Goal: Information Seeking & Learning: Learn about a topic

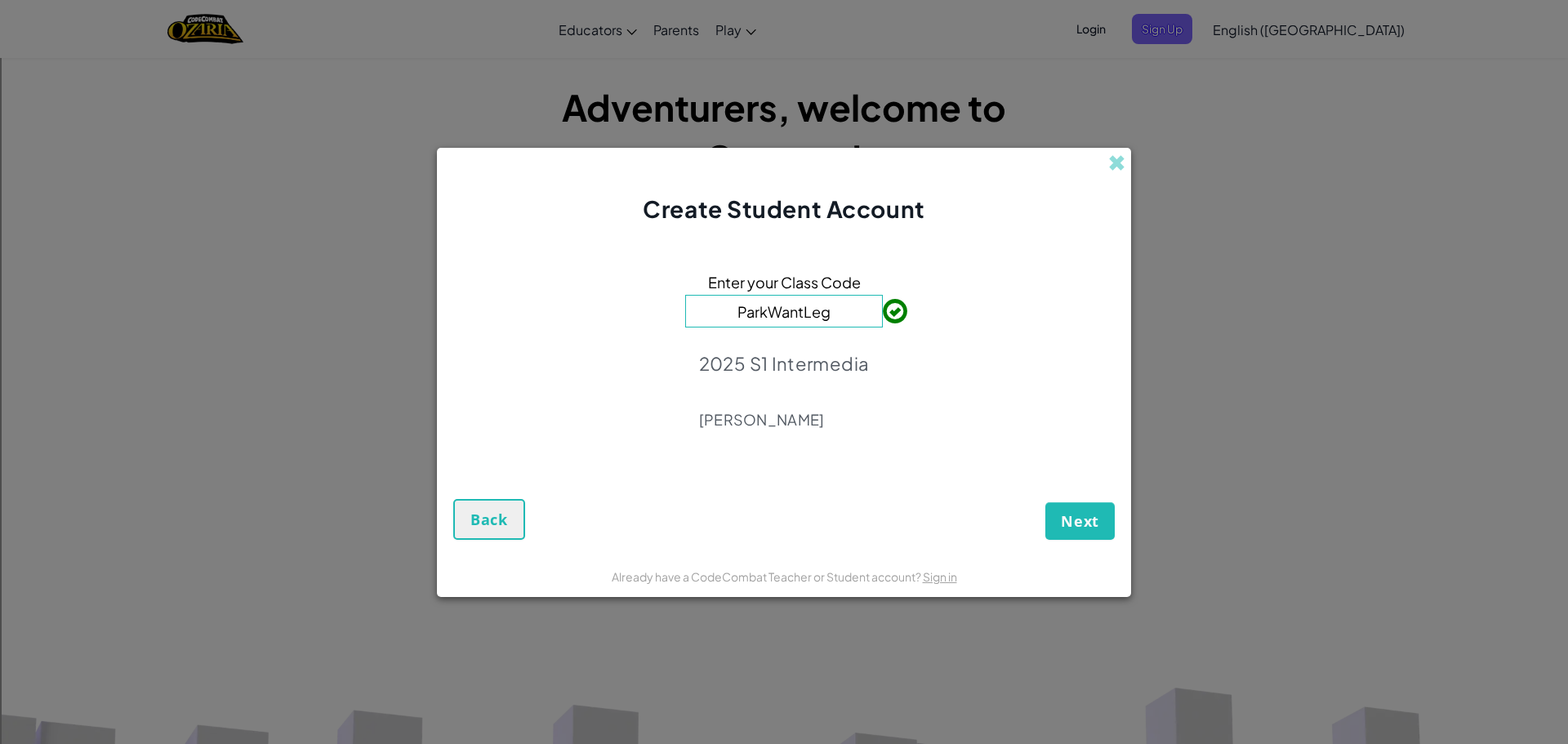
click at [920, 316] on div "Enter your Class Code ParkWantLeg 2025 S1 Intermedia James Lynch" at bounding box center [784, 356] width 662 height 228
click at [1096, 514] on span "Next" at bounding box center [1080, 521] width 39 height 19
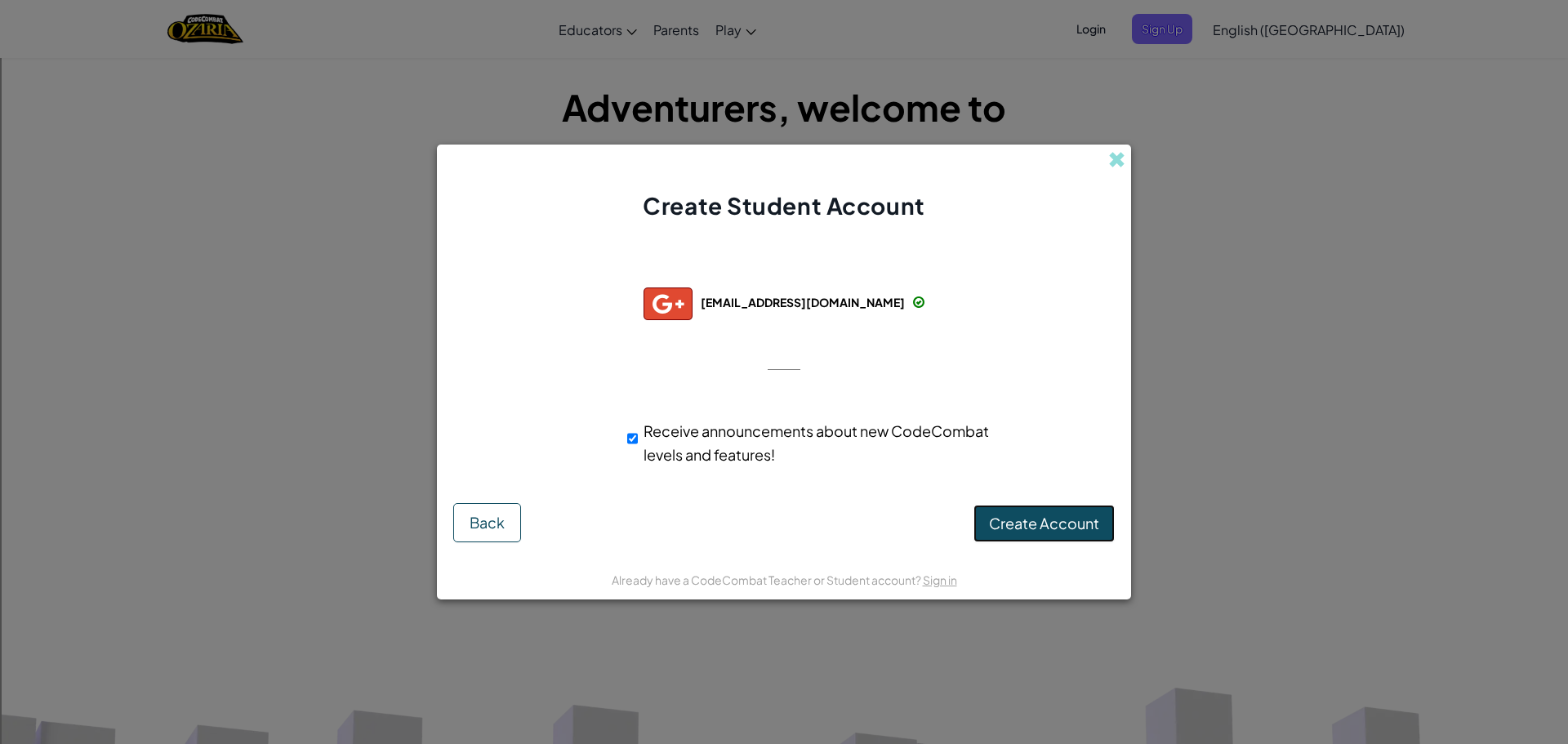
click at [1062, 511] on button "Create Account" at bounding box center [1043, 523] width 141 height 38
click at [1025, 523] on button "Create Account" at bounding box center [1043, 523] width 141 height 38
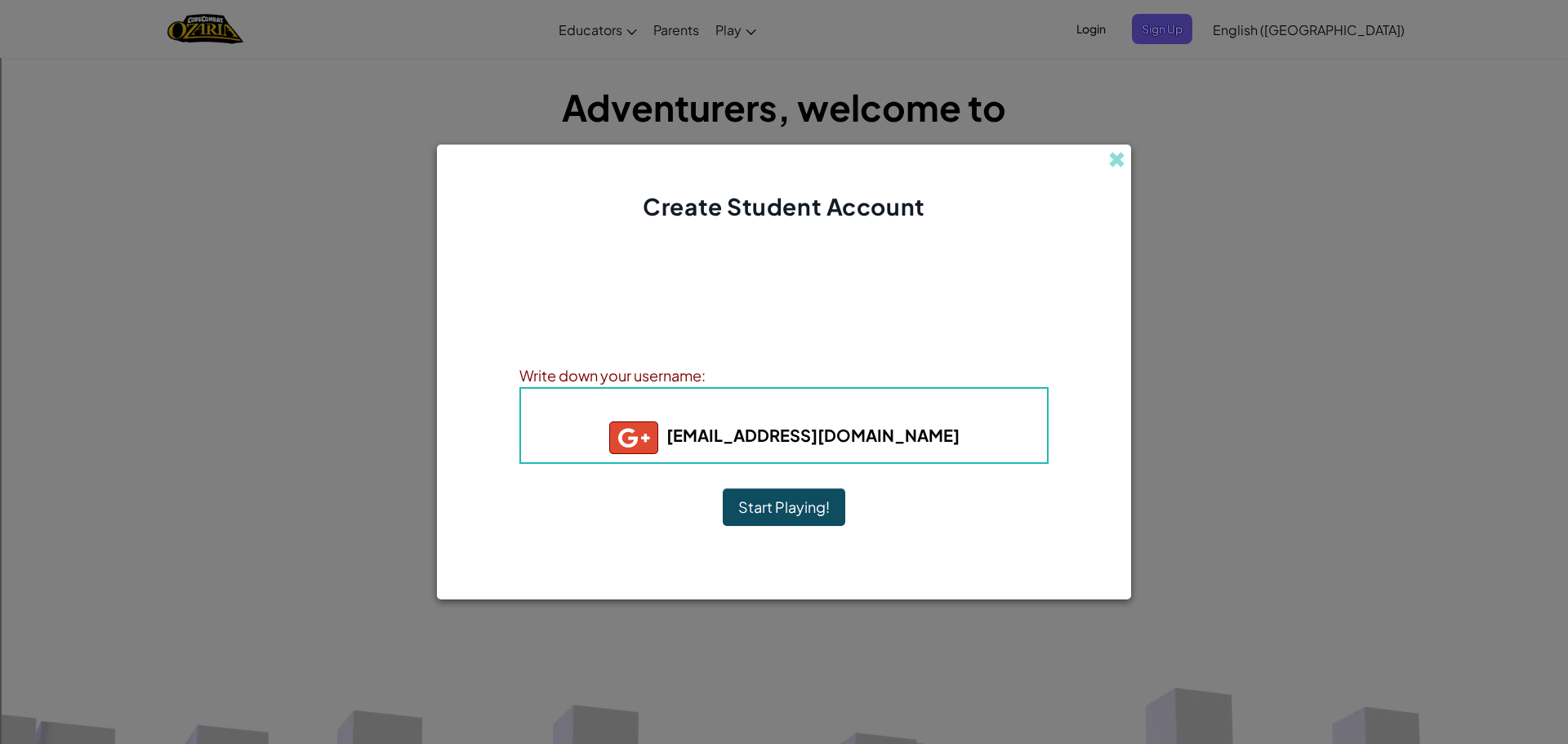
click at [788, 512] on button "Start Playing!" at bounding box center [784, 507] width 123 height 38
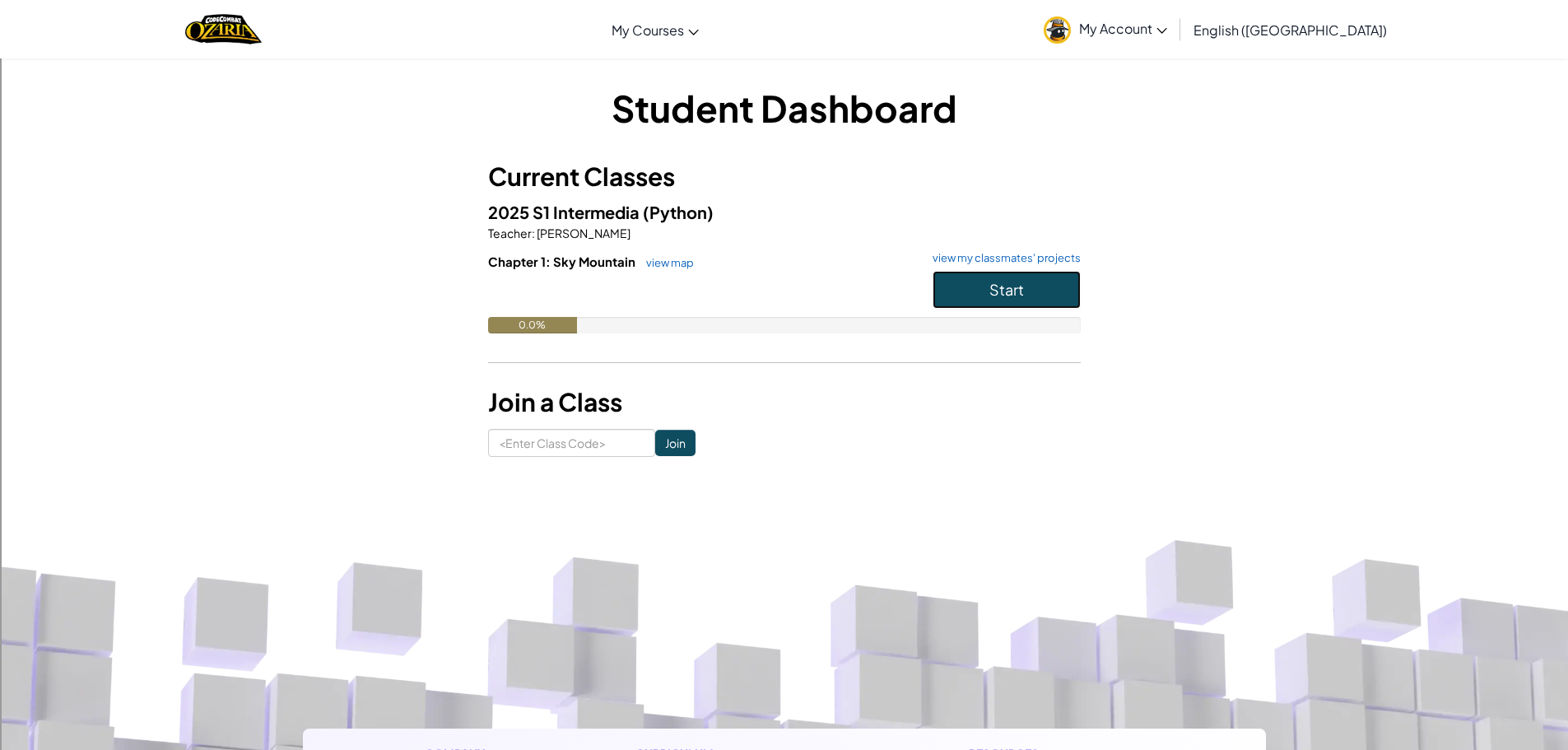
click at [1020, 282] on span "Start" at bounding box center [1006, 289] width 34 height 19
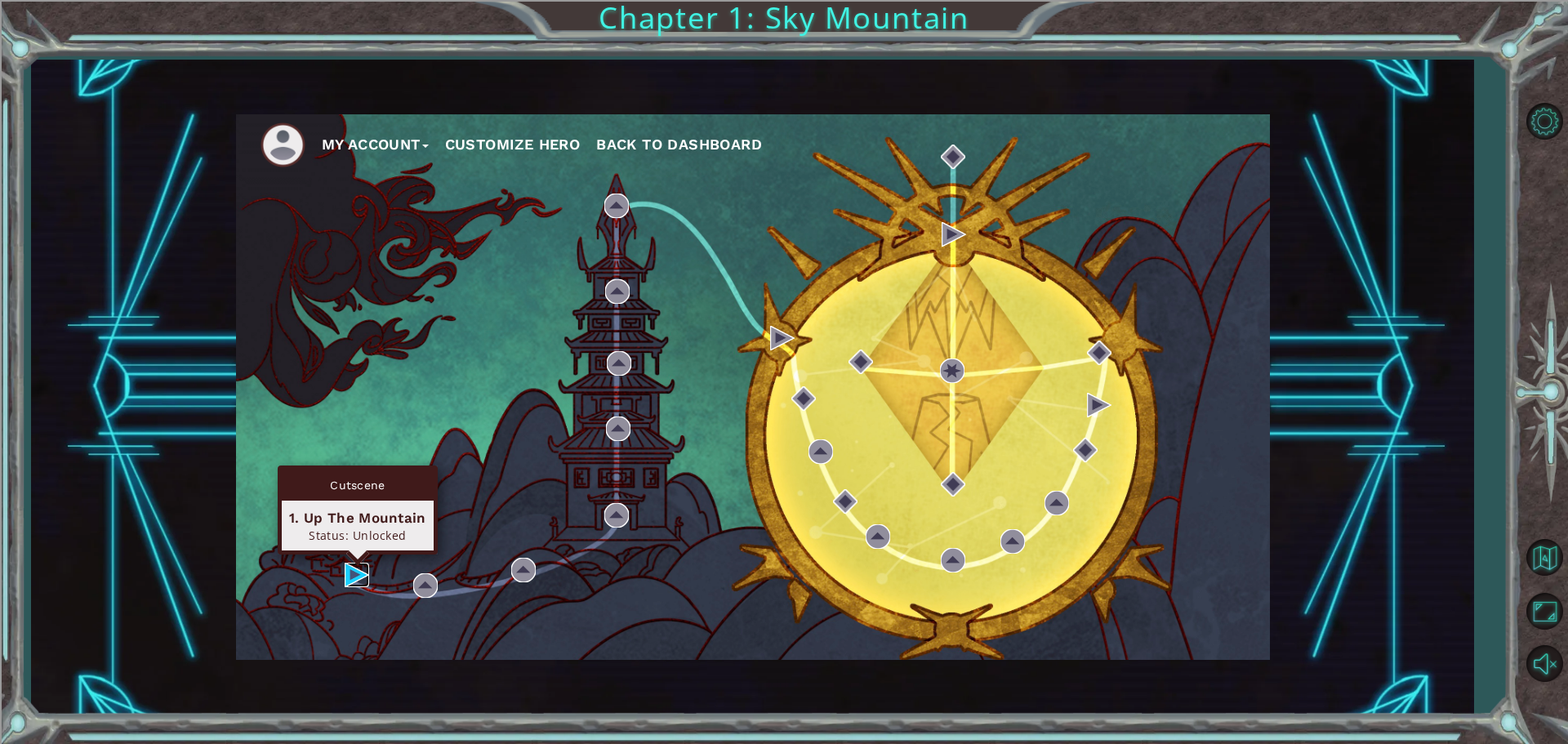
click at [358, 577] on img at bounding box center [357, 575] width 25 height 25
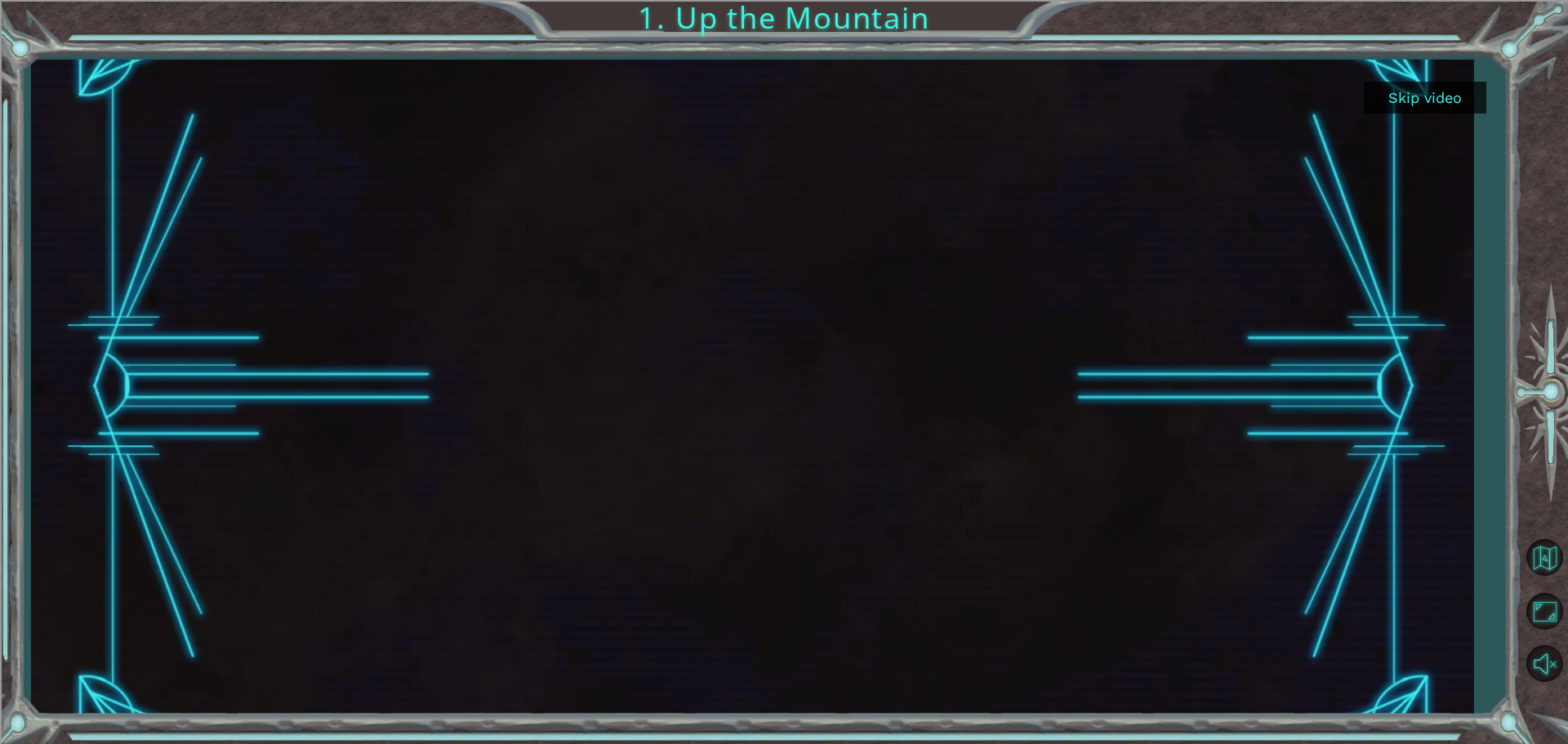
click at [1462, 89] on button "Skip video" at bounding box center [1425, 97] width 123 height 32
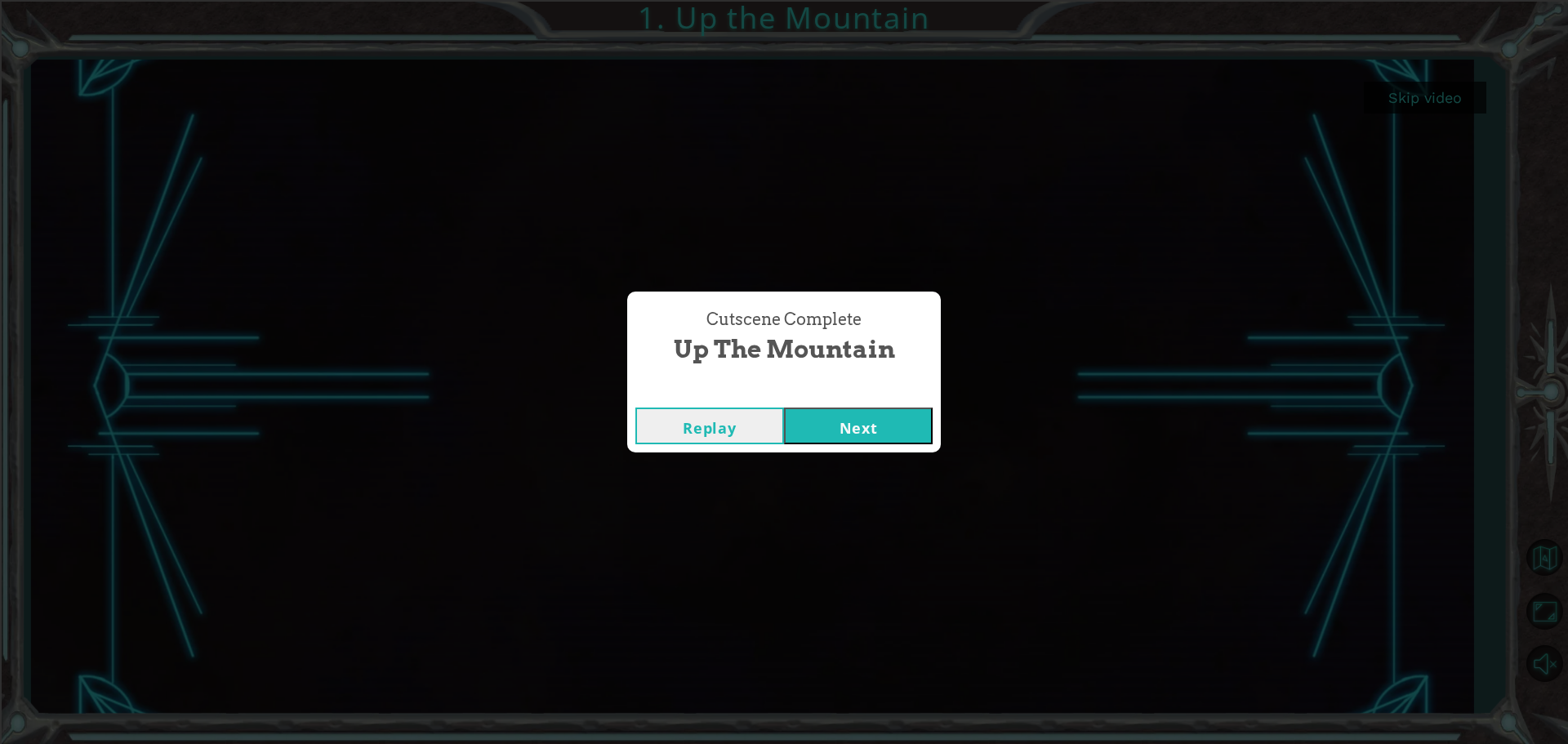
click at [859, 420] on button "Next" at bounding box center [858, 426] width 149 height 37
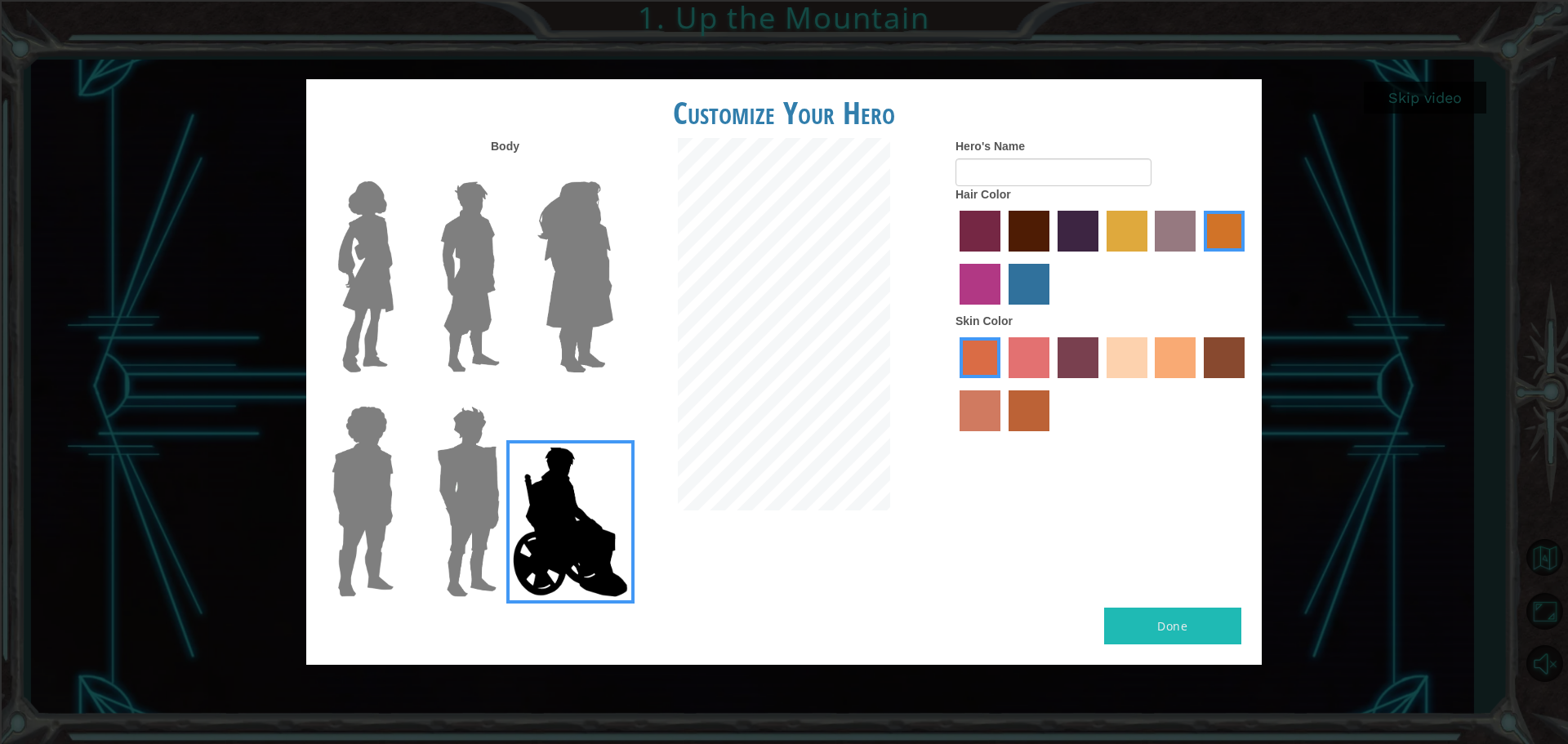
click at [427, 495] on label at bounding box center [465, 501] width 82 height 204
click at [507, 395] on input "Hero Garnet" at bounding box center [507, 395] width 0 height 0
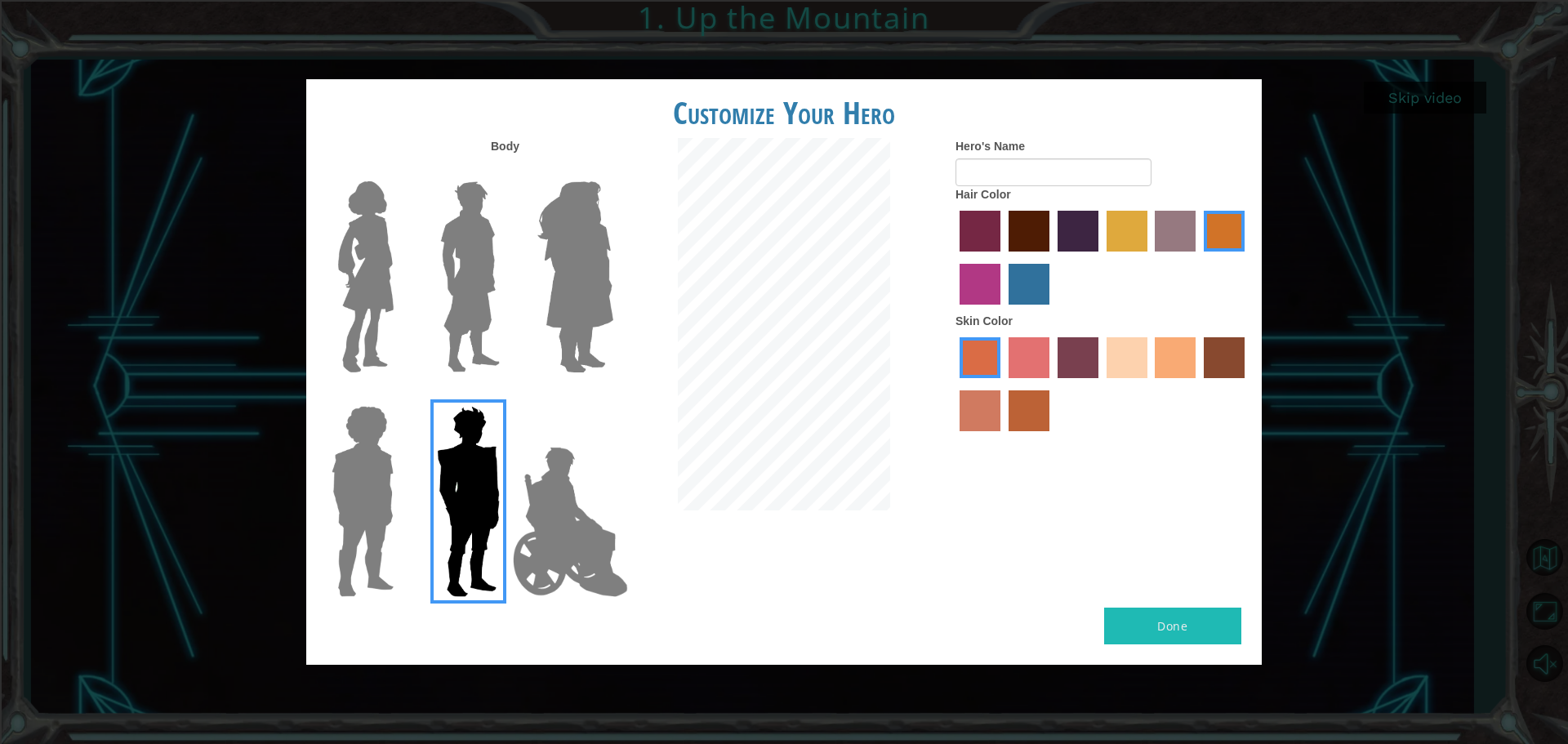
click at [329, 503] on img at bounding box center [363, 501] width 75 height 204
click at [400, 395] on input "Hero Steven" at bounding box center [400, 395] width 0 height 0
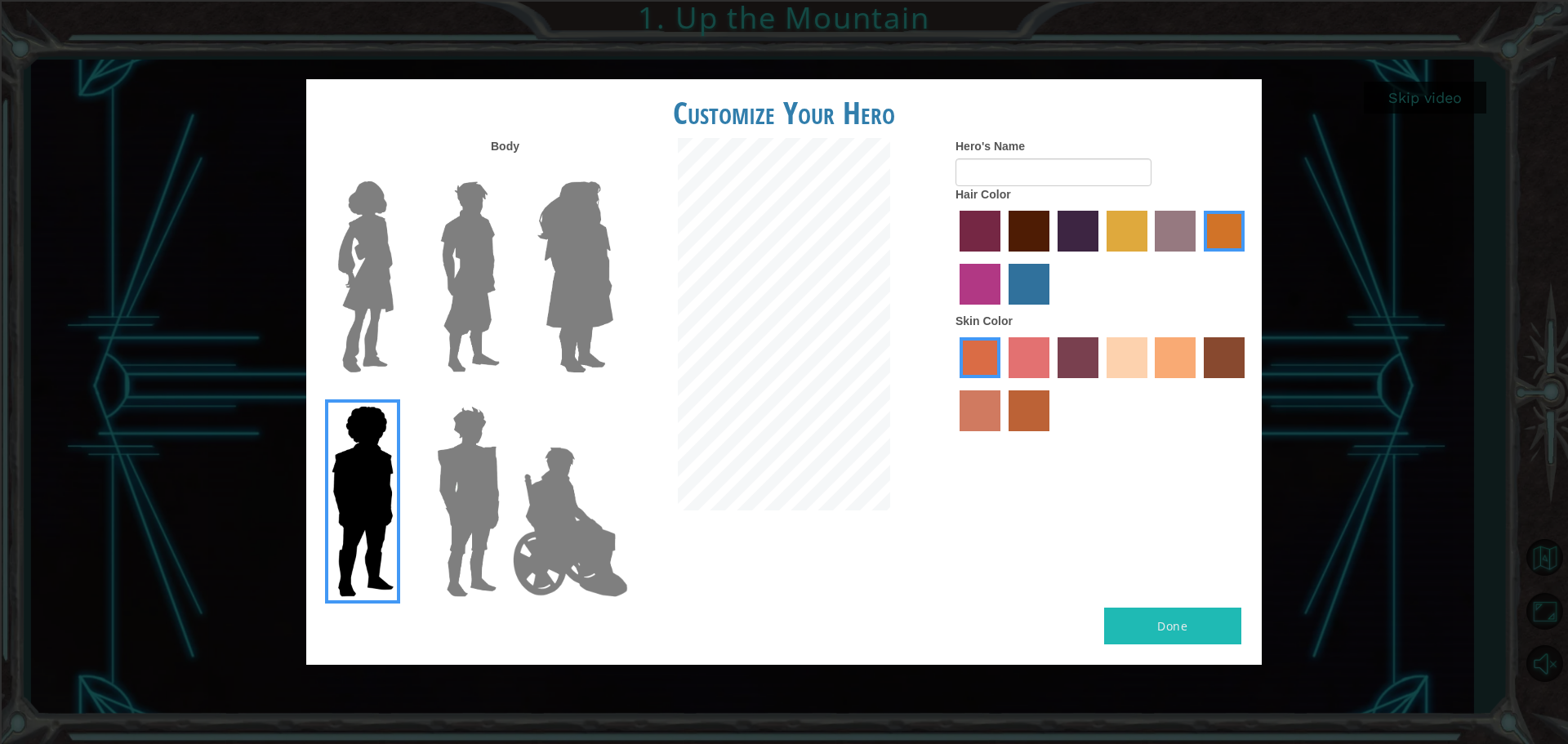
click at [423, 501] on div at bounding box center [465, 495] width 106 height 224
click at [464, 325] on img at bounding box center [470, 276] width 73 height 204
click at [507, 171] on input "Hero Lars" at bounding box center [507, 171] width 0 height 0
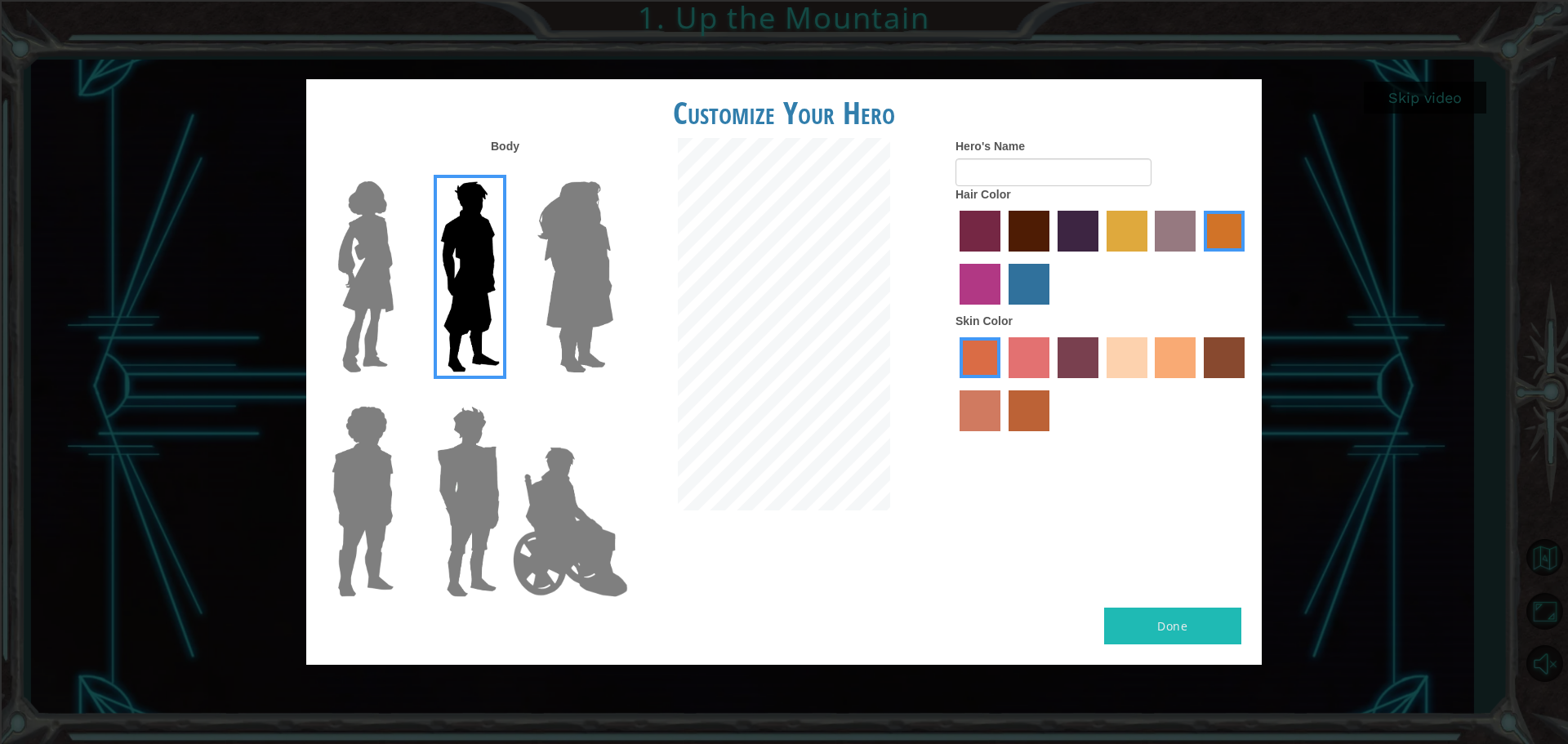
click at [458, 488] on img at bounding box center [468, 501] width 76 height 204
click at [507, 395] on input "Hero Garnet" at bounding box center [507, 395] width 0 height 0
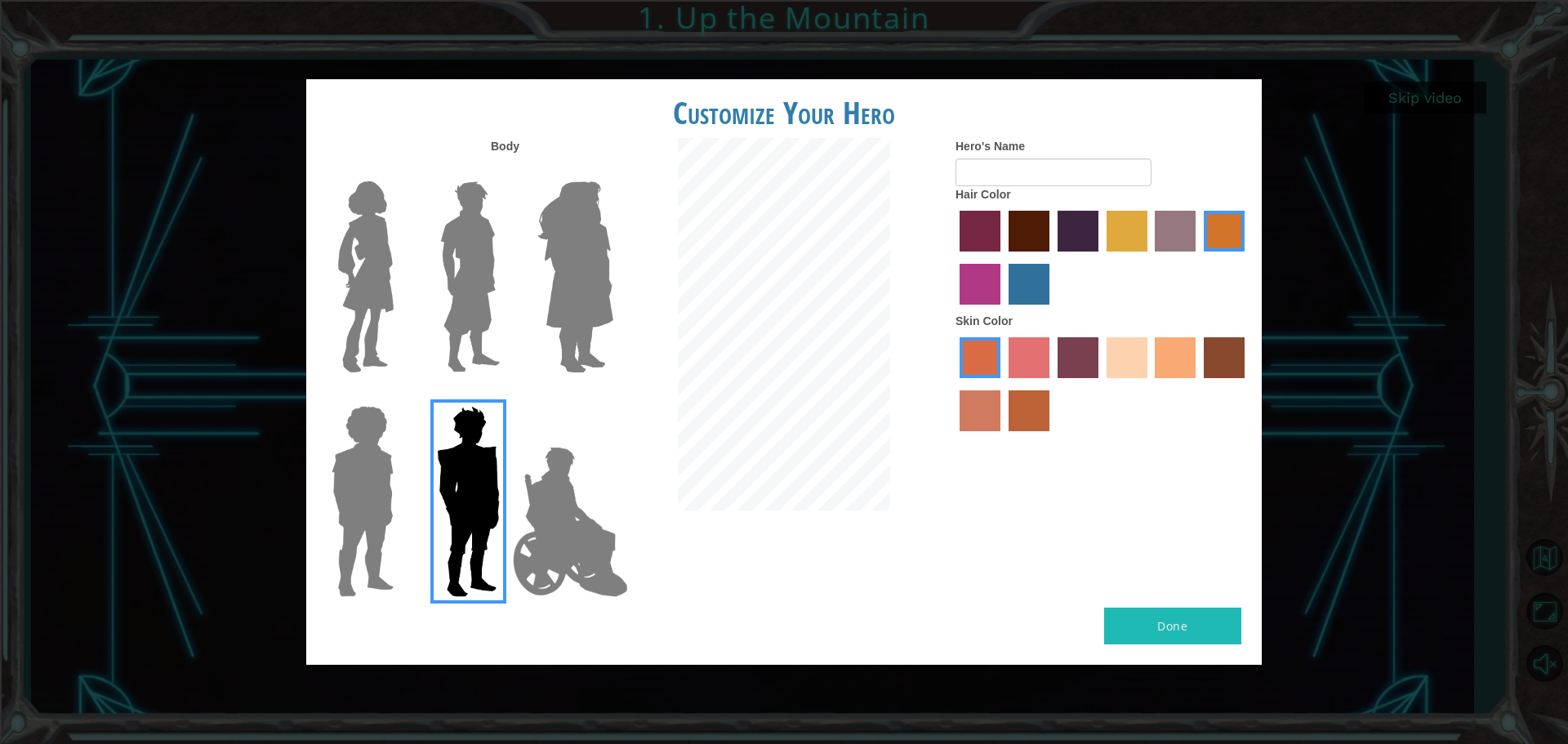
click at [1174, 223] on label "bazaar hair color" at bounding box center [1174, 230] width 41 height 41
click at [1150, 257] on input "bazaar hair color" at bounding box center [1150, 257] width 0 height 0
drag, startPoint x: 1230, startPoint y: 230, endPoint x: 1210, endPoint y: 231, distance: 20.0
click at [1231, 230] on label "gold drop hair color" at bounding box center [1224, 230] width 41 height 41
click at [1198, 257] on input "gold drop hair color" at bounding box center [1198, 257] width 0 height 0
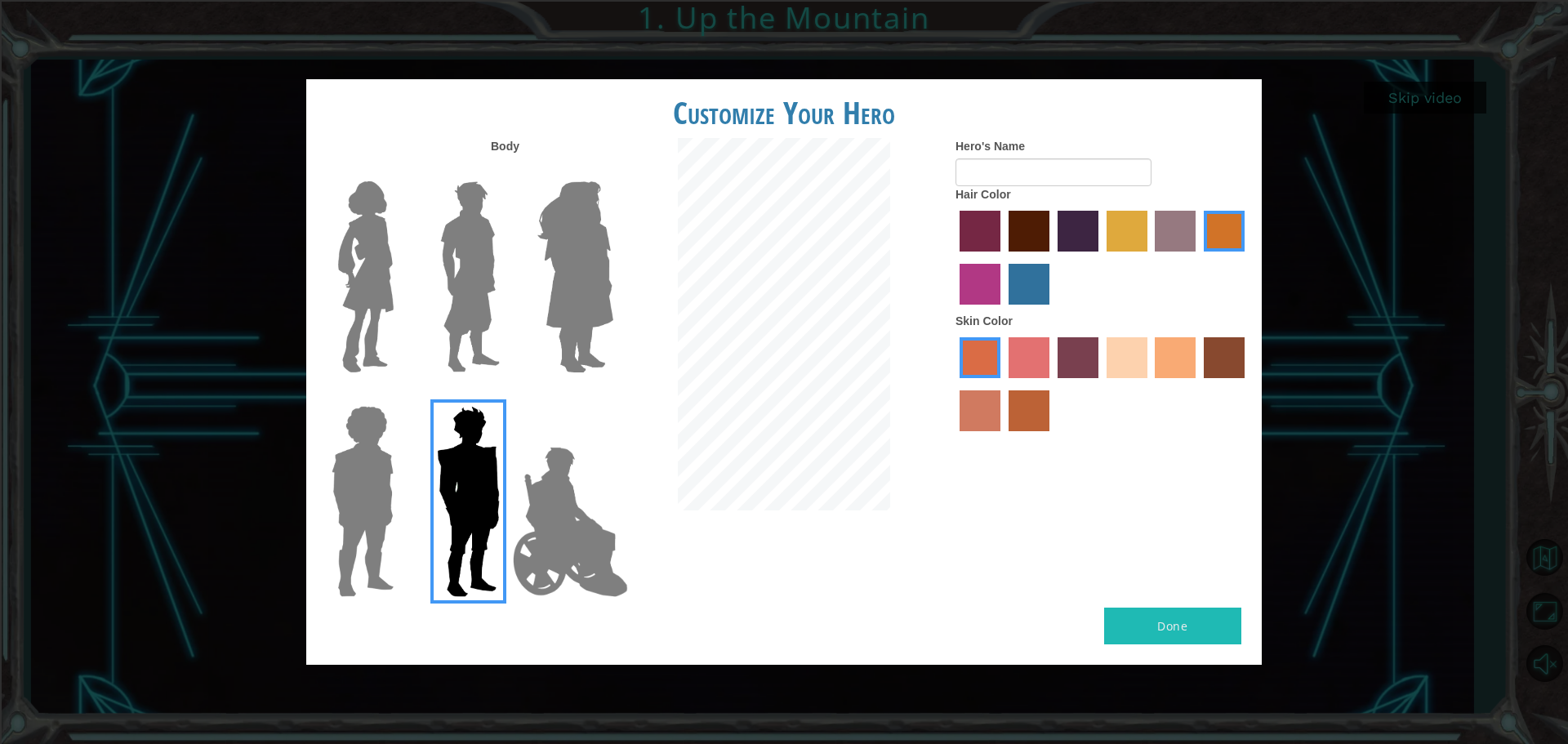
click at [1096, 230] on label "hot purple hair color" at bounding box center [1077, 230] width 41 height 41
click at [1052, 257] on input "hot purple hair color" at bounding box center [1052, 257] width 0 height 0
click at [969, 407] on label "burning sand skin color" at bounding box center [980, 410] width 41 height 41
click at [1246, 384] on input "burning sand skin color" at bounding box center [1246, 384] width 0 height 0
click at [1163, 351] on label "tacao skin color" at bounding box center [1174, 358] width 41 height 41
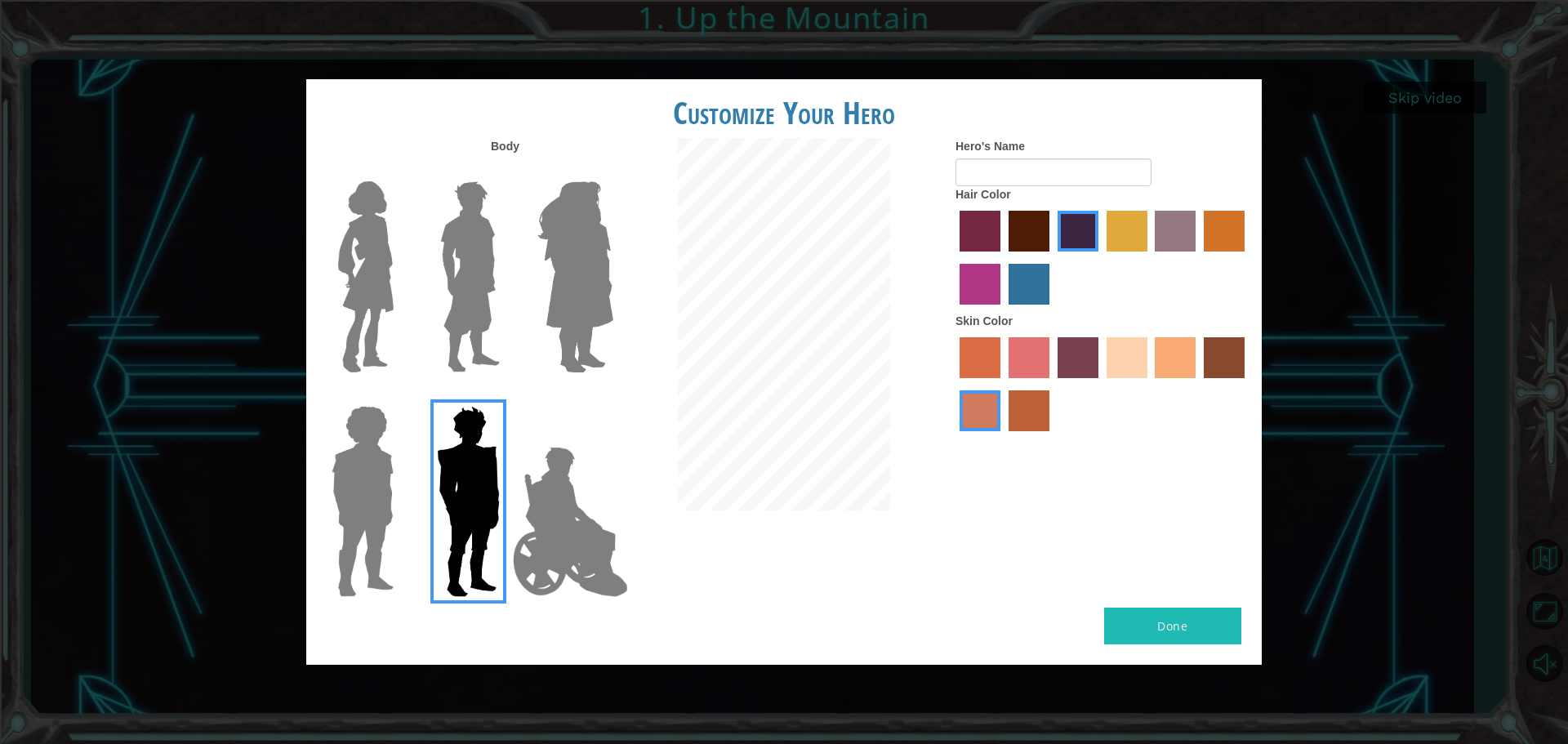
click at [1150, 384] on input "tacao skin color" at bounding box center [1150, 384] width 0 height 0
click at [988, 415] on label "burning sand skin color" at bounding box center [980, 410] width 41 height 41
click at [1246, 384] on input "burning sand skin color" at bounding box center [1246, 384] width 0 height 0
click at [1020, 415] on label "smoke tree skin color" at bounding box center [1028, 410] width 41 height 41
click at [1003, 436] on input "smoke tree skin color" at bounding box center [1003, 436] width 0 height 0
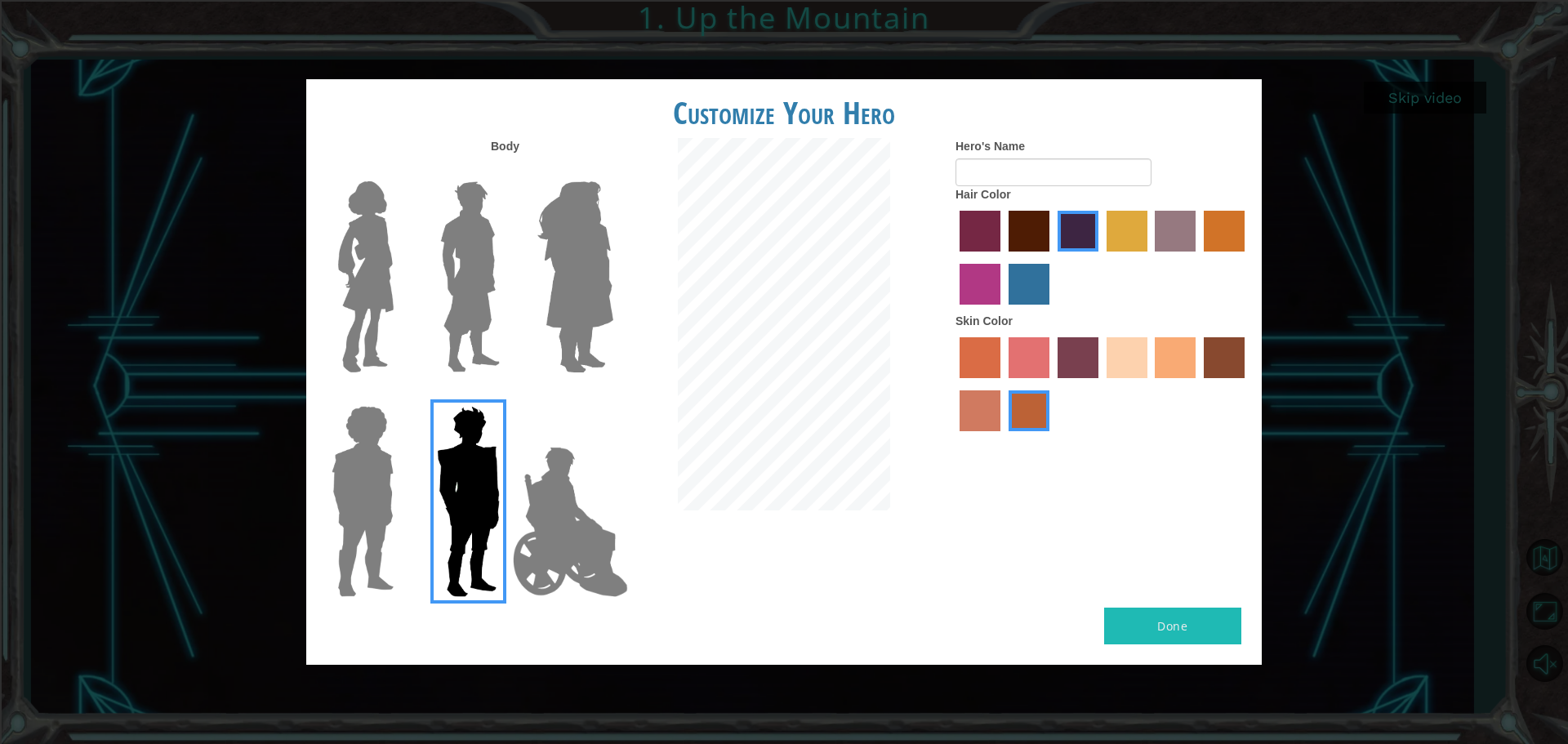
click at [1221, 351] on label "karma skin color" at bounding box center [1224, 358] width 41 height 41
click at [1198, 384] on input "karma skin color" at bounding box center [1198, 384] width 0 height 0
drag, startPoint x: 1173, startPoint y: 356, endPoint x: 1161, endPoint y: 364, distance: 14.4
click at [1168, 358] on label "tacao skin color" at bounding box center [1174, 358] width 41 height 41
click at [1150, 384] on input "tacao skin color" at bounding box center [1150, 384] width 0 height 0
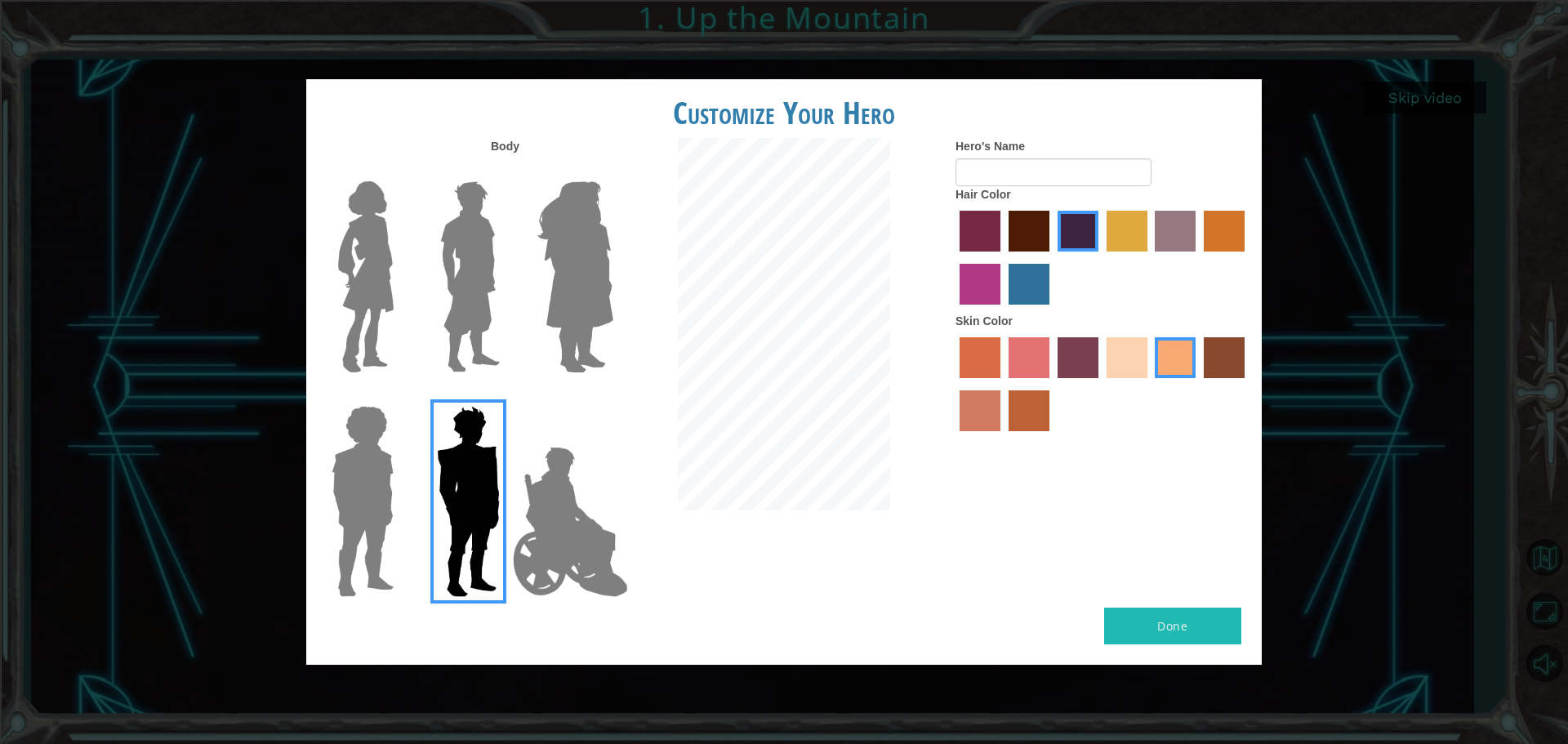
click at [1115, 363] on label "sandy beach skin color" at bounding box center [1126, 358] width 41 height 41
click at [1101, 384] on input "sandy beach skin color" at bounding box center [1101, 384] width 0 height 0
click at [1045, 363] on label "froly skin color" at bounding box center [1028, 358] width 41 height 41
click at [1003, 384] on input "froly skin color" at bounding box center [1003, 384] width 0 height 0
click at [1174, 352] on label "tacao skin color" at bounding box center [1174, 358] width 41 height 41
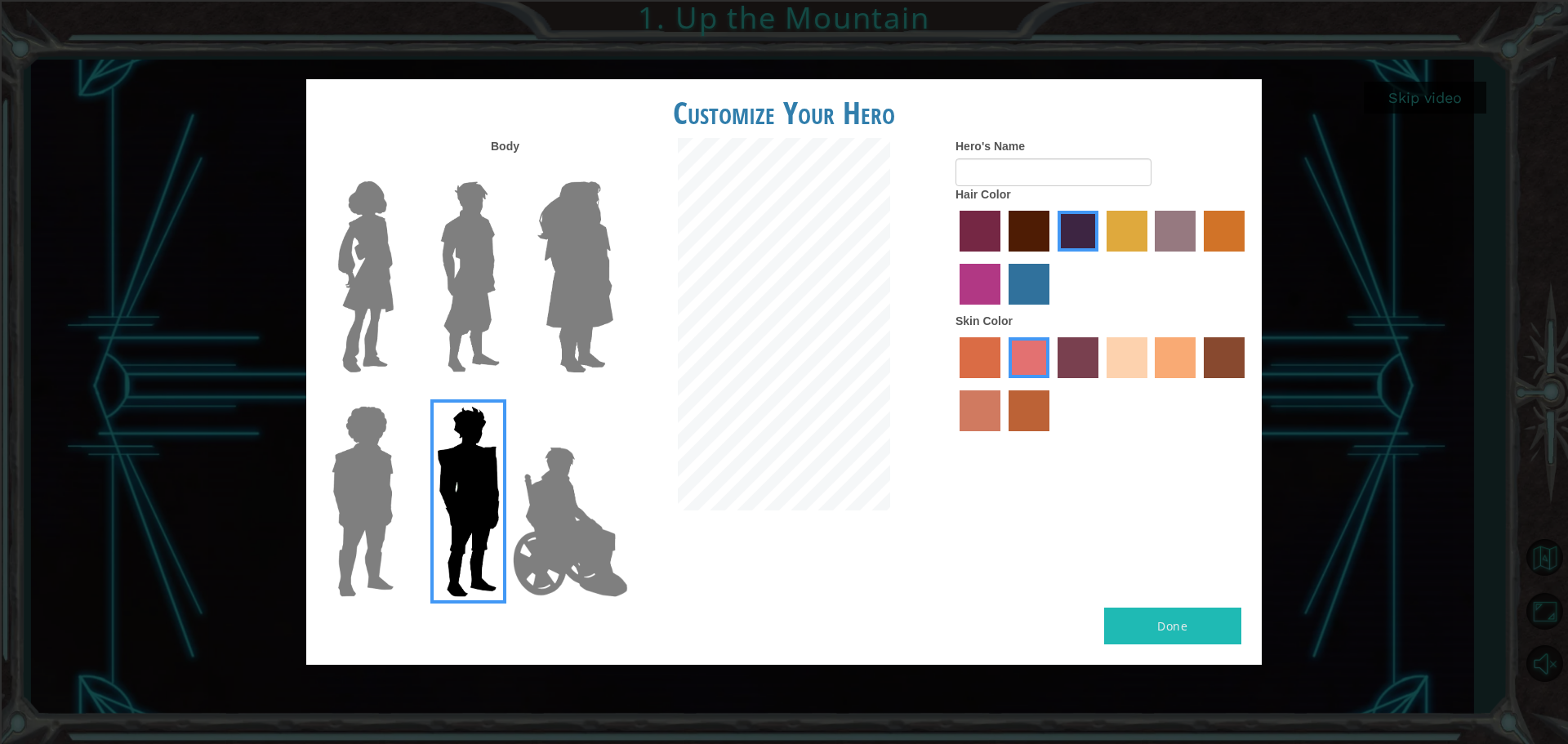
click at [1150, 384] on input "tacao skin color" at bounding box center [1150, 384] width 0 height 0
click at [988, 173] on input "Hero's Name" at bounding box center [1054, 173] width 196 height 28
type input "A"
type input "r"
type input "[PERSON_NAME]"
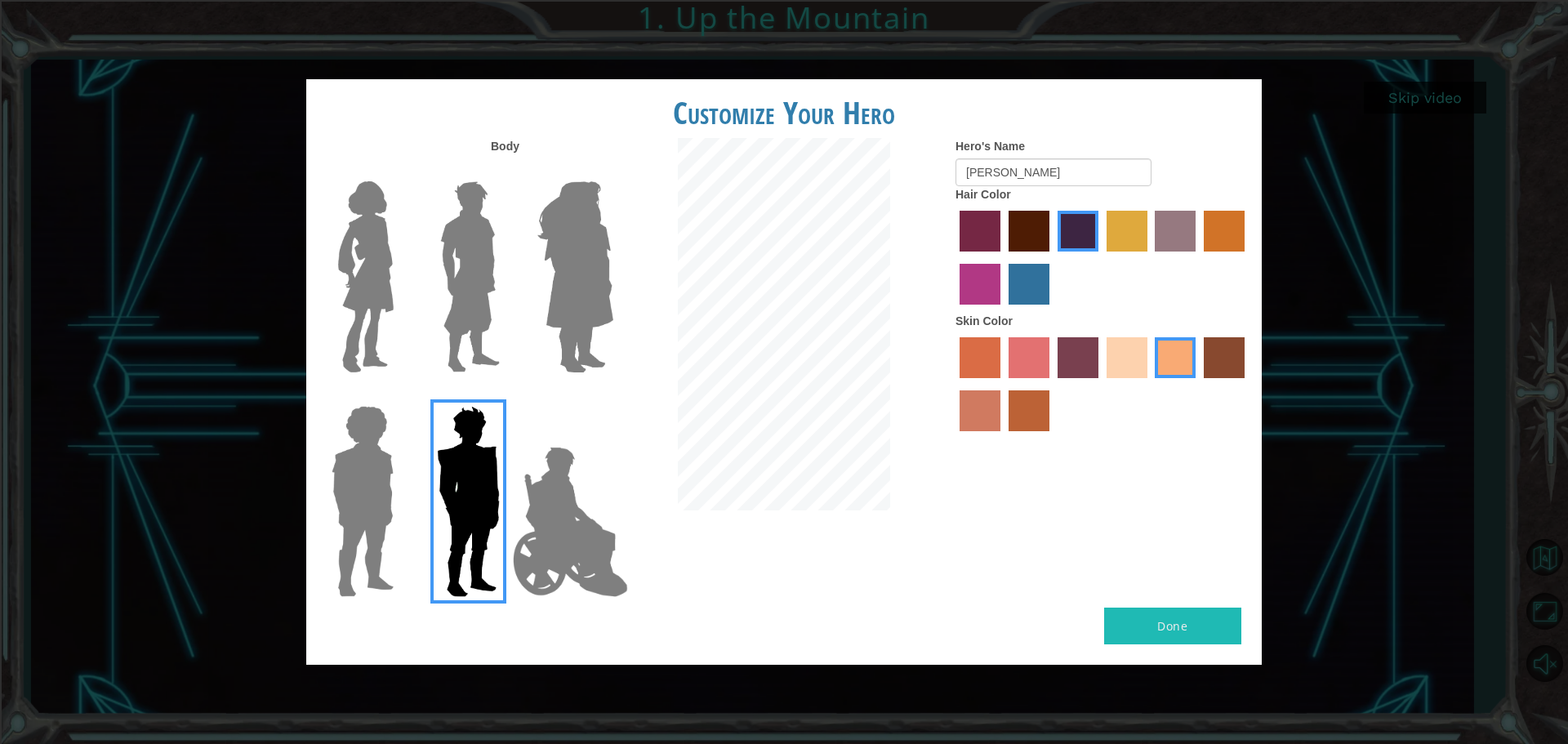
click at [1170, 636] on button "Done" at bounding box center [1172, 626] width 137 height 37
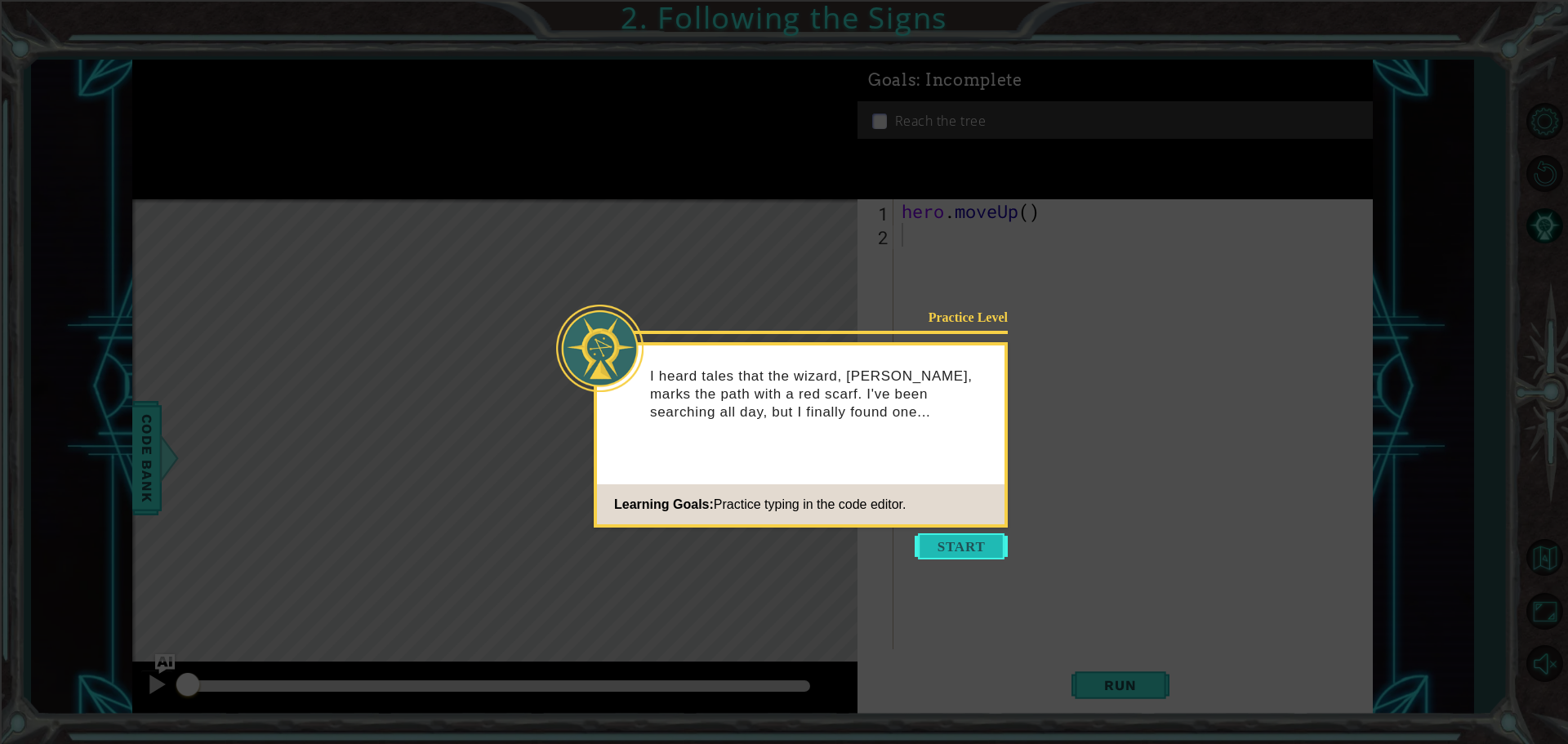
click at [959, 549] on button "Start" at bounding box center [961, 546] width 93 height 26
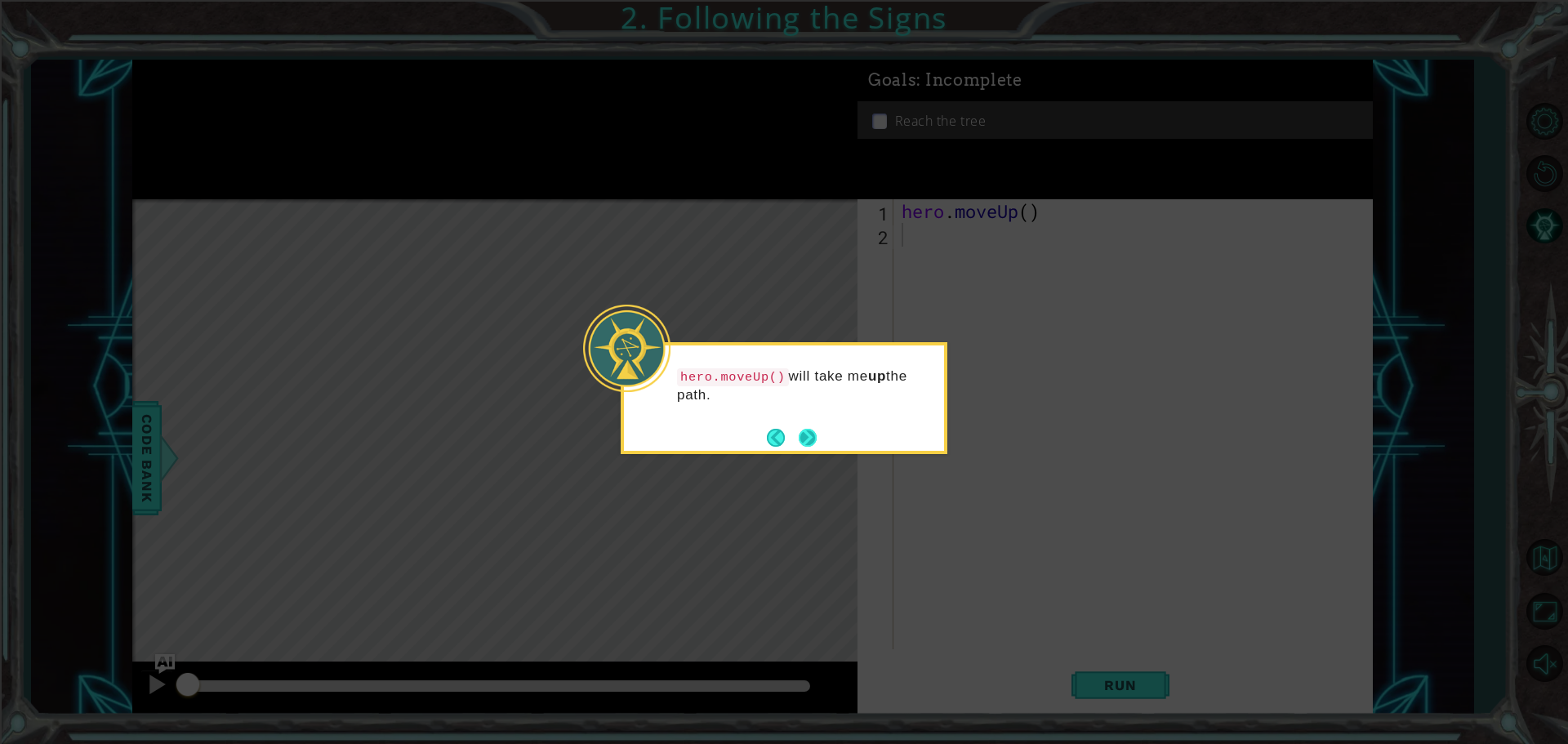
click at [809, 436] on button "Next" at bounding box center [807, 437] width 18 height 18
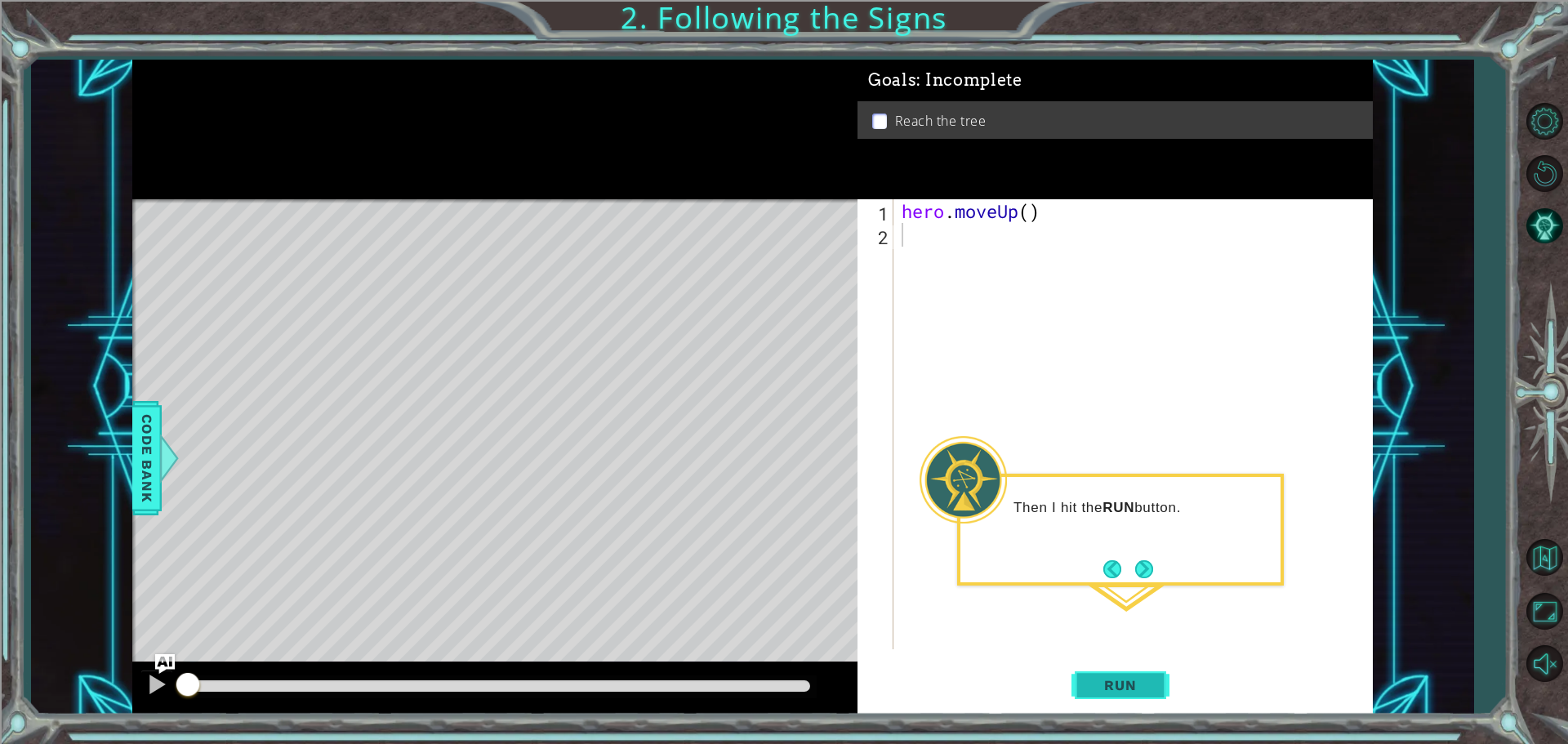
click at [1159, 674] on button "Run" at bounding box center [1120, 684] width 98 height 52
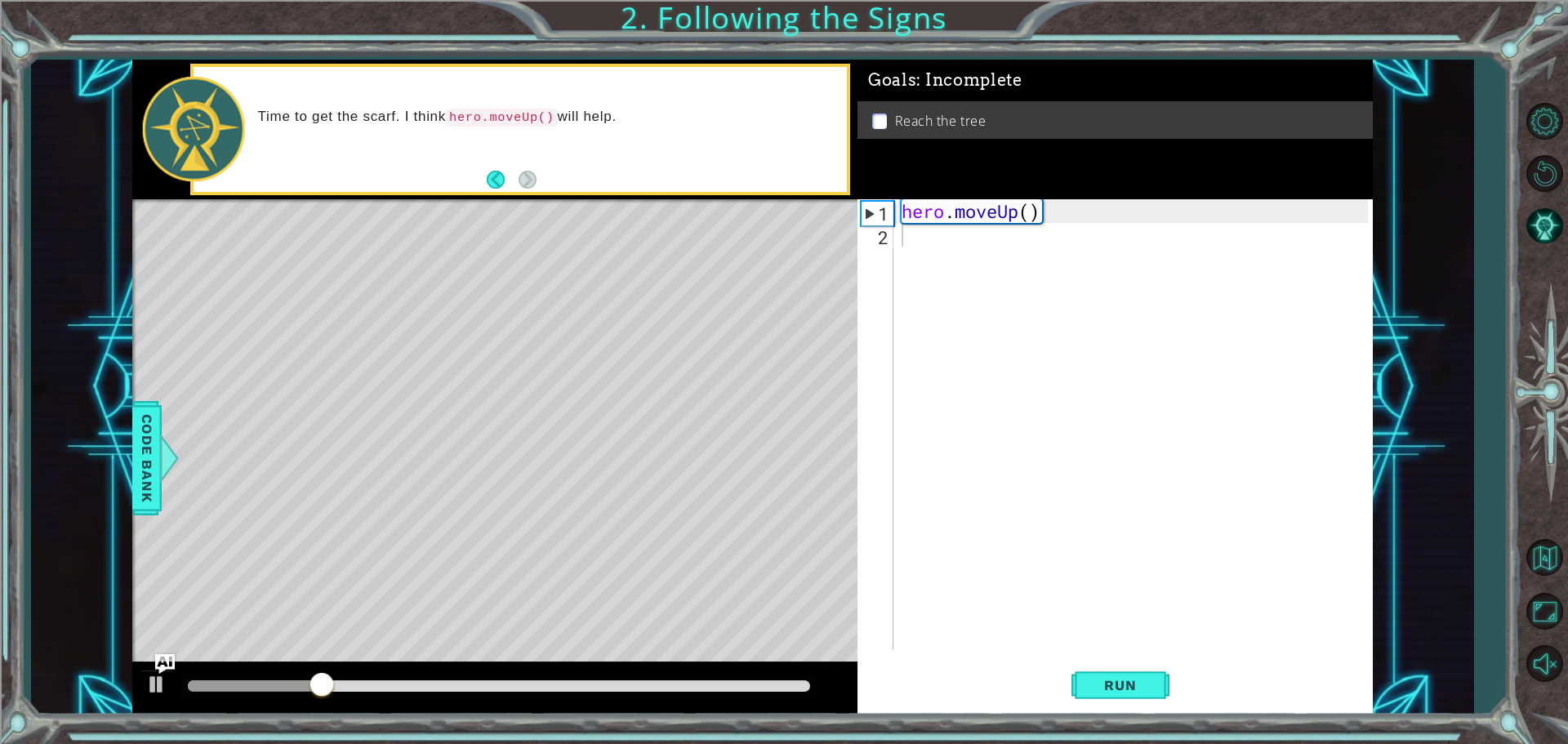
click at [507, 315] on div "Level Map" at bounding box center [509, 439] width 755 height 481
click at [1125, 670] on button "Run" at bounding box center [1120, 684] width 98 height 52
click at [1107, 689] on span "Run" at bounding box center [1120, 684] width 65 height 17
click at [1112, 686] on span "Run" at bounding box center [1120, 684] width 65 height 17
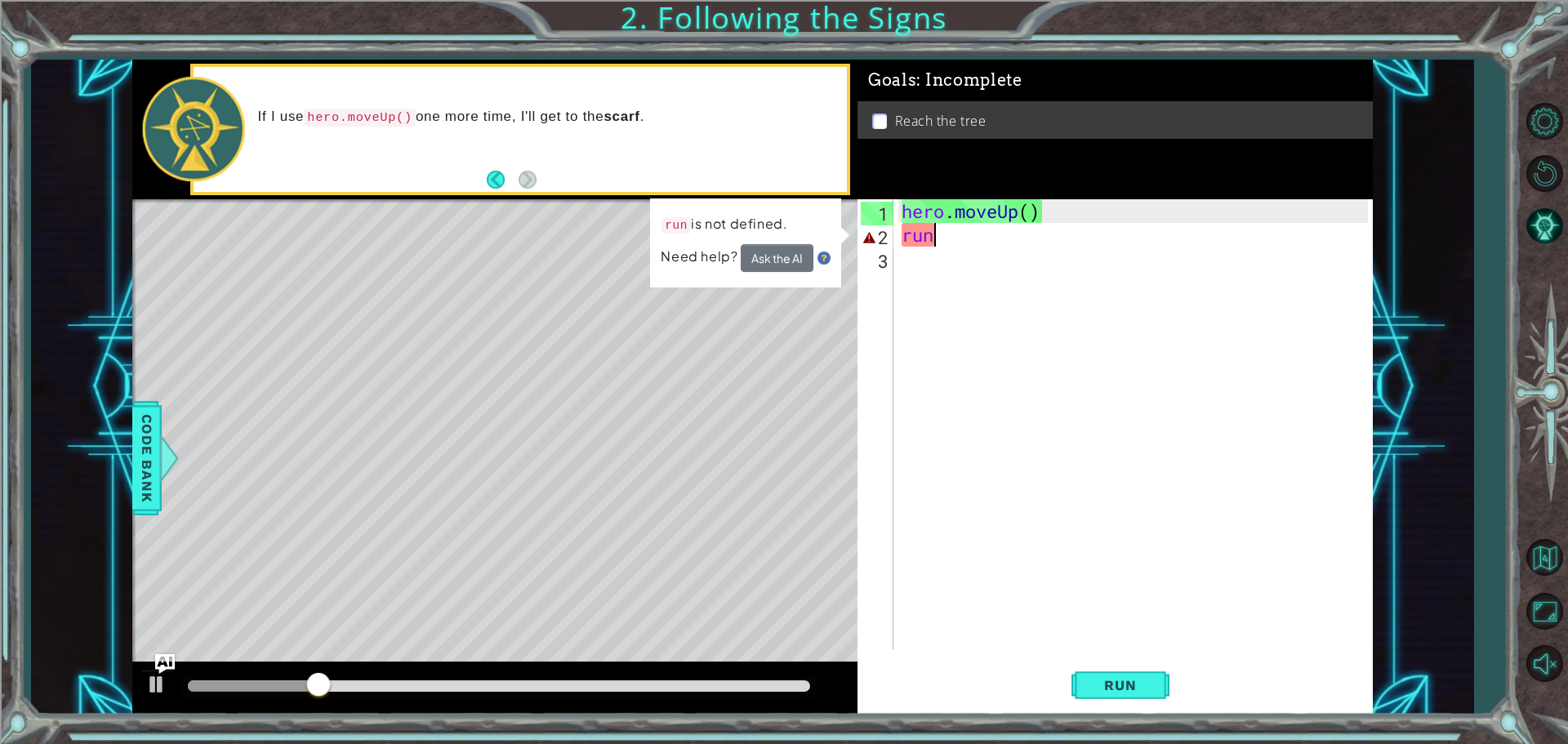
click at [936, 226] on div "hero . moveUp ( ) run" at bounding box center [1137, 447] width 478 height 497
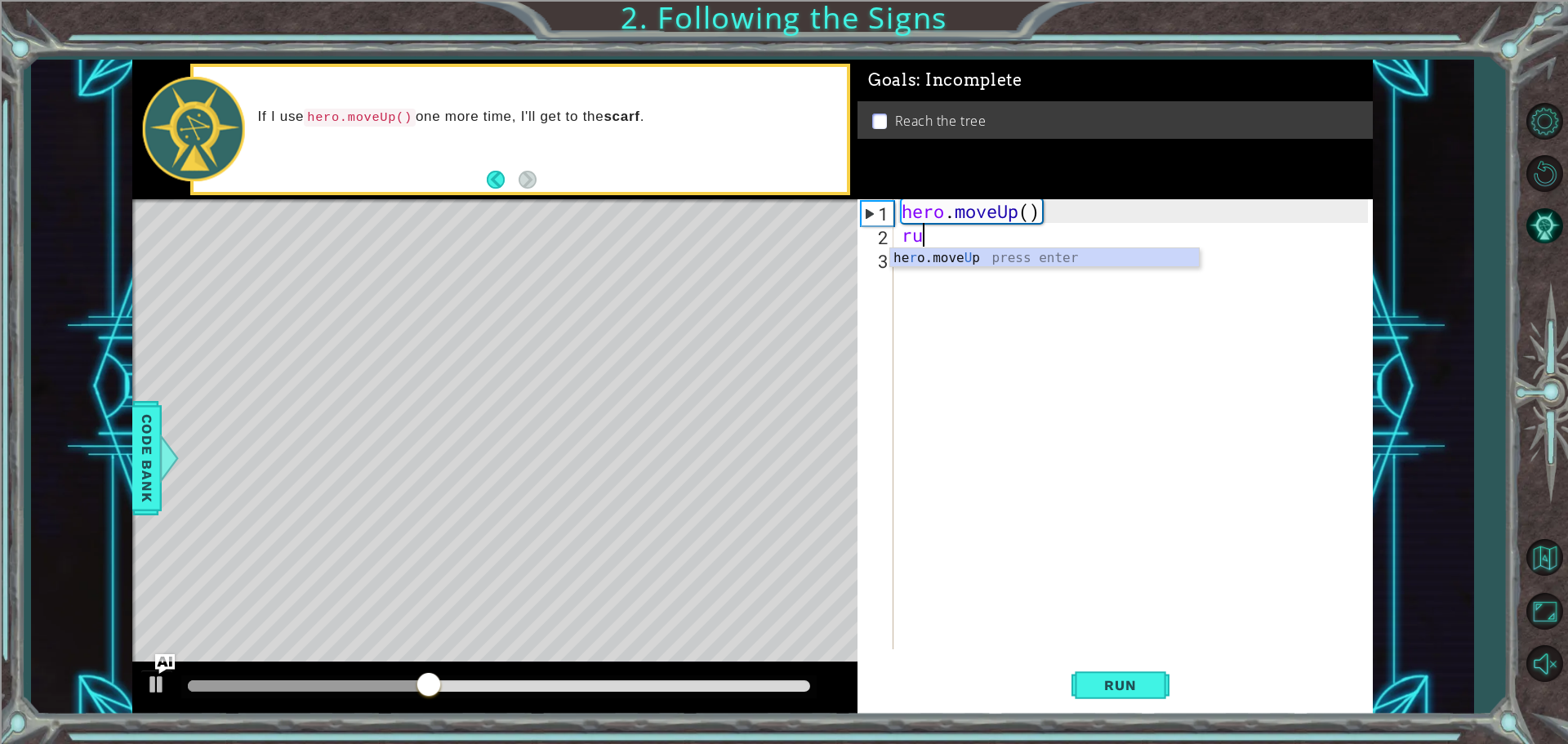
type textarea "r"
type textarea "hero.moveUp()"
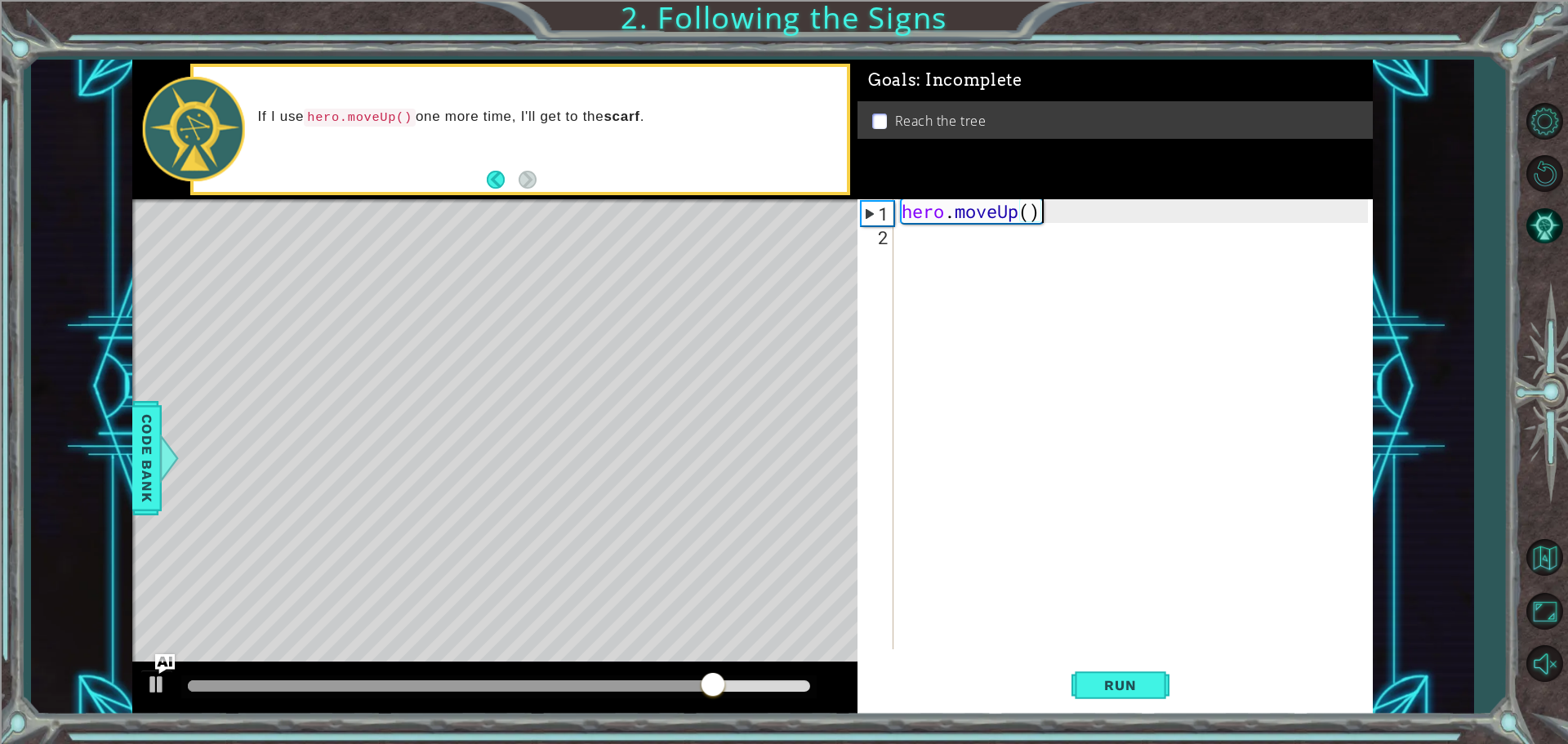
click at [936, 250] on div "hero . moveUp ( )" at bounding box center [1137, 447] width 478 height 497
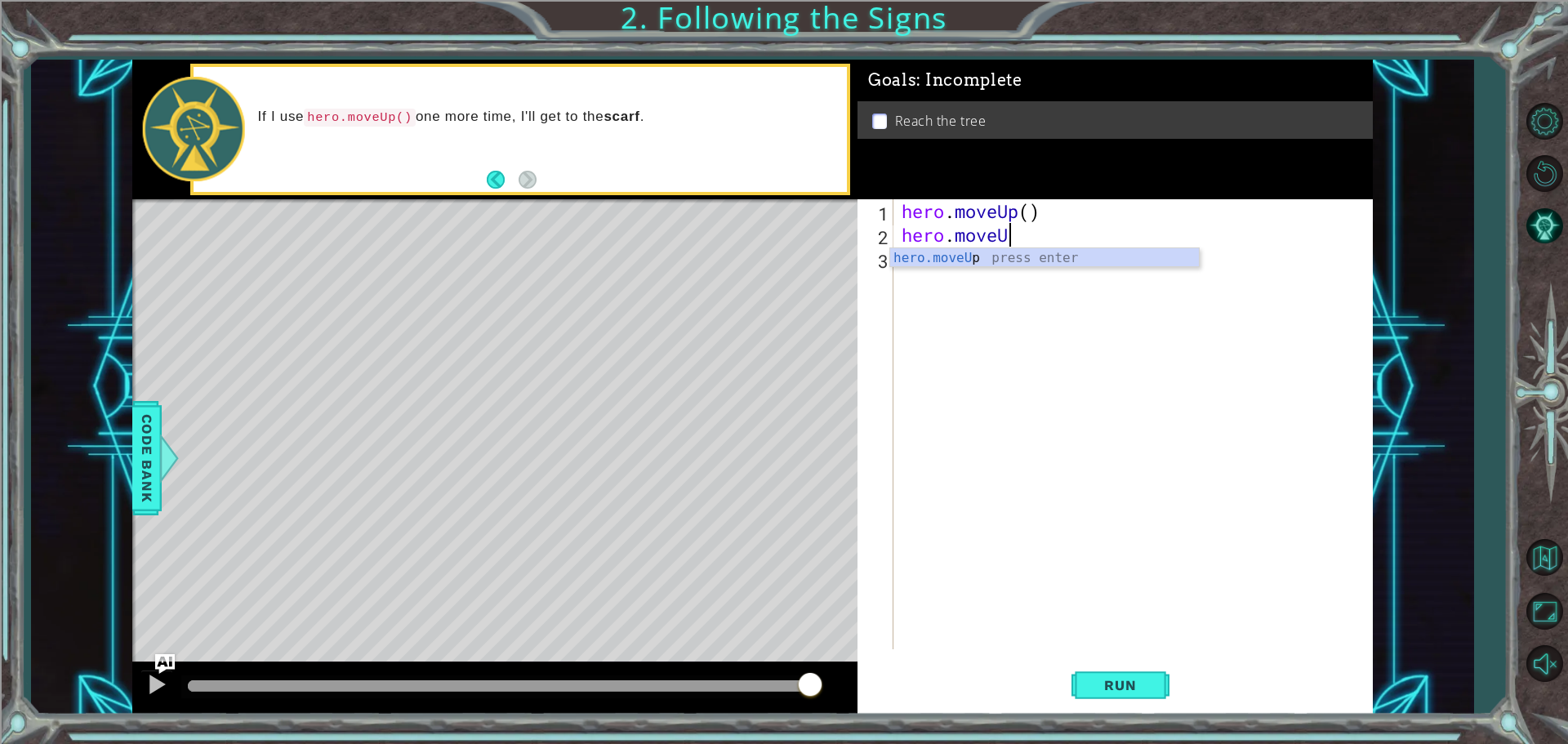
scroll to position [0, 4]
type textarea "hero.moveUP"
click at [1071, 263] on div "hero.moveUp press enter" at bounding box center [1044, 277] width 309 height 59
click at [1136, 690] on span "Run" at bounding box center [1120, 684] width 65 height 17
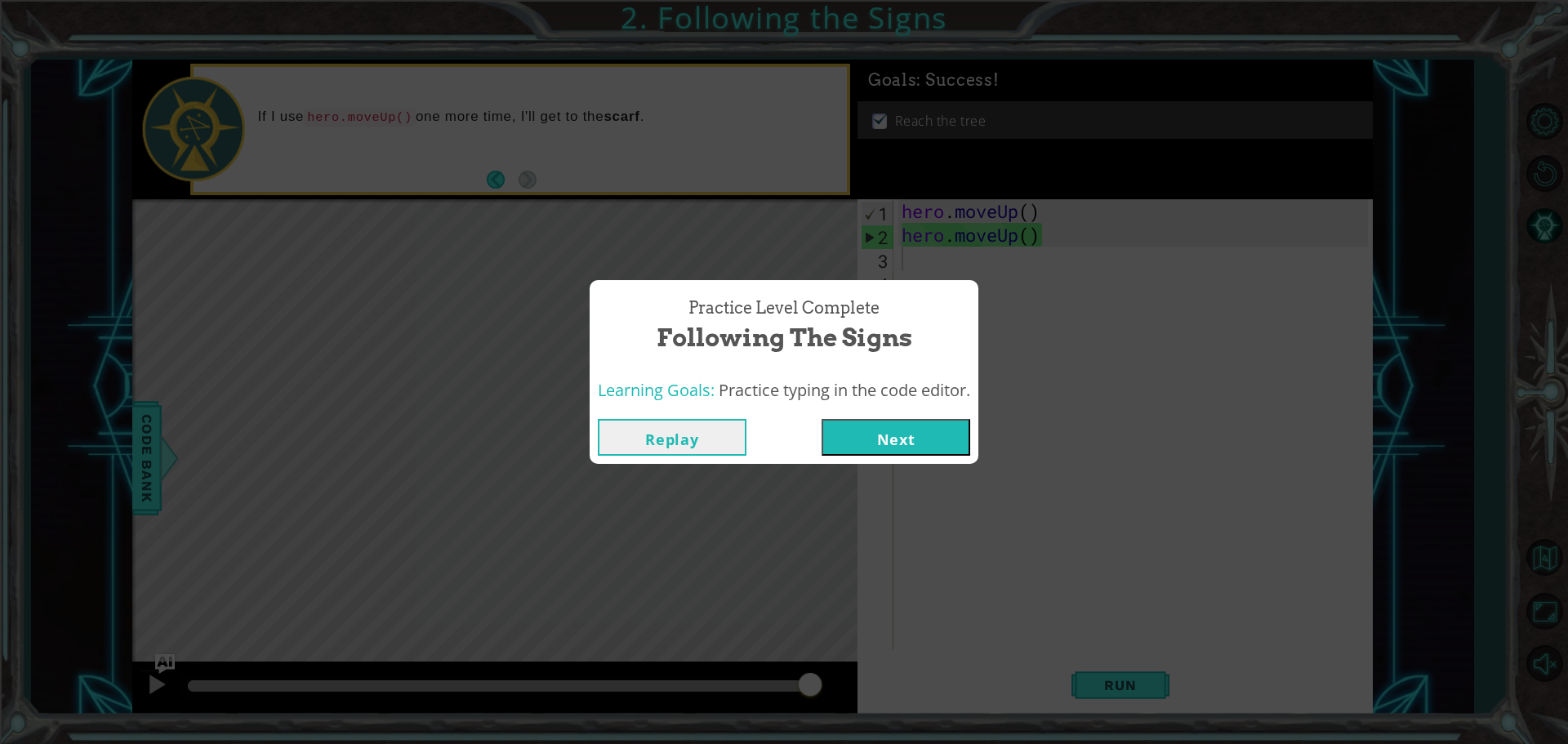
click at [914, 444] on button "Next" at bounding box center [896, 437] width 149 height 37
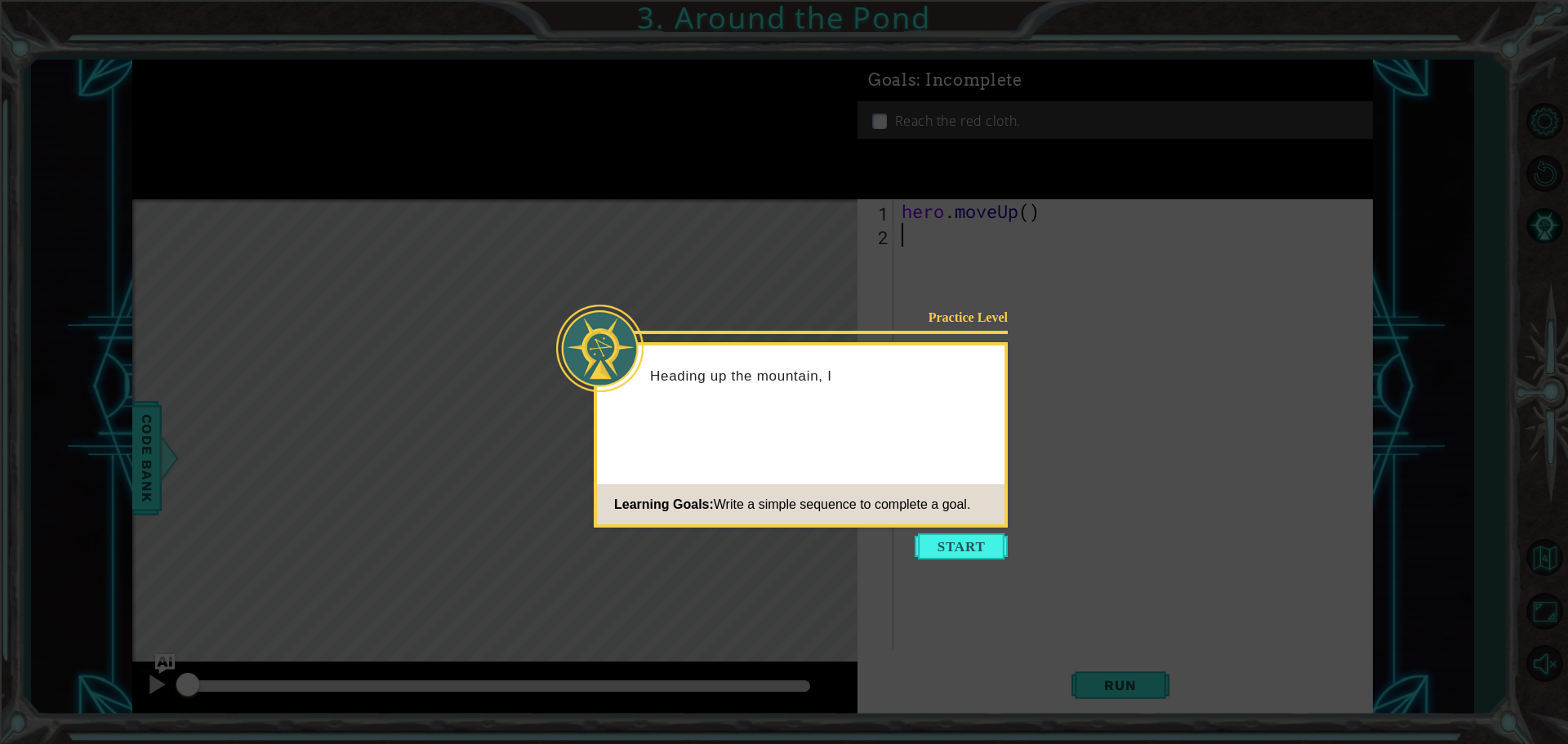
click at [972, 559] on body "1 ההההההההההההההההההההההההההההההההההההההההההההההההההההההההההההההההההההההההההההה…" at bounding box center [784, 372] width 1568 height 744
click at [973, 541] on button "Start" at bounding box center [961, 546] width 93 height 26
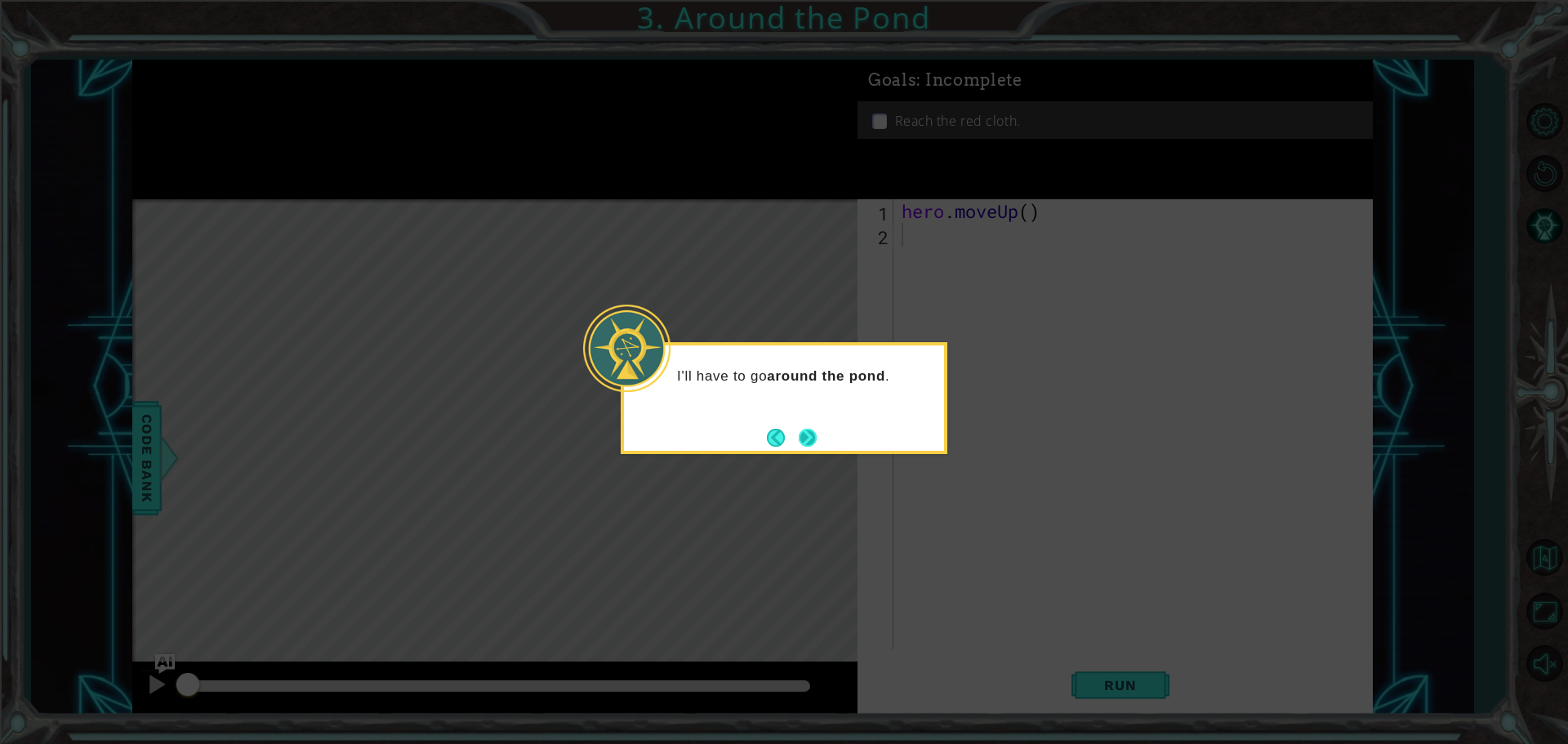
click at [798, 442] on button "Next" at bounding box center [807, 437] width 18 height 18
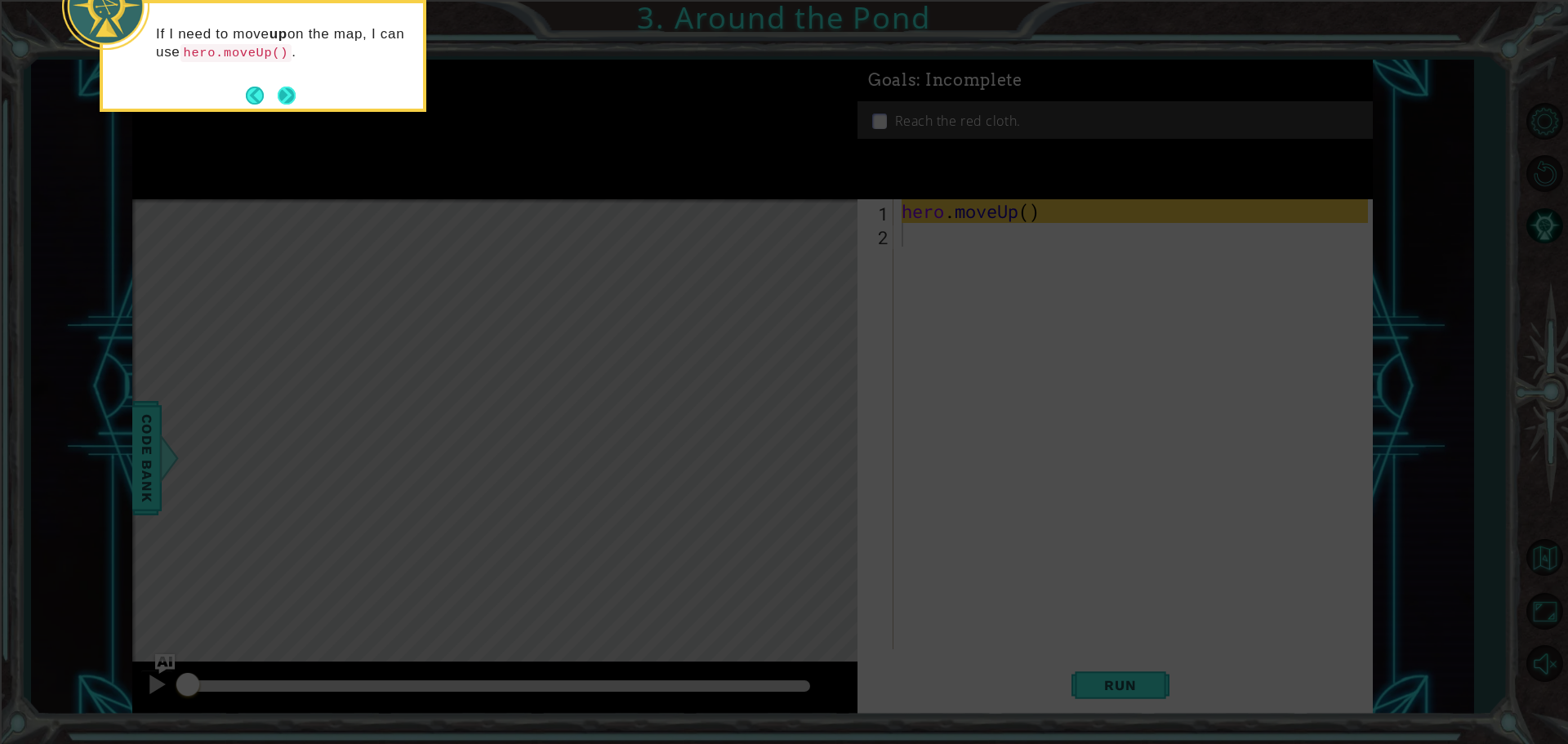
click at [289, 89] on button "Next" at bounding box center [287, 96] width 18 height 18
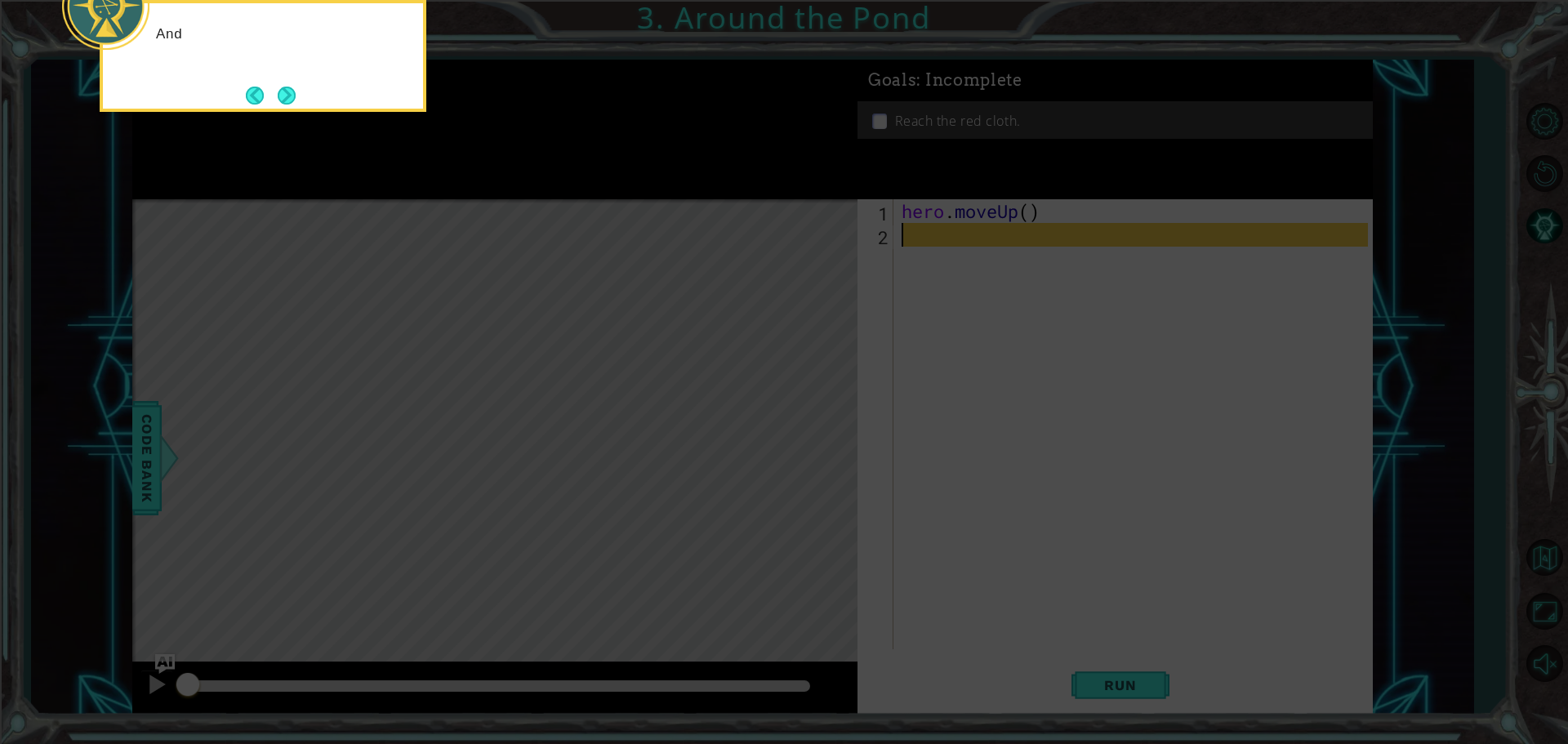
drag, startPoint x: 289, startPoint y: 89, endPoint x: 281, endPoint y: 92, distance: 8.5
click at [281, 91] on button "Next" at bounding box center [286, 95] width 18 height 18
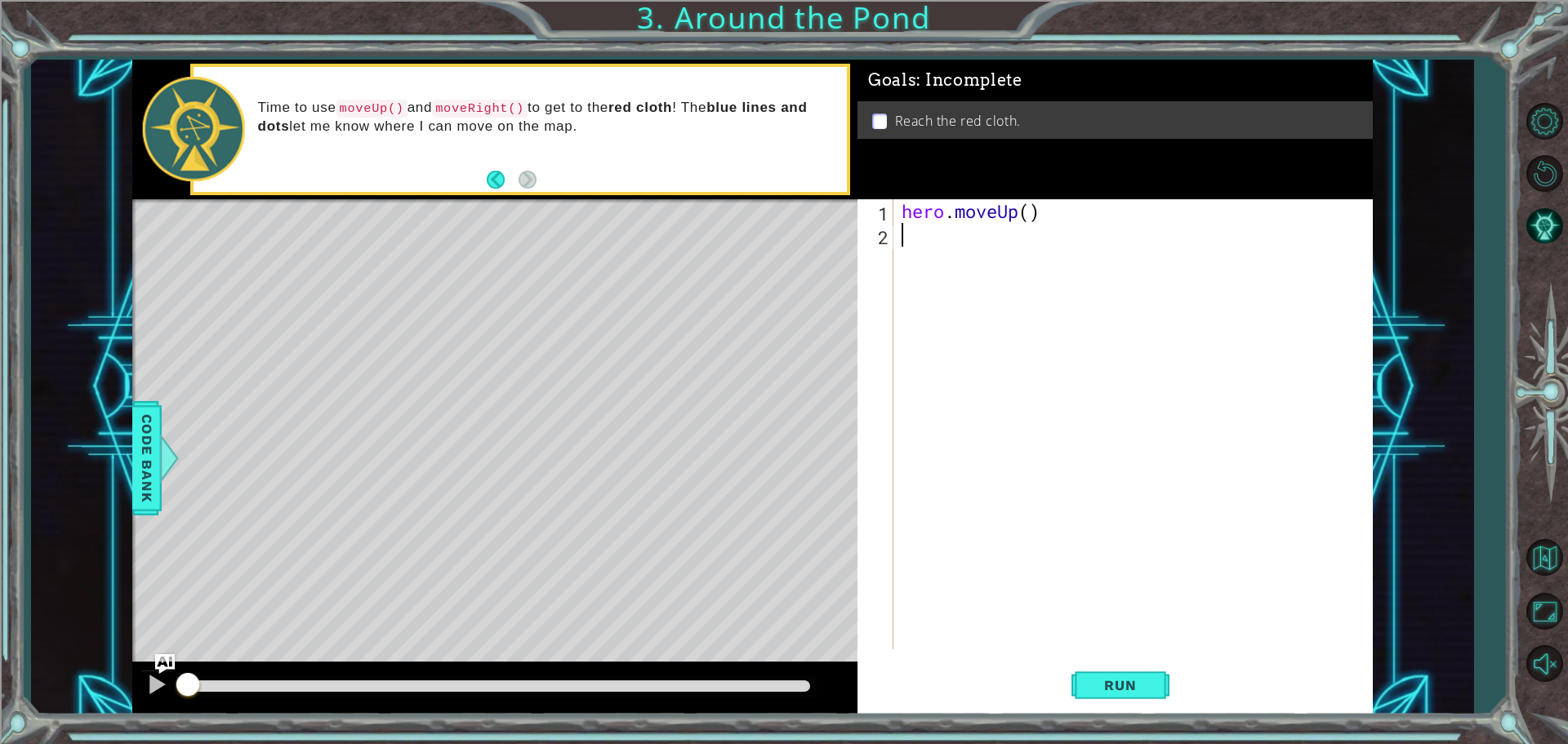
click at [947, 244] on div "hero . moveUp ( )" at bounding box center [1137, 447] width 478 height 497
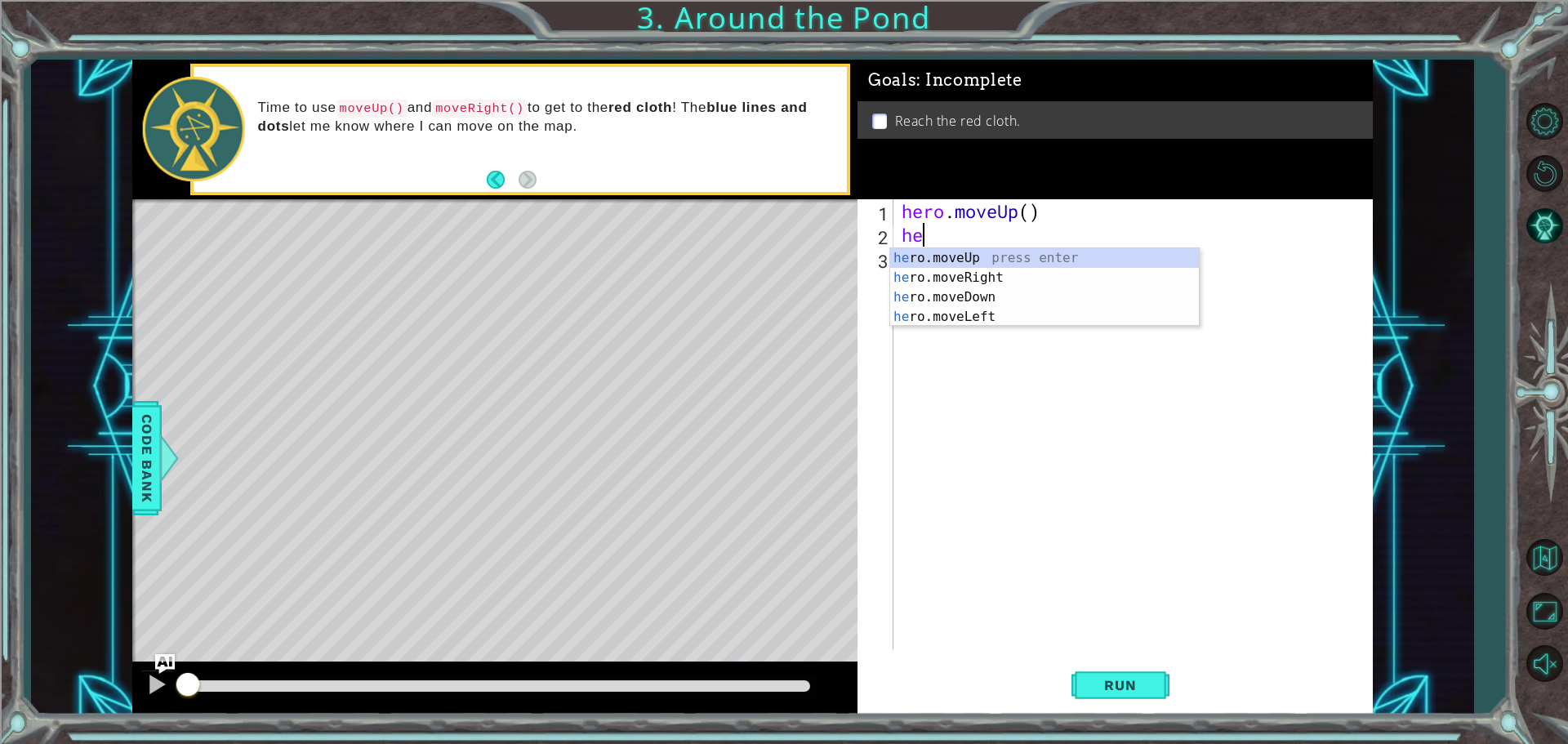
type textarea "h"
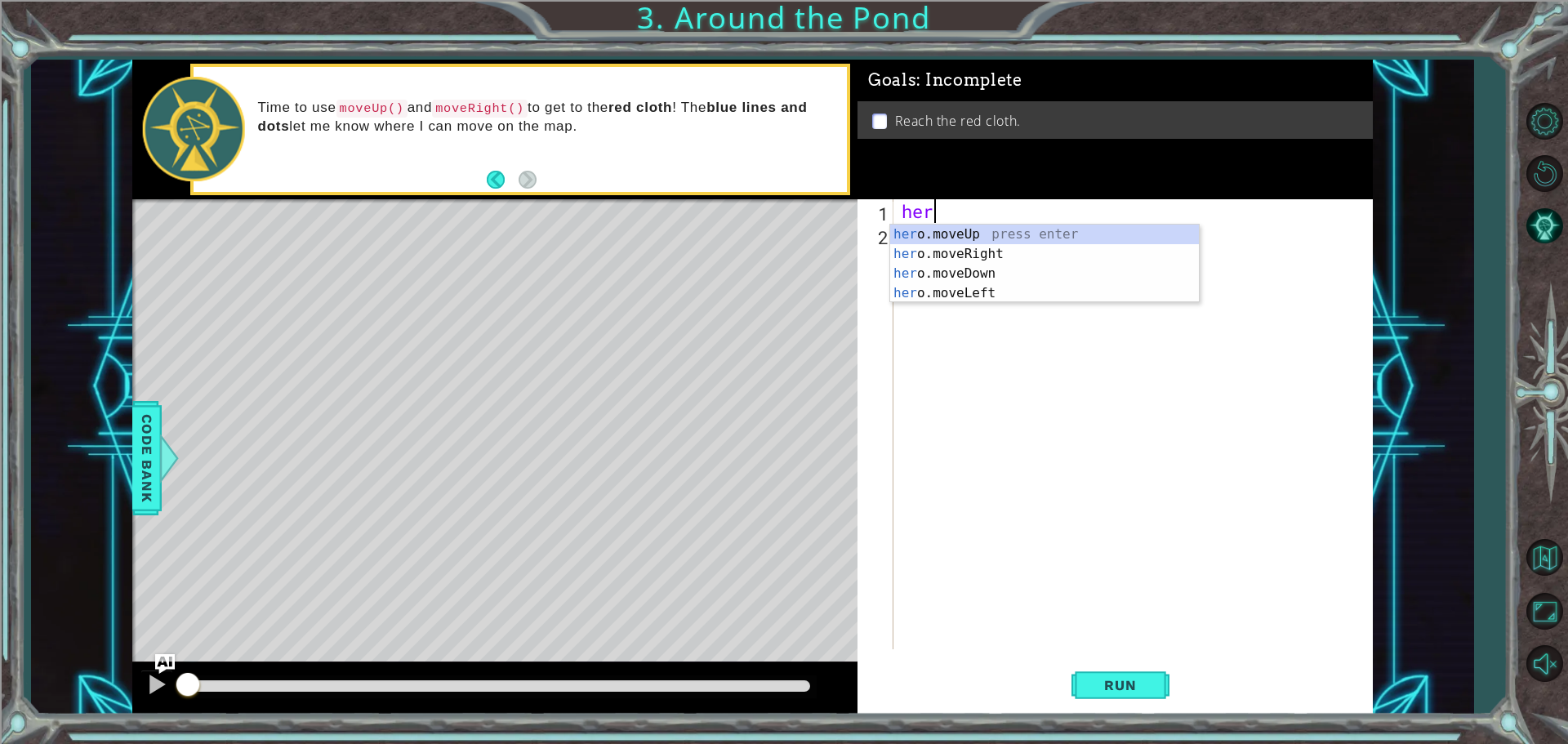
click at [961, 222] on div "her" at bounding box center [1137, 447] width 478 height 497
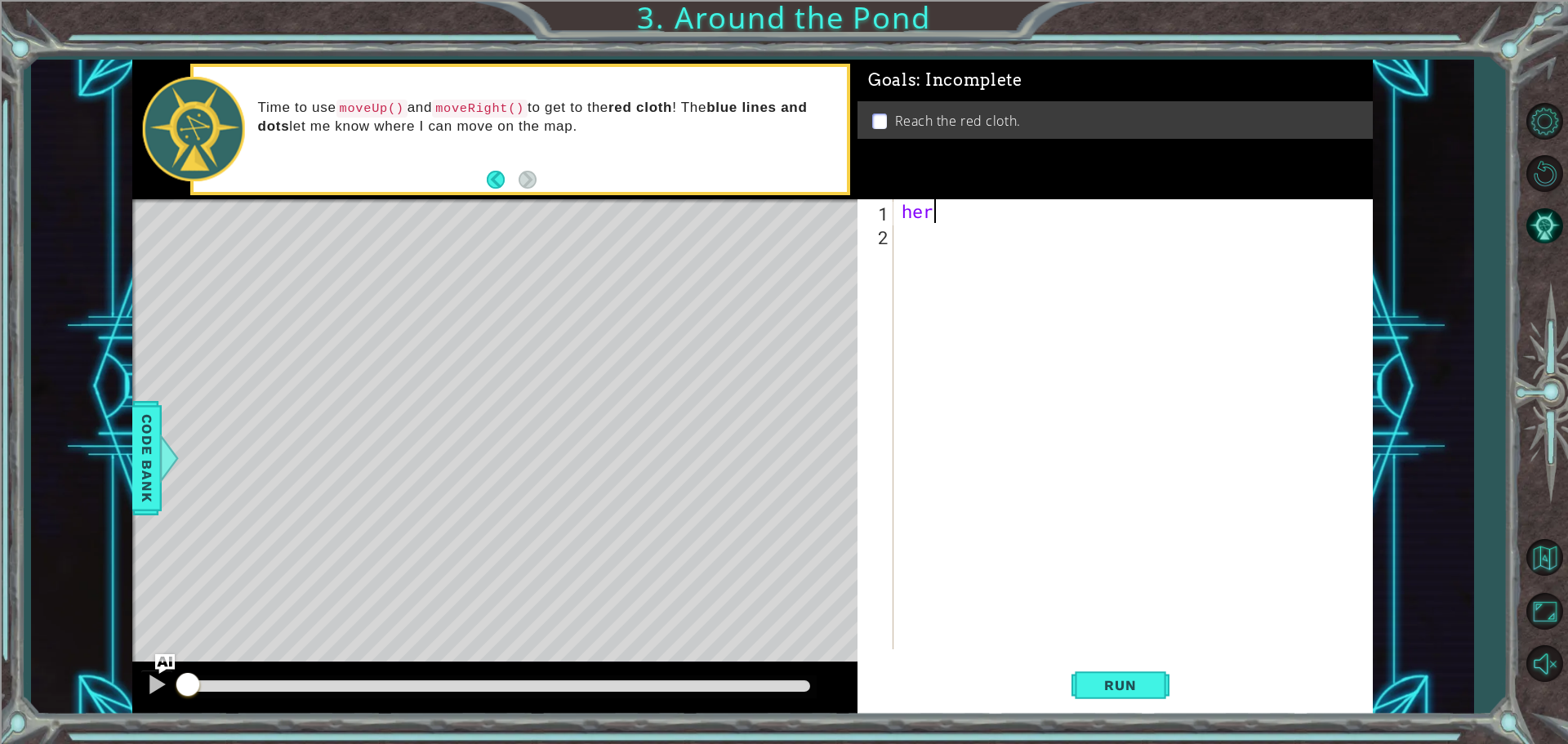
click at [952, 217] on div "her" at bounding box center [1137, 447] width 478 height 497
type textarea "hero"
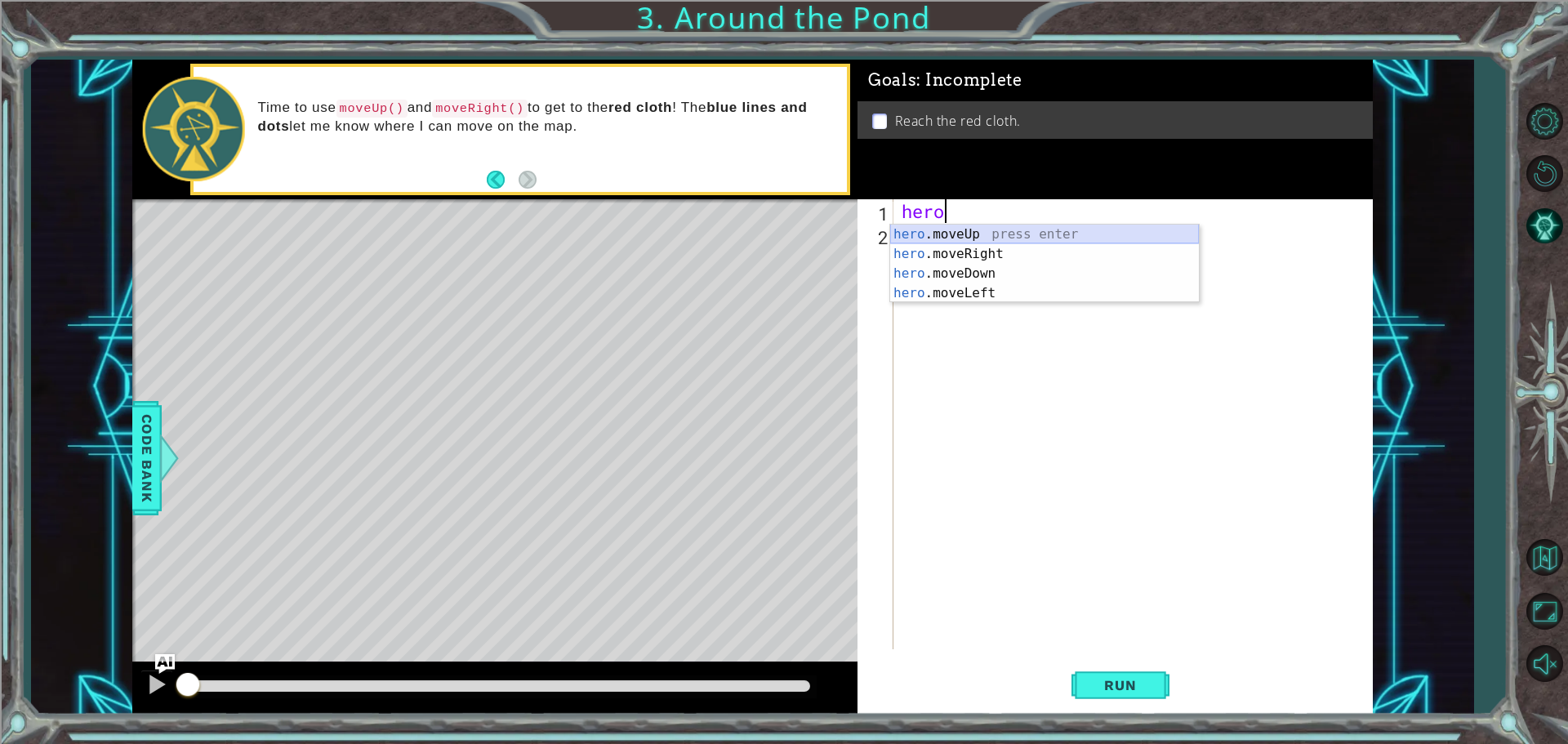
click at [1029, 231] on div "hero .moveUp press enter hero .moveRight press enter hero .moveDown press enter…" at bounding box center [1044, 283] width 309 height 117
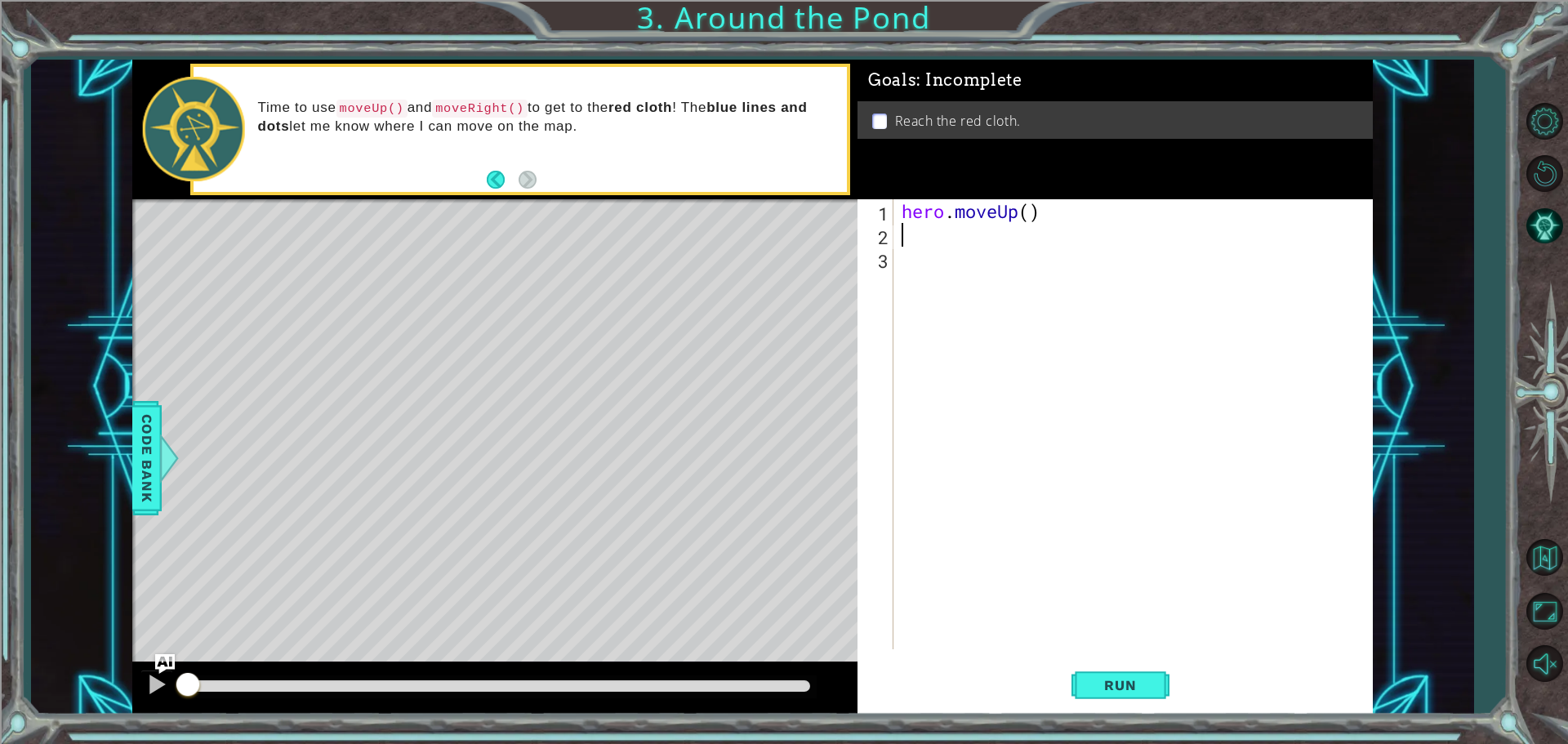
click at [926, 244] on div "hero . moveUp ( )" at bounding box center [1137, 447] width 478 height 497
type textarea "h"
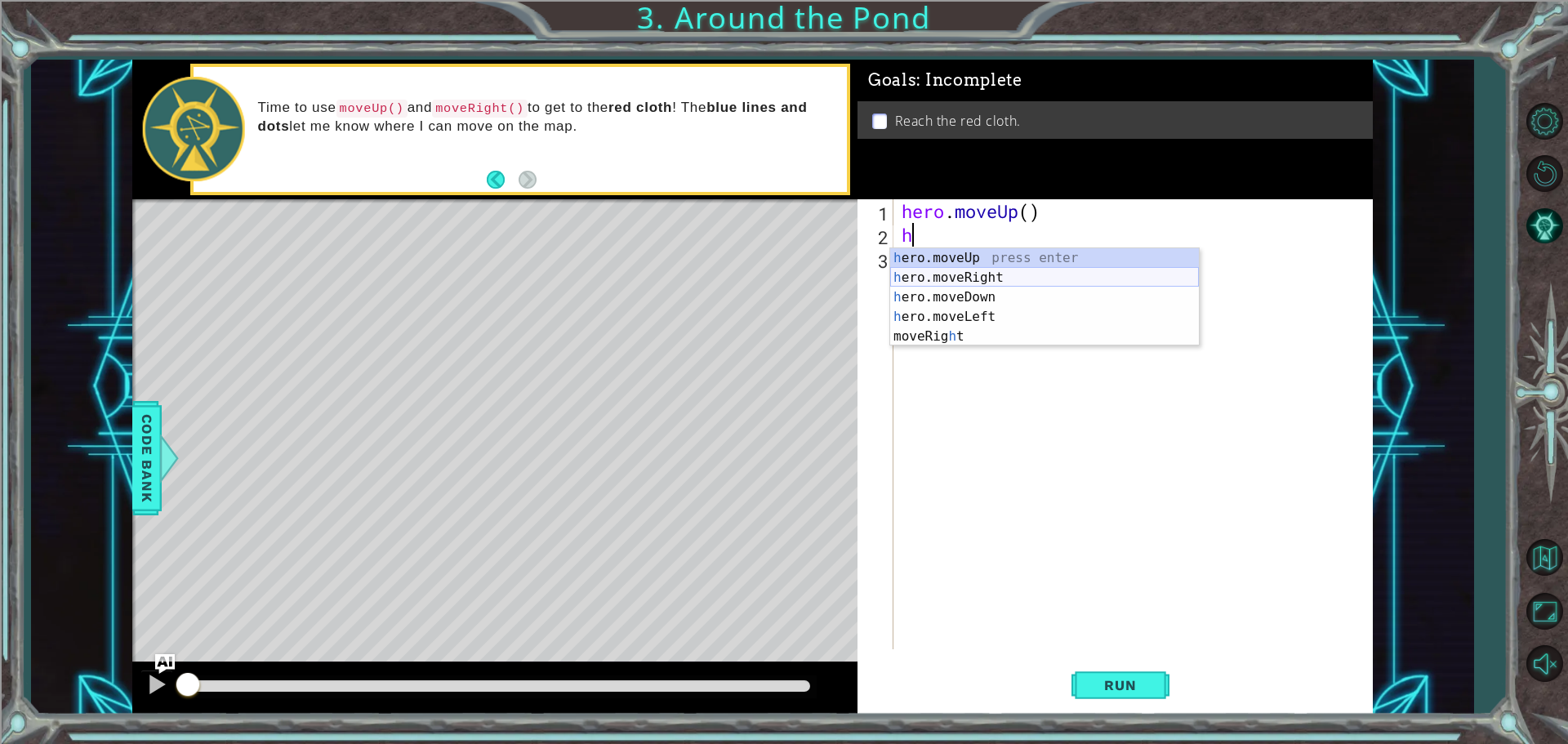
click at [976, 280] on div "h ero.moveUp press enter h ero.moveRight press enter h ero.moveDown press enter…" at bounding box center [1044, 316] width 309 height 137
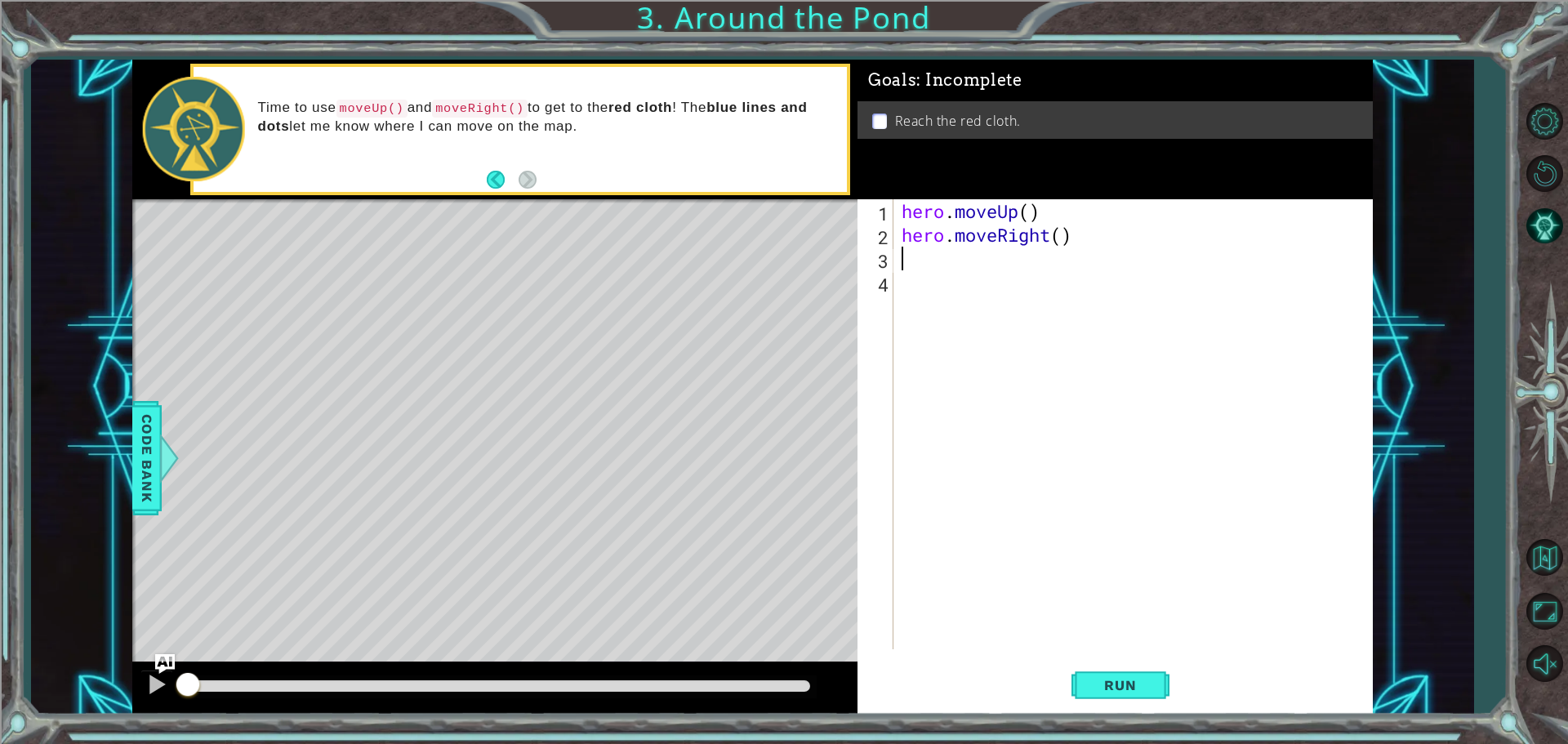
click at [923, 274] on div "hero . moveUp ( ) hero . moveRight ( )" at bounding box center [1137, 447] width 478 height 497
click at [919, 268] on div "hero . moveUp ( ) hero . moveRight ( )" at bounding box center [1137, 447] width 478 height 497
click at [895, 280] on div "h ero.moveDo w n press enter" at bounding box center [1044, 301] width 309 height 59
type textarea "hero.moveDown(1)"
click at [898, 287] on div "hero . moveUp ( ) hero . moveRight ( ) hero . moveDown ( 1 )" at bounding box center [1137, 447] width 478 height 497
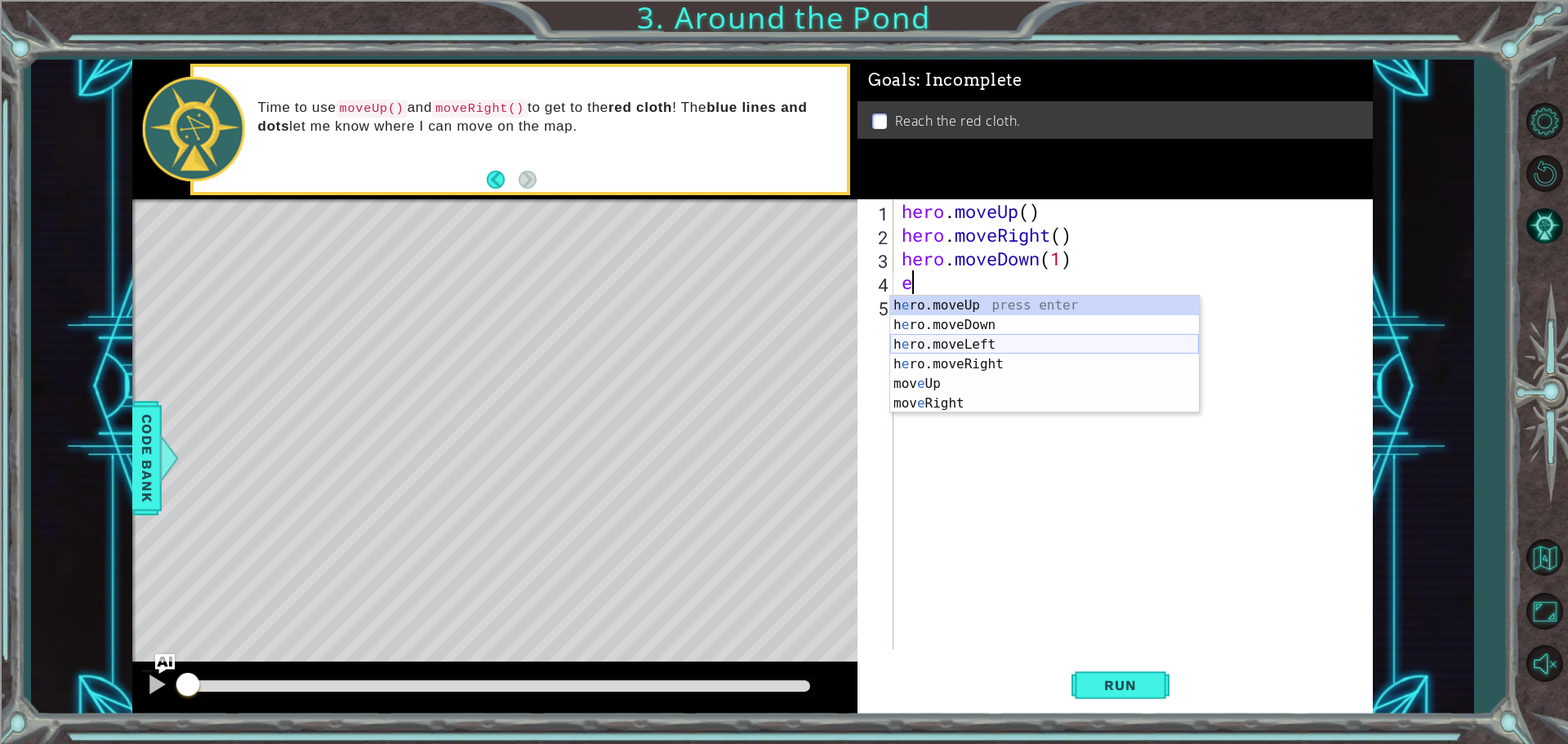
click at [954, 338] on div "h e ro.moveUp press enter h e ro.moveDown press enter h e ro.moveLeft press ent…" at bounding box center [1044, 373] width 309 height 157
type textarea "hero.moveLeft(1)"
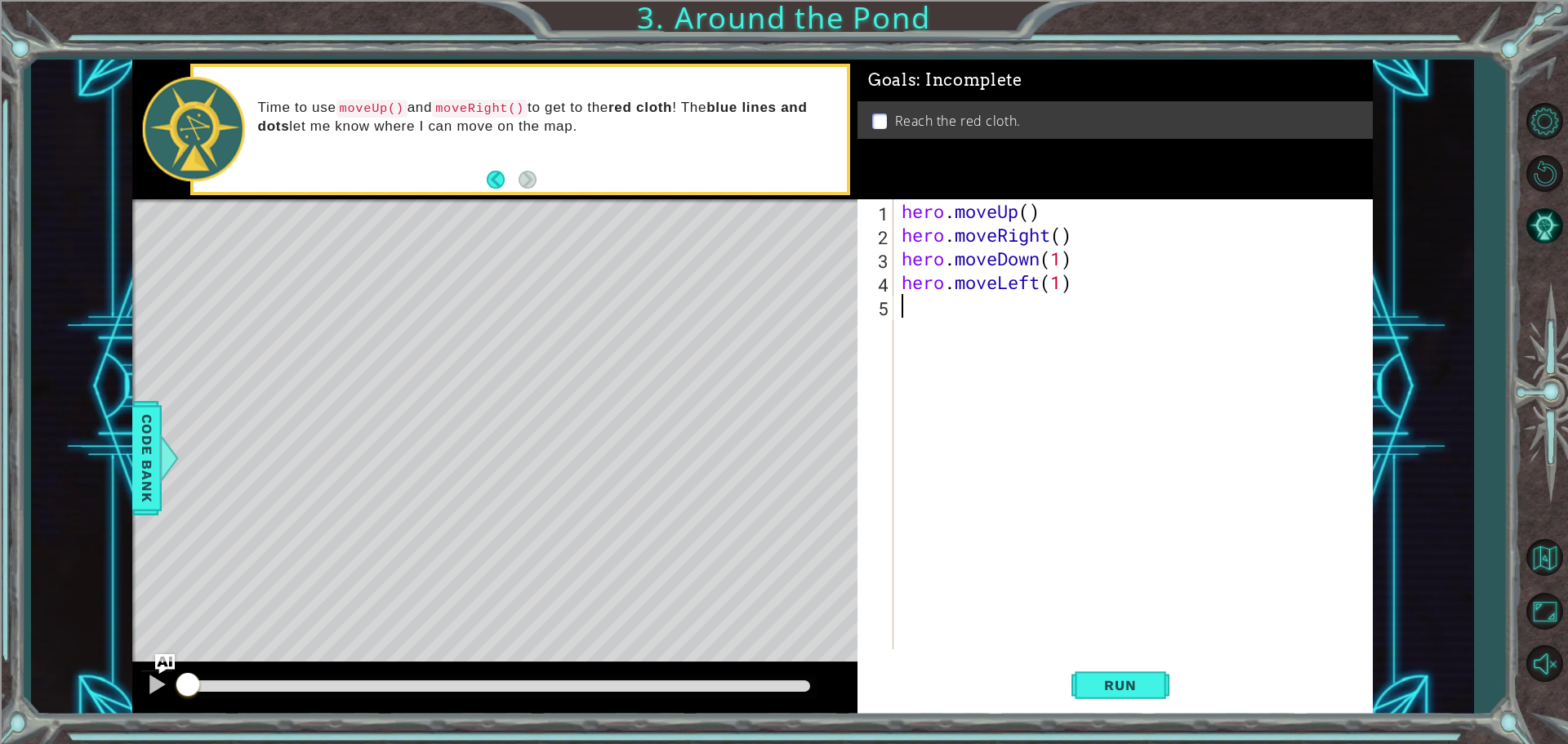
click at [908, 308] on div "hero . moveUp ( ) hero . moveRight ( ) hero . moveDown ( 1 ) hero . moveLeft ( …" at bounding box center [1137, 447] width 478 height 497
type textarea "h"
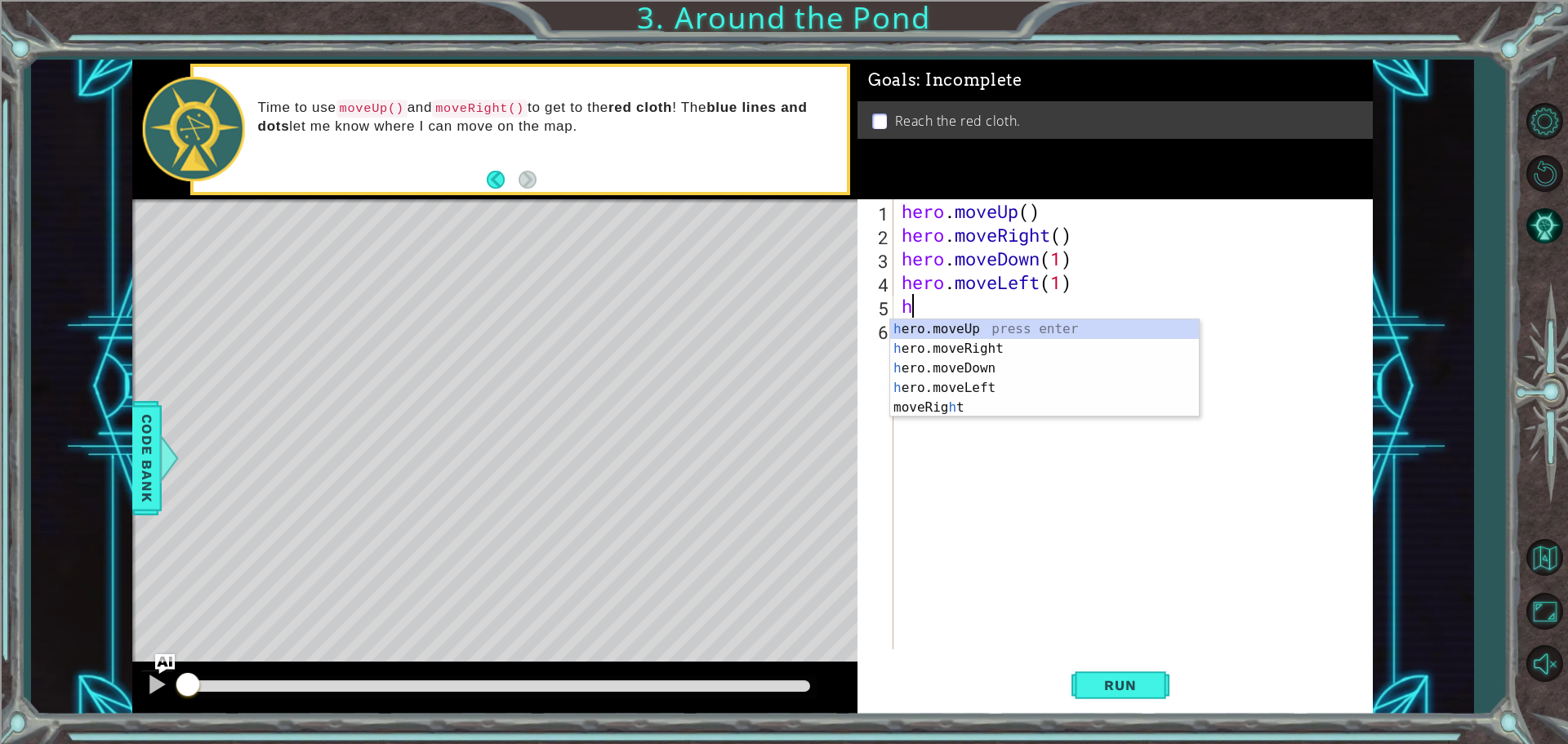
click at [1019, 545] on div "hero . moveUp ( ) hero . moveRight ( ) hero . moveDown ( 1 ) hero . moveLeft ( …" at bounding box center [1137, 447] width 478 height 497
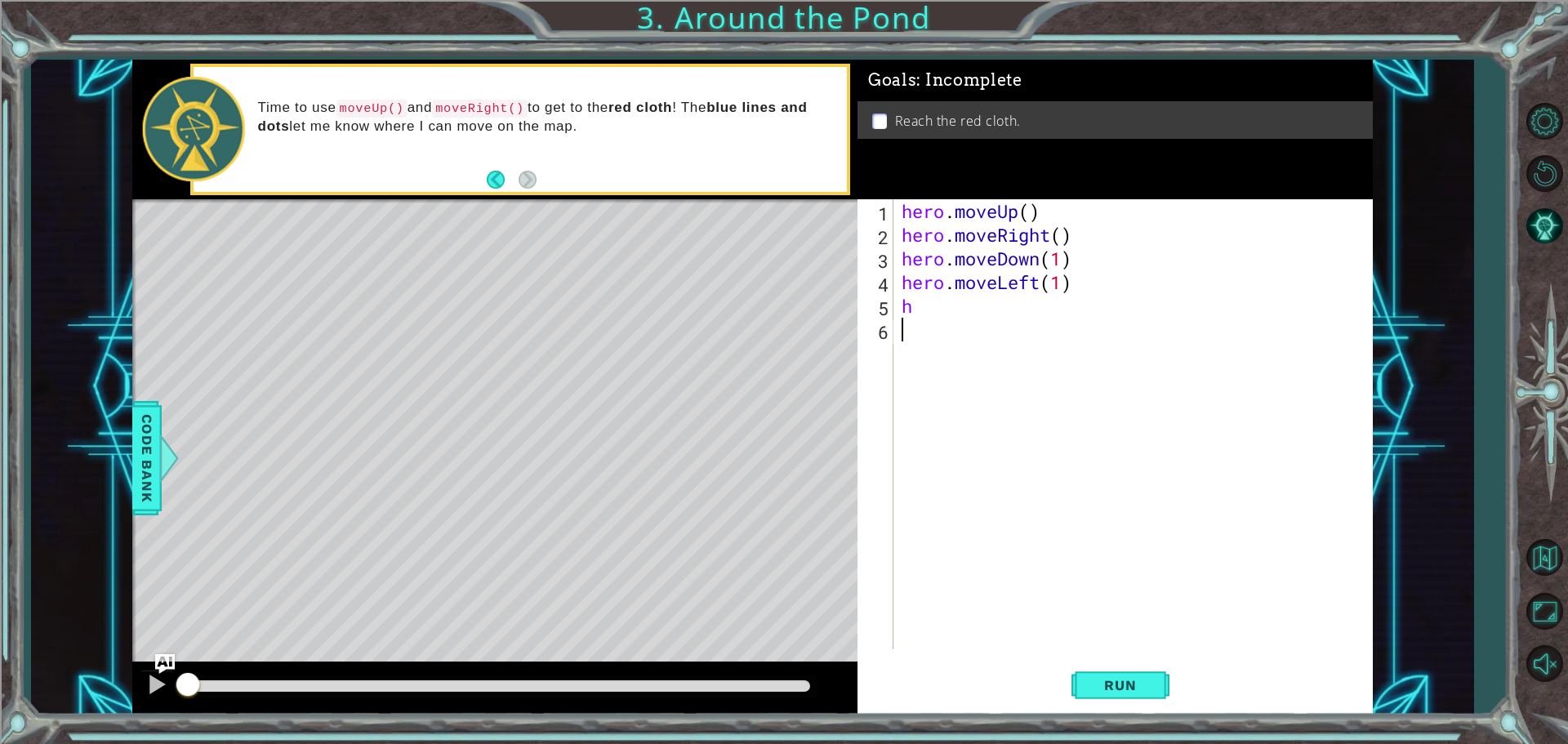
click at [923, 308] on div "hero . moveUp ( ) hero . moveRight ( ) hero . moveDown ( 1 ) hero . moveLeft ( …" at bounding box center [1137, 447] width 478 height 497
type textarea "h\"
click at [926, 314] on div "hero . moveUp ( ) hero . moveRight ( ) hero . moveDown ( 1 ) hero . moveLeft ( …" at bounding box center [1137, 447] width 478 height 497
type textarea "h"
click at [1128, 688] on span "Run" at bounding box center [1120, 684] width 65 height 17
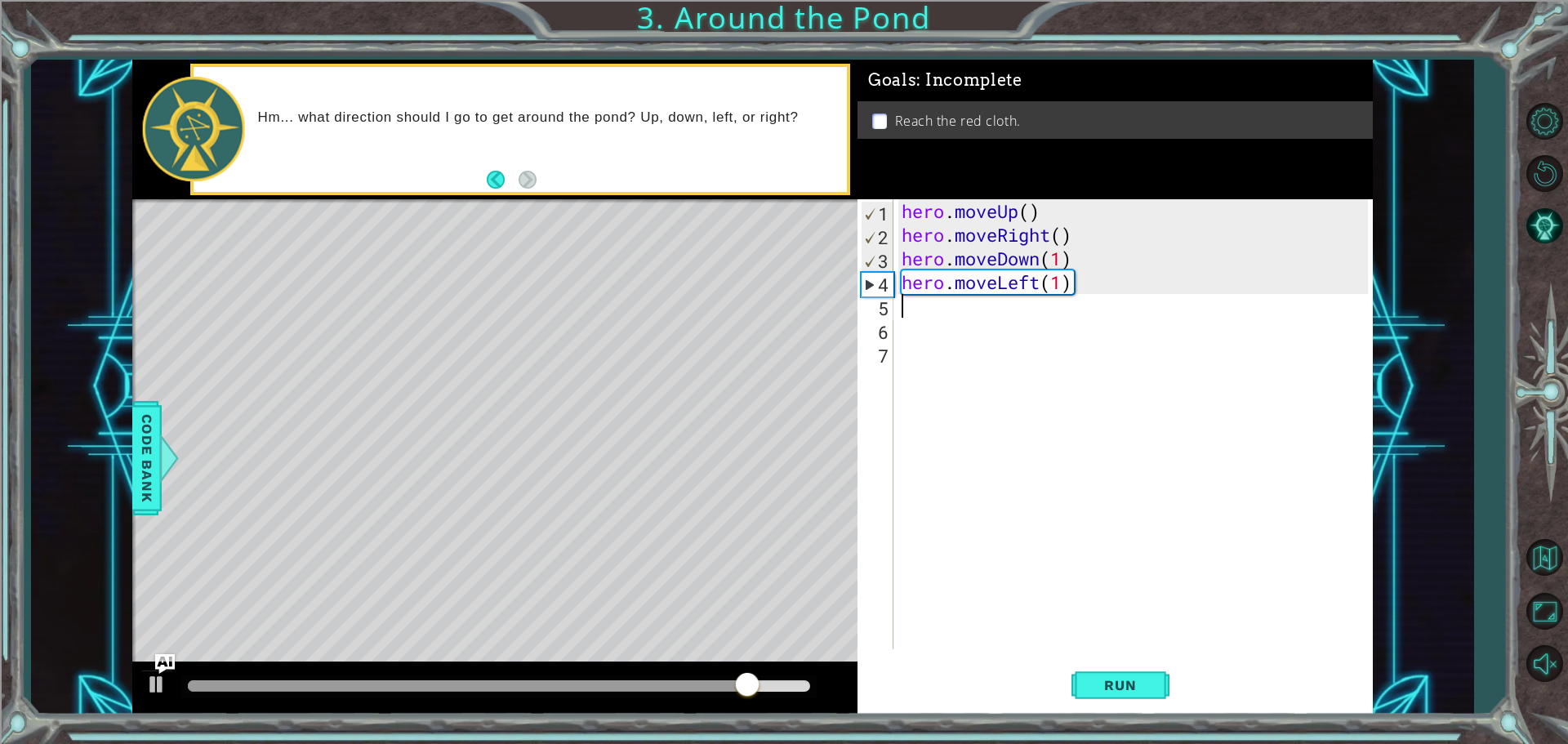
click at [1055, 233] on div "hero . moveUp ( ) hero . moveRight ( ) hero . moveDown ( 1 ) hero . moveLeft ( …" at bounding box center [1137, 447] width 478 height 497
click at [1044, 257] on div "hero . moveUp ( ) hero . moveRight ( ) hero . moveDown ( 1 ) hero . moveLeft ( …" at bounding box center [1137, 447] width 478 height 497
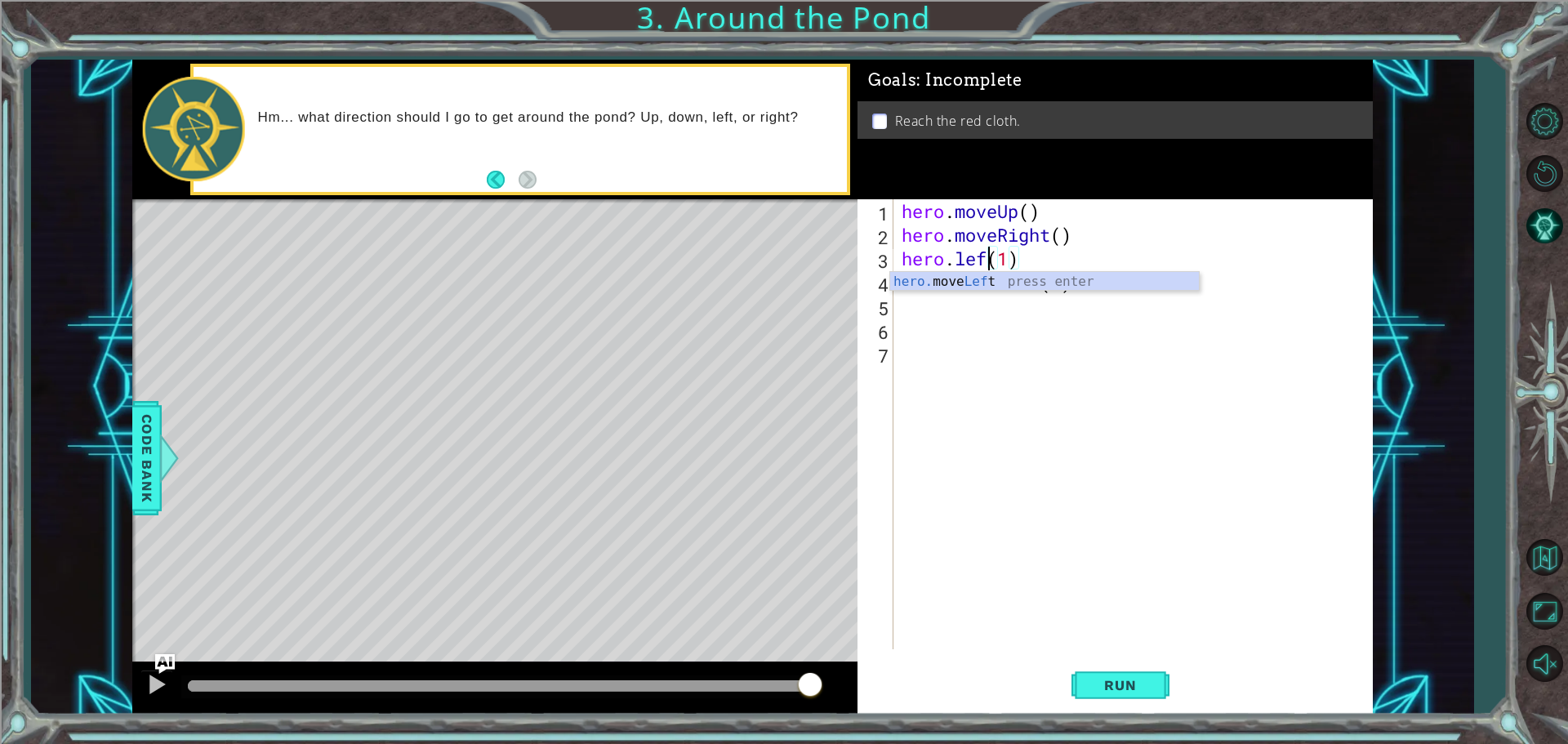
scroll to position [0, 4]
click at [1047, 291] on div "hero . moveUp ( ) hero . moveRight ( ) hero . left ( 1 ) hero . moveLeft ( 1 )" at bounding box center [1137, 447] width 478 height 497
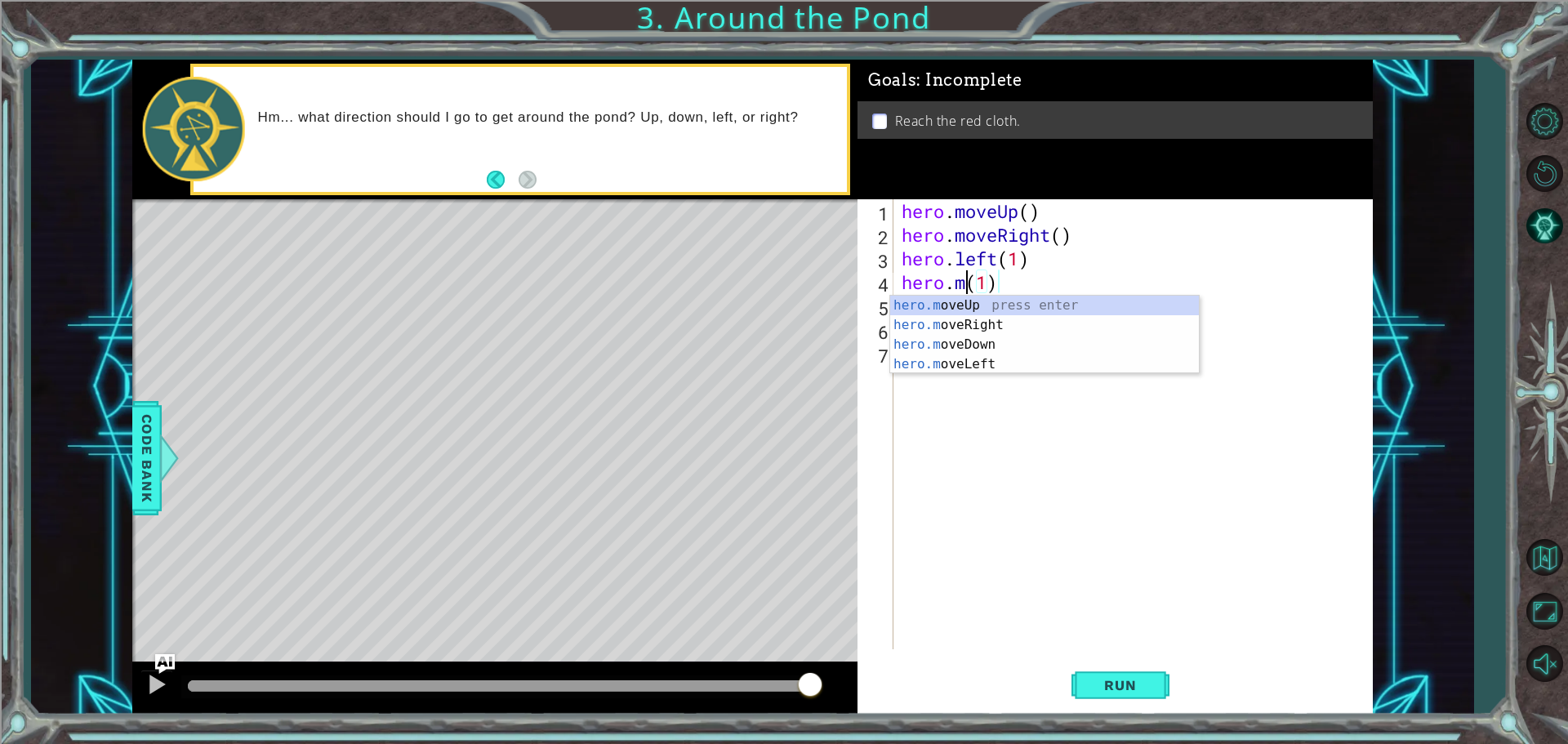
scroll to position [0, 4]
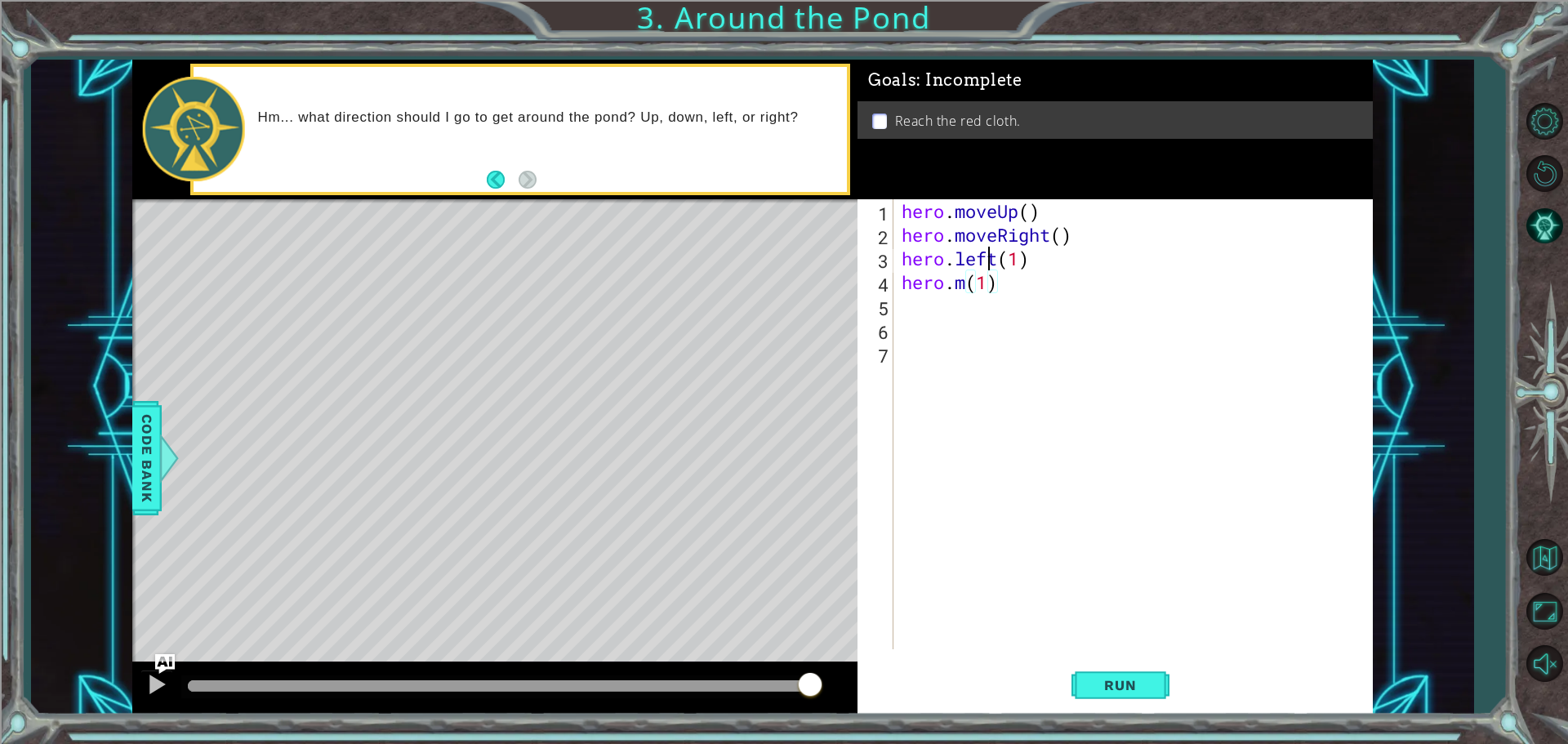
click at [993, 266] on div "hero . moveUp ( ) hero . moveRight ( ) hero . left ( 1 ) hero . m ( 1 )" at bounding box center [1137, 447] width 478 height 497
click at [993, 259] on div "hero . moveUp ( ) hero . moveRight ( ) hero . left ( 1 ) hero . m ( 1 )" at bounding box center [1137, 447] width 478 height 497
click at [1004, 258] on div "hero . moveUp ( ) hero . moveRight ( ) hero . left ( 1 ) hero . m ( 1 )" at bounding box center [1137, 447] width 478 height 497
click at [999, 259] on div "hero . moveUp ( ) hero . moveRight ( ) hero . left ( 1 ) hero . m ( 1 )" at bounding box center [1137, 447] width 478 height 497
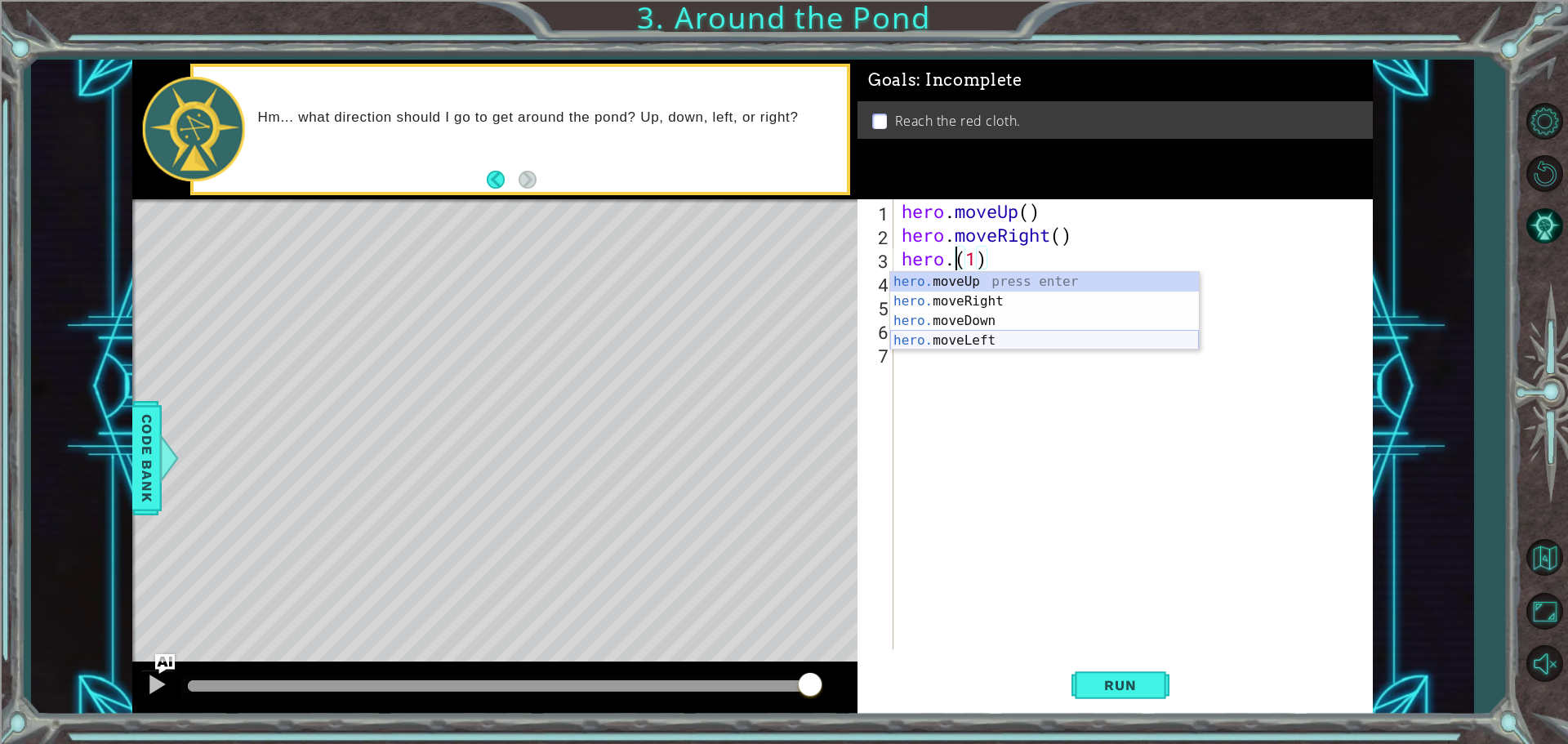
click at [996, 338] on div "hero. moveUp press enter hero. moveRight press enter hero. moveDown press enter…" at bounding box center [1044, 330] width 309 height 117
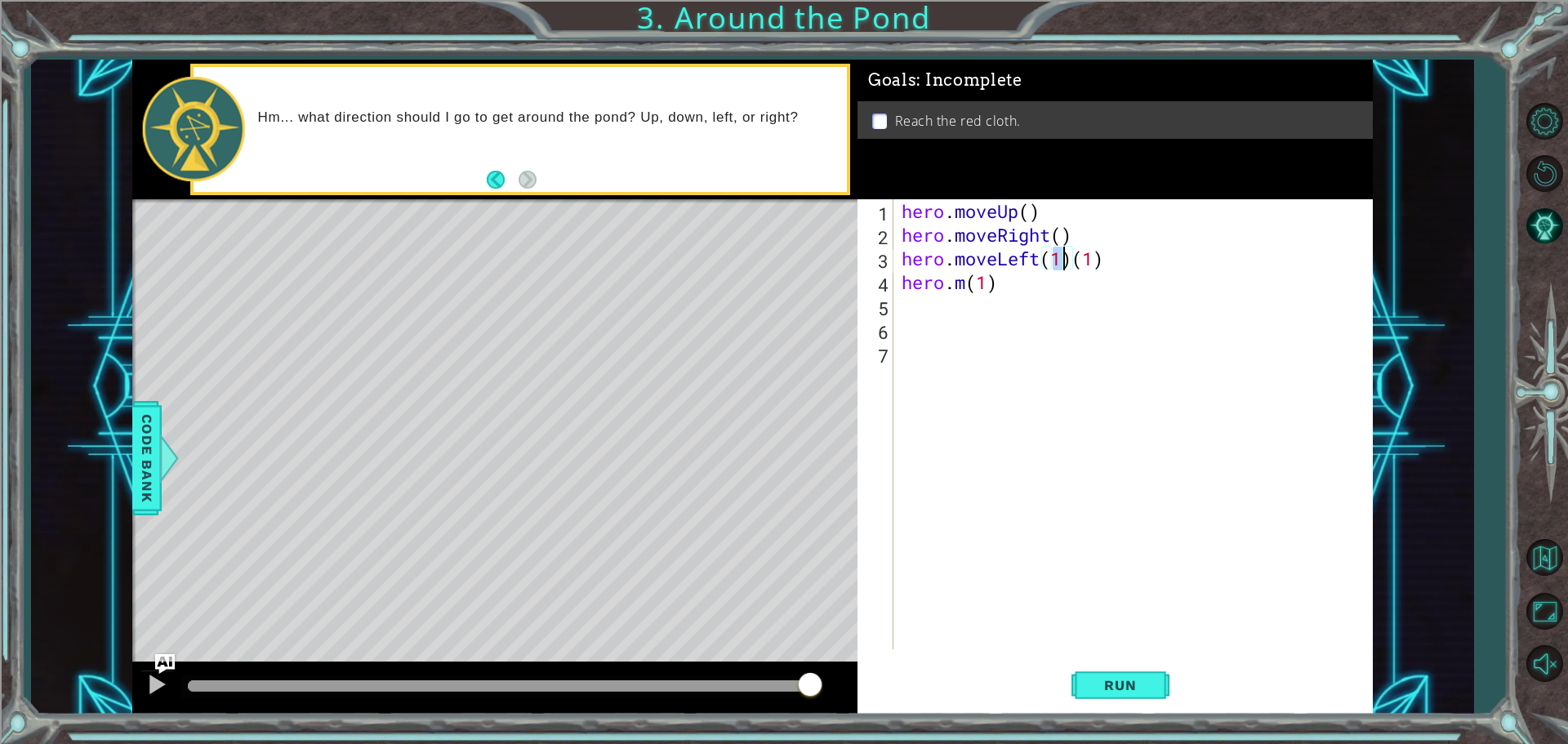
click at [965, 279] on div "hero . moveUp ( ) hero . moveRight ( ) hero . moveLeft ( 1 ) ( 1 ) hero . m ( 1…" at bounding box center [1137, 447] width 478 height 497
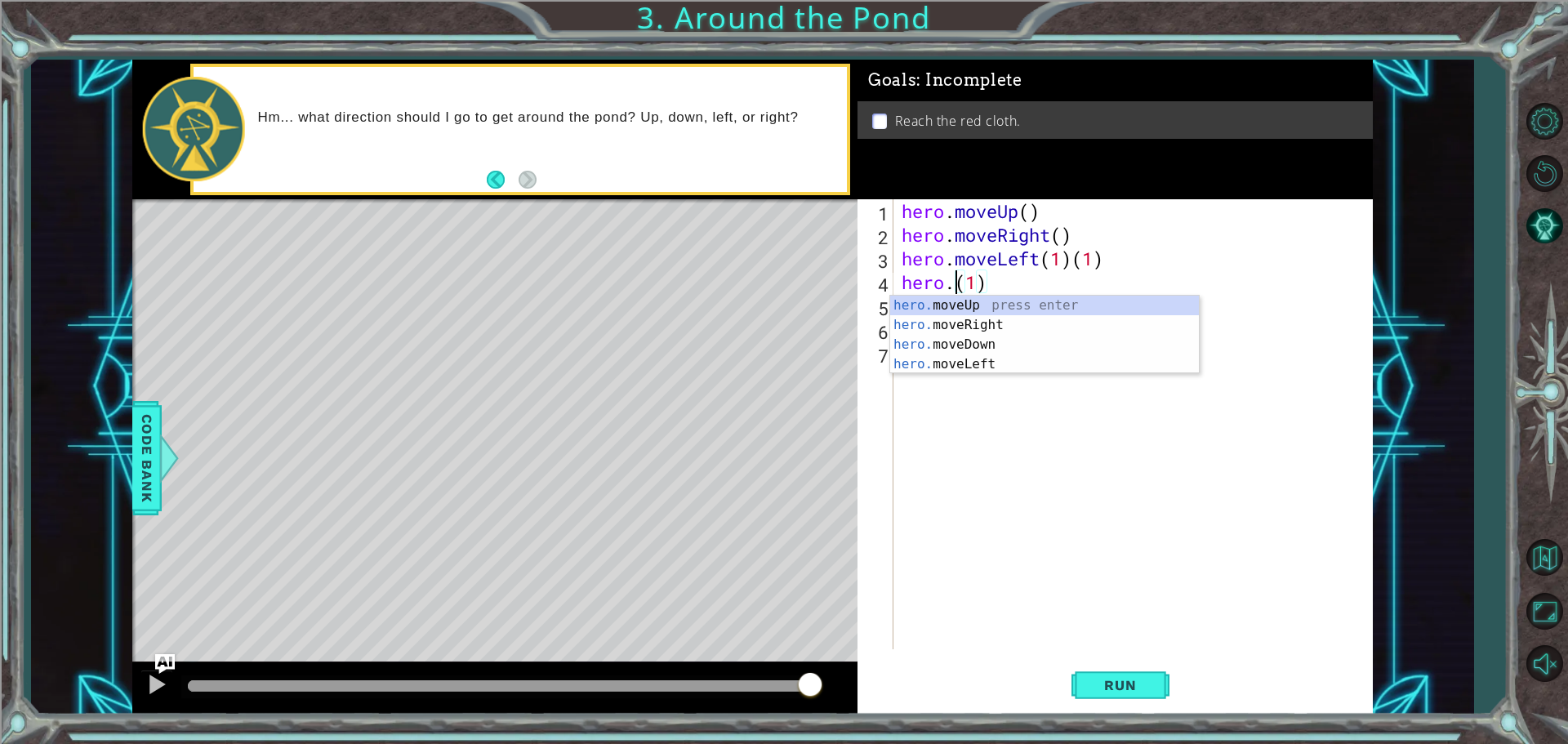
click at [1055, 235] on div "hero . moveUp ( ) hero . moveRight ( ) hero . moveLeft ( 1 ) ( 1 ) hero . ( 1 )" at bounding box center [1137, 447] width 478 height 497
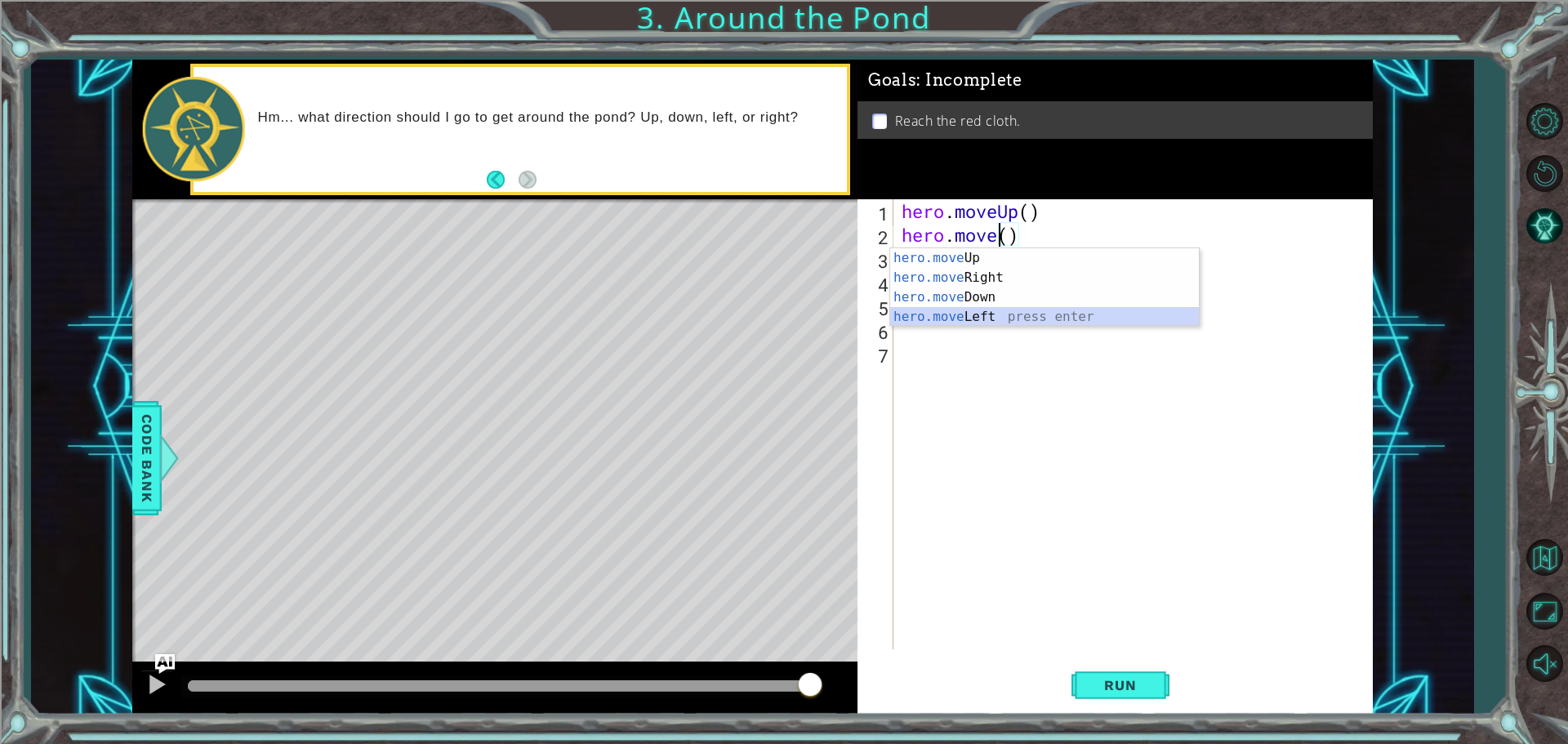
click at [1007, 316] on div "hero.move Up press enter hero.move Right press enter hero.move Down press enter…" at bounding box center [1044, 307] width 309 height 117
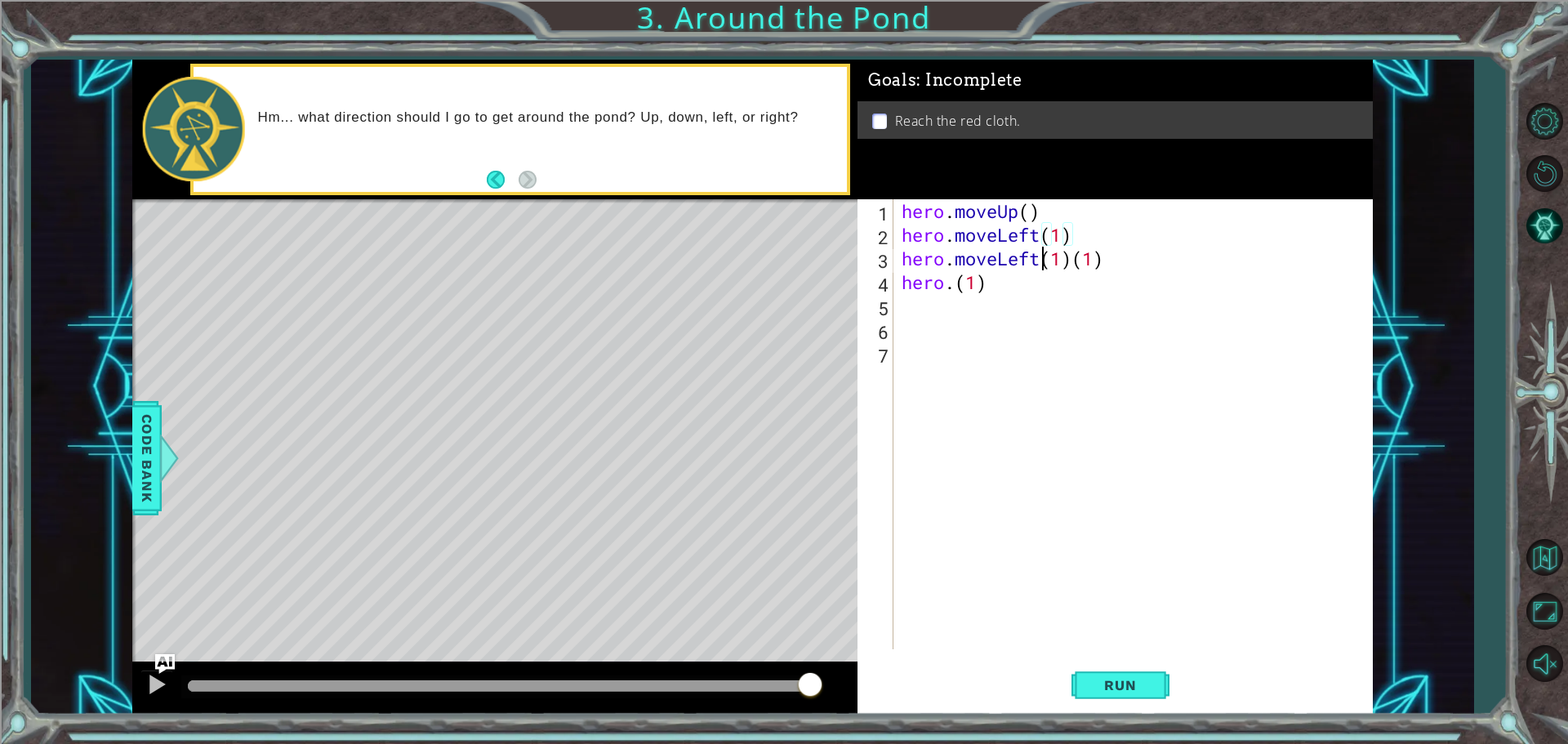
click at [1039, 256] on div "hero . moveUp ( ) hero . moveLeft ( 1 ) hero . moveLeft ( 1 ) ( 1 ) hero . ( 1 )" at bounding box center [1137, 447] width 478 height 497
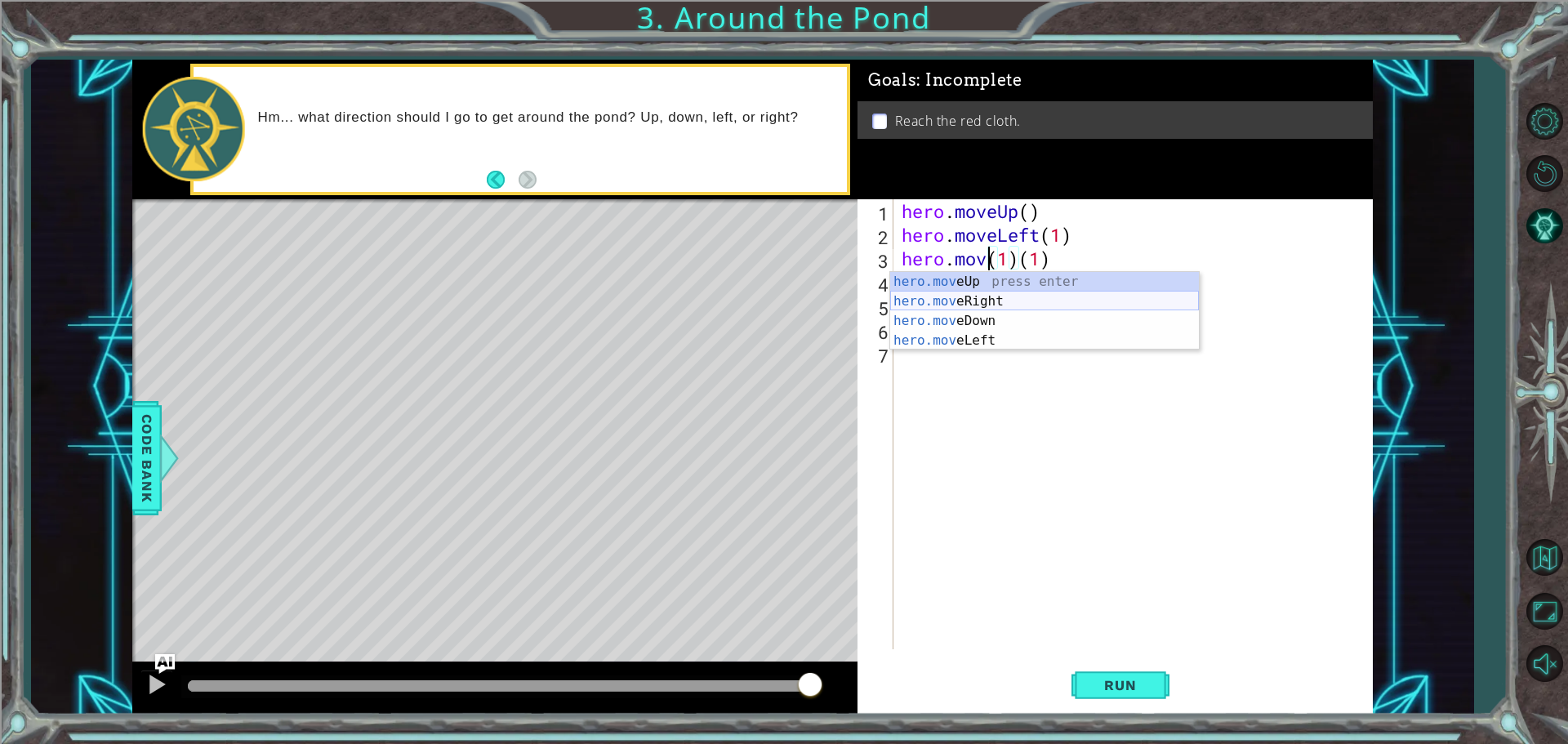
click at [1061, 295] on div "hero.mov eUp press enter hero.mov eRight press enter hero.mov eDown press enter…" at bounding box center [1044, 330] width 309 height 117
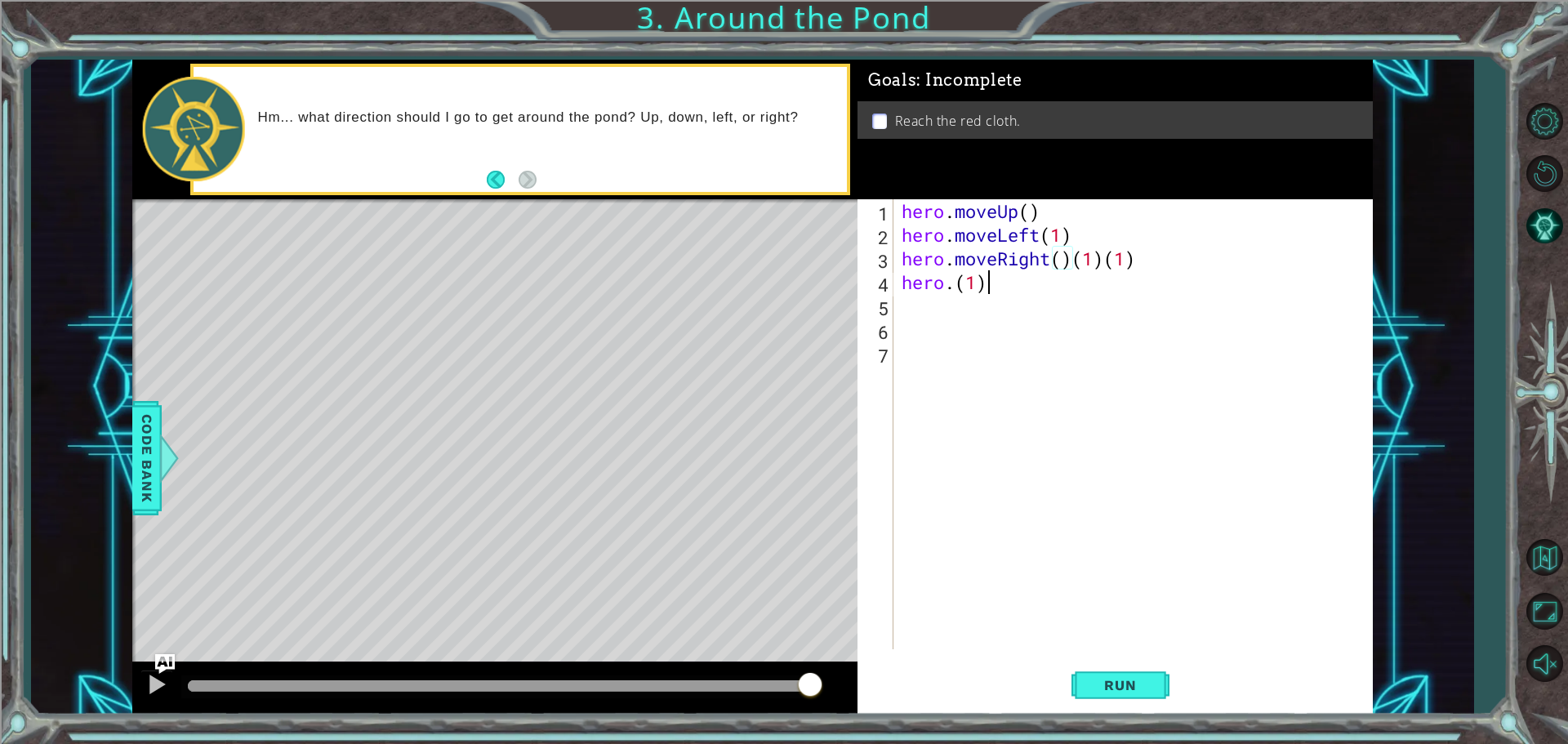
click at [984, 281] on div "hero . moveUp ( ) hero . moveLeft ( 1 ) hero . moveRight ( ) ( 1 ) ( 1 ) hero .…" at bounding box center [1137, 447] width 478 height 497
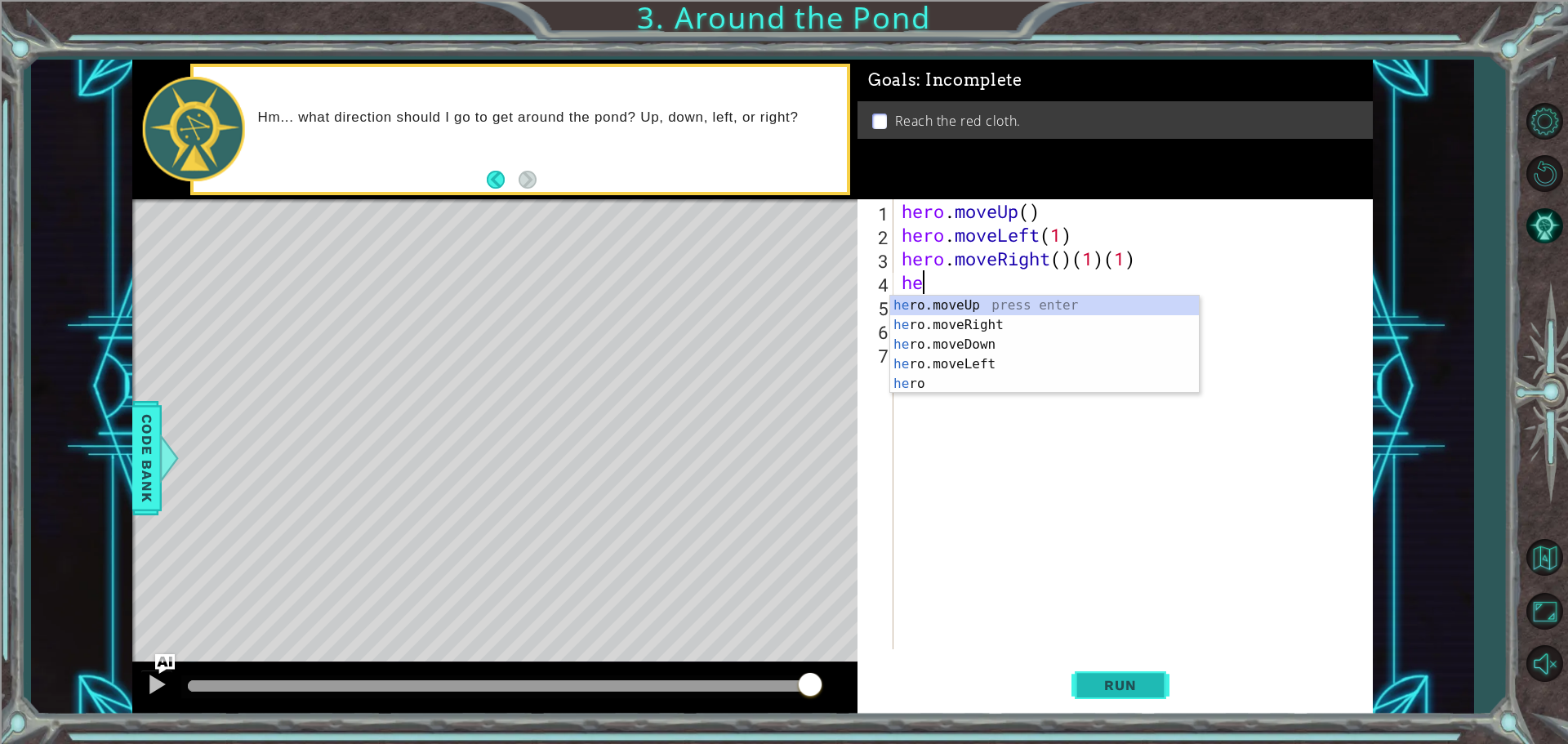
scroll to position [0, 0]
type textarea "h"
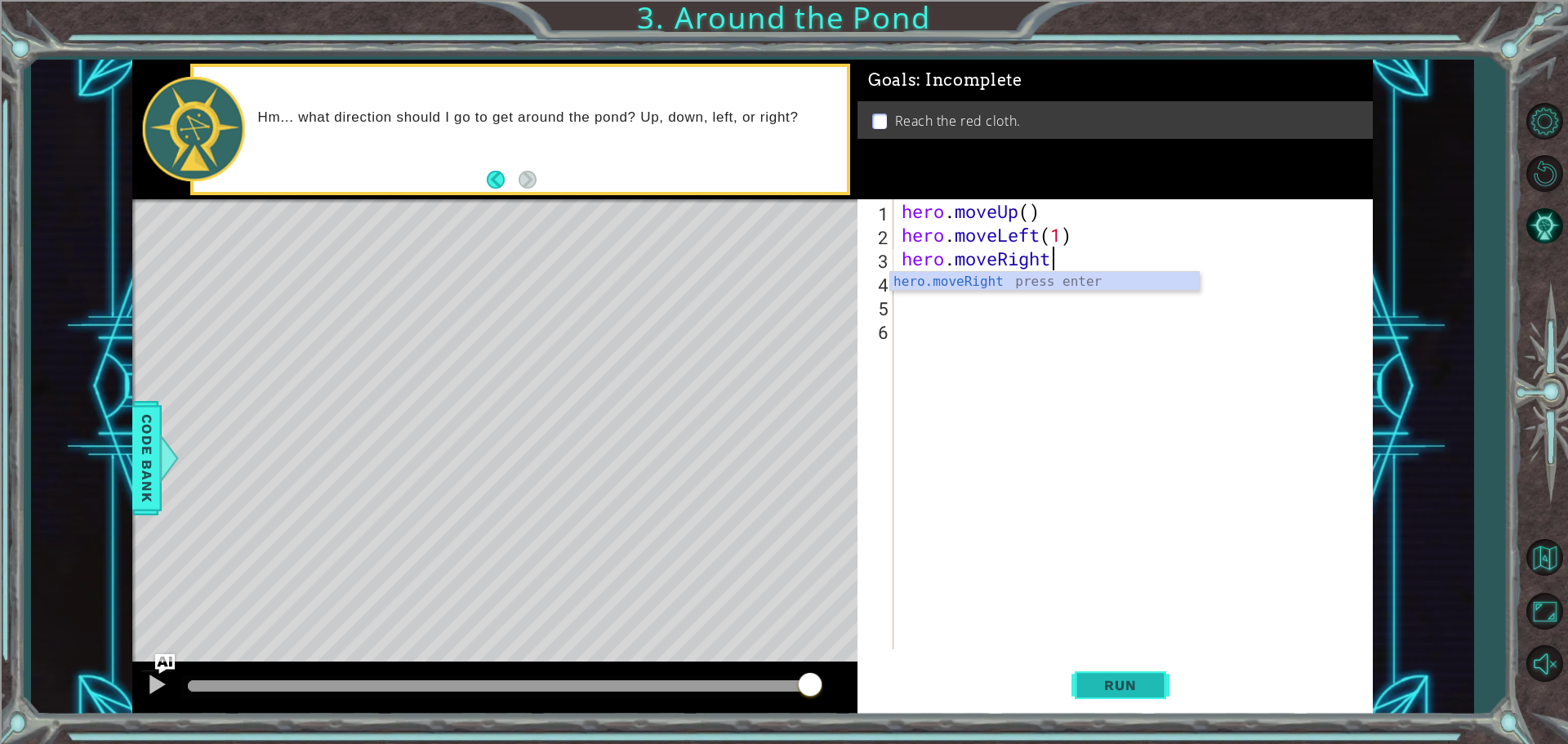
click at [1152, 672] on button "Run" at bounding box center [1120, 684] width 98 height 52
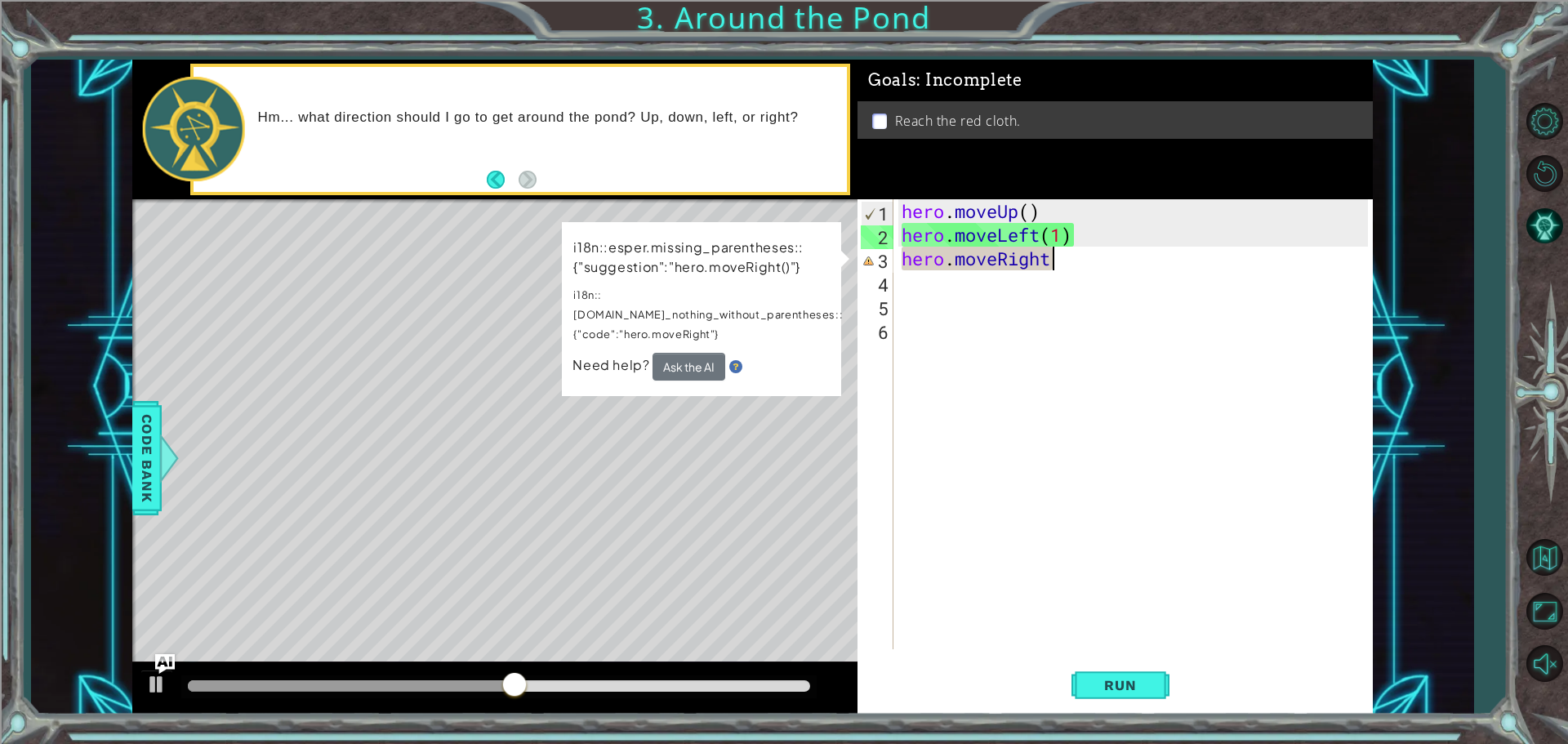
click at [1044, 217] on div "hero . moveUp ( ) hero . moveLeft ( 1 ) hero . moveRight" at bounding box center [1137, 447] width 478 height 497
type textarea "hero.moveUp()"
click at [1032, 351] on div "hero . moveUp ( ) hero . moveLeft ( 1 ) hero . moveRight" at bounding box center [1137, 447] width 478 height 497
click at [709, 352] on button "Ask the AI" at bounding box center [688, 366] width 73 height 28
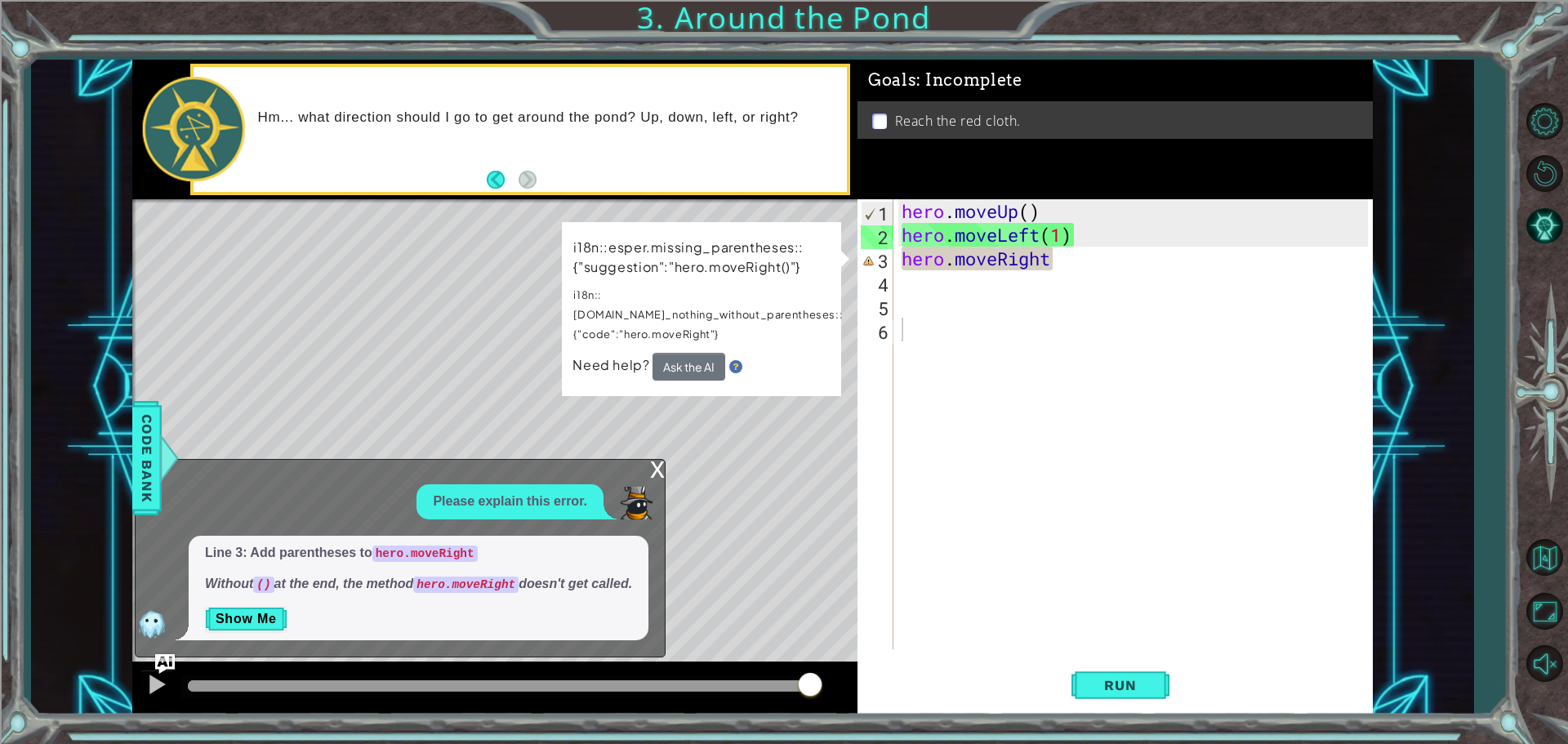
click at [659, 460] on div "x" at bounding box center [657, 467] width 15 height 17
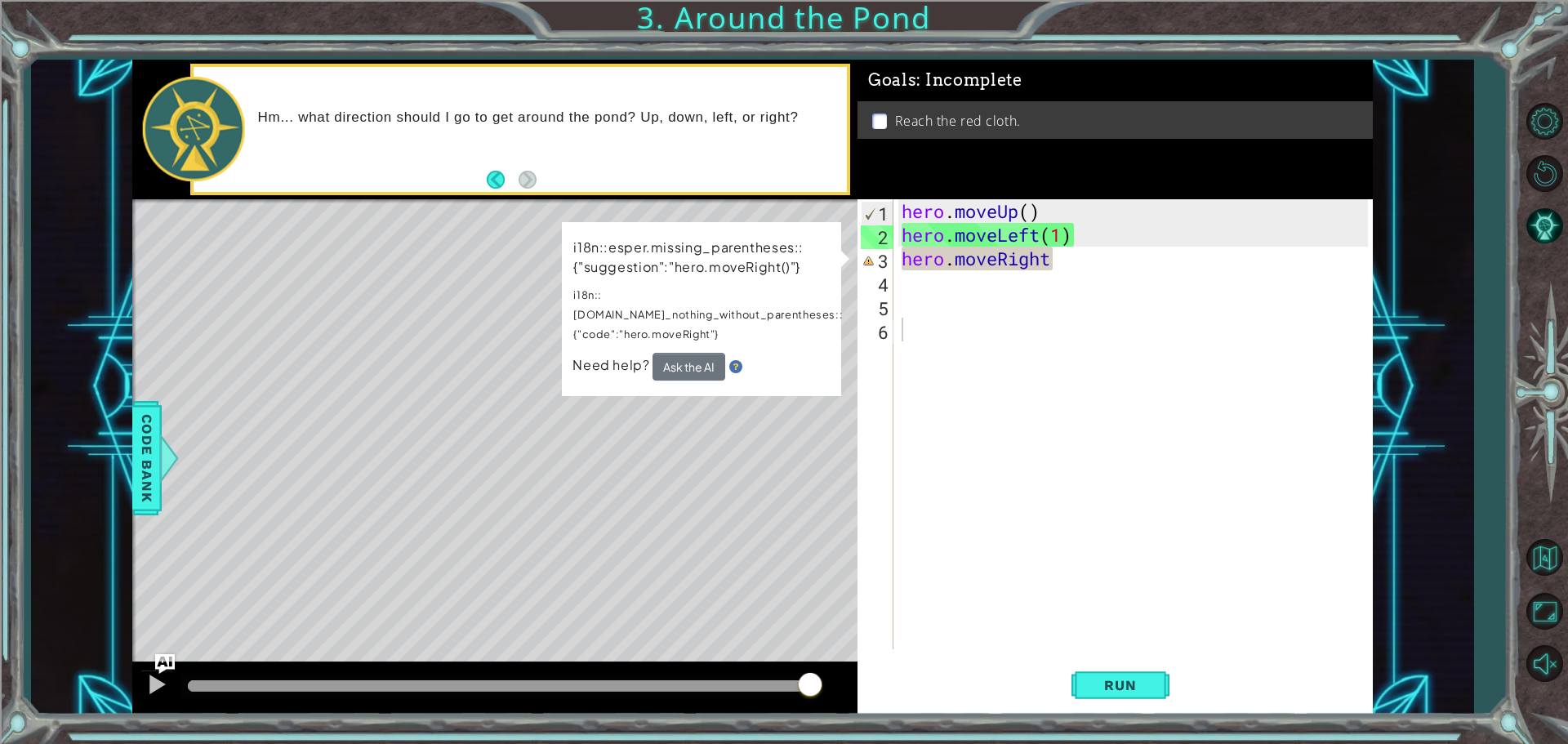
drag, startPoint x: 1032, startPoint y: 259, endPoint x: 1069, endPoint y: 272, distance: 39.2
click at [1064, 270] on div "hero . moveUp ( ) hero . moveLeft ( 1 ) hero . moveRight" at bounding box center [1137, 447] width 478 height 497
type textarea "hero.moveRight"
click at [1069, 272] on div "hero . moveUp ( ) hero . moveLeft ( 1 ) hero . moveRight" at bounding box center [1133, 423] width 470 height 450
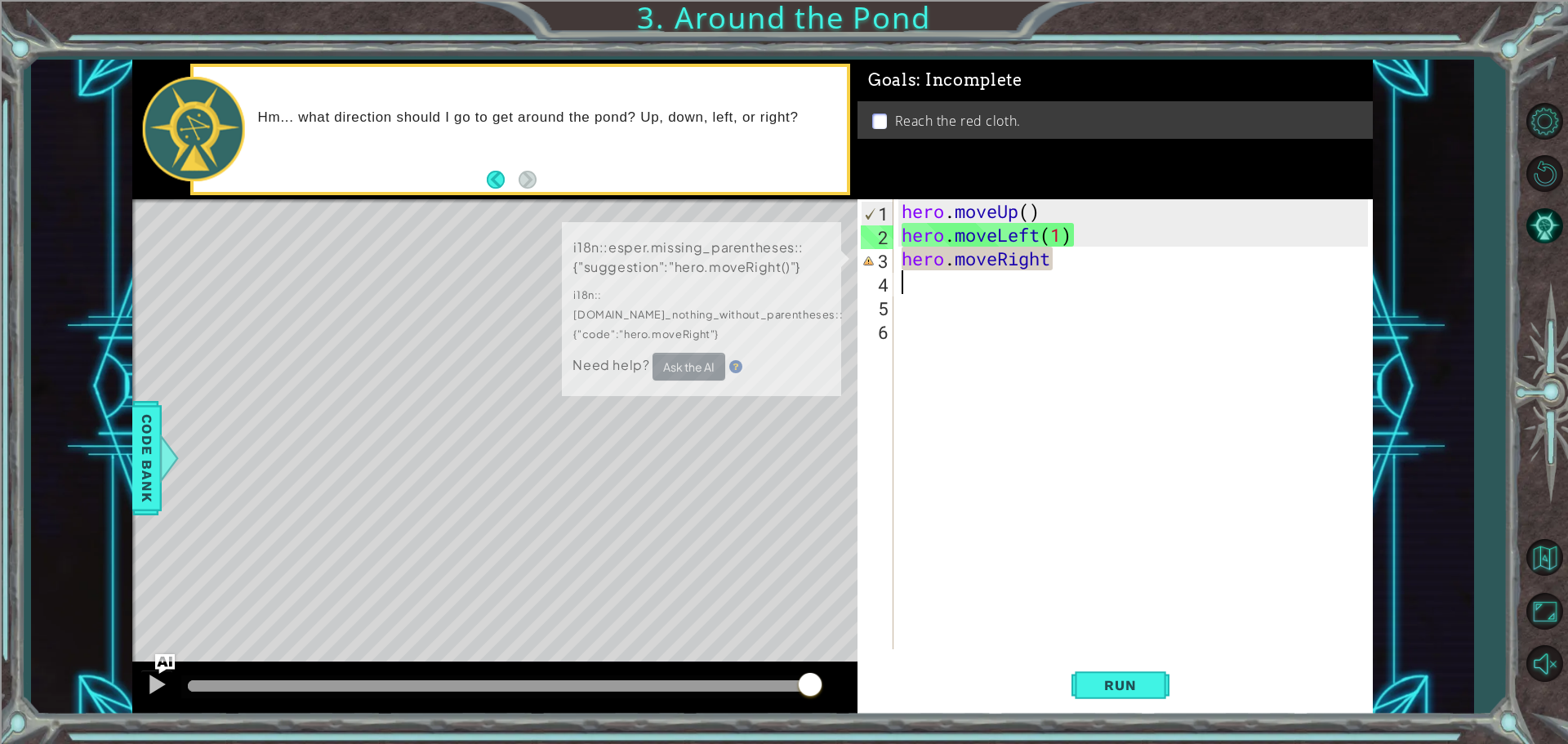
click at [1069, 272] on div "hero . moveUp ( ) hero . moveLeft ( 1 ) hero . moveRight" at bounding box center [1137, 447] width 478 height 497
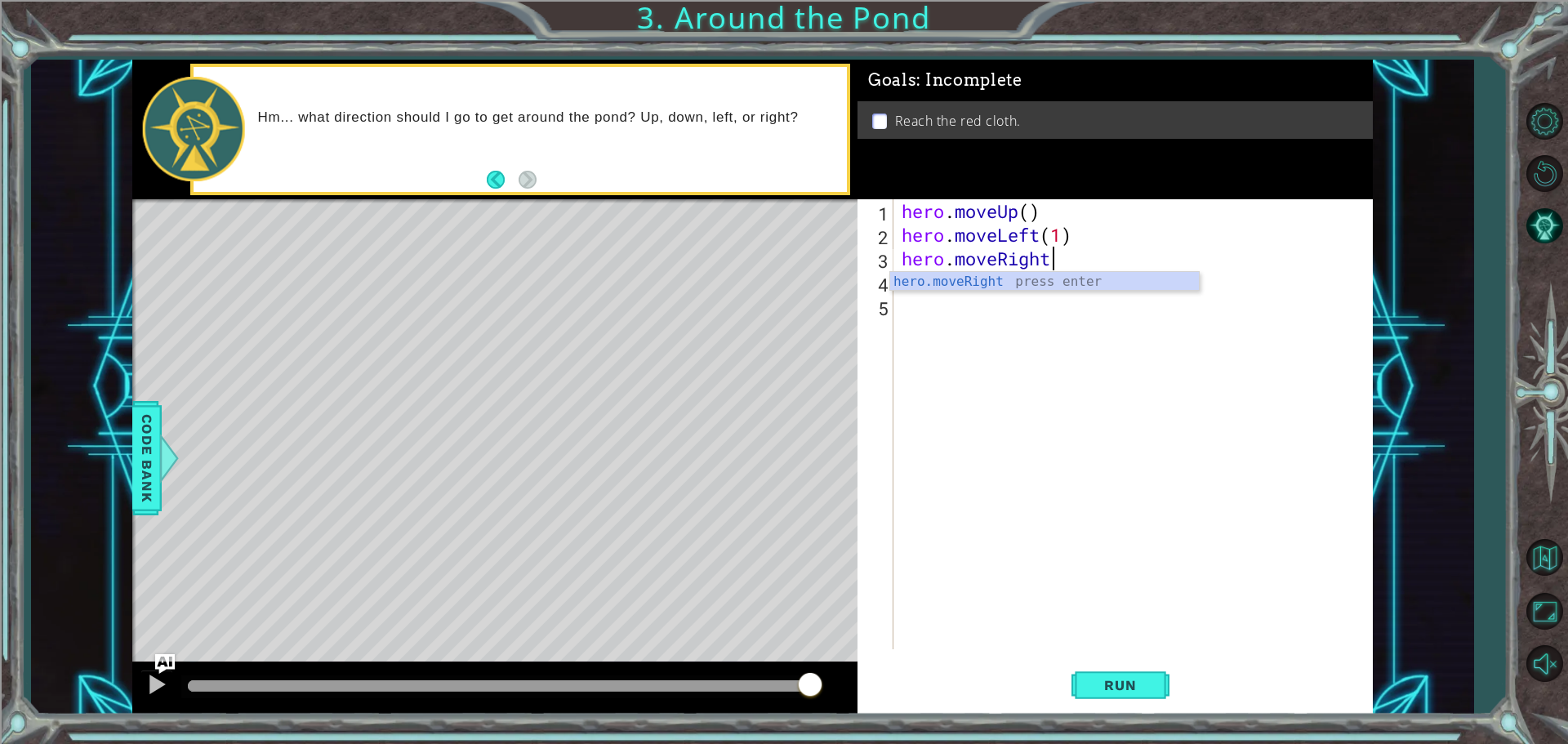
scroll to position [0, 6]
type textarea "hero.moveRight"
click at [1044, 283] on div "hero.moveRight press enter" at bounding box center [1044, 301] width 309 height 59
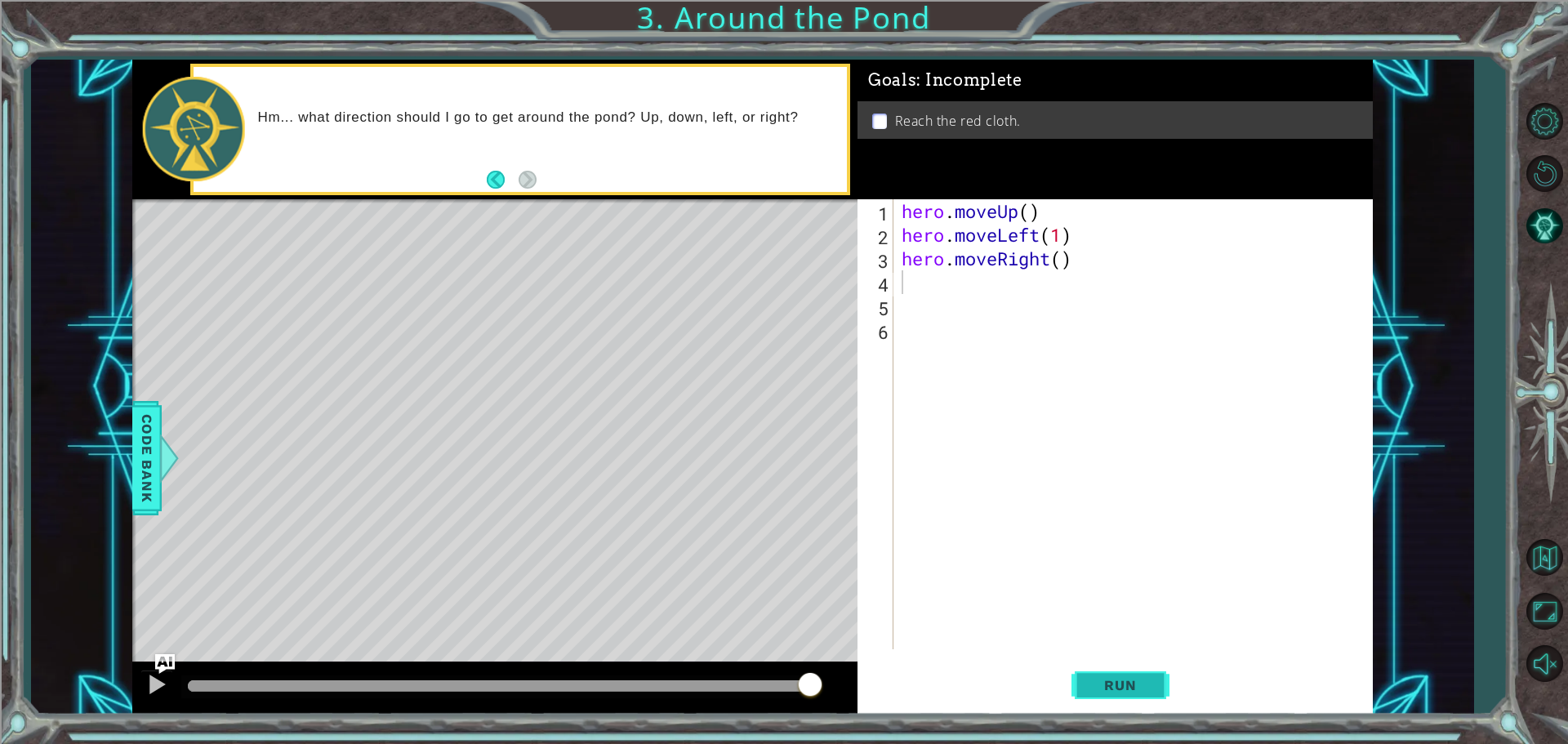
click at [1108, 676] on button "Run" at bounding box center [1120, 684] width 98 height 52
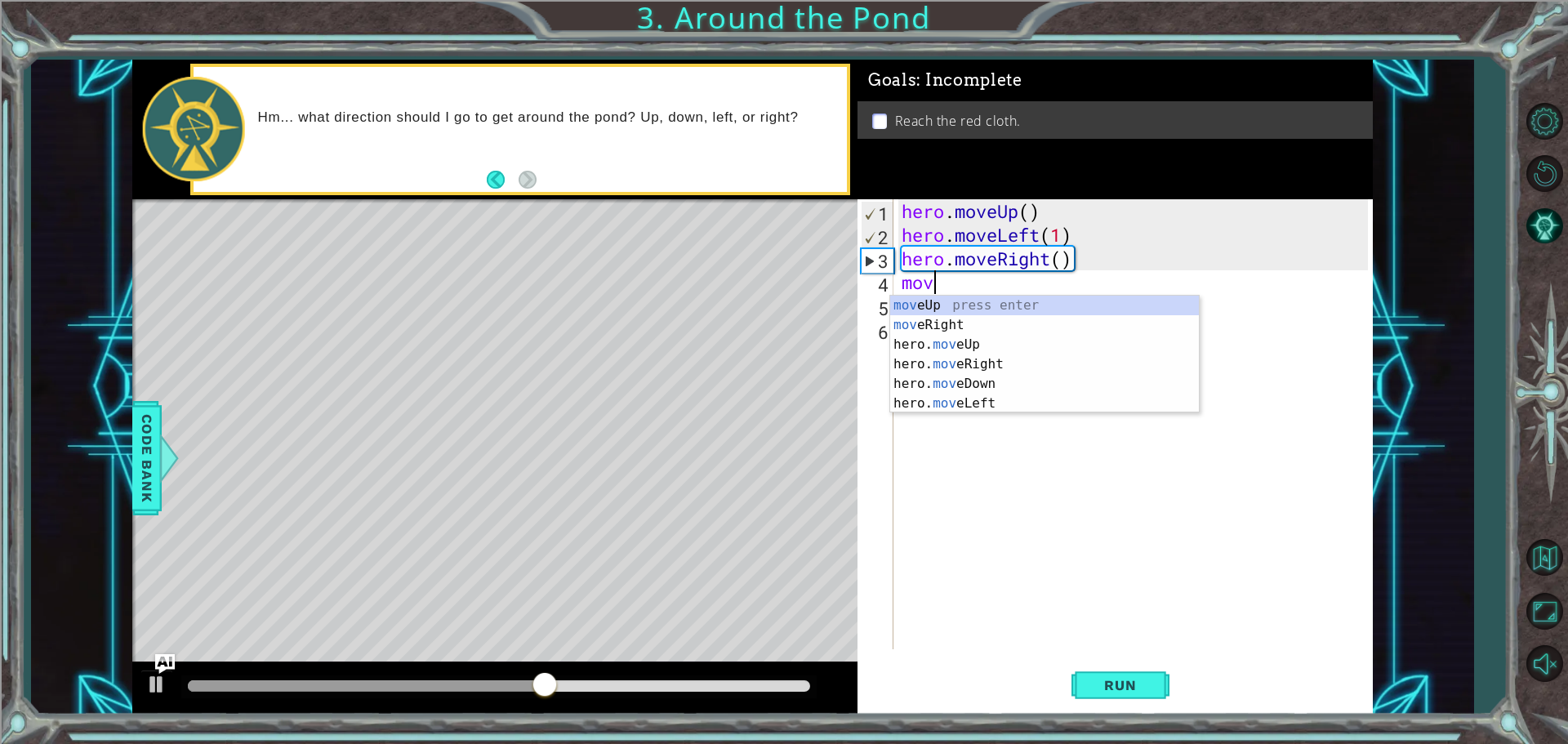
scroll to position [0, 1]
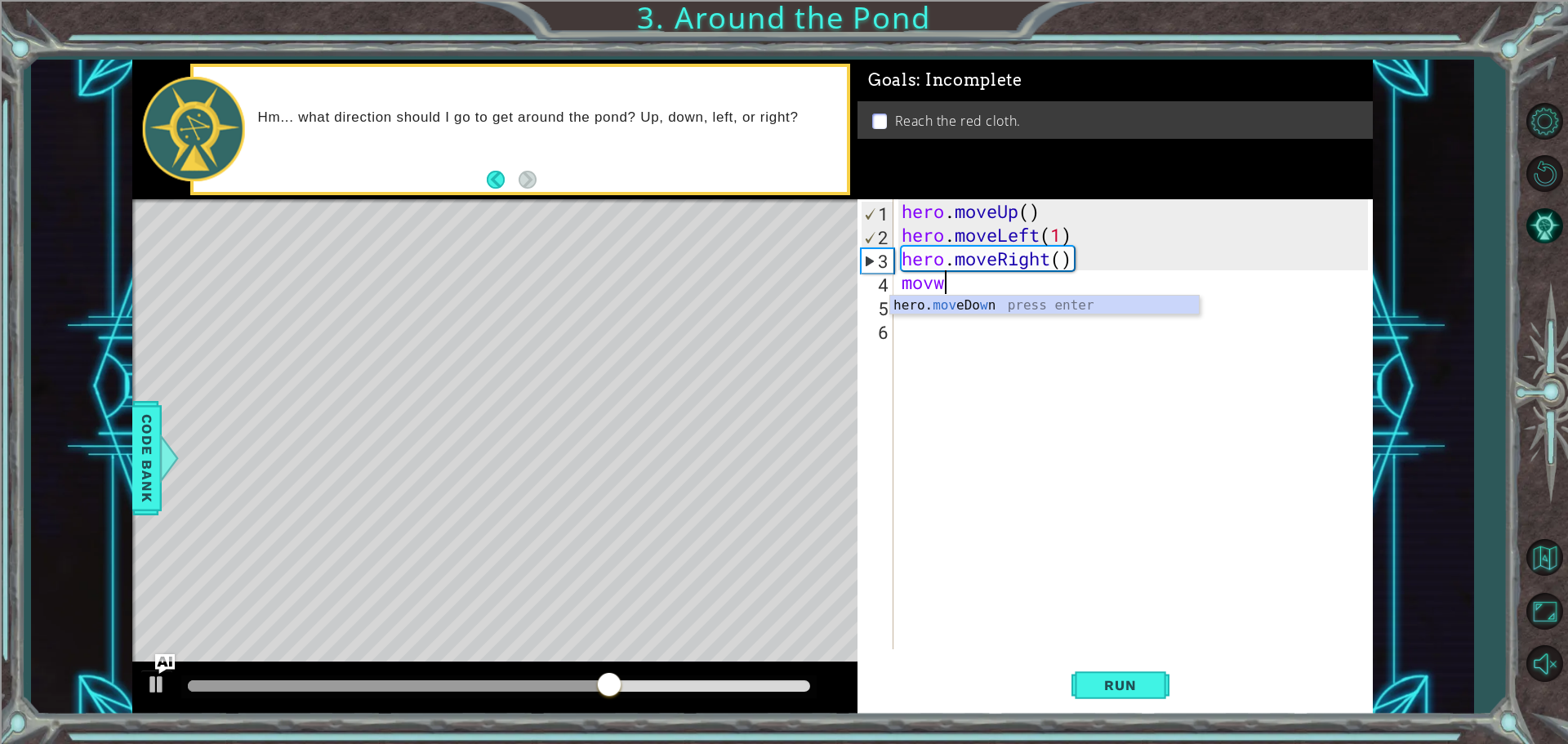
type textarea "mov"
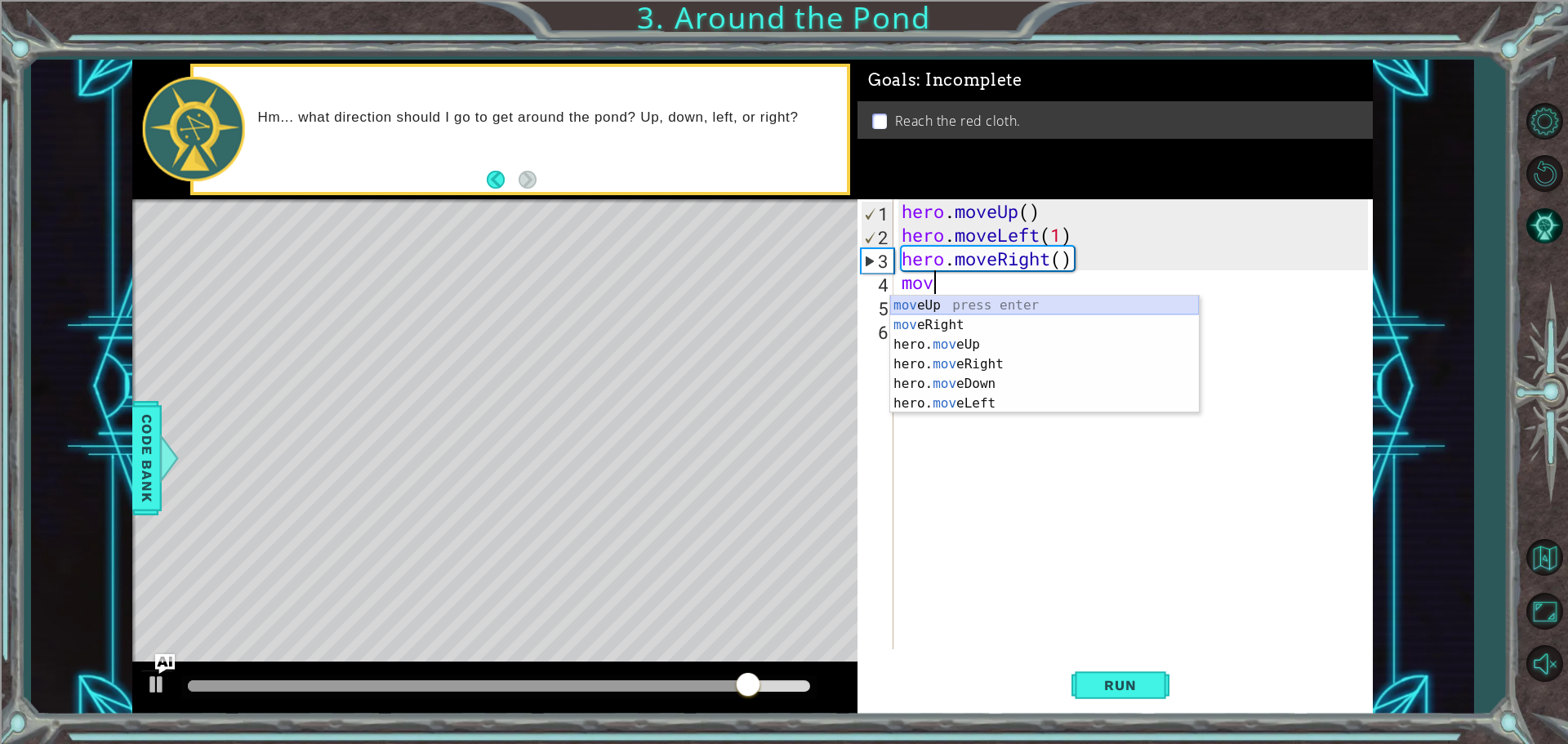
click at [1055, 301] on div "mov eUp press enter mov eRight press enter hero. mov eUp press enter hero. mov …" at bounding box center [1044, 373] width 309 height 157
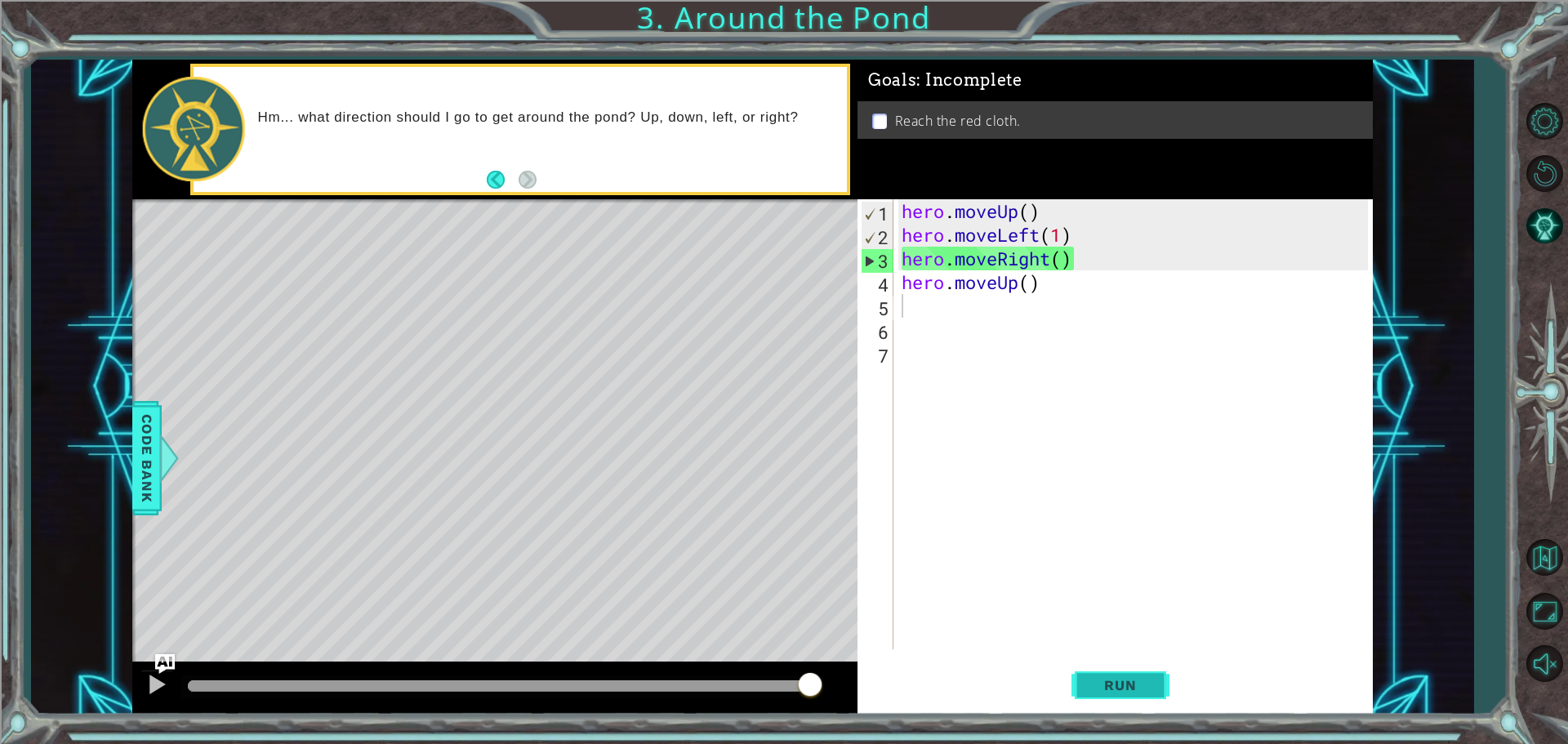
click at [1114, 698] on button "Run" at bounding box center [1120, 684] width 98 height 52
click at [1113, 698] on button "Run" at bounding box center [1120, 684] width 98 height 52
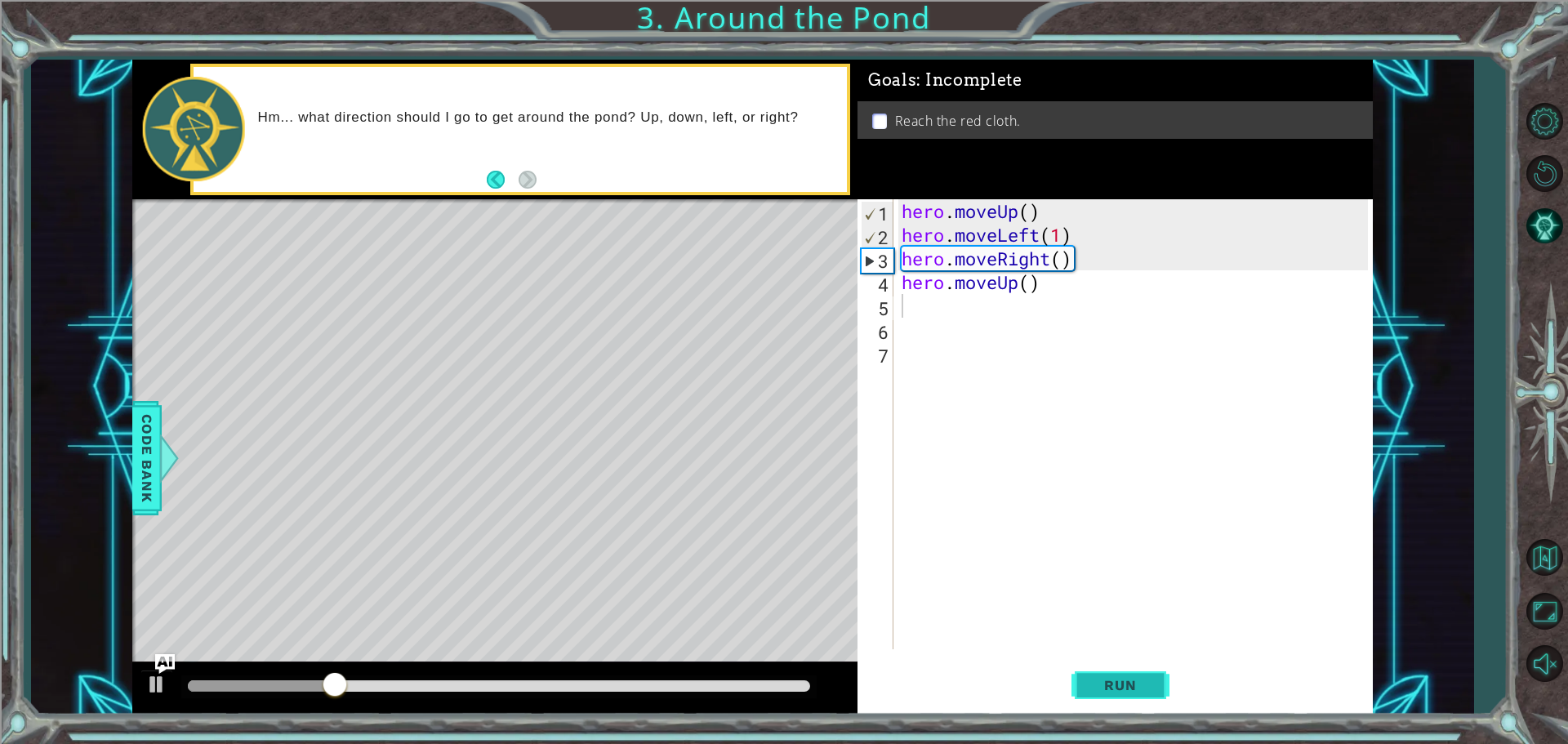
click at [1111, 698] on button "Run" at bounding box center [1120, 684] width 98 height 52
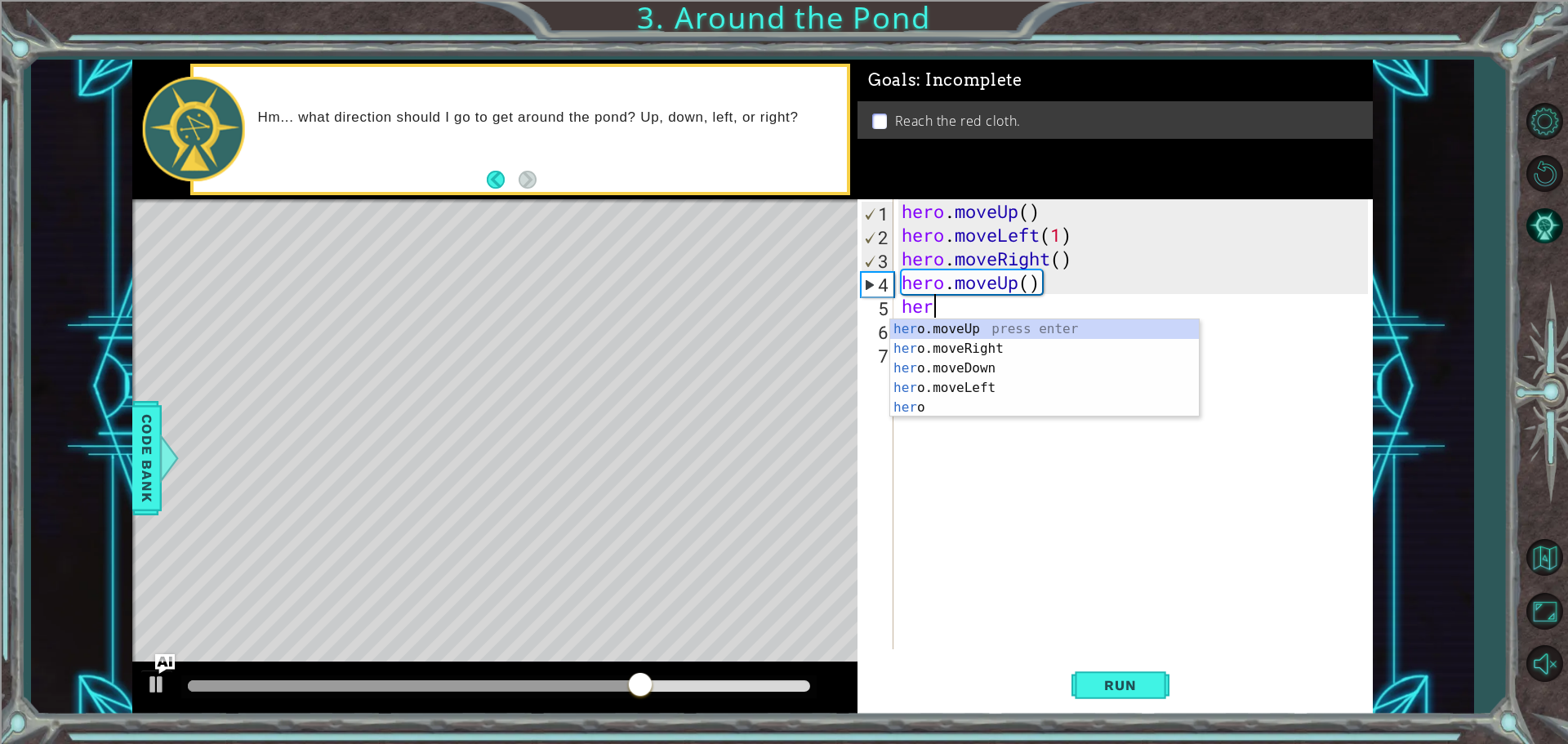
type textarea "hero"
click at [972, 343] on div "hero press enter hero .moveUp press enter hero .moveRight press enter hero .mov…" at bounding box center [1044, 387] width 309 height 137
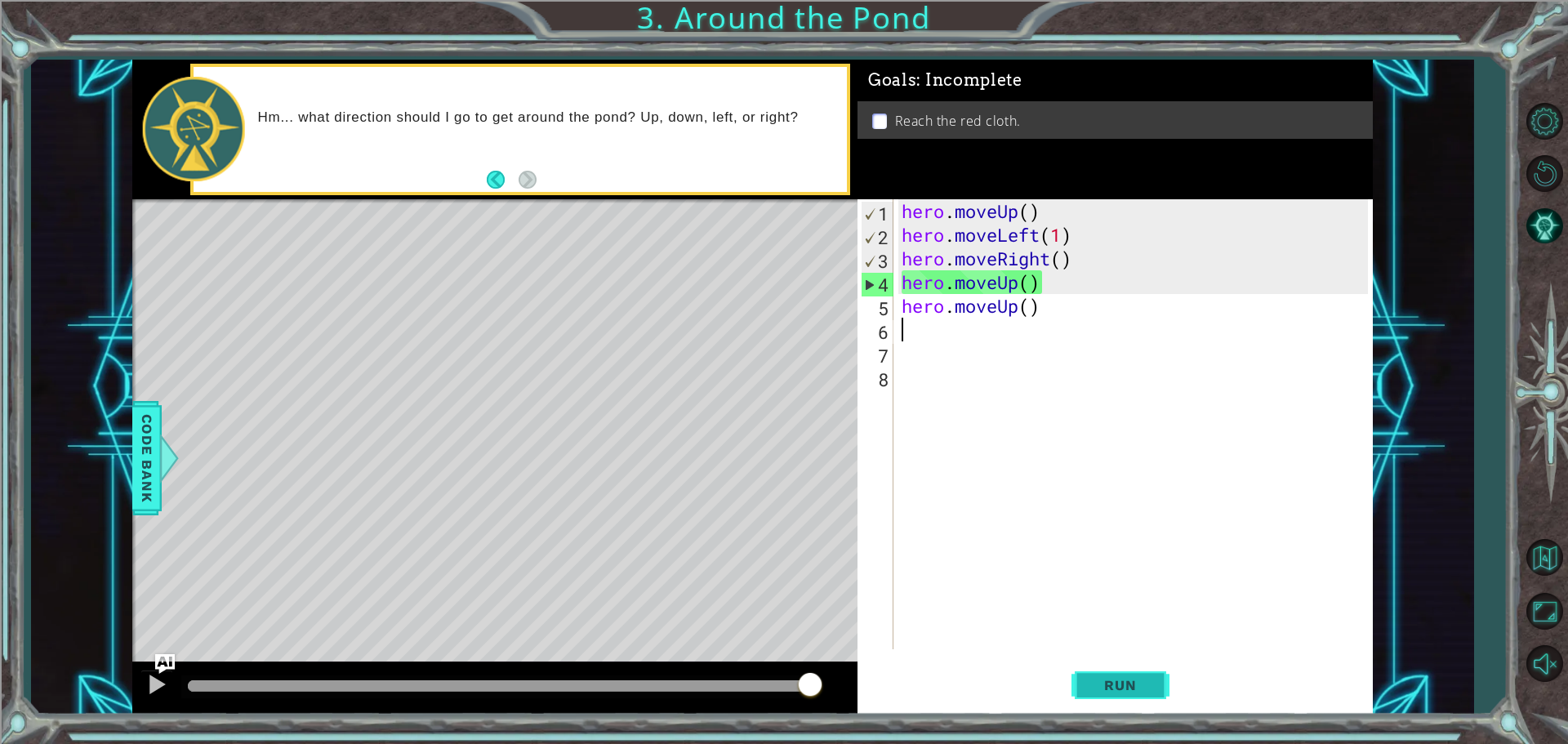
click at [1132, 689] on span "Run" at bounding box center [1120, 684] width 65 height 17
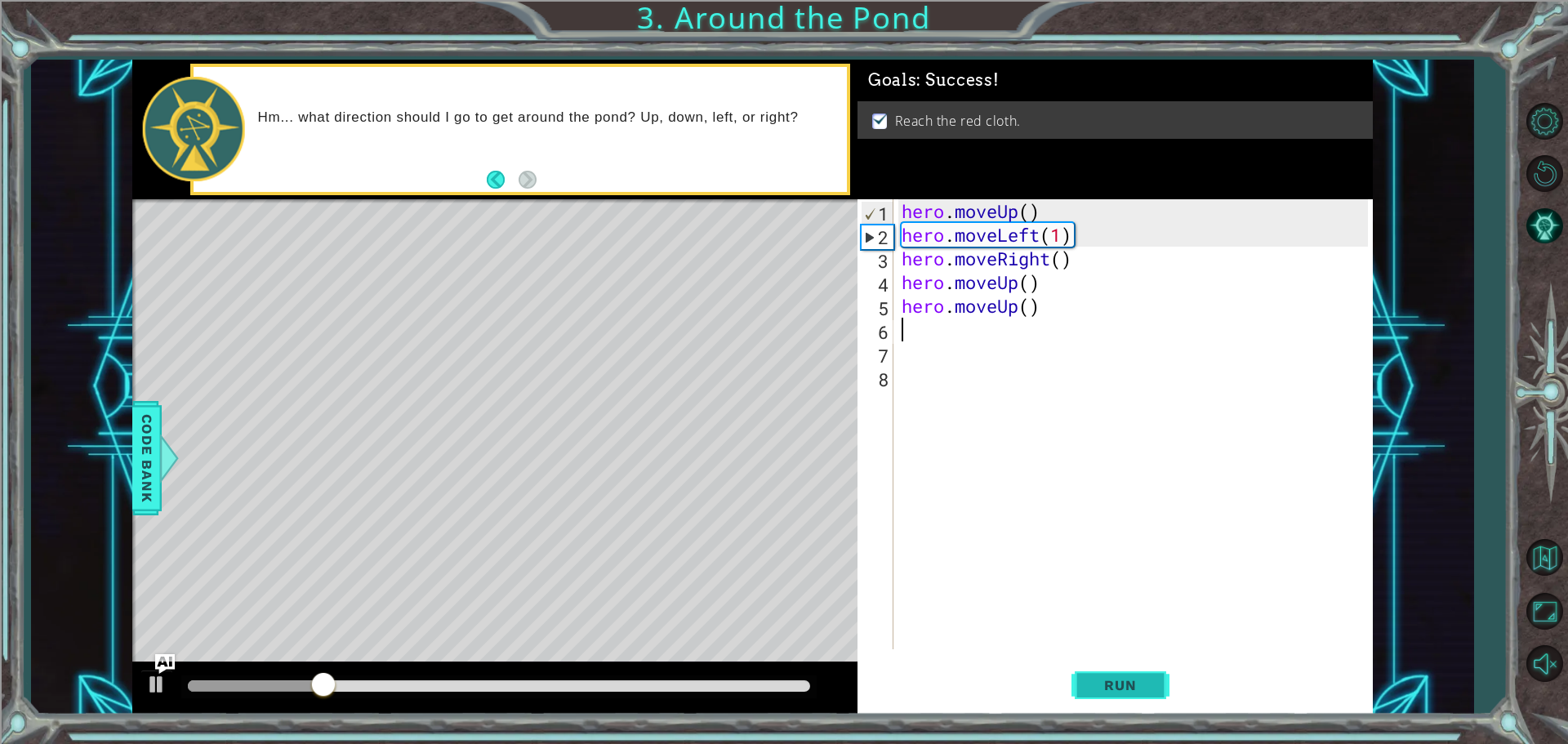
click at [1132, 689] on span "Run" at bounding box center [1120, 684] width 65 height 17
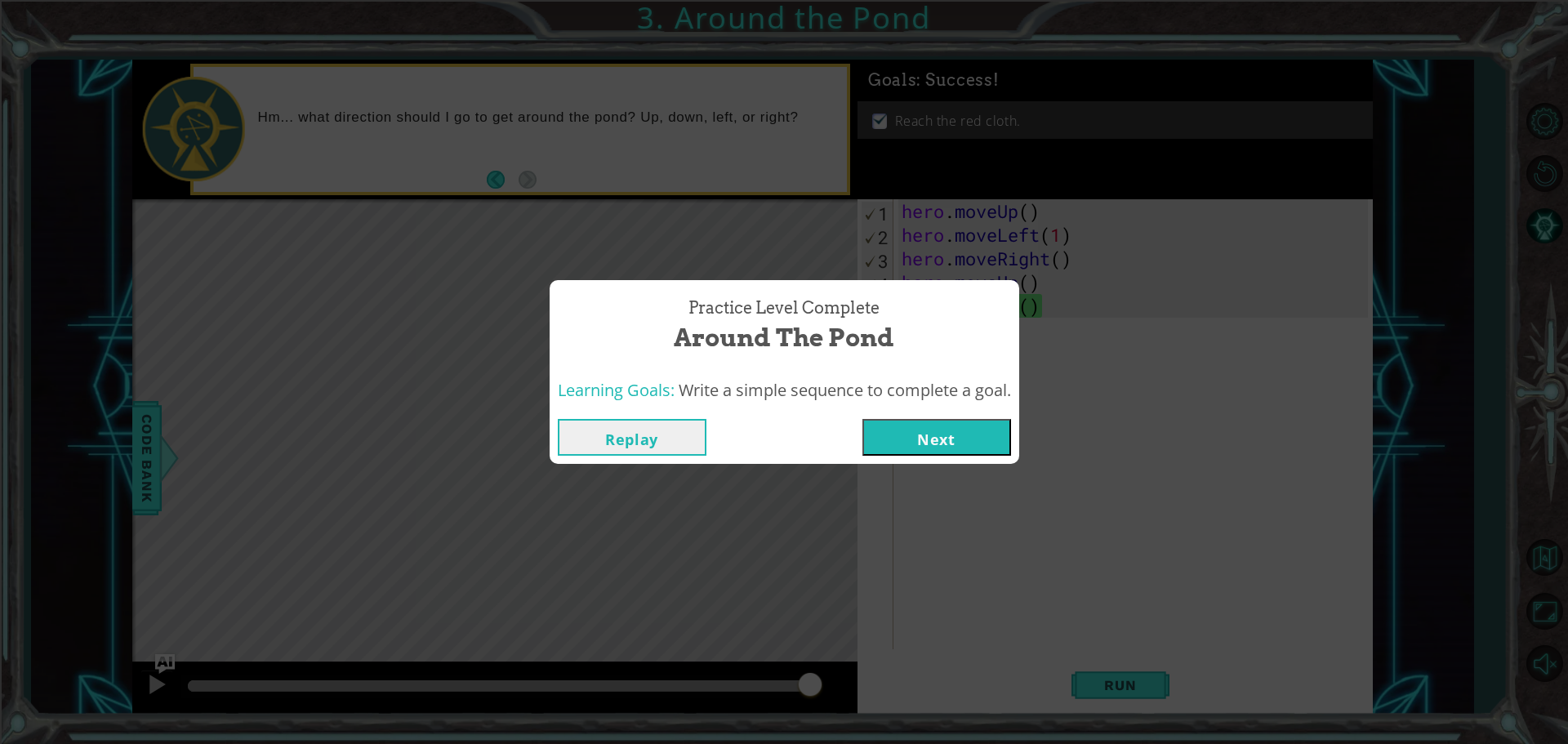
click at [912, 425] on button "Next" at bounding box center [937, 437] width 149 height 37
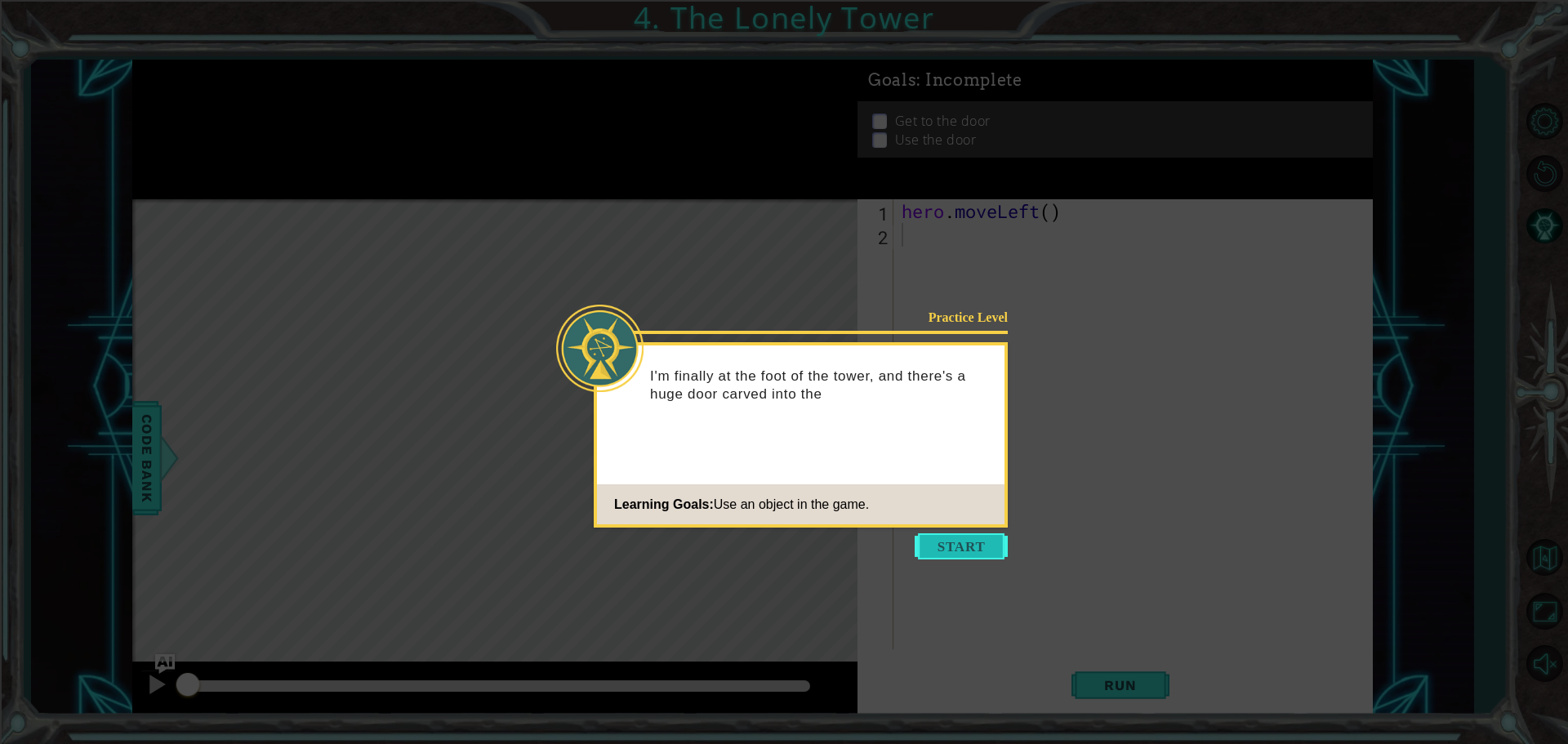
click at [947, 535] on button "Start" at bounding box center [961, 546] width 93 height 26
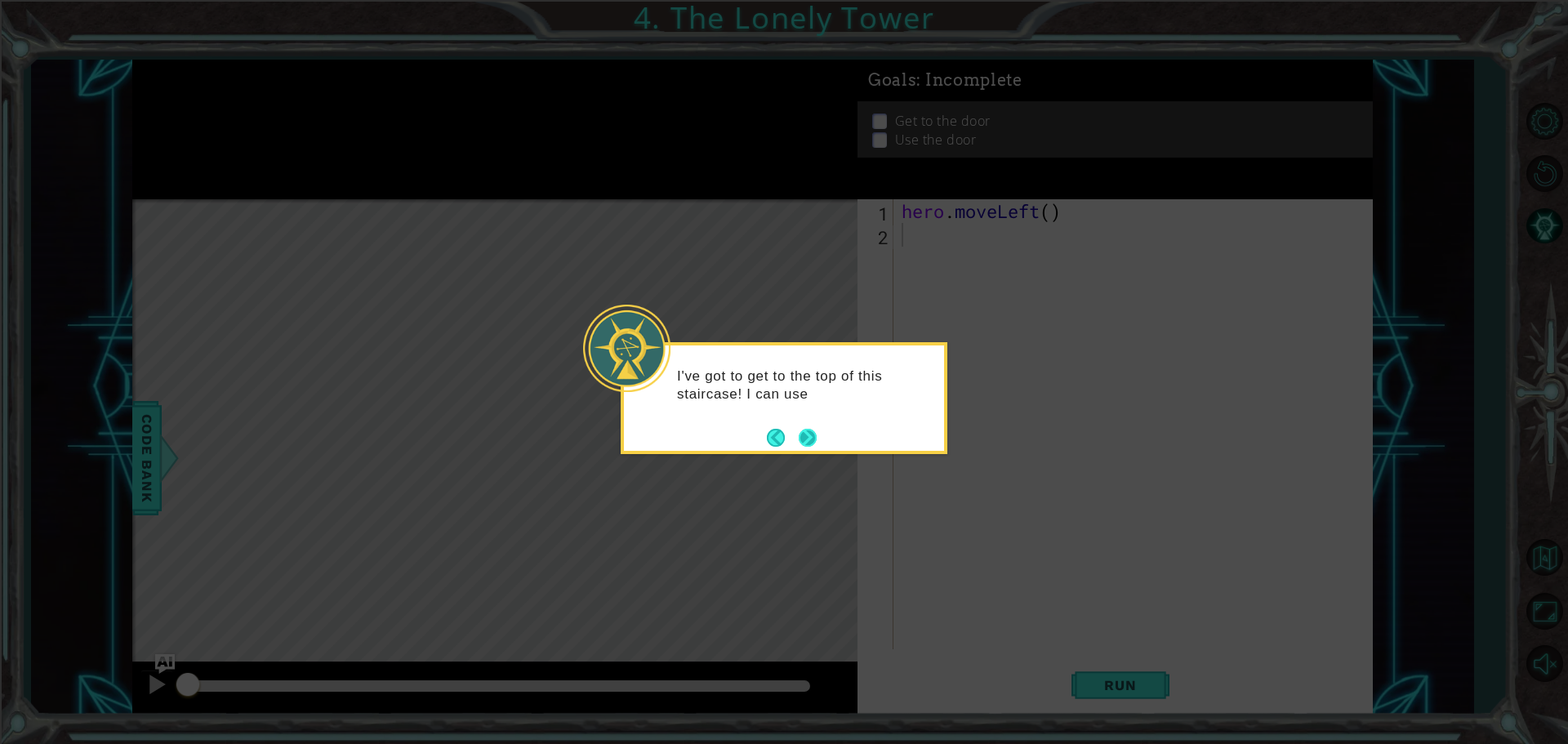
click at [817, 435] on button "Next" at bounding box center [807, 437] width 18 height 18
click at [817, 435] on button "Next" at bounding box center [807, 436] width 18 height 18
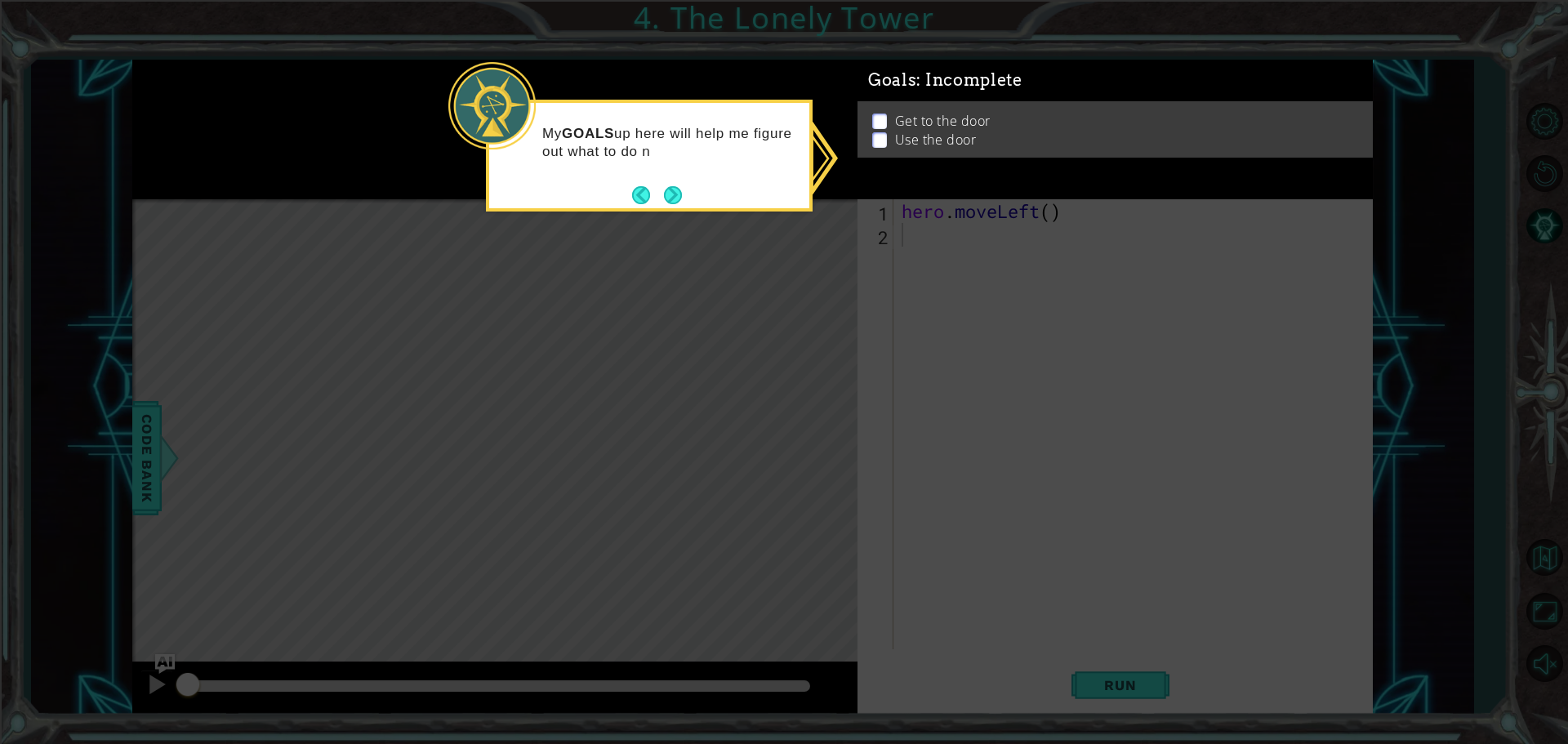
click at [881, 114] on p at bounding box center [879, 122] width 15 height 16
click at [888, 131] on li "Get to the door" at bounding box center [1117, 121] width 491 height 18
click at [663, 191] on button "Next" at bounding box center [672, 195] width 18 height 18
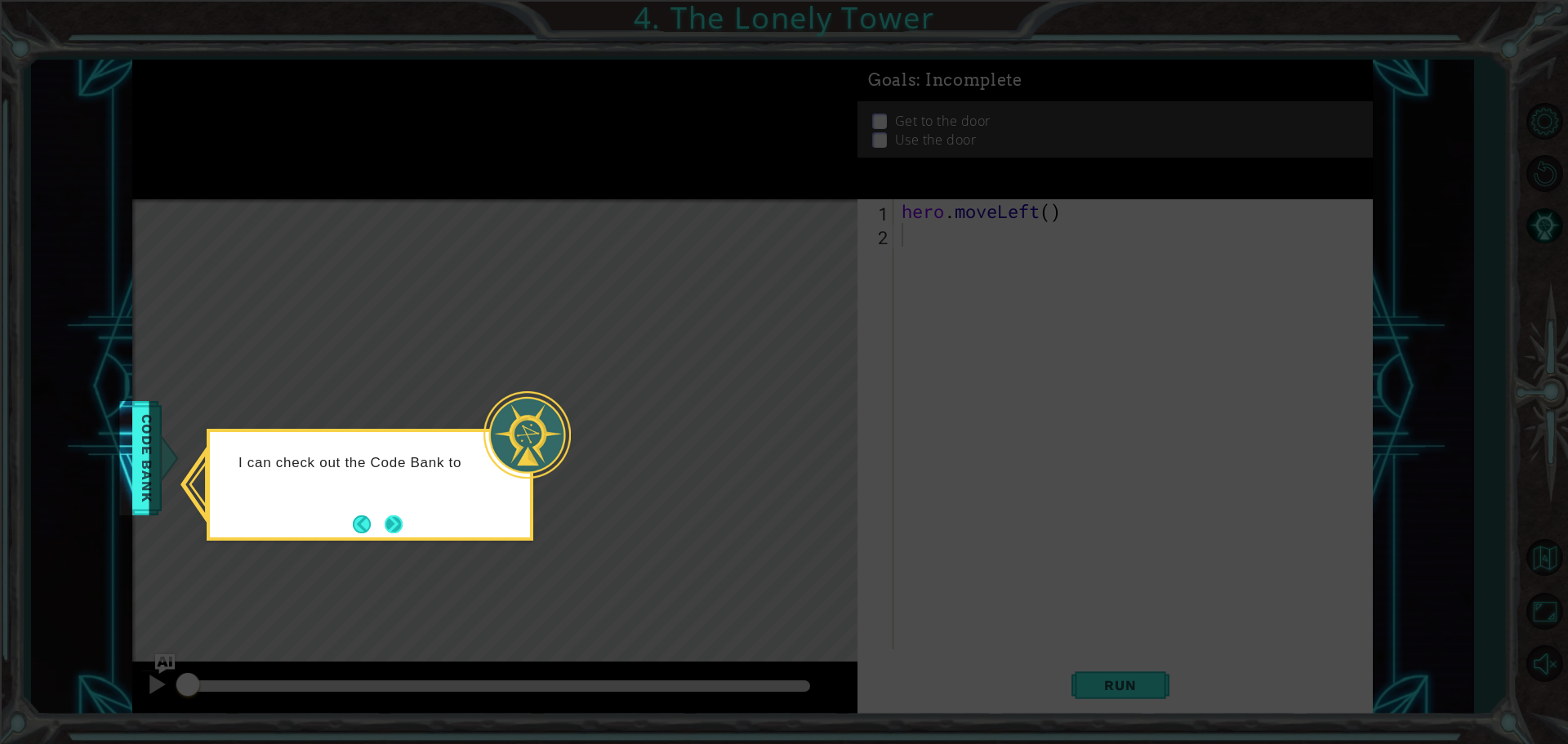
click at [402, 526] on button "Next" at bounding box center [393, 523] width 18 height 18
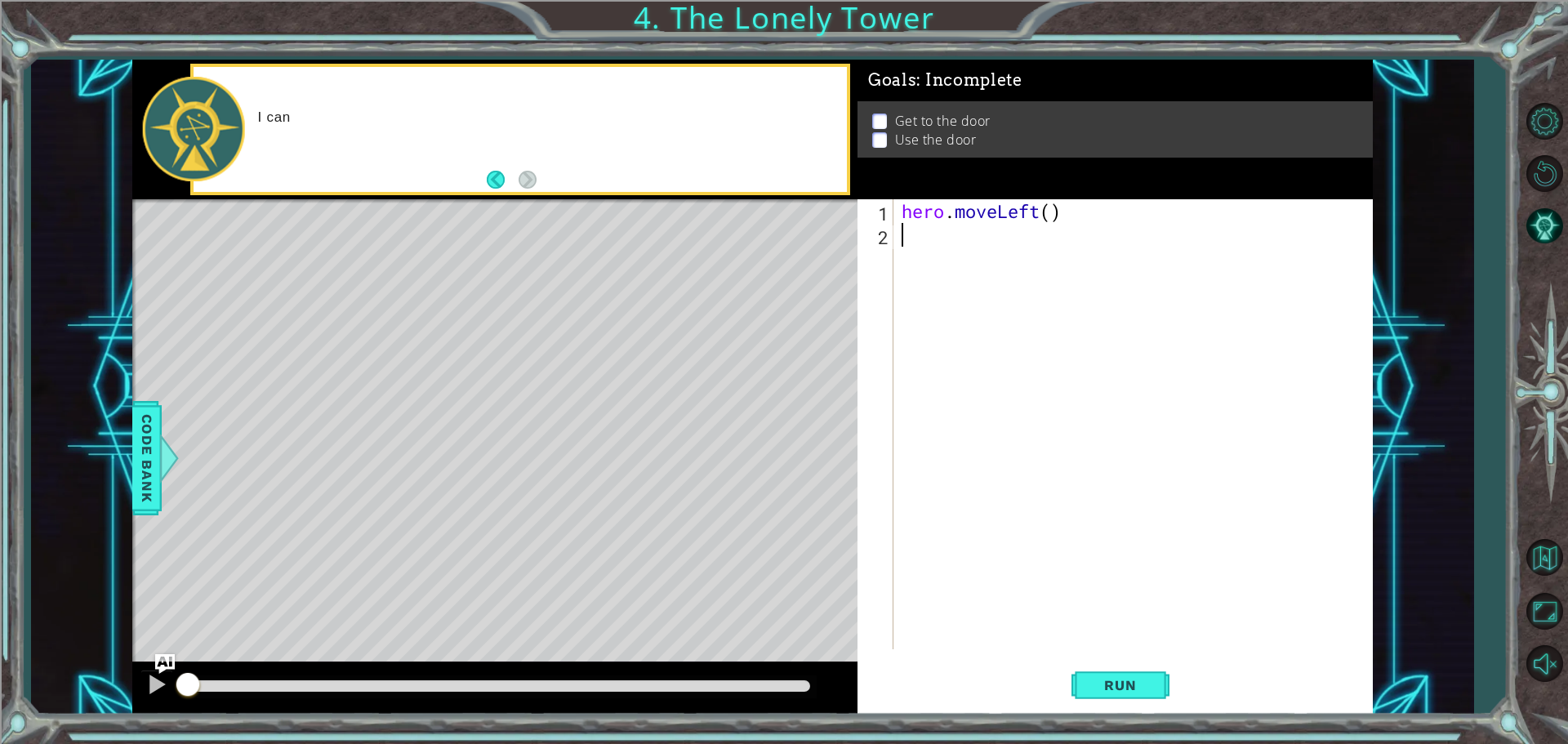
click at [1139, 674] on button "Run" at bounding box center [1120, 684] width 98 height 52
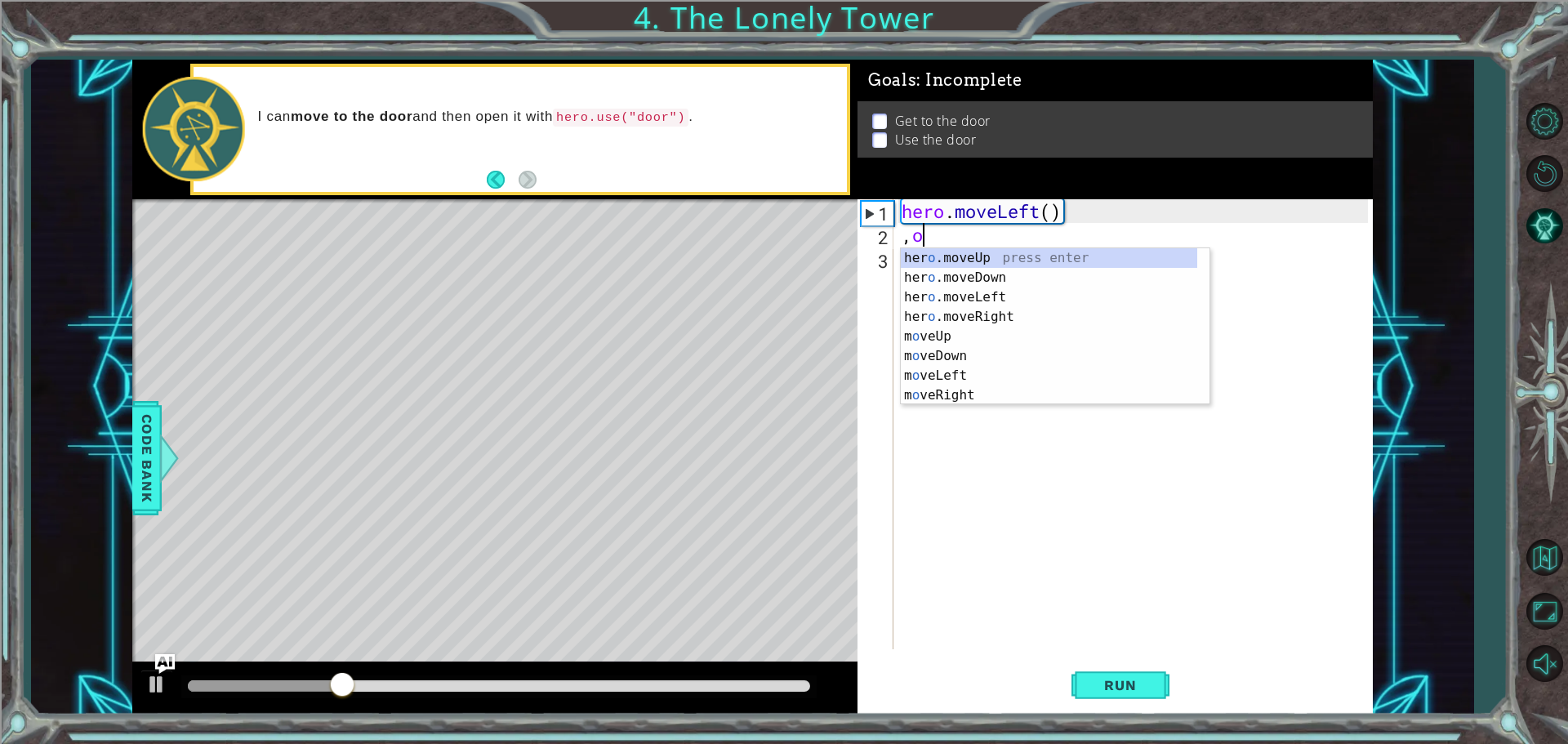
type textarea ","
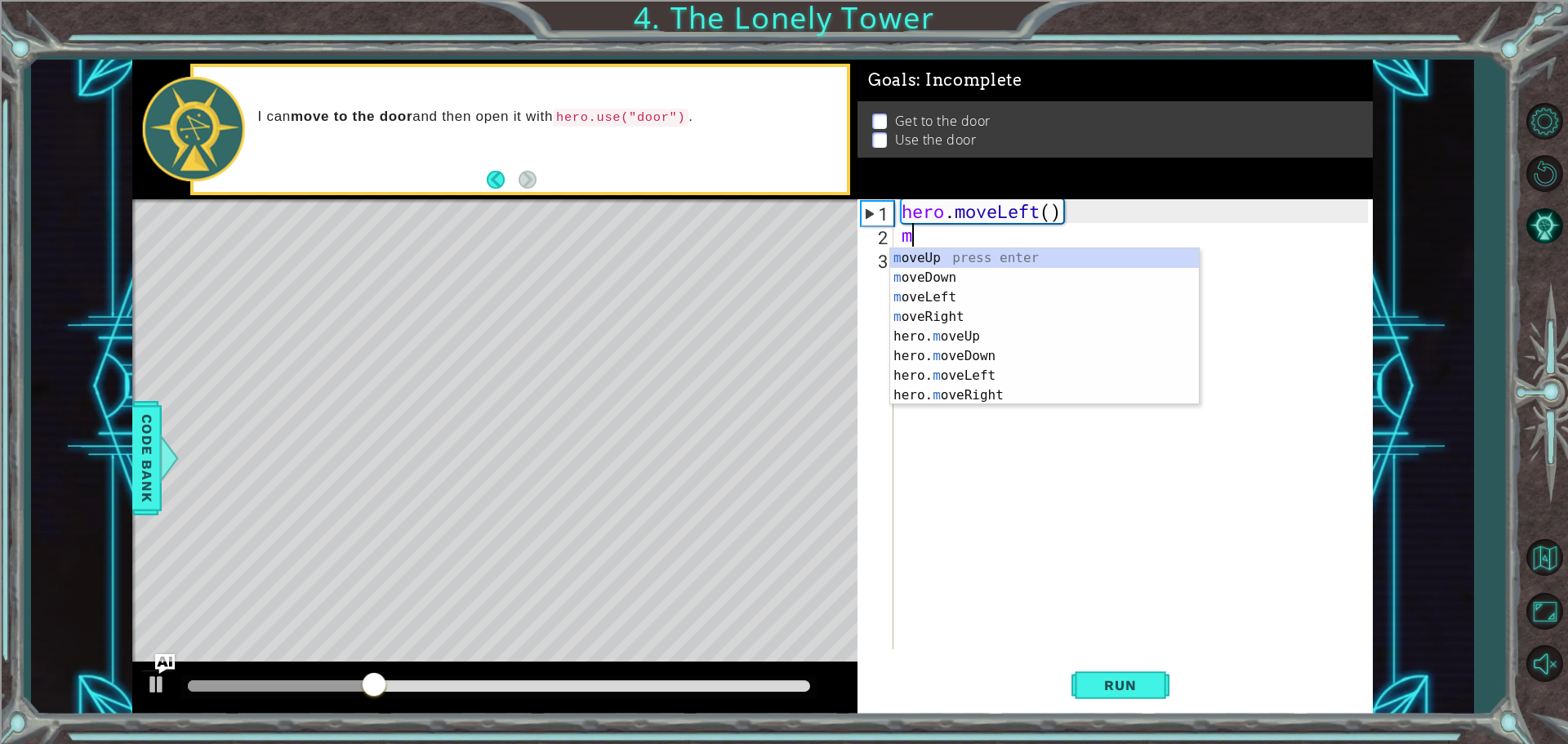
type textarea "mo"
click at [970, 253] on div "mo veUp press enter mo veDown press enter mo veLeft press enter mo veRight pres…" at bounding box center [1044, 346] width 309 height 196
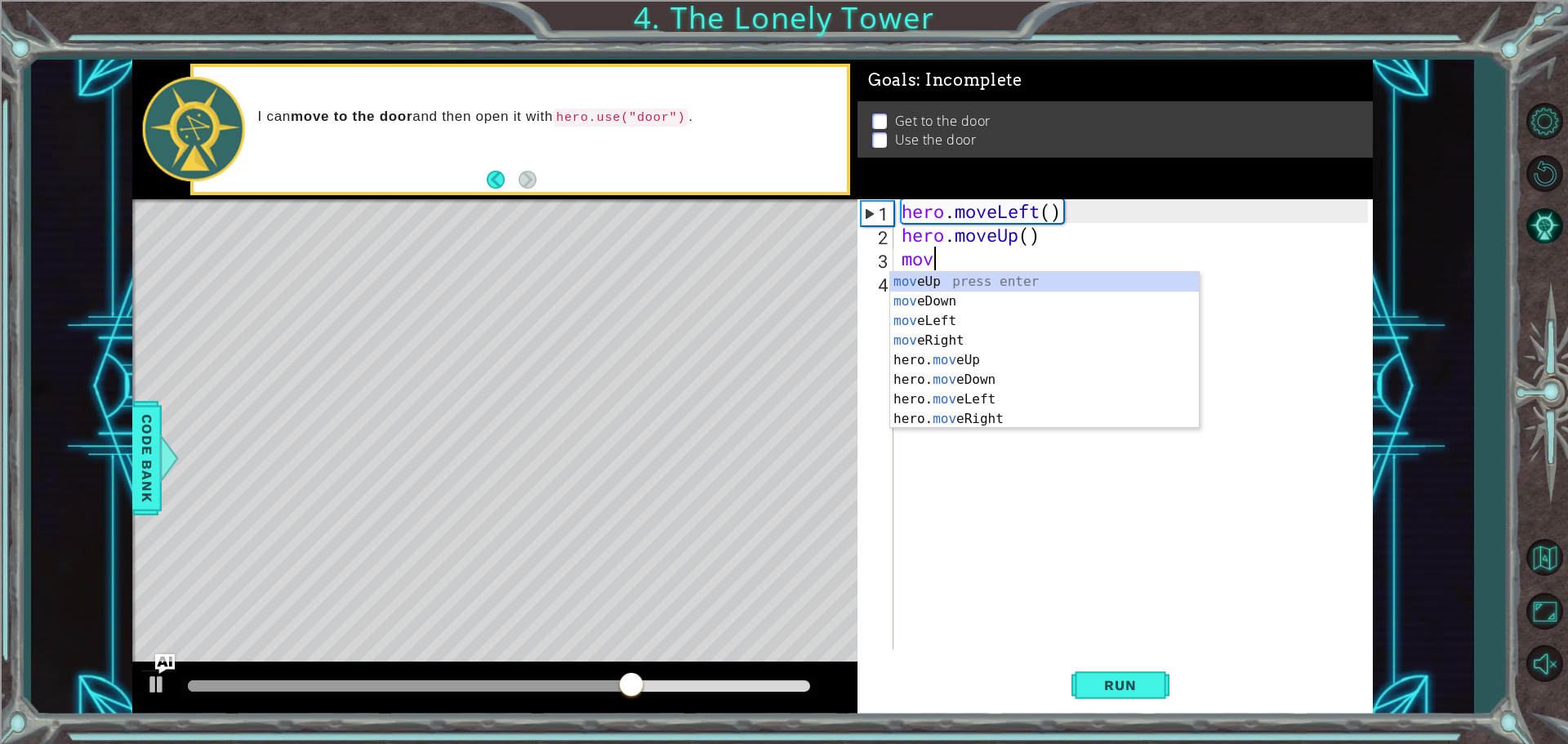
type textarea "move"
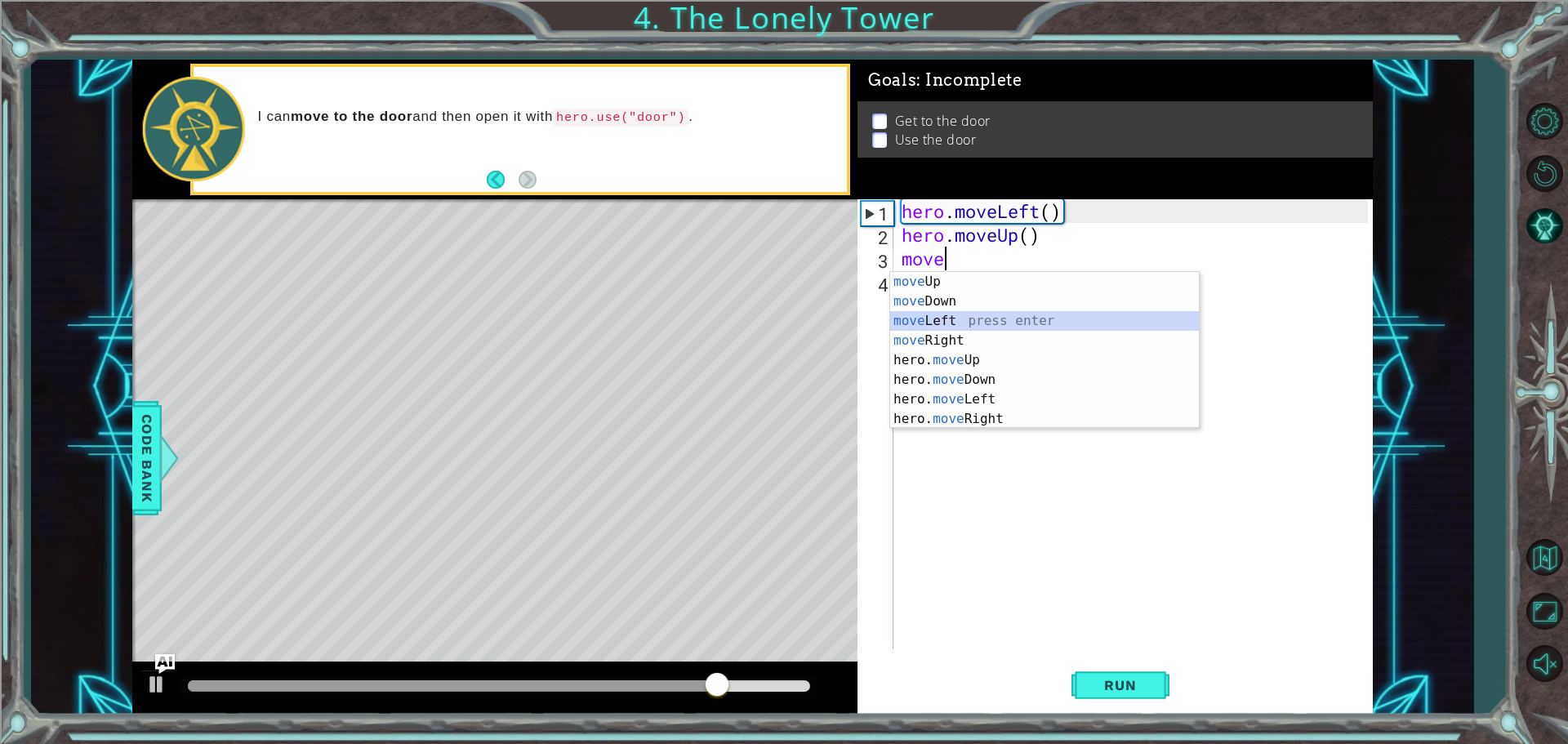
click at [951, 321] on div "move Up press enter move Down press enter move Left press enter move Right pres…" at bounding box center [1044, 370] width 309 height 196
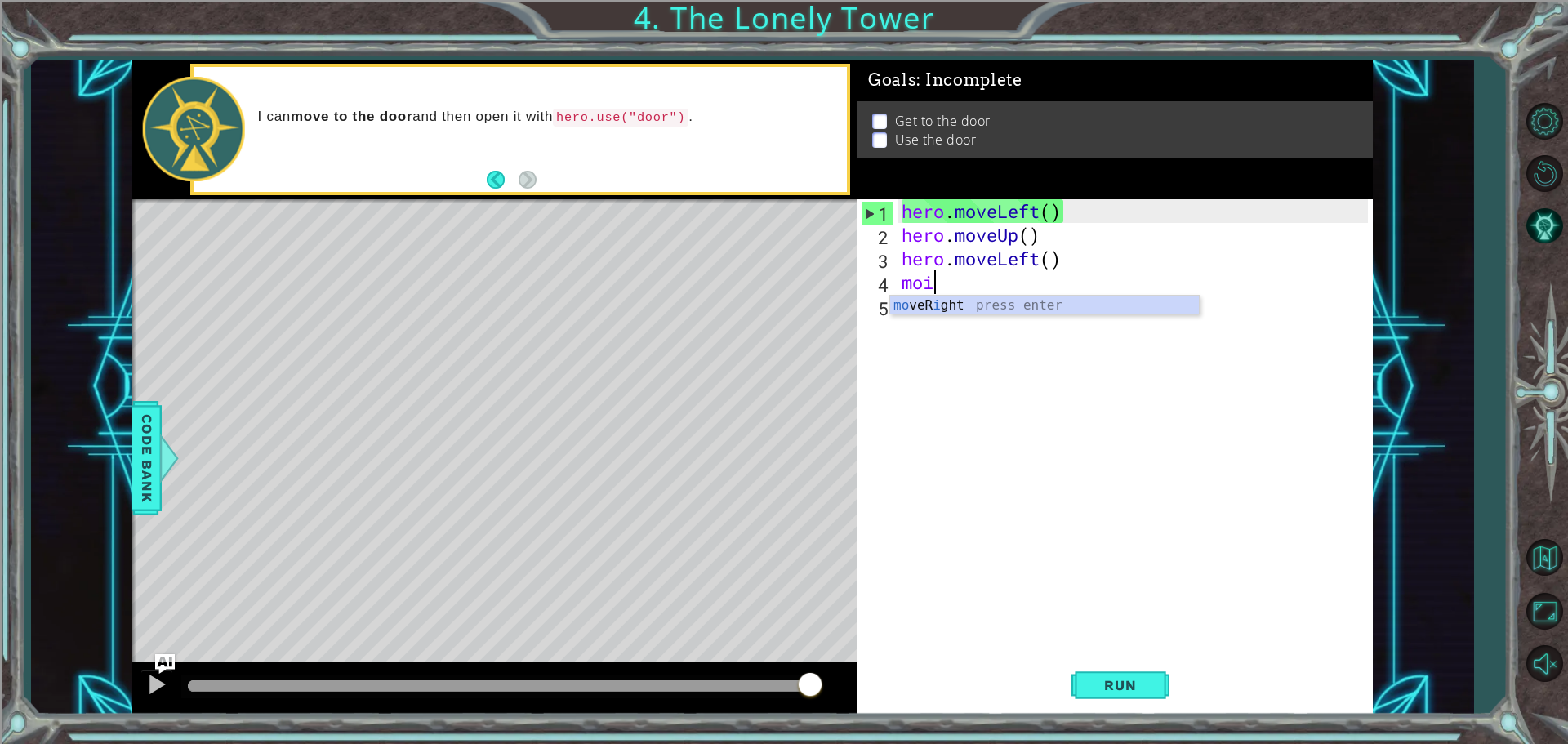
type textarea "mo"
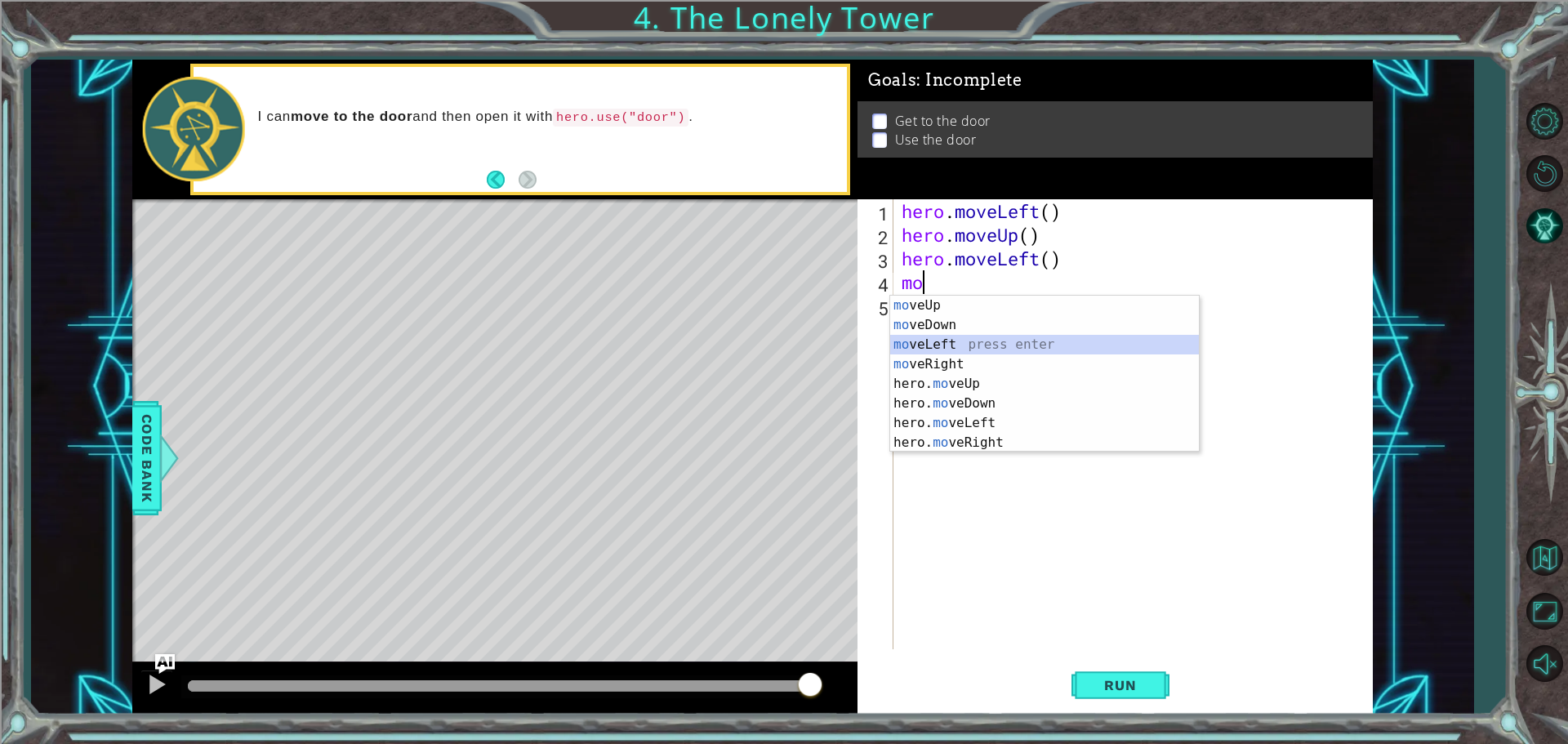
click at [970, 340] on div "mo veUp press enter mo veDown press enter mo veLeft press enter mo veRight pres…" at bounding box center [1044, 393] width 309 height 196
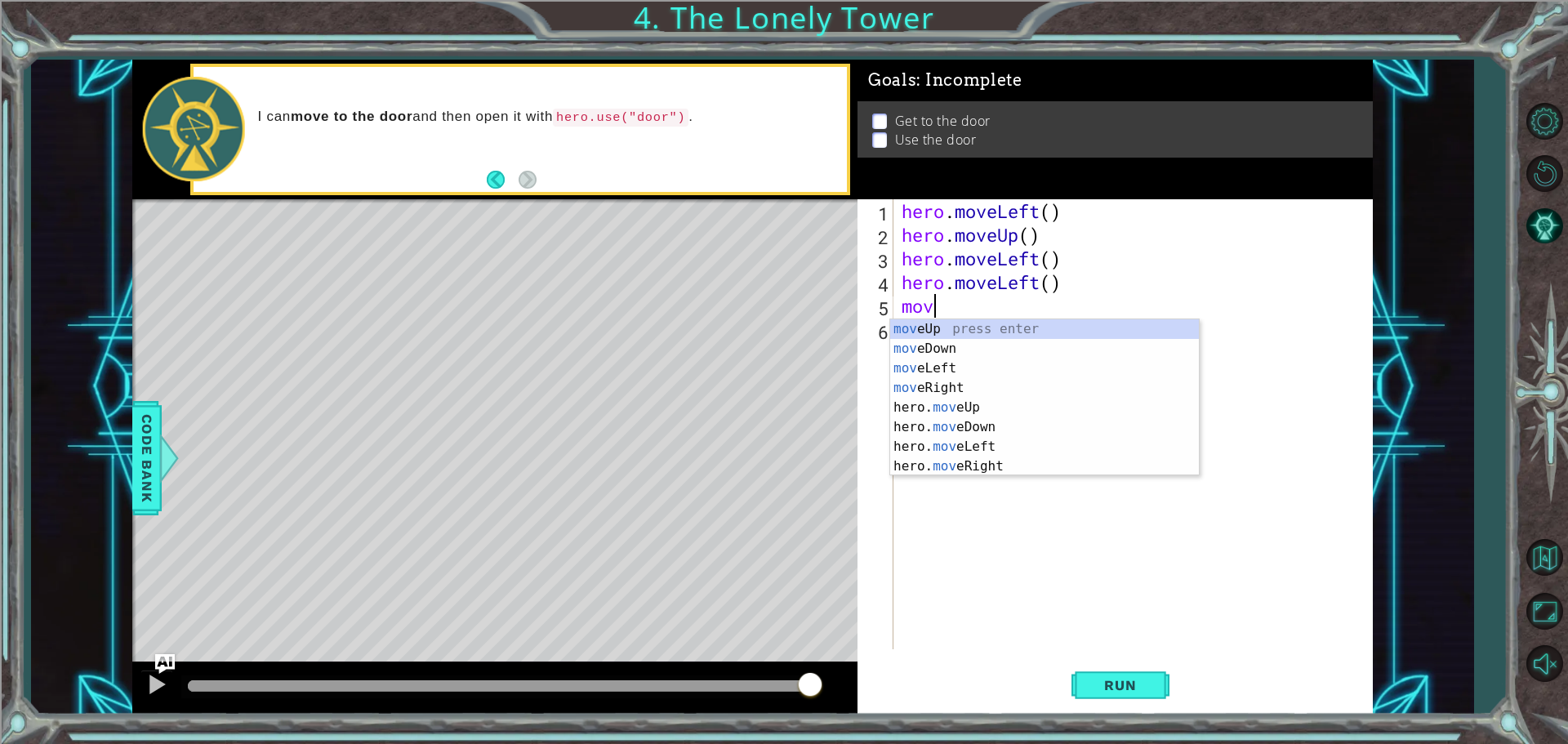
type textarea "move"
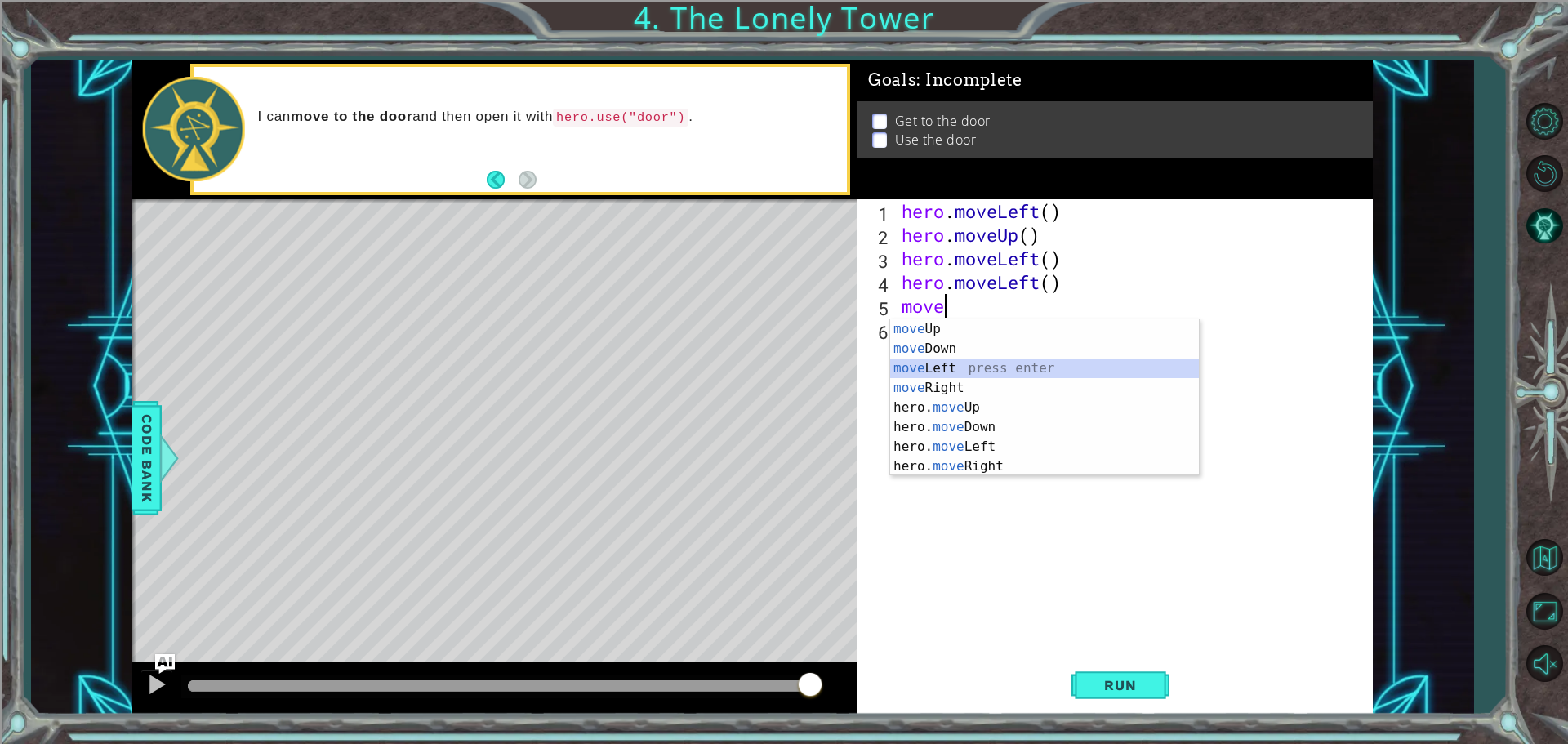
click at [940, 361] on div "move Up press enter move Down press enter move Left press enter move Right pres…" at bounding box center [1044, 417] width 309 height 196
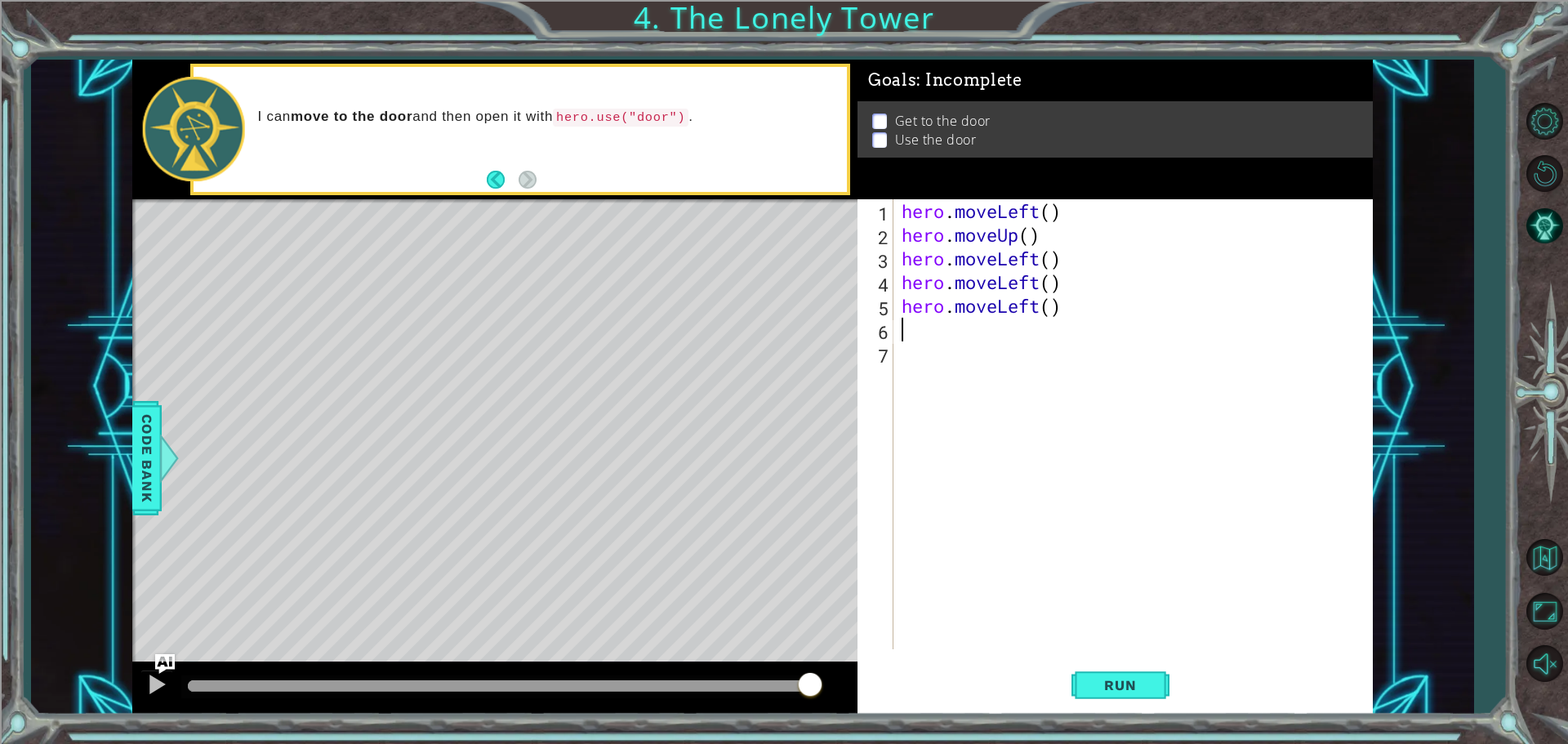
click at [1042, 304] on div "hero . moveLeft ( ) hero . moveUp ( ) hero . moveLeft ( ) hero . moveLeft ( ) h…" at bounding box center [1137, 447] width 478 height 497
click at [1060, 329] on div "hero. move Up press enter" at bounding box center [1044, 348] width 309 height 59
click at [1037, 282] on div "hero . moveLeft ( ) hero . moveUp ( ) hero . moveLeft ( ) hero . moveLeft ( ) h…" at bounding box center [1137, 447] width 478 height 497
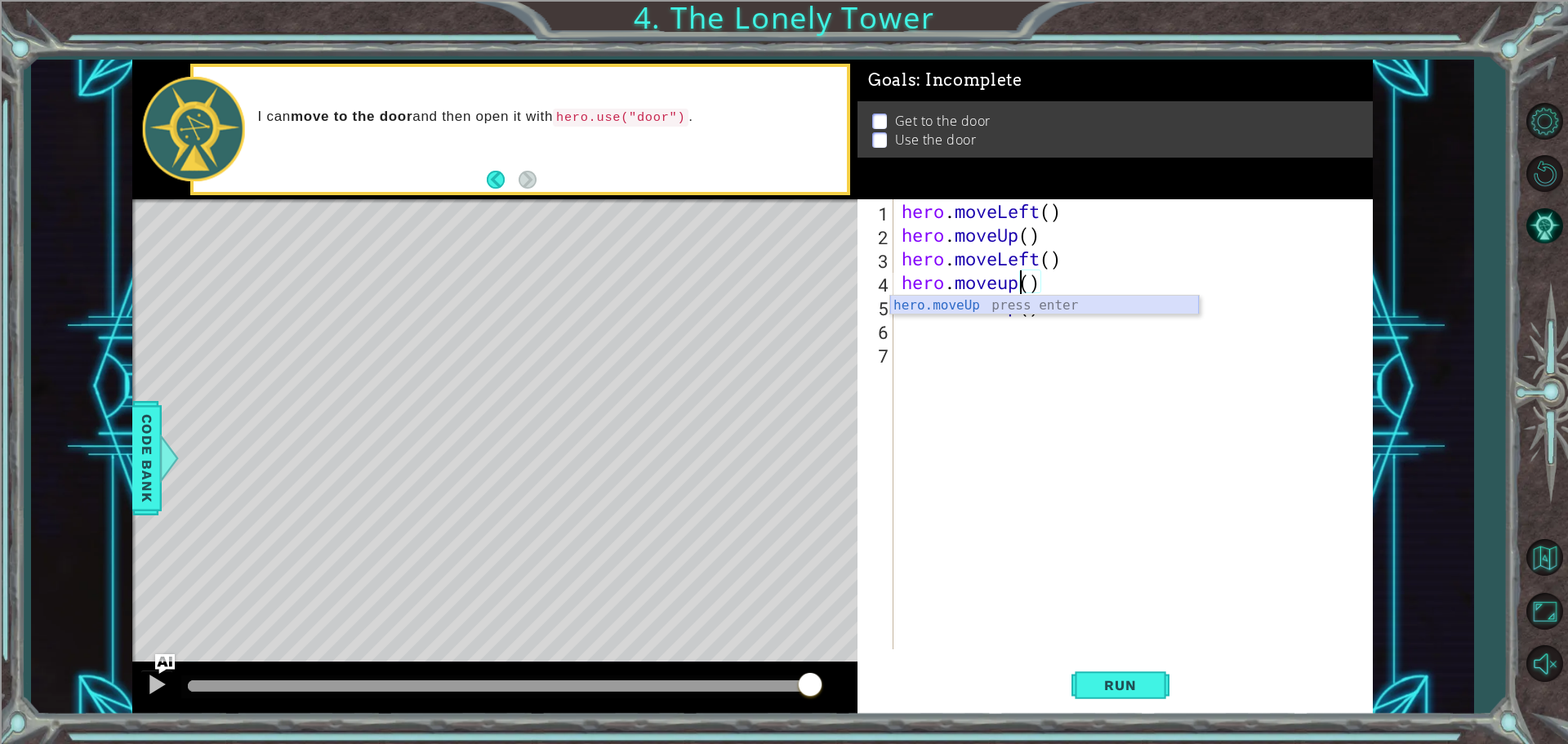
click at [1083, 304] on div "hero.moveUp press enter" at bounding box center [1044, 324] width 309 height 59
type textarea "hero.moveUp"
click at [1036, 319] on div "hero . moveLeft ( ) hero . moveUp ( ) hero . moveLeft ( ) hero . moveUp hero . …" at bounding box center [1137, 447] width 478 height 497
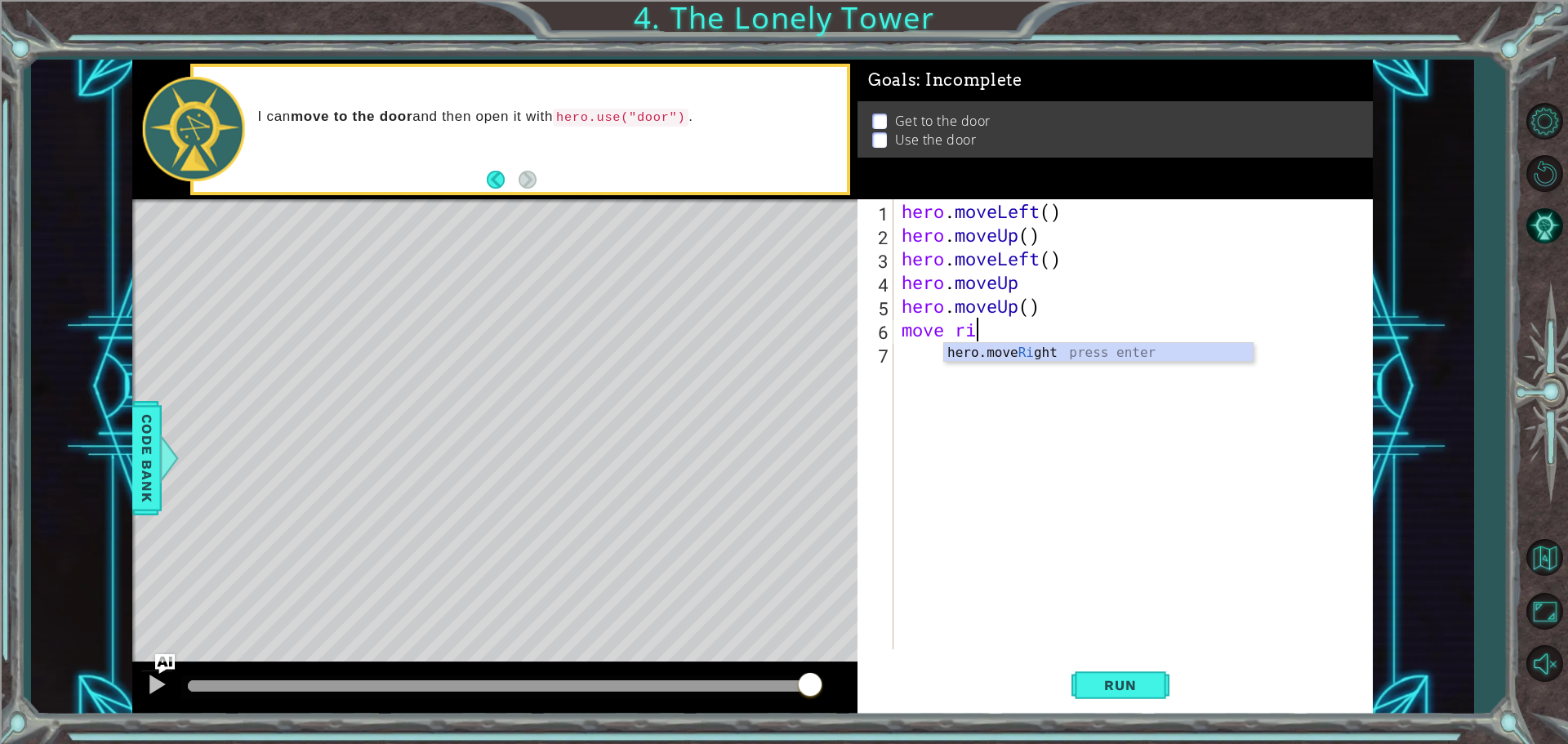
scroll to position [0, 3]
type textarea "move rig"
click at [1075, 358] on div "hero.move Rig ht press enter" at bounding box center [1098, 372] width 309 height 59
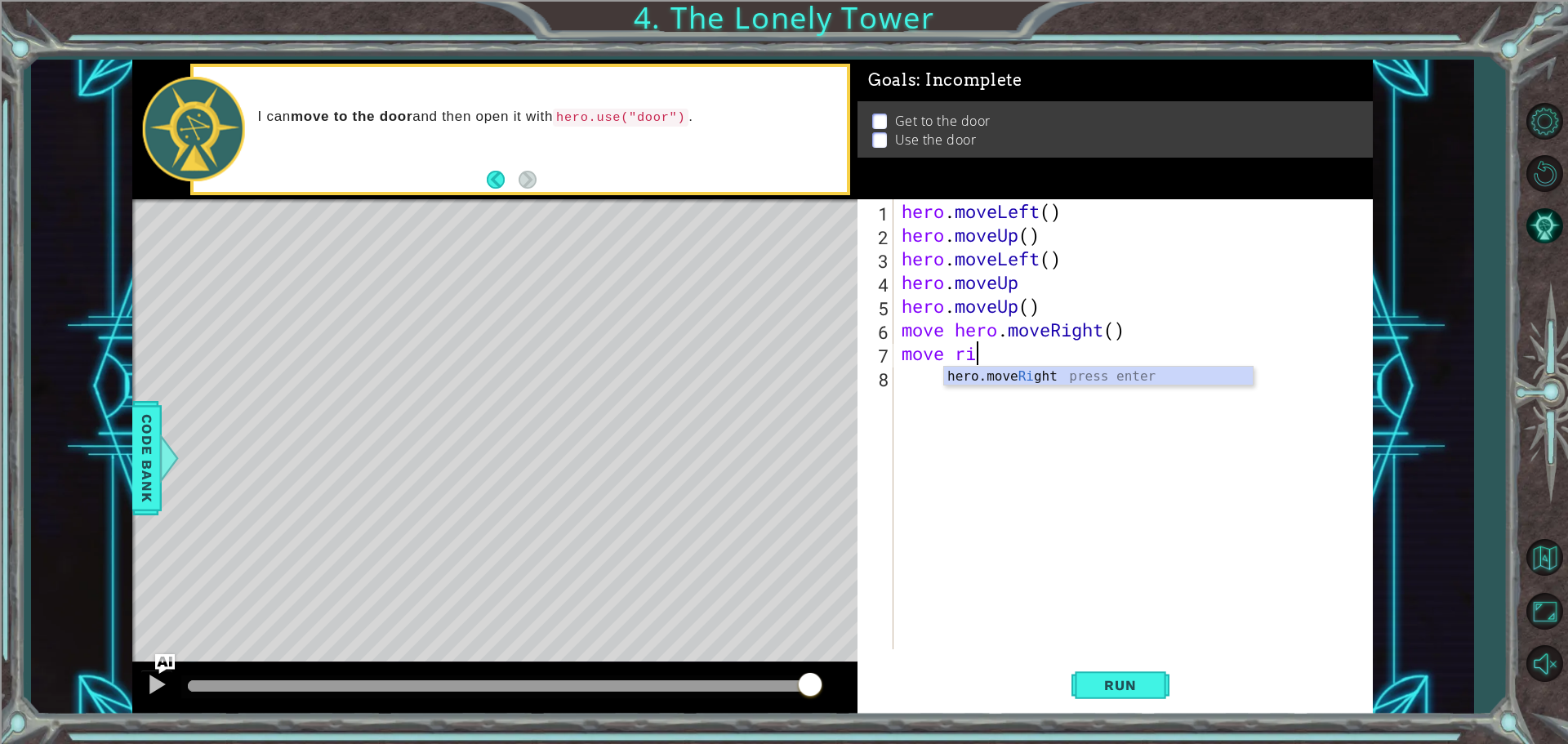
type textarea "move rig"
click at [994, 378] on div "hero.move Rig ht press enter" at bounding box center [1098, 395] width 309 height 59
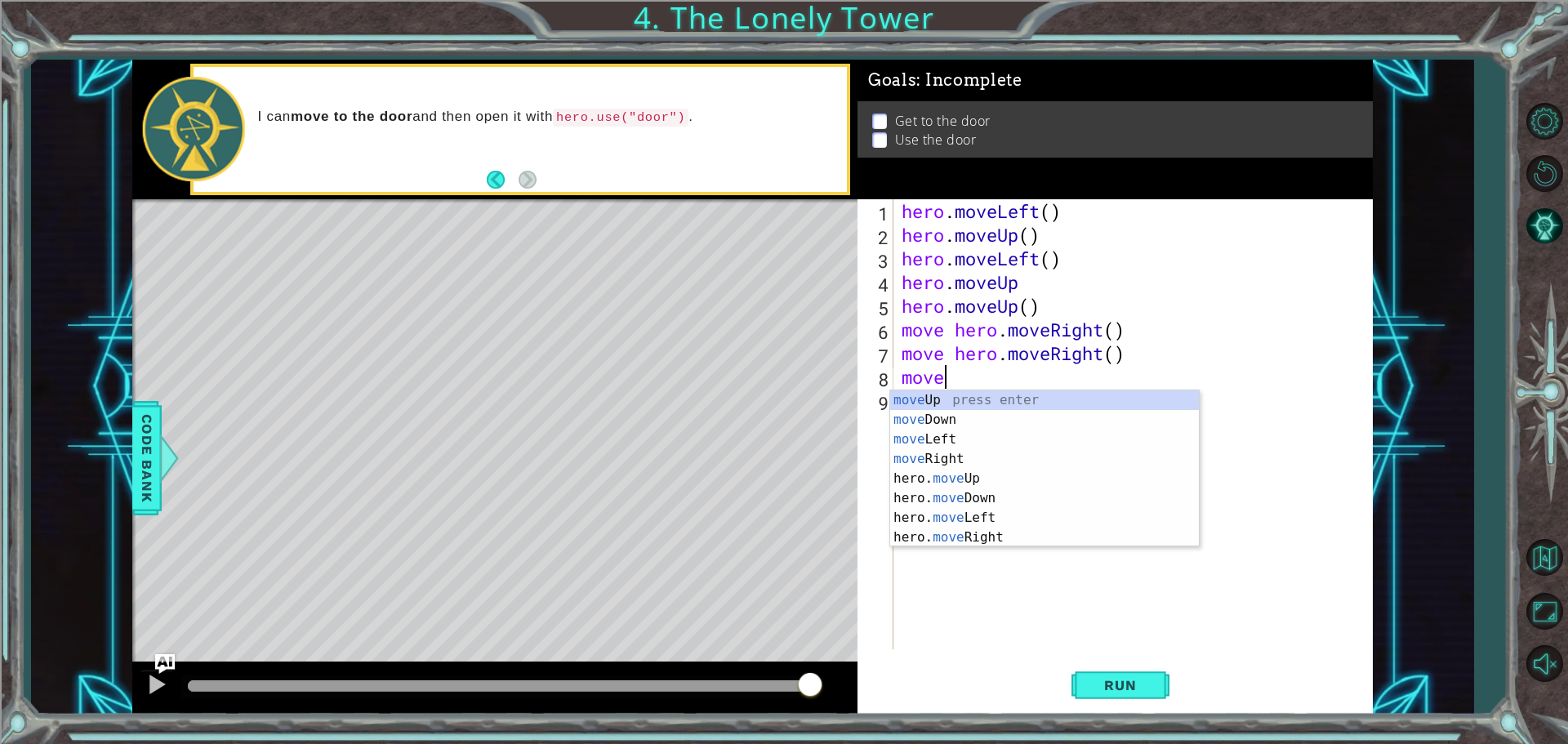
scroll to position [0, 1]
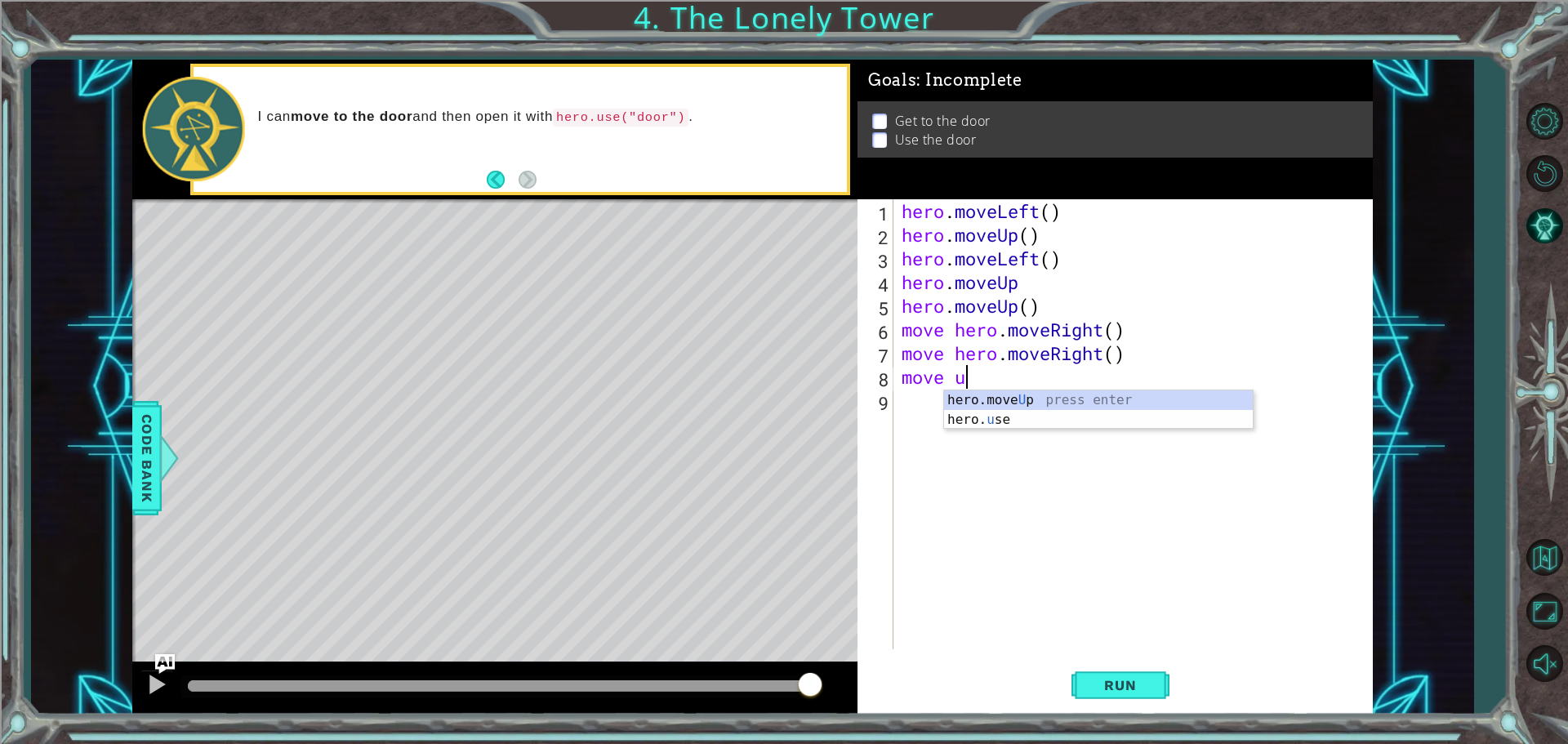
type textarea "move up"
click at [1061, 400] on div "hero.move Up press enter" at bounding box center [1098, 419] width 309 height 59
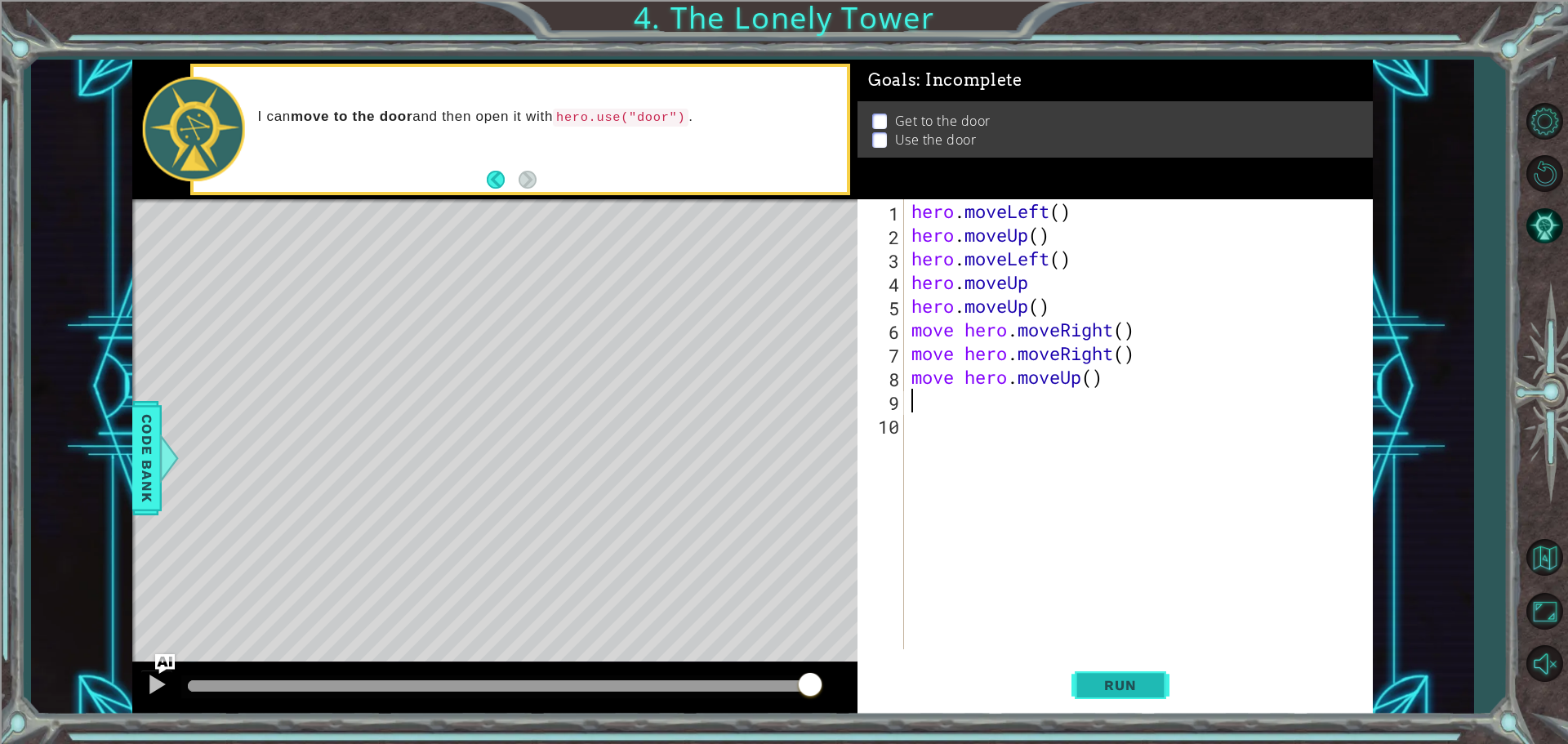
scroll to position [0, 0]
click at [1118, 696] on button "Run" at bounding box center [1120, 684] width 98 height 52
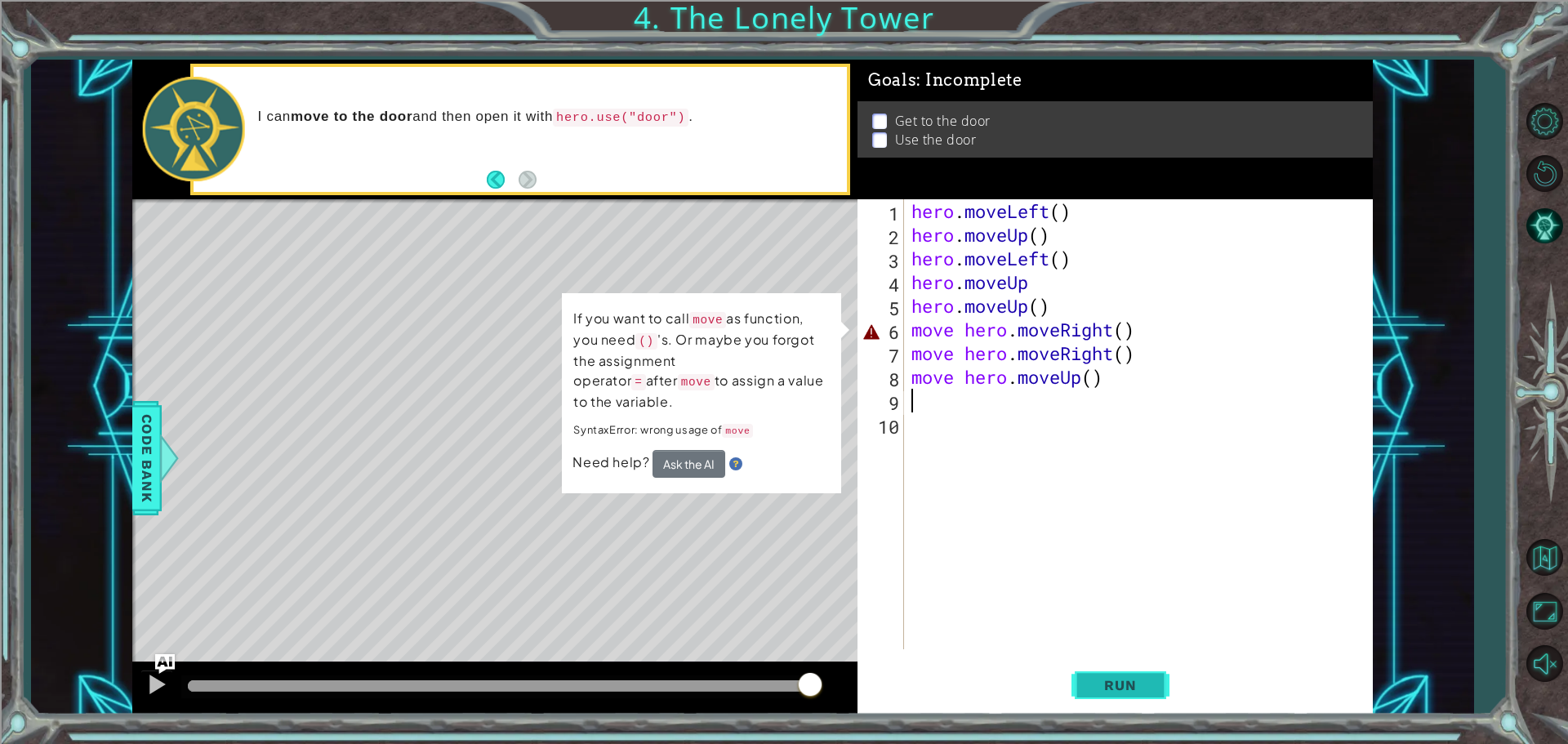
click at [1117, 689] on span "Run" at bounding box center [1120, 684] width 65 height 17
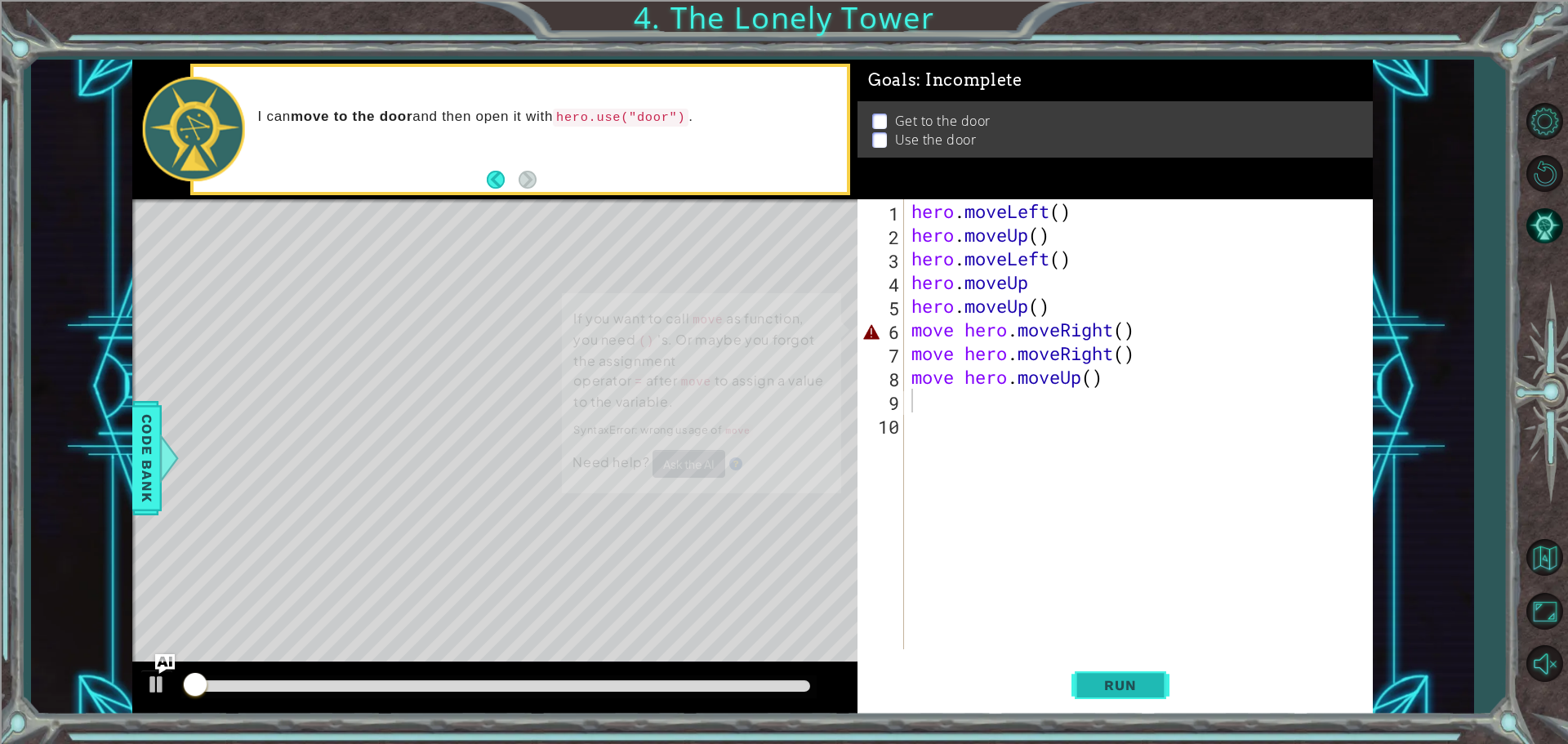
click at [1117, 689] on span "Run" at bounding box center [1120, 684] width 65 height 17
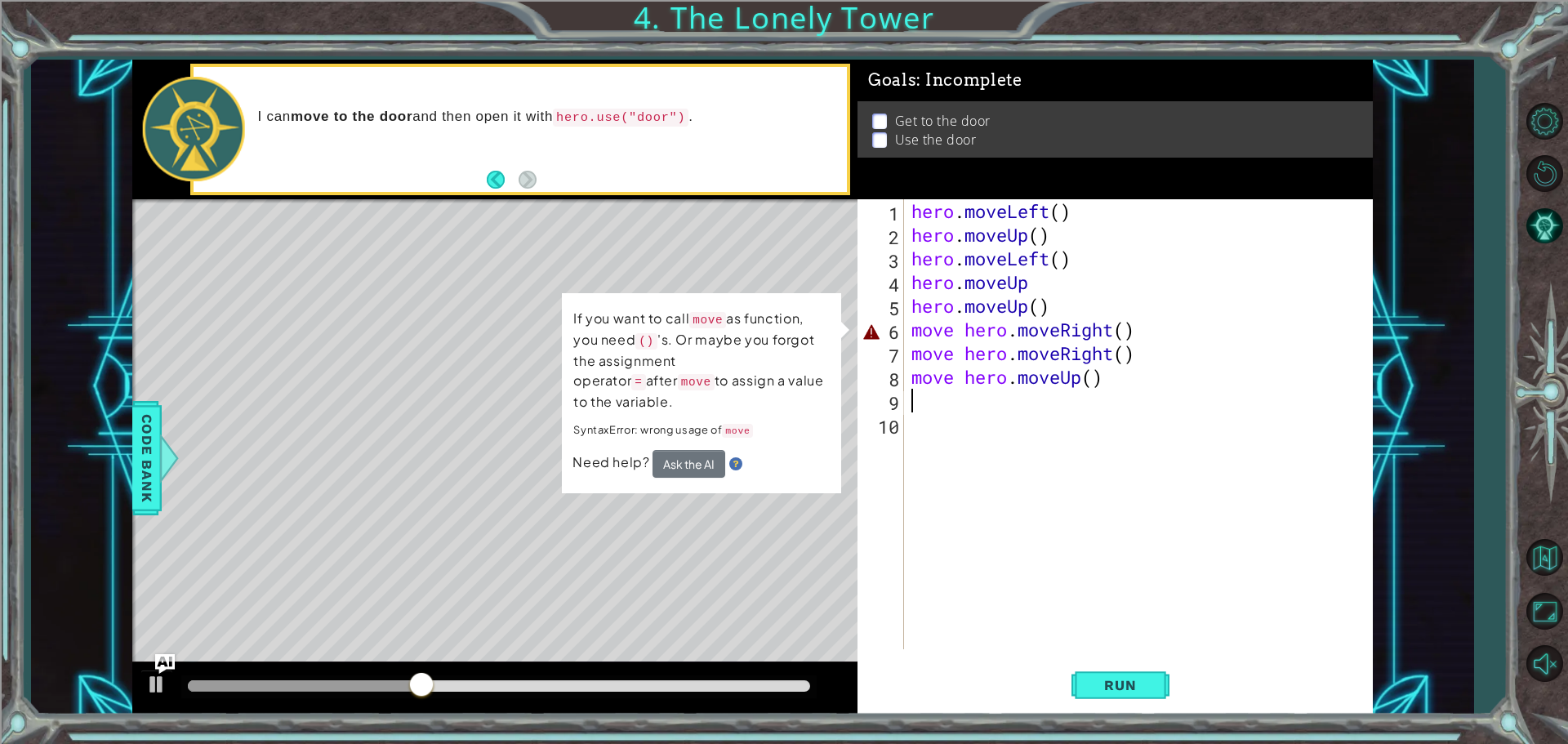
click at [1012, 329] on div "hero . moveLeft ( ) hero . moveUp ( ) hero . moveLeft ( ) hero . moveUp hero . …" at bounding box center [1142, 447] width 468 height 497
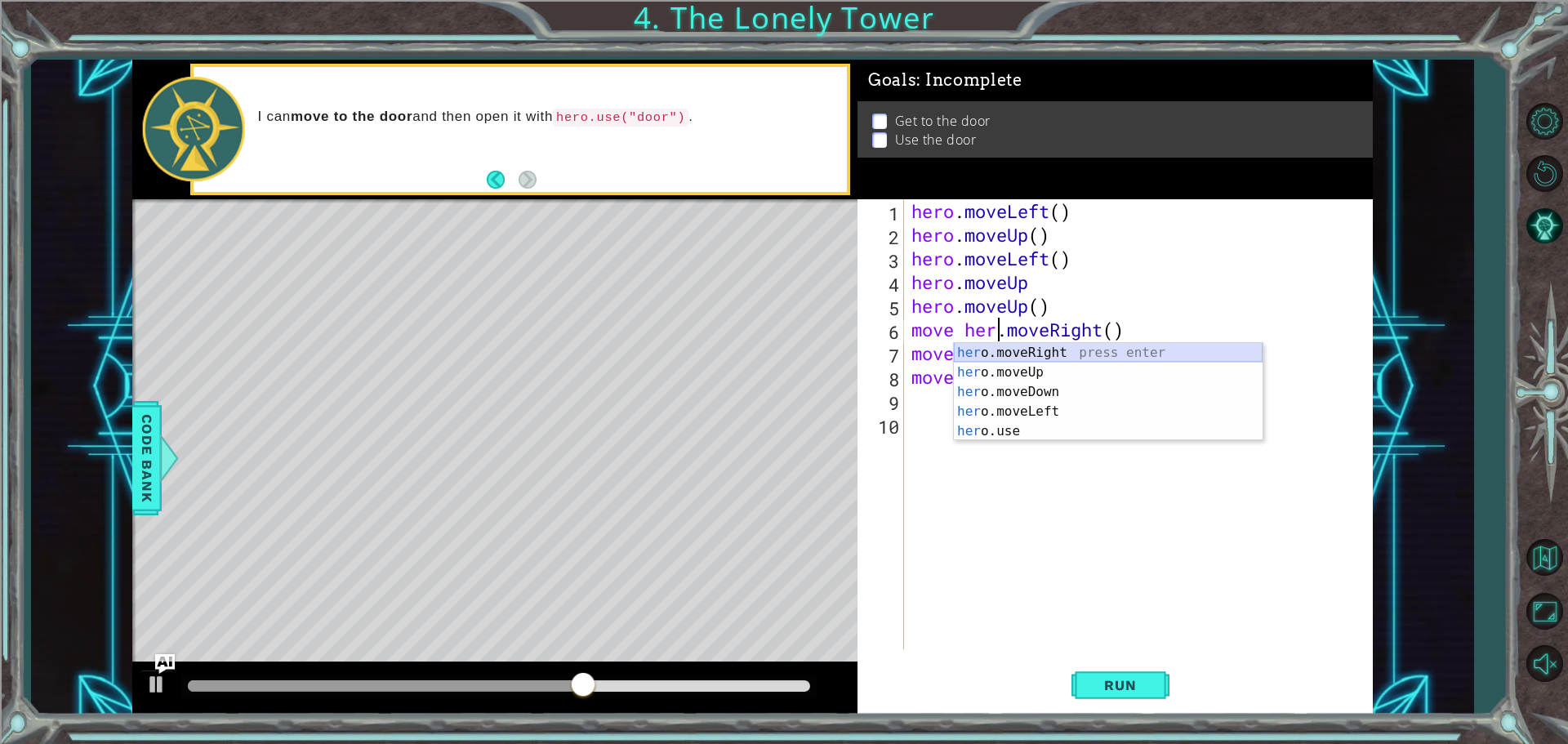
click at [1043, 351] on div "her o.moveRight press enter her o.moveUp press enter her o.moveDown press enter…" at bounding box center [1108, 411] width 309 height 137
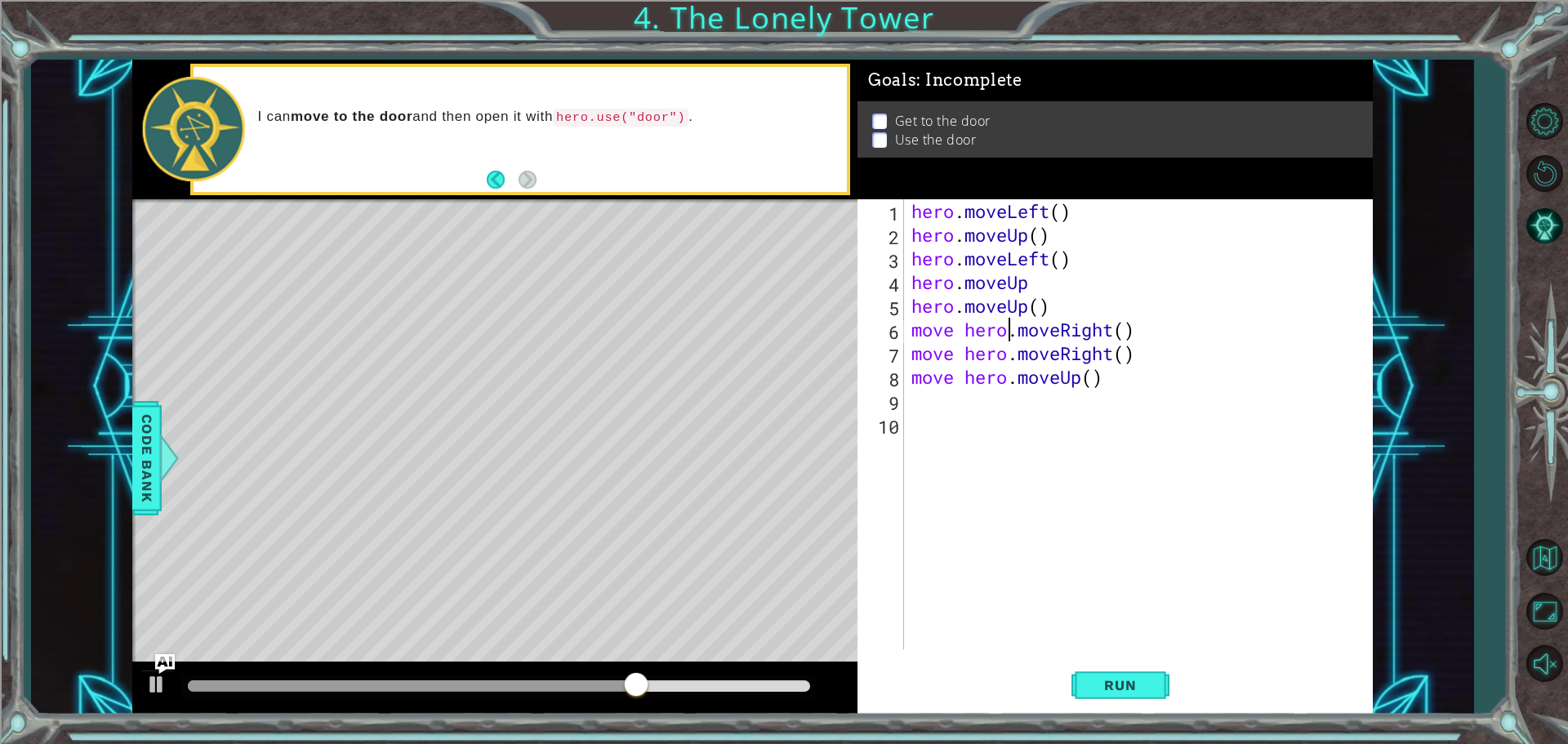
click at [965, 332] on div "hero . moveLeft ( ) hero . moveUp ( ) hero . moveLeft ( ) hero . moveUp hero . …" at bounding box center [1142, 447] width 468 height 497
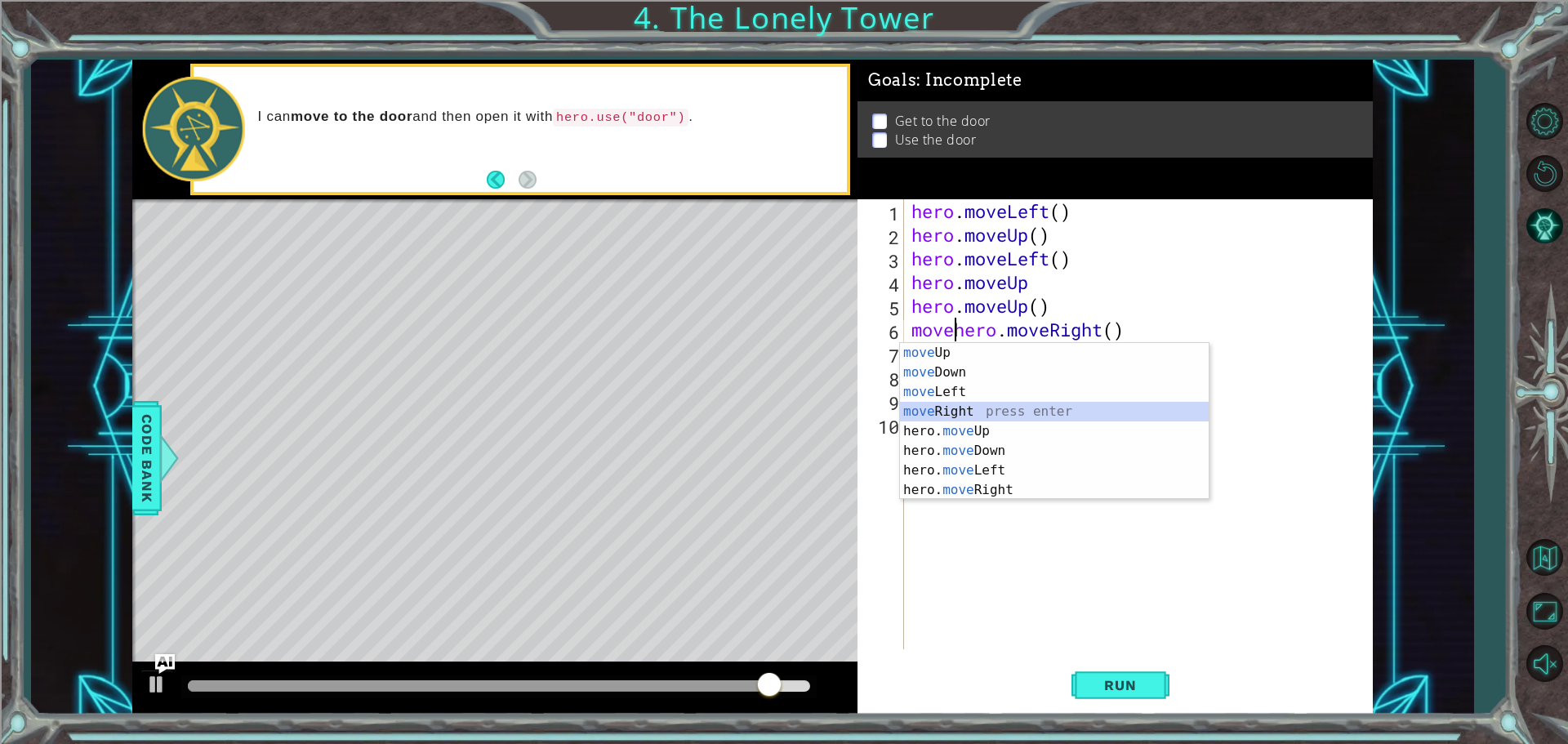
click at [983, 406] on div "move Up press enter move Down press enter move Left press enter move Right pres…" at bounding box center [1054, 441] width 309 height 196
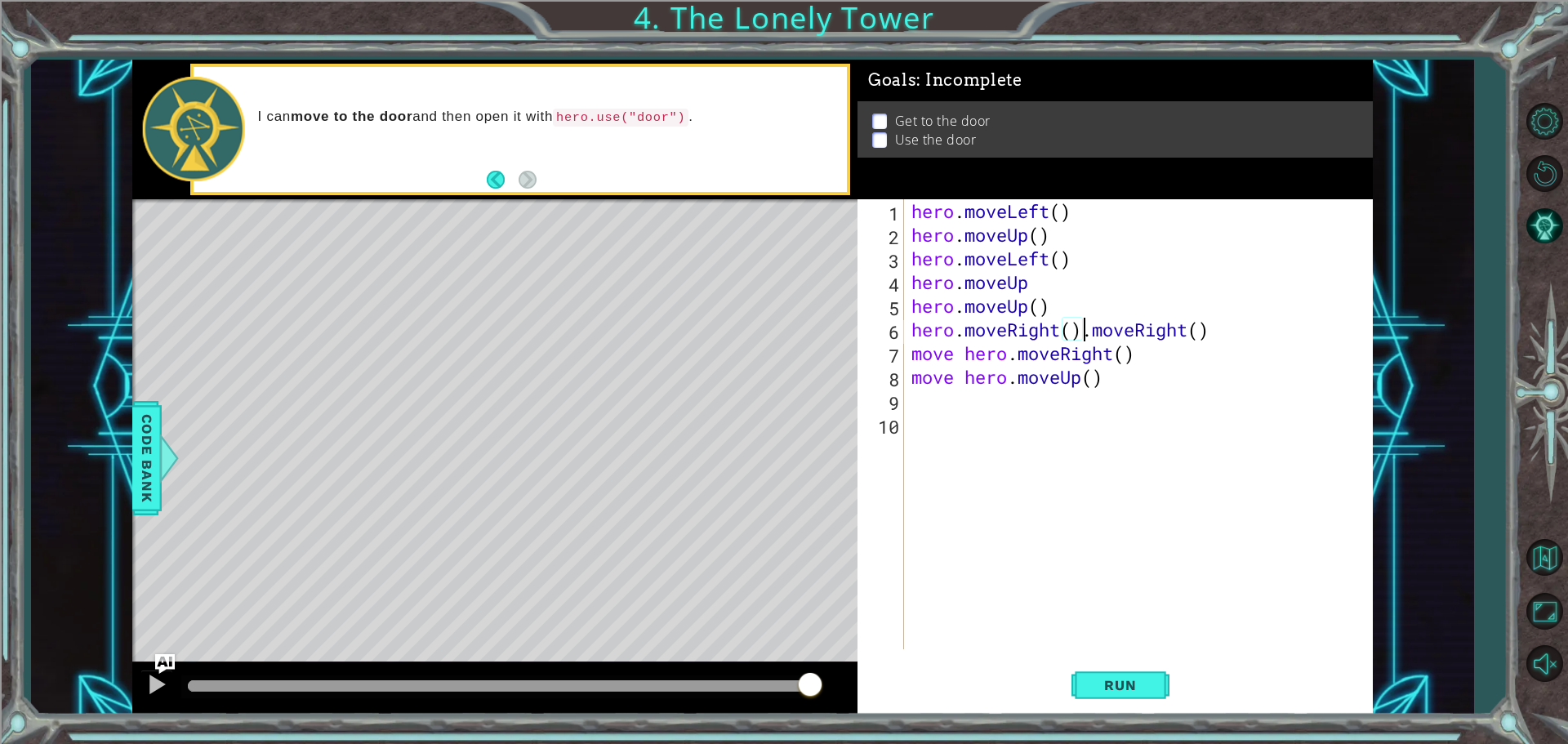
click at [958, 334] on div "hero . moveLeft ( ) hero . moveUp ( ) hero . moveLeft ( ) hero . moveUp hero . …" at bounding box center [1142, 447] width 468 height 497
click at [961, 328] on div "hero . moveLeft ( ) hero . moveUp ( ) hero . moveLeft ( ) hero . moveUp hero . …" at bounding box center [1142, 447] width 468 height 497
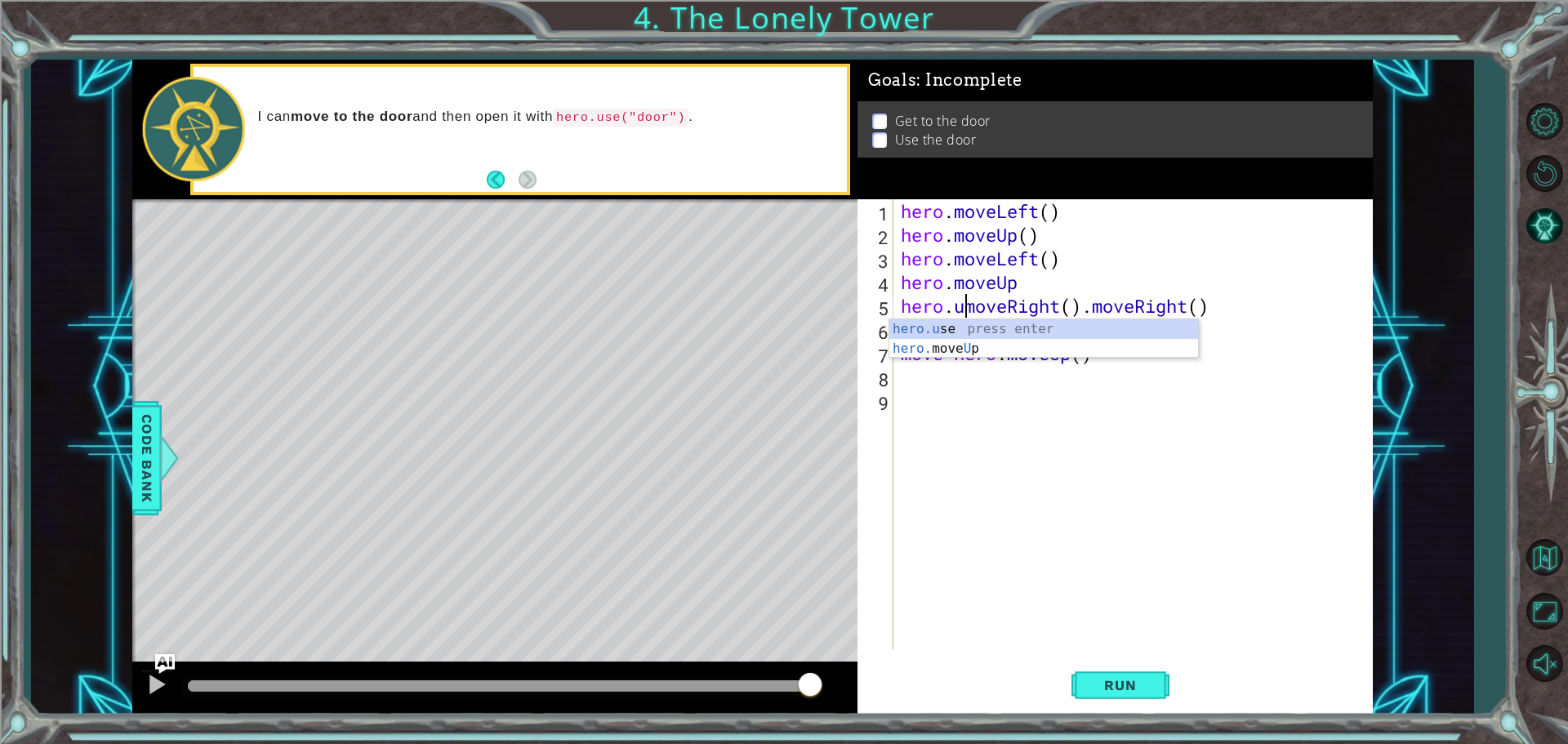
scroll to position [0, 4]
click at [1025, 337] on div "hero. move Up press enter" at bounding box center [1043, 348] width 309 height 59
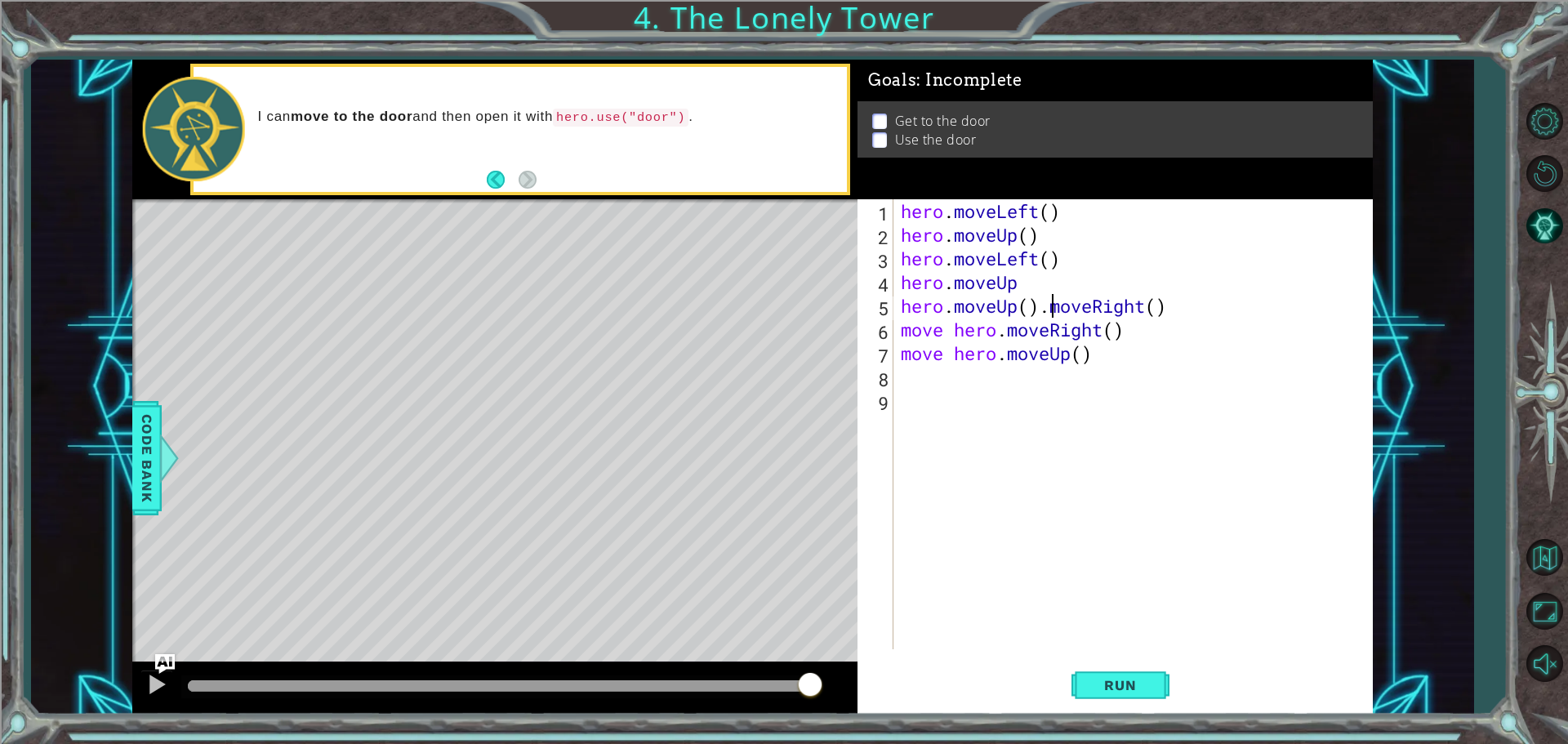
click at [1050, 308] on div "hero . moveLeft ( ) hero . moveUp ( ) hero . moveLeft ( ) hero . moveUp hero . …" at bounding box center [1137, 447] width 479 height 497
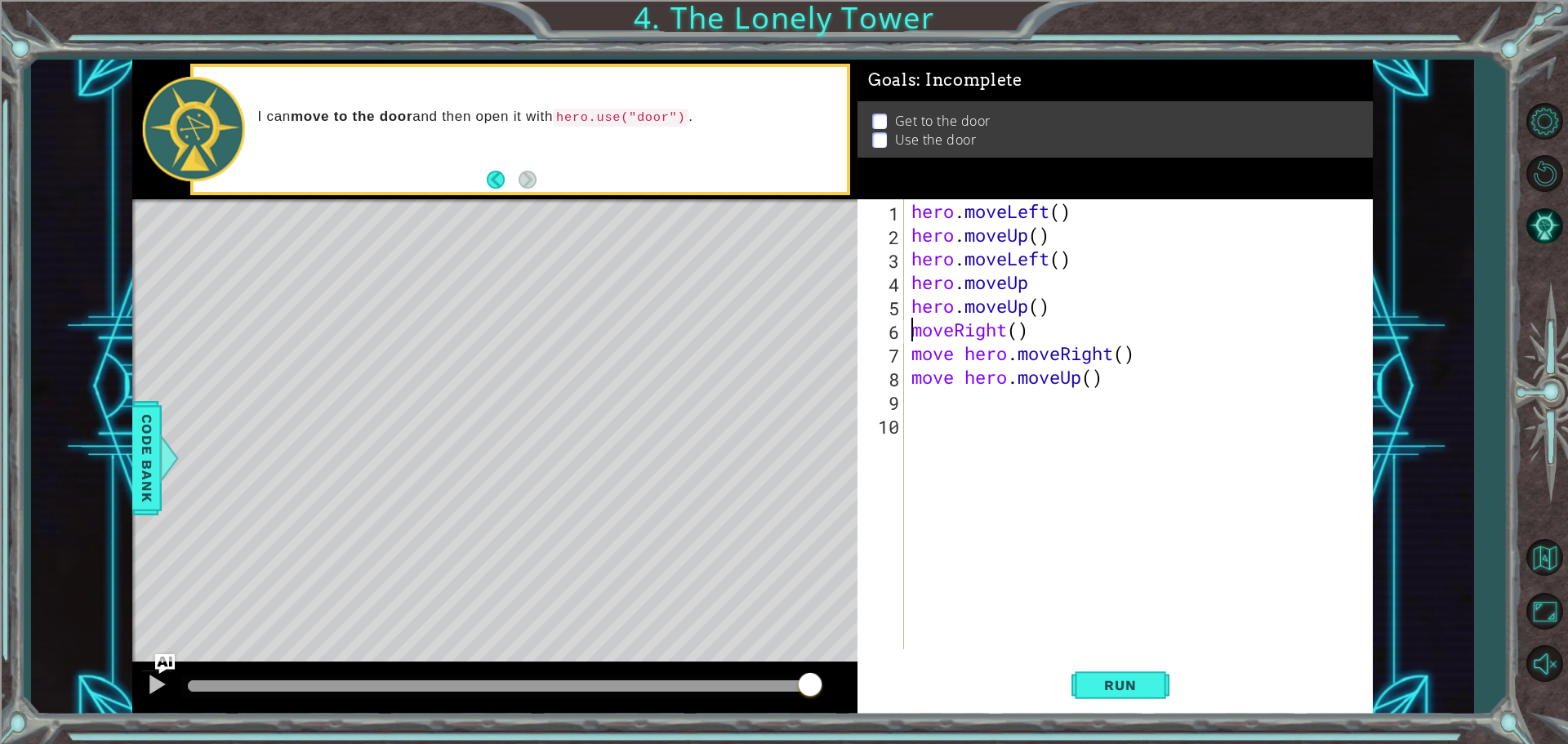
click at [1143, 355] on div "hero . moveLeft ( ) hero . moveUp ( ) hero . moveLeft ( ) hero . moveUp hero . …" at bounding box center [1142, 447] width 468 height 497
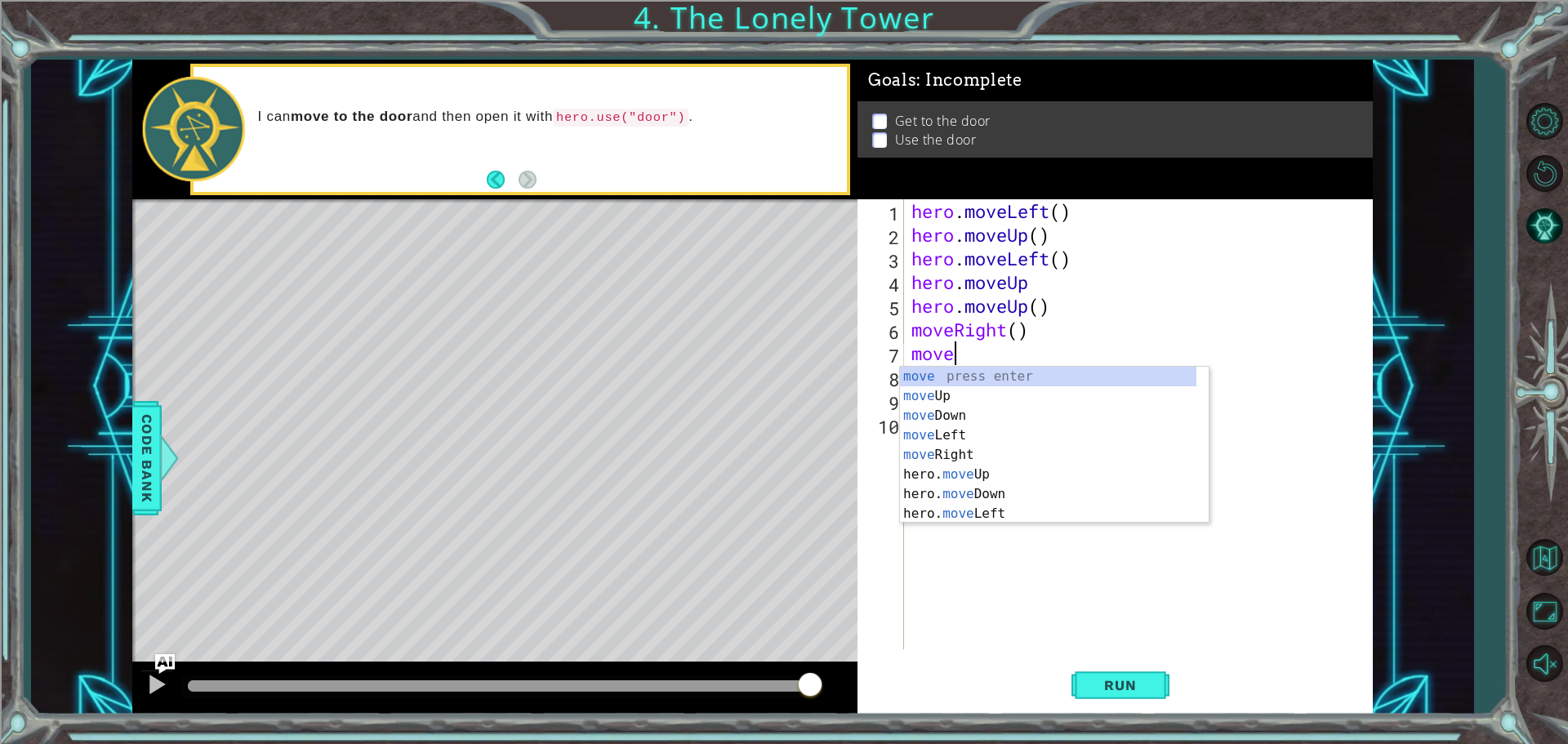
type textarea "mover"
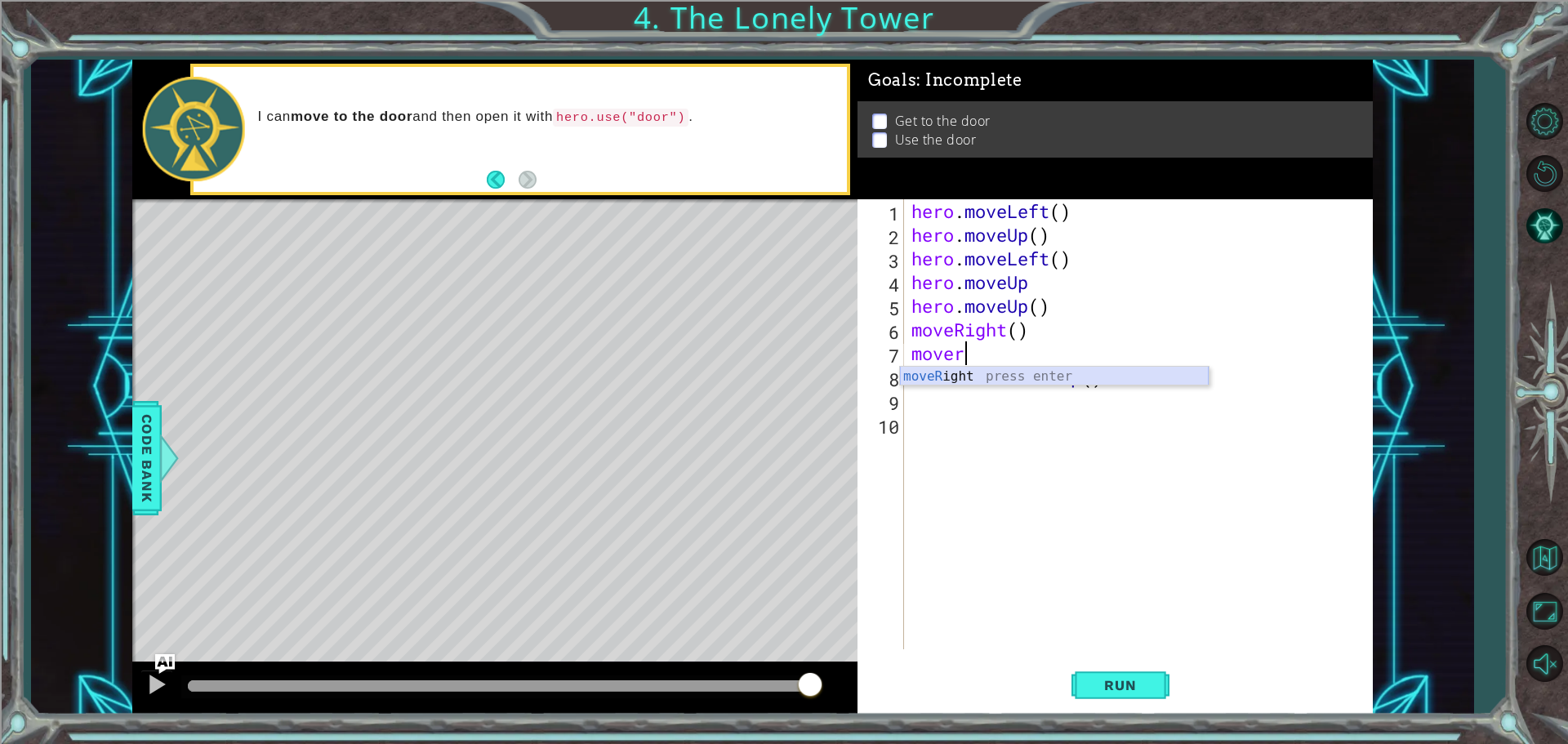
click at [1068, 374] on div "moveR ight press enter" at bounding box center [1054, 395] width 309 height 59
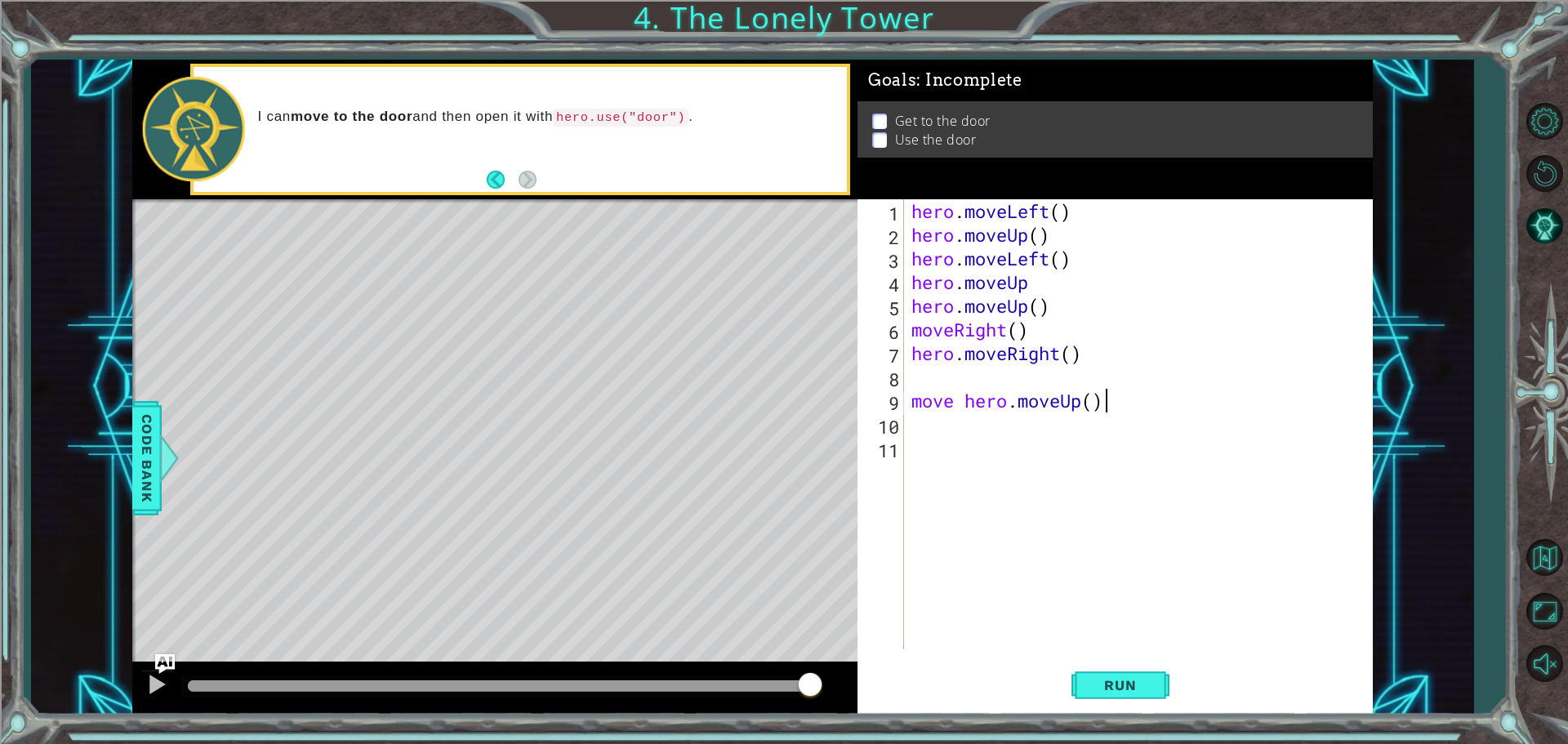
click at [1116, 407] on div "hero . moveLeft ( ) hero . moveUp ( ) hero . moveLeft ( ) hero . moveUp hero . …" at bounding box center [1142, 447] width 468 height 497
click at [899, 376] on div "8" at bounding box center [882, 379] width 43 height 24
type textarea "move hero.moveUp()"
click at [1132, 680] on span "Run" at bounding box center [1120, 684] width 65 height 17
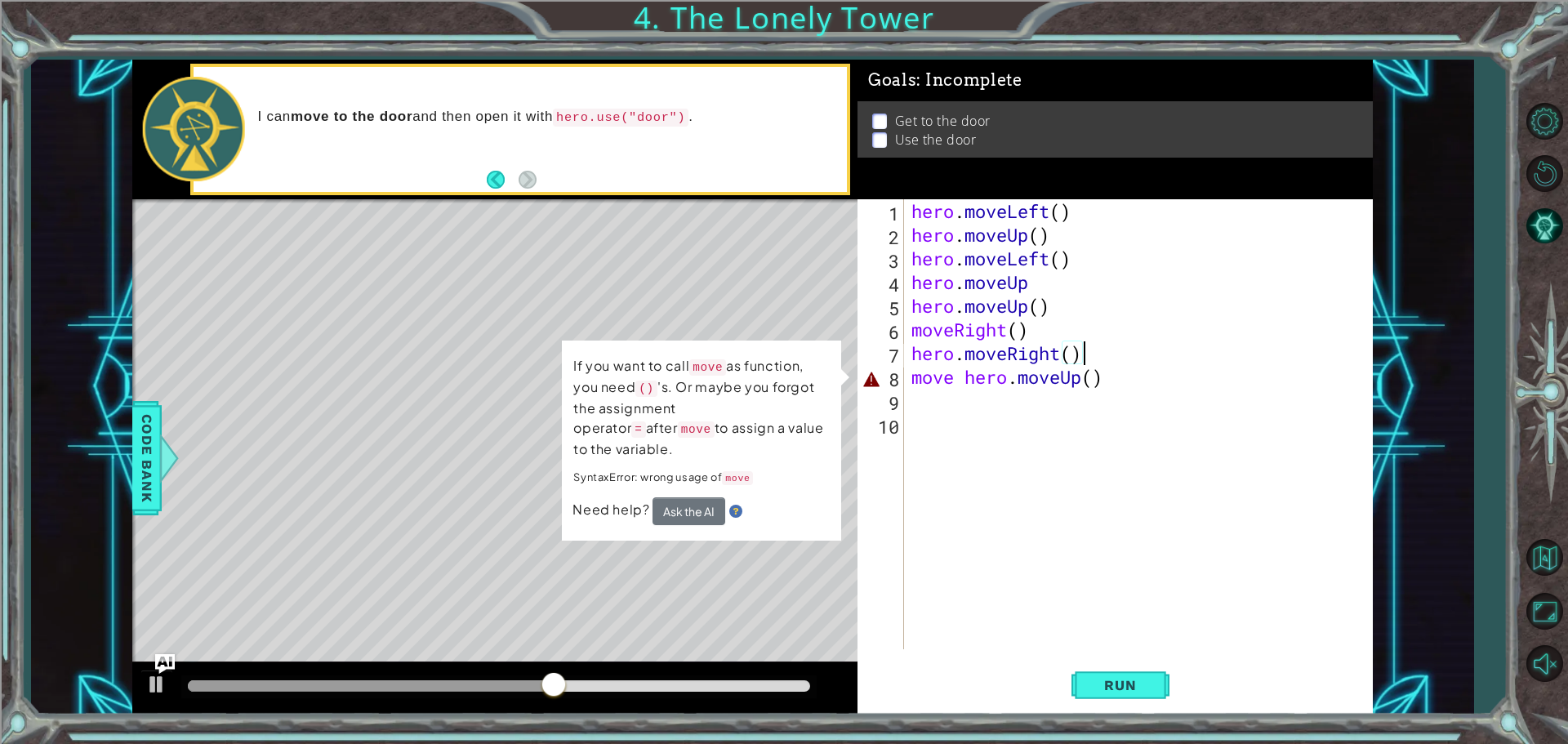
click at [965, 381] on div "hero . moveLeft ( ) hero . moveUp ( ) hero . moveLeft ( ) hero . moveUp hero . …" at bounding box center [1142, 447] width 468 height 497
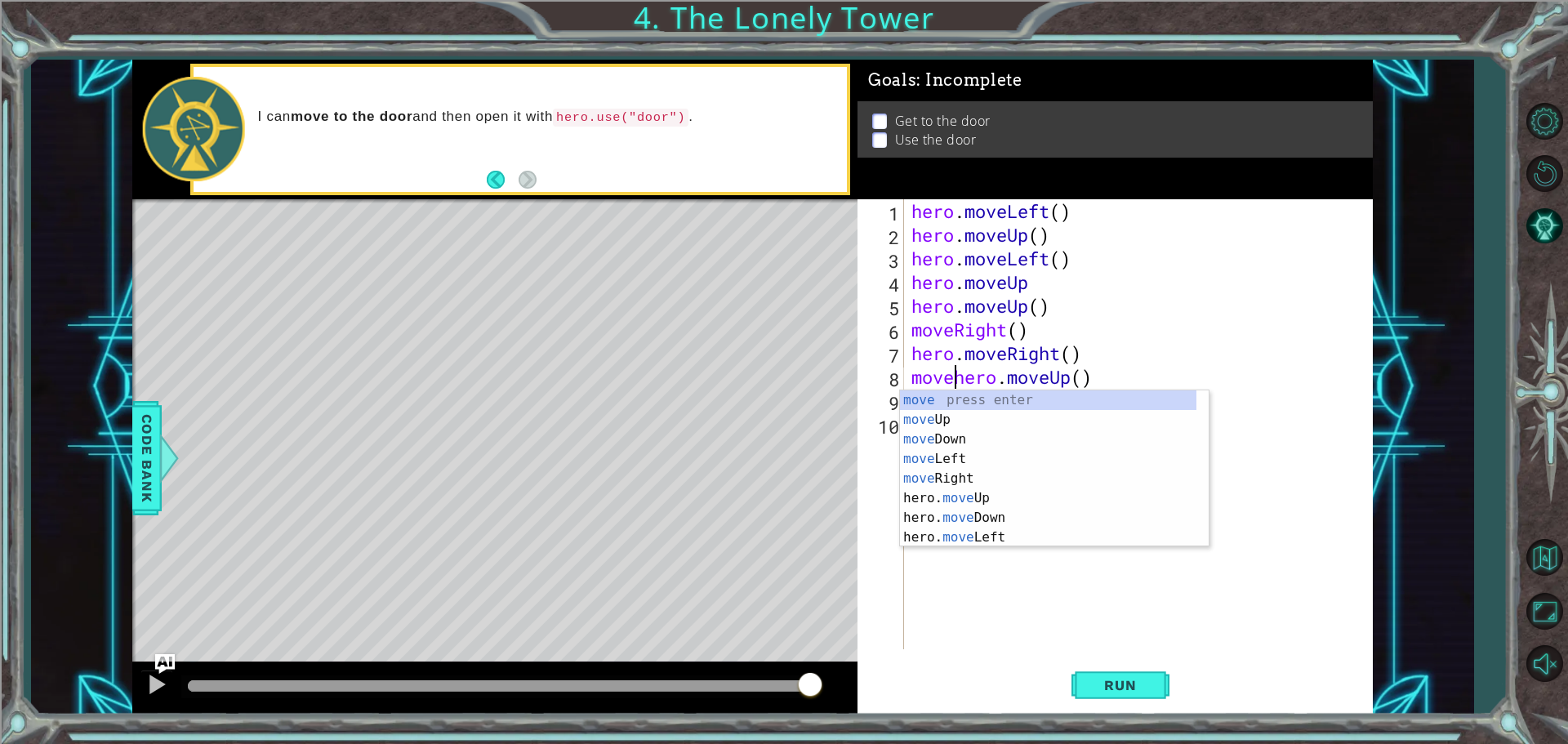
click at [1095, 376] on div "hero . moveLeft ( ) hero . moveUp ( ) hero . moveLeft ( ) hero . moveUp hero . …" at bounding box center [1142, 447] width 468 height 497
type textarea "m"
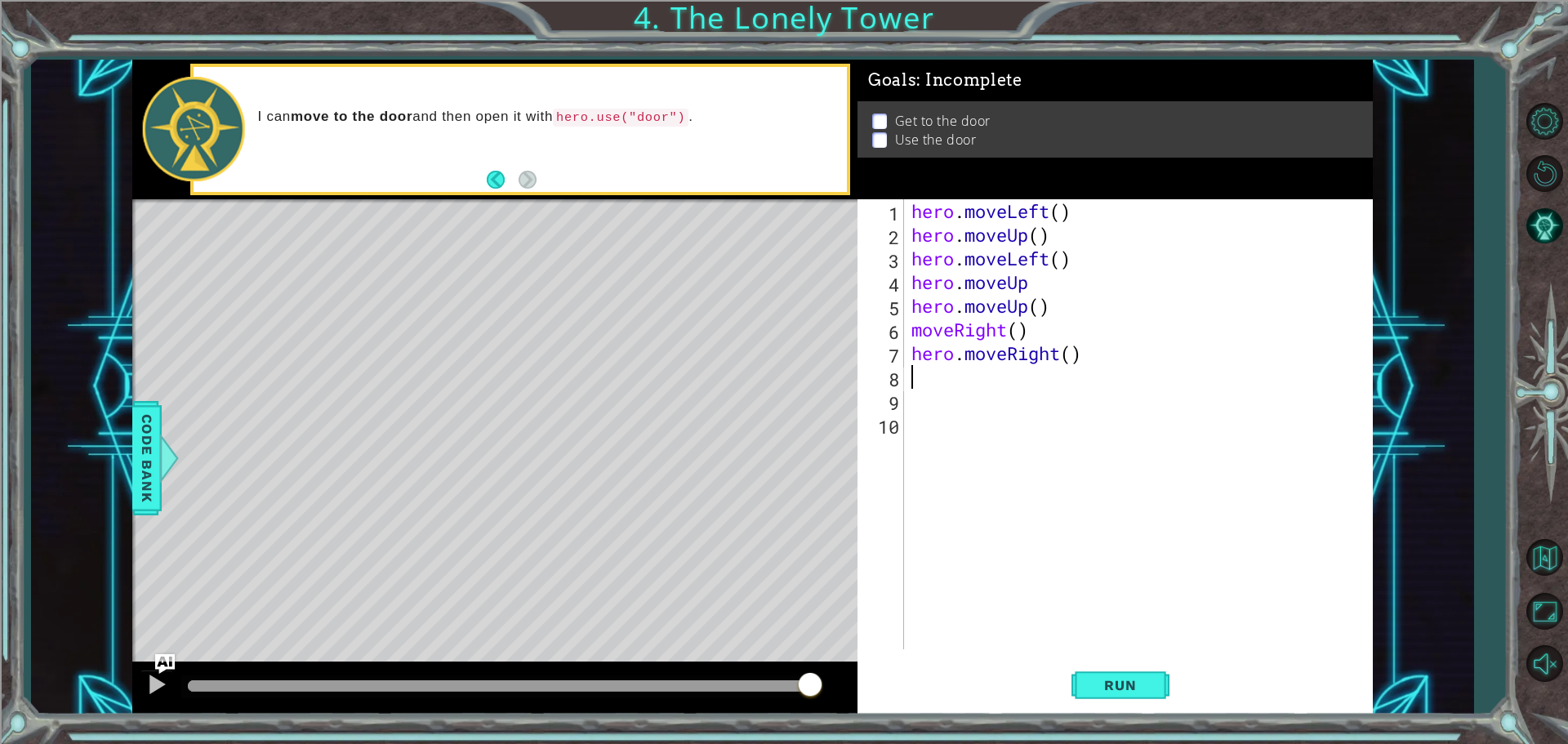
type textarea "h"
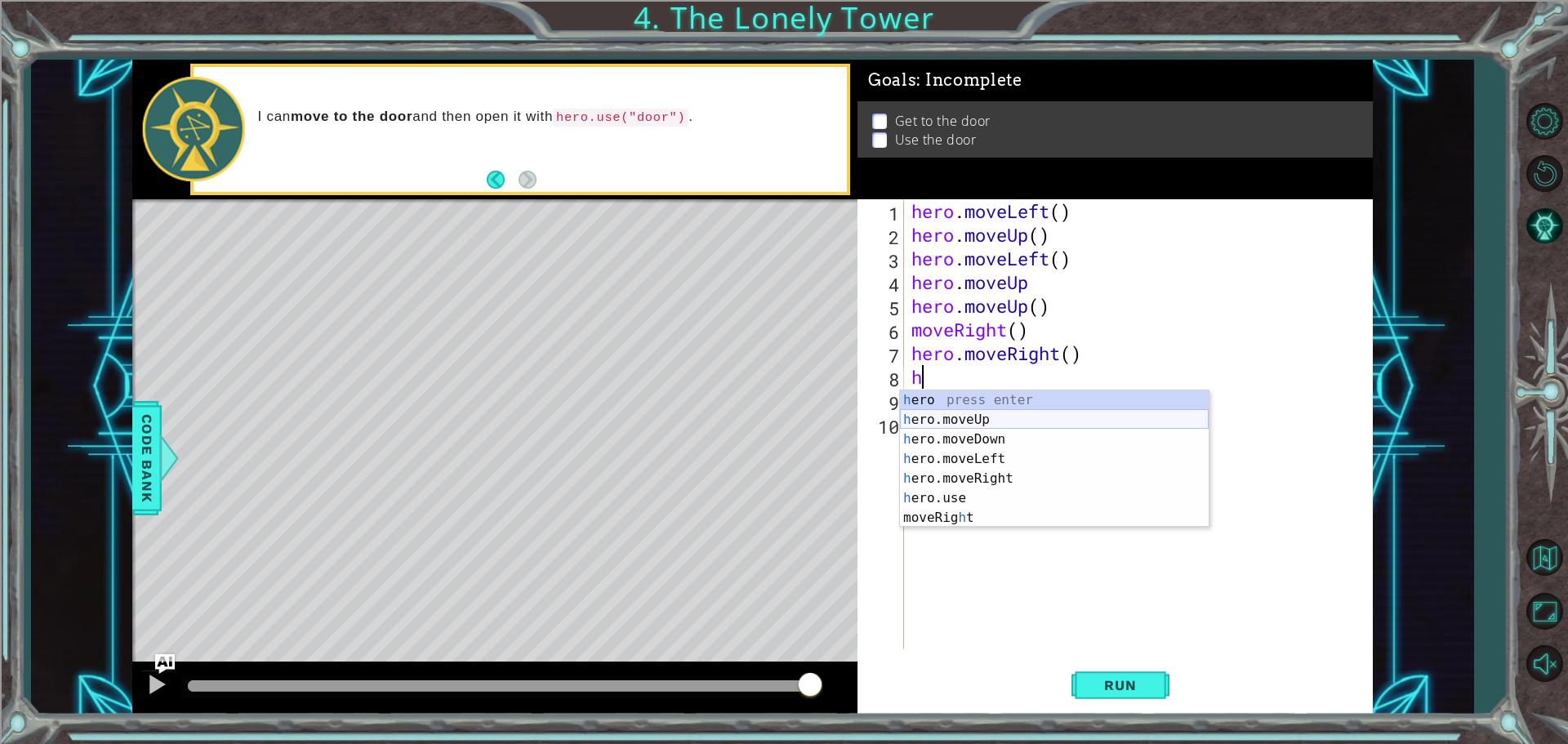
click at [1012, 418] on div "h ero press enter h ero.moveUp press enter h ero.moveDown press enter h ero.mov…" at bounding box center [1054, 478] width 309 height 176
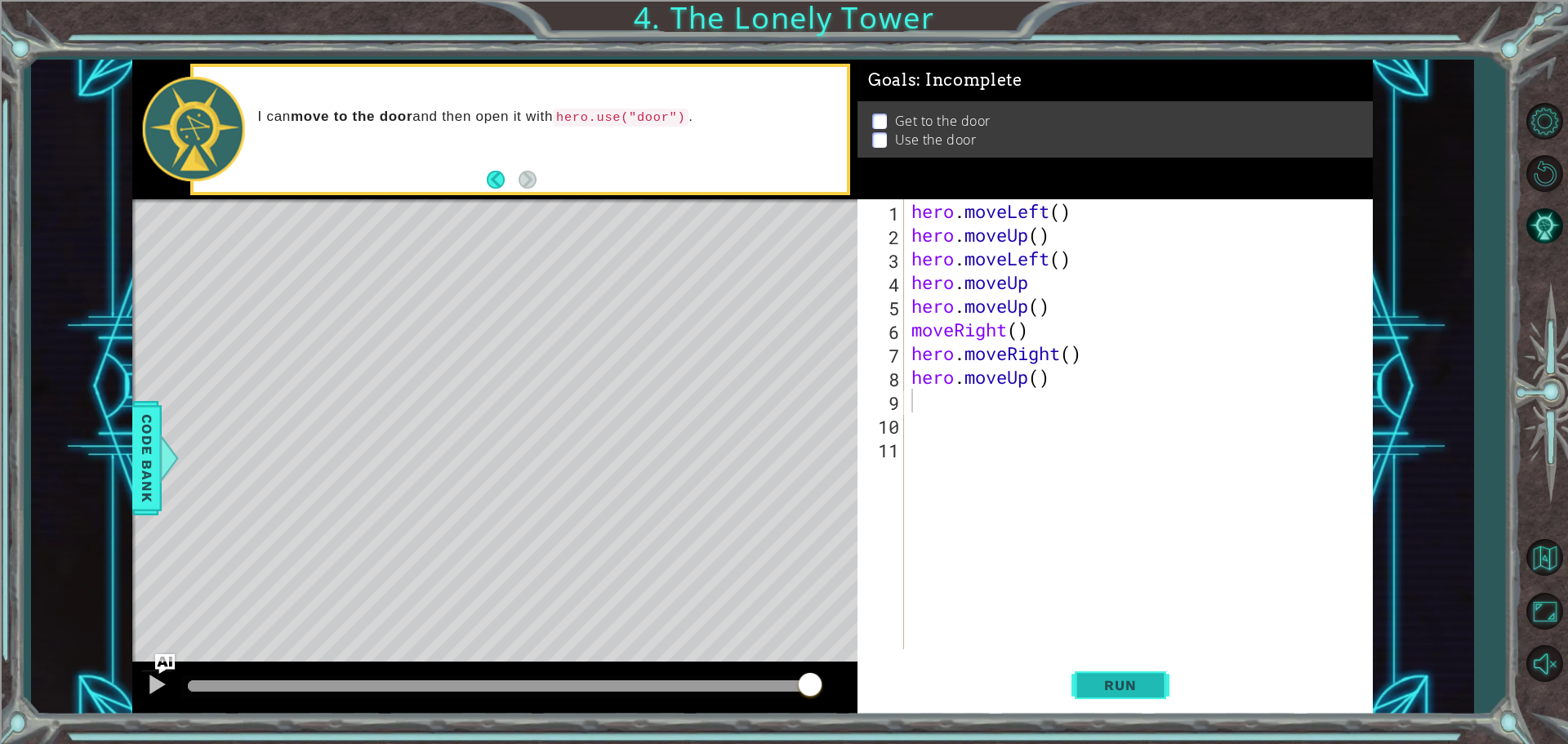
click at [1121, 684] on span "Run" at bounding box center [1120, 684] width 65 height 17
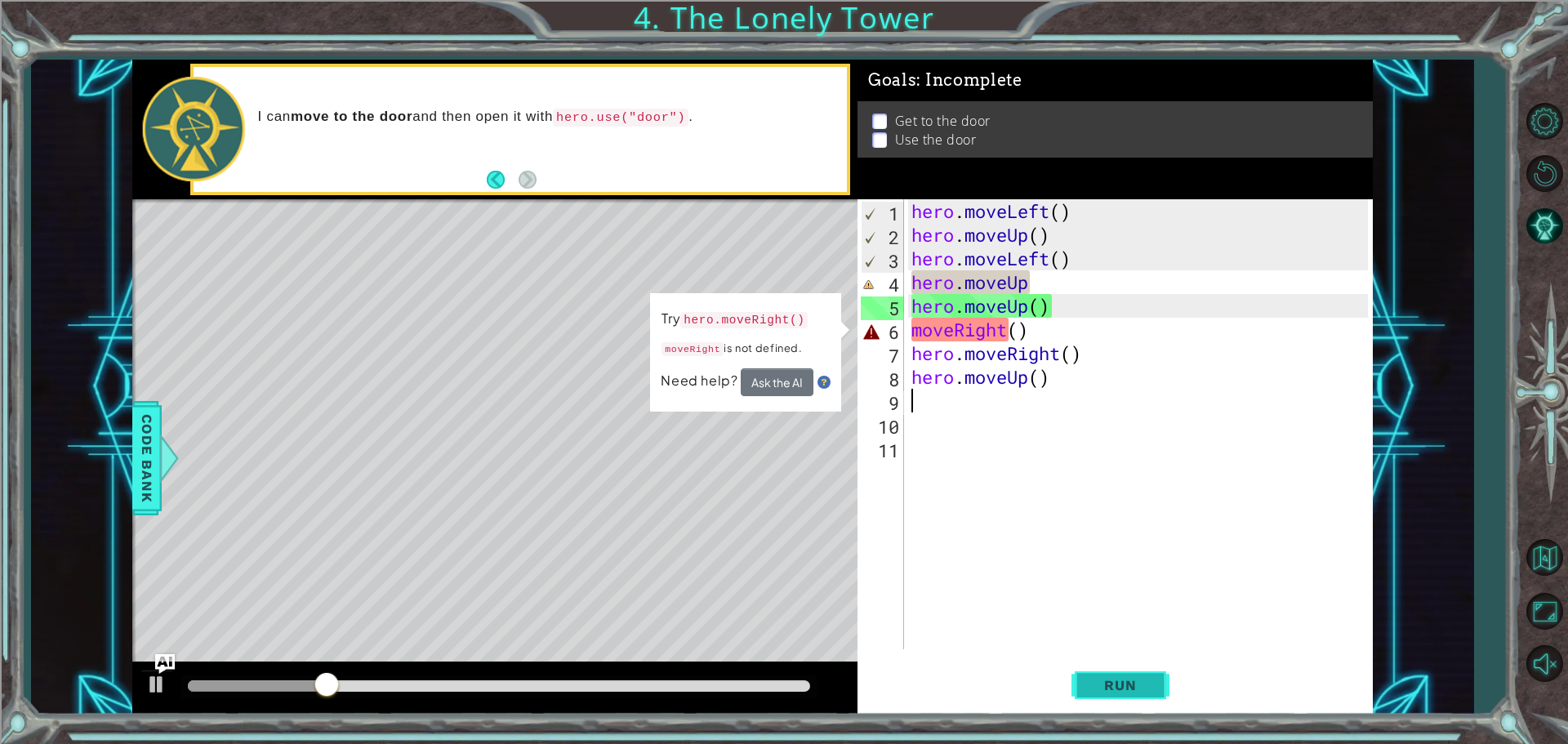
click at [1100, 700] on button "Run" at bounding box center [1120, 684] width 98 height 52
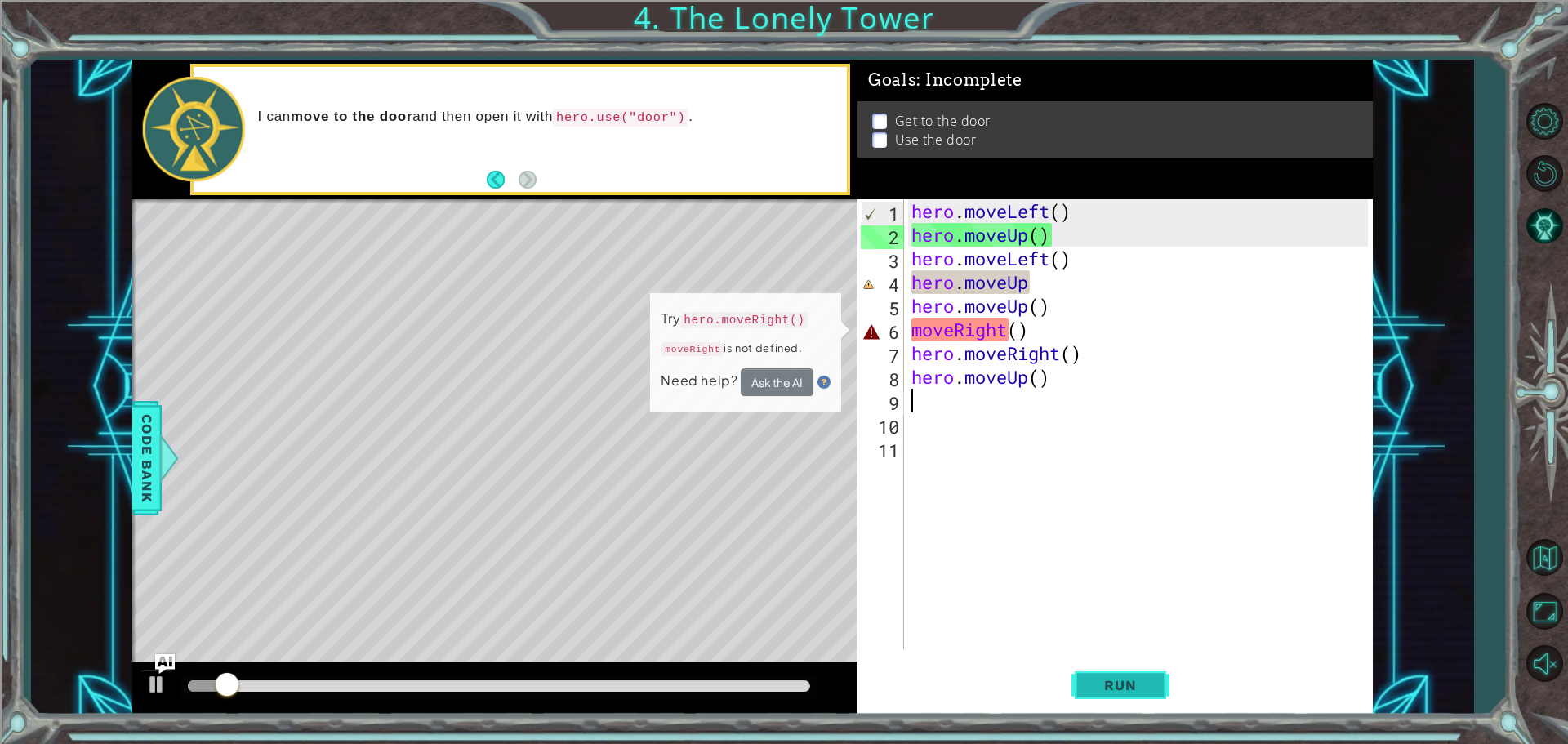
click at [1100, 700] on button "Run" at bounding box center [1120, 684] width 98 height 52
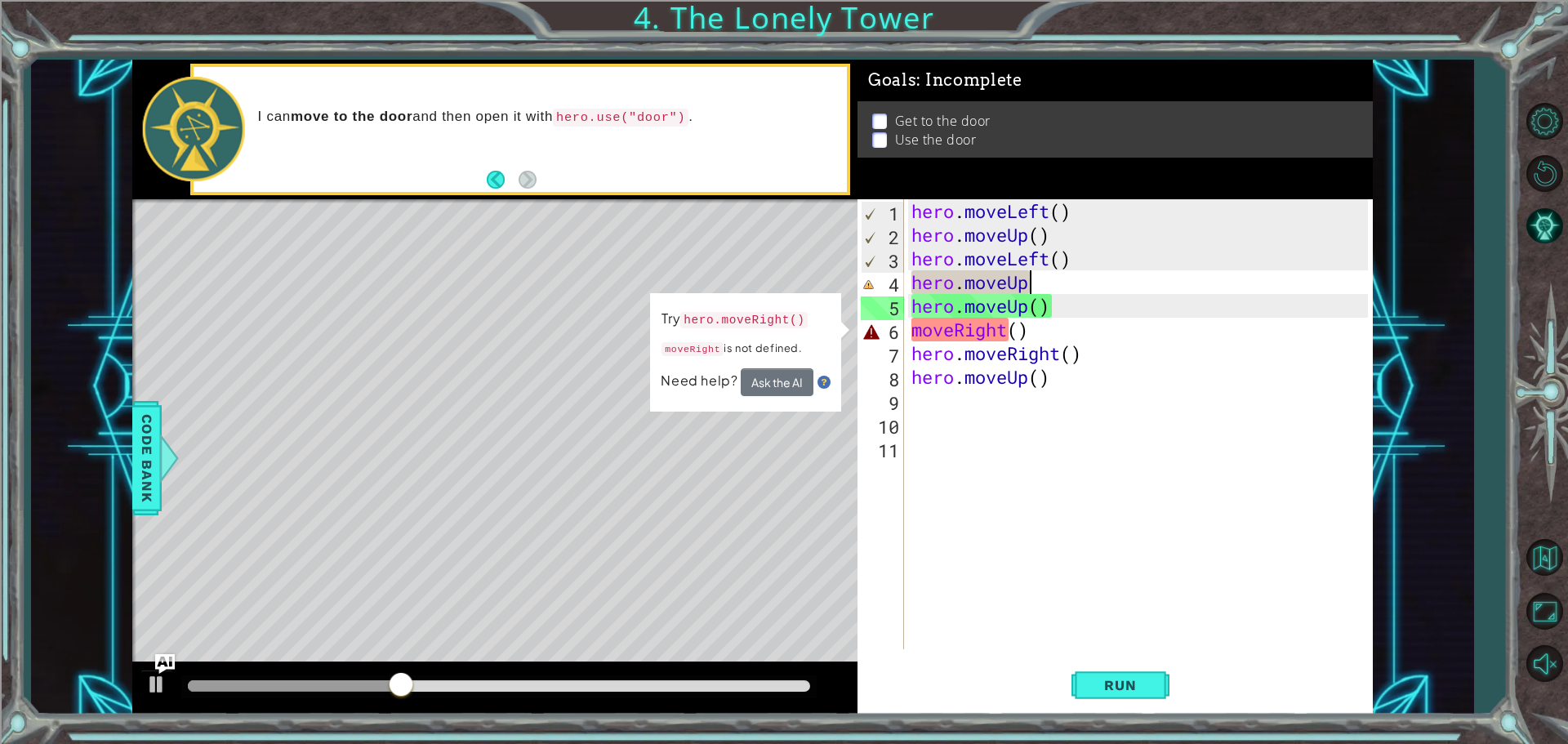
click at [1046, 277] on div "hero . moveLeft ( ) hero . moveUp ( ) hero . moveLeft ( ) hero . moveUp hero . …" at bounding box center [1142, 447] width 468 height 497
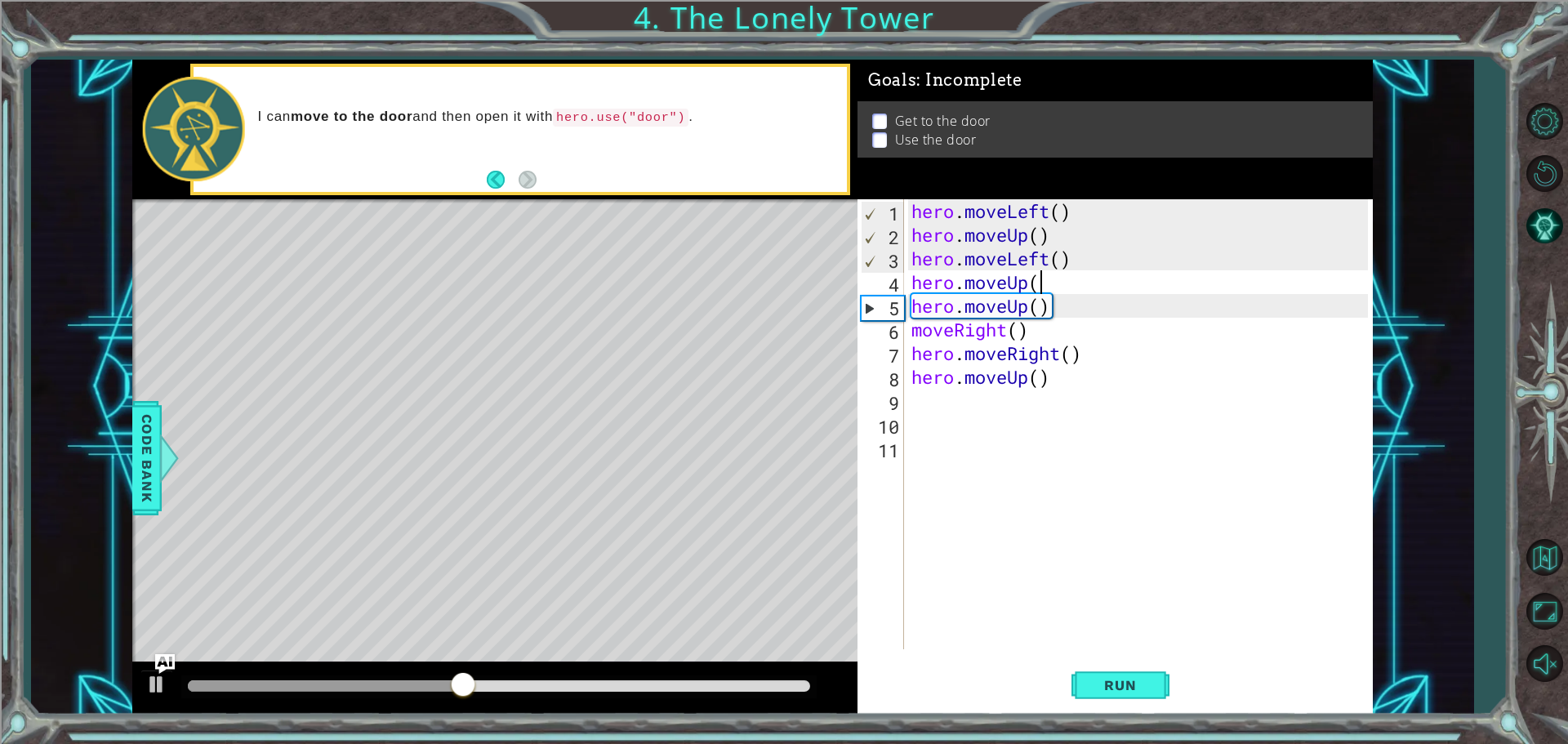
scroll to position [0, 5]
click at [1036, 342] on div "hero . moveLeft ( ) hero . moveUp ( ) hero . moveLeft ( ) hero . moveUp ( ) her…" at bounding box center [1142, 447] width 468 height 497
click at [1056, 298] on div "hero . moveLeft ( ) hero . moveUp ( ) hero . moveLeft ( ) hero . moveUp ( ) her…" at bounding box center [1142, 447] width 468 height 497
click at [1064, 280] on div "hero . moveLeft ( ) hero . moveUp ( ) hero . moveLeft ( ) hero . moveUp ( ) her…" at bounding box center [1142, 447] width 468 height 497
click at [1119, 671] on button "Run" at bounding box center [1120, 684] width 98 height 52
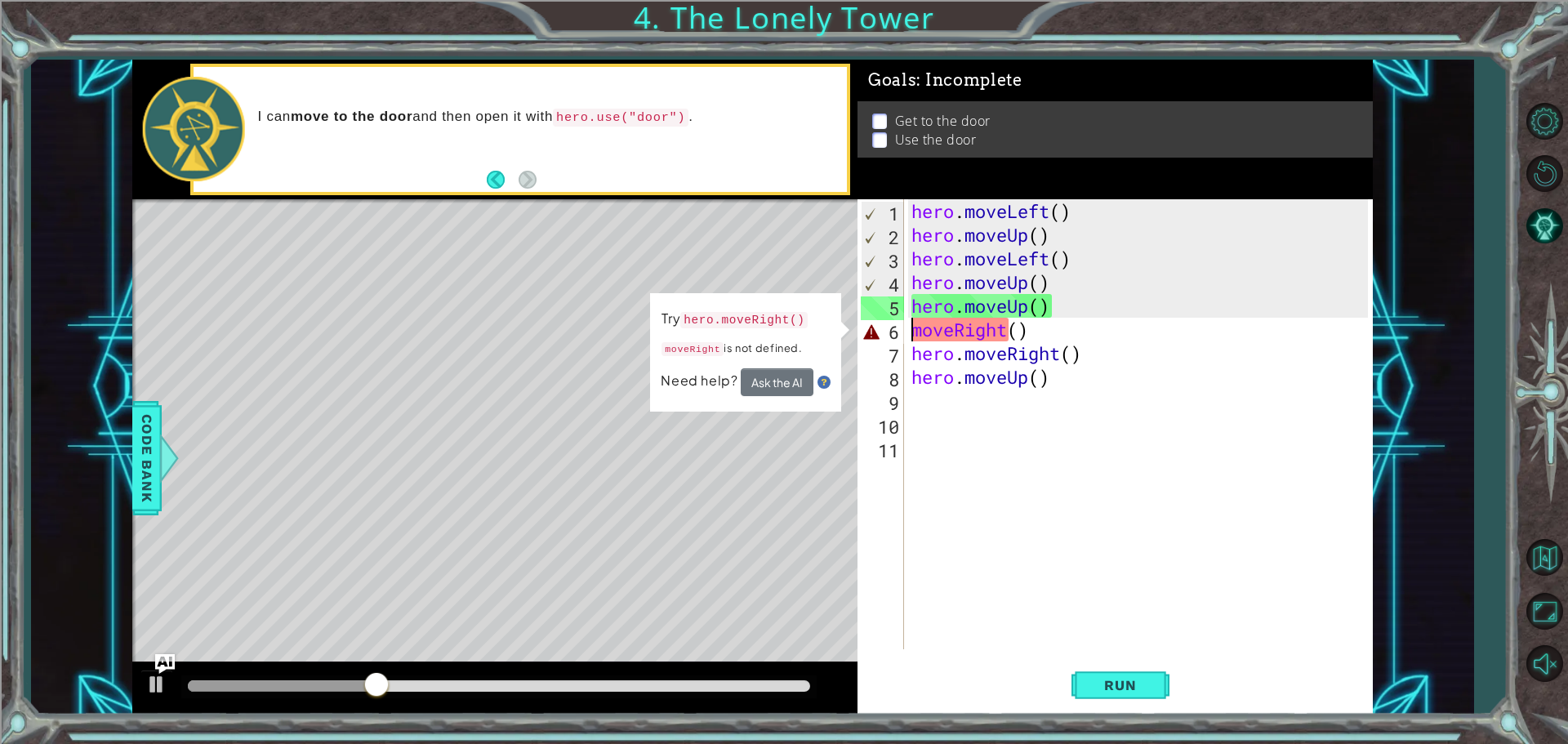
click at [909, 331] on div "hero . moveLeft ( ) hero . moveUp ( ) hero . moveLeft ( ) hero . moveUp ( ) her…" at bounding box center [1142, 447] width 468 height 497
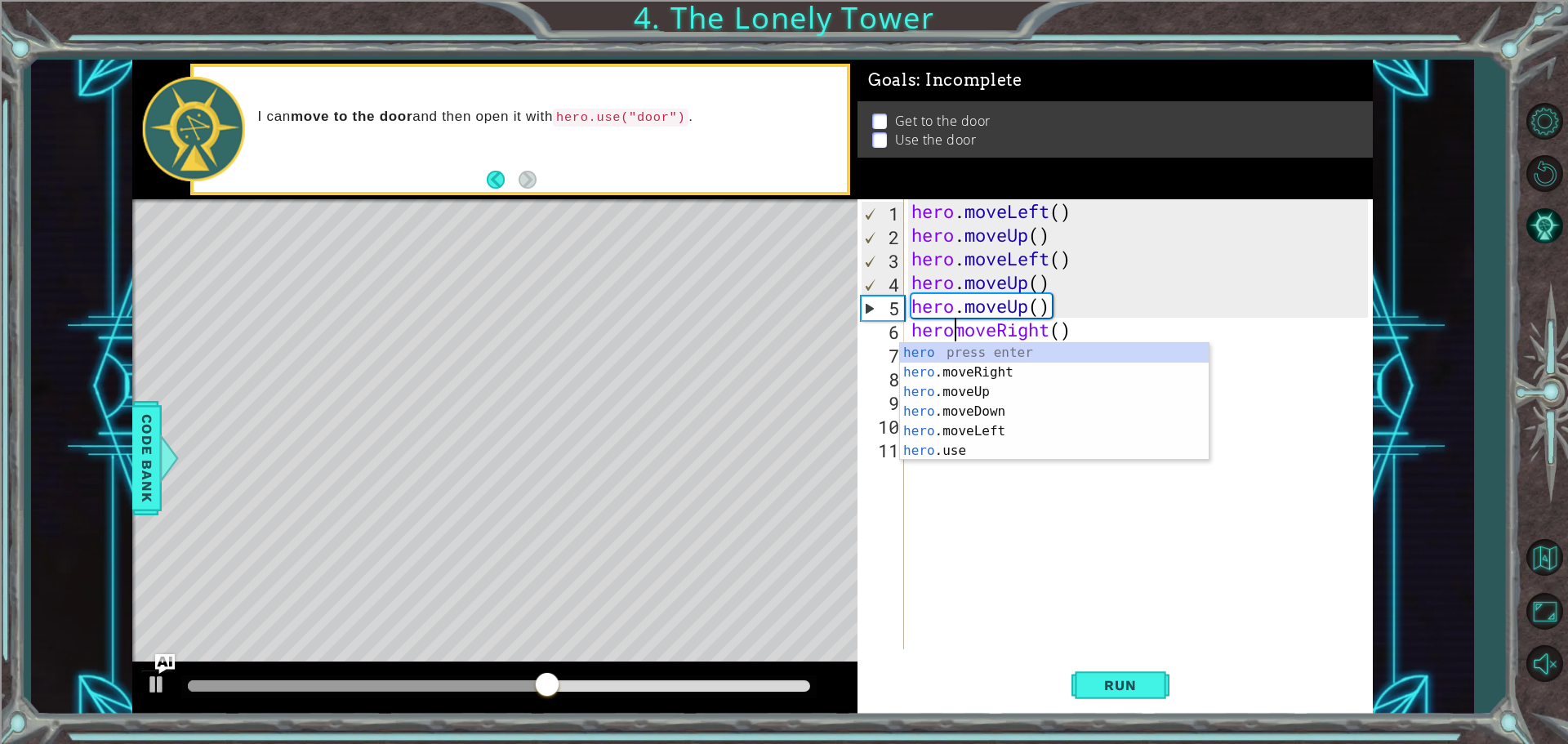
scroll to position [0, 2]
click at [1033, 368] on div "hero press enter hero .moveRight press enter hero .moveUp press enter hero .mov…" at bounding box center [1054, 421] width 309 height 157
type textarea "h"
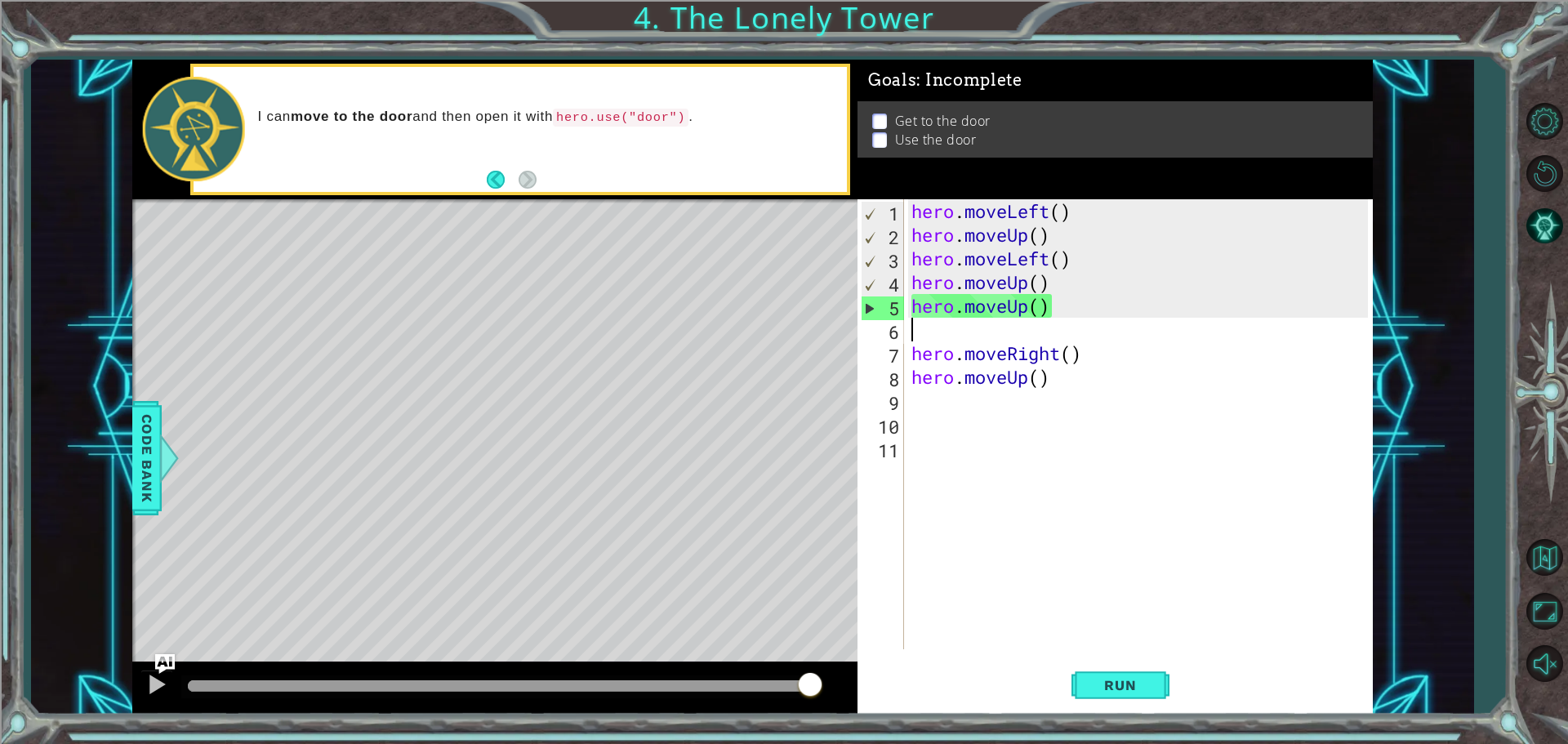
click at [1051, 237] on div "hero . moveLeft ( ) hero . moveUp ( ) hero . moveLeft ( ) hero . moveUp ( ) her…" at bounding box center [1142, 447] width 468 height 497
type textarea "hero.moveUp()"
click at [1004, 340] on div "hero . moveLeft ( ) hero . moveUp ( ) hero . moveLeft ( ) hero . moveUp ( ) her…" at bounding box center [1142, 447] width 468 height 497
type textarea "m"
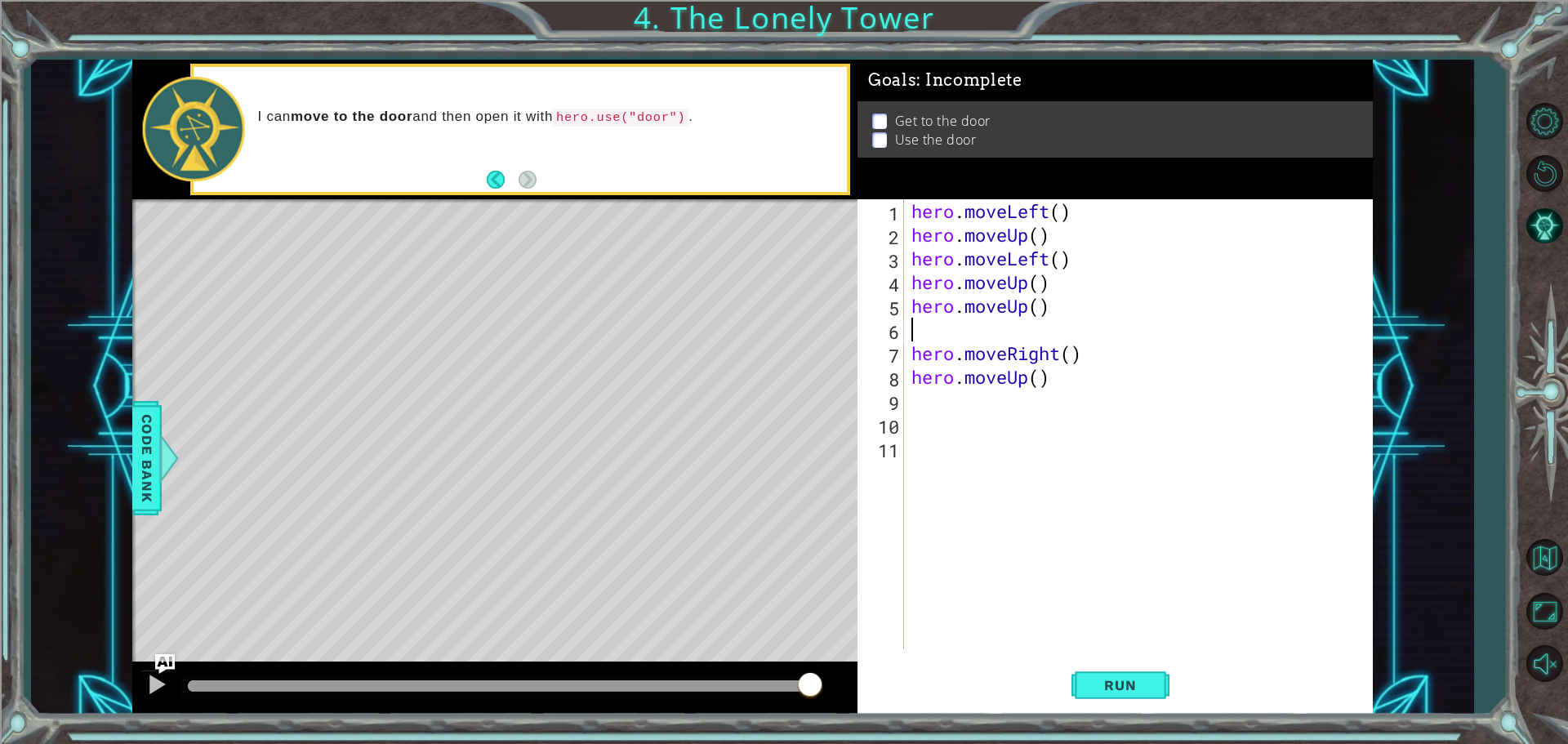
type textarea "h"
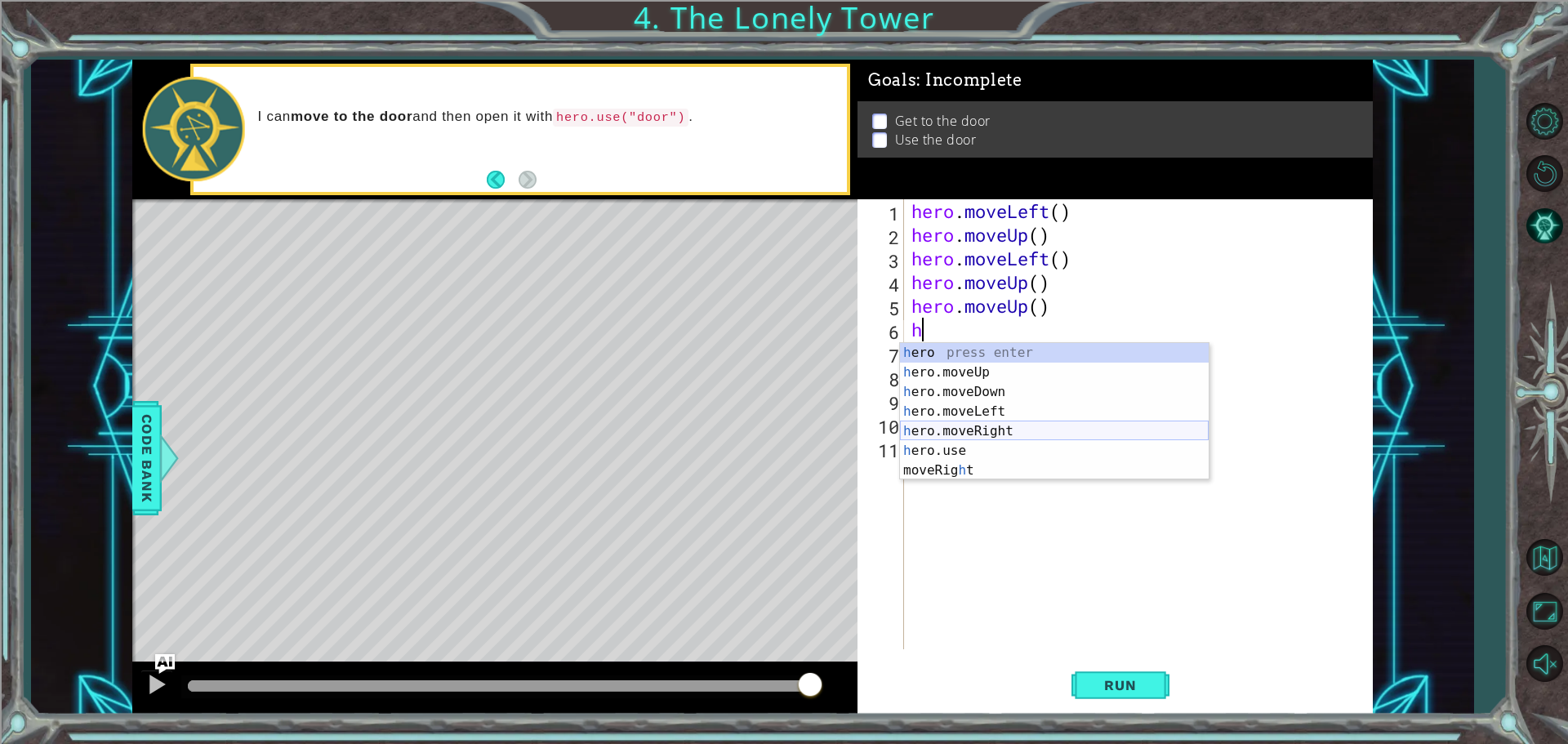
click at [980, 435] on div "h ero press enter h ero.moveUp press enter h ero.moveDown press enter h ero.mov…" at bounding box center [1054, 430] width 309 height 176
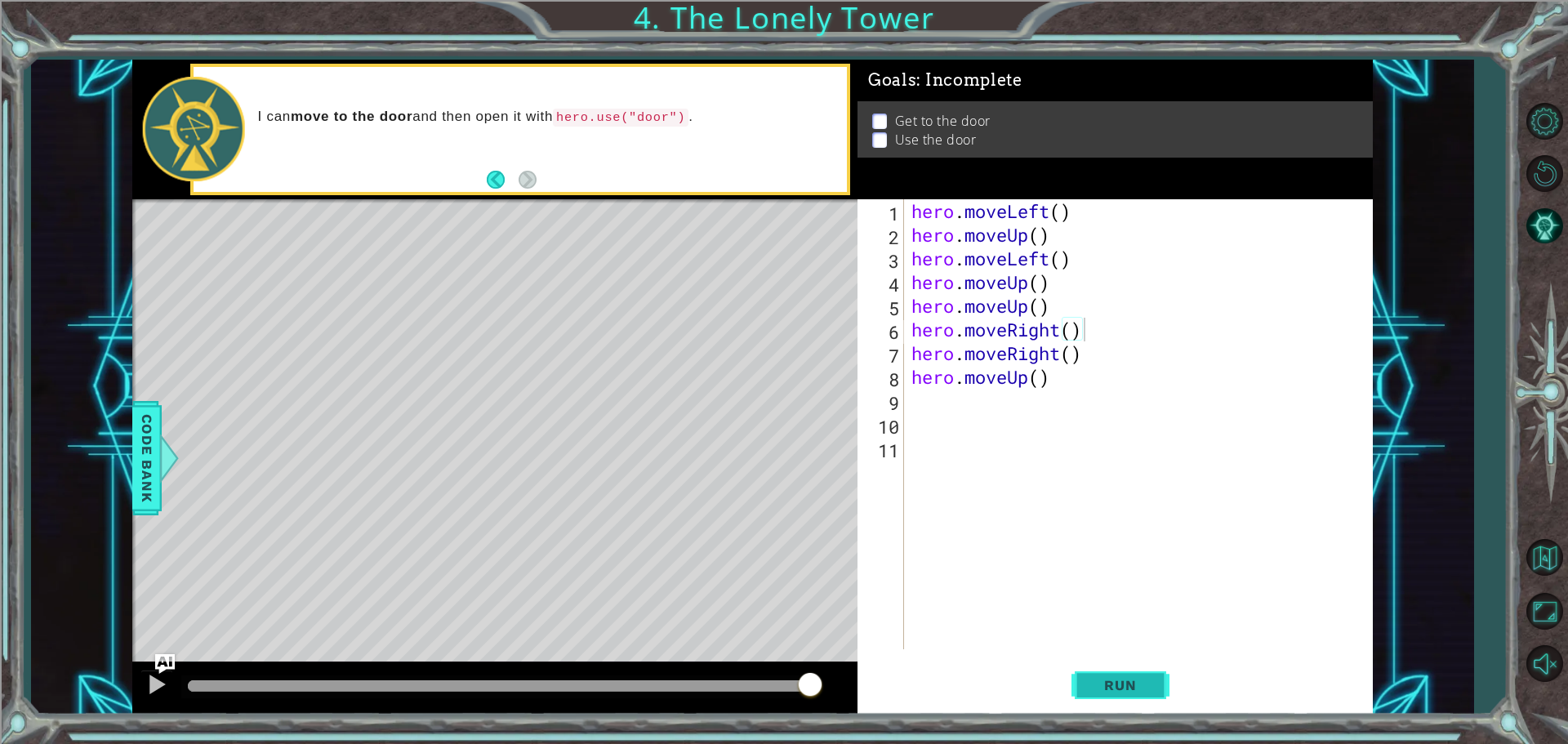
click at [1117, 675] on button "Run" at bounding box center [1120, 684] width 98 height 52
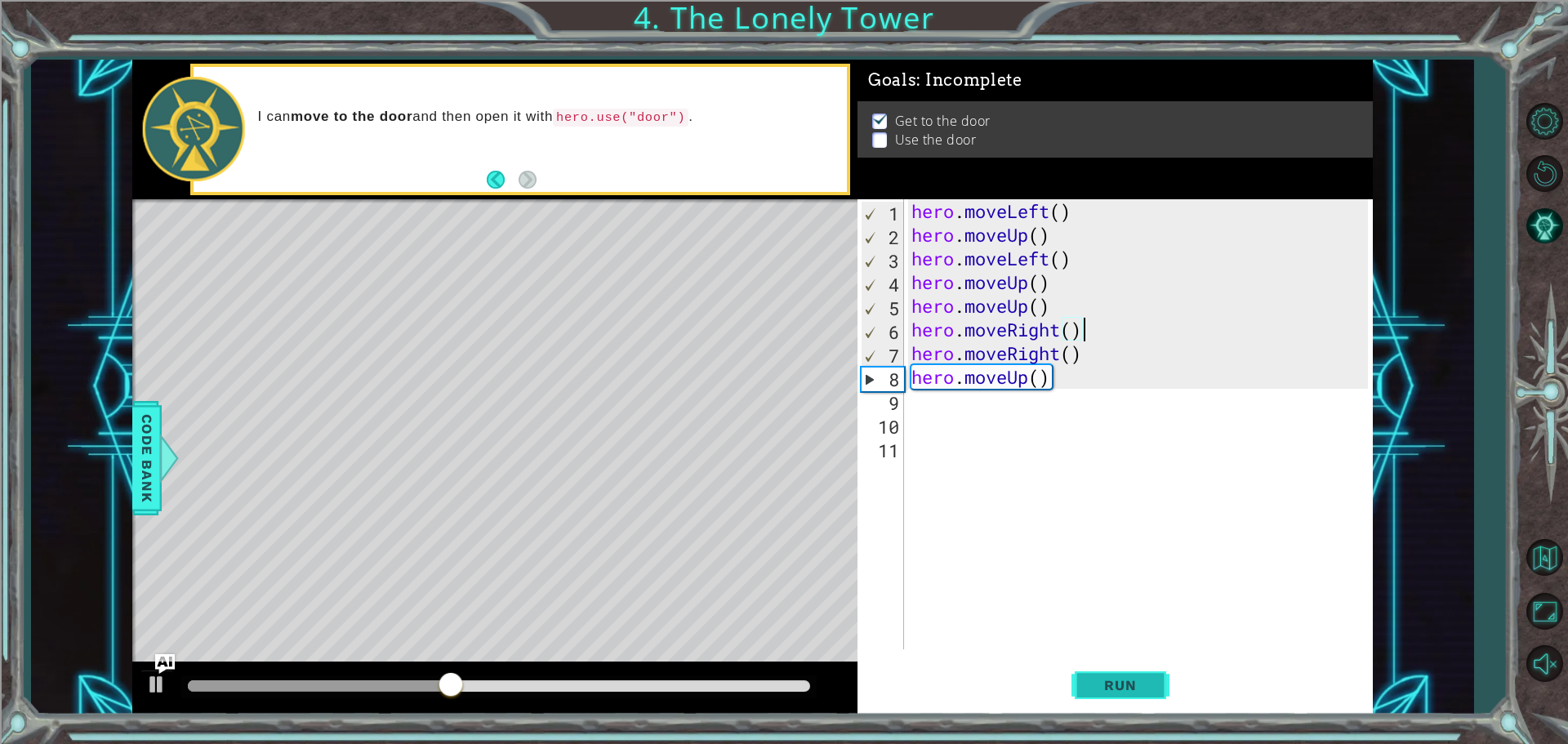
click at [1117, 675] on button "Run" at bounding box center [1120, 684] width 98 height 52
click at [1076, 383] on div "hero . moveLeft ( ) hero . moveUp ( ) hero . moveLeft ( ) hero . moveUp ( ) her…" at bounding box center [1142, 447] width 468 height 497
type textarea "hero.moveUp()"
click at [1054, 382] on div "hero . moveLeft ( ) hero . moveUp ( ) hero . moveLeft ( ) hero . moveUp ( ) her…" at bounding box center [1142, 447] width 468 height 497
click at [920, 416] on div "hero . moveLeft ( ) hero . moveUp ( ) hero . moveLeft ( ) hero . moveUp ( ) her…" at bounding box center [1142, 447] width 468 height 497
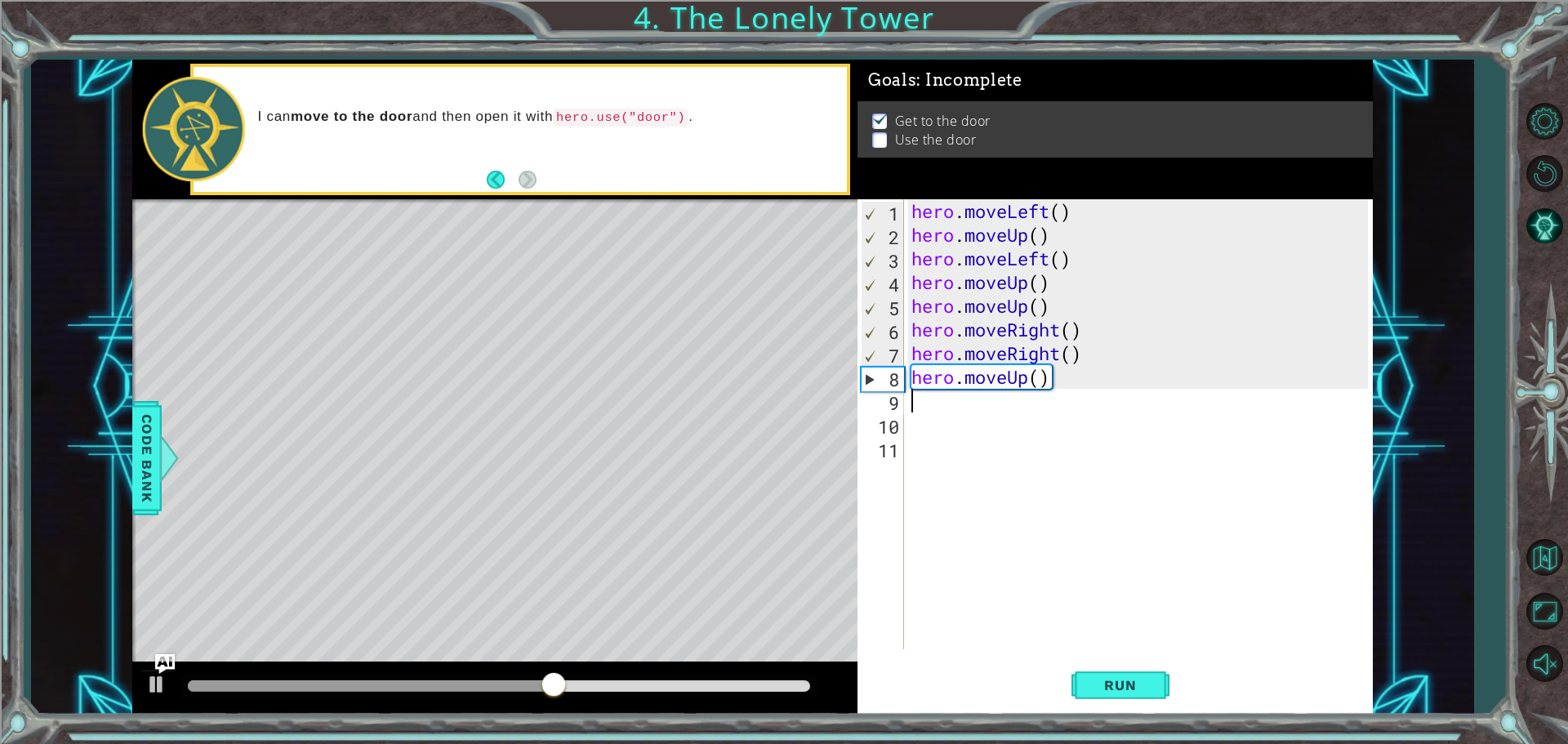
click at [916, 400] on div "hero . moveLeft ( ) hero . moveUp ( ) hero . moveLeft ( ) hero . moveUp ( ) her…" at bounding box center [1142, 447] width 468 height 497
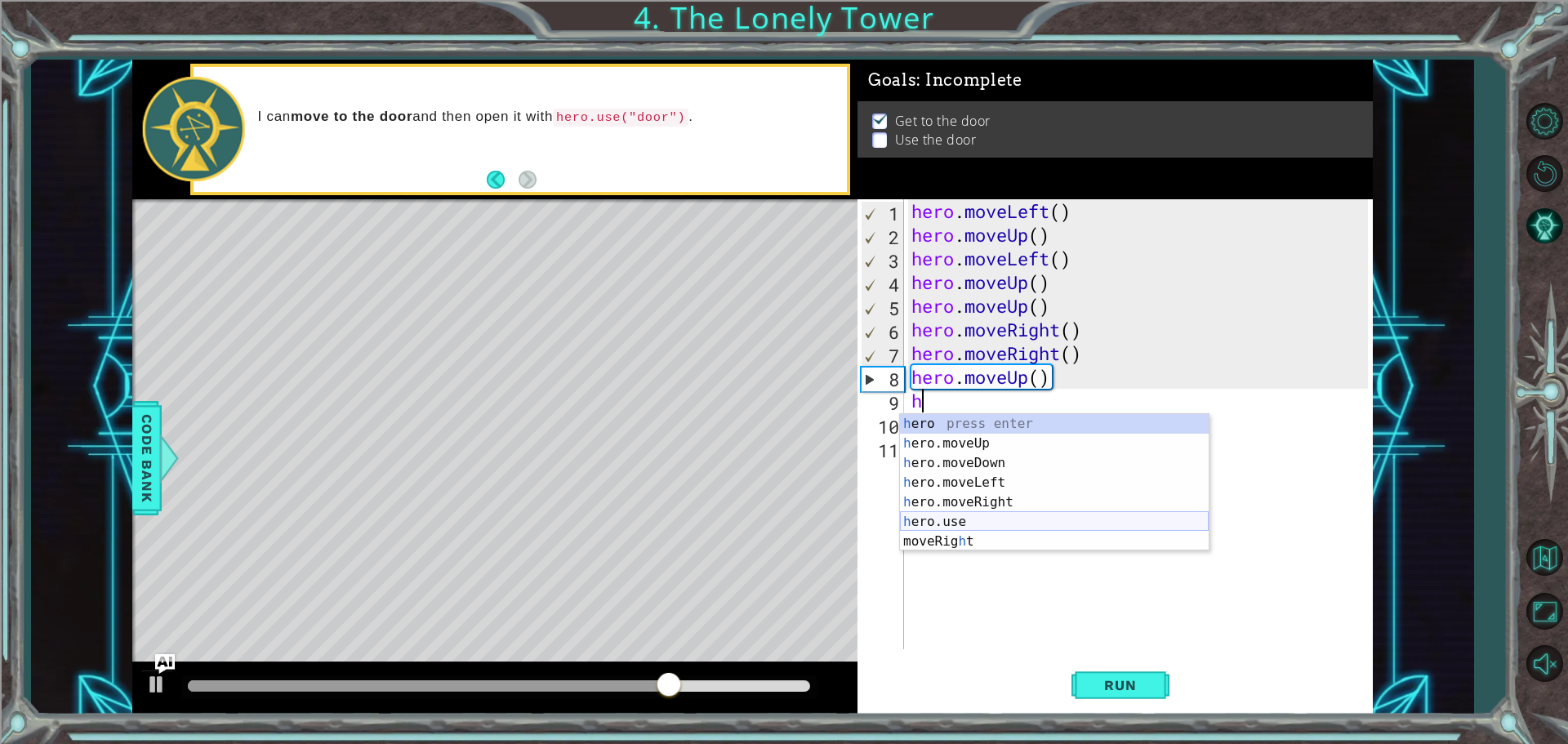
click at [976, 520] on div "h ero press enter h ero.moveUp press enter h ero.moveDown press enter h ero.mov…" at bounding box center [1054, 501] width 309 height 176
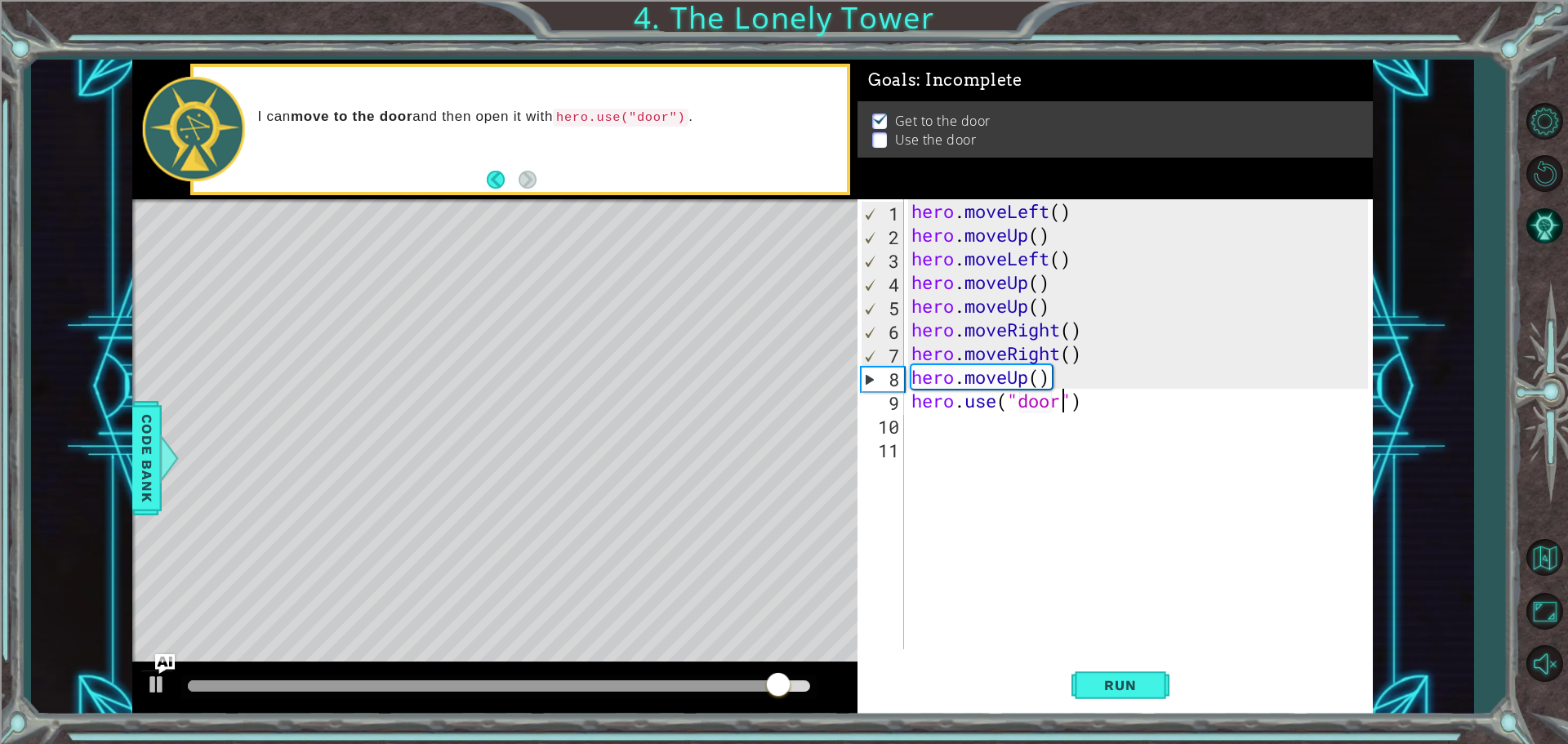
scroll to position [0, 6]
click at [1112, 694] on button "Run" at bounding box center [1120, 684] width 98 height 52
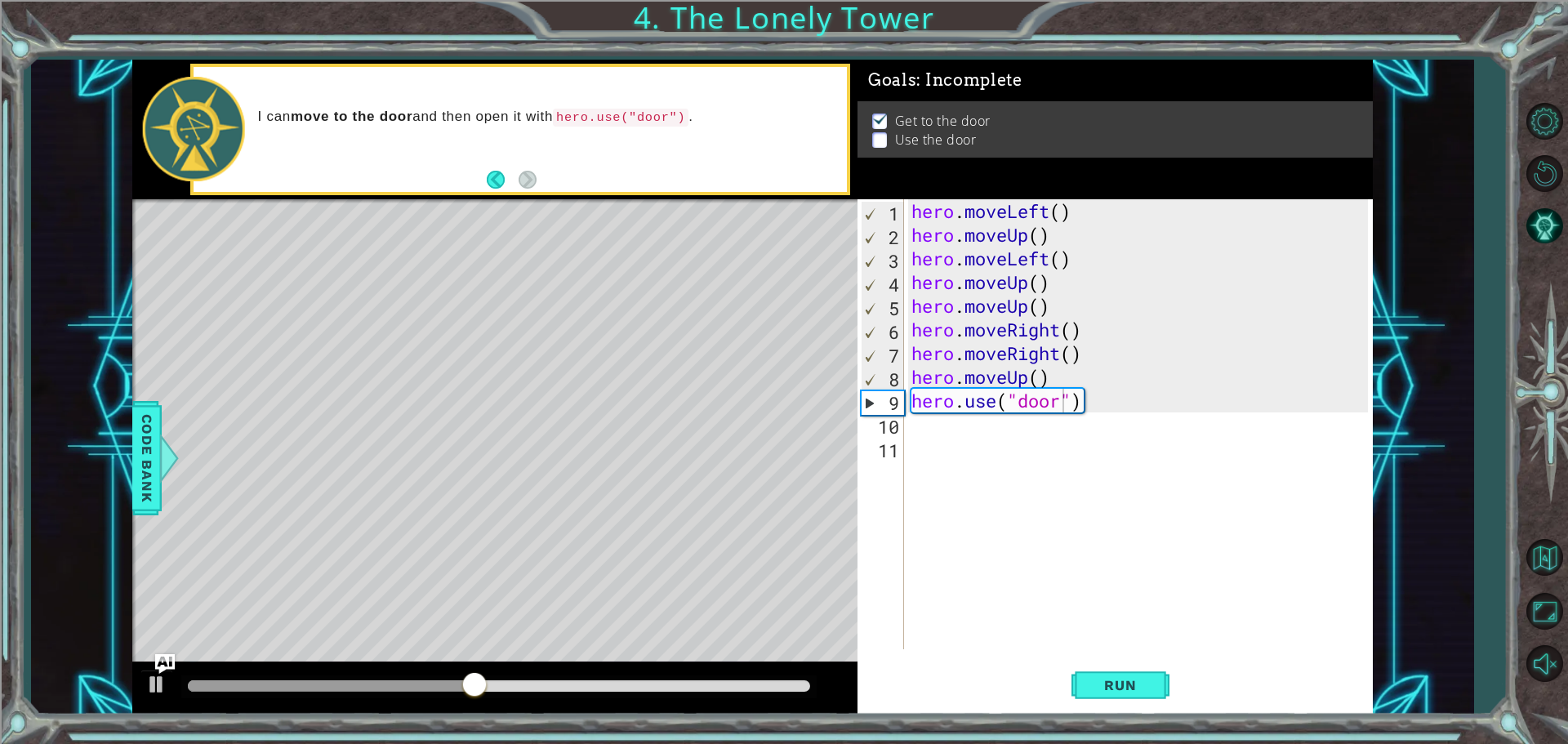
click at [610, 294] on div "Level Map" at bounding box center [509, 439] width 755 height 481
click at [609, 343] on div "Level Map" at bounding box center [509, 439] width 755 height 481
click at [1032, 378] on div "hero . moveLeft ( ) hero . moveUp ( ) hero . moveLeft ( ) hero . moveUp ( ) her…" at bounding box center [1142, 447] width 468 height 497
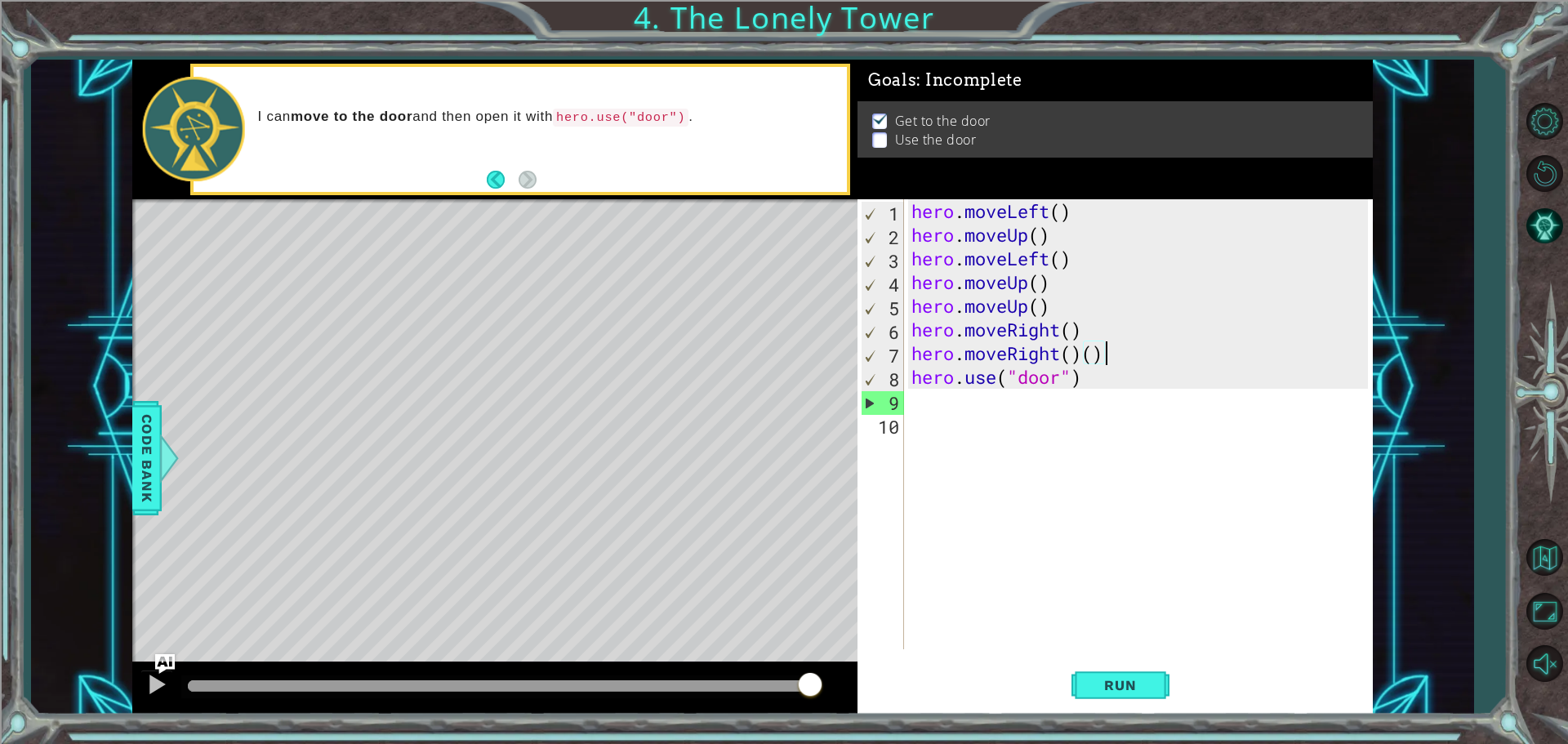
click at [1108, 347] on div "hero . moveLeft ( ) hero . moveUp ( ) hero . moveLeft ( ) hero . moveUp ( ) her…" at bounding box center [1142, 447] width 468 height 497
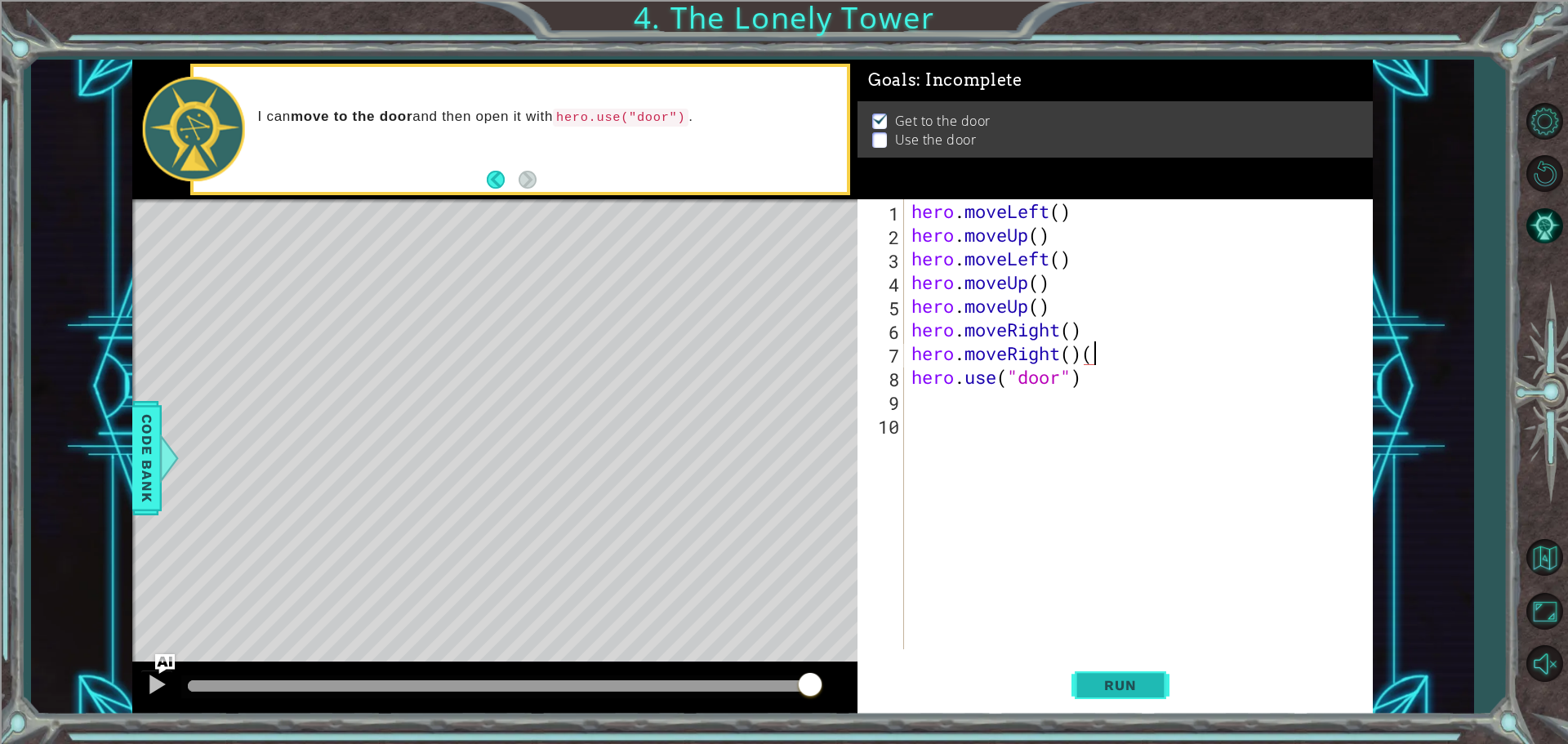
type textarea "hero.moveRight()"
click at [1139, 677] on span "Run" at bounding box center [1120, 684] width 65 height 17
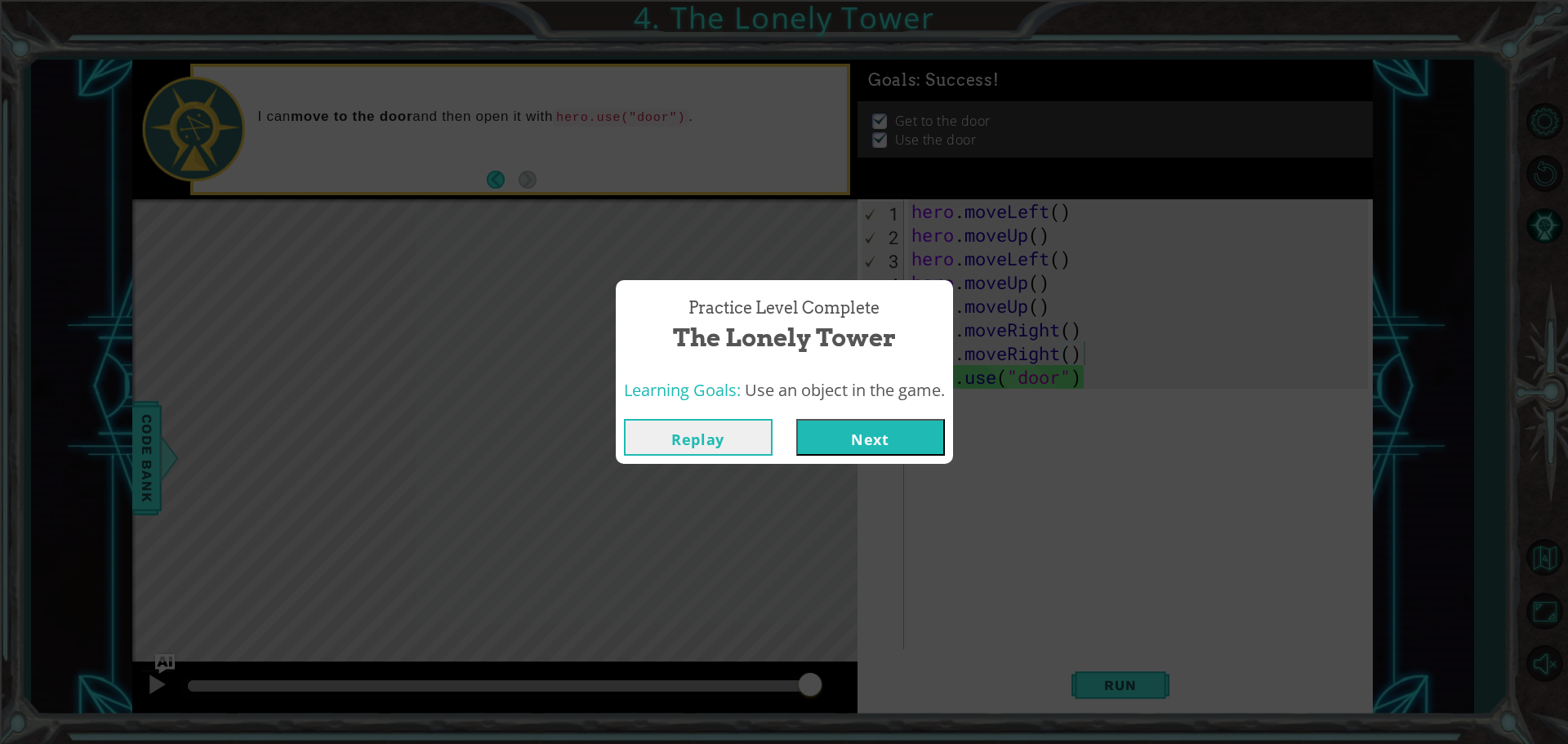
click at [848, 425] on button "Next" at bounding box center [870, 437] width 149 height 37
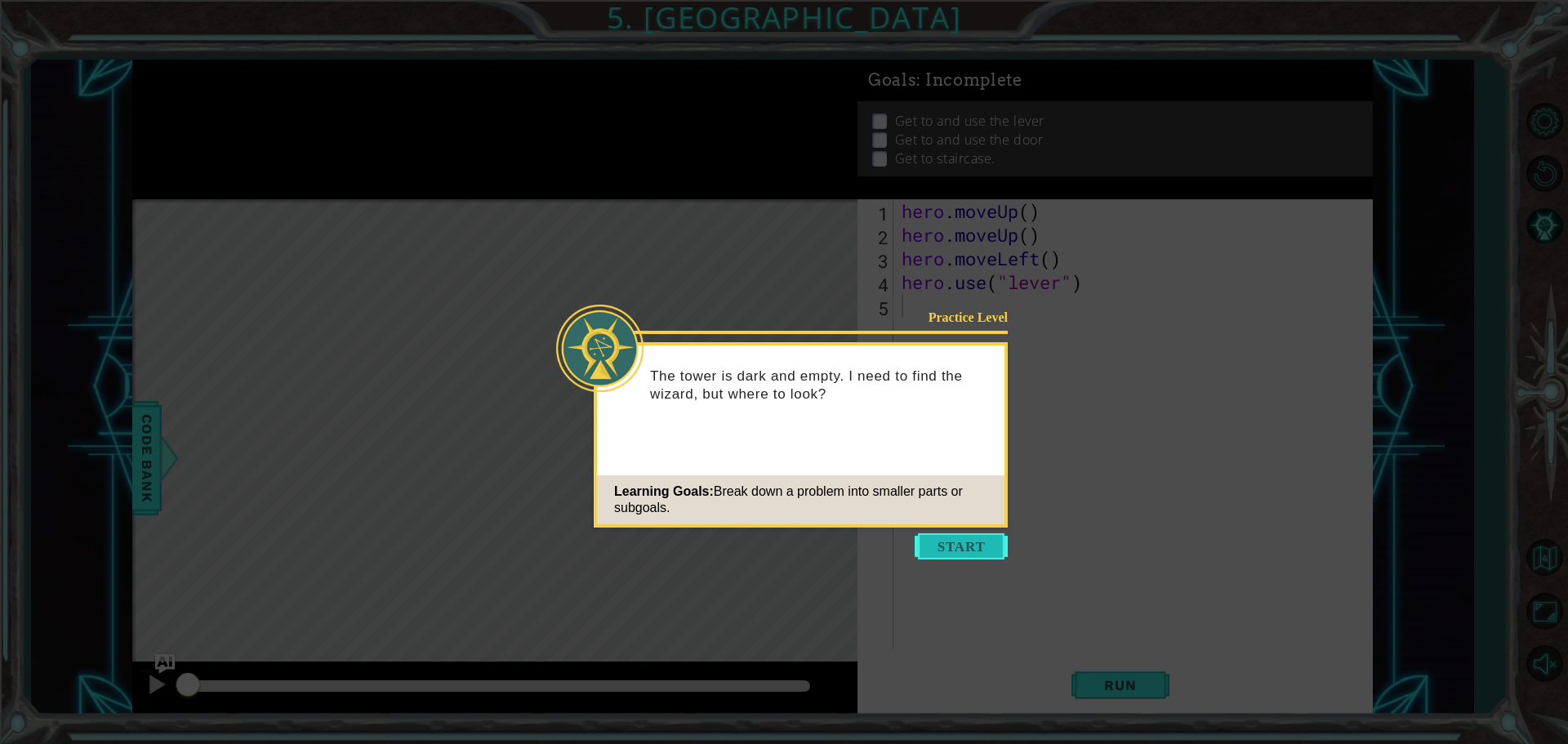
click at [948, 557] on button "Start" at bounding box center [961, 546] width 93 height 26
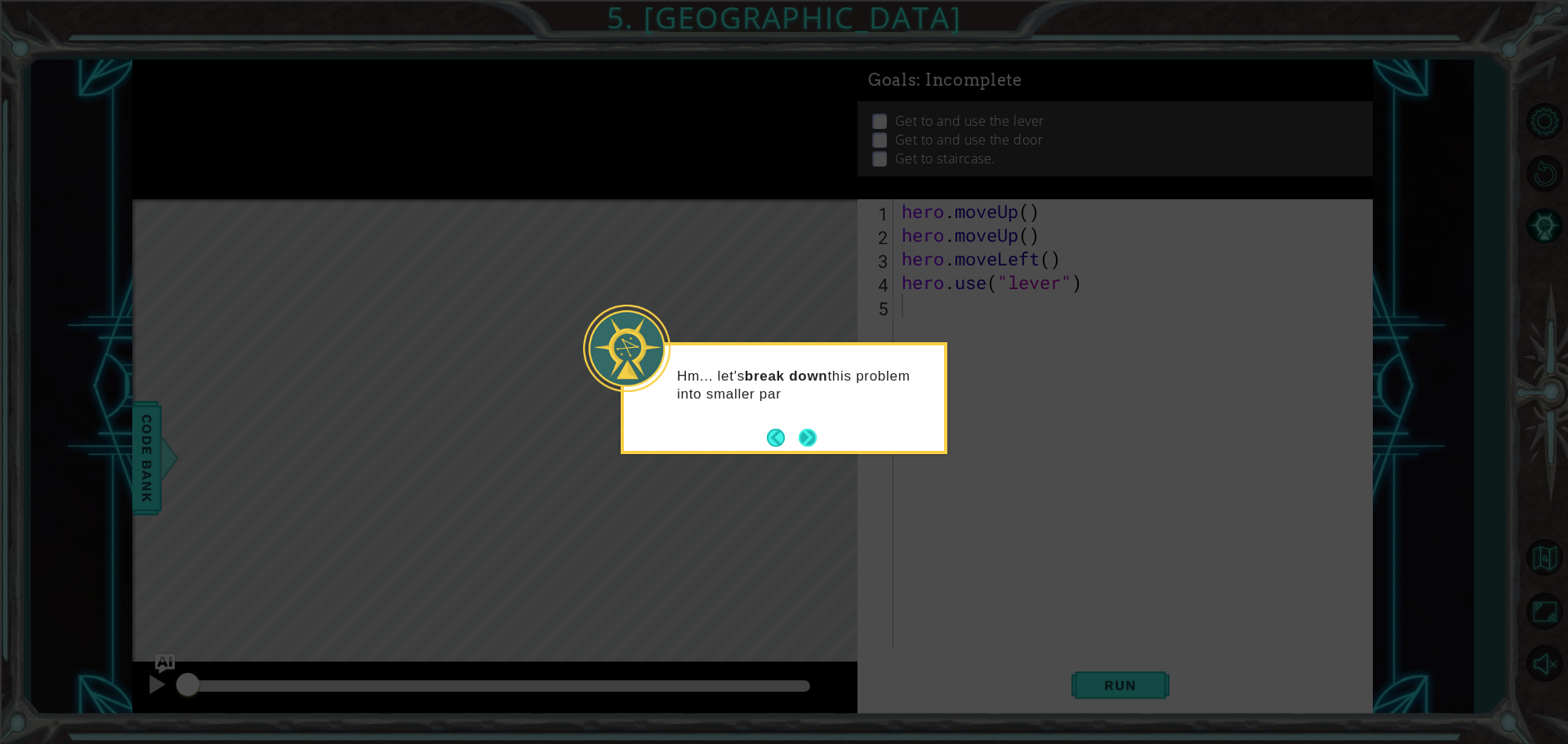
click at [813, 429] on button "Next" at bounding box center [807, 437] width 18 height 18
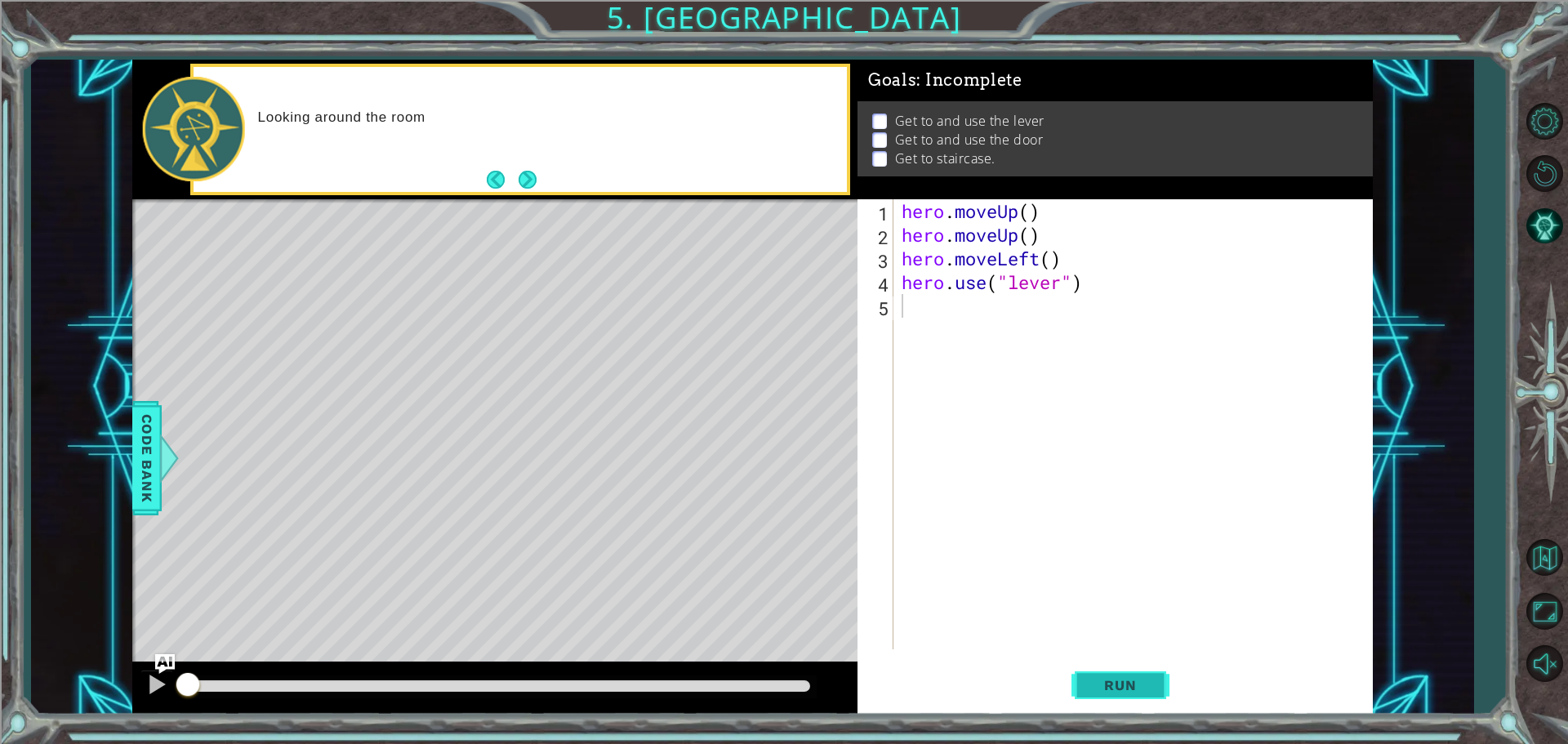
click at [1103, 701] on button "Run" at bounding box center [1120, 684] width 98 height 52
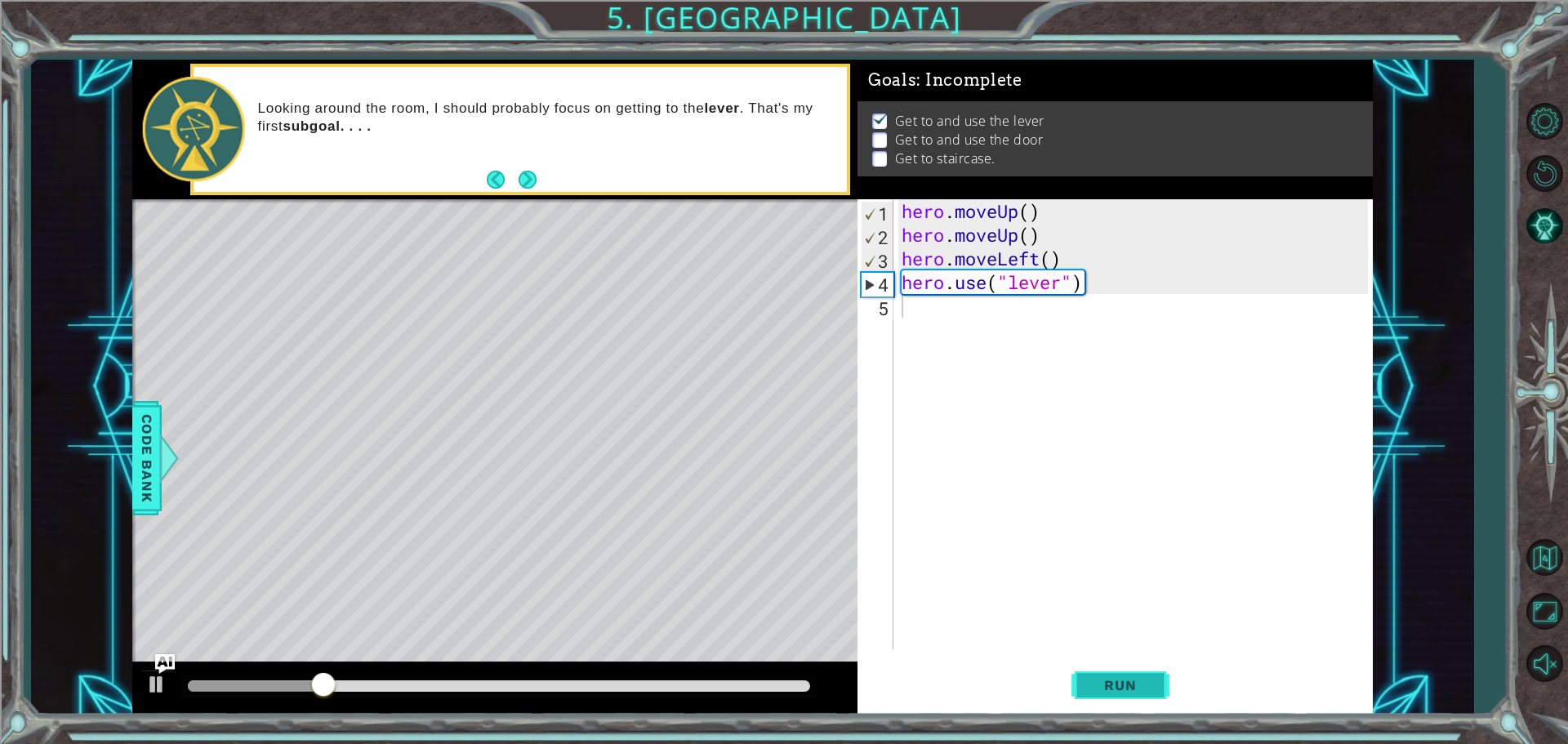
click at [1113, 693] on button "Run" at bounding box center [1120, 684] width 98 height 52
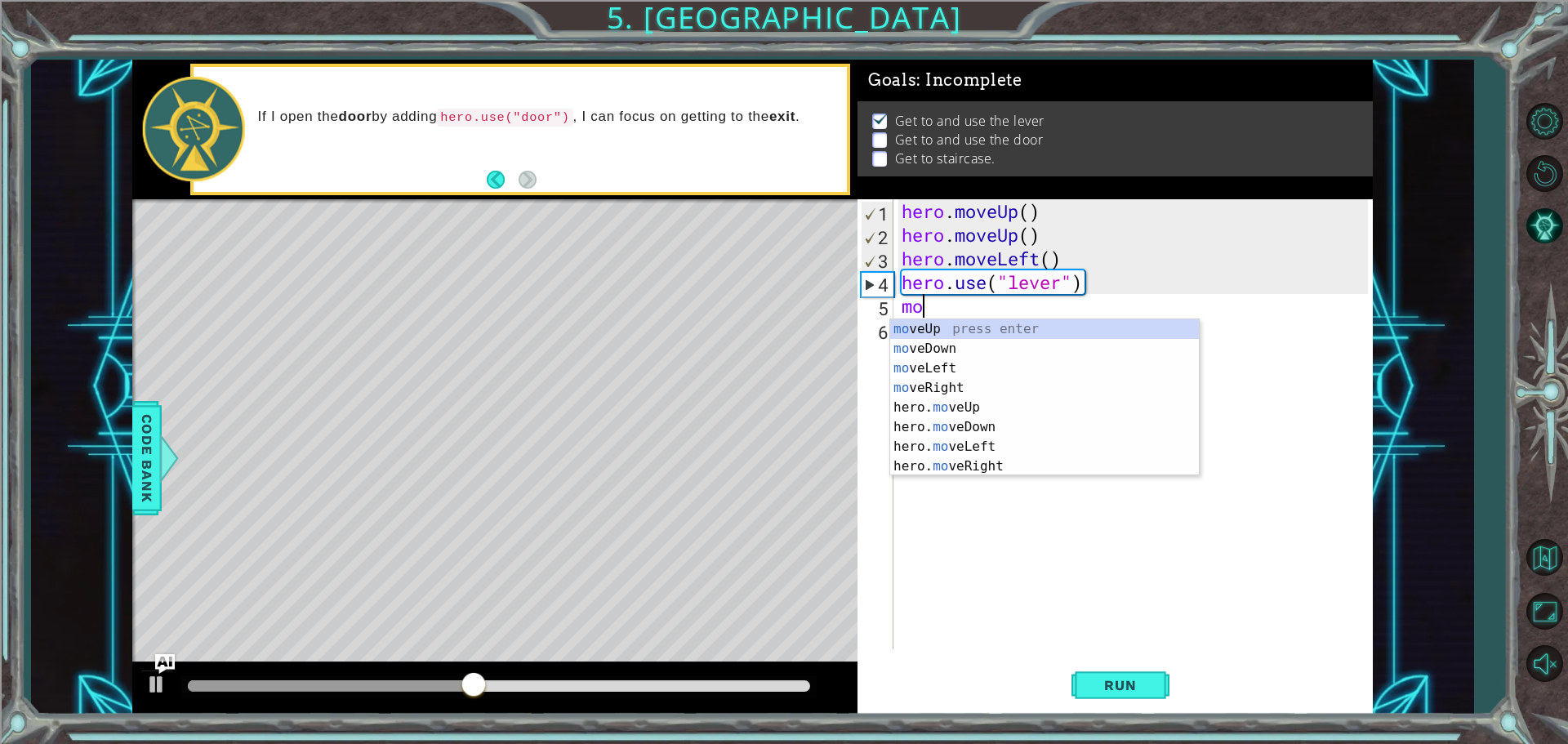
type textarea "m"
type textarea "he"
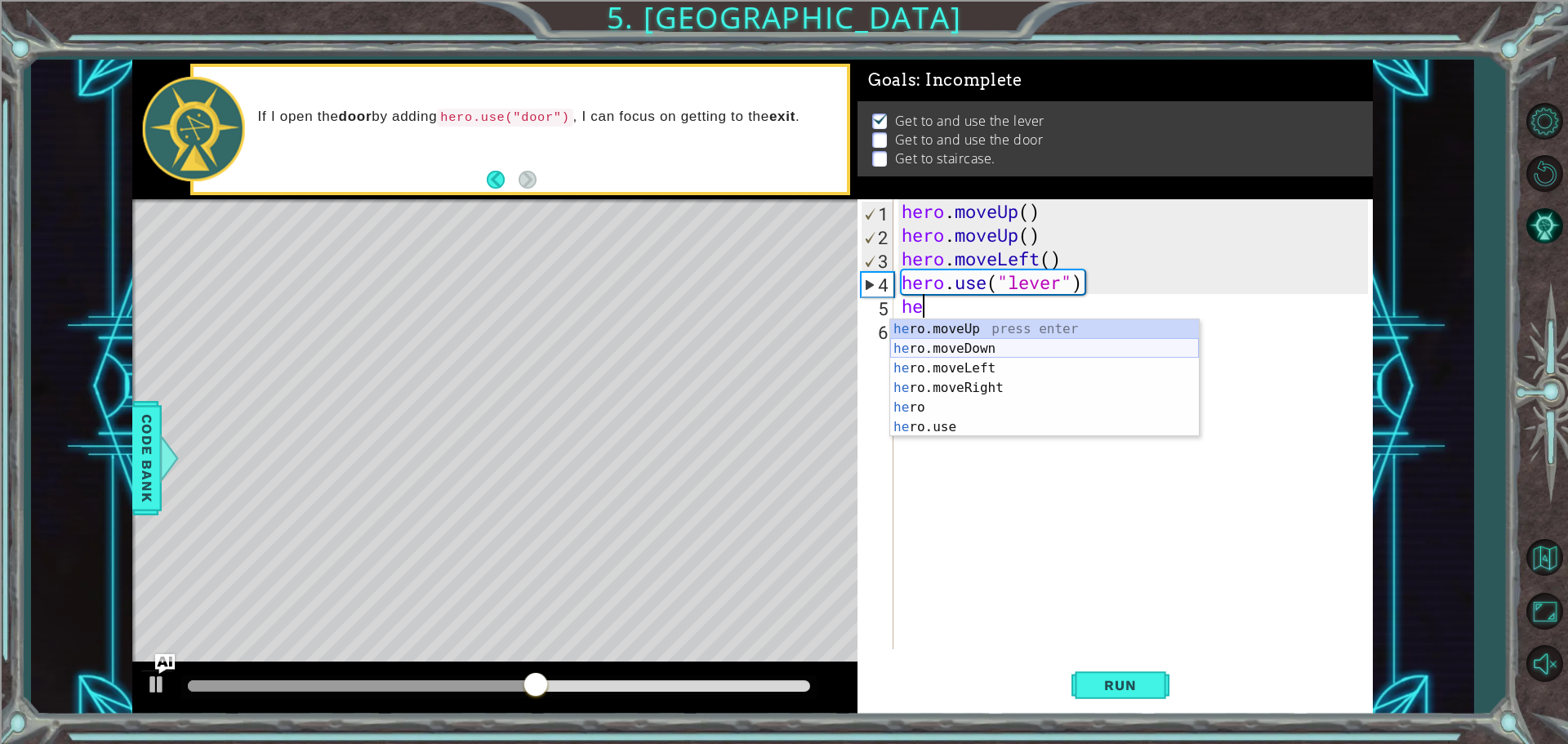
click at [976, 351] on div "he ro.moveUp press enter he ro.moveDown press enter he ro.moveLeft press enter …" at bounding box center [1044, 397] width 309 height 157
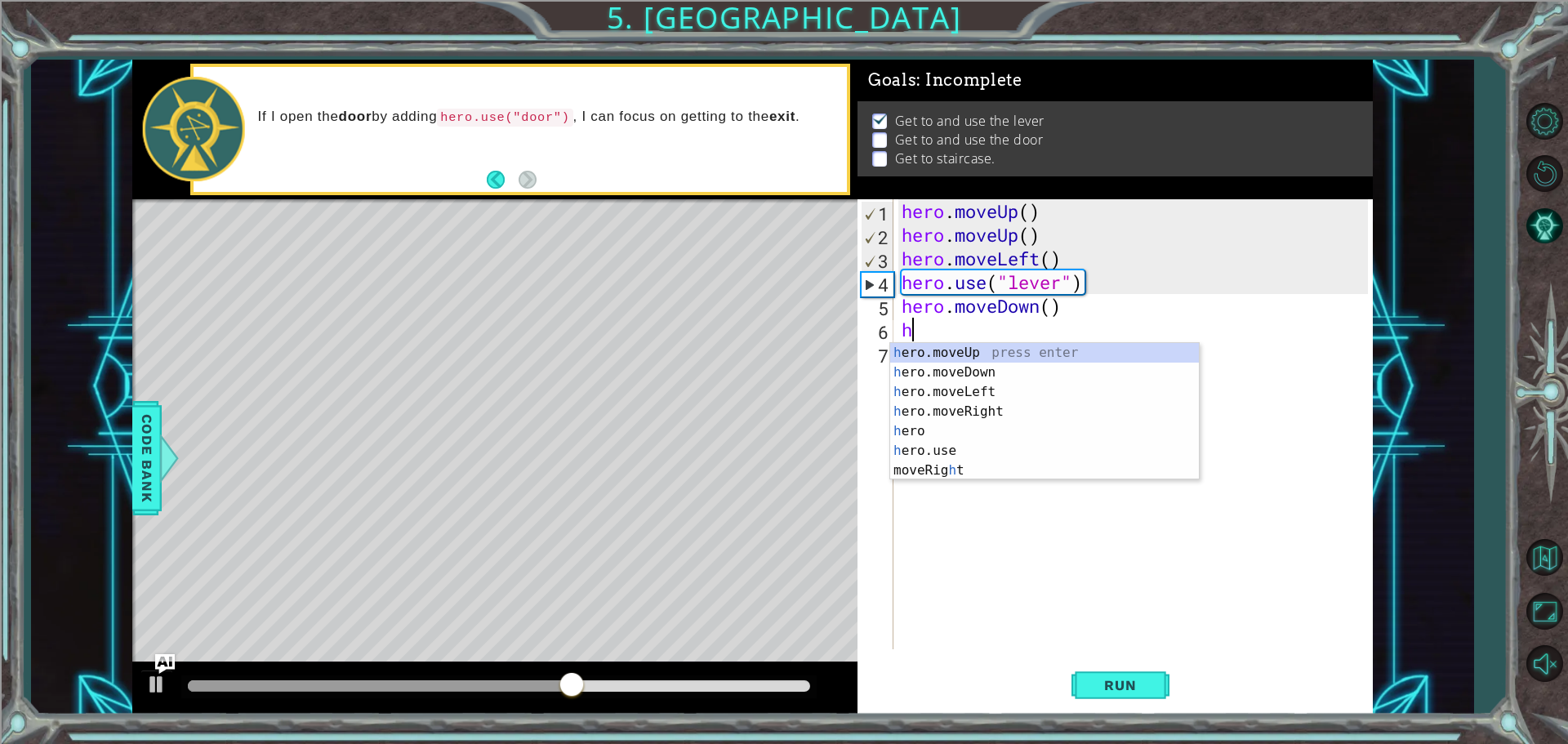
type textarea "he"
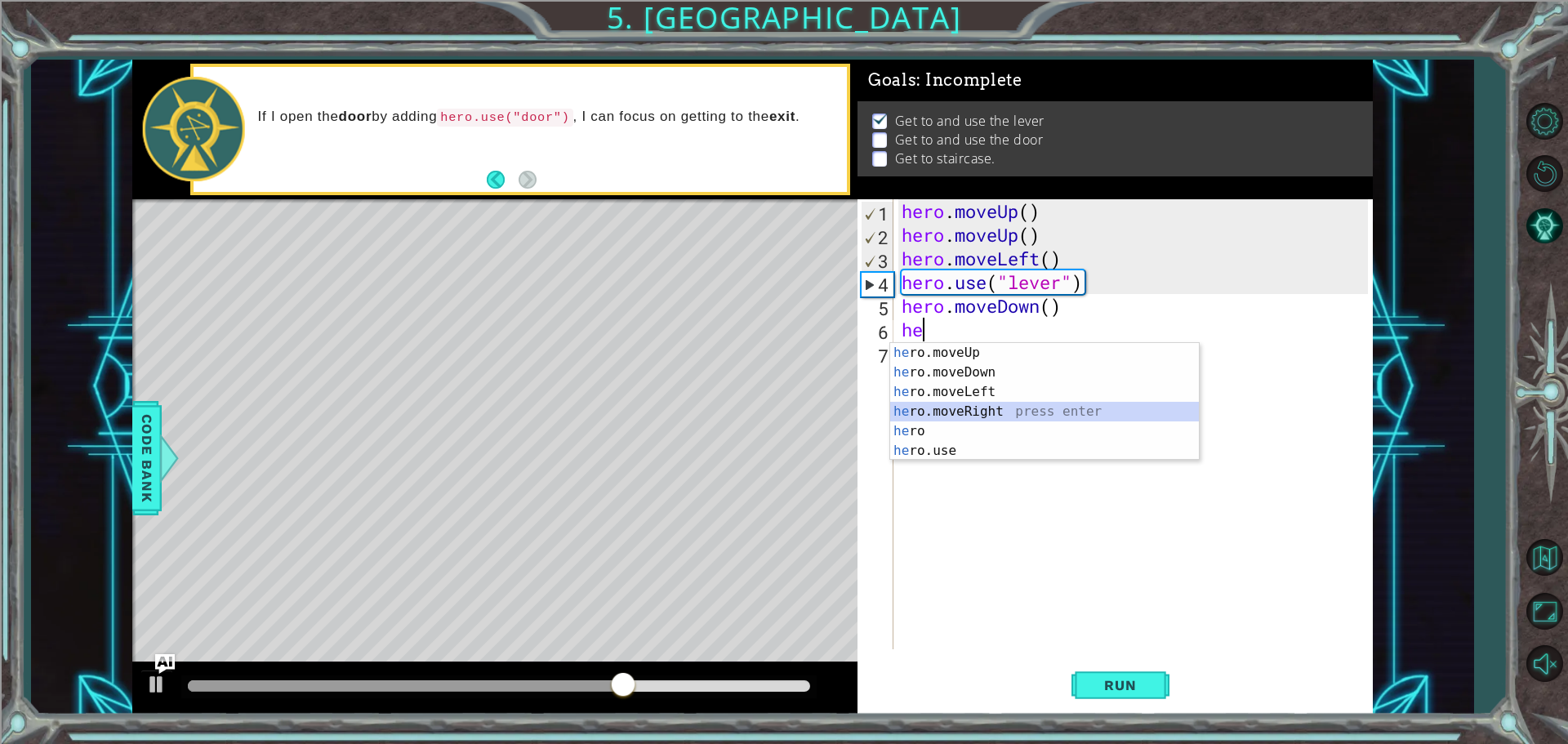
click at [995, 405] on div "he ro.moveUp press enter he ro.moveDown press enter he ro.moveLeft press enter …" at bounding box center [1044, 421] width 309 height 157
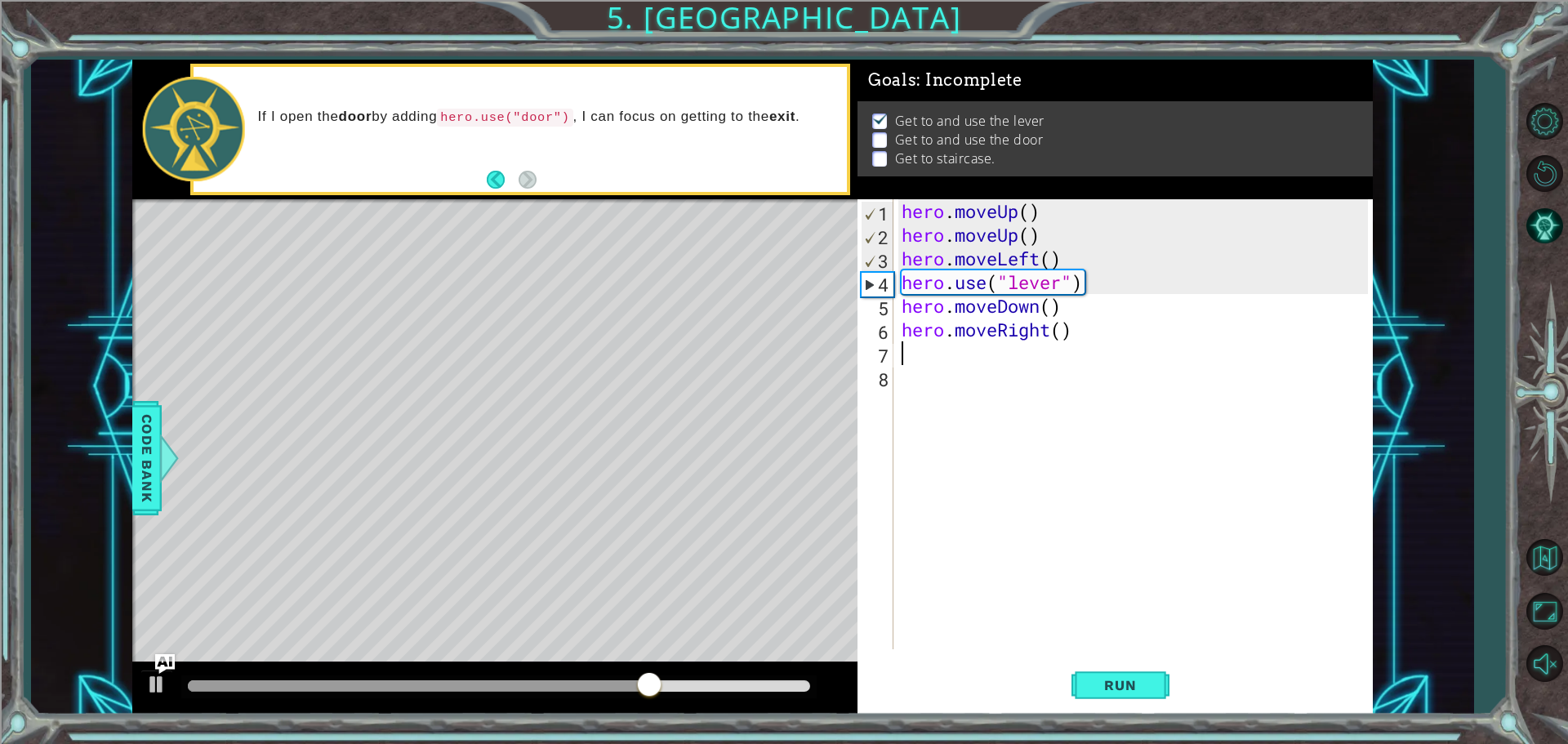
type textarea "h"
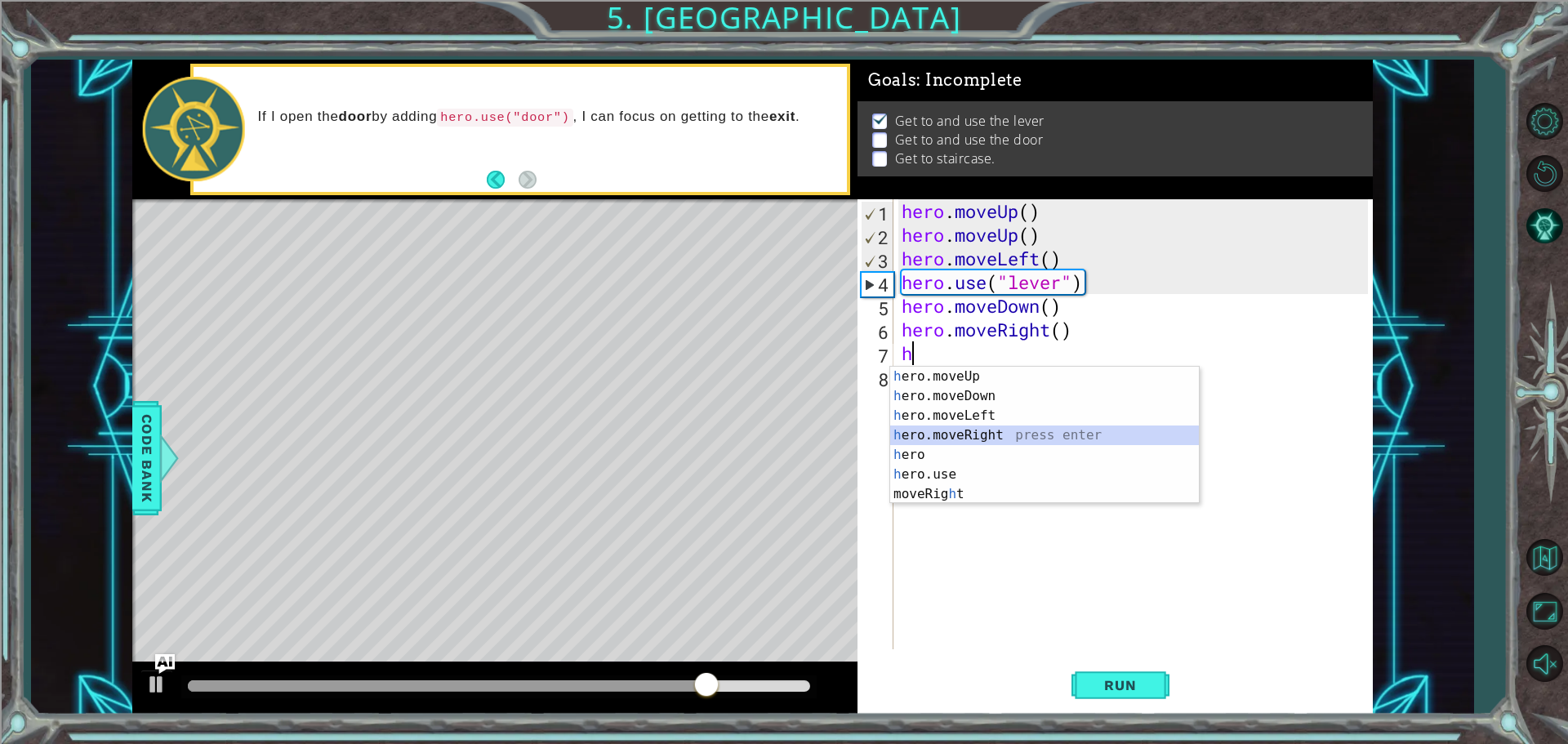
click at [970, 434] on div "h ero.moveUp press enter h ero.moveDown press enter h ero.moveLeft press enter …" at bounding box center [1044, 454] width 309 height 176
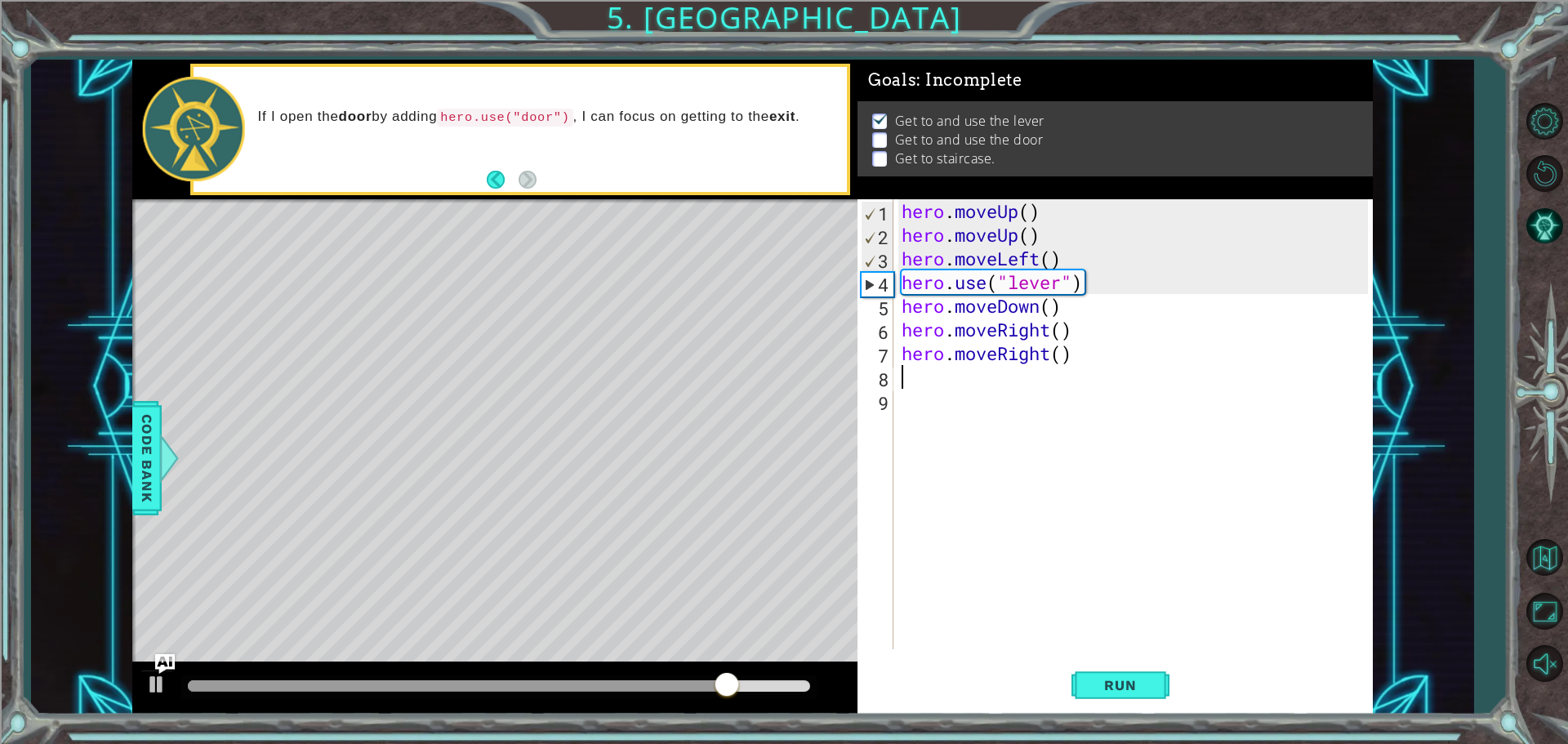
type textarea "h"
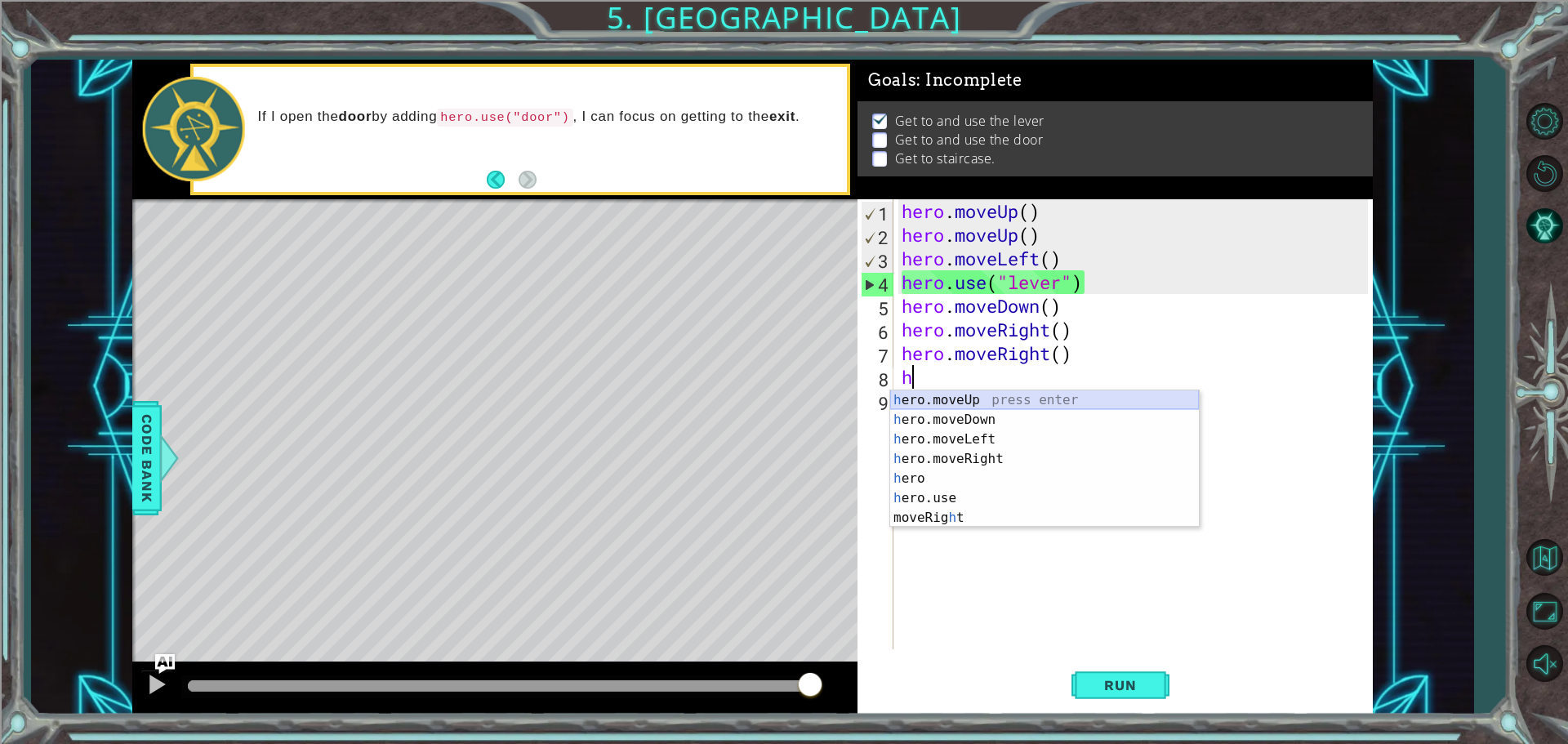
click at [989, 400] on div "h ero.moveUp press enter h ero.moveDown press enter h ero.moveLeft press enter …" at bounding box center [1044, 478] width 309 height 176
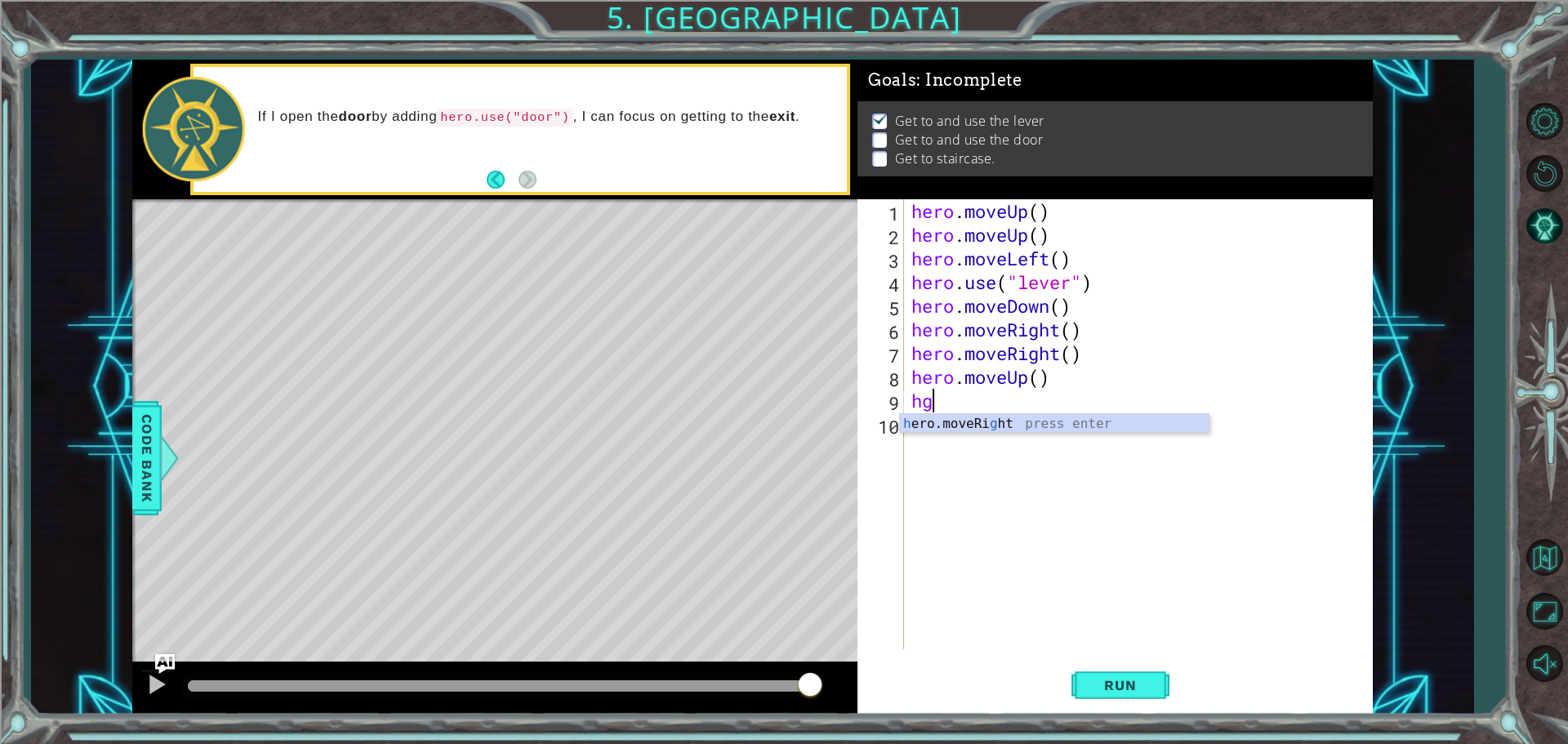
type textarea "h"
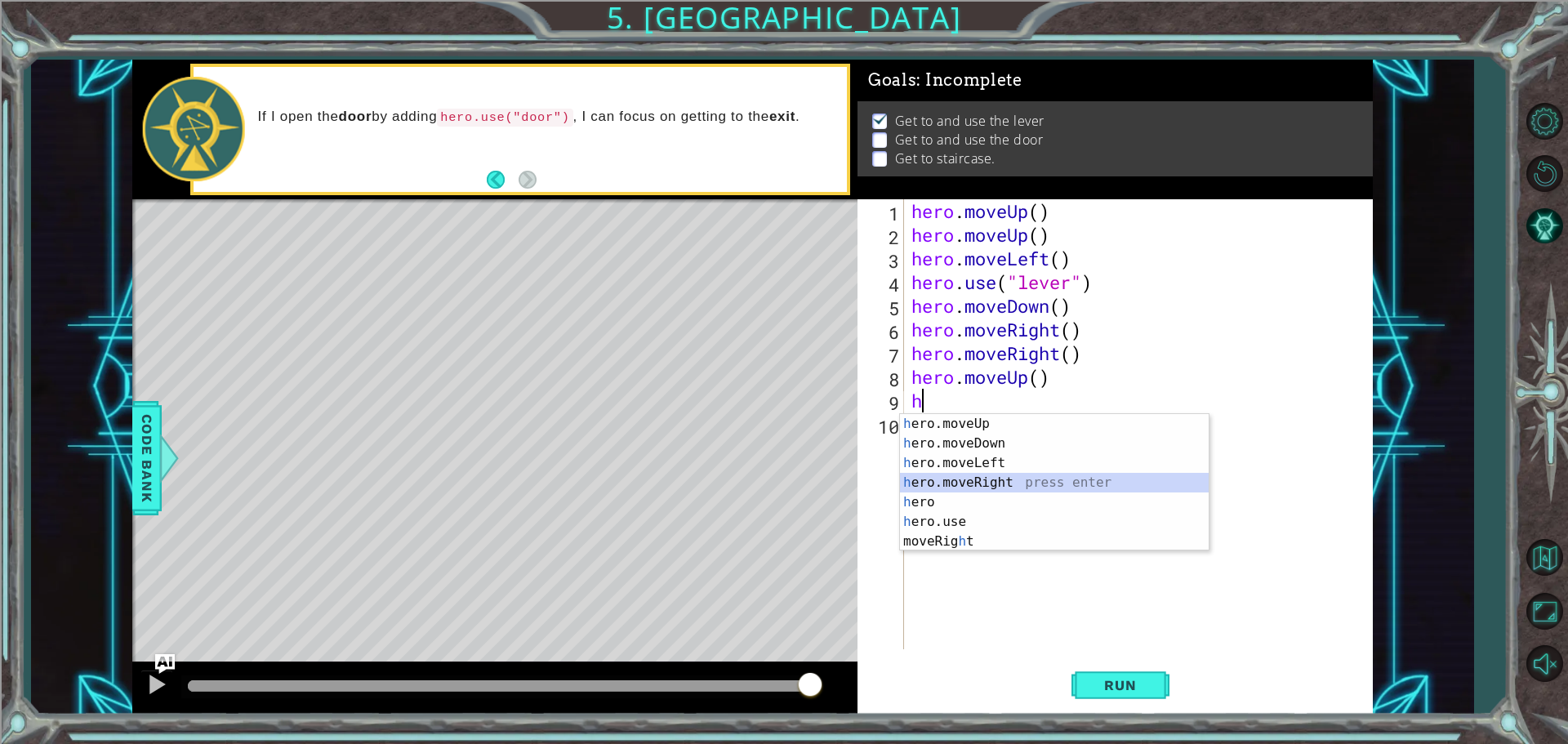
click at [997, 482] on div "h ero.moveUp press enter h ero.moveDown press enter h ero.moveLeft press enter …" at bounding box center [1054, 501] width 309 height 176
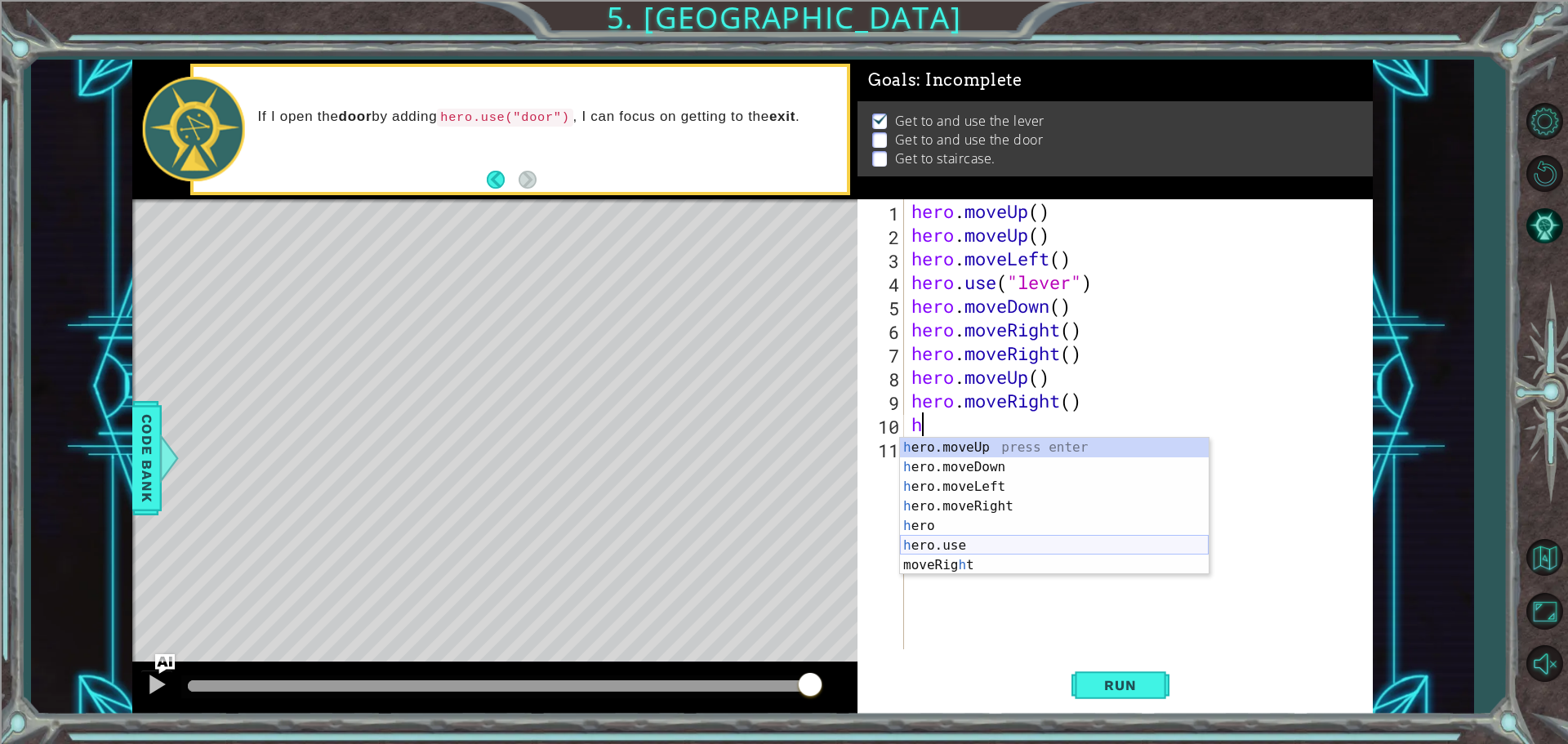
click at [982, 538] on div "h ero.moveUp press enter h ero.moveDown press enter h ero.moveLeft press enter …" at bounding box center [1054, 525] width 309 height 176
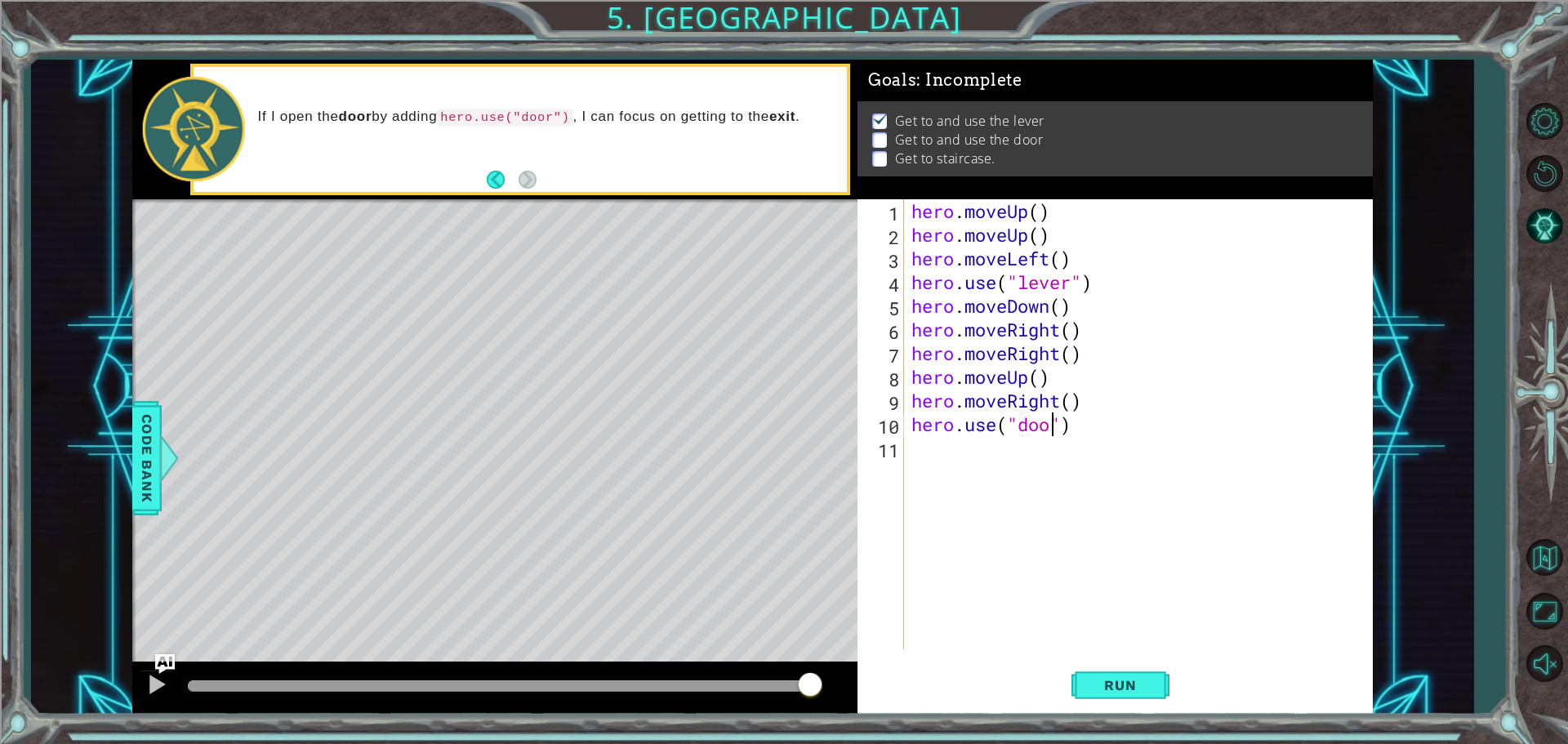
scroll to position [0, 6]
type textarea "hero.use("door")"
click at [1139, 690] on span "Run" at bounding box center [1120, 684] width 65 height 17
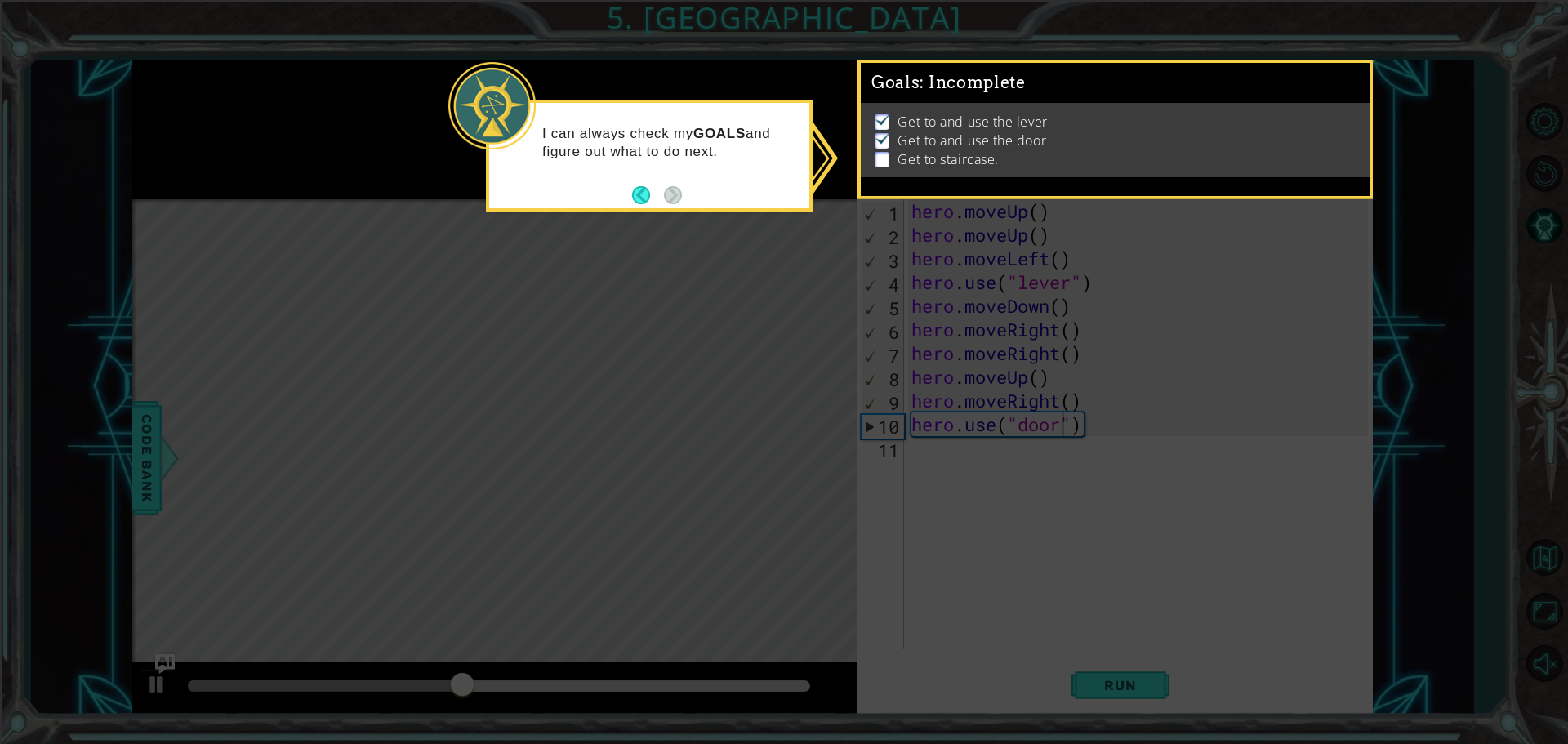
click at [889, 156] on p at bounding box center [882, 159] width 15 height 16
click at [883, 156] on p at bounding box center [882, 159] width 15 height 16
click at [1001, 351] on icon at bounding box center [784, 372] width 1568 height 744
click at [635, 188] on button "Back" at bounding box center [648, 195] width 32 height 18
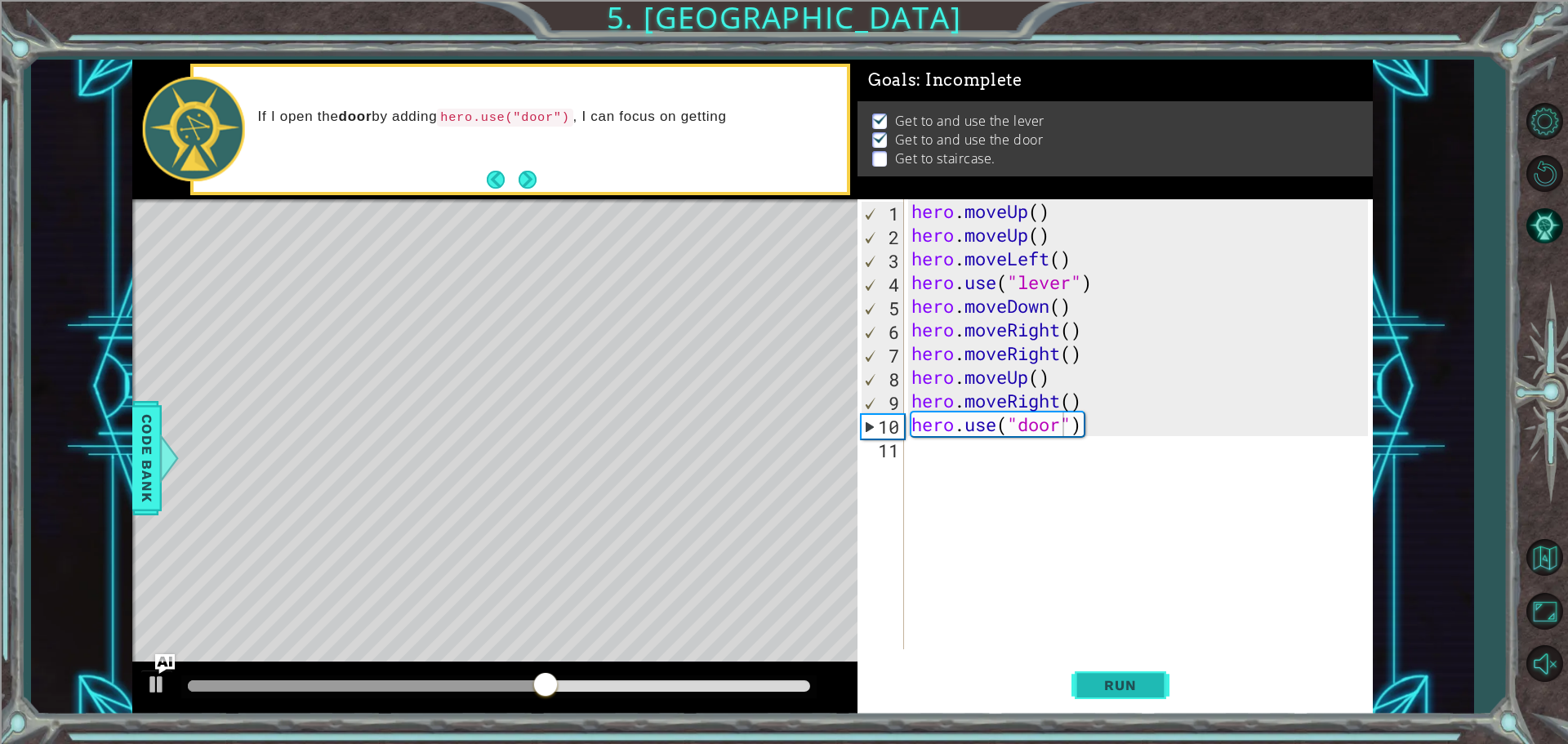
click at [1117, 685] on span "Run" at bounding box center [1120, 684] width 65 height 17
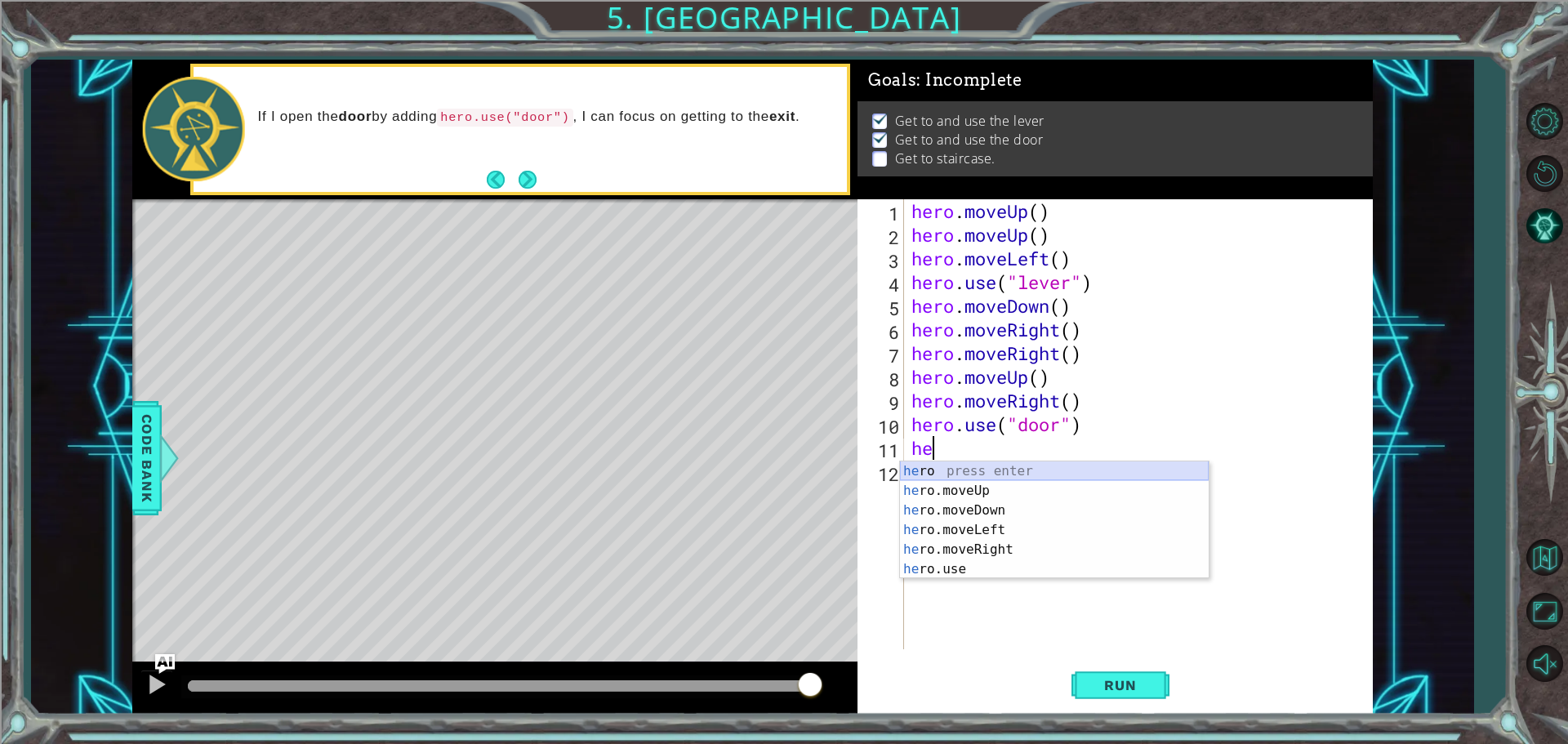
click at [962, 480] on div "he ro press enter he ro.moveUp press enter he ro.moveDown press enter he ro.mov…" at bounding box center [1054, 539] width 309 height 157
type textarea "h"
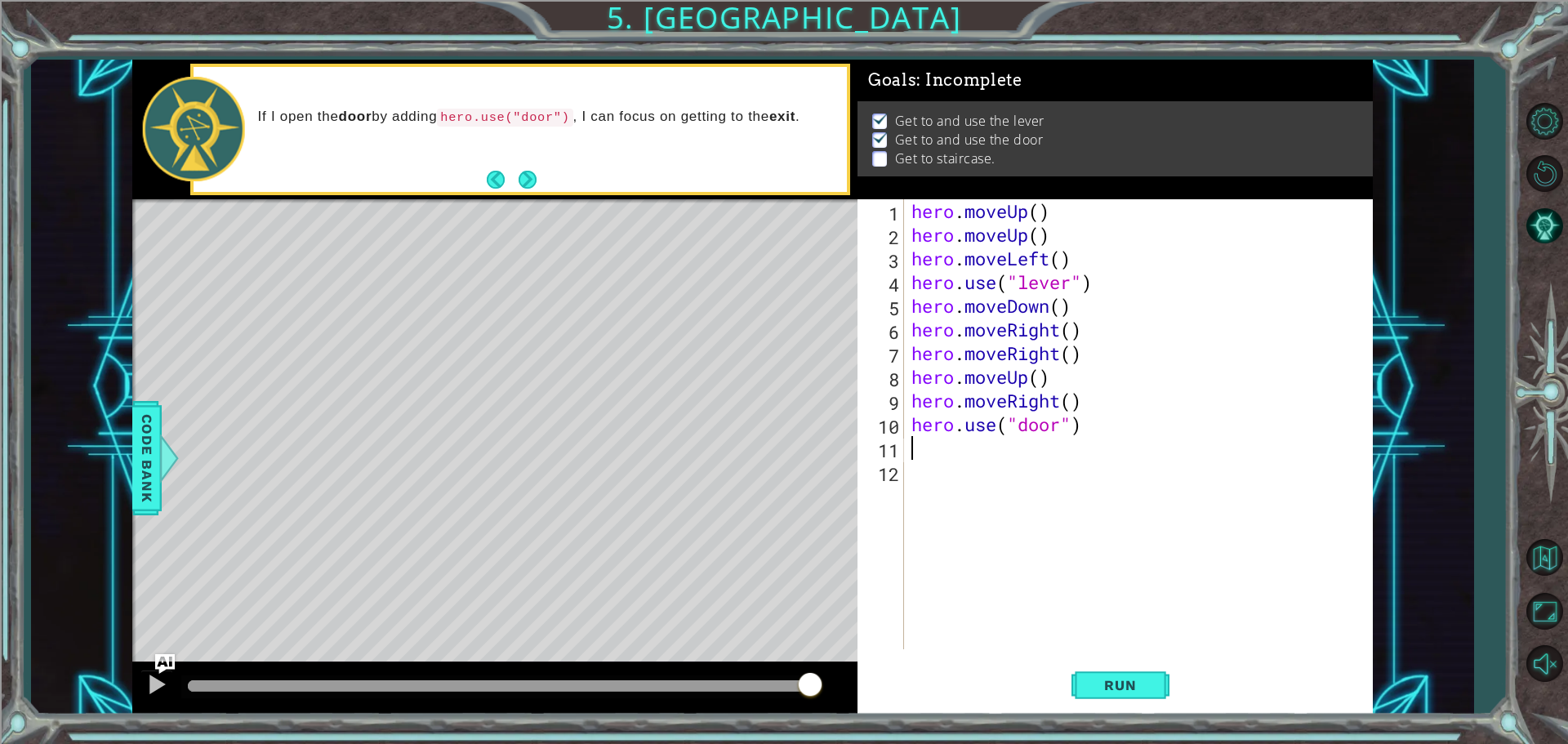
type textarea "h"
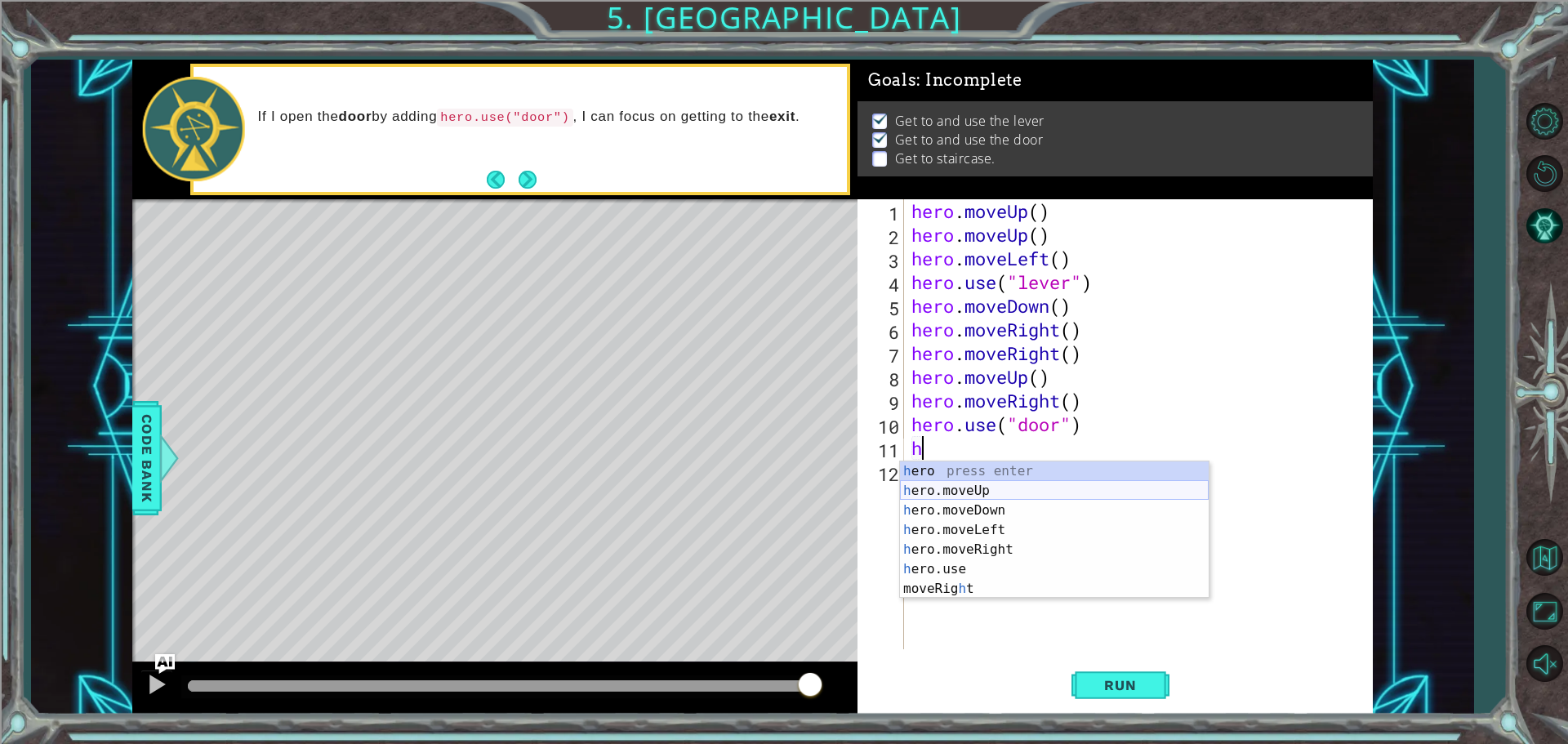
click at [980, 483] on div "h ero press enter h ero.moveUp press enter h ero.moveDown press enter h ero.mov…" at bounding box center [1054, 549] width 309 height 176
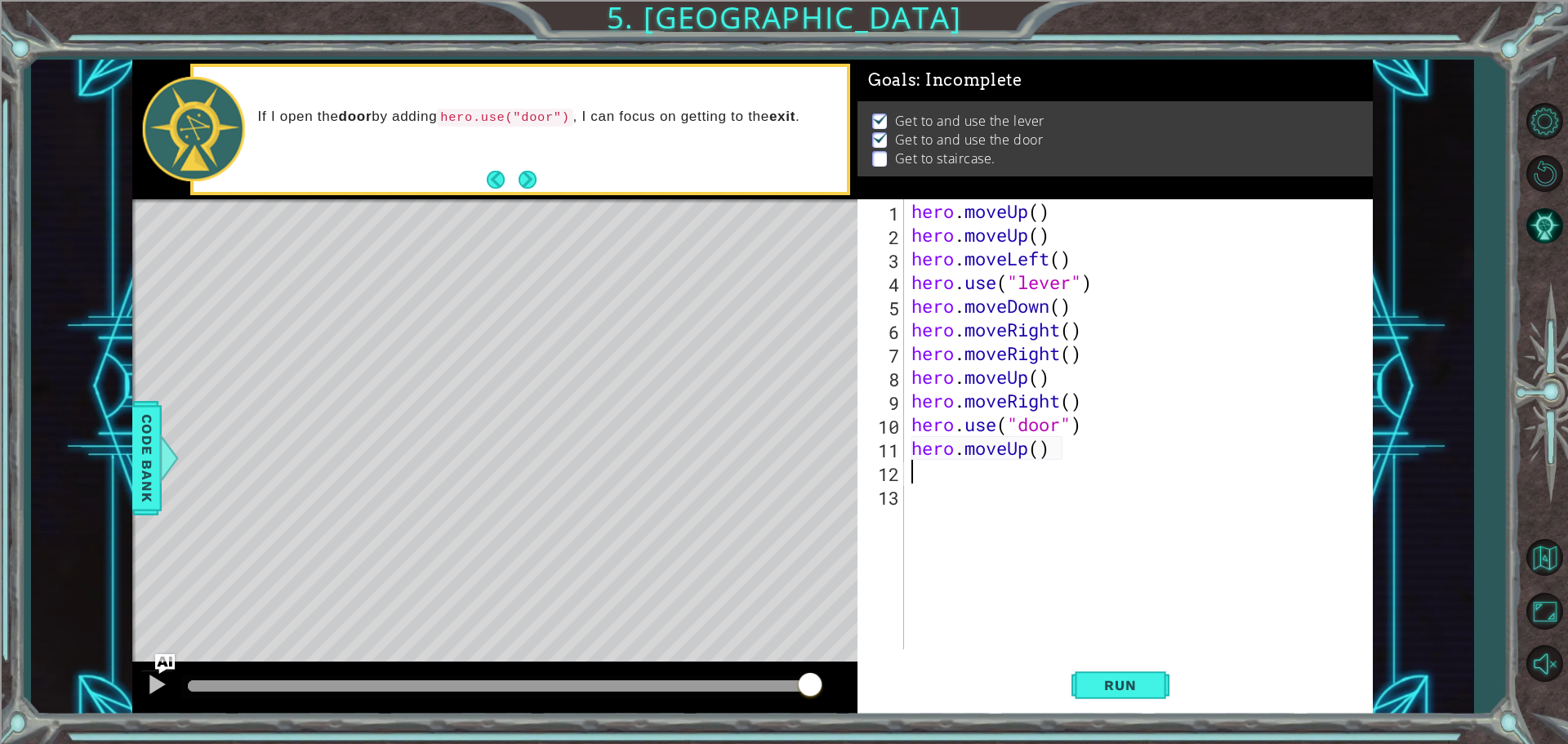
type textarea "h"
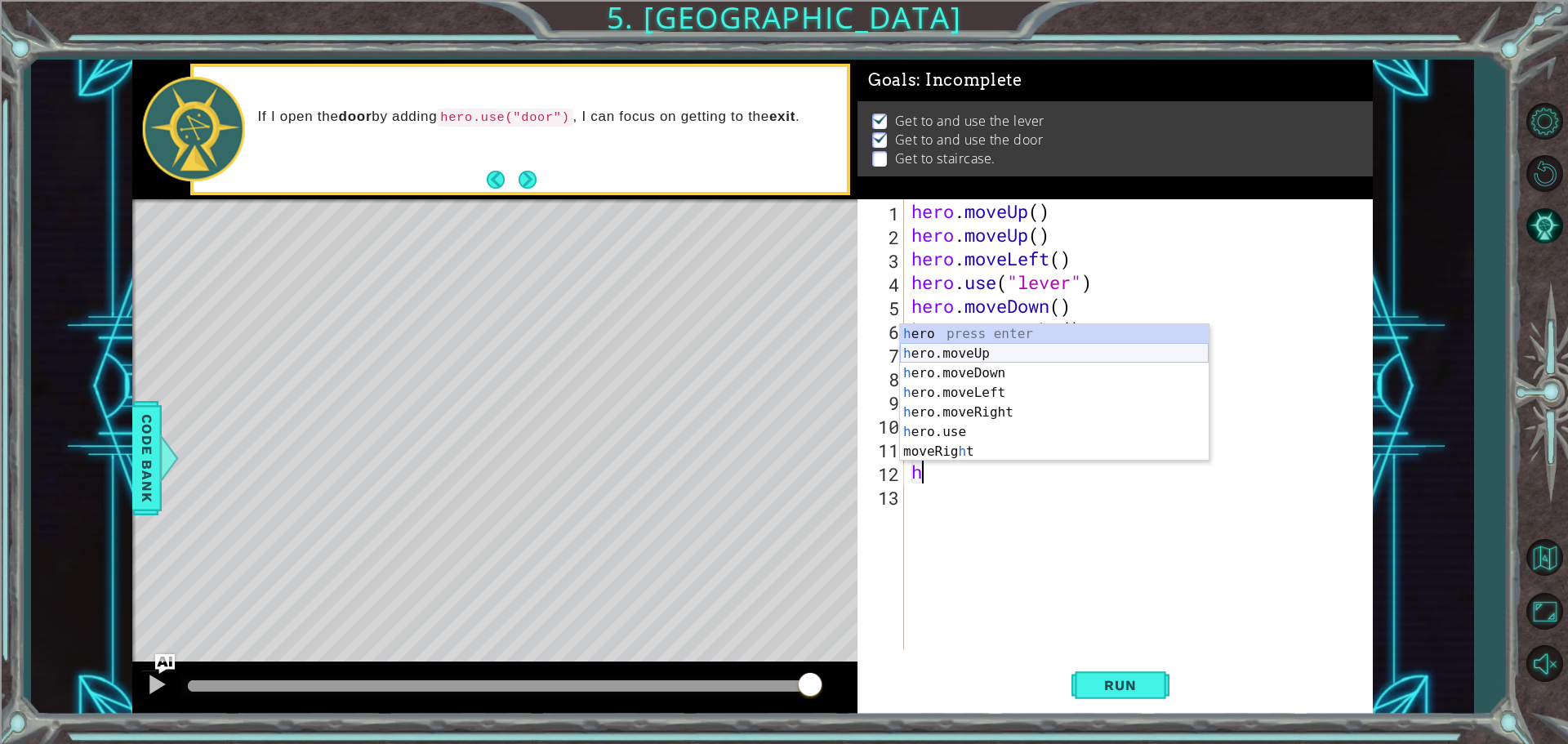
click at [978, 344] on div "h ero press enter h ero.moveUp press enter h ero.moveDown press enter h ero.mov…" at bounding box center [1054, 412] width 309 height 176
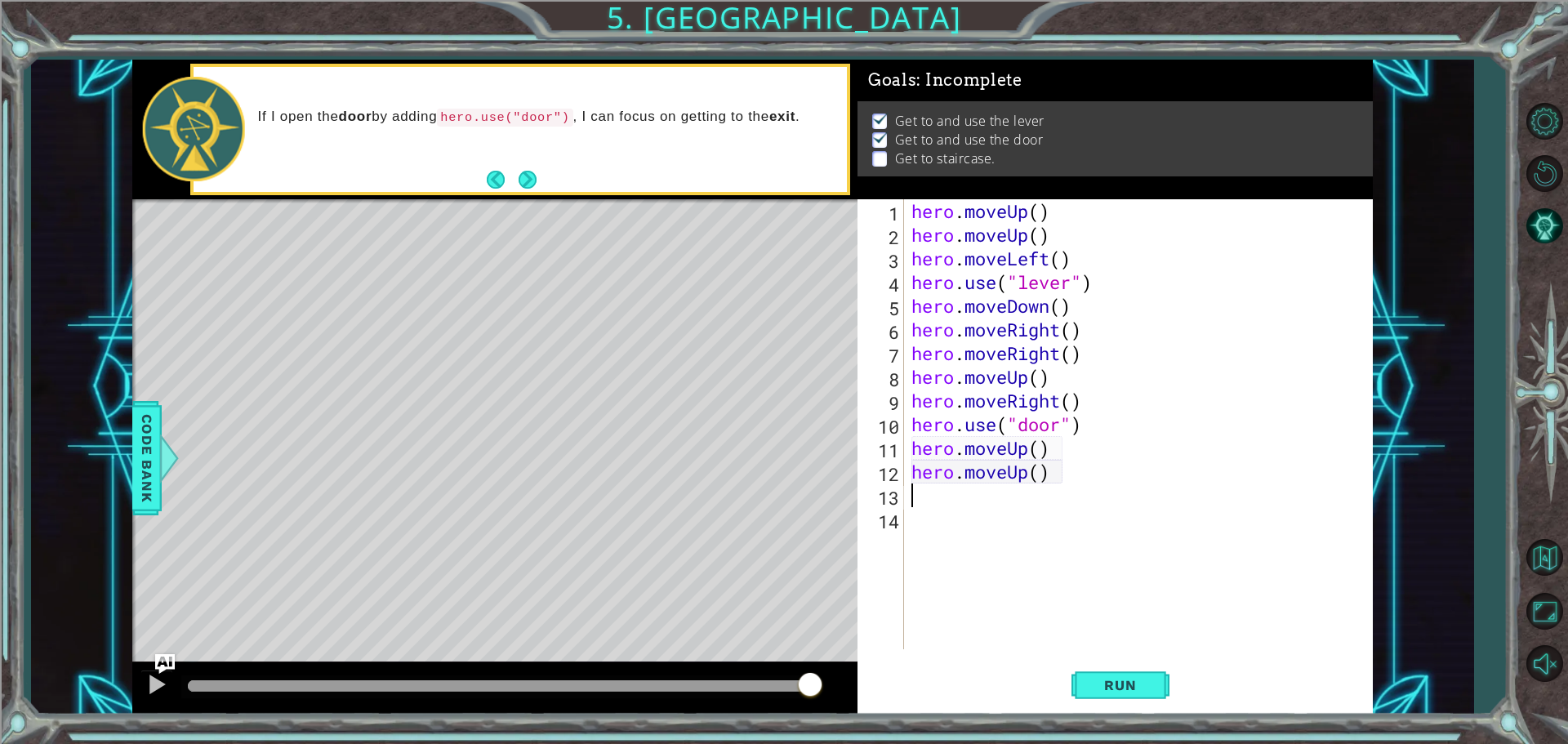
type textarea "h"
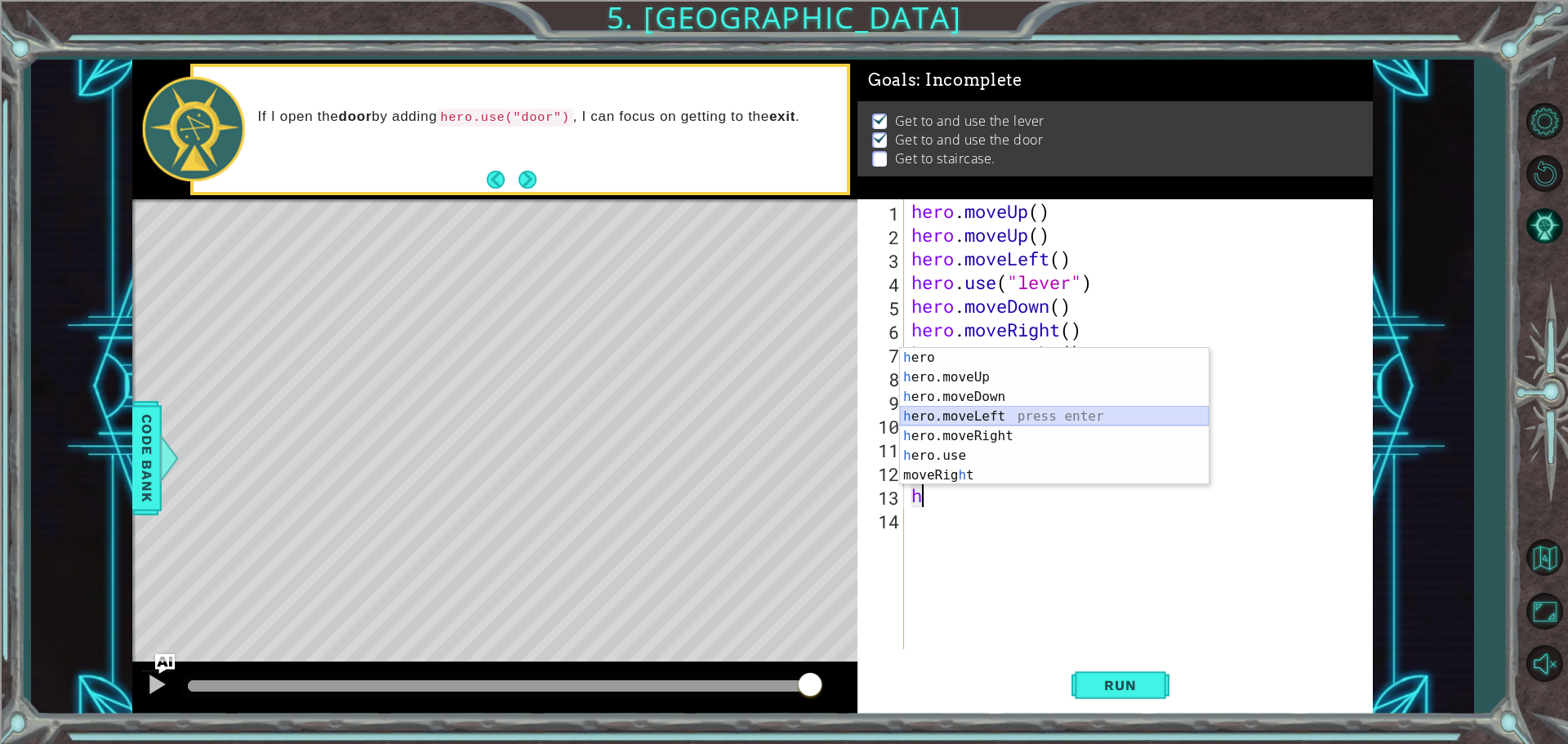
click at [992, 414] on div "h ero press enter h ero.moveUp press enter h ero.moveDown press enter h ero.mov…" at bounding box center [1054, 436] width 309 height 176
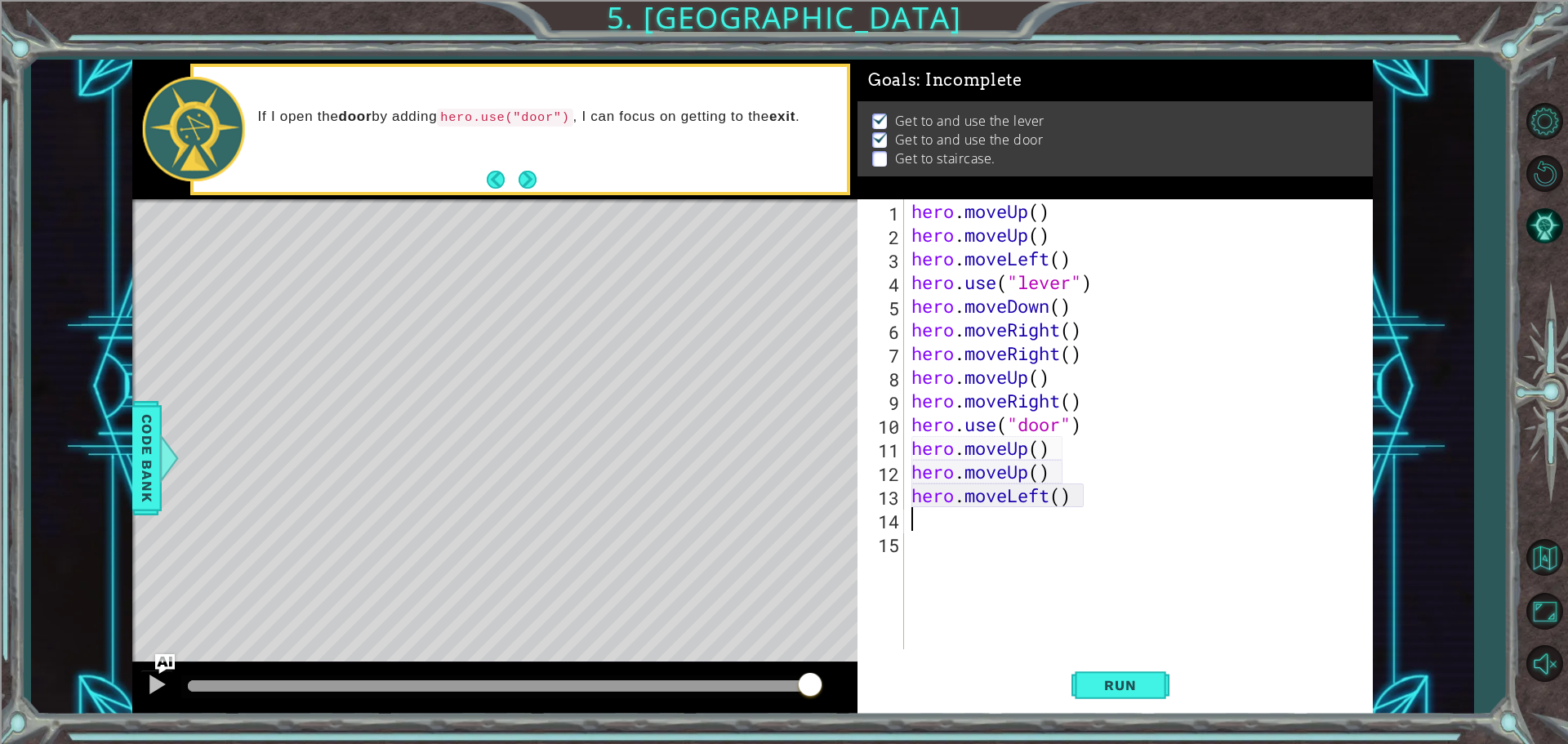
type textarea "h"
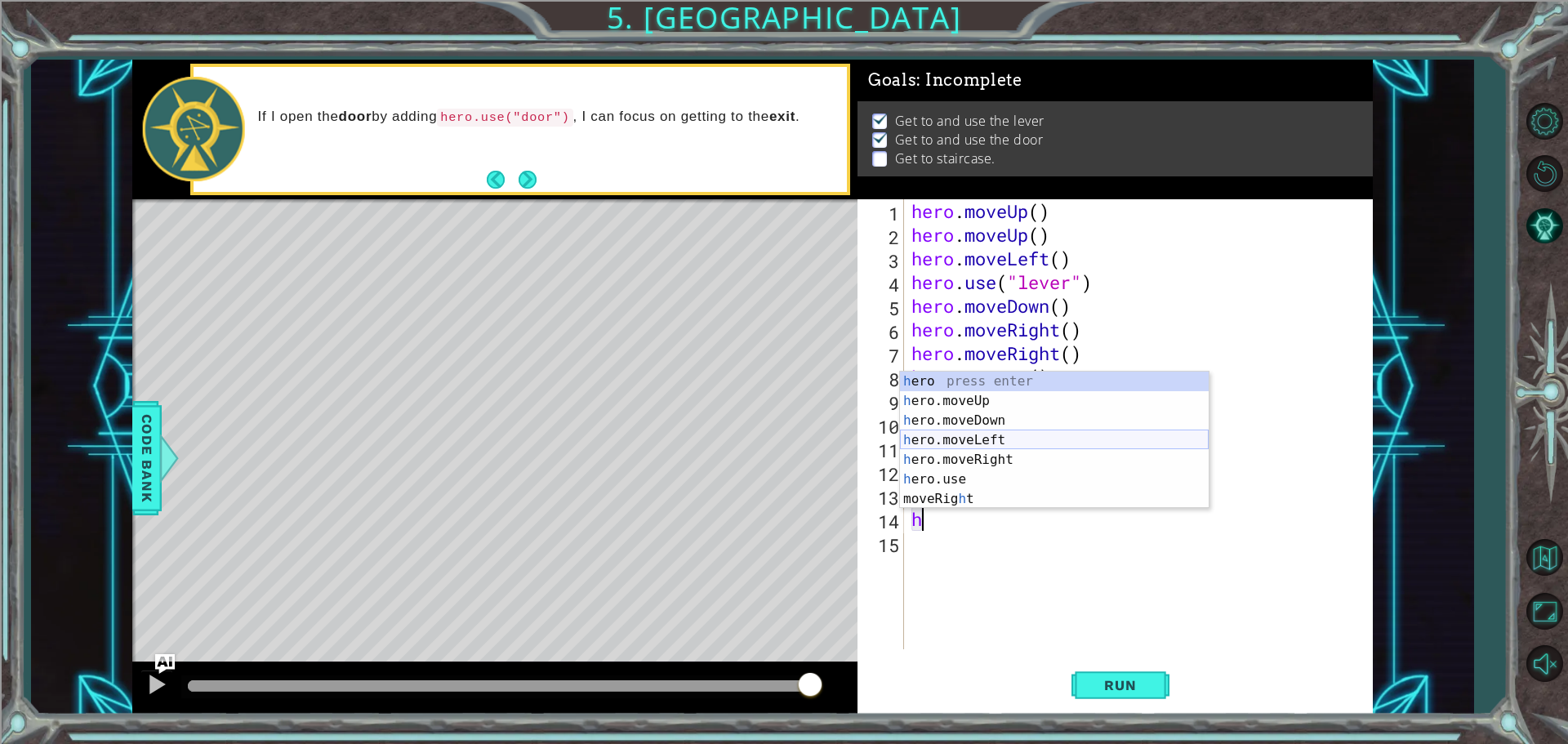
click at [978, 436] on div "h ero press enter h ero.moveUp press enter h ero.moveDown press enter h ero.mov…" at bounding box center [1054, 459] width 309 height 176
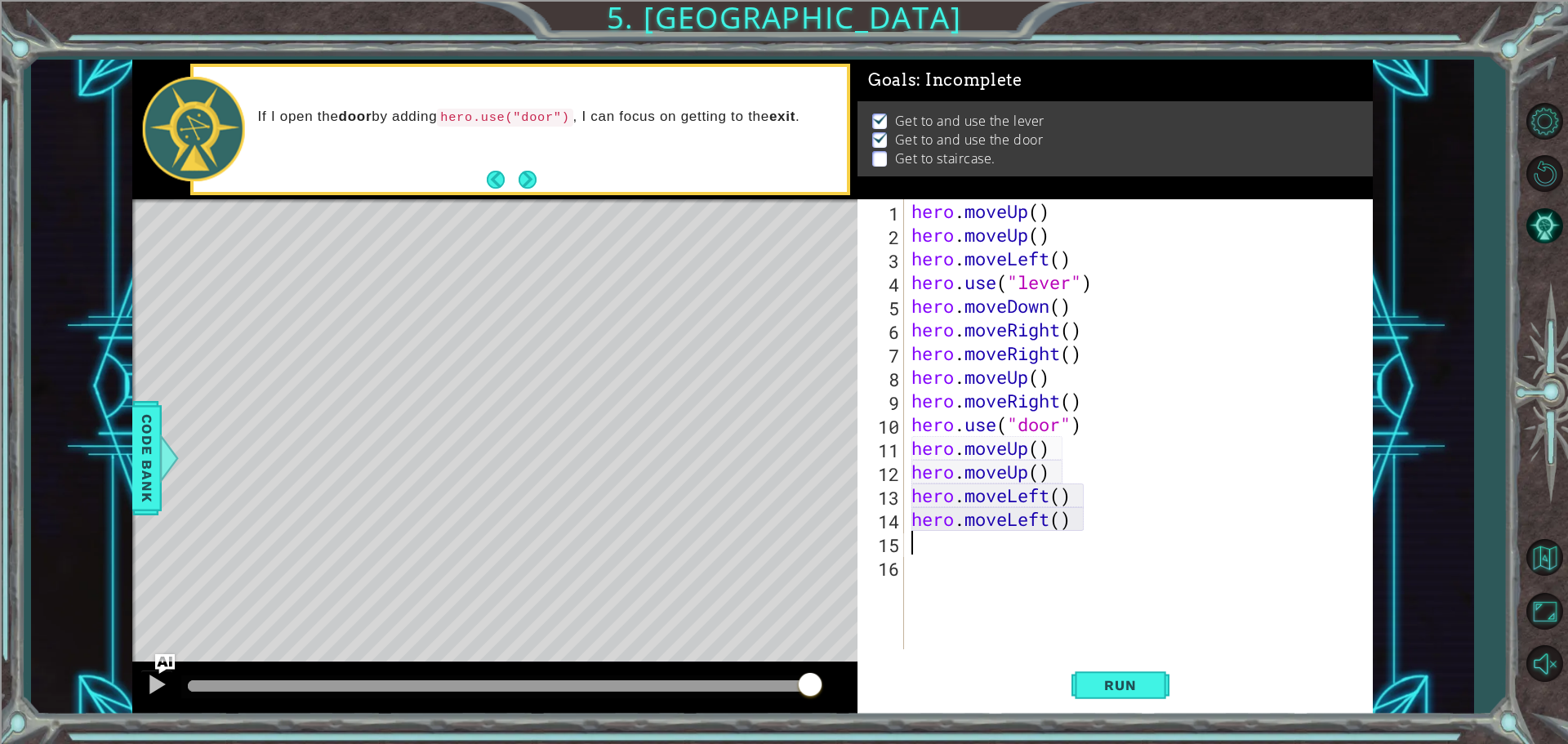
type textarea "h"
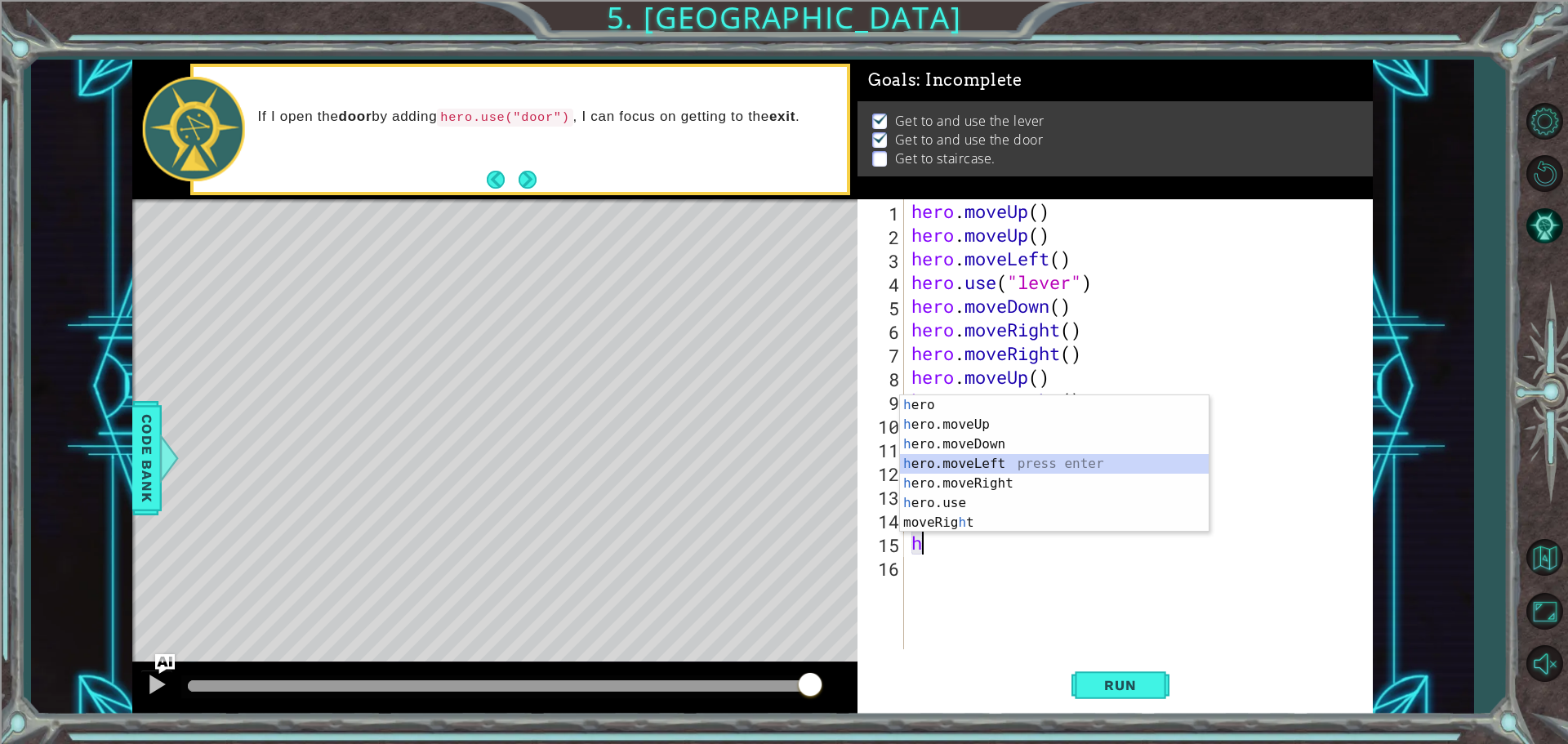
click at [998, 462] on div "h ero press enter h ero.moveUp press enter h ero.moveDown press enter h ero.mov…" at bounding box center [1054, 483] width 309 height 176
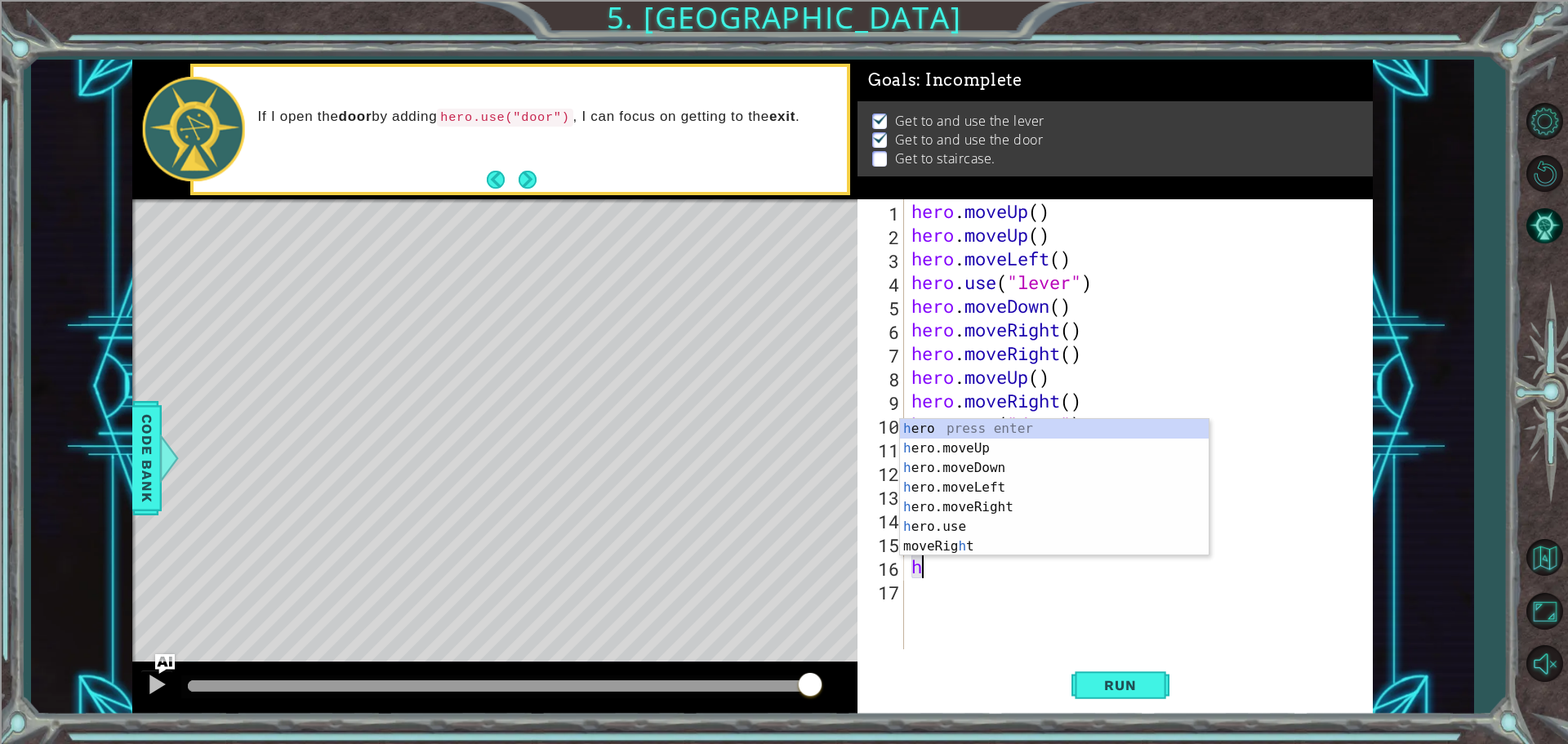
type textarea "h"
click at [1439, 549] on div "1 ההההההההההההההההההההההההההההההההההההההההההההההההההההההההההההההההההההההההההההה…" at bounding box center [751, 386] width 1442 height 655
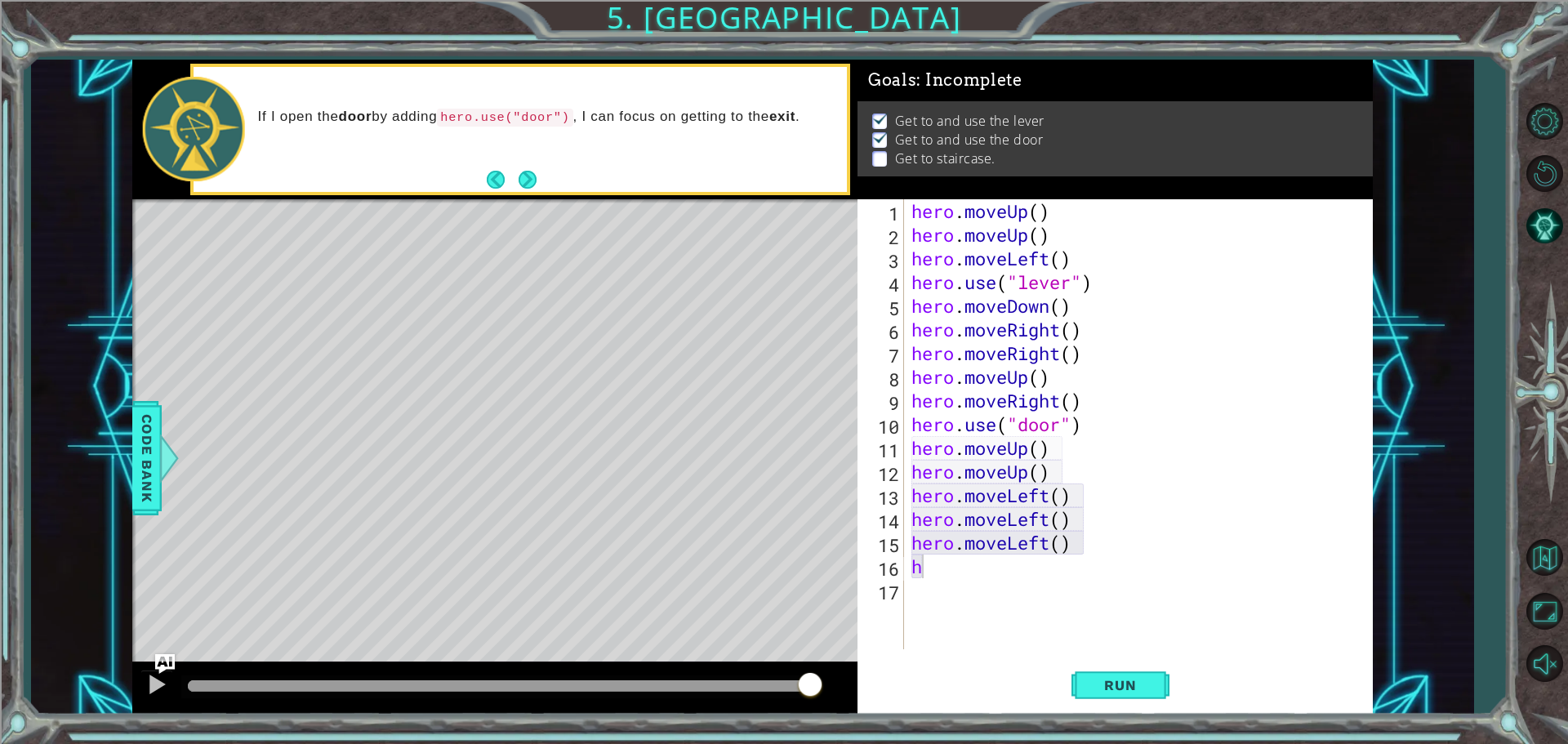
click at [945, 572] on div "hero . moveUp ( ) hero . moveUp ( ) hero . moveLeft ( ) hero . use ( "lever" ) …" at bounding box center [1142, 447] width 468 height 497
click at [1104, 690] on span "Run" at bounding box center [1120, 684] width 65 height 17
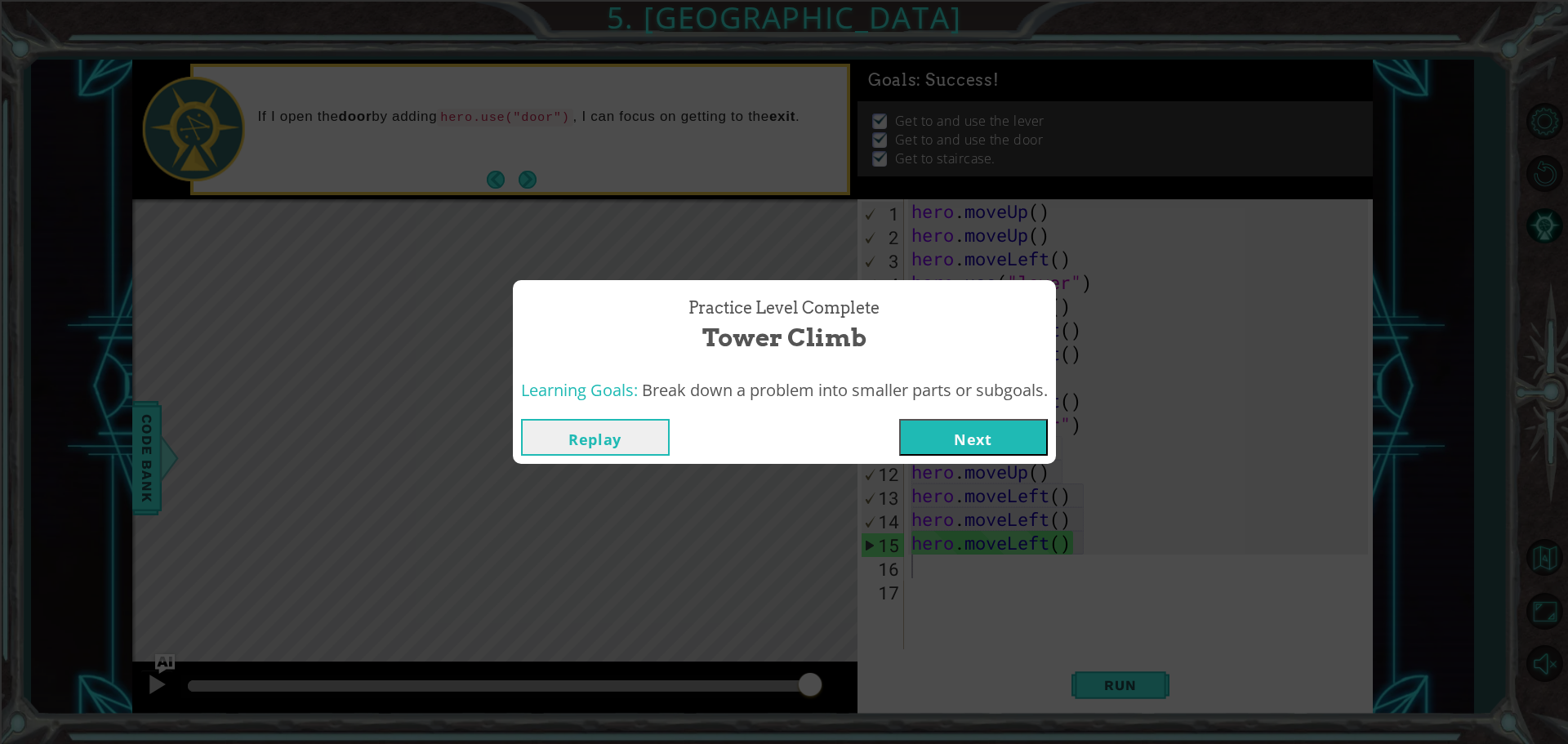
click at [1035, 443] on button "Next" at bounding box center [974, 437] width 149 height 37
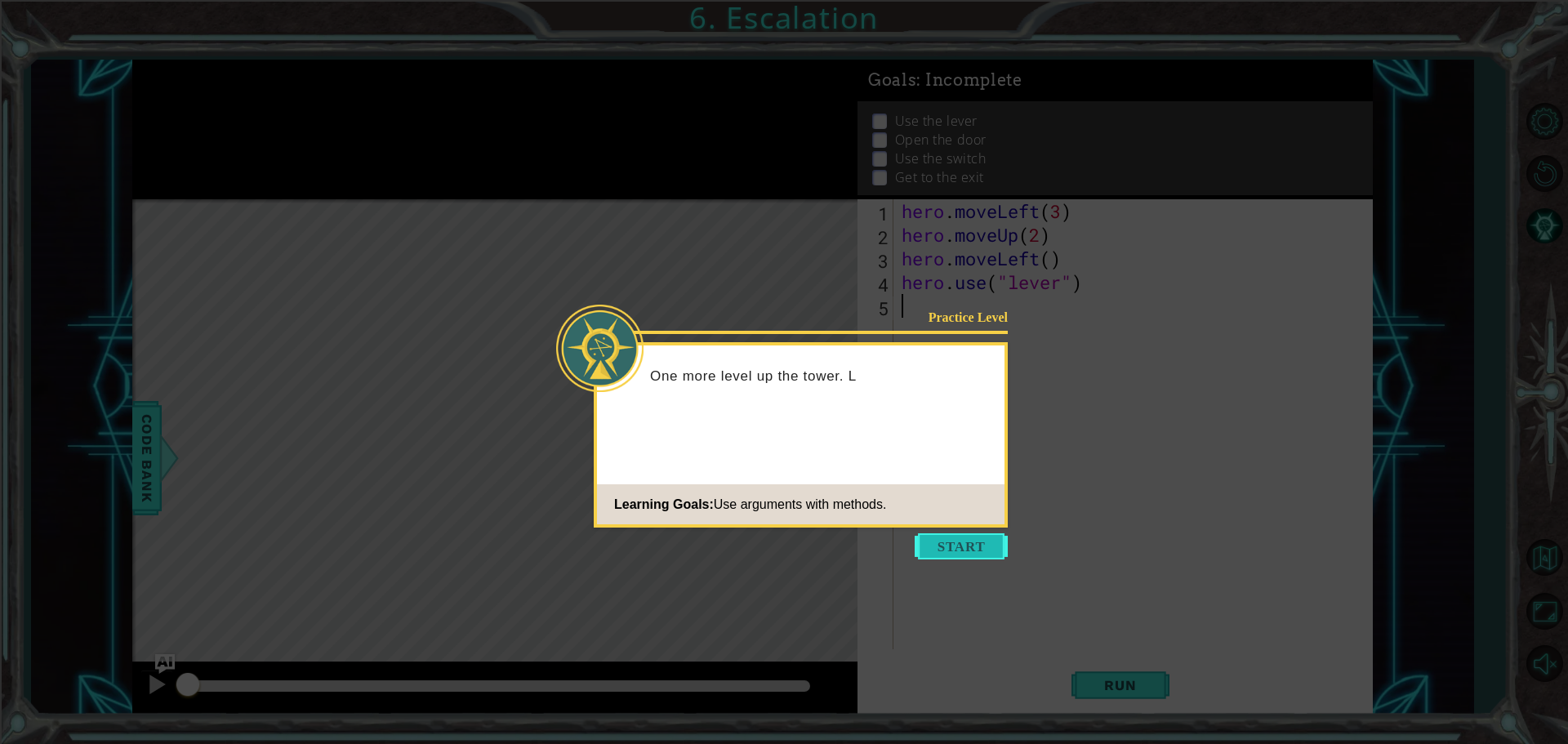
click at [996, 545] on button "Start" at bounding box center [961, 546] width 93 height 26
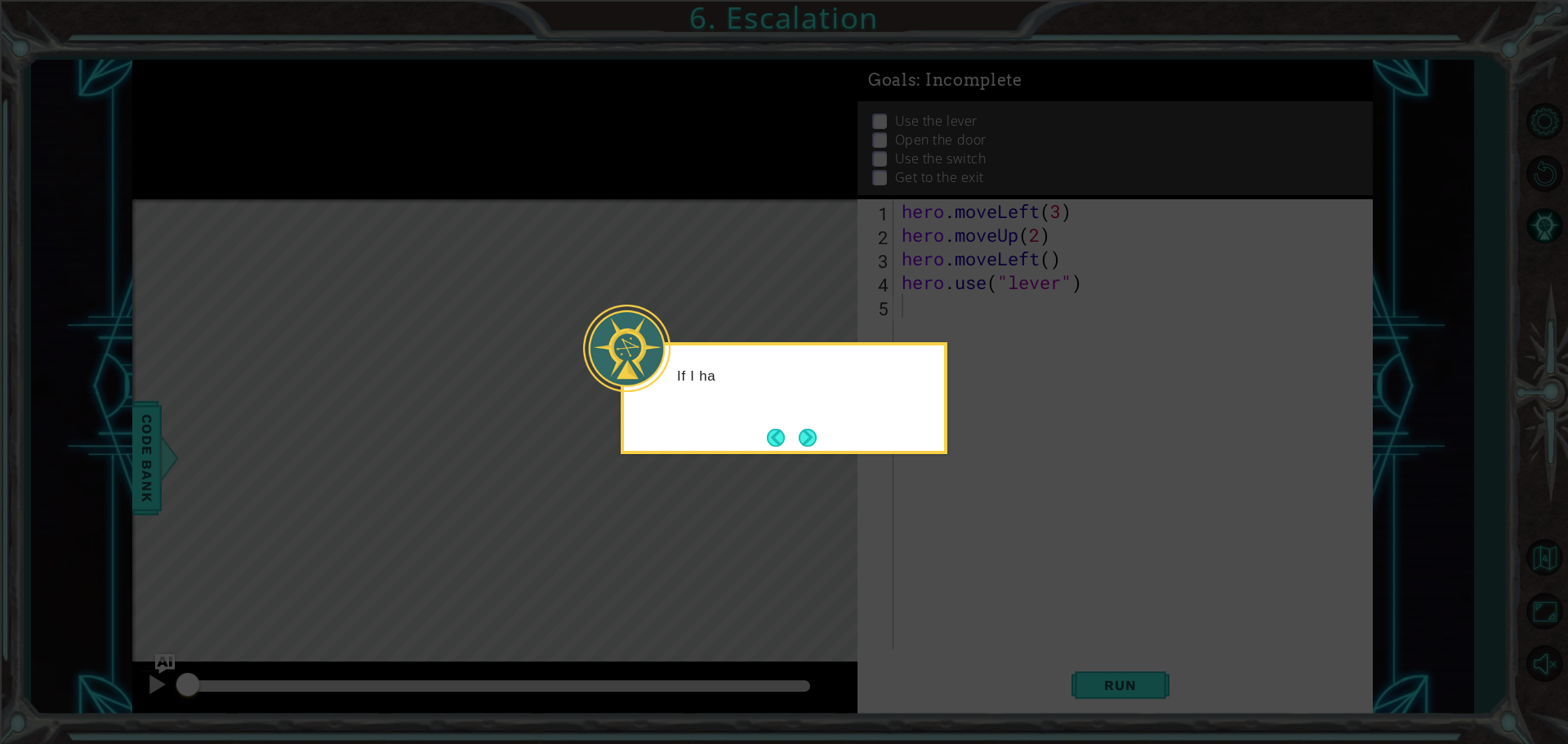
click at [1139, 655] on icon at bounding box center [784, 372] width 1568 height 744
click at [1123, 660] on icon at bounding box center [784, 372] width 1568 height 744
click at [1107, 680] on icon at bounding box center [784, 372] width 1568 height 744
drag, startPoint x: 1112, startPoint y: 712, endPoint x: 1121, endPoint y: 719, distance: 11.4
click at [1121, 719] on icon at bounding box center [784, 372] width 1568 height 744
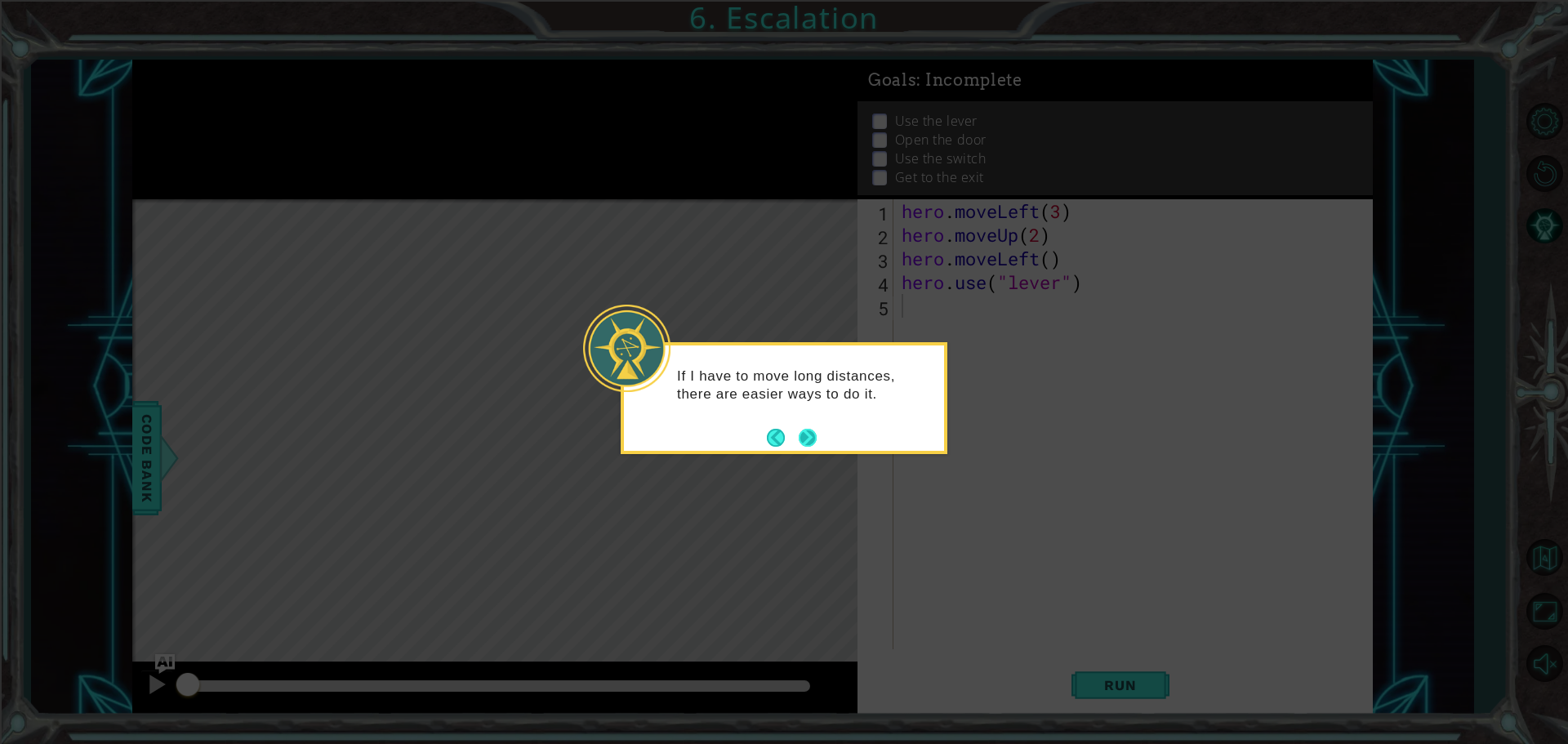
click at [804, 431] on button "Next" at bounding box center [807, 436] width 18 height 18
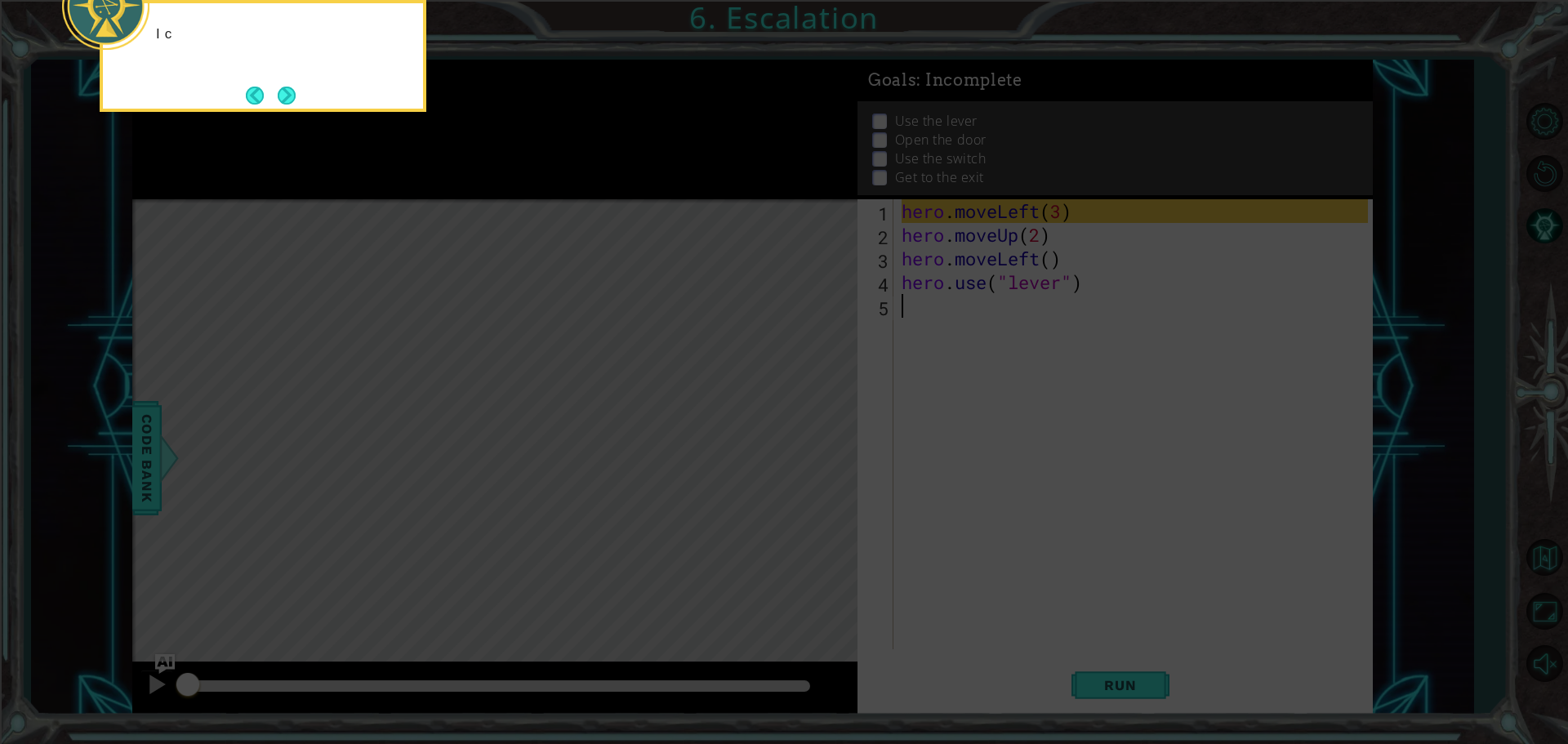
click at [1117, 715] on icon at bounding box center [784, 111] width 1568 height 1265
click at [1115, 706] on icon at bounding box center [784, 111] width 1568 height 1265
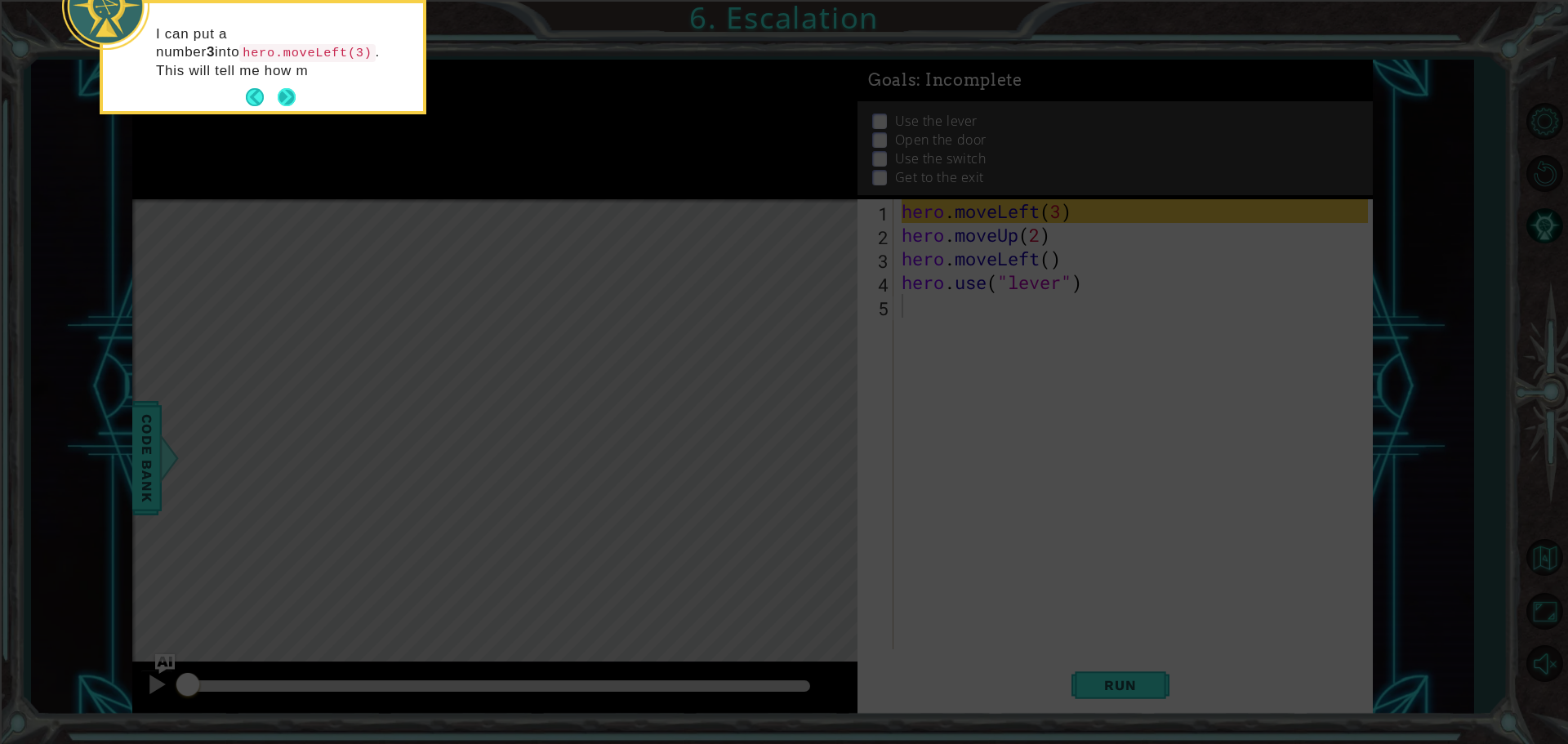
click at [294, 95] on button "Next" at bounding box center [287, 97] width 18 height 18
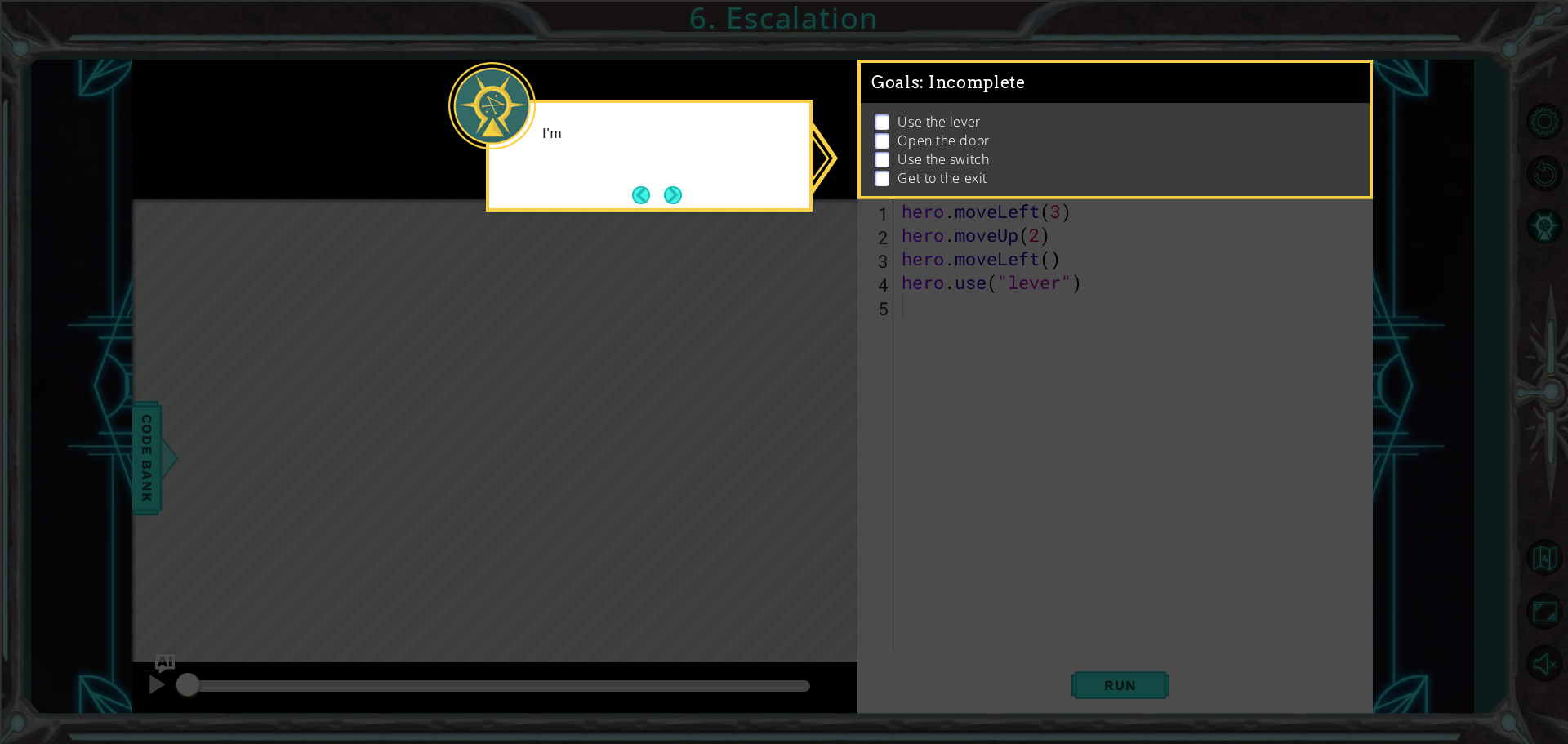
click at [1160, 535] on icon at bounding box center [784, 372] width 1568 height 744
drag, startPoint x: 874, startPoint y: 120, endPoint x: 872, endPoint y: 178, distance: 58.0
click at [873, 166] on ul "Use the lever Open the door Use the switch Get to the exit" at bounding box center [1114, 151] width 488 height 75
drag, startPoint x: 884, startPoint y: 316, endPoint x: 916, endPoint y: 386, distance: 77.0
click at [909, 365] on icon at bounding box center [784, 372] width 1568 height 744
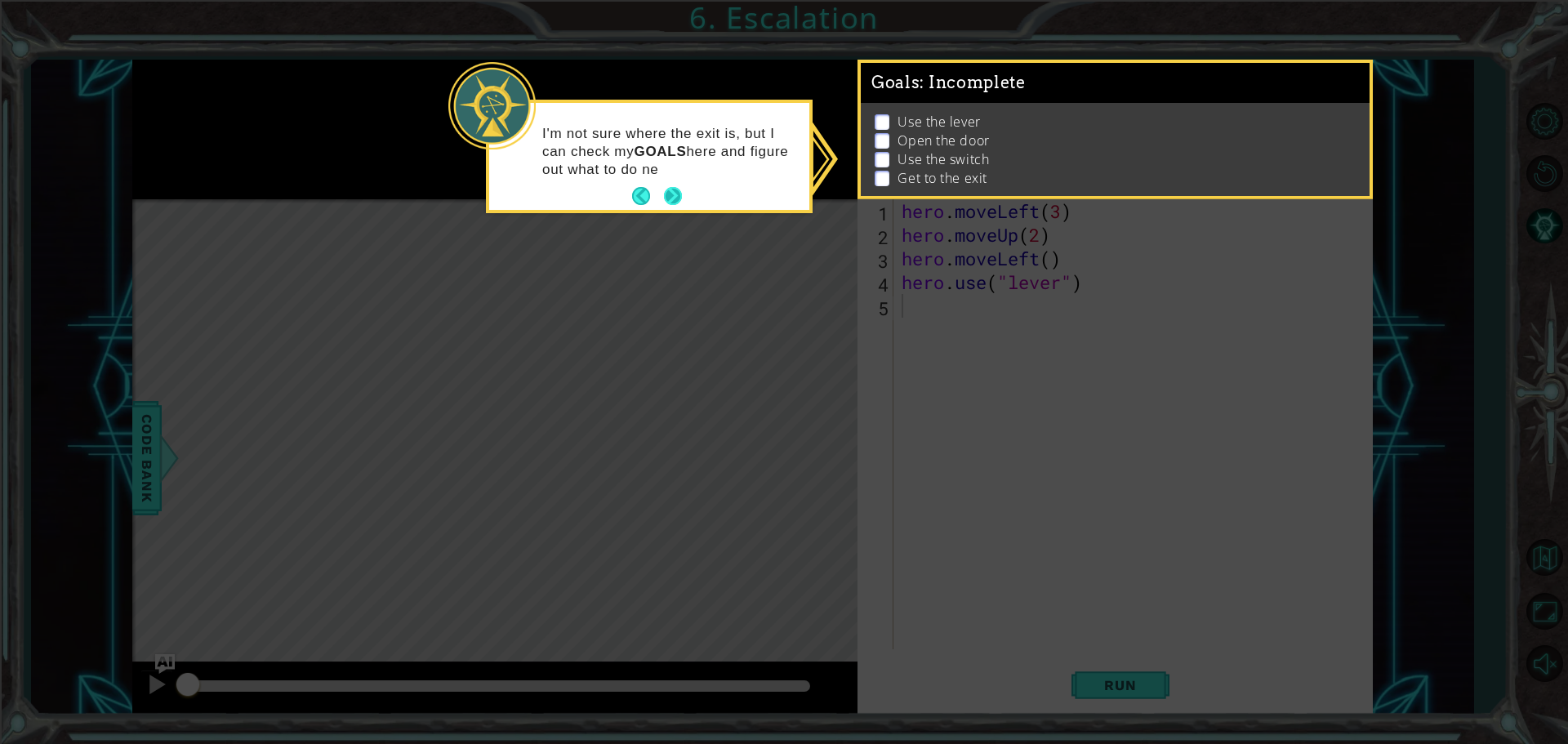
click at [676, 195] on button "Next" at bounding box center [672, 195] width 18 height 18
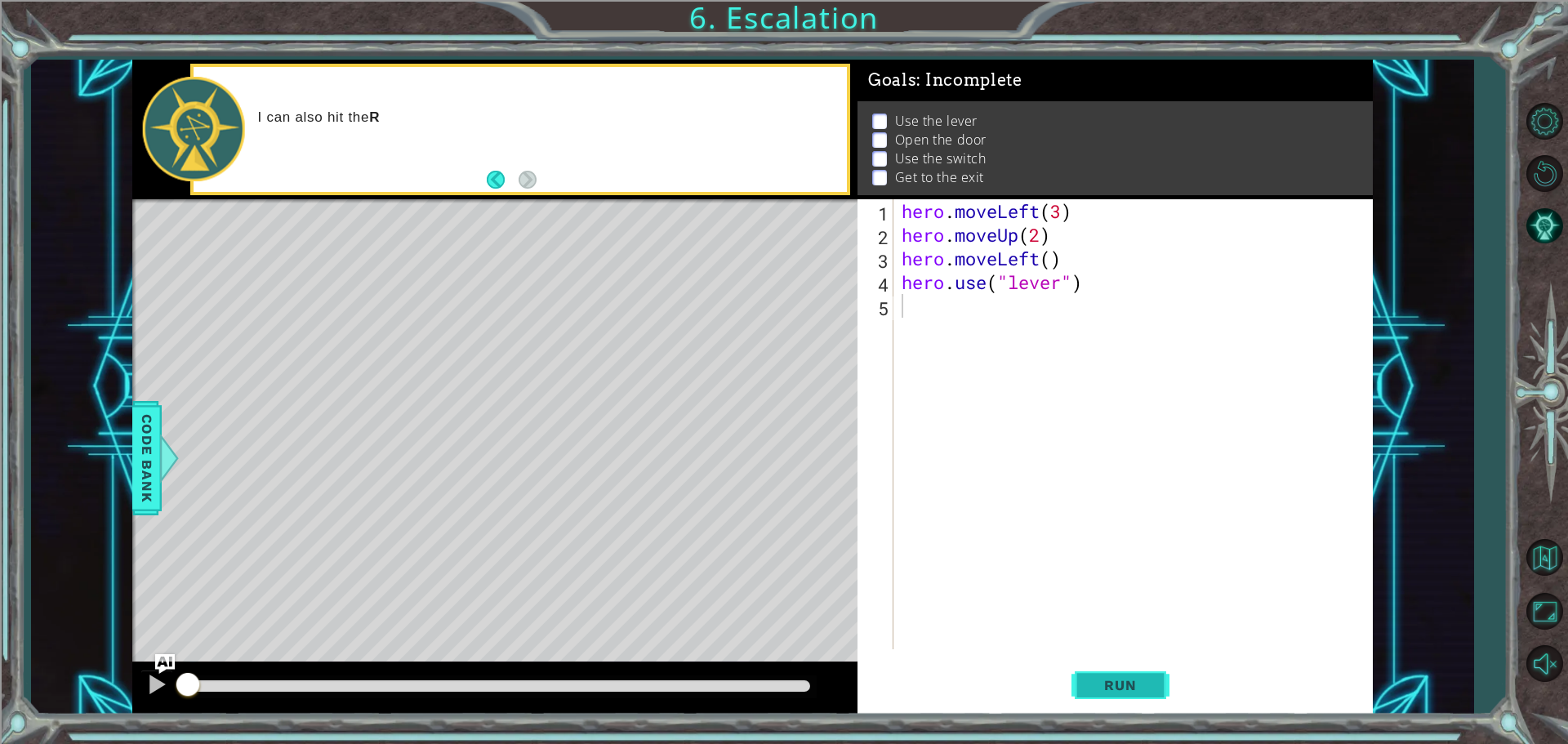
click at [1141, 695] on button "Run" at bounding box center [1120, 684] width 98 height 52
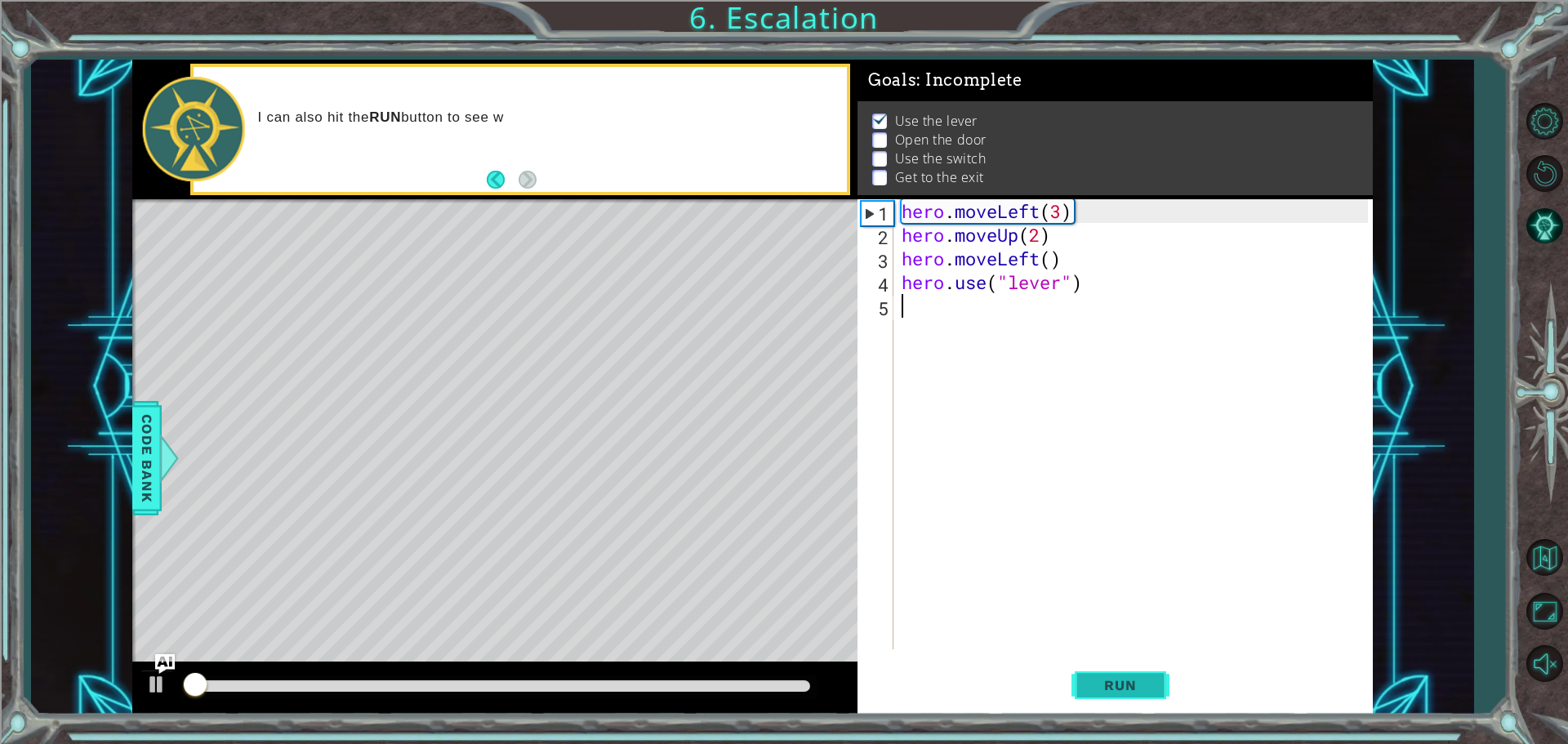
scroll to position [8, 0]
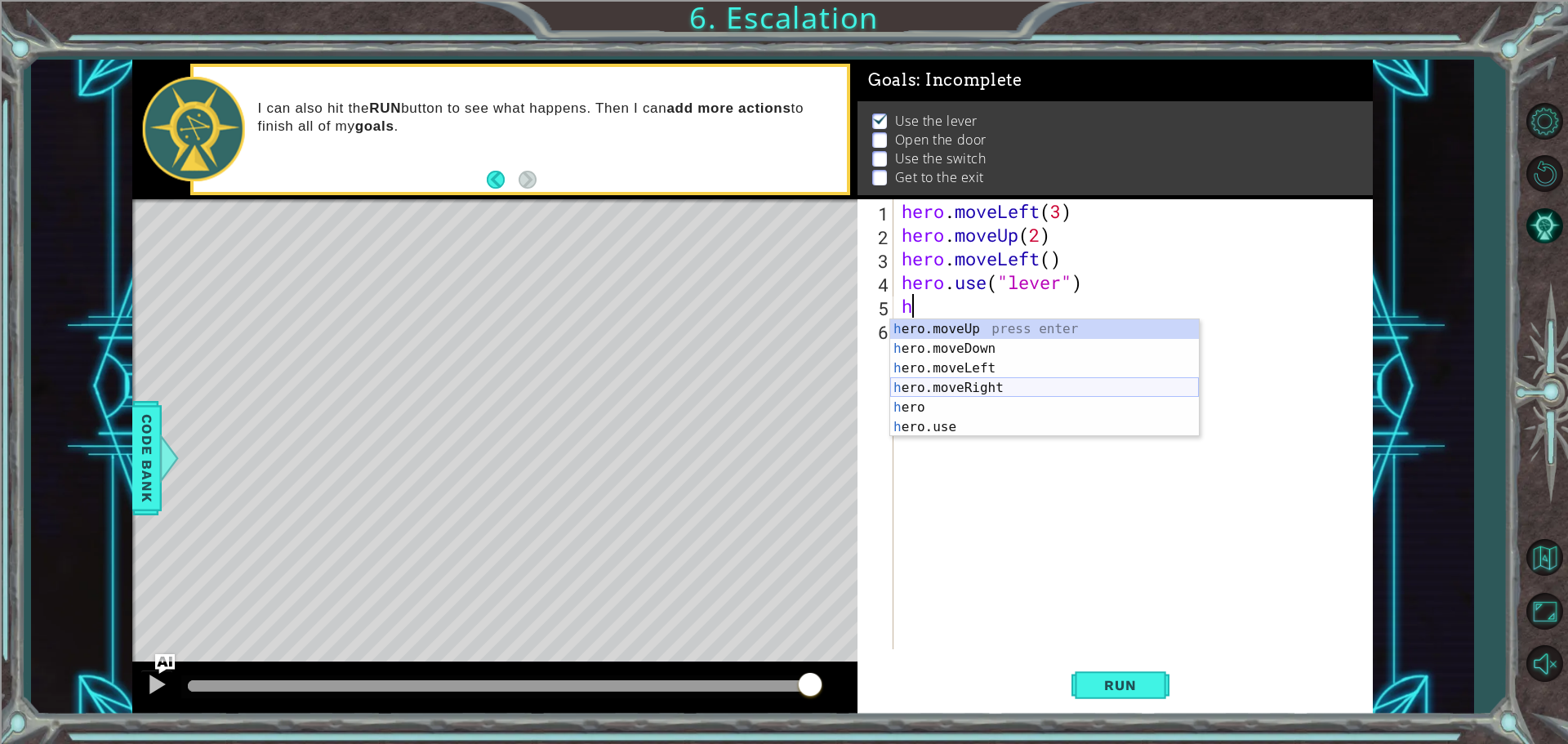
click at [1006, 384] on div "h ero.moveUp press enter h ero.moveDown press enter h ero.moveLeft press enter …" at bounding box center [1044, 397] width 309 height 157
type textarea "hero.moveRight(1)"
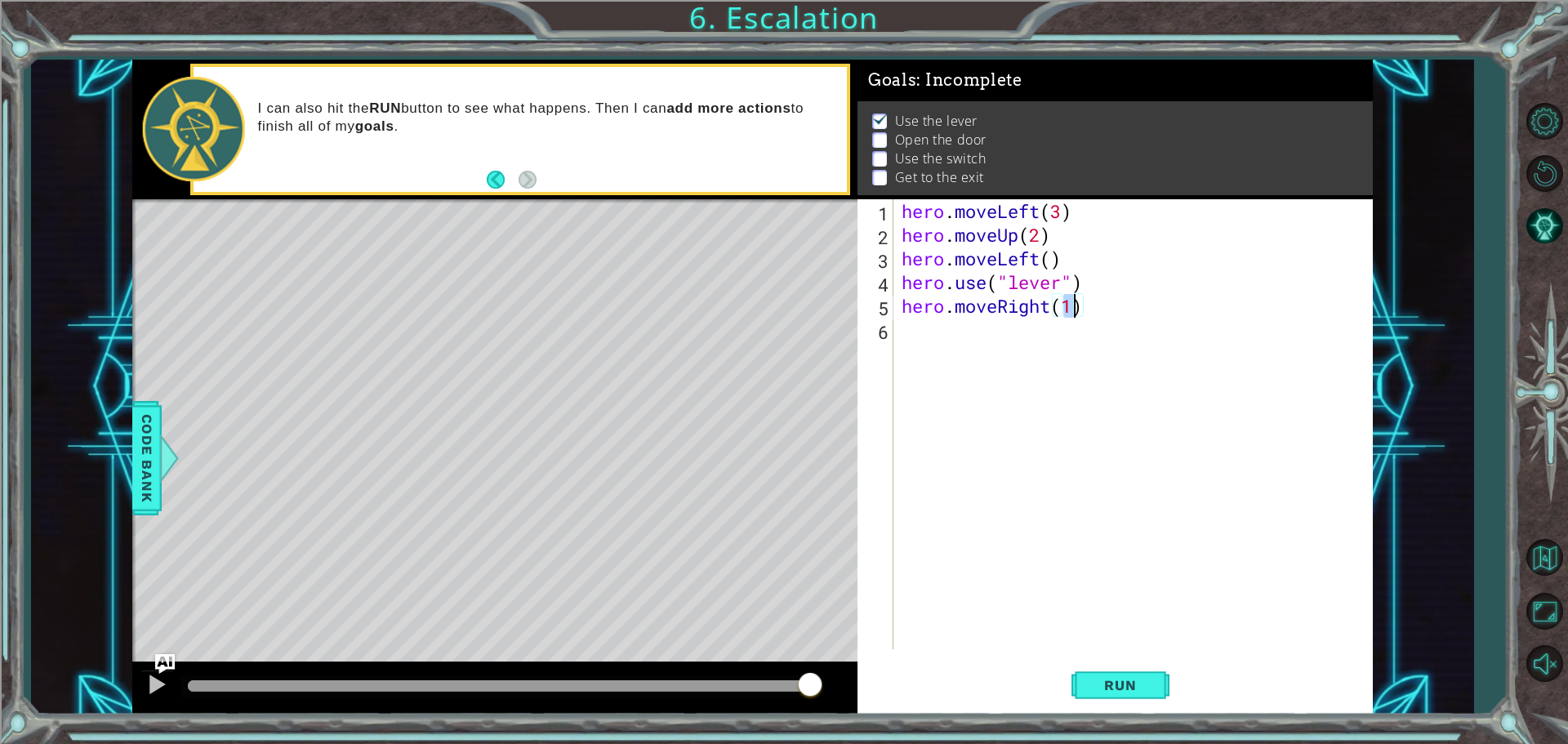
click at [930, 348] on div "hero . moveLeft ( 3 ) hero . moveUp ( 2 ) hero . moveLeft ( ) hero . use ( "lev…" at bounding box center [1137, 447] width 478 height 497
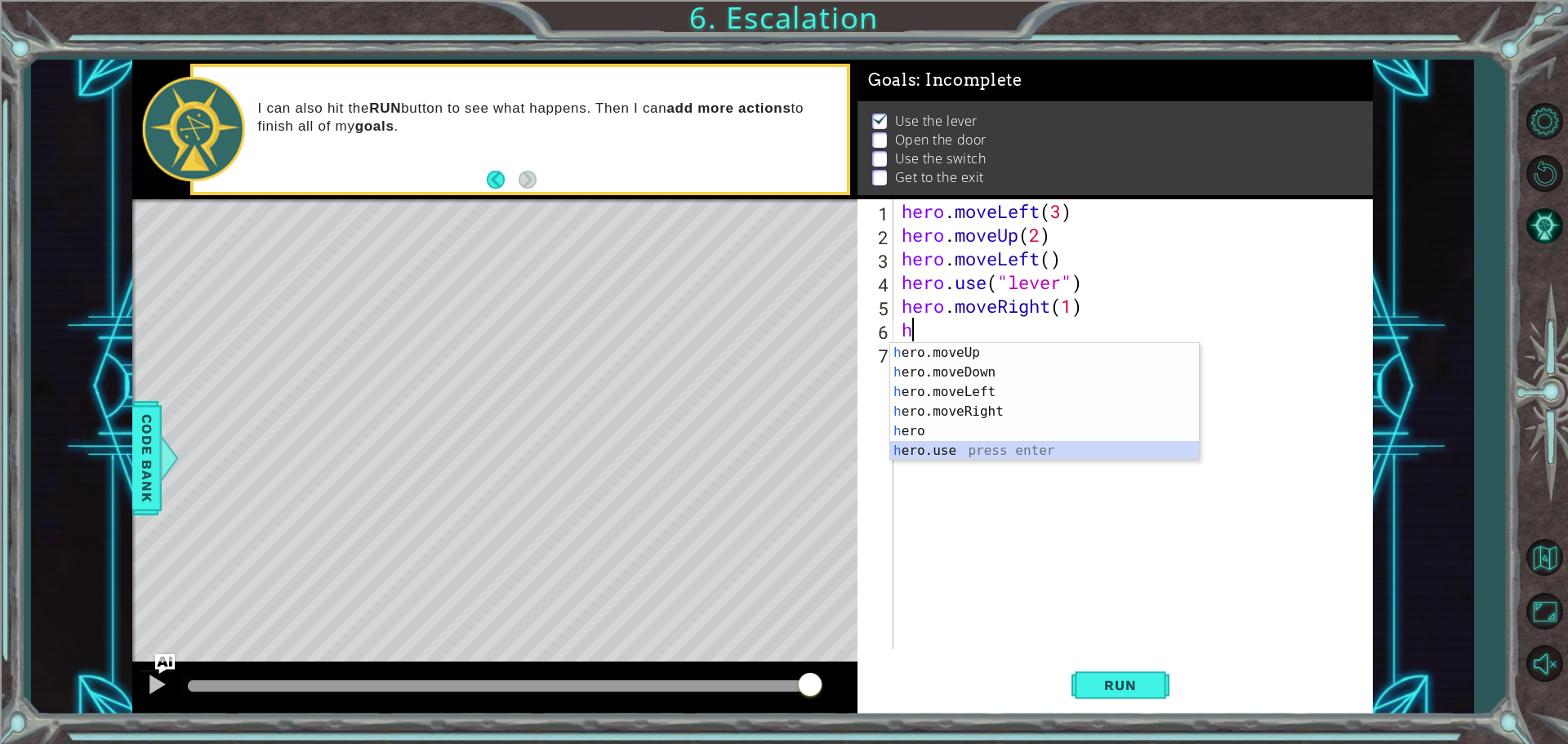
click at [963, 451] on div "h ero.moveUp press enter h ero.moveDown press enter h ero.moveLeft press enter …" at bounding box center [1044, 421] width 309 height 157
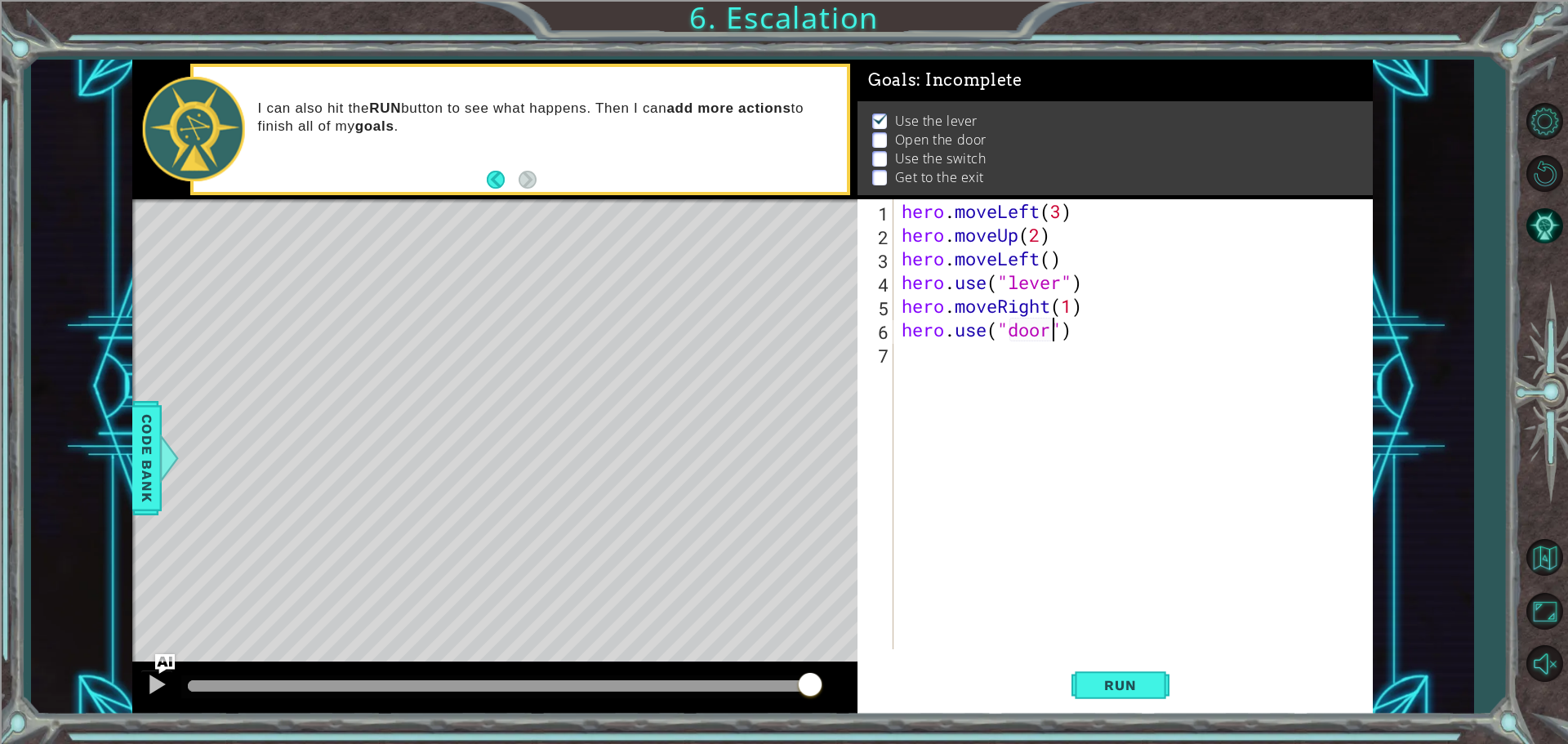
scroll to position [0, 6]
click at [1153, 669] on button "Run" at bounding box center [1120, 684] width 98 height 52
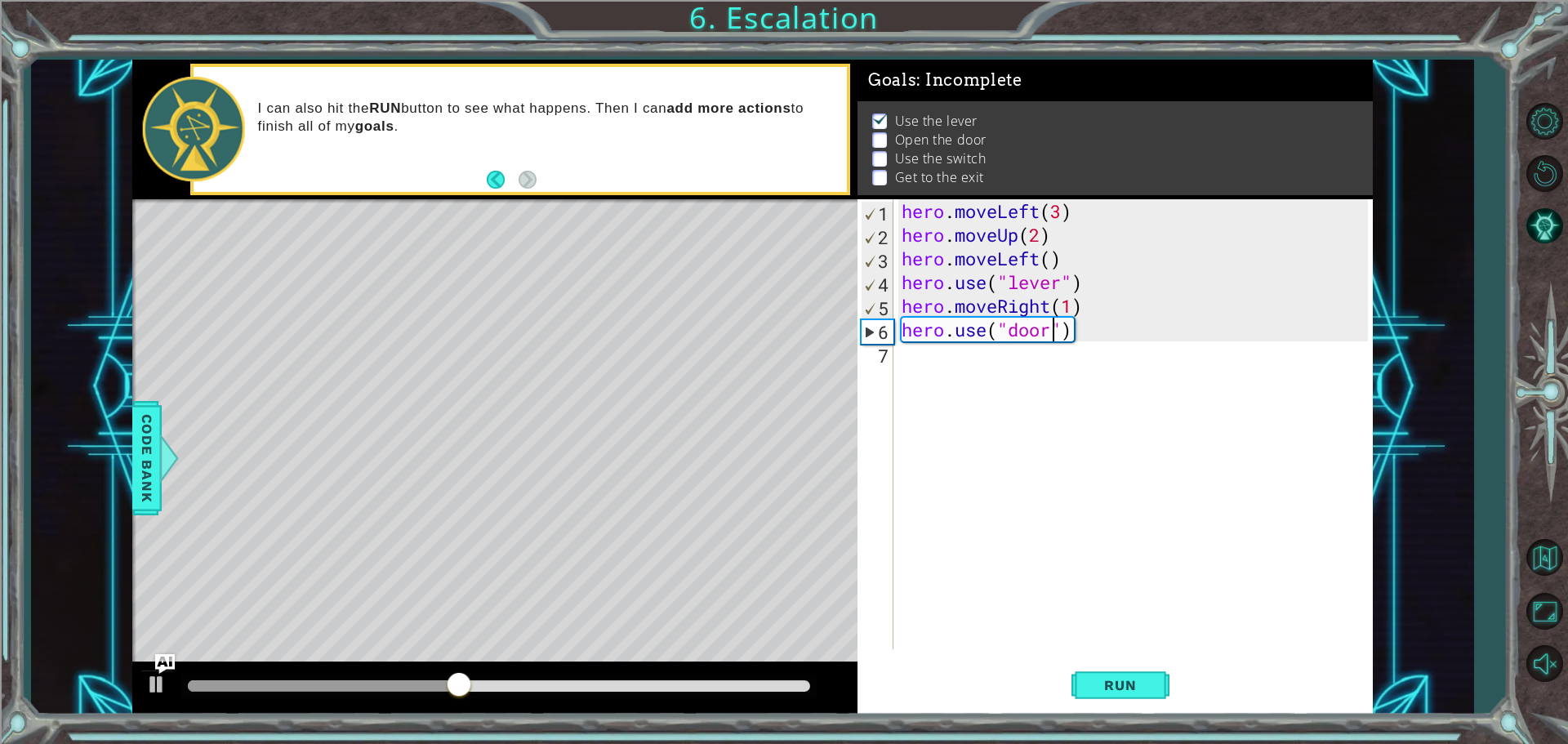
click at [1052, 304] on div "hero . moveLeft ( 3 ) hero . moveUp ( 2 ) hero . moveLeft ( ) hero . use ( "lev…" at bounding box center [1137, 447] width 478 height 497
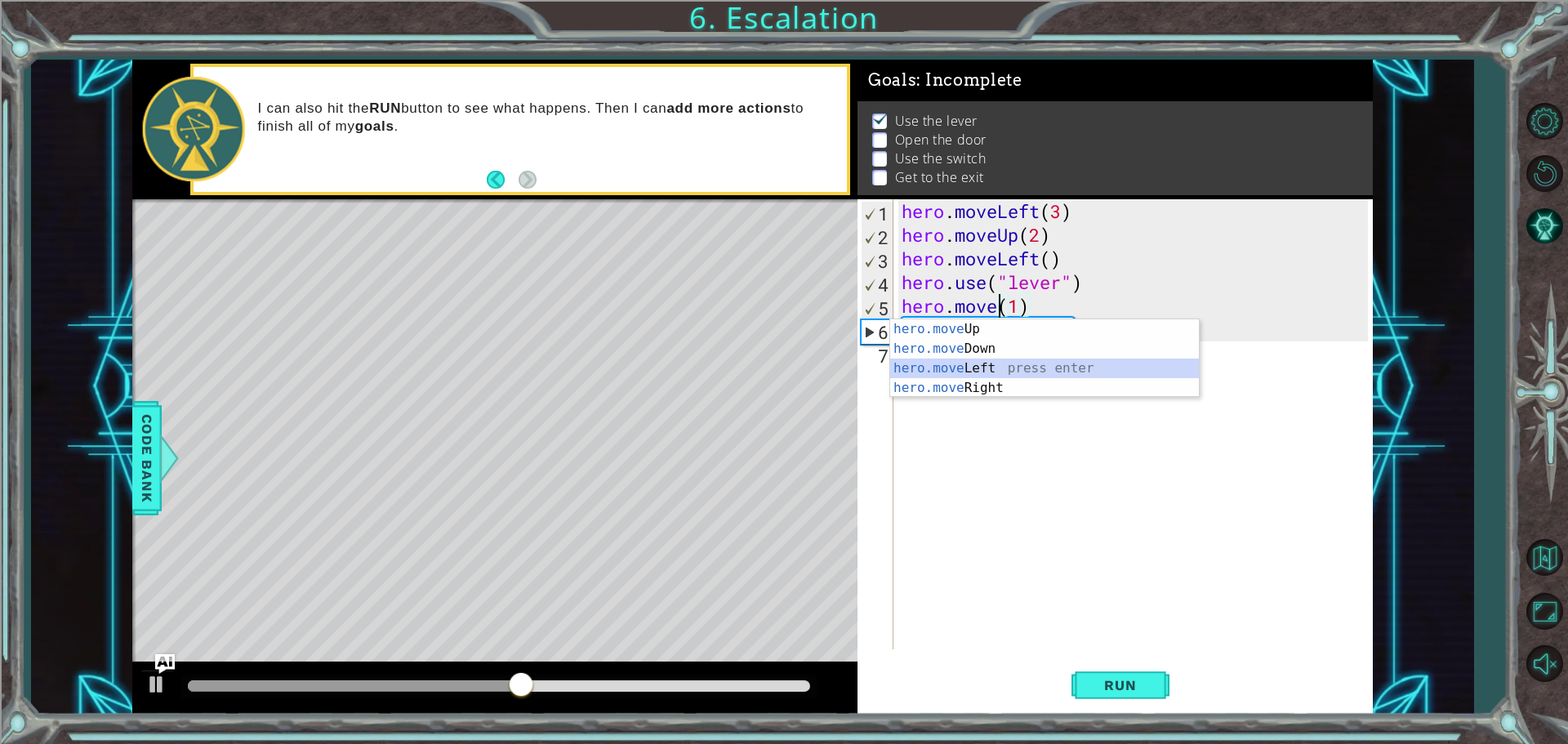
click at [1007, 364] on div "hero.move Up press enter hero.move Down press enter hero.move Left press enter …" at bounding box center [1044, 378] width 309 height 117
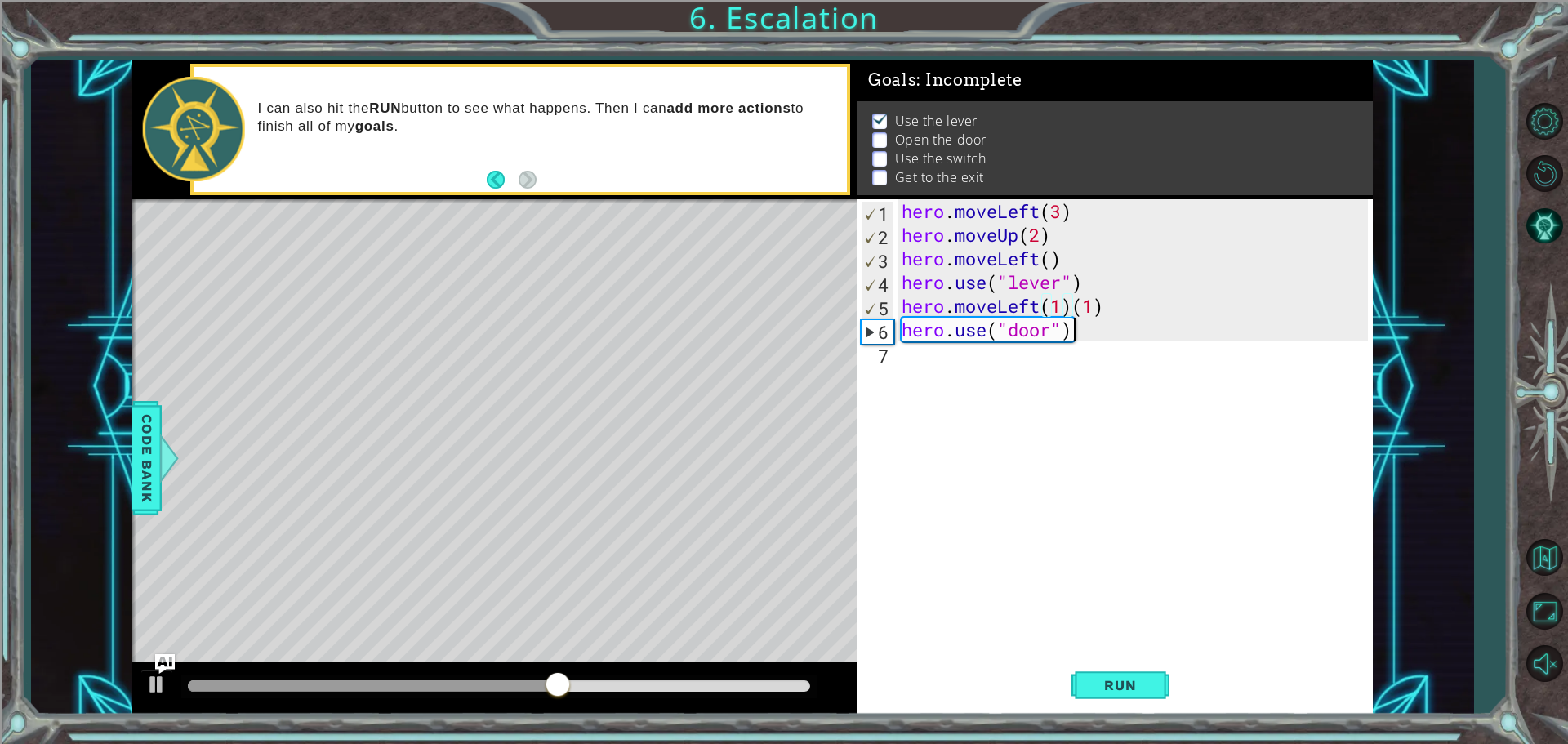
click at [1113, 322] on div "hero . moveLeft ( 3 ) hero . moveUp ( 2 ) hero . moveLeft ( ) hero . use ( "lev…" at bounding box center [1137, 447] width 478 height 497
click at [1110, 308] on div "hero . moveLeft ( 3 ) hero . moveUp ( 2 ) hero . moveLeft ( ) hero . use ( "lev…" at bounding box center [1137, 447] width 478 height 497
type textarea "hero.moveLeft(1)"
click at [1156, 684] on button "Run" at bounding box center [1120, 684] width 98 height 52
click at [900, 366] on div "hero . moveLeft ( 3 ) hero . moveUp ( 2 ) hero . moveLeft ( ) hero . use ( "lev…" at bounding box center [1137, 447] width 478 height 497
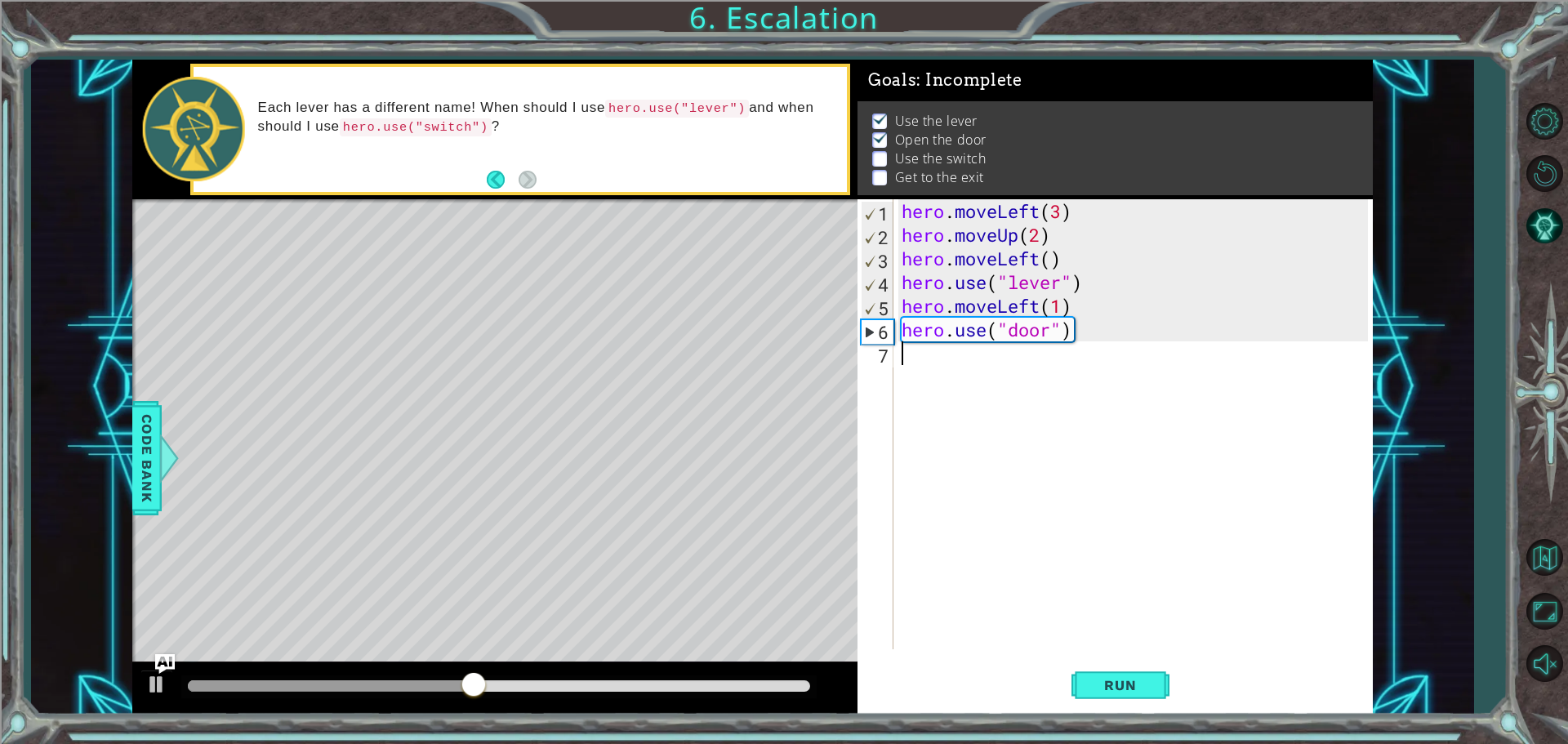
scroll to position [0, 0]
type textarea "h"
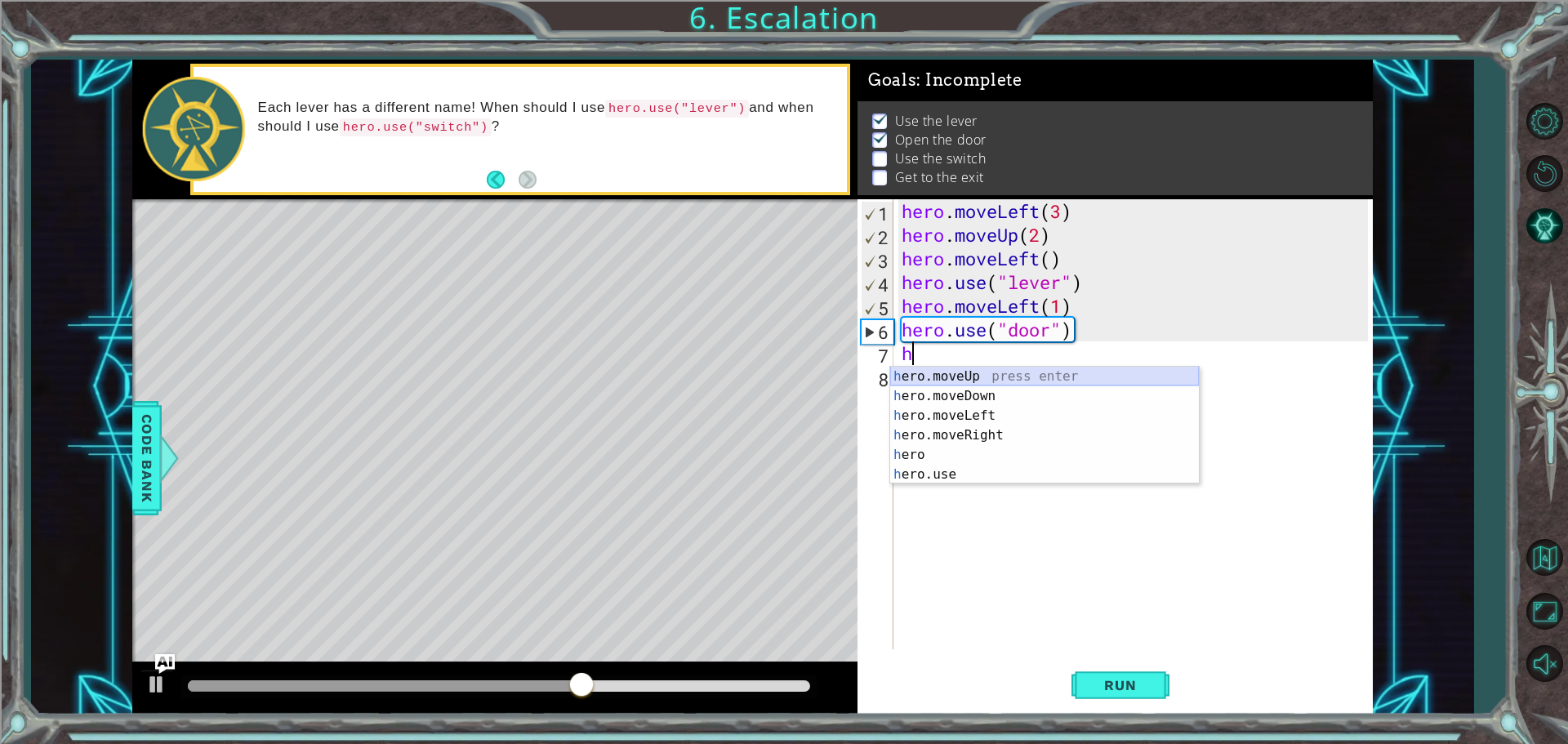
click at [978, 372] on div "h ero.moveUp press enter h ero.moveDown press enter h ero.moveLeft press enter …" at bounding box center [1044, 444] width 309 height 157
type textarea "hero.moveUp(1)"
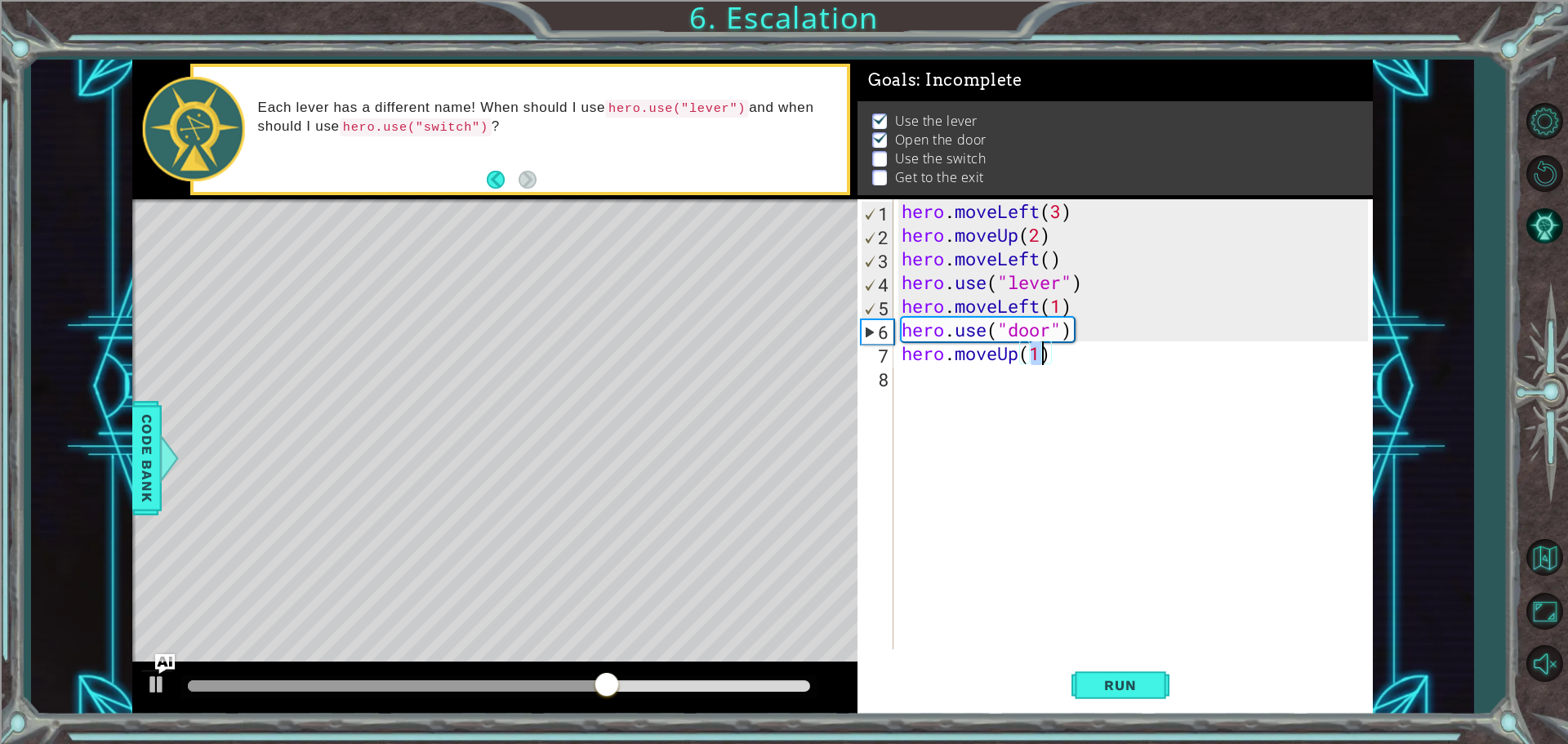
click at [972, 393] on div "hero . moveLeft ( 3 ) hero . moveUp ( 2 ) hero . moveLeft ( ) hero . use ( "lev…" at bounding box center [1137, 447] width 478 height 497
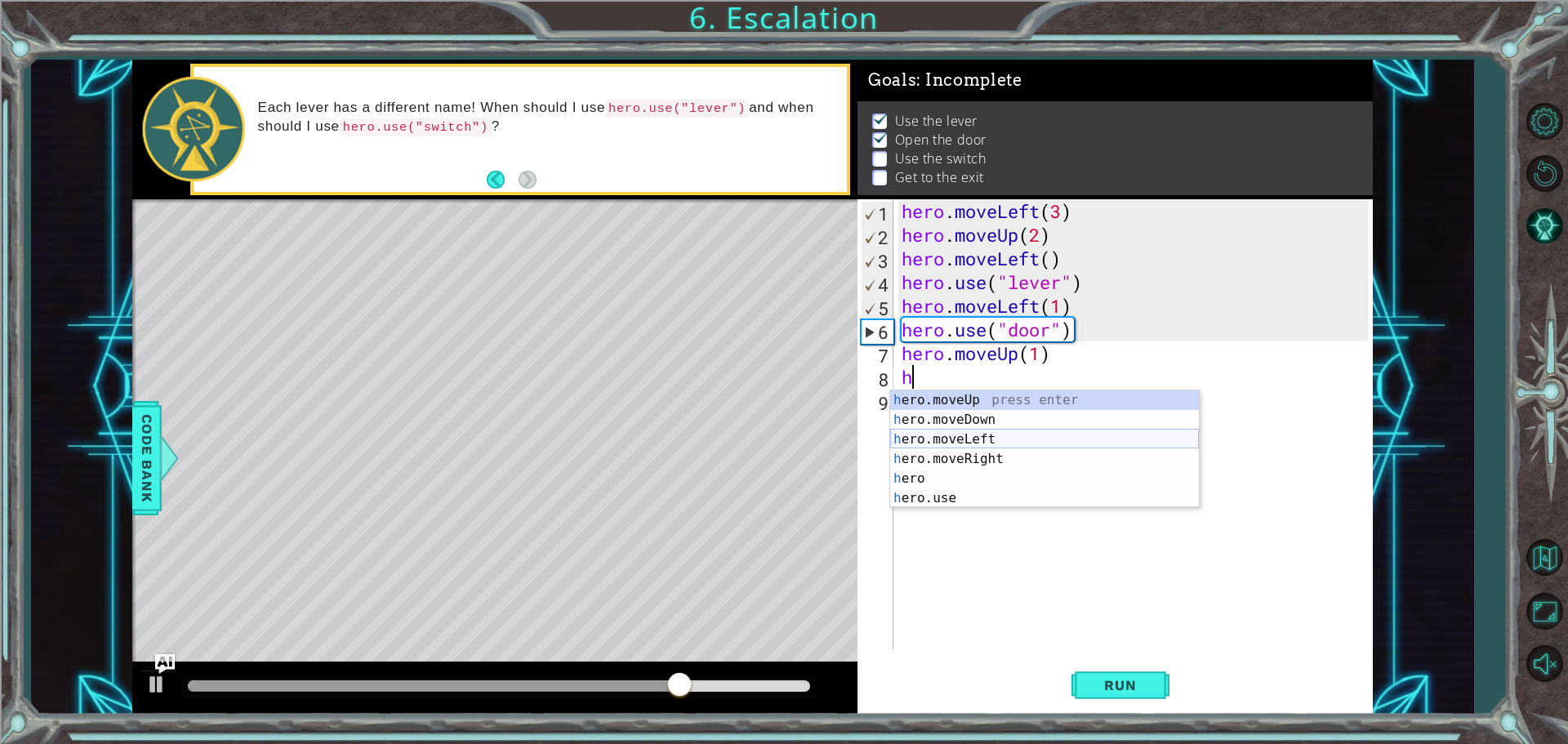
click at [985, 436] on div "h ero.moveUp press enter h ero.moveDown press enter h ero.moveLeft press enter …" at bounding box center [1044, 468] width 309 height 157
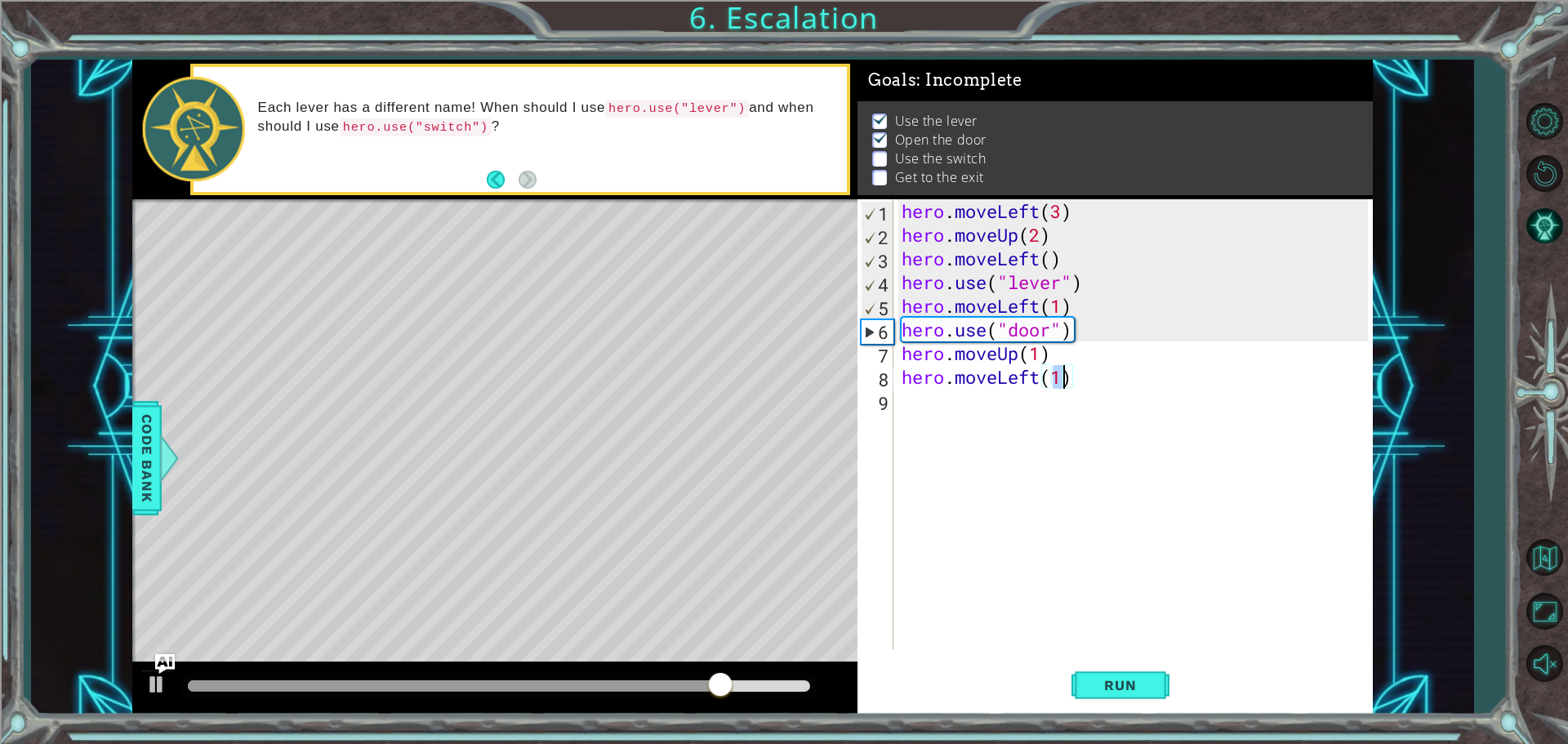
click at [1064, 382] on div "hero . moveLeft ( 3 ) hero . moveUp ( 2 ) hero . moveLeft ( ) hero . use ( "lev…" at bounding box center [1133, 423] width 470 height 450
click at [1075, 383] on div "hero . moveLeft ( 3 ) hero . moveUp ( 2 ) hero . moveLeft ( ) hero . use ( "lev…" at bounding box center [1137, 447] width 478 height 497
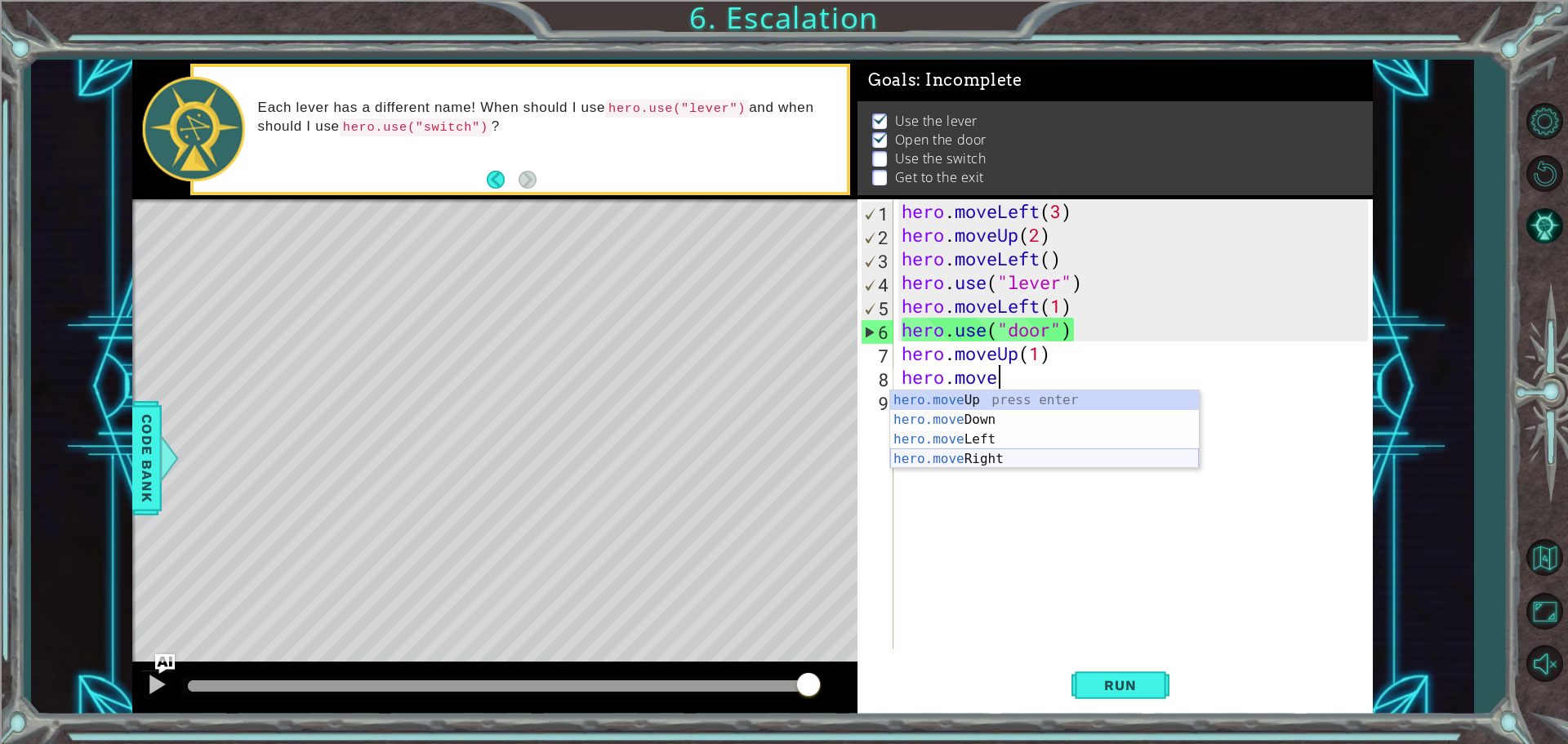
click at [991, 453] on div "hero.move Up press enter hero.move Down press enter hero.move Left press enter …" at bounding box center [1044, 449] width 309 height 117
type textarea "hero.moveRight(1)"
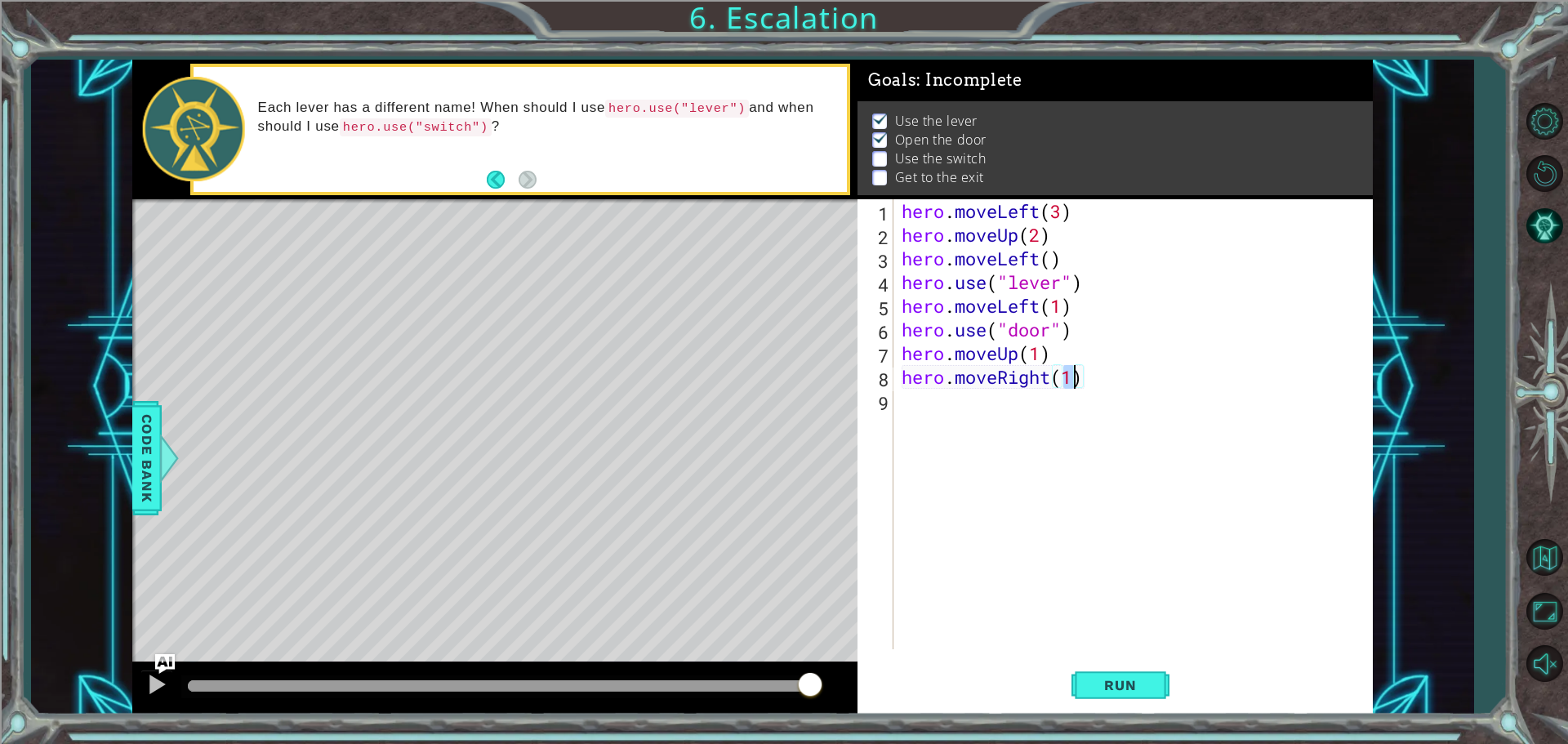
click at [949, 411] on div "hero . moveLeft ( 3 ) hero . moveUp ( 2 ) hero . moveLeft ( ) hero . use ( "lev…" at bounding box center [1137, 447] width 478 height 497
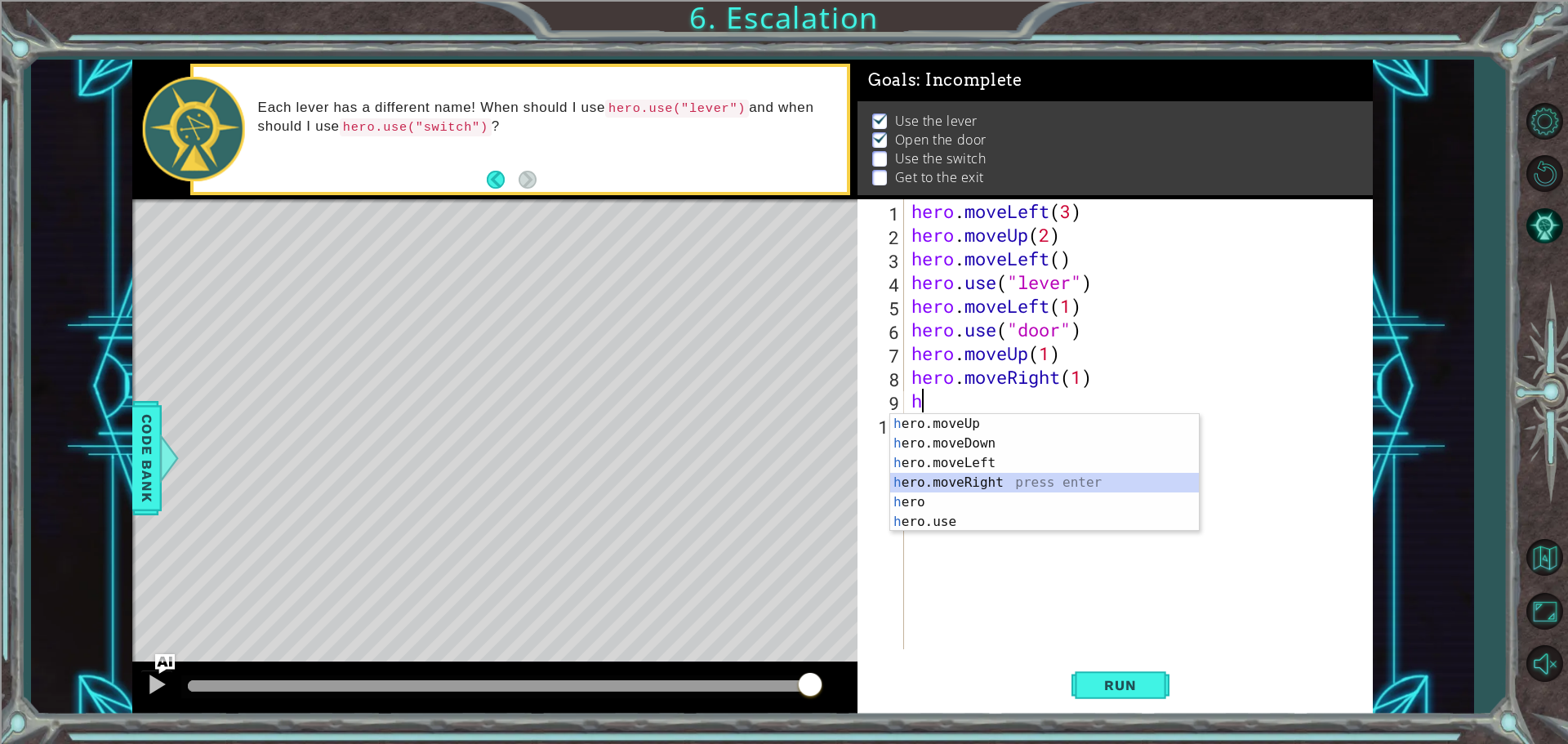
click at [996, 484] on div "h ero.moveUp press enter h ero.moveDown press enter h ero.moveLeft press enter …" at bounding box center [1044, 492] width 309 height 157
type textarea "hero.moveRight(1)"
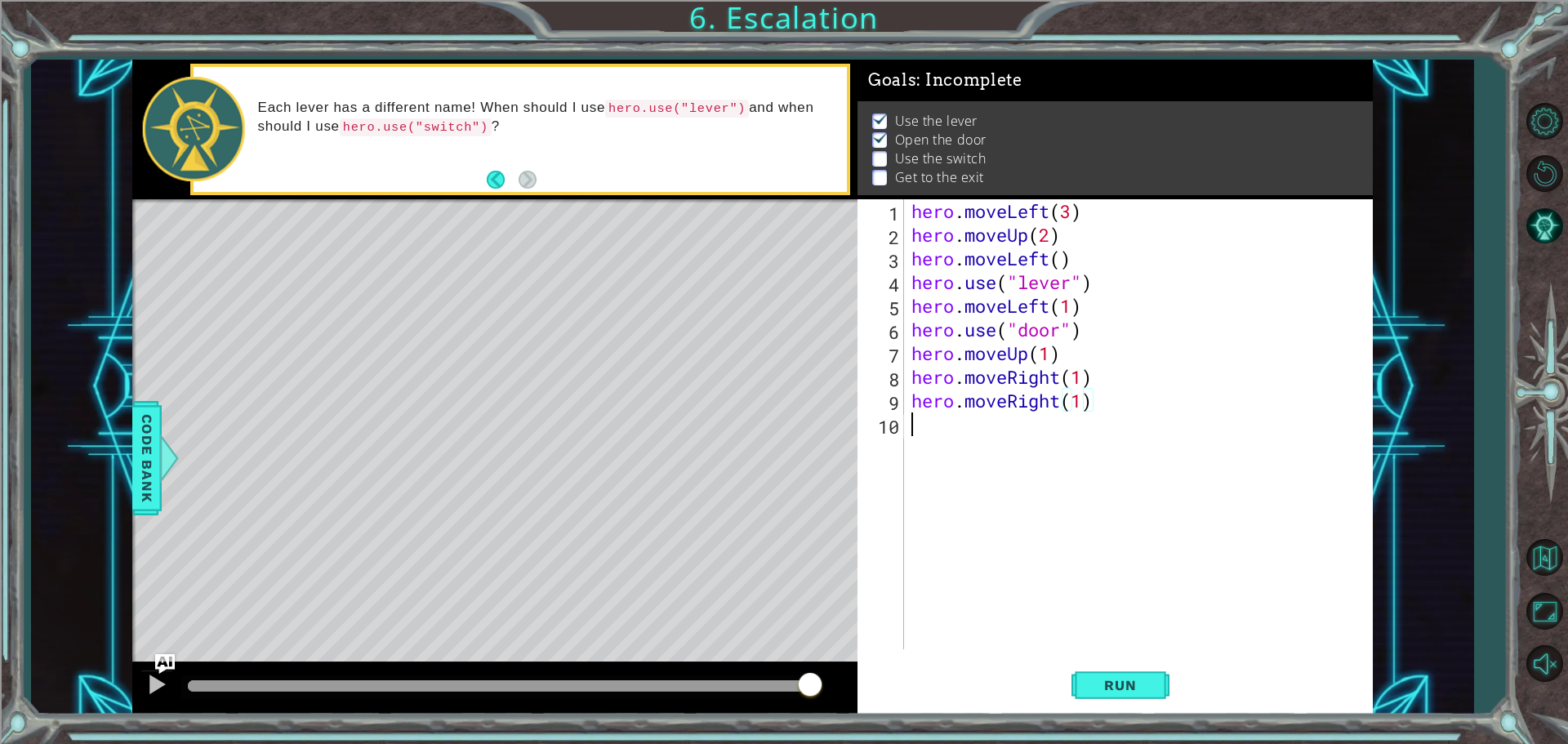
click at [929, 431] on div "hero . moveLeft ( 3 ) hero . moveUp ( 2 ) hero . moveLeft ( ) hero . use ( "lev…" at bounding box center [1142, 447] width 468 height 497
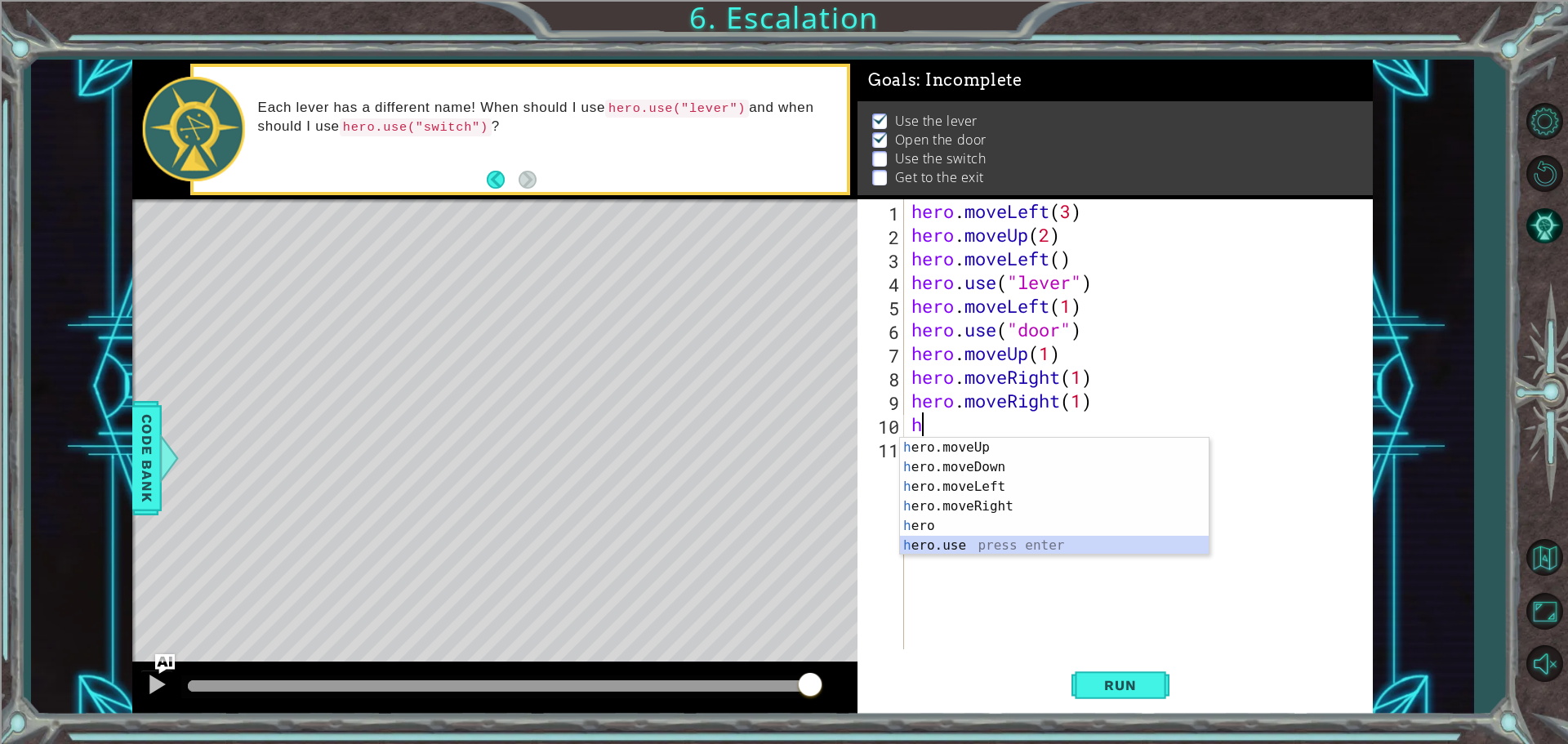
click at [978, 542] on div "h ero.moveUp press enter h ero.moveDown press enter h ero.moveLeft press enter …" at bounding box center [1054, 515] width 309 height 157
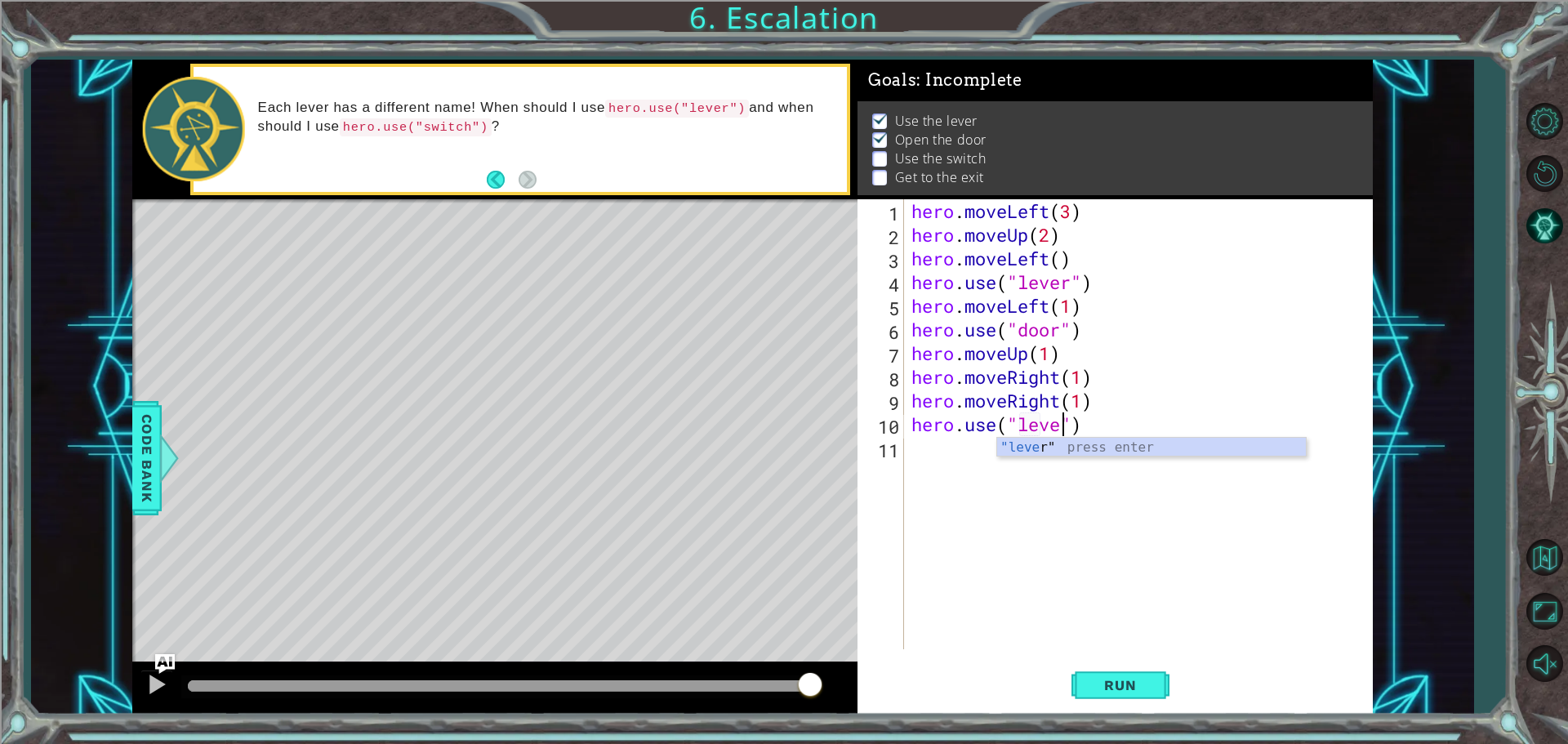
type textarea "hero.use("lever")"
click at [926, 443] on div "hero . moveLeft ( 3 ) hero . moveUp ( 2 ) hero . moveLeft ( ) hero . use ( "lev…" at bounding box center [1142, 447] width 468 height 497
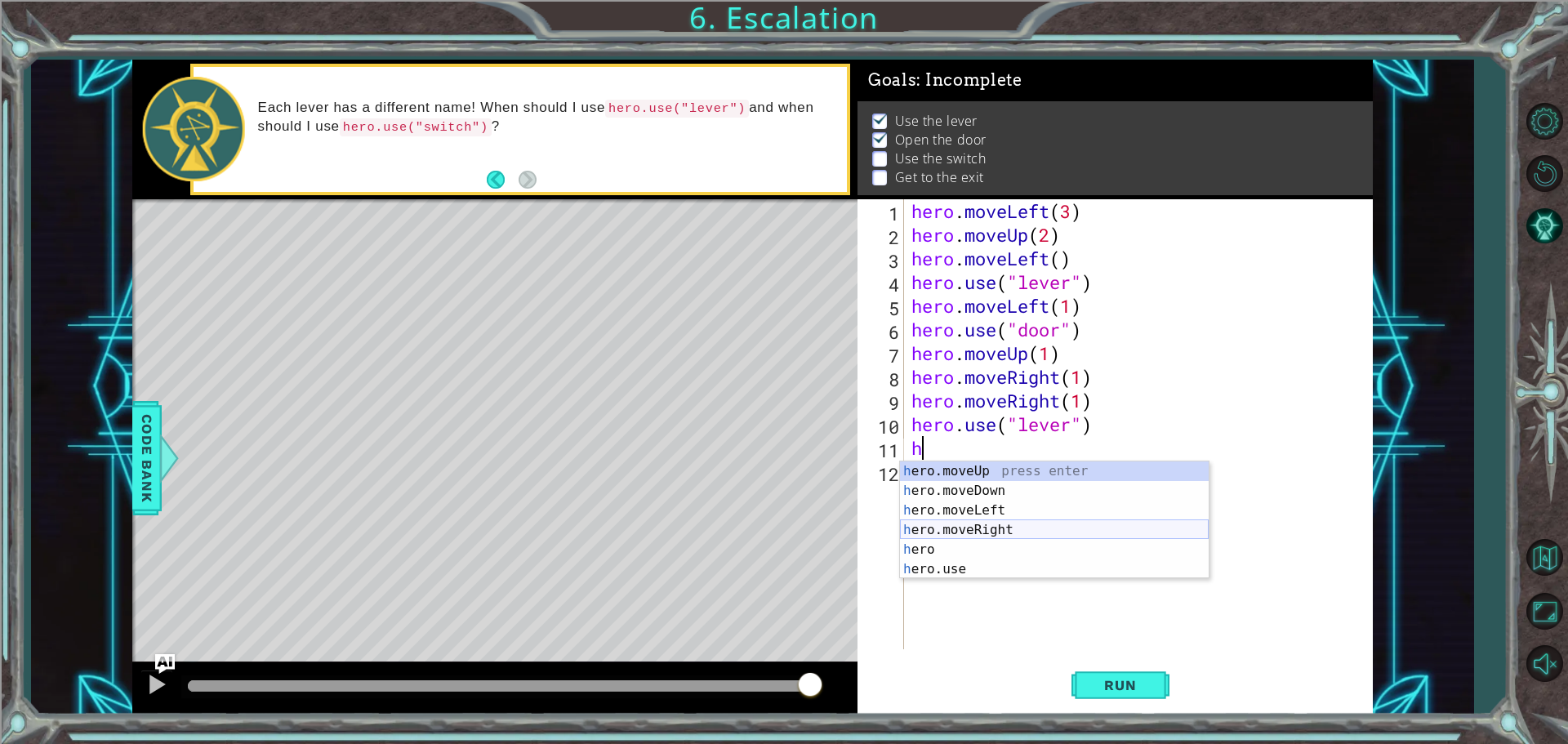
click at [989, 531] on div "h ero.moveUp press enter h ero.moveDown press enter h ero.moveLeft press enter …" at bounding box center [1054, 539] width 309 height 157
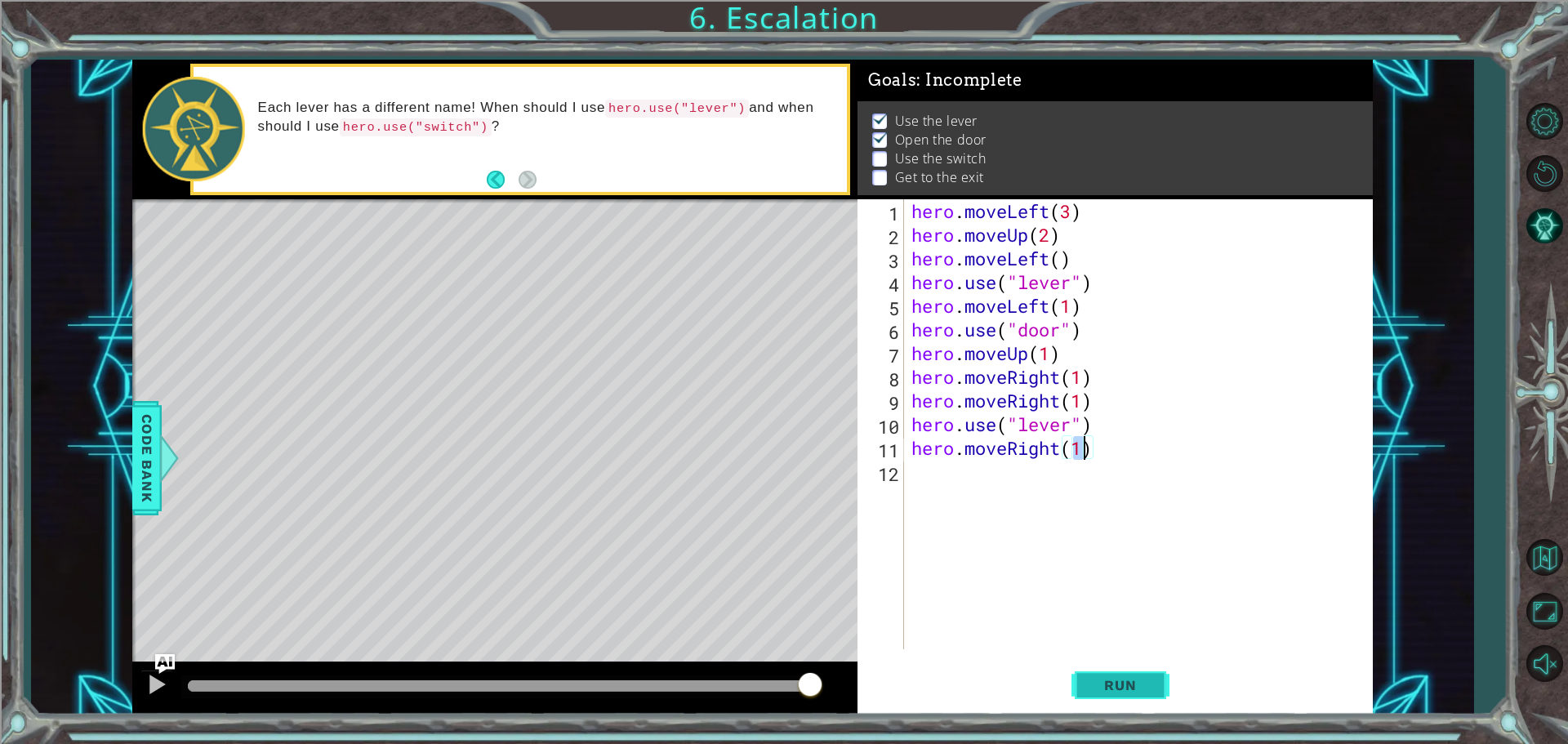
click at [1134, 685] on span "Run" at bounding box center [1120, 684] width 65 height 17
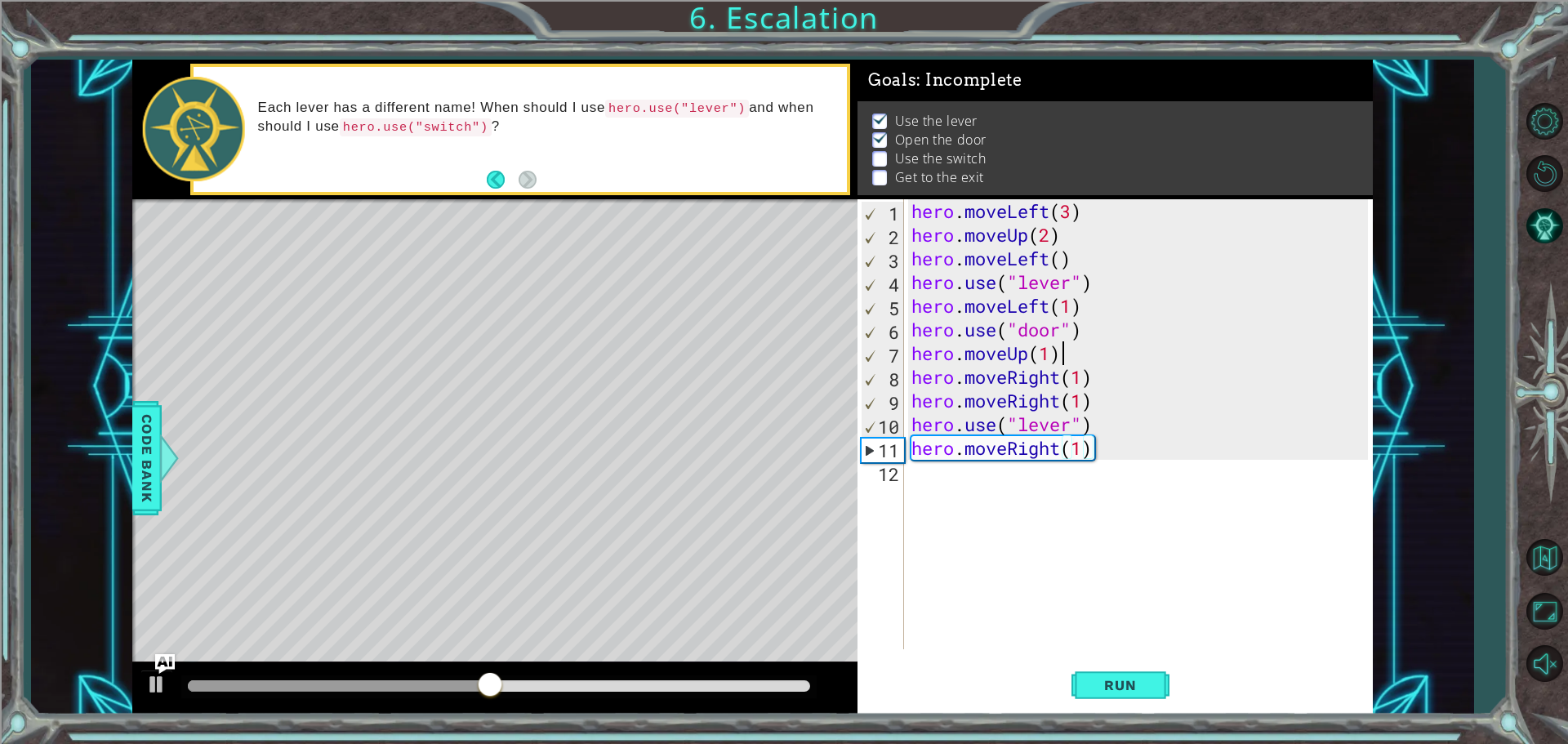
click at [1068, 356] on div "hero . moveLeft ( 3 ) hero . moveUp ( 2 ) hero . moveLeft ( ) hero . use ( "lev…" at bounding box center [1142, 447] width 468 height 497
type textarea "hero.moveUp(1)"
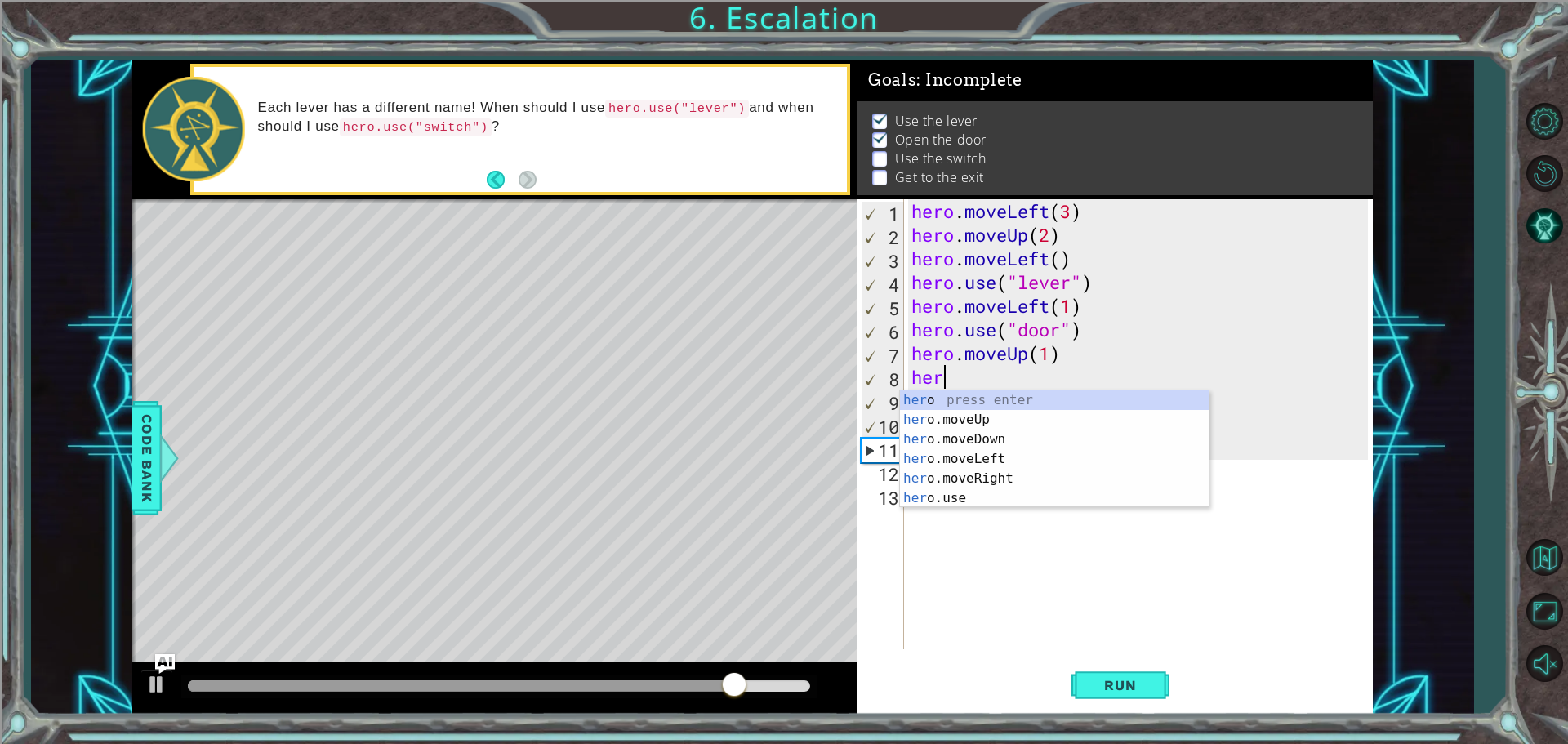
scroll to position [0, 1]
click at [997, 417] on div "hero press enter hero .moveUp press enter hero .moveDown press enter hero .move…" at bounding box center [1054, 468] width 309 height 157
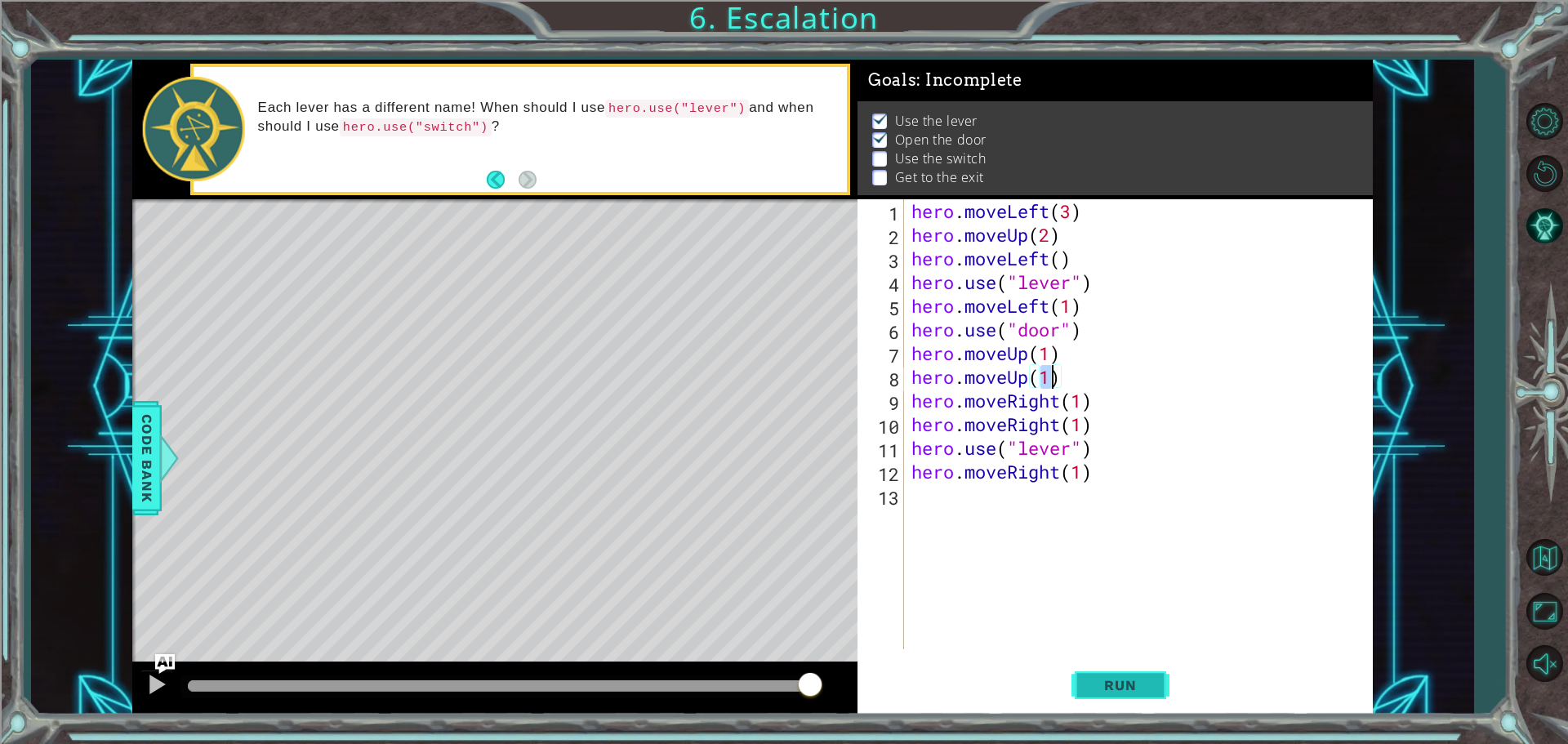
click at [1101, 679] on span "Run" at bounding box center [1120, 684] width 65 height 17
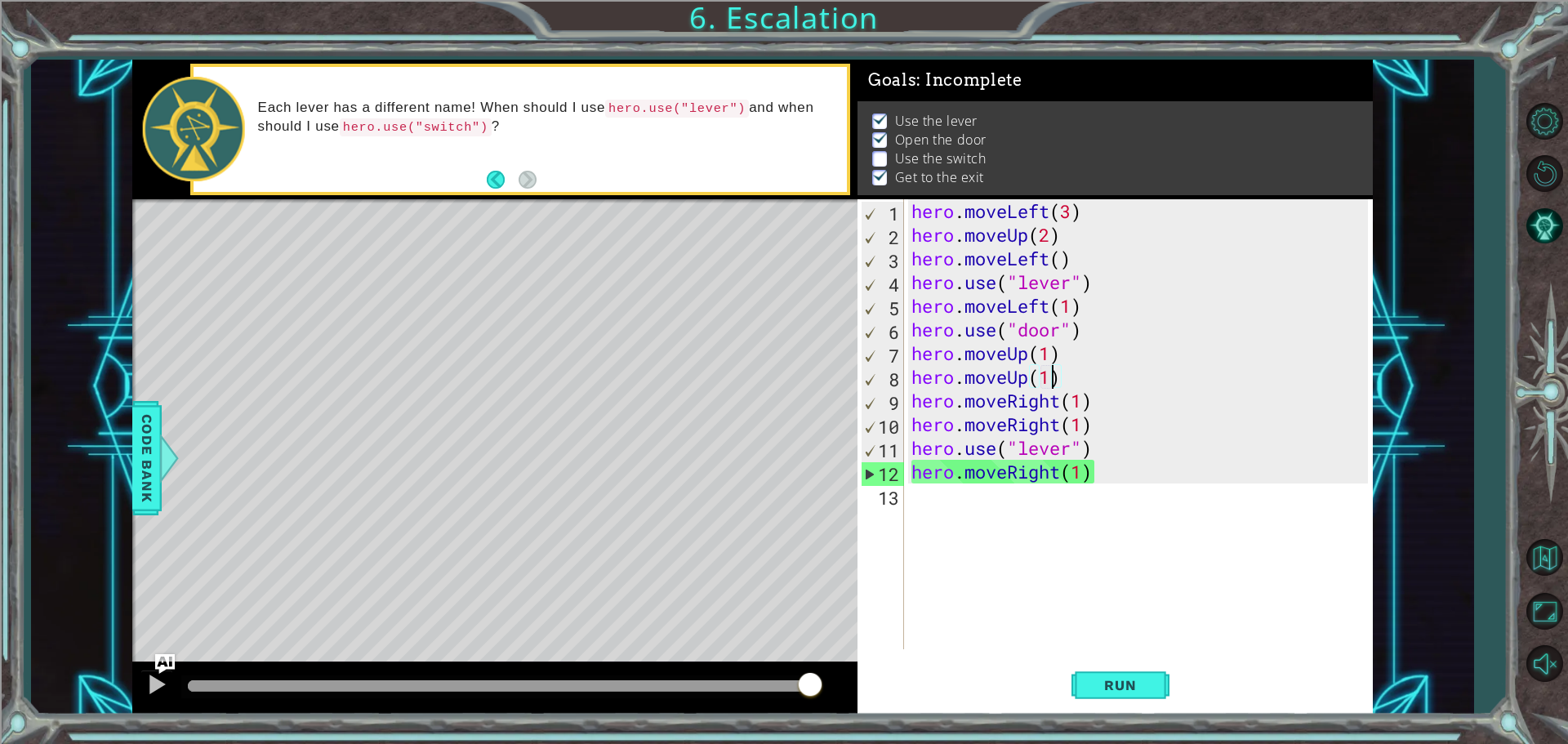
click at [1068, 440] on div "hero . moveLeft ( 3 ) hero . moveUp ( 2 ) hero . moveLeft ( ) hero . use ( "lev…" at bounding box center [1142, 447] width 468 height 497
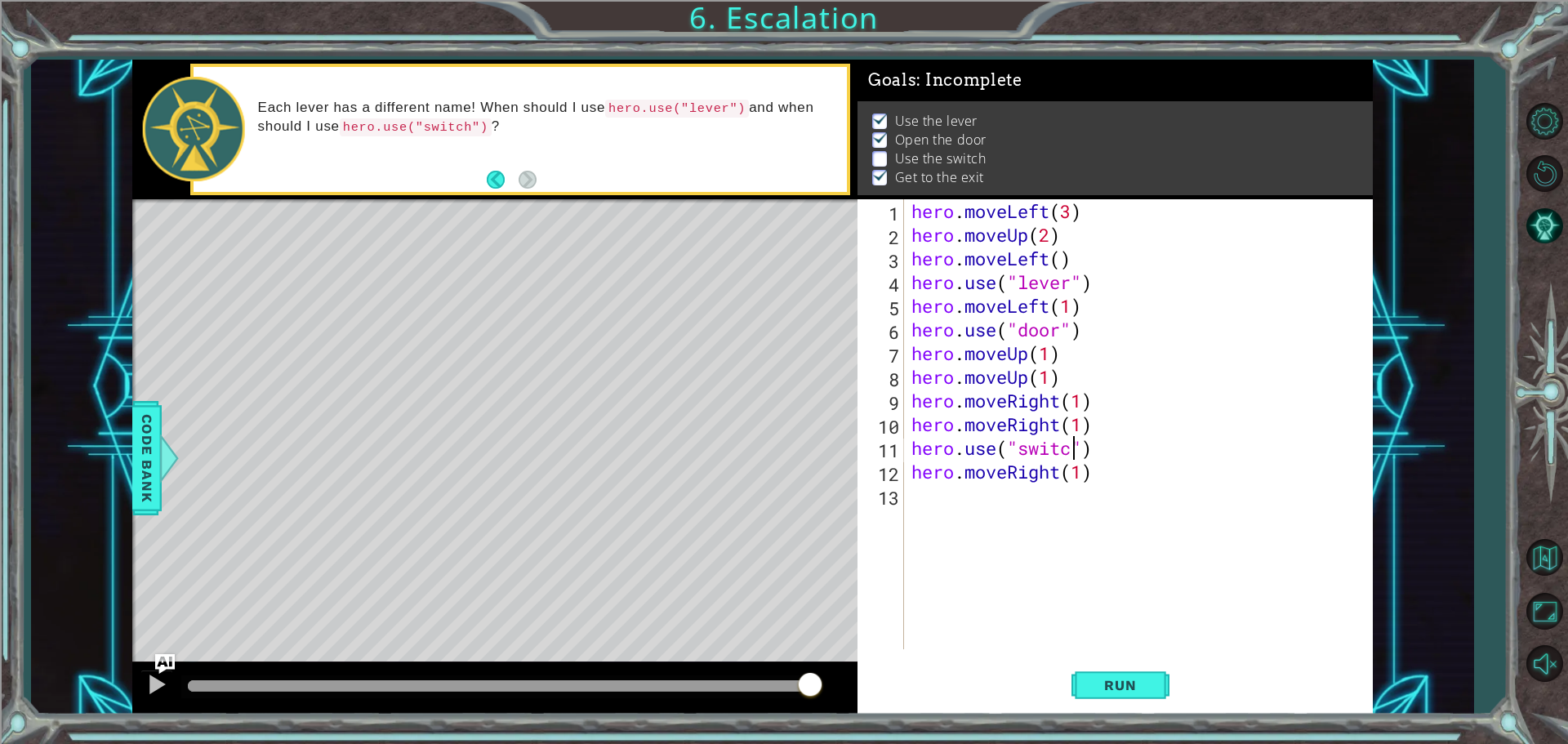
scroll to position [0, 7]
type textarea "hero.use("switch")"
click at [1139, 679] on span "Run" at bounding box center [1120, 684] width 65 height 17
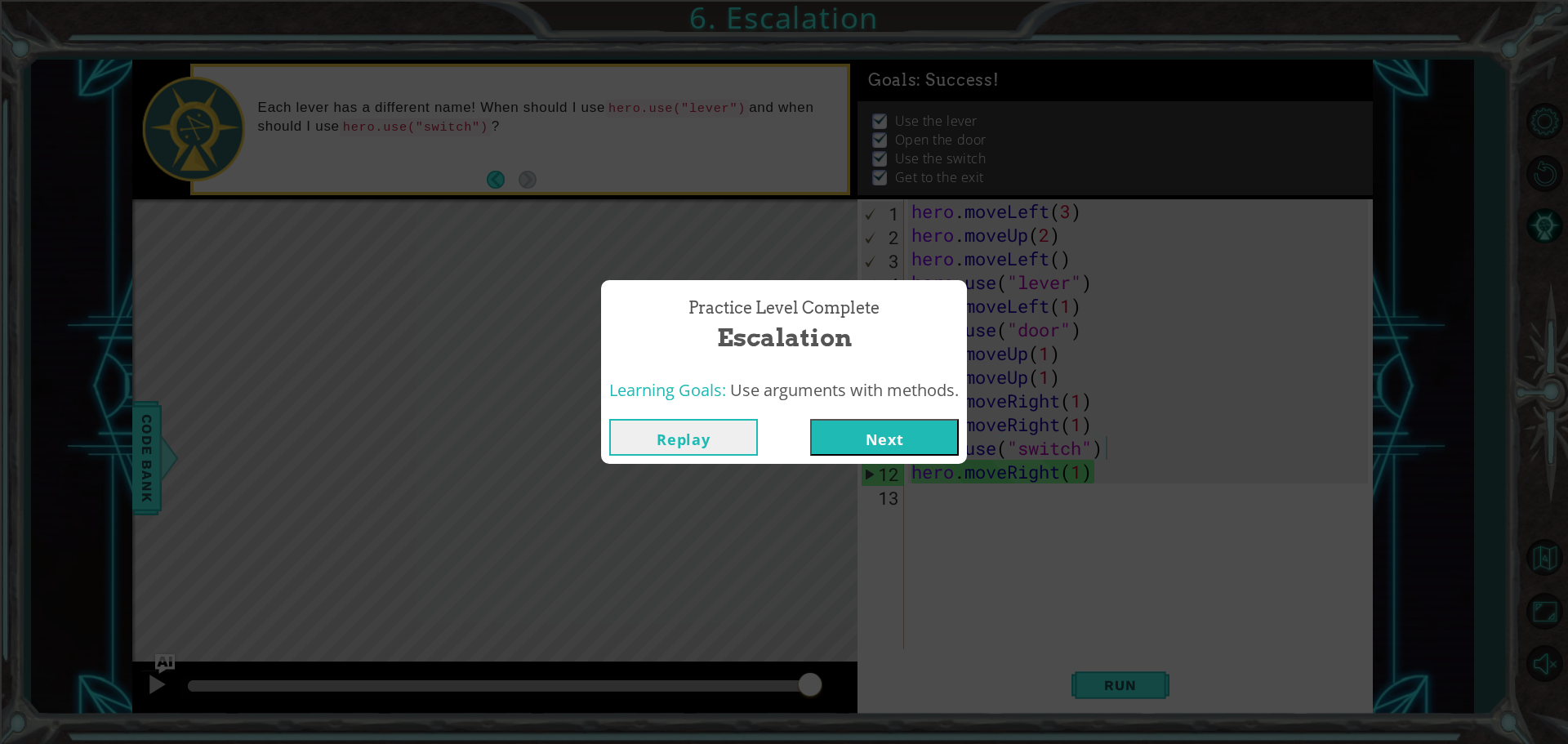
click at [883, 434] on button "Next" at bounding box center [884, 437] width 149 height 37
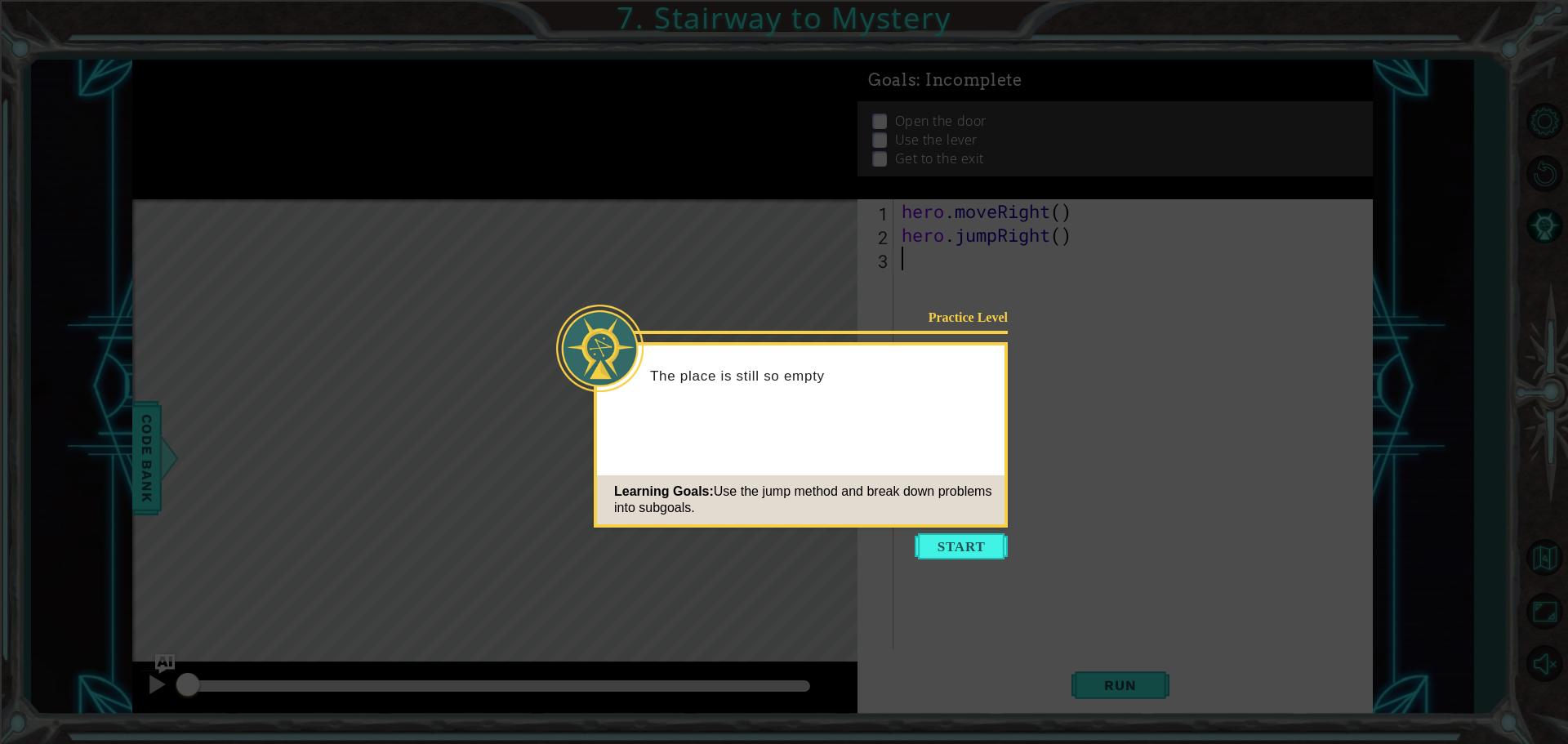
drag, startPoint x: 978, startPoint y: 549, endPoint x: 976, endPoint y: 559, distance: 10.2
click at [975, 553] on button "Start" at bounding box center [961, 546] width 93 height 26
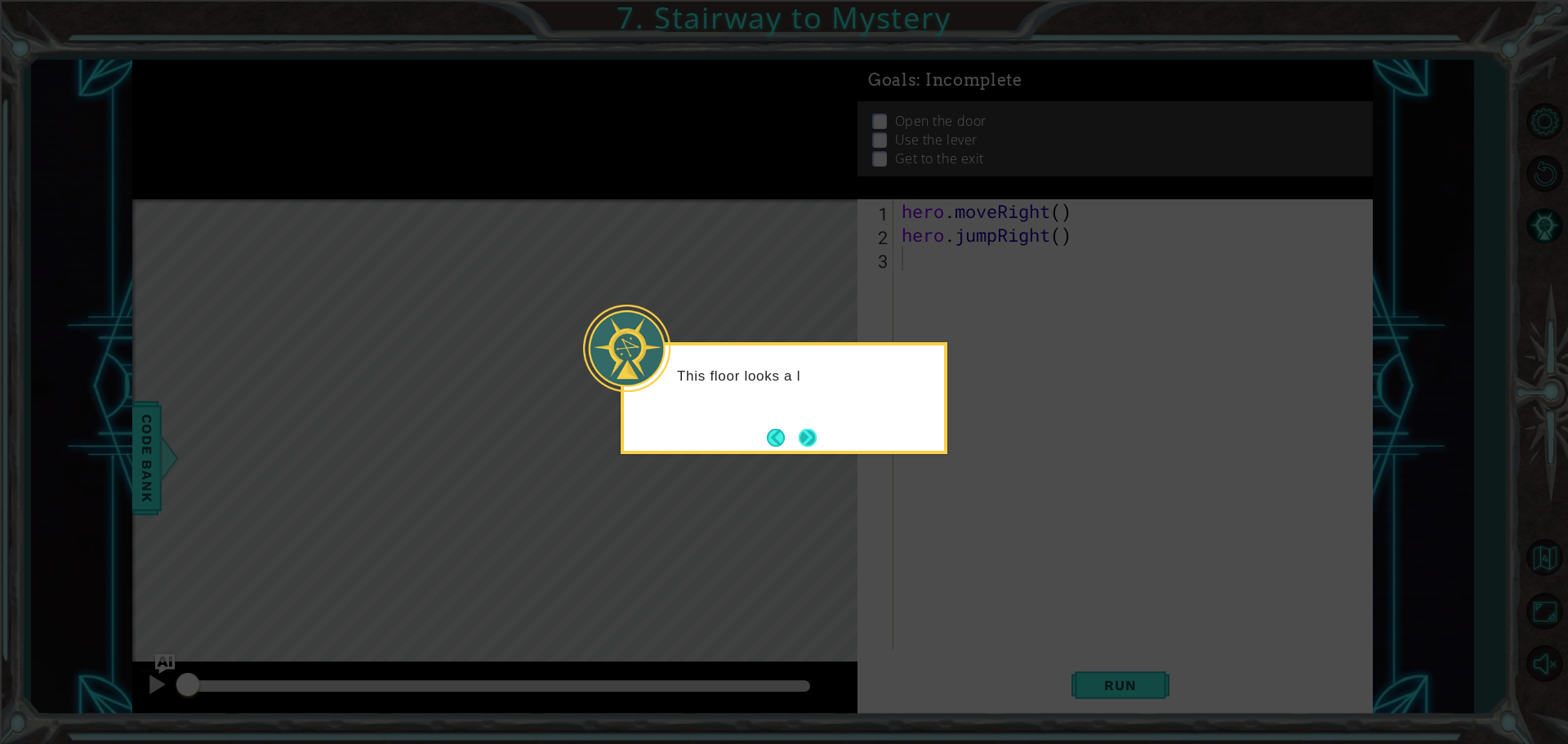
click at [817, 437] on button "Next" at bounding box center [807, 437] width 18 height 18
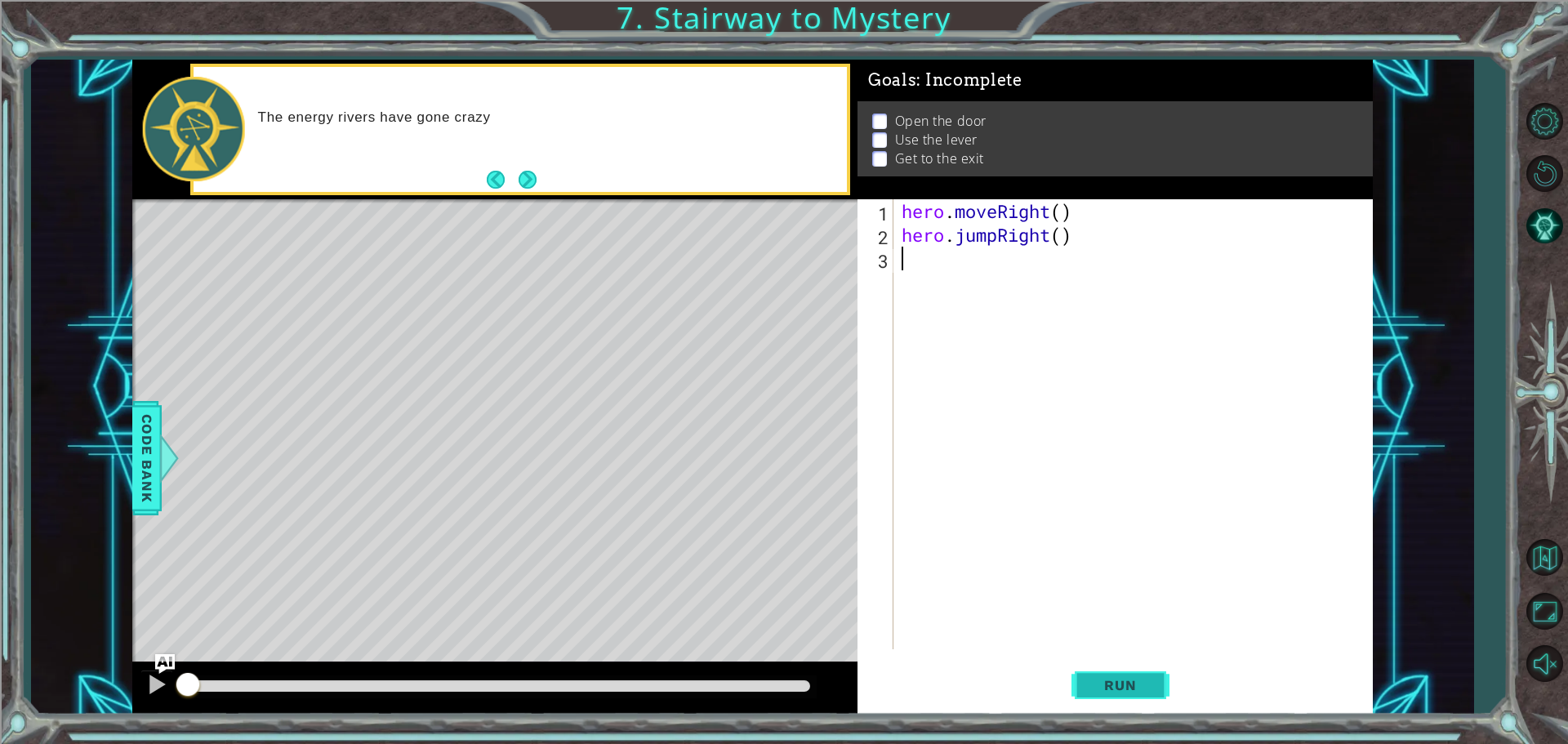
click at [1115, 685] on span "Run" at bounding box center [1120, 684] width 65 height 17
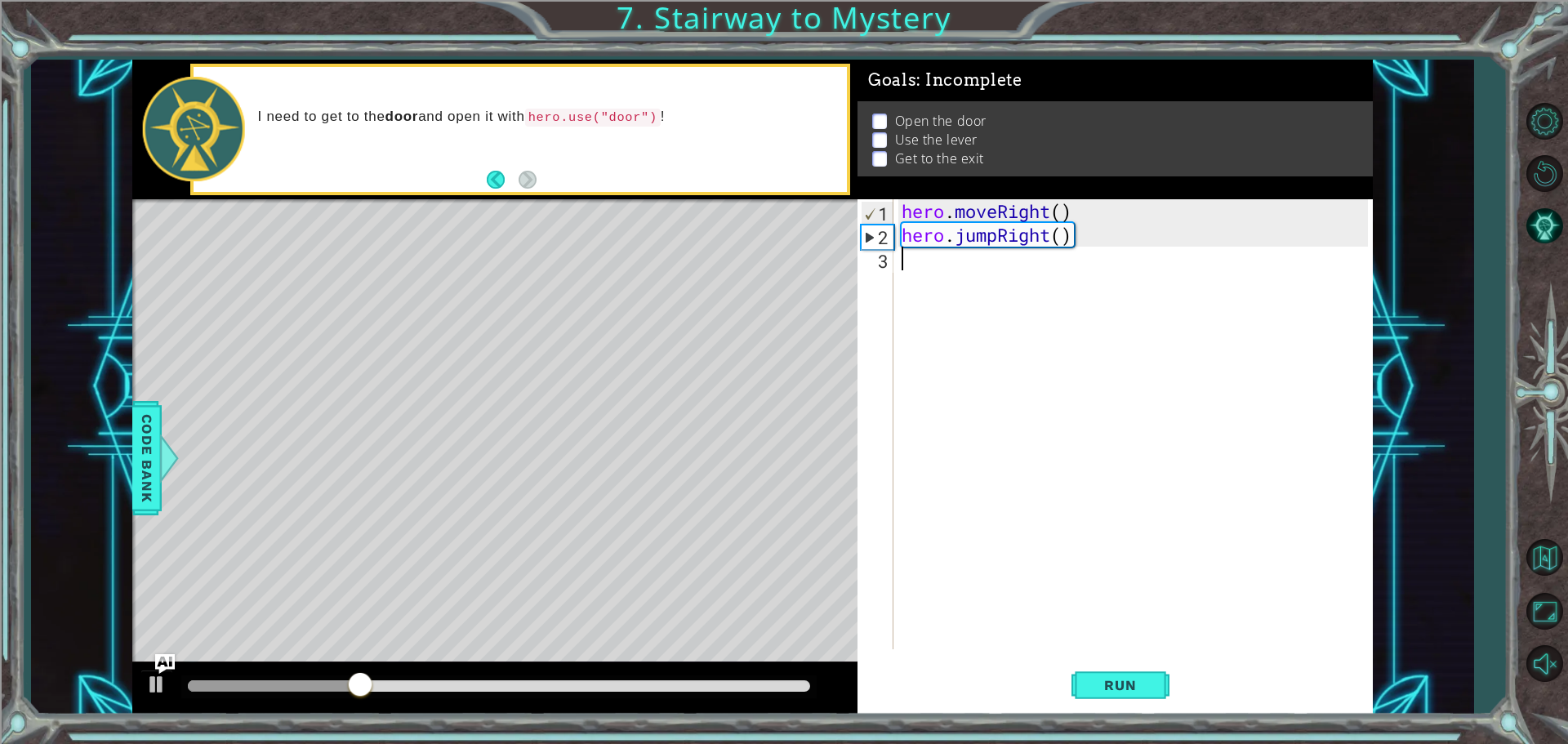
type textarea "h"
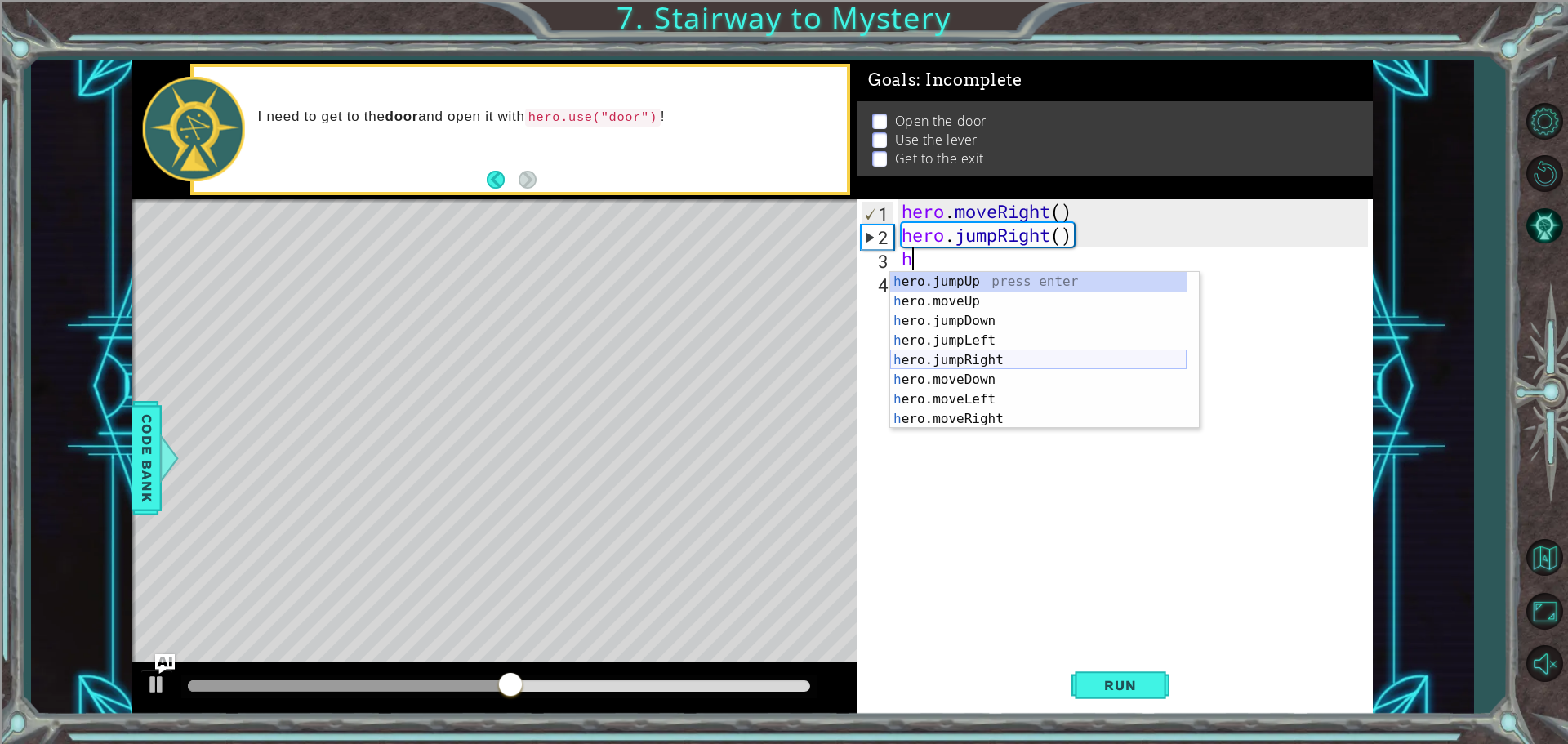
click at [998, 359] on div "h ero.jumpUp press enter h ero.moveUp press enter h ero.jumpDown press enter h …" at bounding box center [1038, 370] width 296 height 196
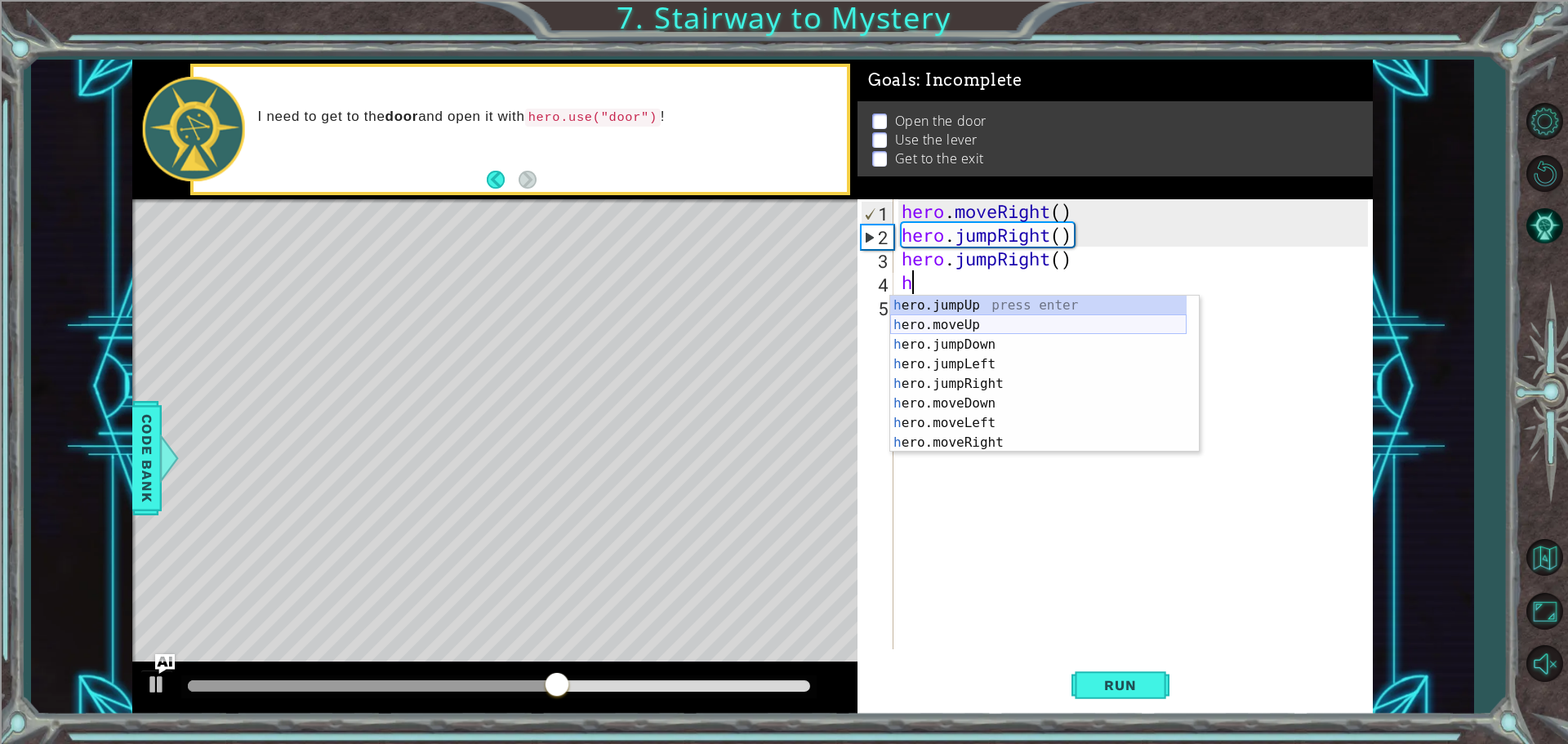
click at [978, 322] on div "h ero.jumpUp press enter h ero.moveUp press enter h ero.jumpDown press enter h …" at bounding box center [1038, 393] width 296 height 196
type textarea "hero.moveUp(1)"
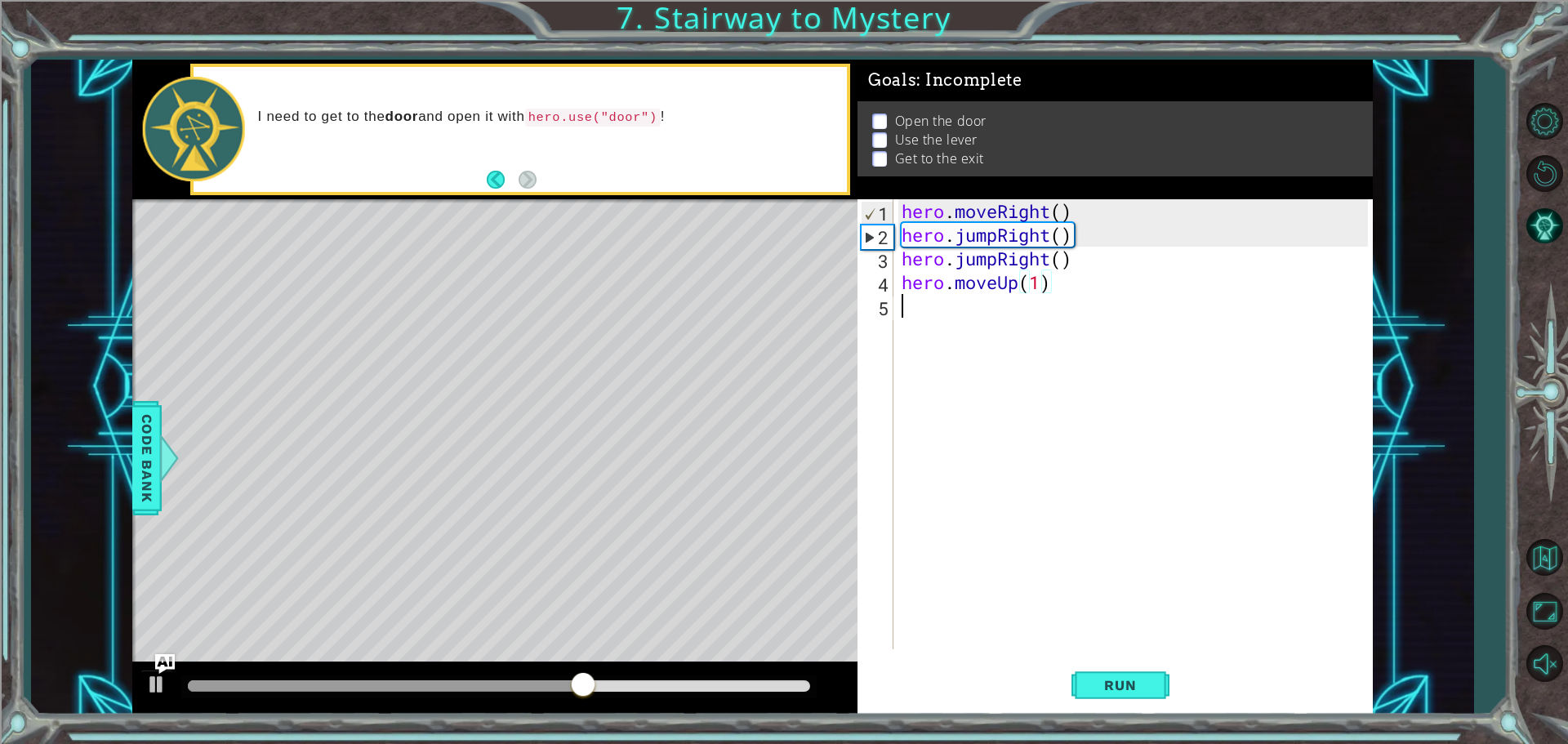
click at [981, 358] on div "hero . moveRight ( ) hero . jumpRight ( ) hero . jumpRight ( ) hero . moveUp ( …" at bounding box center [1137, 447] width 478 height 497
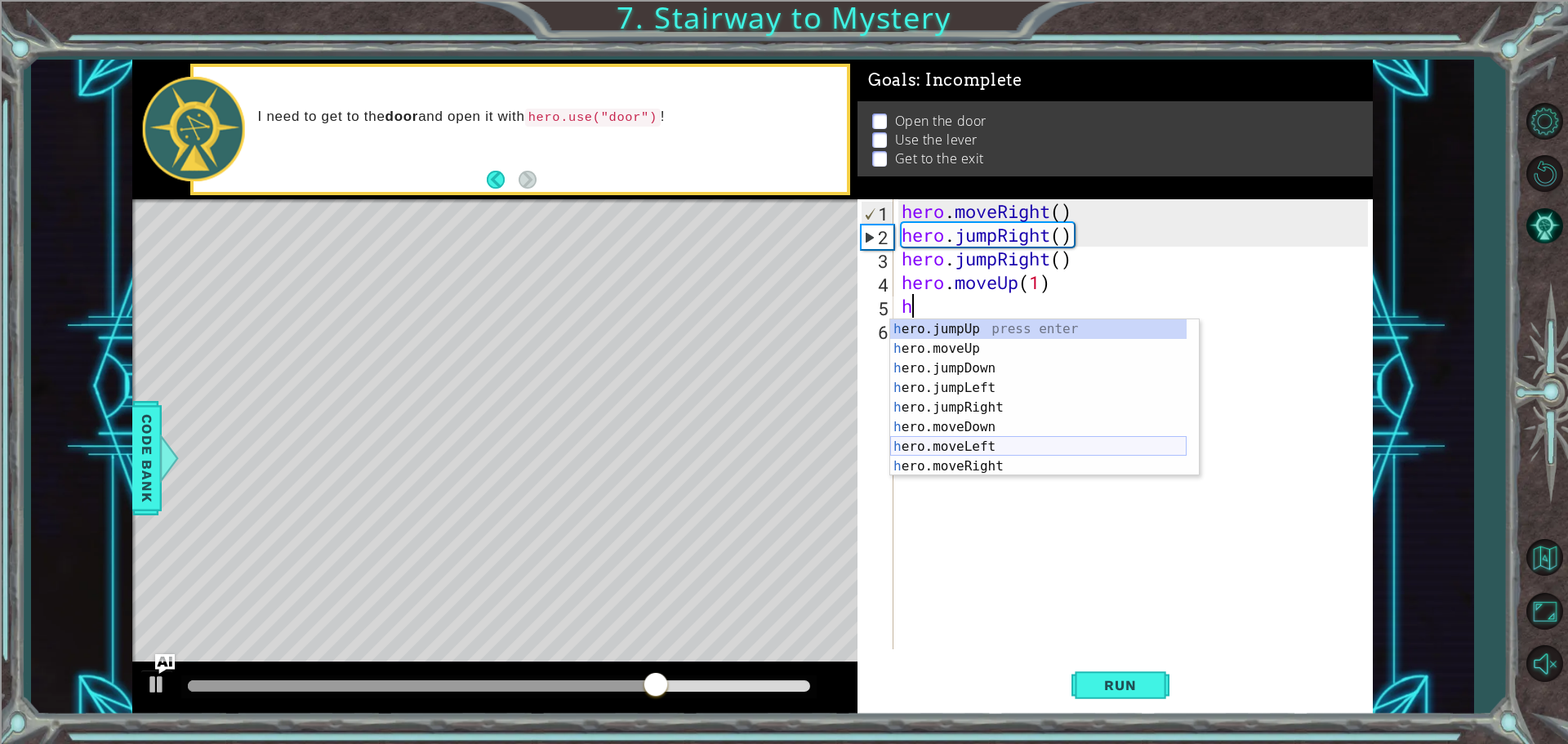
scroll to position [19, 0]
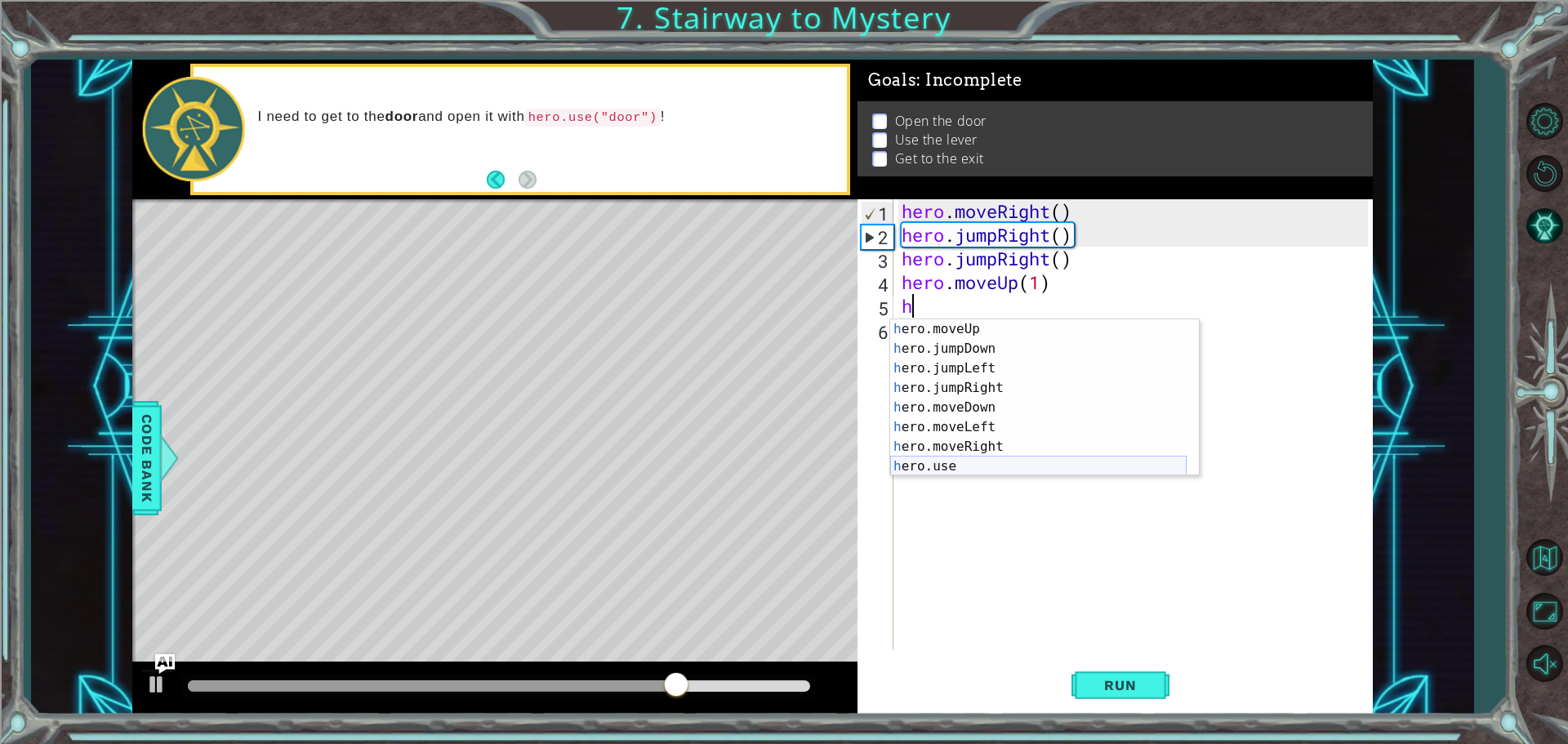
click at [974, 465] on div "h ero.moveUp press enter h ero.jumpDown press enter h ero.jumpLeft press enter …" at bounding box center [1038, 417] width 296 height 196
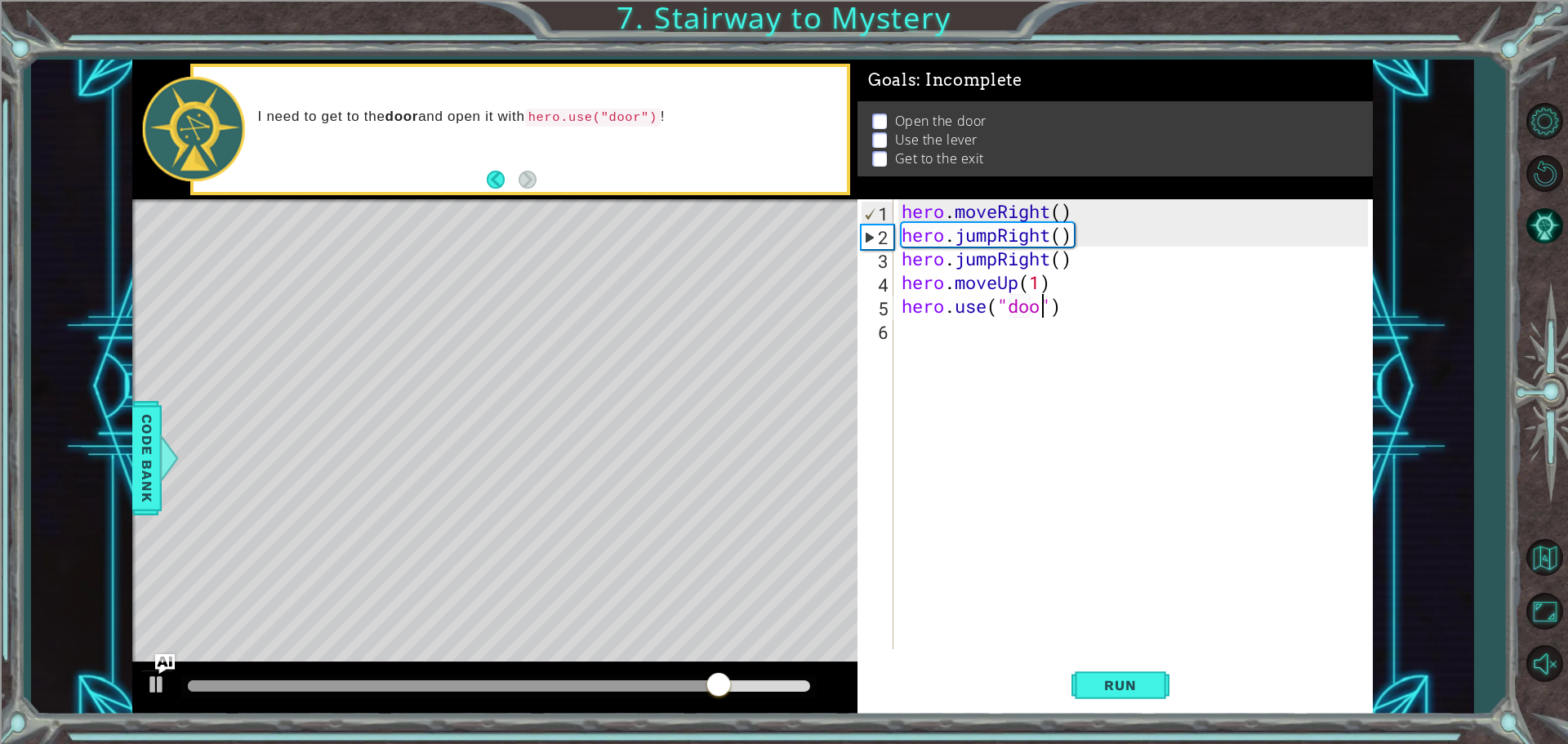
type textarea "hero.use("door")"
click at [940, 318] on div "hero . moveRight ( ) hero . jumpRight ( ) hero . jumpRight ( ) hero . moveUp ( …" at bounding box center [1137, 447] width 478 height 497
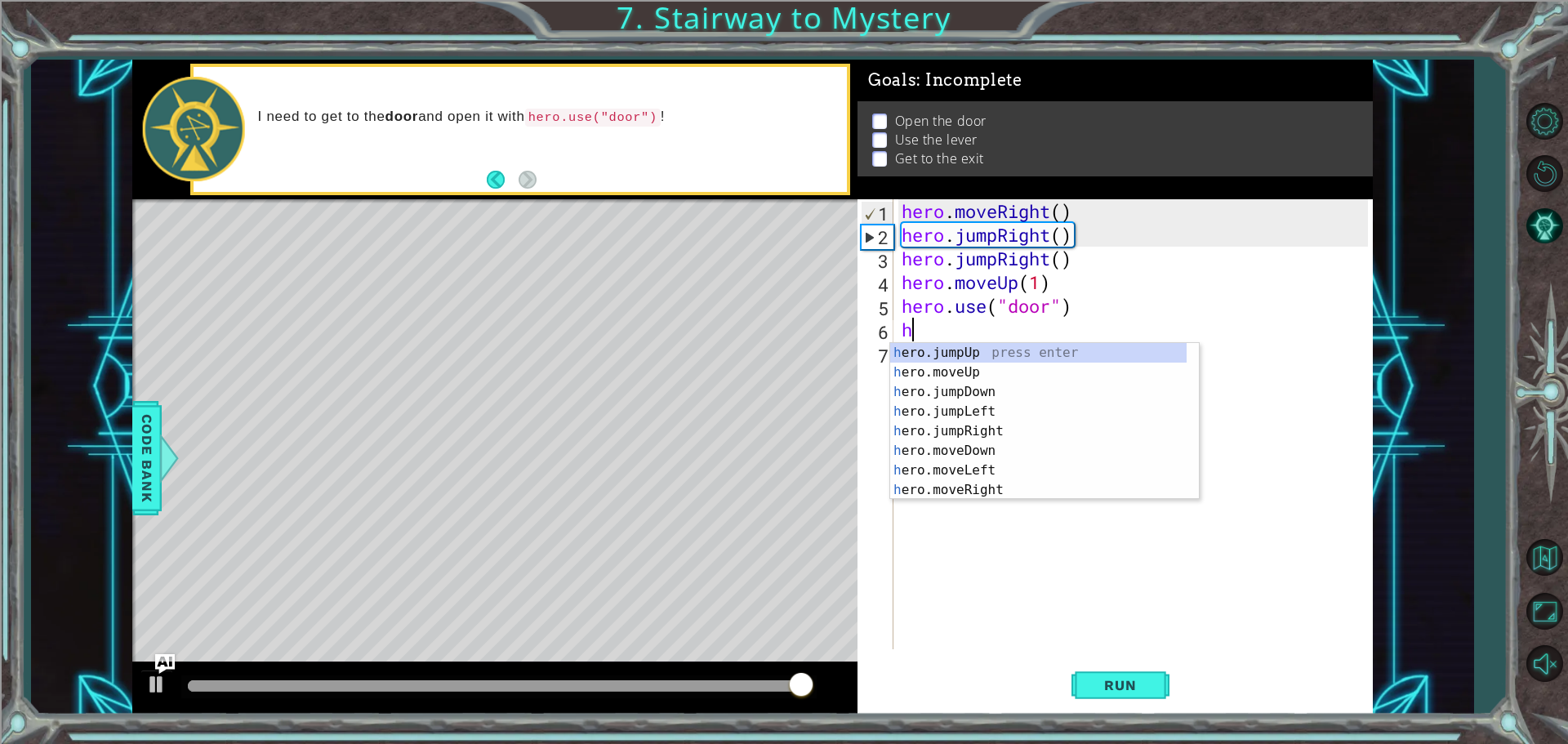
scroll to position [0, 0]
click at [970, 370] on div "h ero.jumpUp press enter h ero.moveUp press enter h ero.jumpDown press enter h …" at bounding box center [1038, 441] width 296 height 196
type textarea "hero.moveUp(1)"
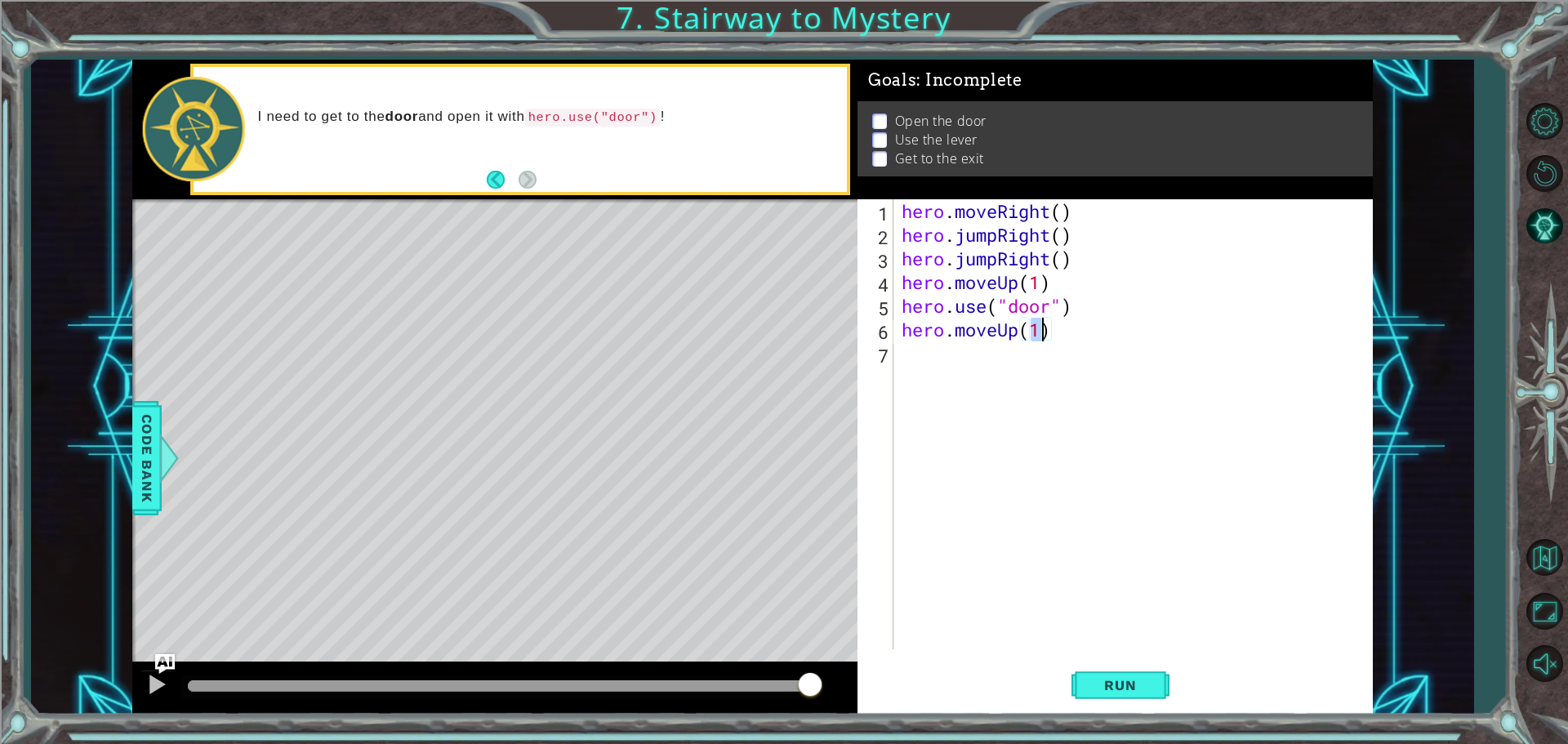
click at [913, 359] on div "hero . moveRight ( ) hero . jumpRight ( ) hero . jumpRight ( ) hero . moveUp ( …" at bounding box center [1137, 447] width 478 height 497
type textarea "h"
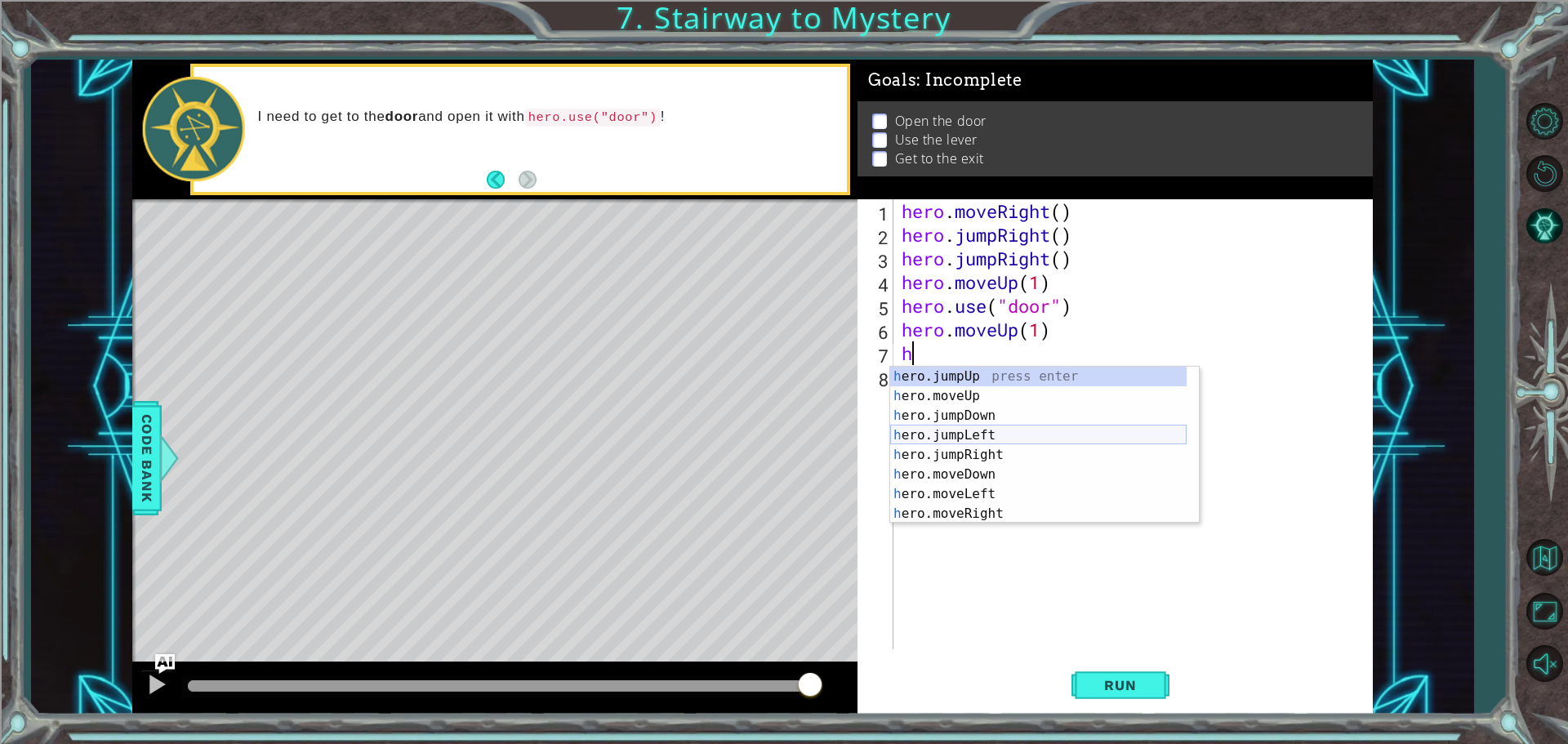
click at [925, 434] on div "h ero.jumpUp press enter h ero.moveUp press enter h ero.jumpDown press enter h …" at bounding box center [1038, 464] width 296 height 196
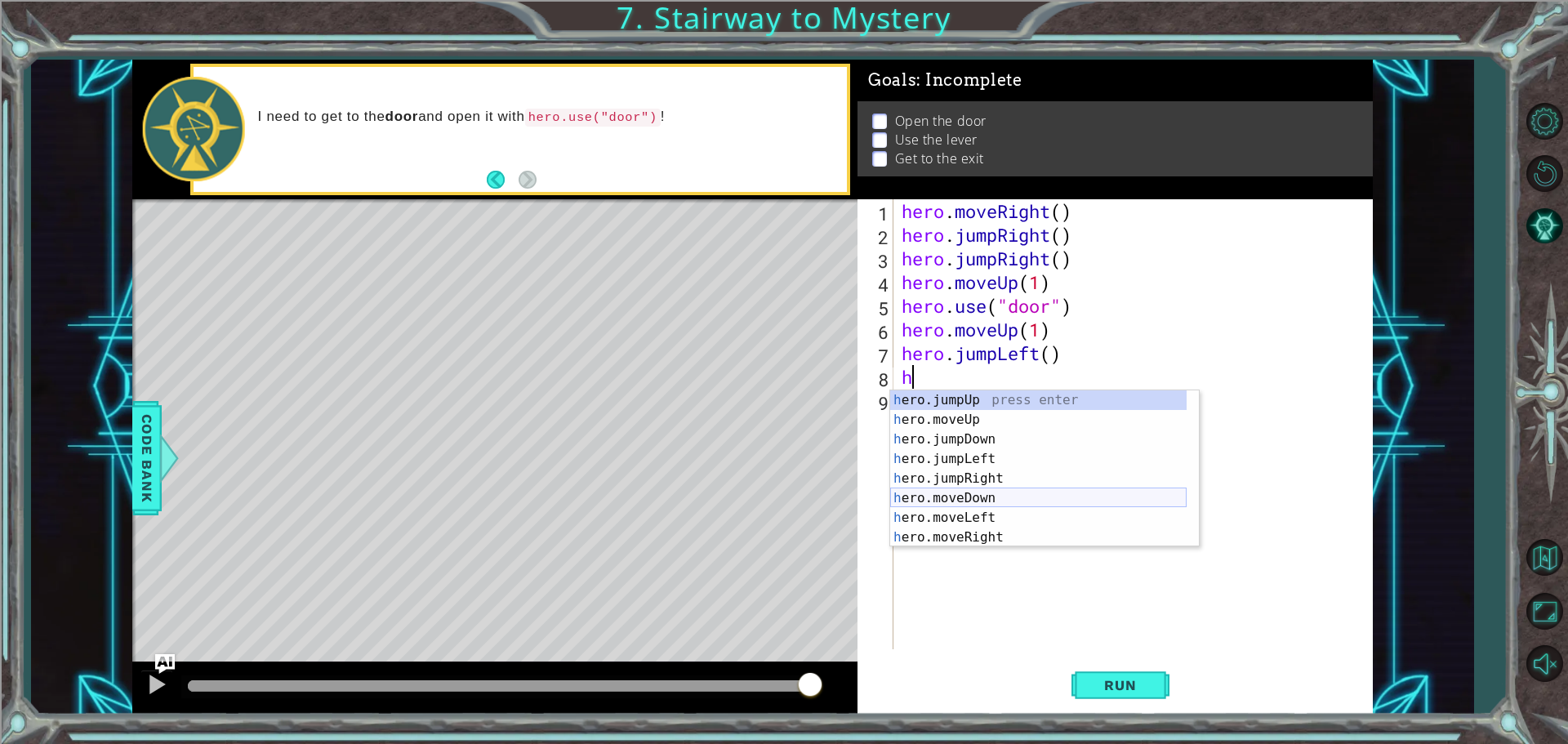
scroll to position [19, 0]
click at [990, 531] on div "h ero.moveUp press enter h ero.jumpDown press enter h ero.jumpLeft press enter …" at bounding box center [1038, 488] width 296 height 196
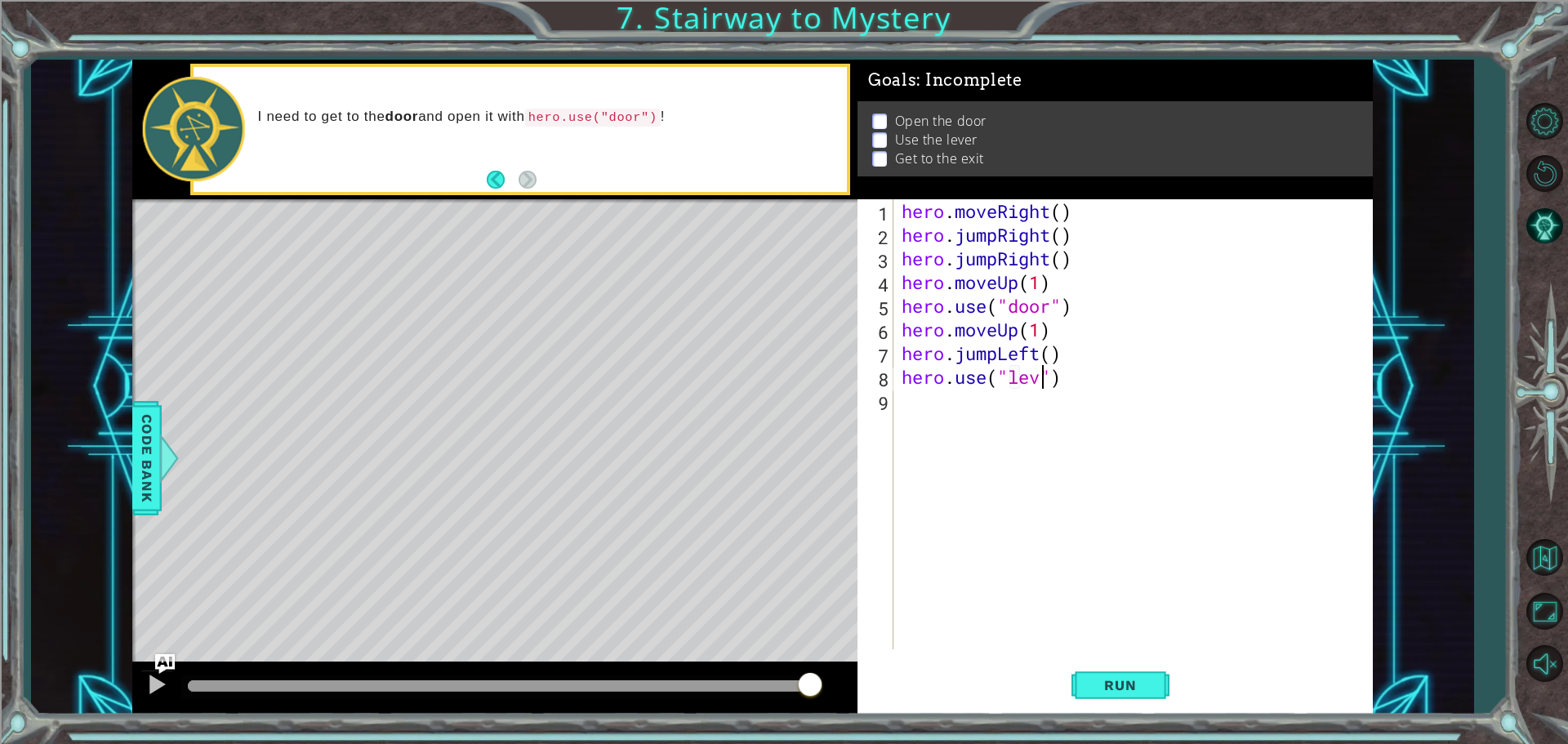
type textarea "hero.use("lever")"
click at [925, 412] on div "hero . moveRight ( ) hero . jumpRight ( ) hero . jumpRight ( ) hero . moveUp ( …" at bounding box center [1137, 447] width 478 height 497
type textarea "h"
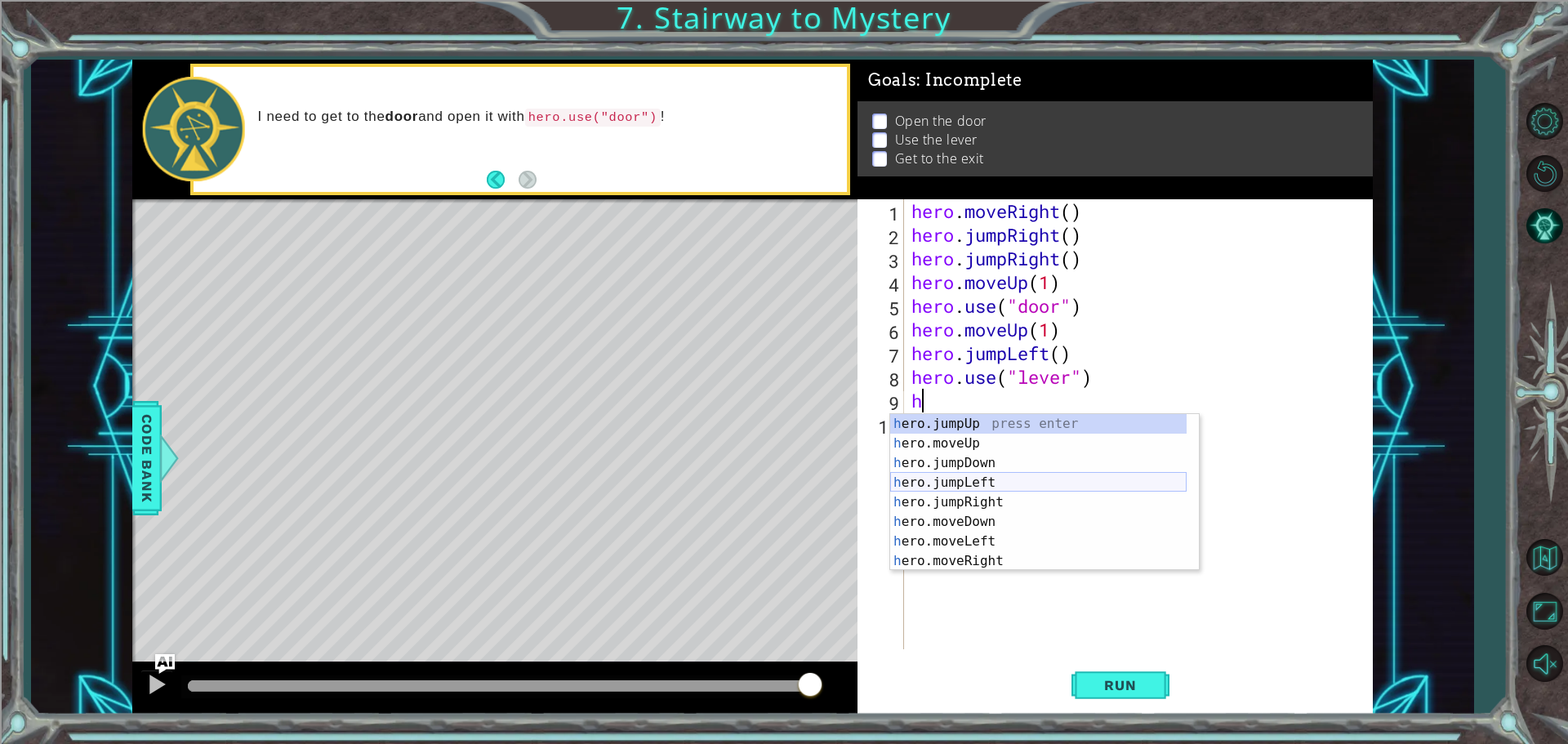
click at [1008, 476] on div "h ero.jumpUp press enter h ero.moveUp press enter h ero.jumpDown press enter h …" at bounding box center [1038, 512] width 296 height 196
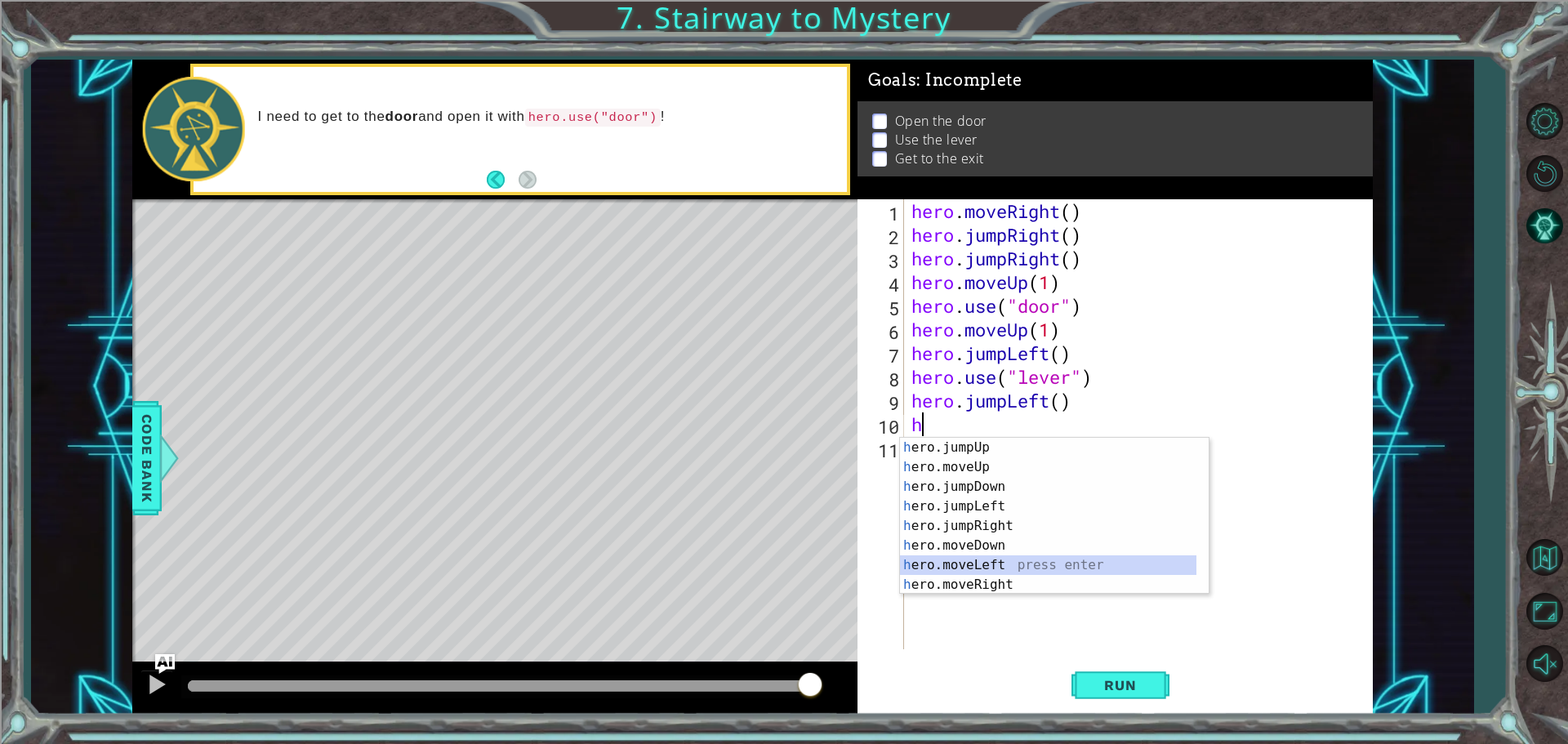
click at [1001, 566] on div "h ero.jumpUp press enter h ero.moveUp press enter h ero.jumpDown press enter h …" at bounding box center [1048, 535] width 296 height 196
type textarea "hero.moveLeft(1)"
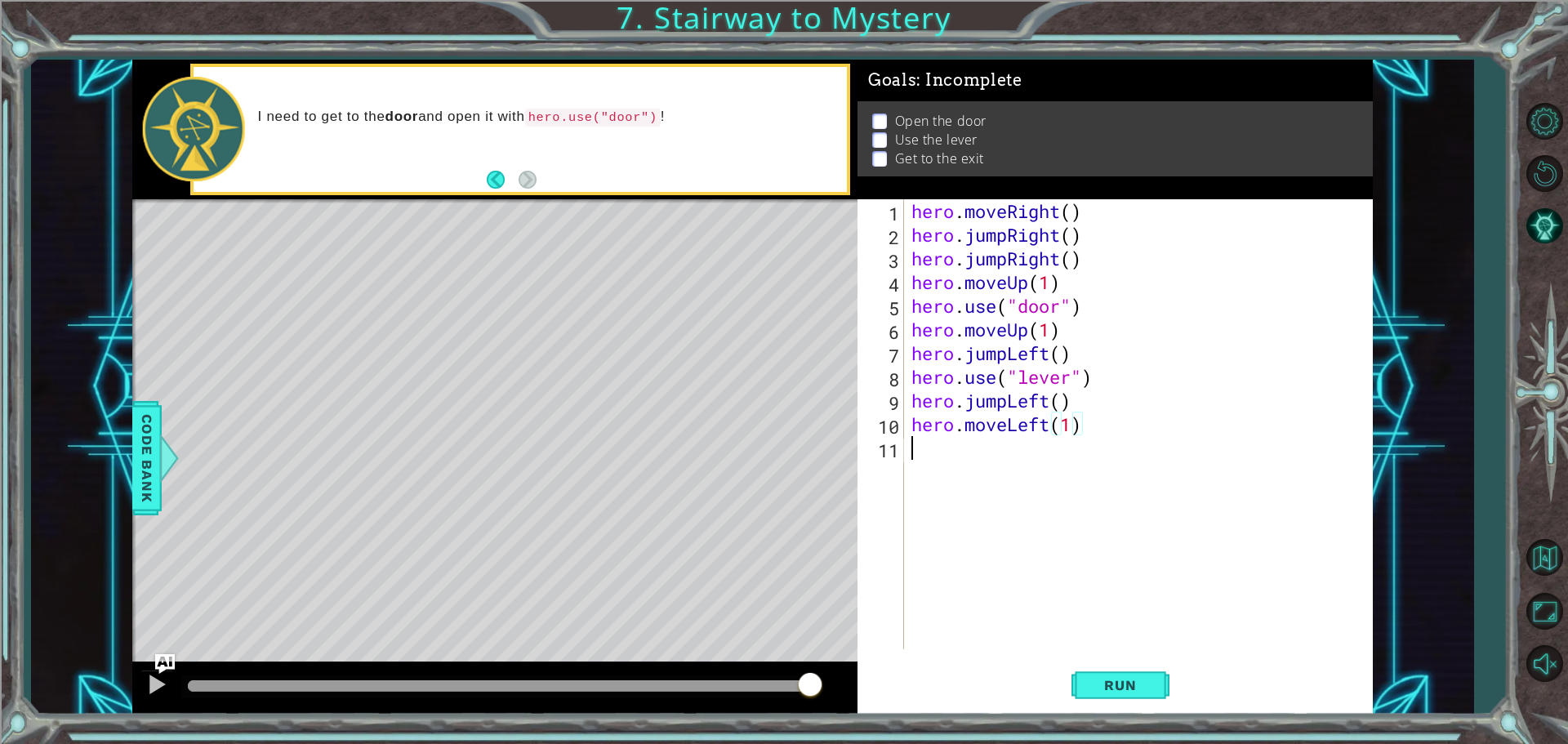
click at [984, 463] on div "hero . moveRight ( ) hero . jumpRight ( ) hero . jumpRight ( ) hero . moveUp ( …" at bounding box center [1142, 447] width 468 height 497
type textarea "h"
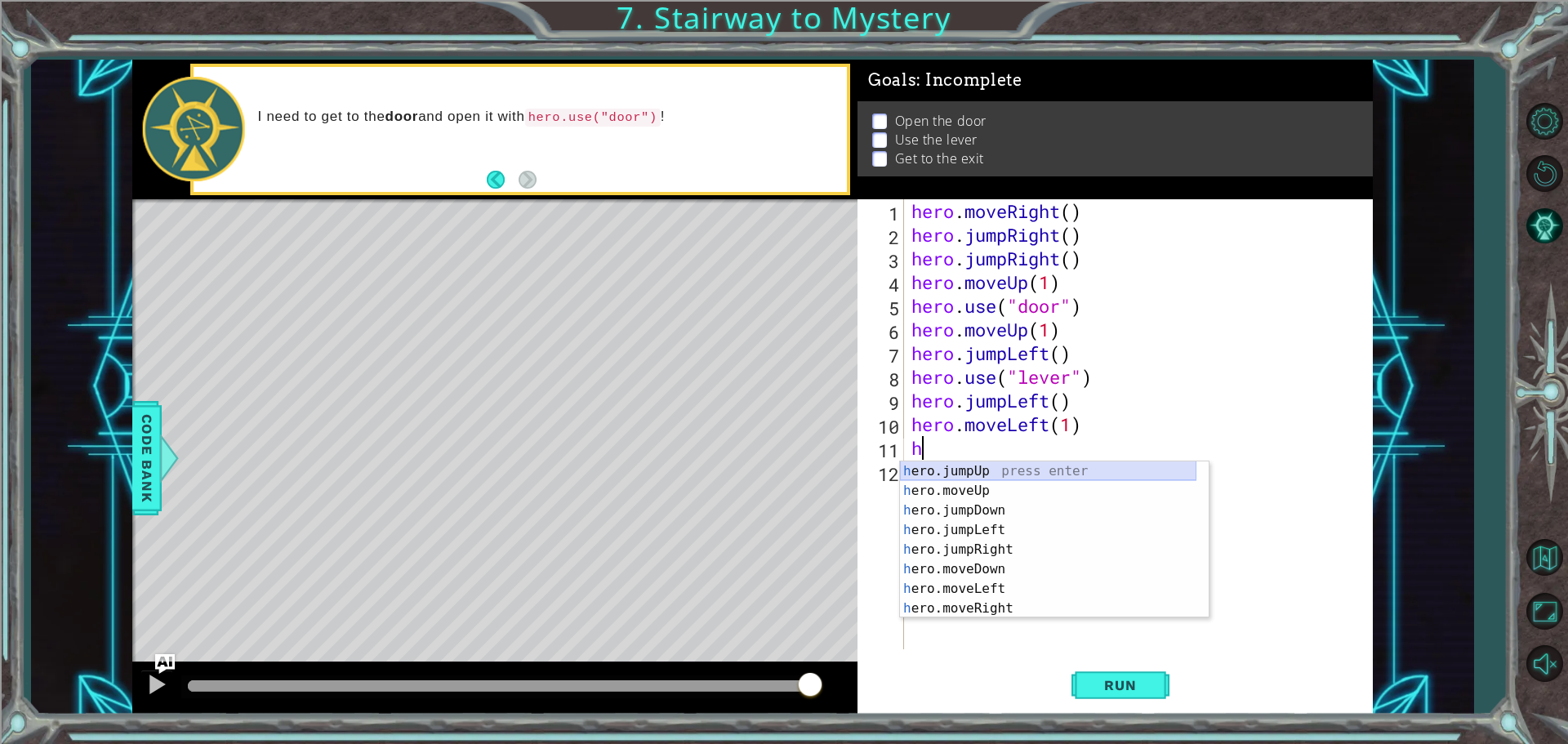
click at [982, 474] on div "h ero.jumpUp press enter h ero.moveUp press enter h ero.jumpDown press enter h …" at bounding box center [1048, 559] width 296 height 196
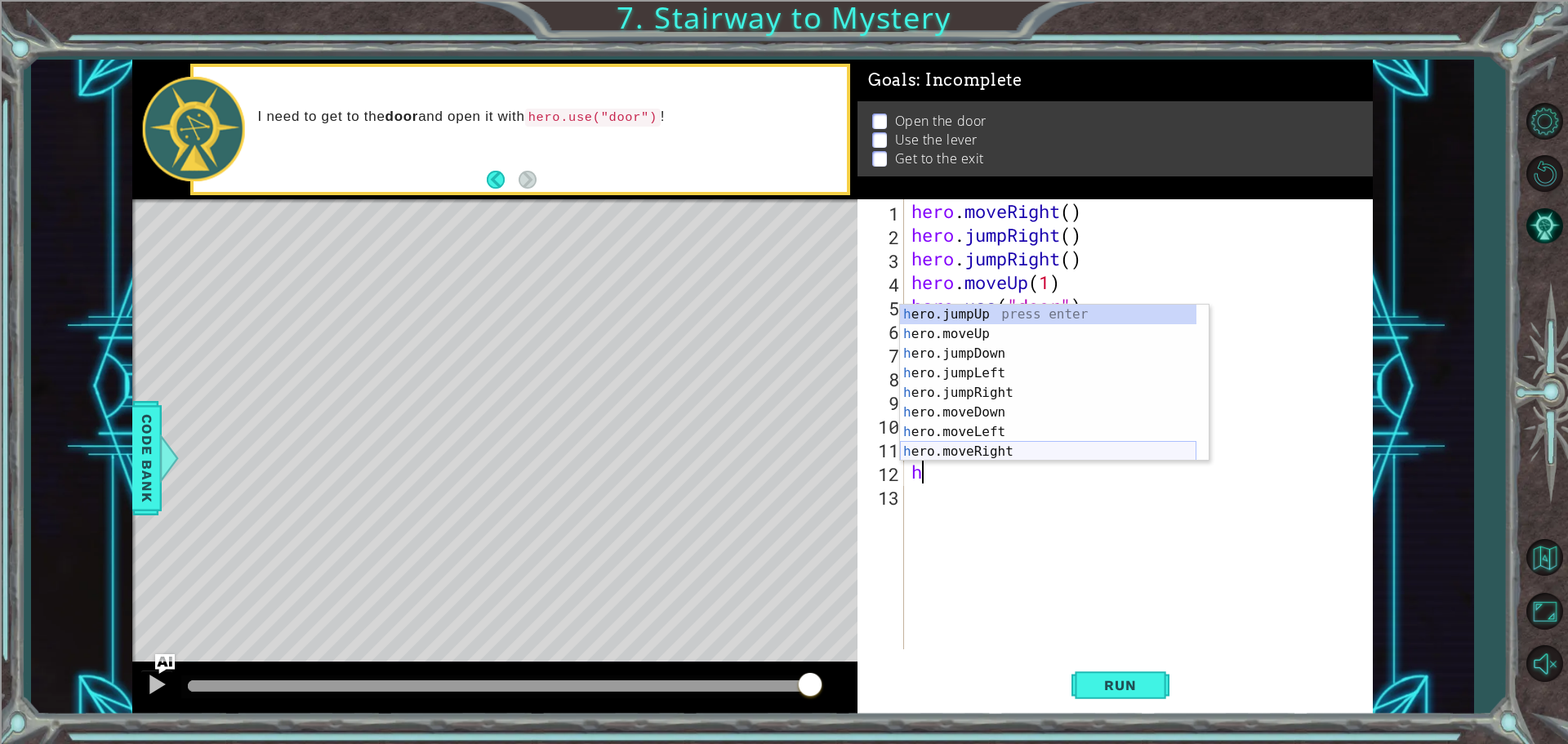
click at [1004, 449] on div "h ero.jumpUp press enter h ero.moveUp press enter h ero.jumpDown press enter h …" at bounding box center [1048, 402] width 296 height 196
type textarea "hero.moveRight(1)"
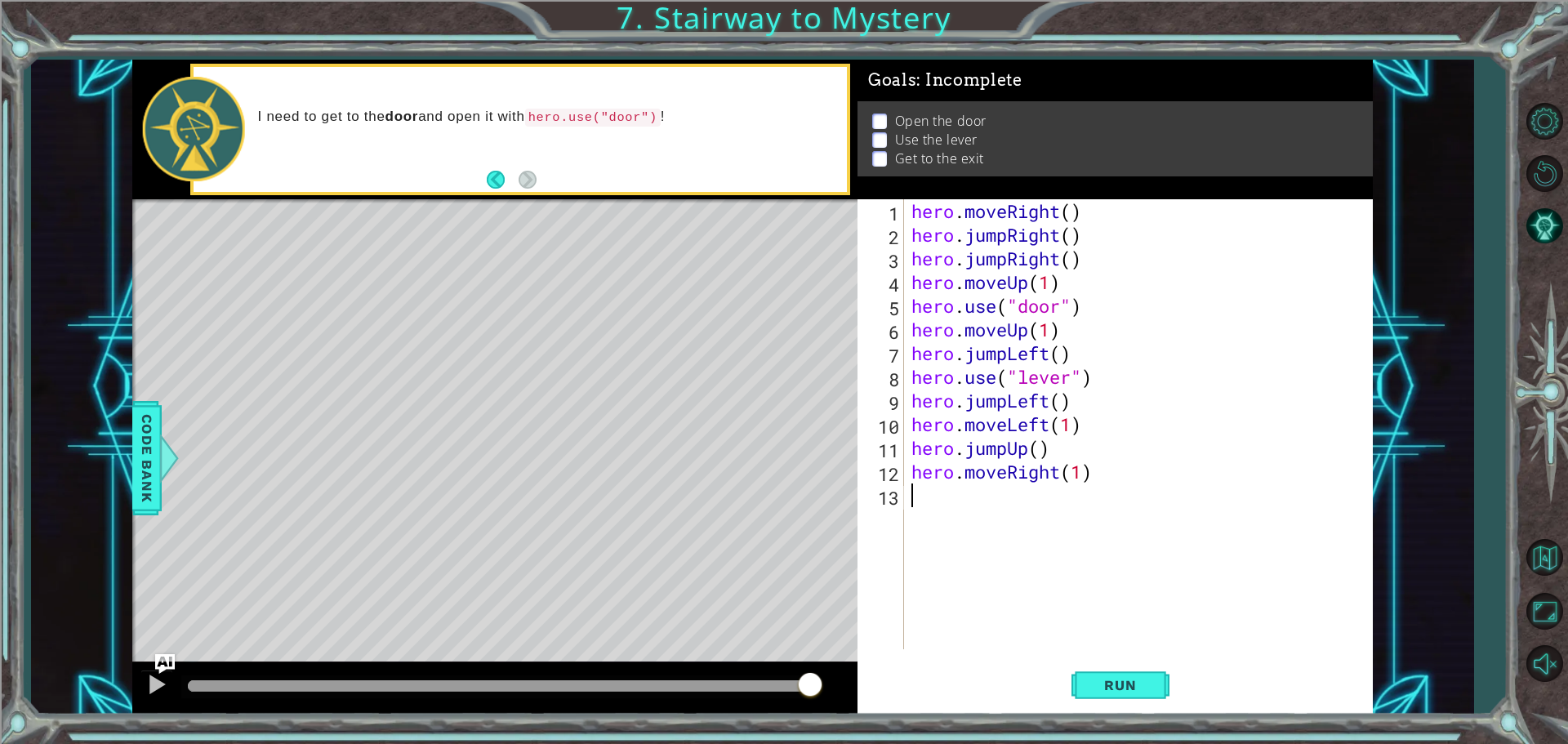
click at [977, 496] on div "hero . moveRight ( ) hero . jumpRight ( ) hero . jumpRight ( ) hero . moveUp ( …" at bounding box center [1142, 447] width 468 height 497
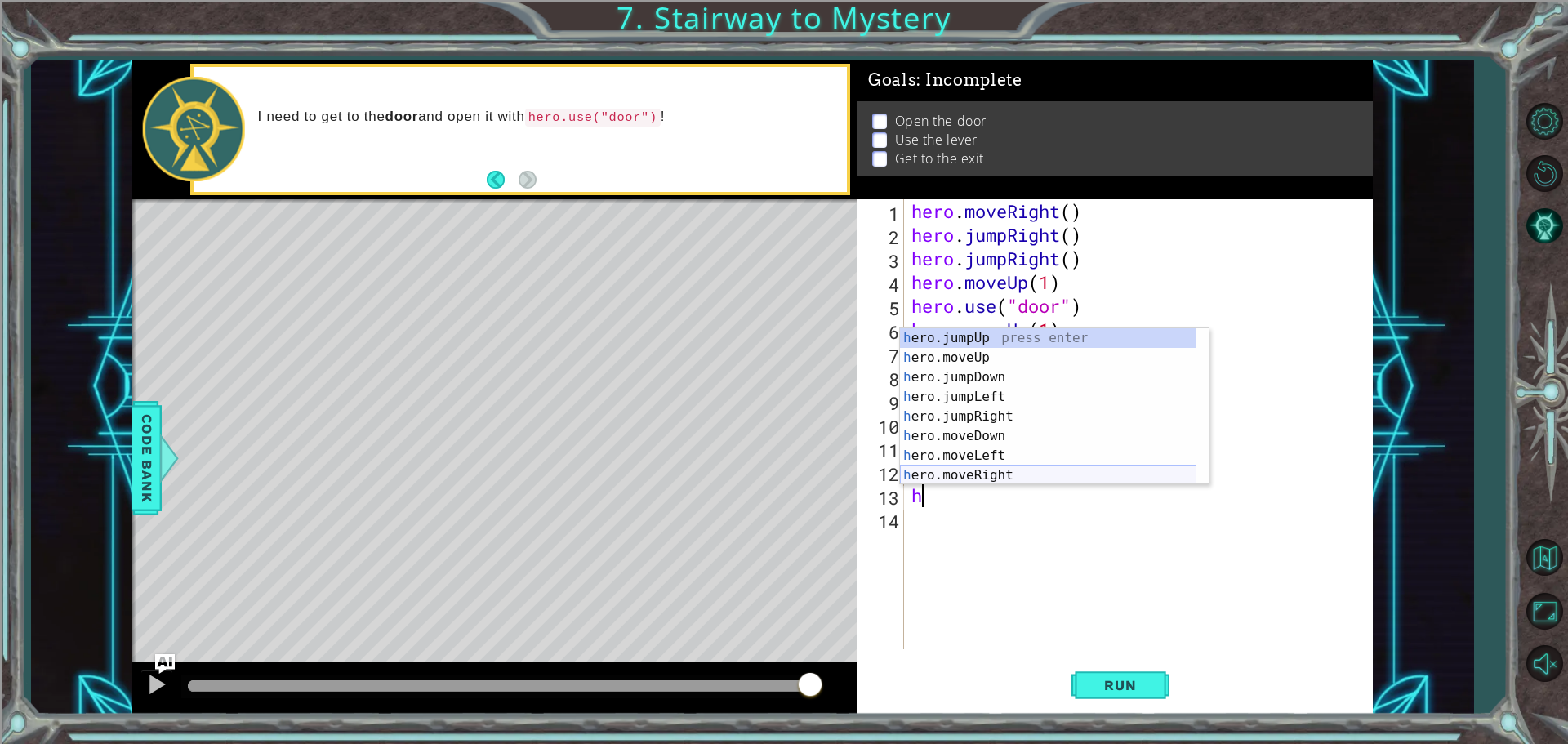
click at [1041, 479] on div "h ero.jumpUp press enter h ero.moveUp press enter h ero.jumpDown press enter h …" at bounding box center [1048, 426] width 296 height 196
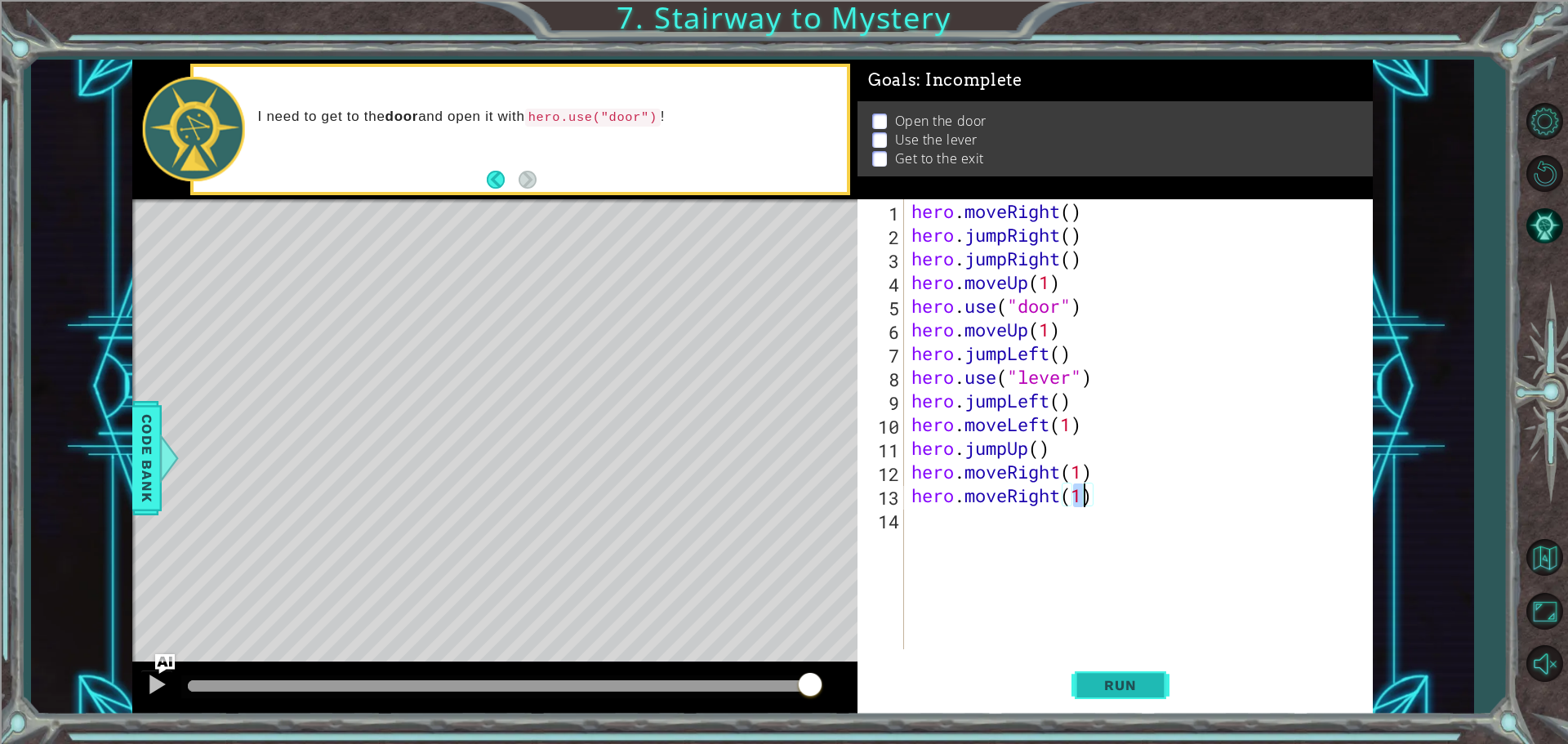
click at [1095, 680] on span "Run" at bounding box center [1120, 684] width 65 height 17
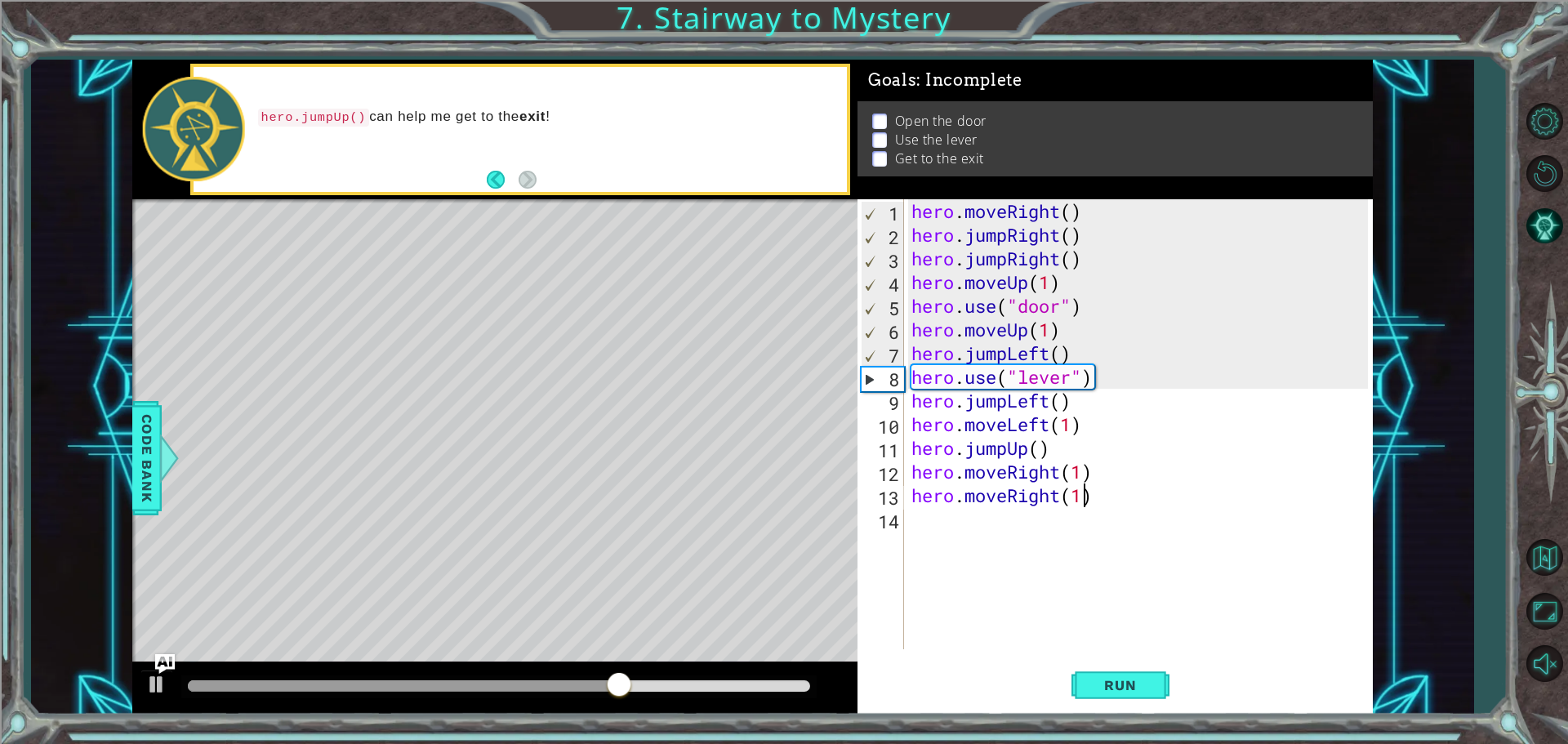
click at [1059, 258] on div "hero . moveRight ( ) hero . jumpRight ( ) hero . jumpRight ( ) hero . moveUp ( …" at bounding box center [1142, 447] width 468 height 497
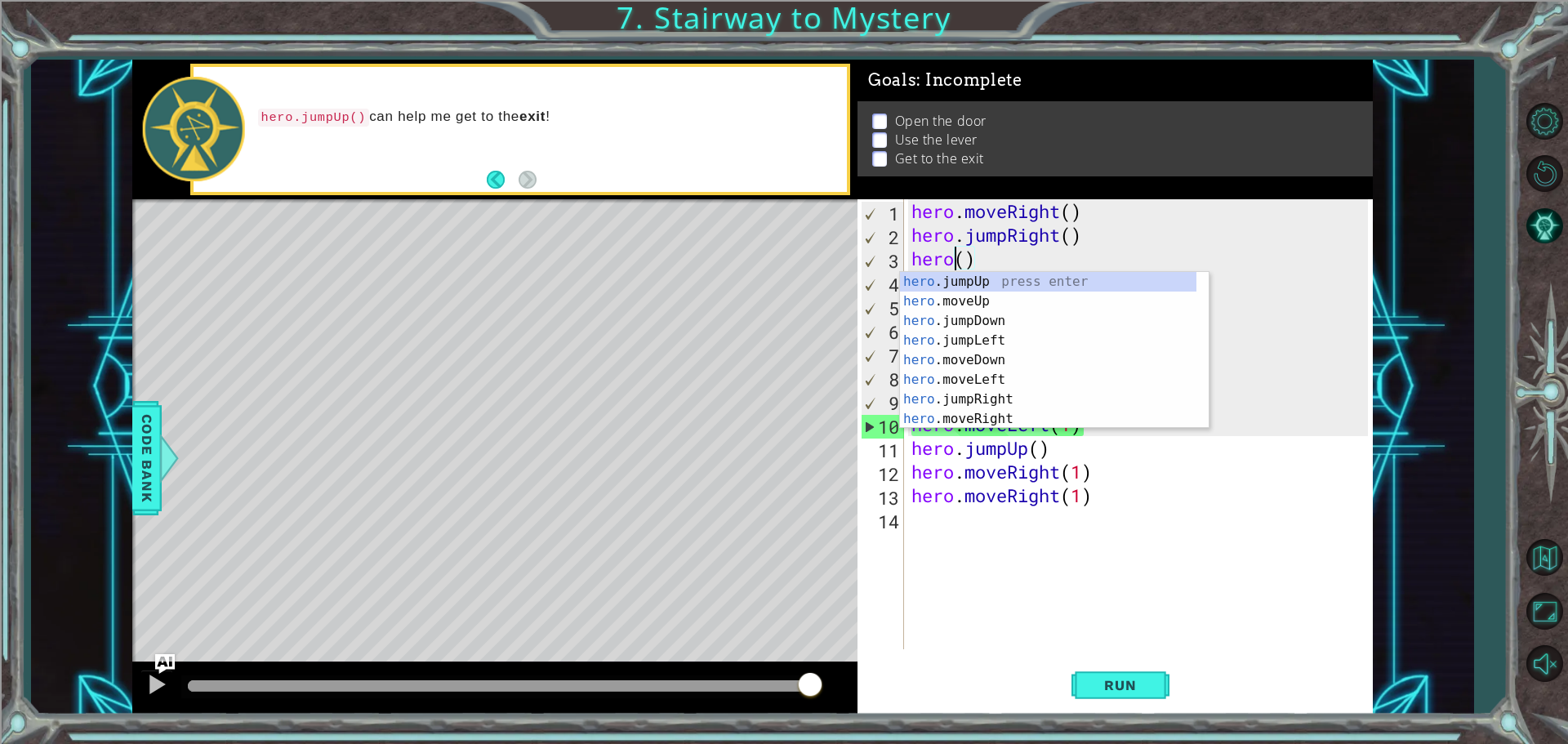
click at [984, 260] on div "hero . moveRight ( ) hero . jumpRight ( ) hero ( ) hero . moveUp ( 1 ) hero . u…" at bounding box center [1142, 447] width 468 height 497
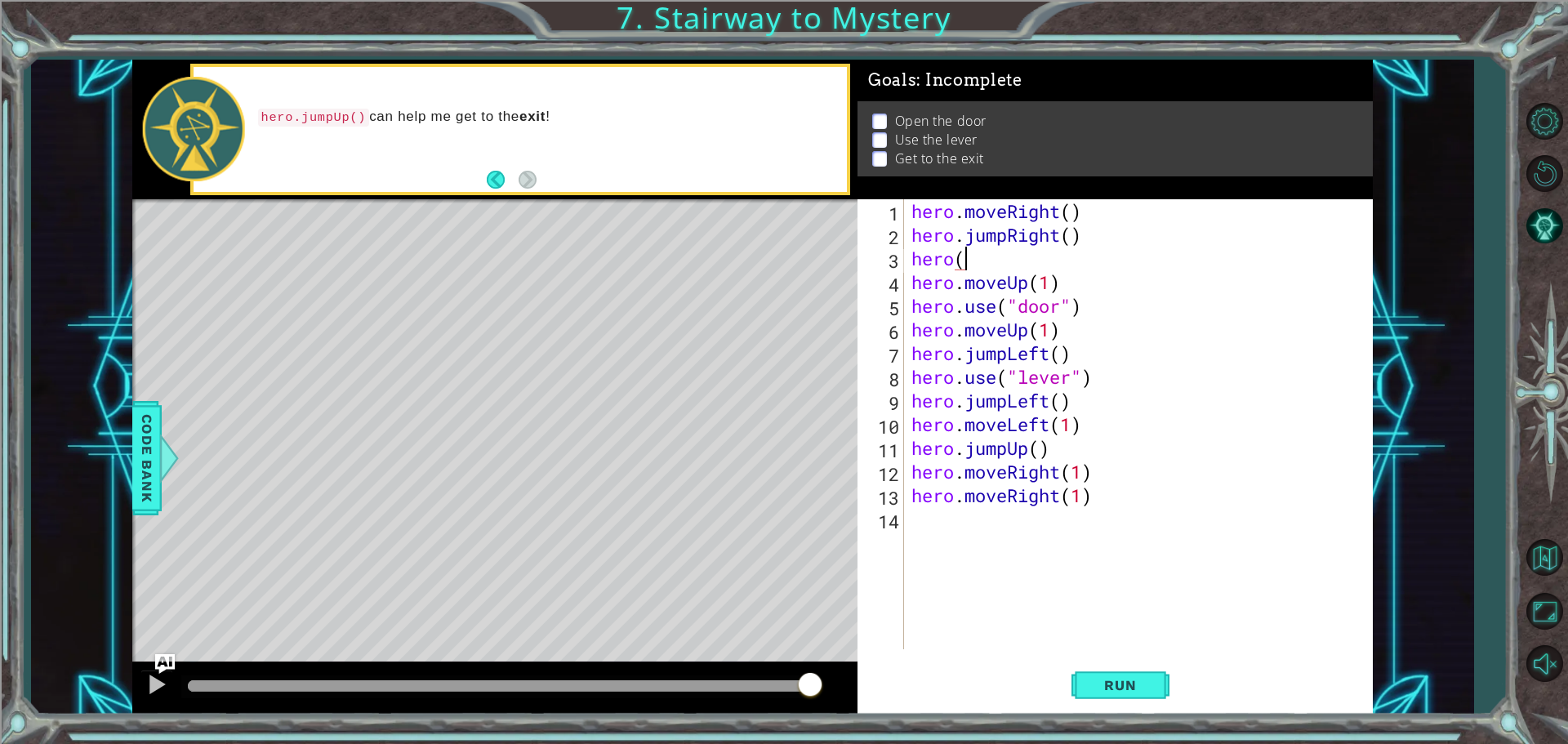
type textarea "hero"
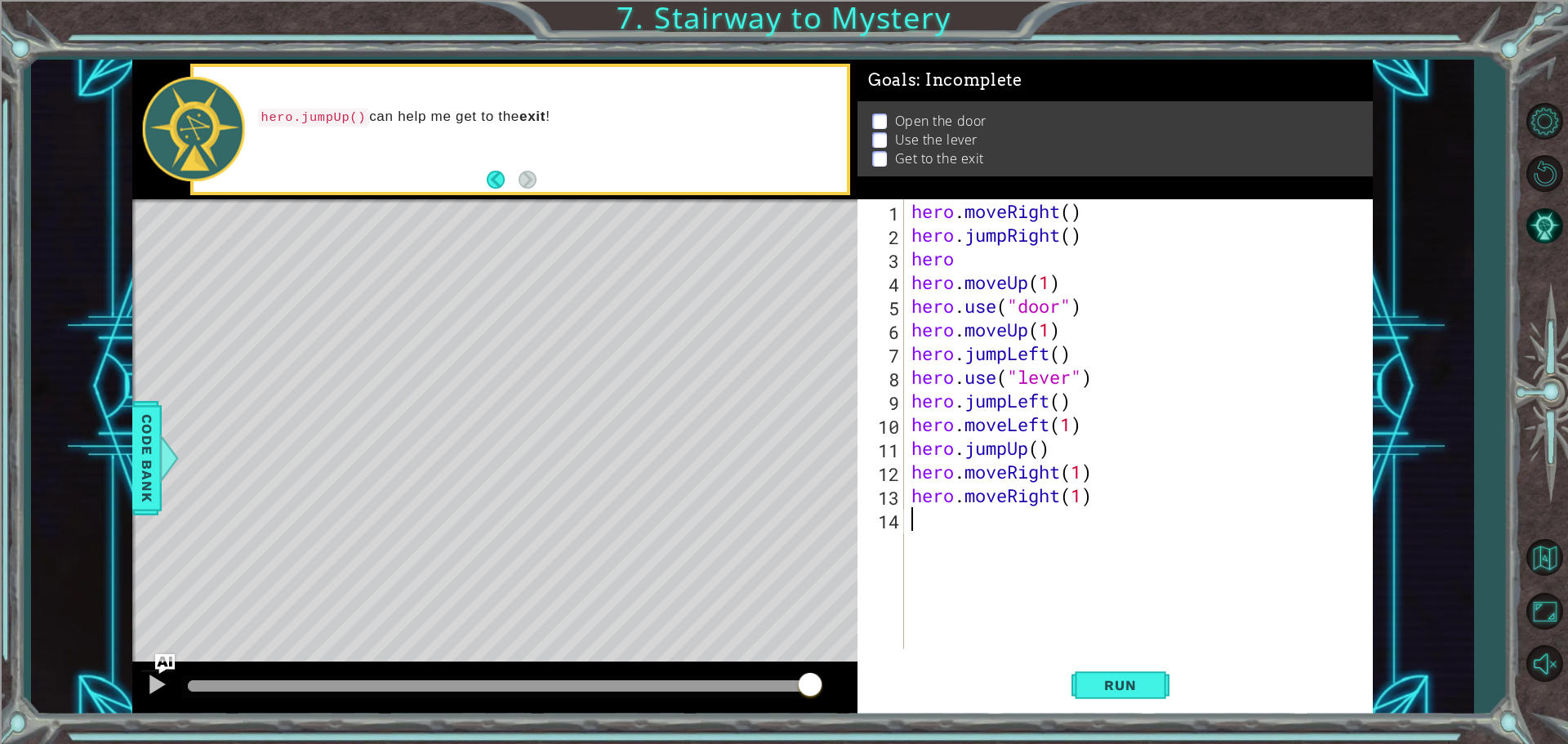
click at [965, 258] on div "hero . moveRight ( ) hero . [PERSON_NAME] ( ) hero hero . moveUp ( 1 ) hero . u…" at bounding box center [1142, 447] width 468 height 497
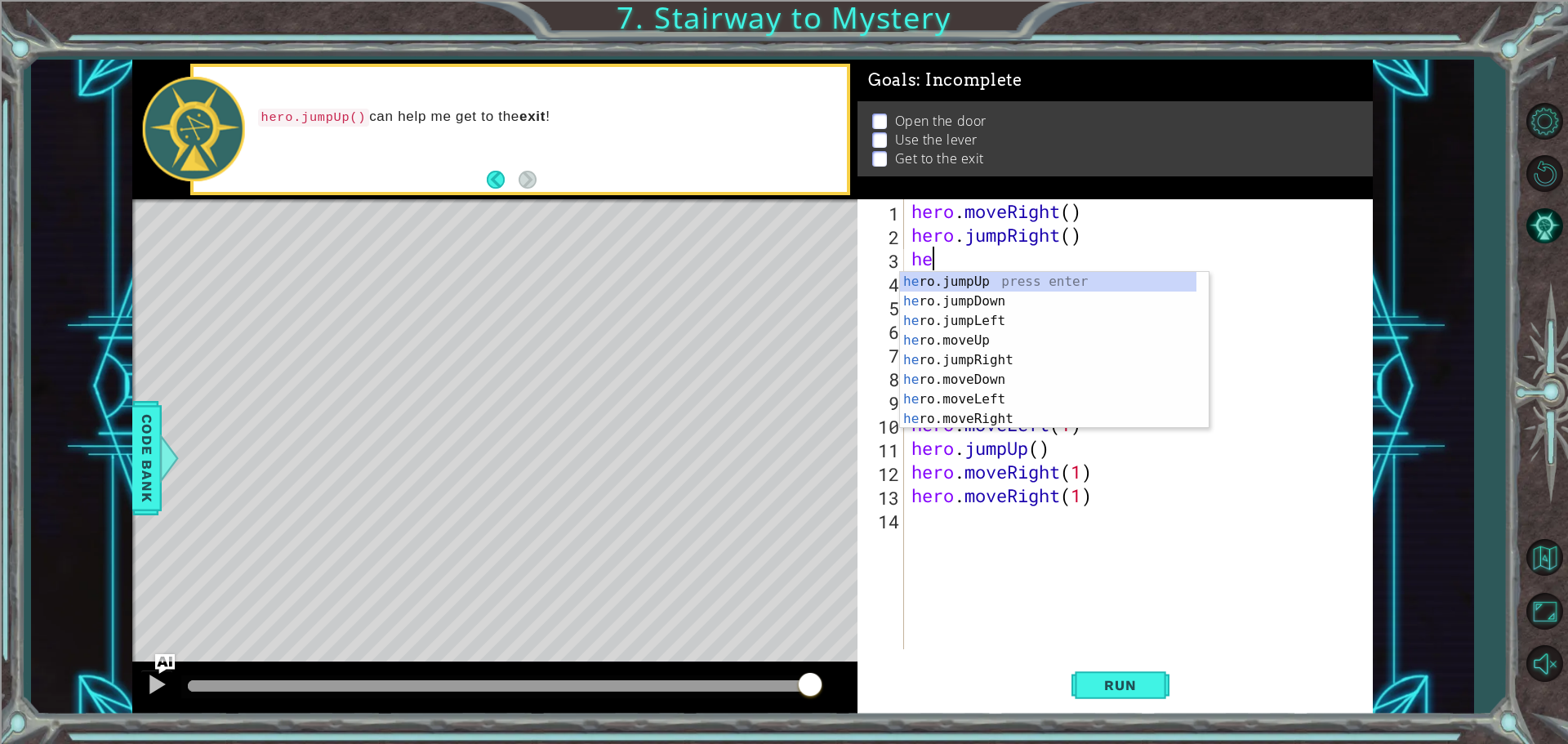
type textarea "h"
click at [979, 360] on div "h ero.jumpUp press enter h ero.moveUp press enter h ero.jumpDown press enter h …" at bounding box center [1048, 370] width 296 height 196
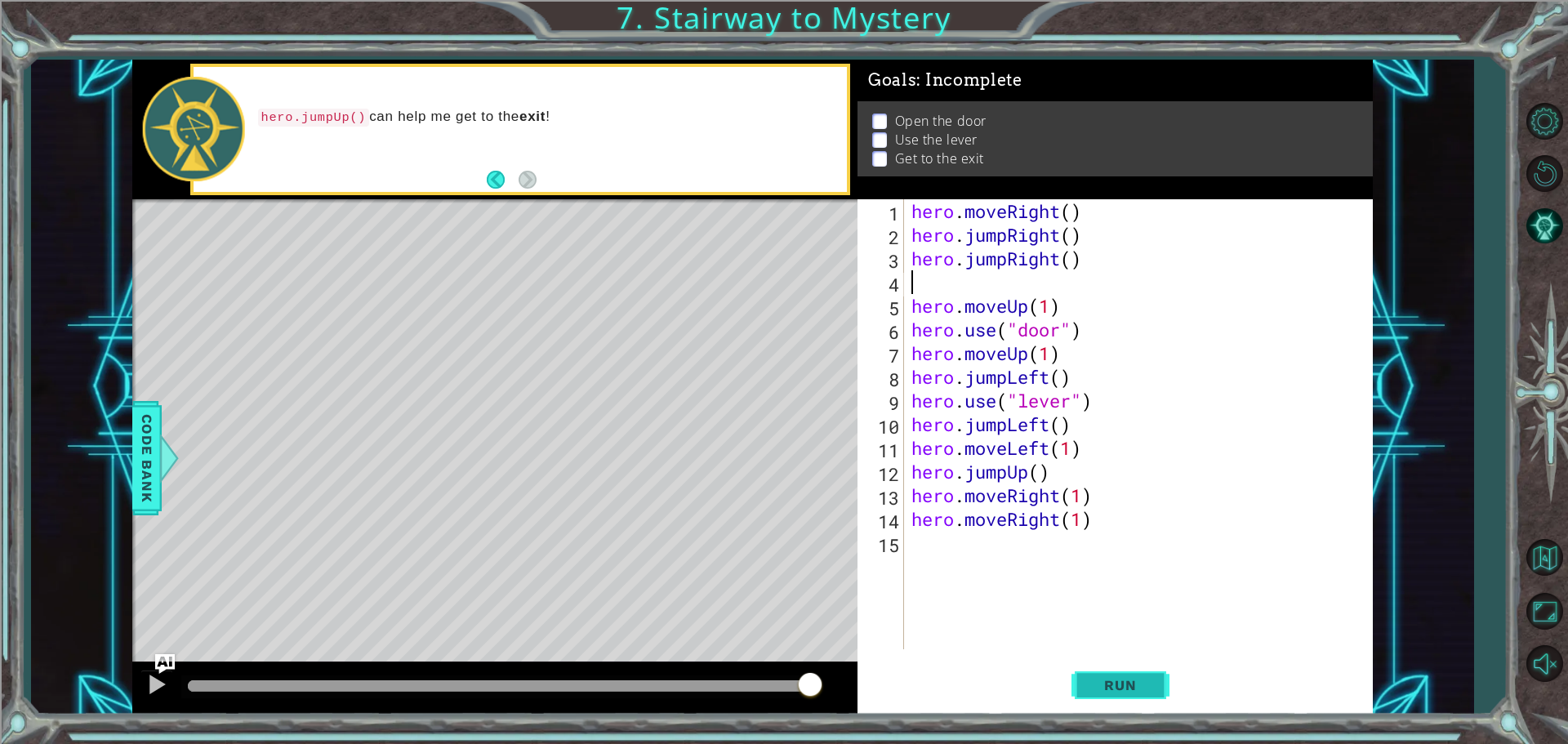
click at [1110, 680] on span "Run" at bounding box center [1120, 684] width 65 height 17
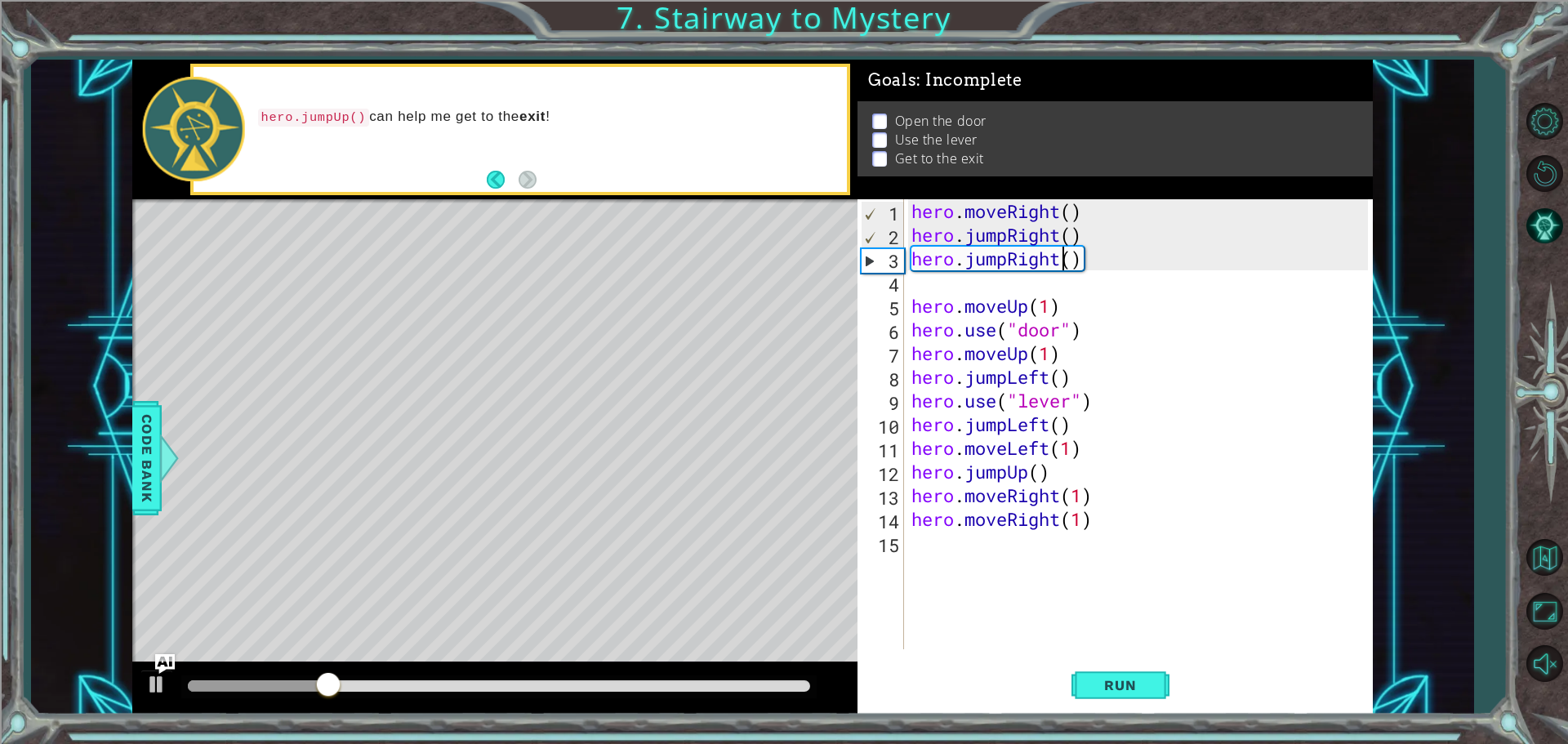
click at [1058, 264] on div "hero . moveRight ( ) hero . jumpRight ( ) hero . jumpRight ( ) hero . moveUp ( …" at bounding box center [1142, 447] width 468 height 497
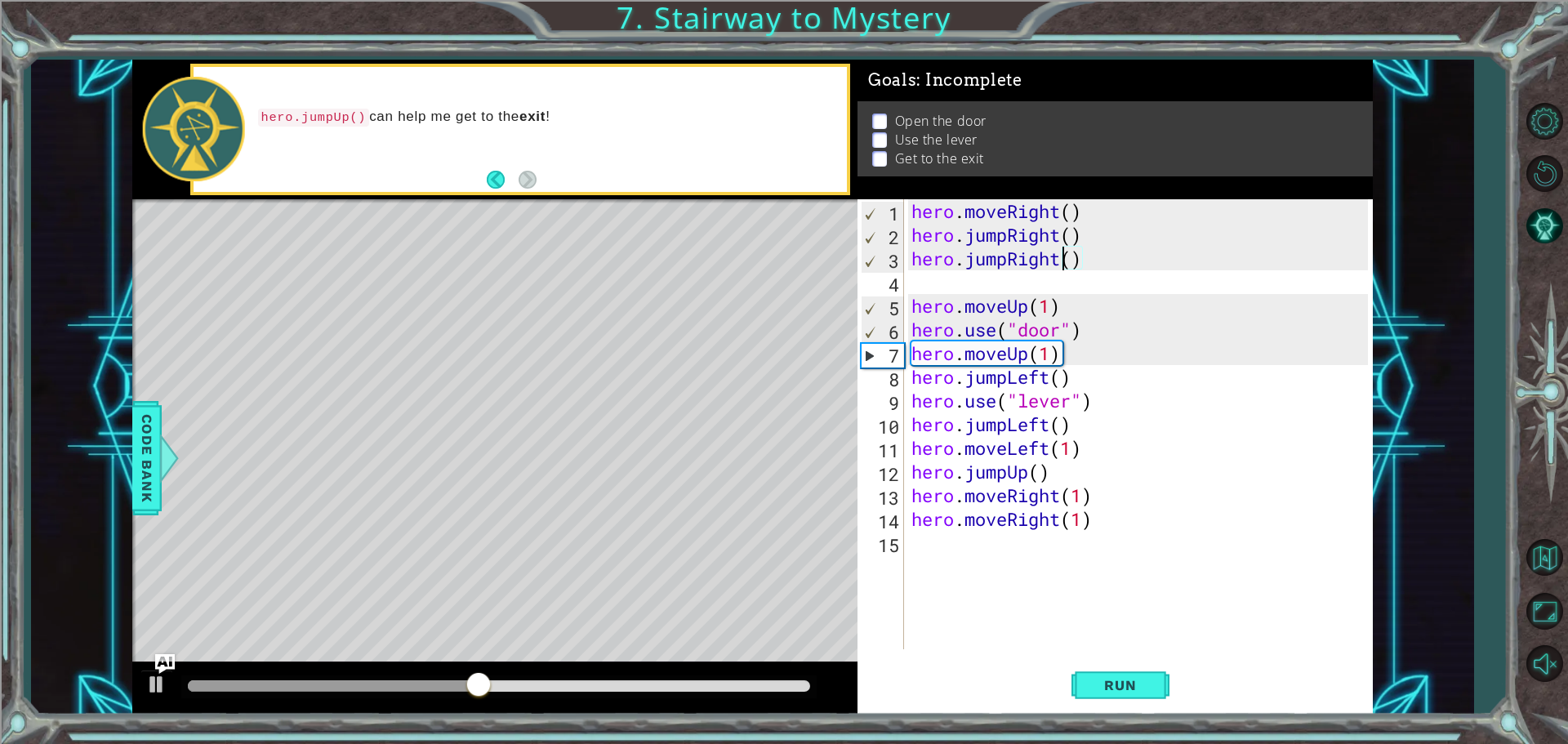
click at [1068, 254] on div "hero . moveRight ( ) hero . jumpRight ( ) hero . jumpRight ( ) hero . moveUp ( …" at bounding box center [1142, 447] width 468 height 497
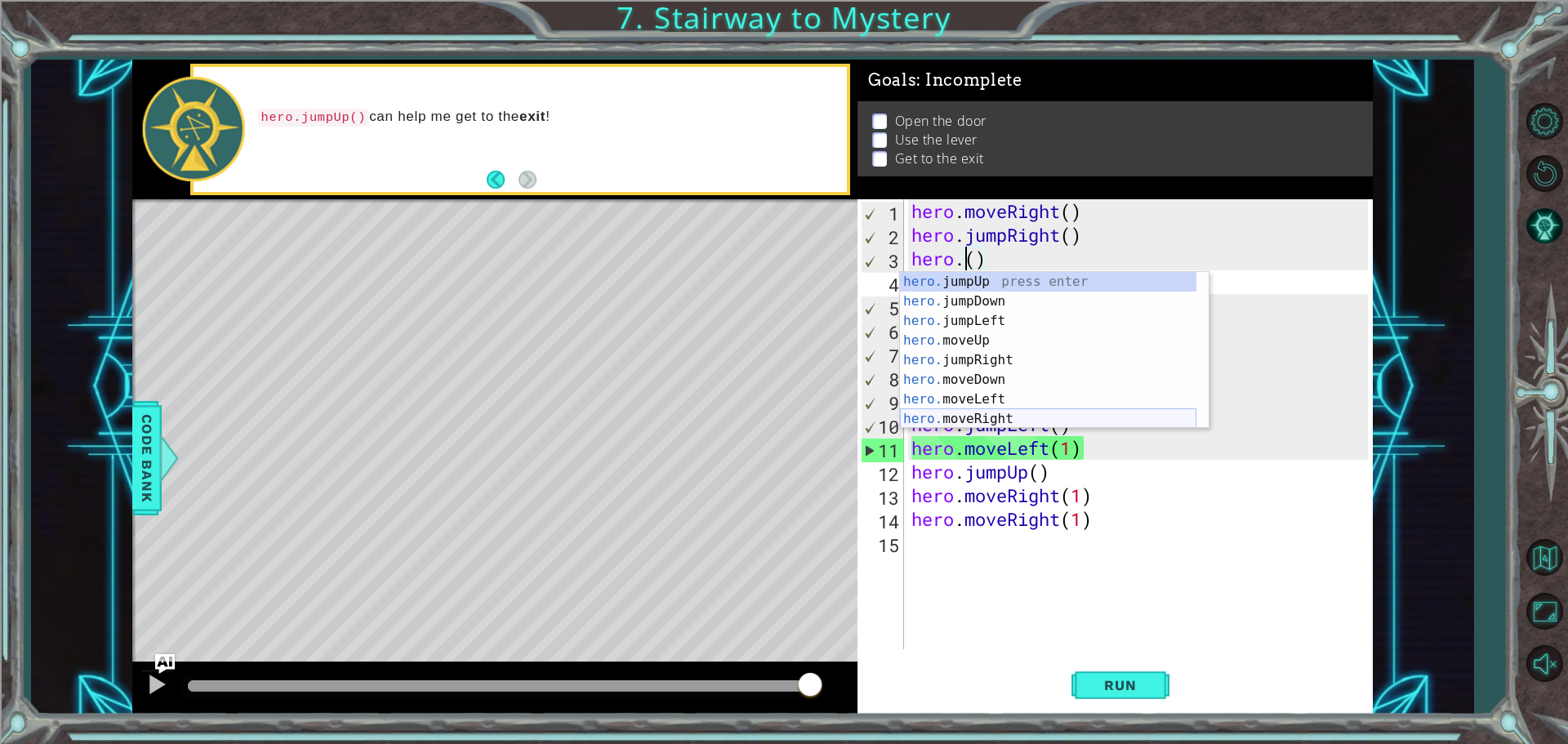
click at [1004, 418] on div "hero. jumpUp press enter hero. jumpDown press enter hero. jumpLeft press enter …" at bounding box center [1048, 370] width 296 height 196
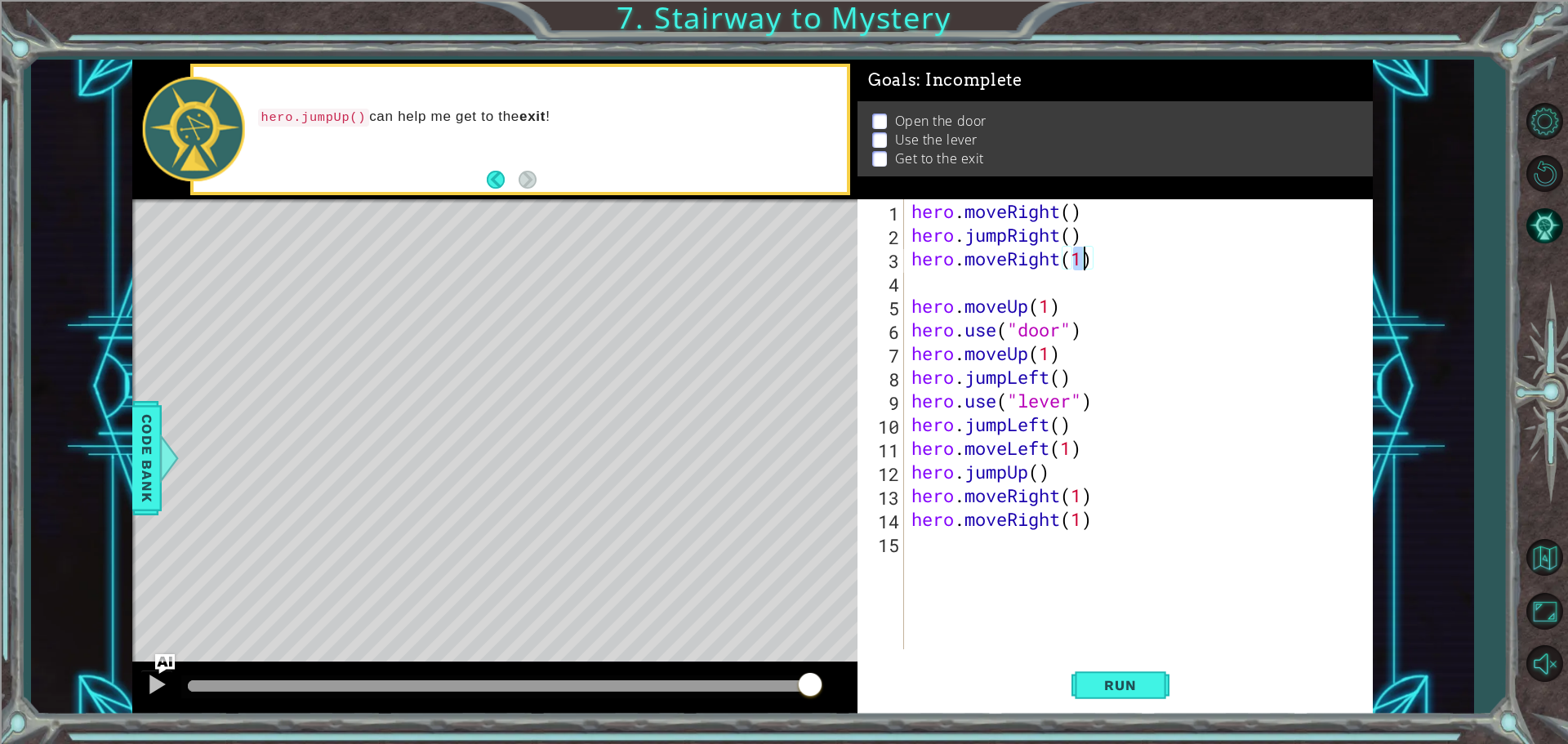
click at [958, 294] on div "hero . moveRight ( ) hero . jumpRight ( ) hero . moveRight ( 1 ) hero . moveUp …" at bounding box center [1142, 447] width 468 height 497
drag, startPoint x: 890, startPoint y: 266, endPoint x: 925, endPoint y: 283, distance: 38.9
click at [883, 268] on div "3" at bounding box center [882, 260] width 43 height 24
type textarea "hero.moveRight(1)"
click at [925, 283] on div "hero . moveRight ( ) hero . jumpRight ( ) hero . moveRight ( 1 ) hero . moveUp …" at bounding box center [1142, 447] width 468 height 497
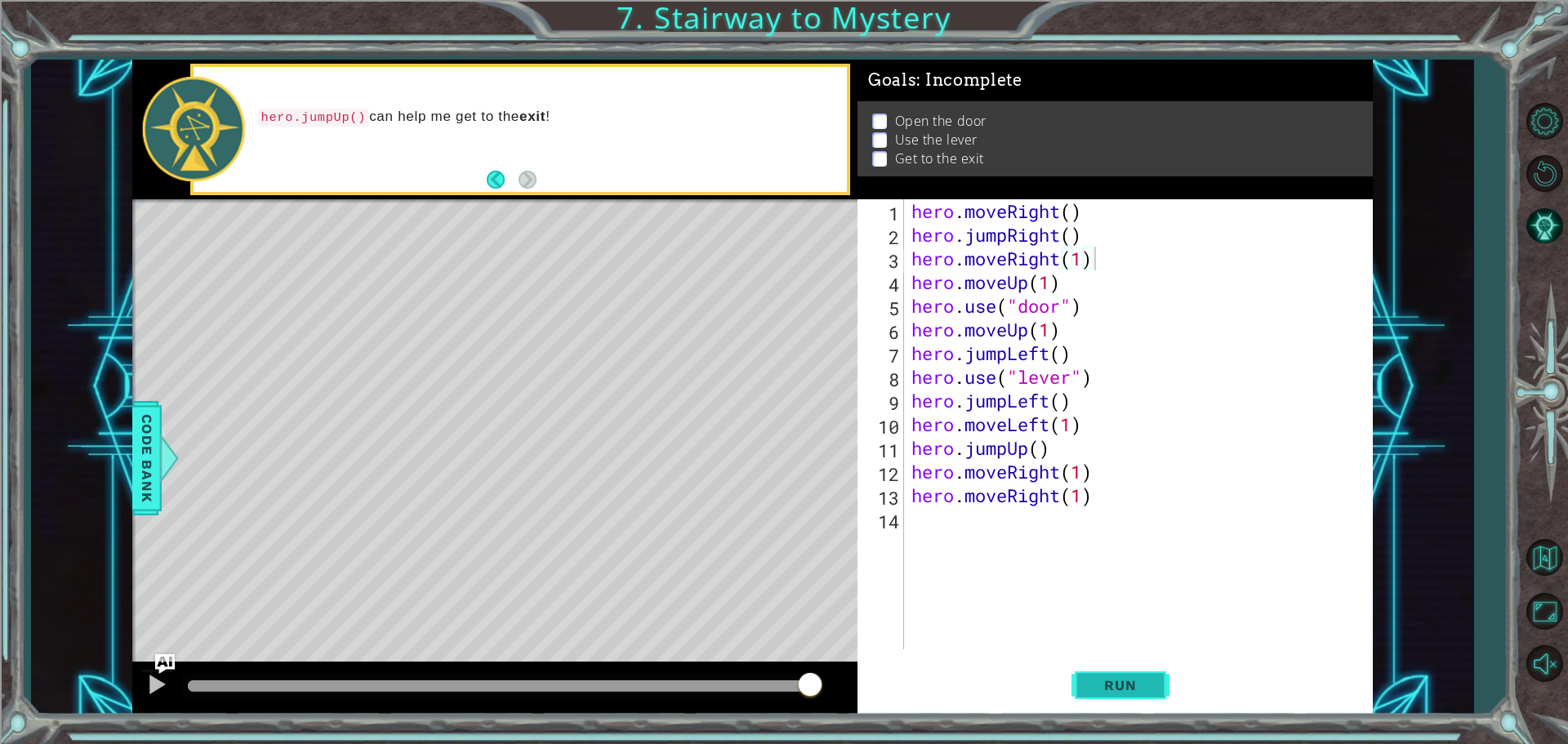
click at [1115, 665] on button "Run" at bounding box center [1120, 684] width 98 height 52
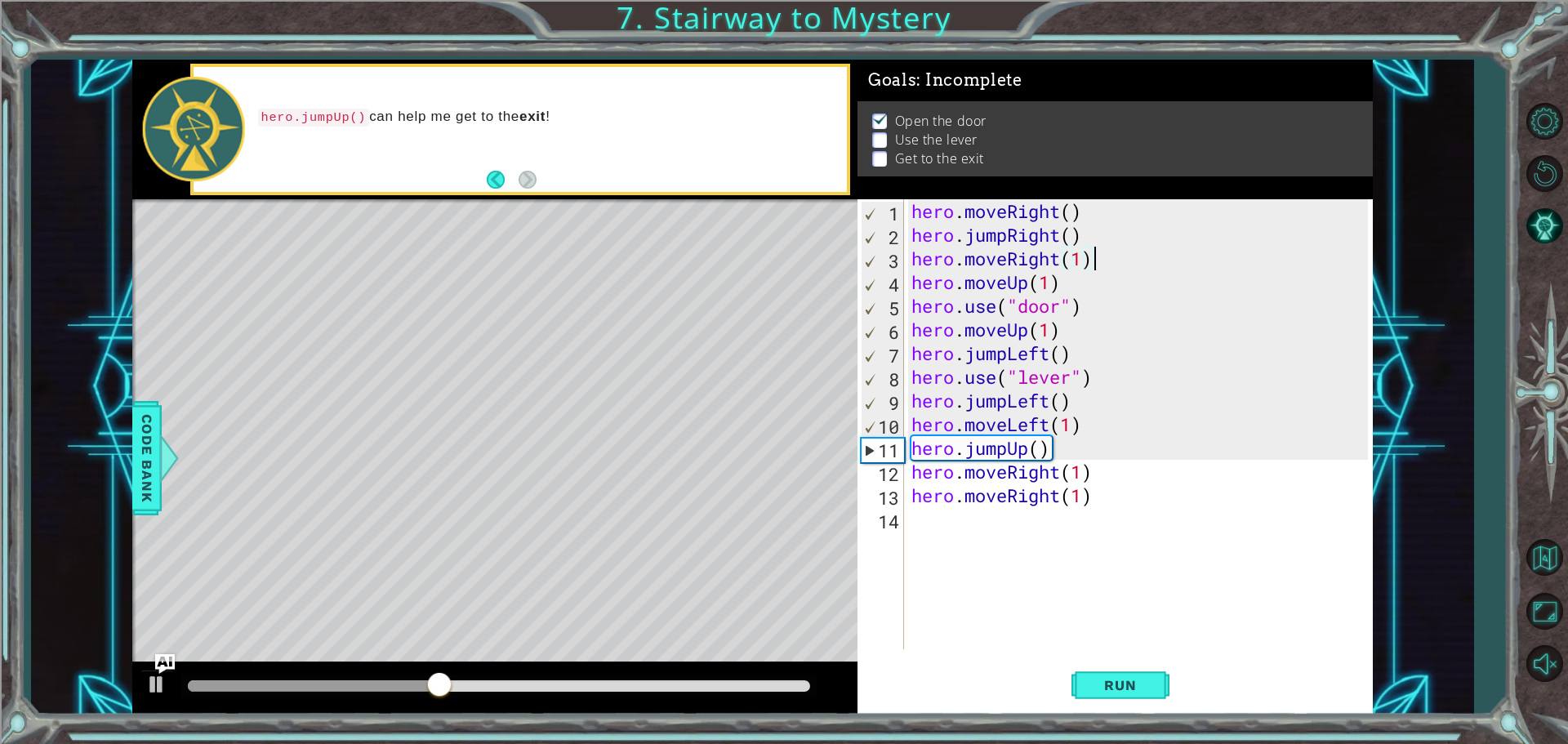
click at [1052, 354] on div "hero . moveRight ( ) hero . jumpRight ( ) hero . moveRight ( 1 ) hero . moveUp …" at bounding box center [1142, 447] width 468 height 497
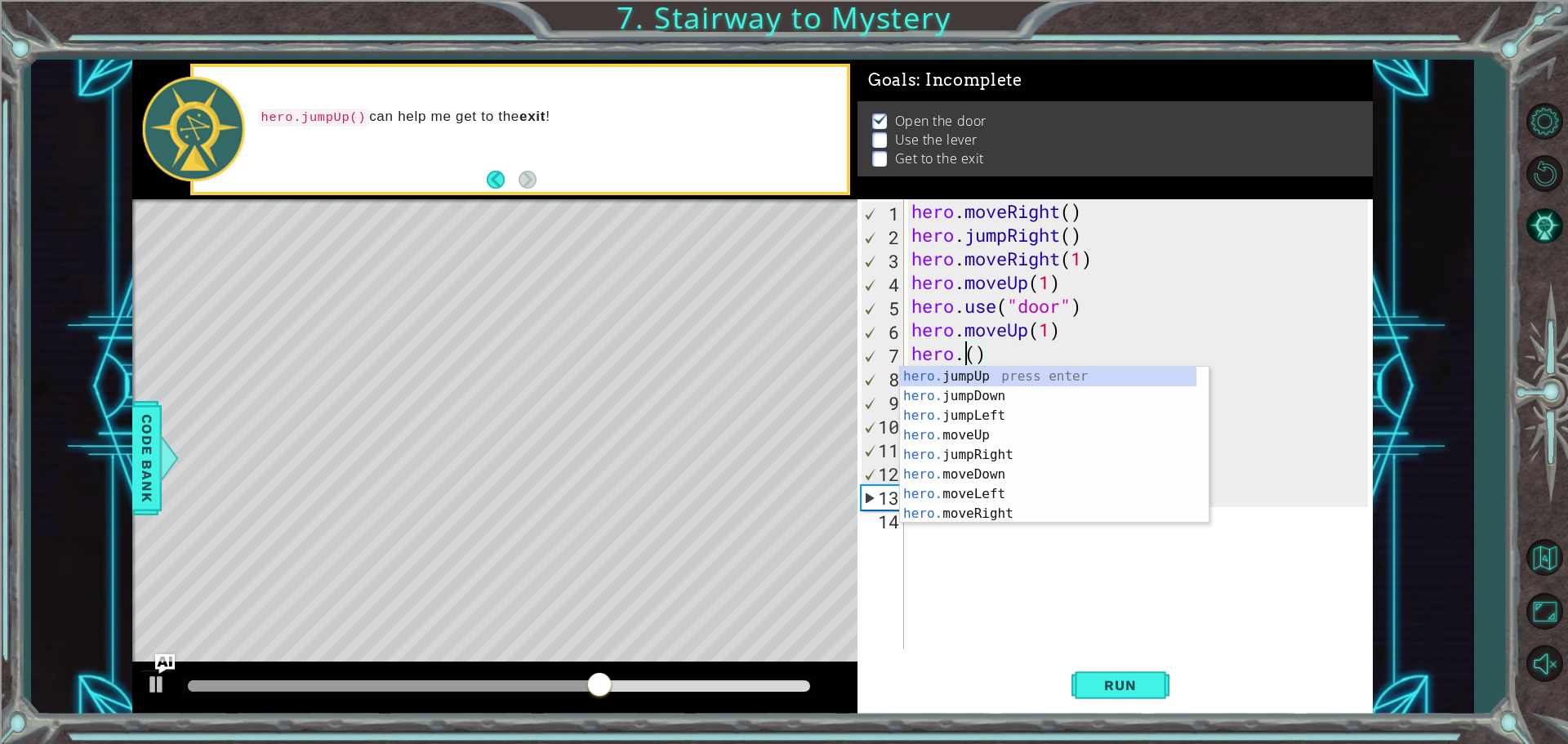
click at [996, 359] on div "hero . moveRight ( ) hero . jumpRight ( ) hero . moveRight ( 1 ) hero . moveUp …" at bounding box center [1142, 447] width 468 height 497
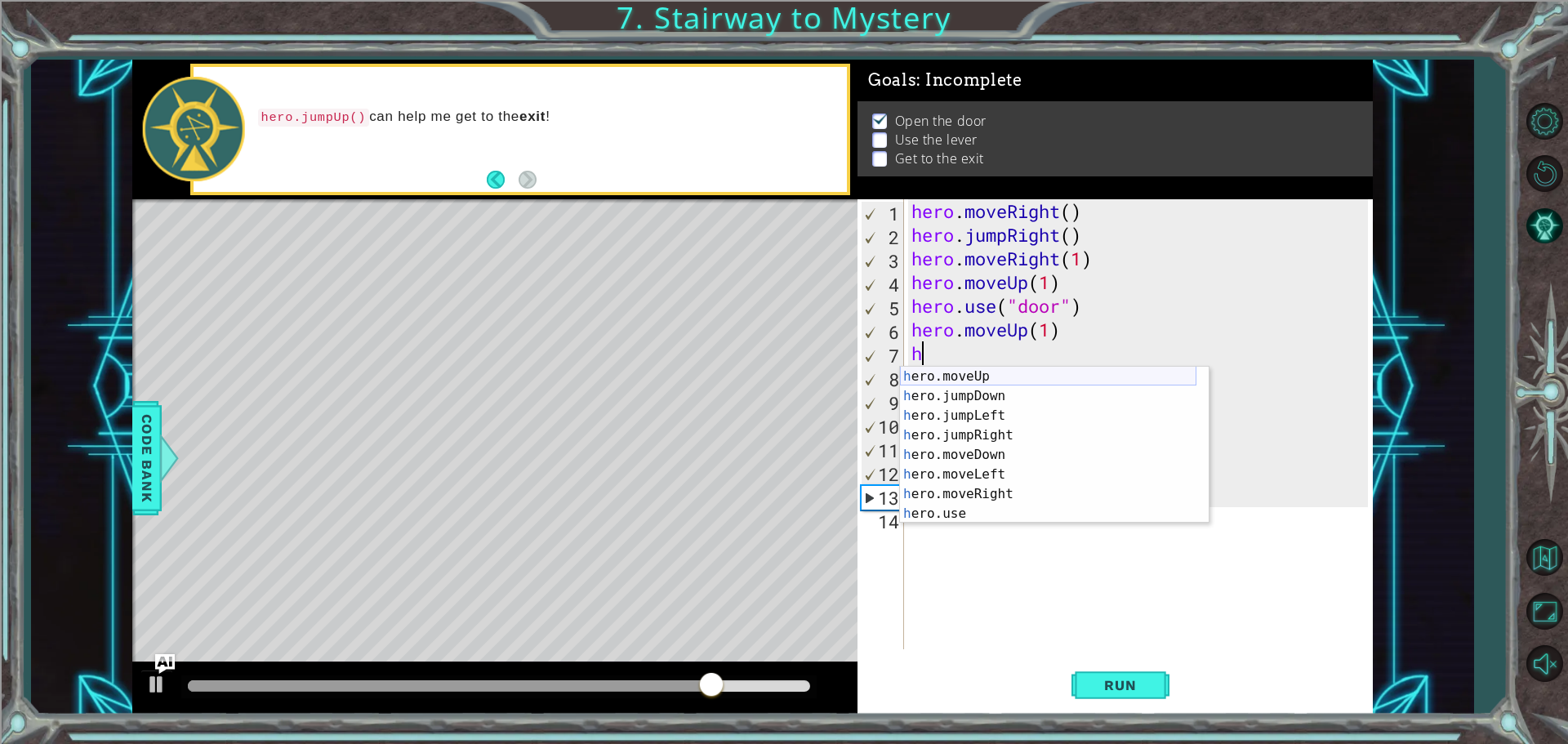
click at [984, 369] on div "h ero.moveUp press enter h ero.jumpDown press enter h ero.jumpLeft press enter …" at bounding box center [1048, 464] width 296 height 196
type textarea "hero.moveUp(1)"
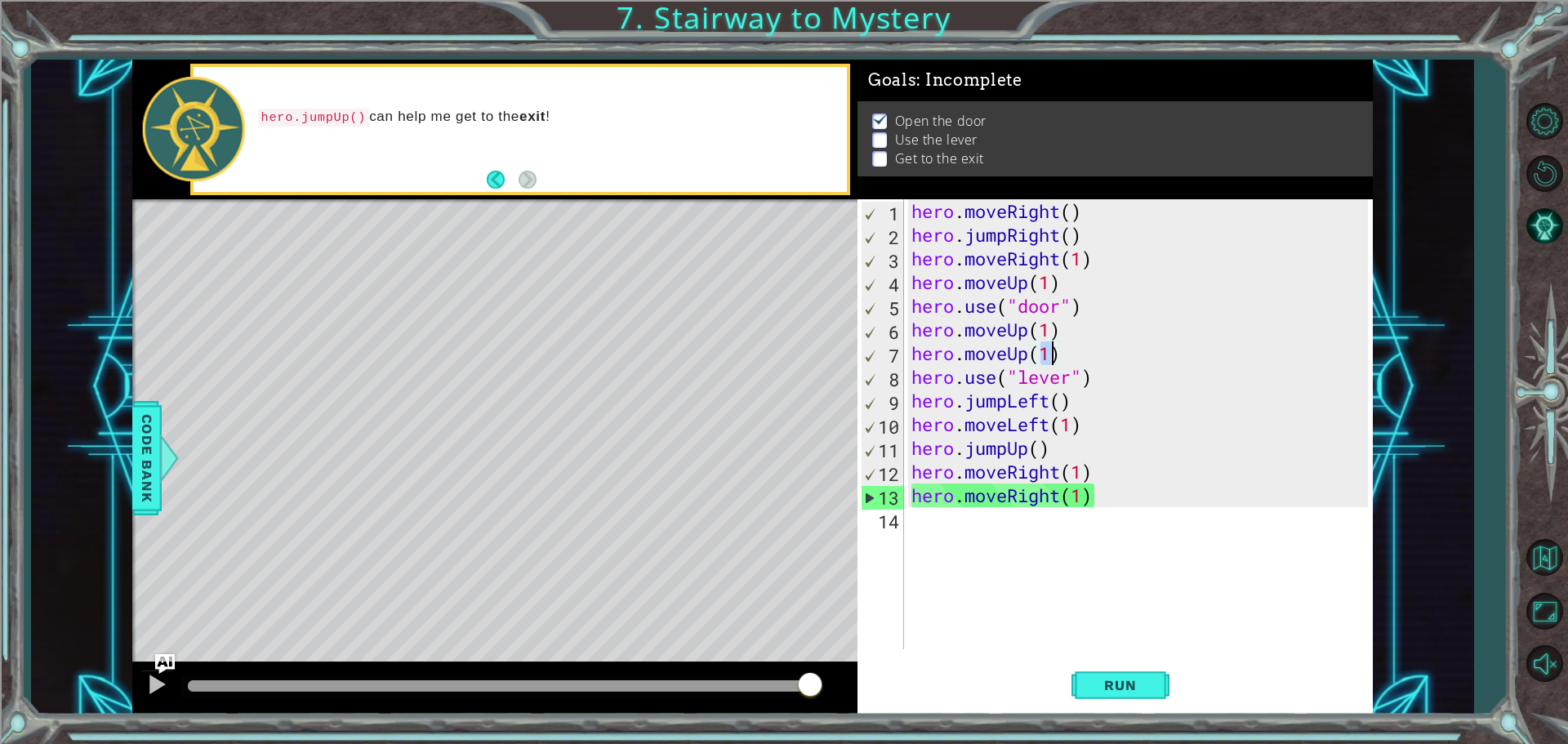
click at [1066, 356] on div "hero . moveRight ( ) hero . jumpRight ( ) hero . moveRight ( 1 ) hero . moveUp …" at bounding box center [1142, 447] width 468 height 497
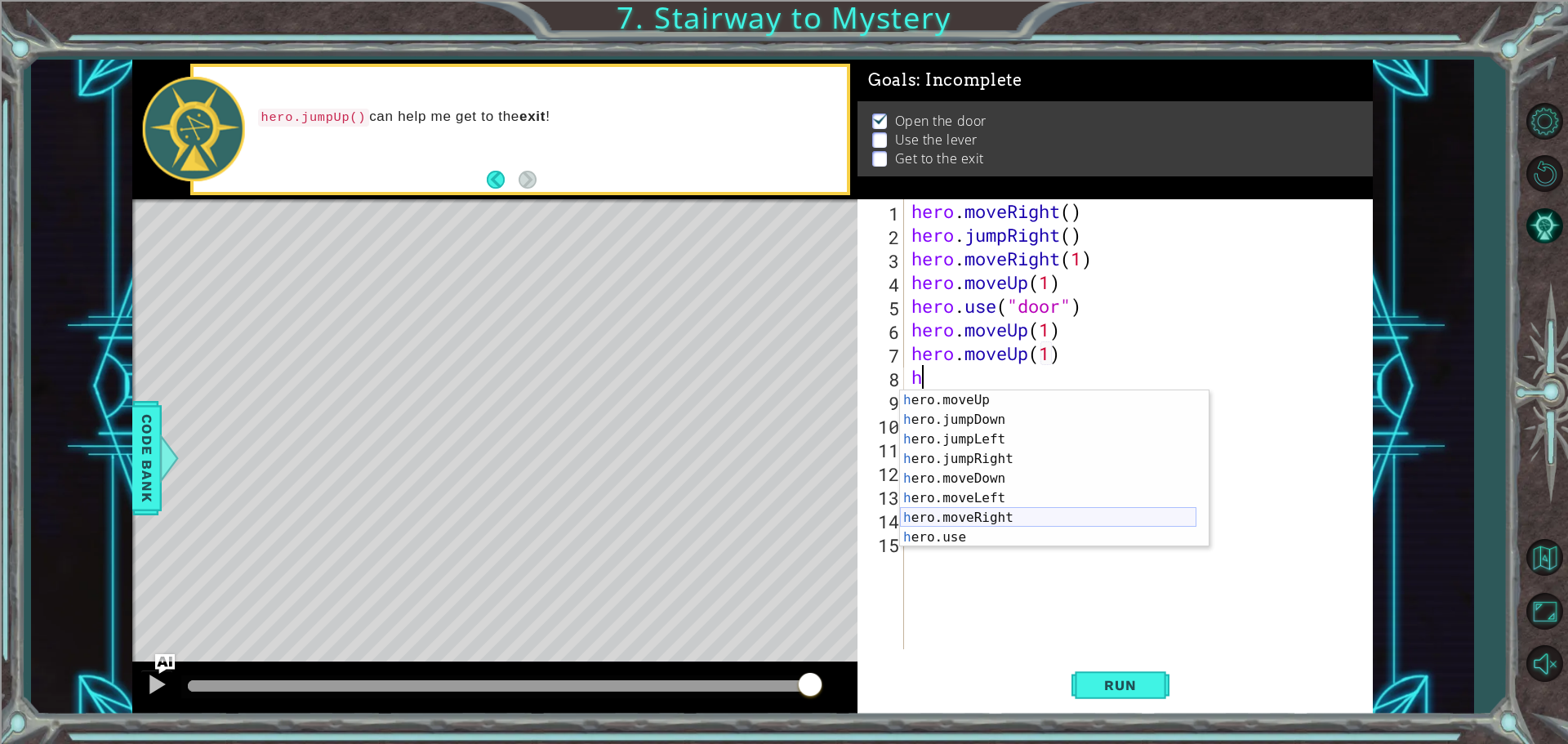
scroll to position [39, 0]
click at [1004, 495] on div "h ero.moveUp press enter h ero.jumpDown press enter h ero.jumpLeft press enter …" at bounding box center [1048, 488] width 296 height 196
type textarea "hero.moveLeft(1)"
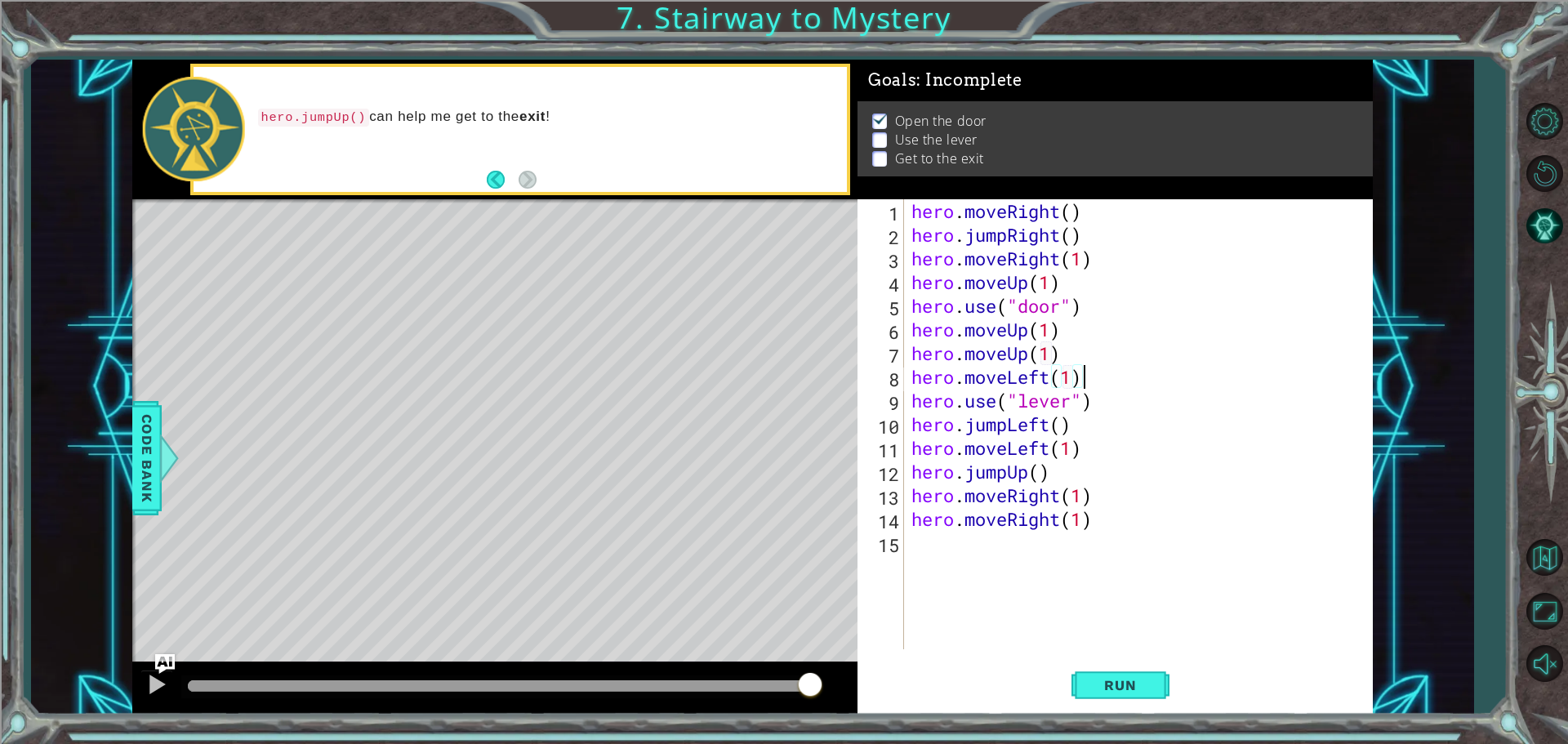
click at [1084, 376] on div "hero . moveRight ( ) hero . jumpRight ( ) hero . moveRight ( 1 ) hero . moveUp …" at bounding box center [1142, 447] width 468 height 497
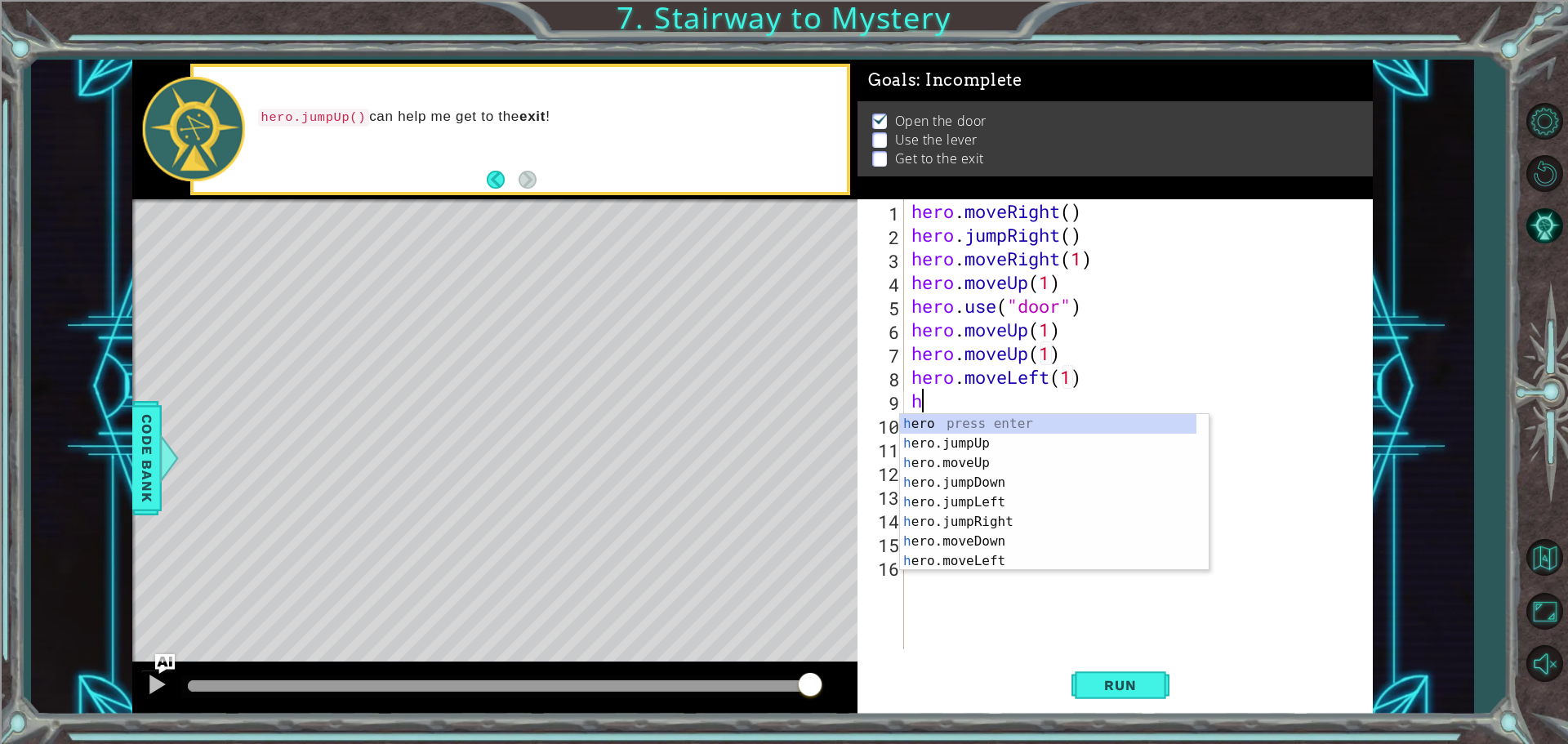
scroll to position [0, 0]
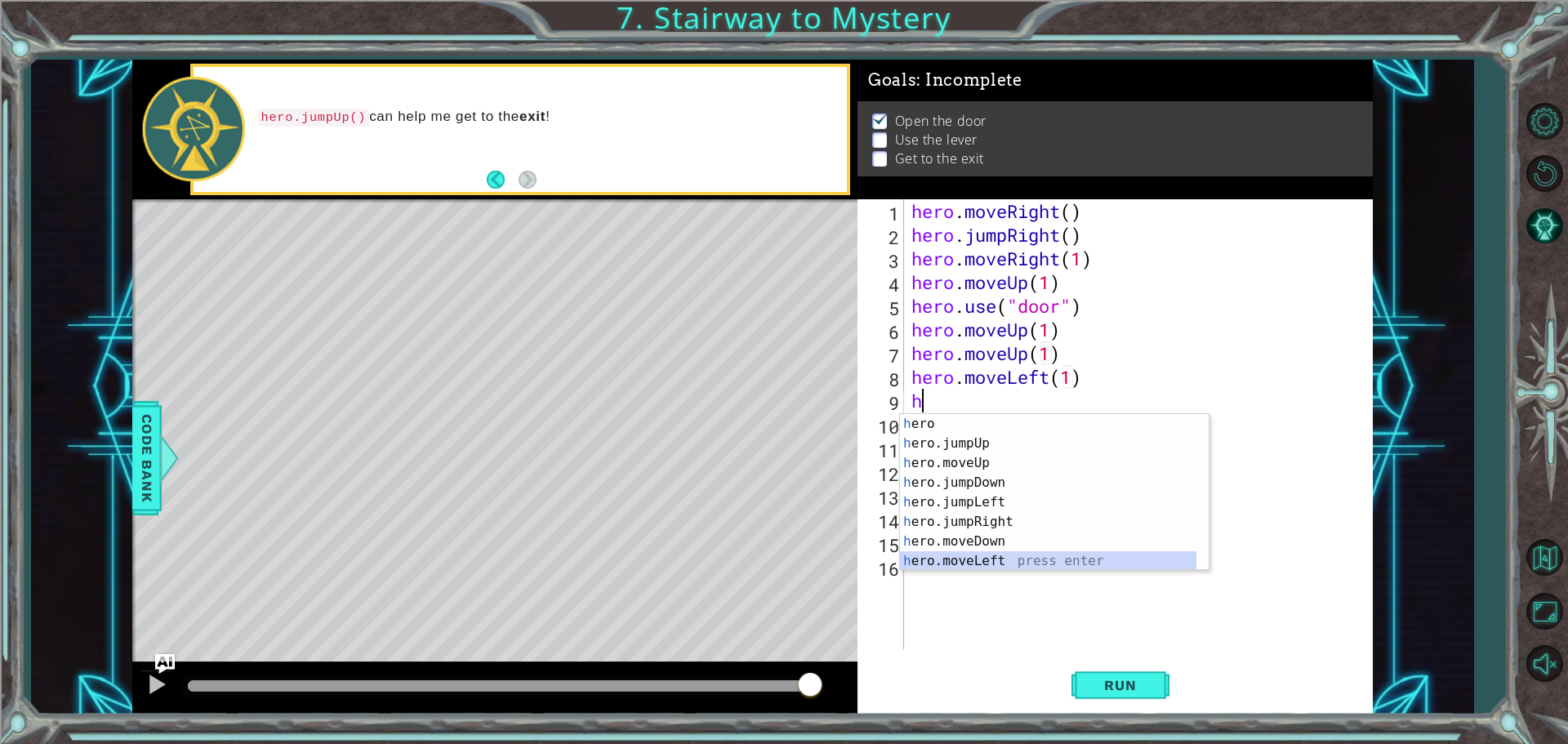
click at [997, 557] on div "h ero press enter h ero.jumpUp press enter h ero.moveUp press enter h ero.jumpD…" at bounding box center [1048, 512] width 296 height 196
type textarea "hero.moveLeft(1)"
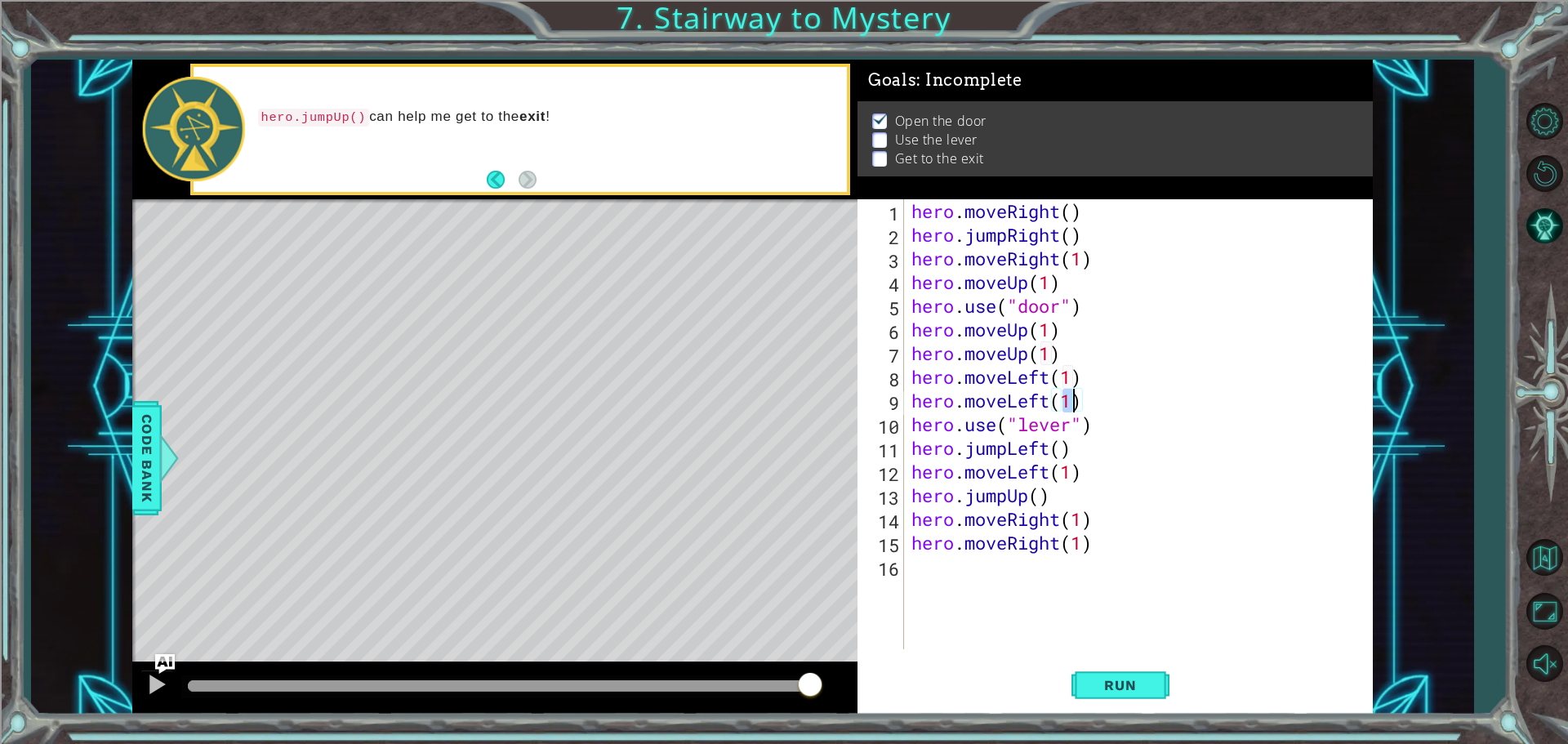
click at [1094, 399] on div "hero . moveRight ( ) hero . jumpRight ( ) hero . moveRight ( 1 ) hero . moveUp …" at bounding box center [1142, 447] width 468 height 497
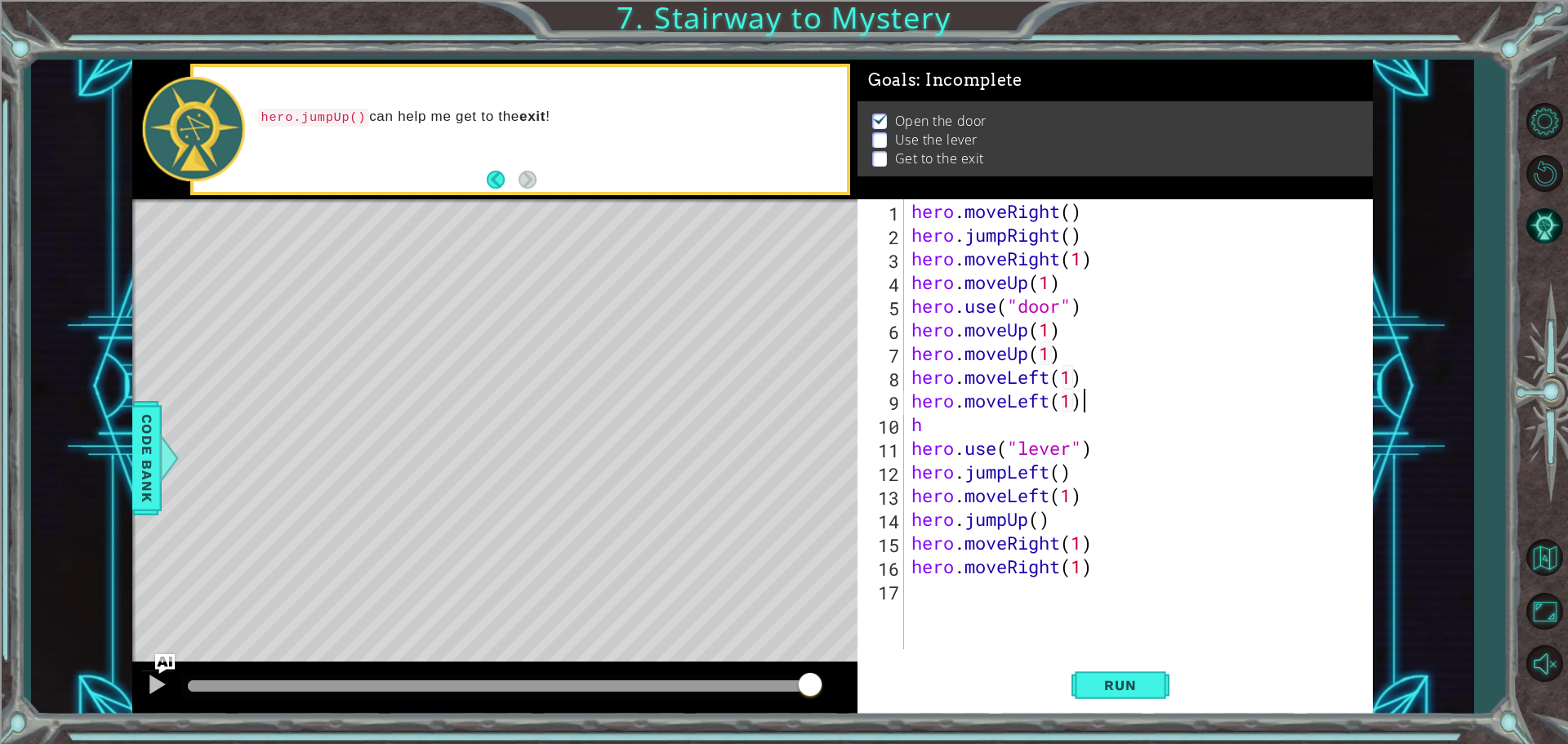
click at [1107, 403] on div "hero . moveRight ( ) hero . jumpRight ( ) hero . moveRight ( 1 ) hero . moveUp …" at bounding box center [1142, 447] width 468 height 497
click at [937, 429] on div "hero . moveRight ( ) hero . jumpRight ( ) hero . moveRight ( 1 ) hero . moveUp …" at bounding box center [1142, 447] width 468 height 497
type textarea "h"
click at [1099, 452] on div "hero . moveRight ( ) hero . jumpRight ( ) hero . moveRight ( 1 ) hero . moveUp …" at bounding box center [1142, 447] width 468 height 497
click at [1103, 411] on div "hero . moveRight ( ) hero . jumpRight ( ) hero . moveRight ( 1 ) hero . moveUp …" at bounding box center [1142, 447] width 468 height 497
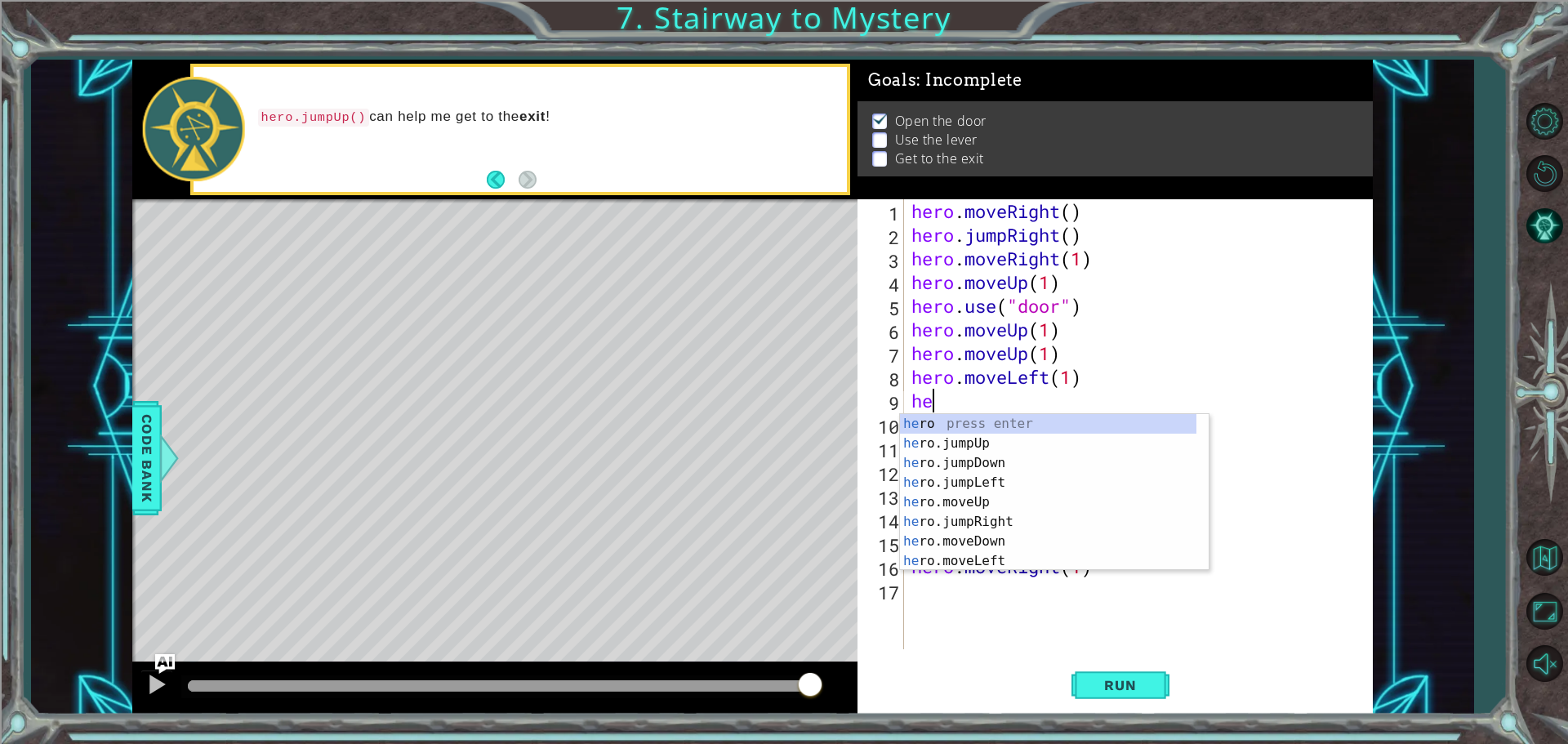
type textarea "h"
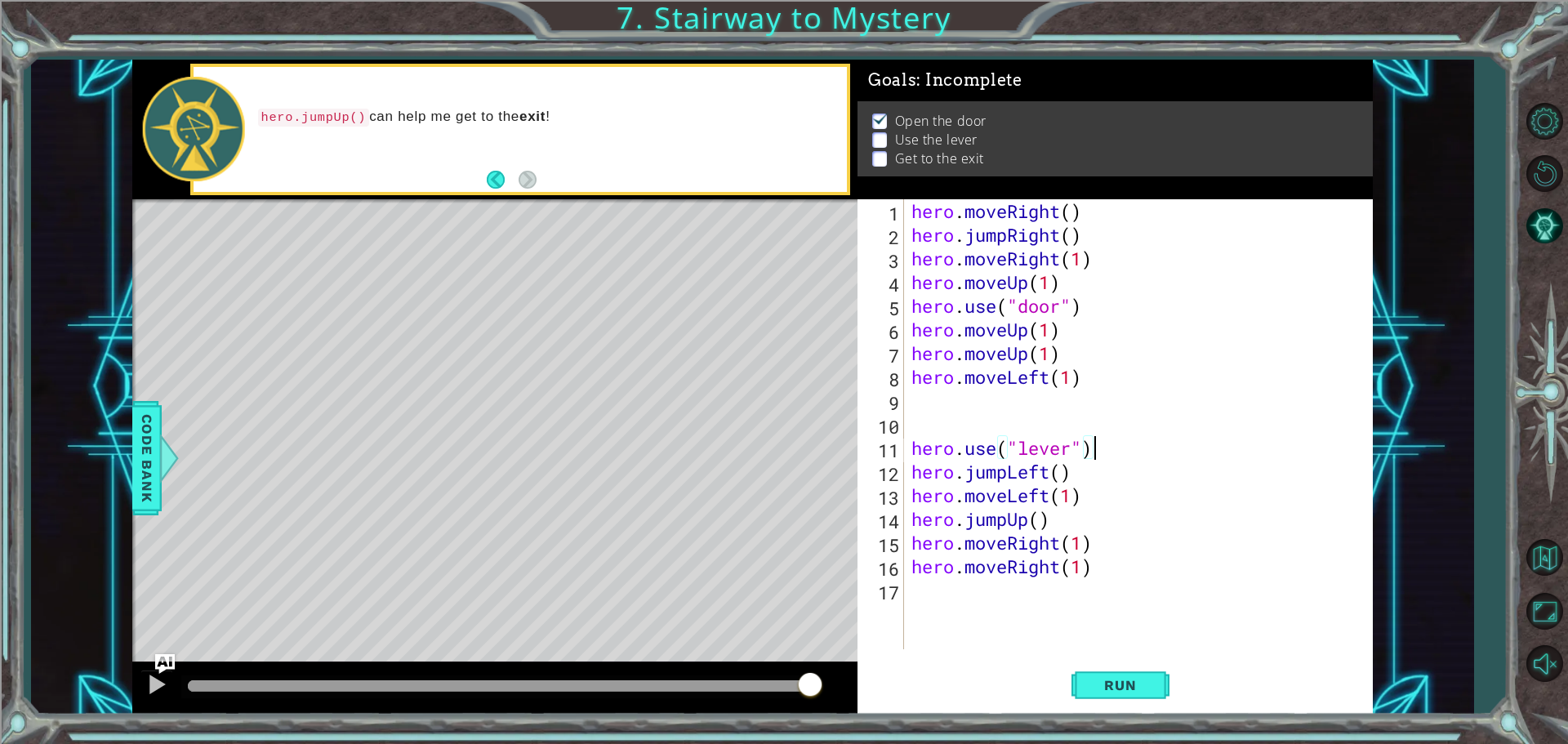
click at [1094, 447] on div "hero . moveRight ( ) hero . jumpRight ( ) hero . moveRight ( 1 ) hero . moveUp …" at bounding box center [1142, 447] width 468 height 497
type textarea "hero.use("lever")"
click at [1042, 424] on div "hero . moveRight ( ) hero . jumpRight ( ) hero . moveRight ( 1 ) hero . moveUp …" at bounding box center [1142, 447] width 468 height 497
click at [984, 411] on div "hero . moveRight ( ) hero . jumpRight ( ) hero . moveRight ( 1 ) hero . moveUp …" at bounding box center [1142, 447] width 468 height 497
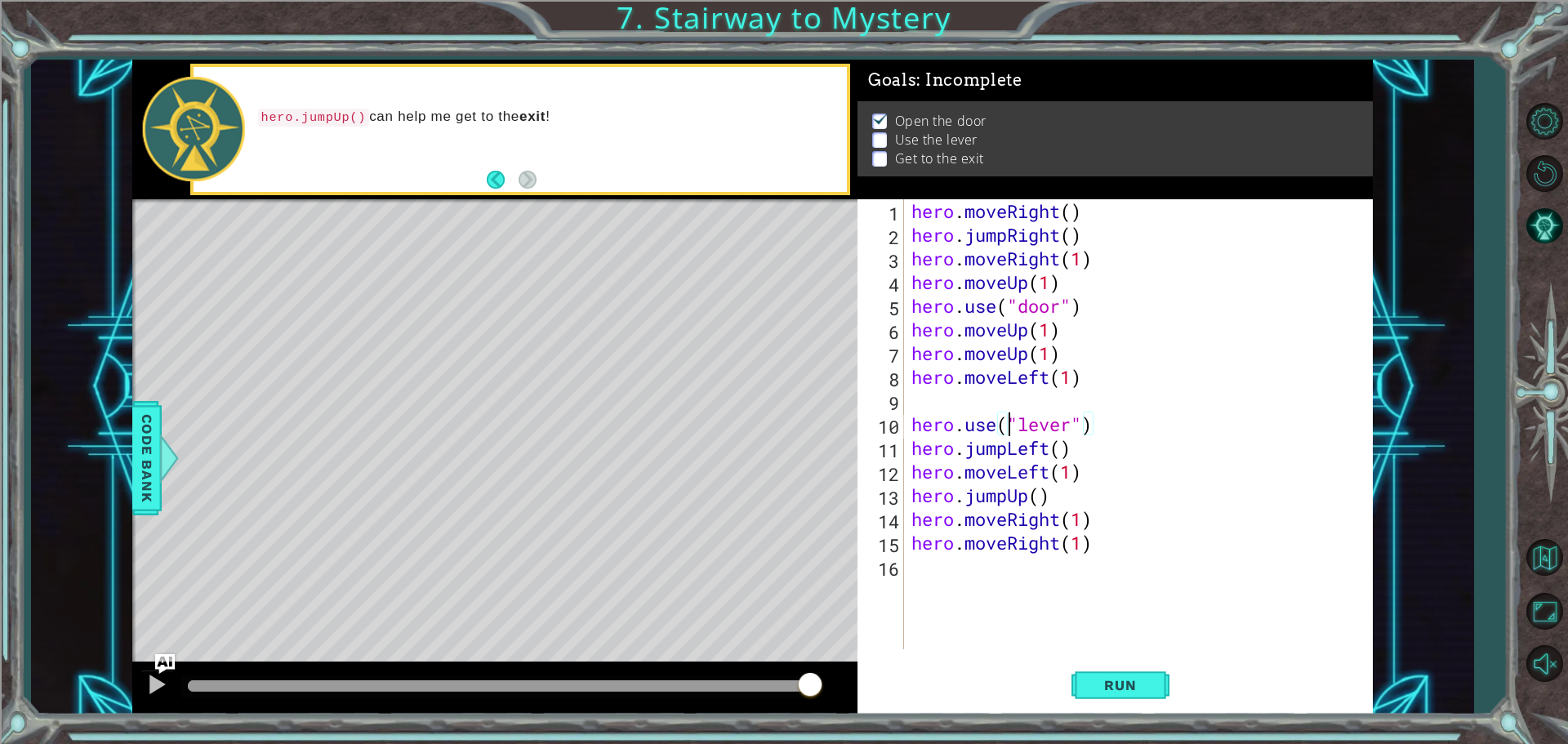
click at [1011, 412] on div "hero . moveRight ( ) hero . jumpRight ( ) hero . moveRight ( 1 ) hero . moveUp …" at bounding box center [1142, 447] width 468 height 497
type textarea "hero.use("lever")"
click at [960, 401] on div "hero . moveRight ( ) hero . jumpRight ( ) hero . moveRight ( 1 ) hero . moveUp …" at bounding box center [1142, 447] width 468 height 497
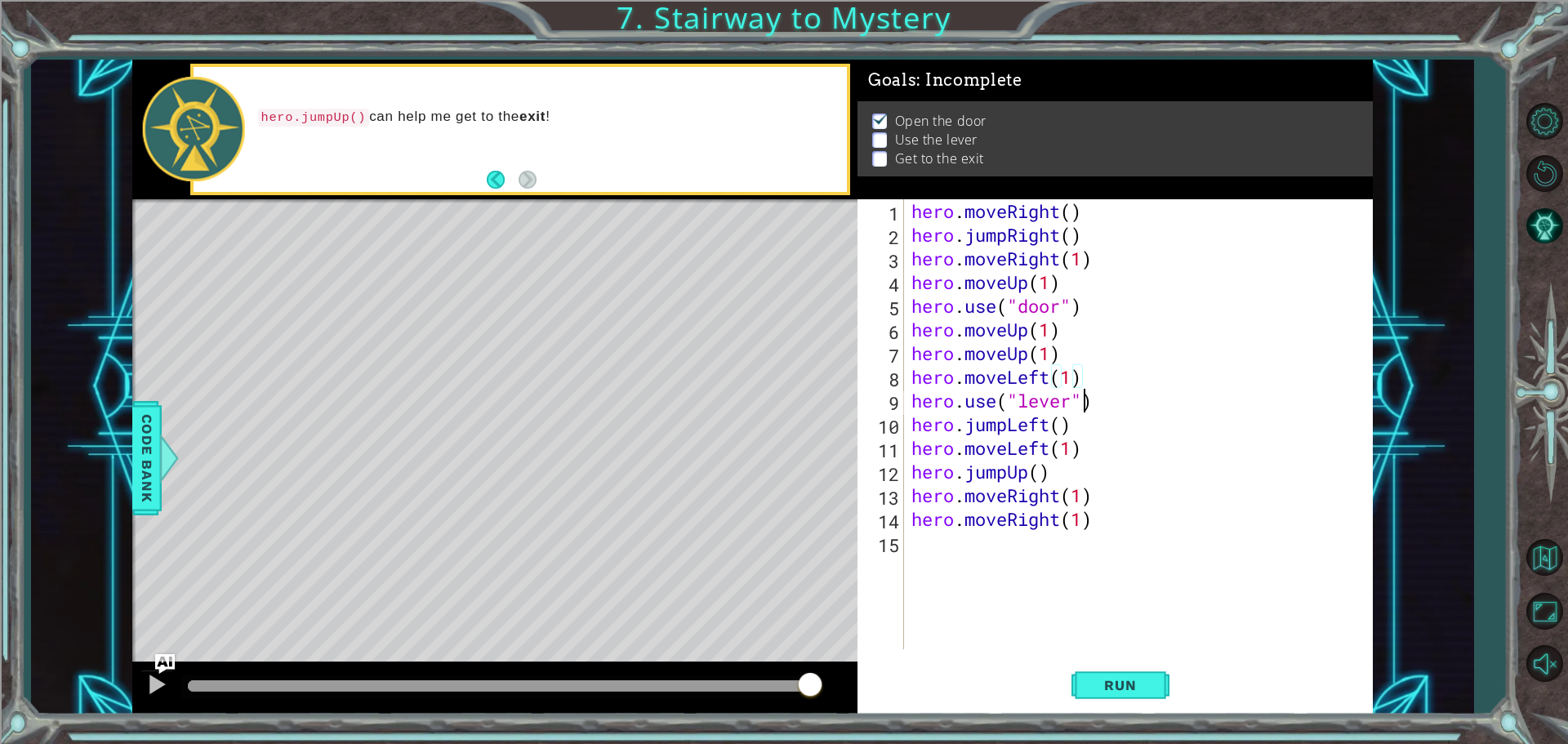
click at [1089, 395] on div "hero . moveRight ( ) hero . jumpRight ( ) hero . moveRight ( 1 ) hero . moveUp …" at bounding box center [1142, 447] width 468 height 497
type textarea "hero.use("lever")"
click at [1102, 399] on div "hero . moveRight ( ) hero . jumpRight ( ) hero . moveRight ( 1 ) hero . moveUp …" at bounding box center [1142, 447] width 468 height 497
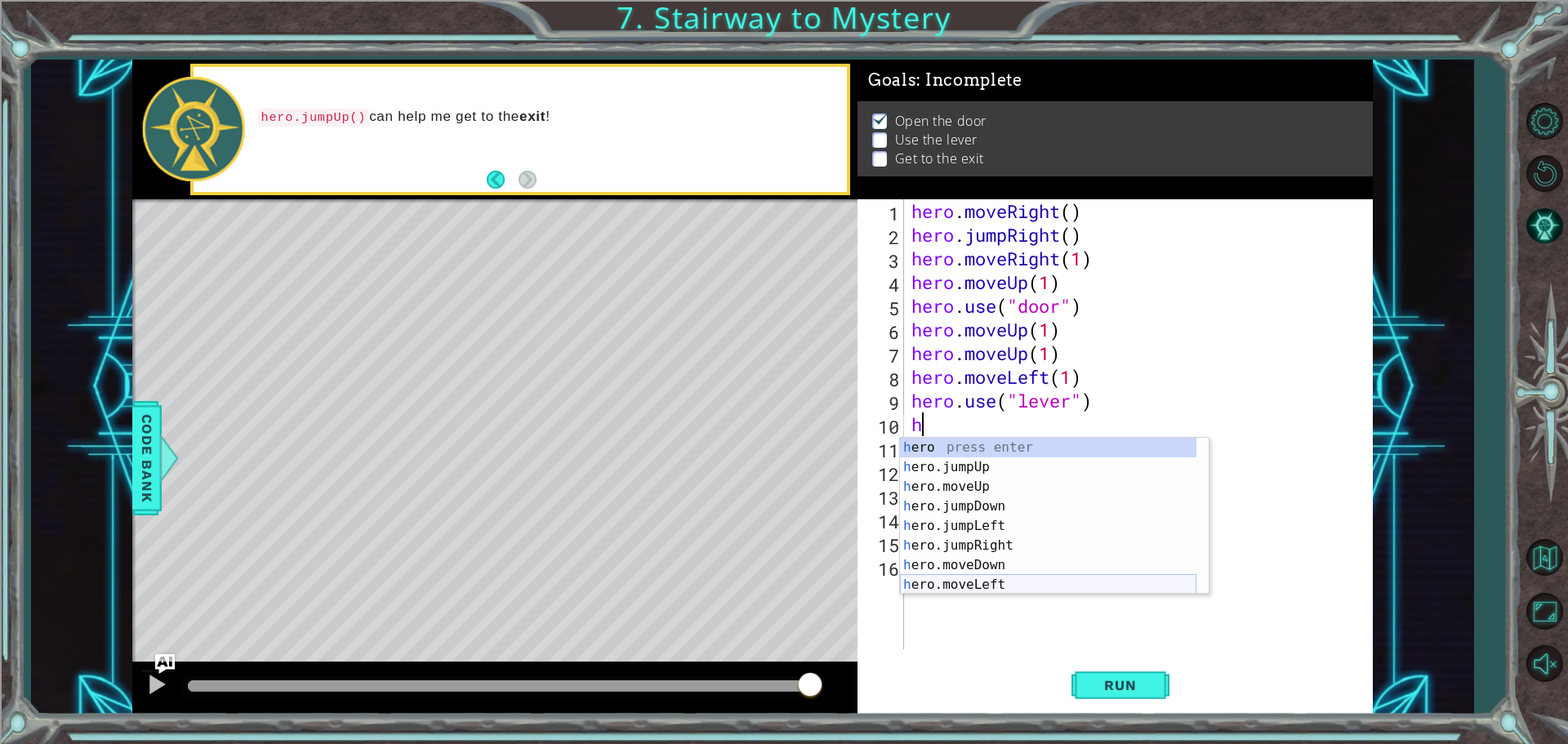
click at [1002, 589] on div "h ero press enter h ero.jumpUp press enter h ero.moveUp press enter h ero.jumpD…" at bounding box center [1048, 535] width 296 height 196
type textarea "hero.moveLeft(1)"
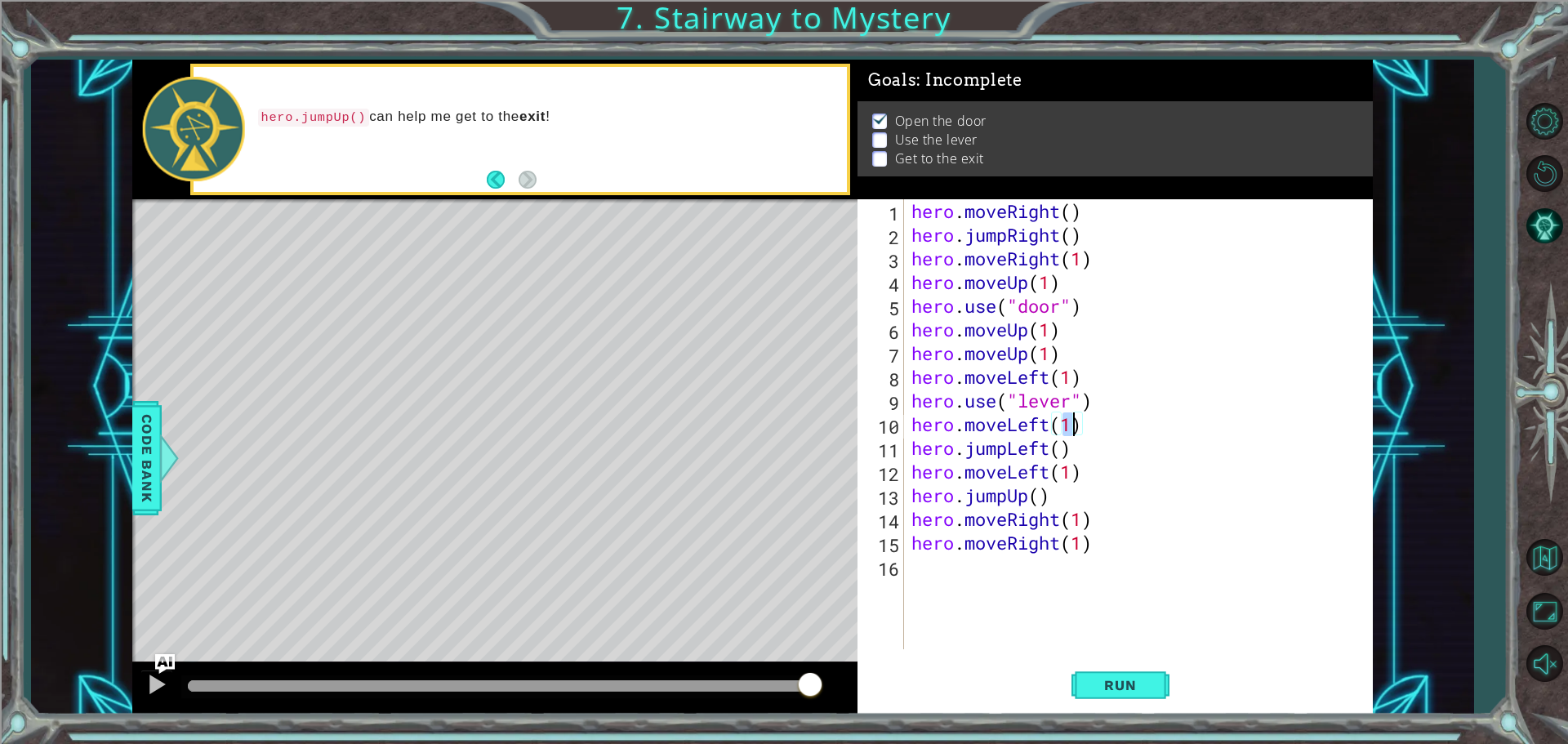
click at [1096, 432] on div "hero . moveRight ( ) hero . jumpRight ( ) hero . moveRight ( 1 ) hero . moveUp …" at bounding box center [1142, 447] width 468 height 497
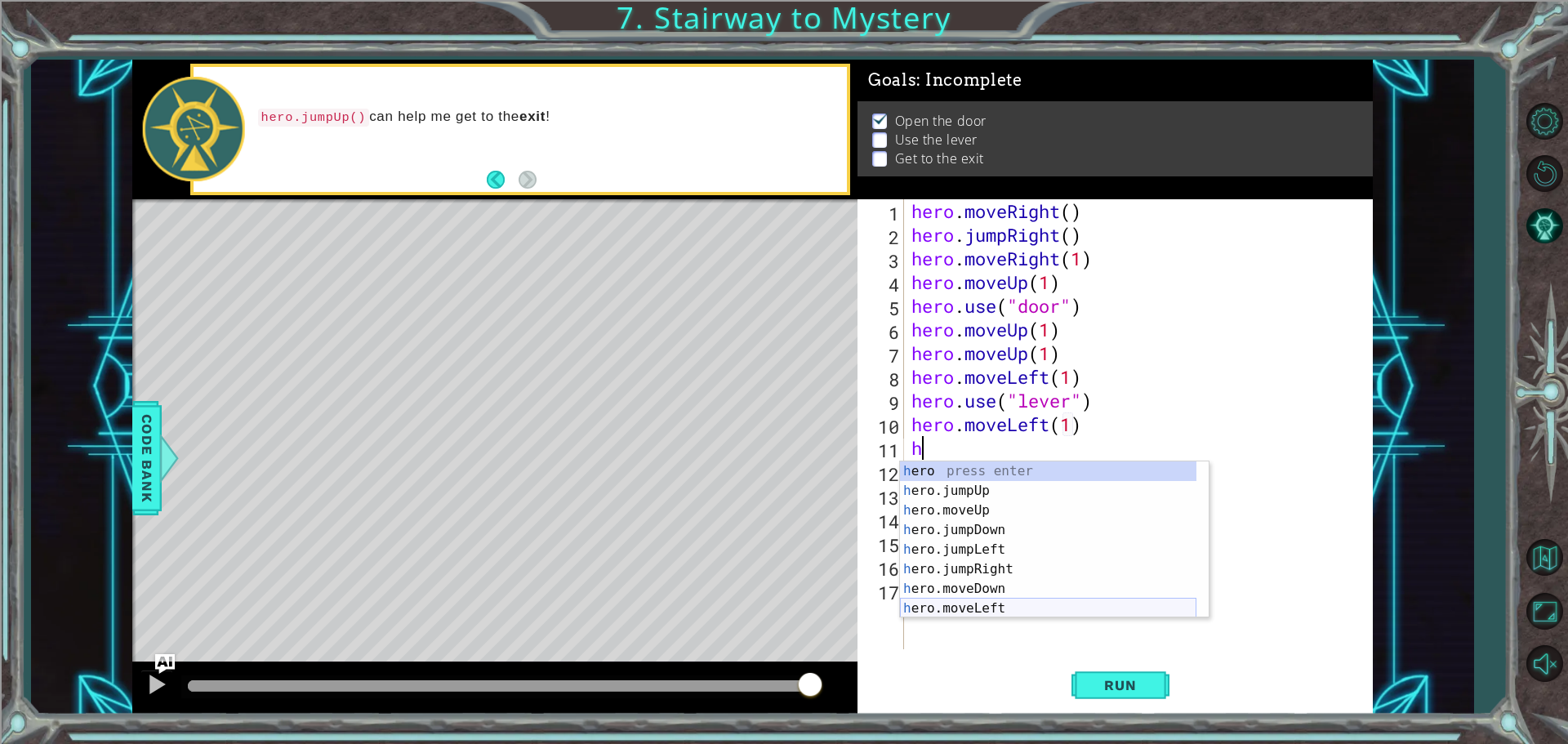
click at [1004, 602] on div "h ero press enter h ero.jumpUp press enter h ero.moveUp press enter h ero.jumpD…" at bounding box center [1048, 559] width 296 height 196
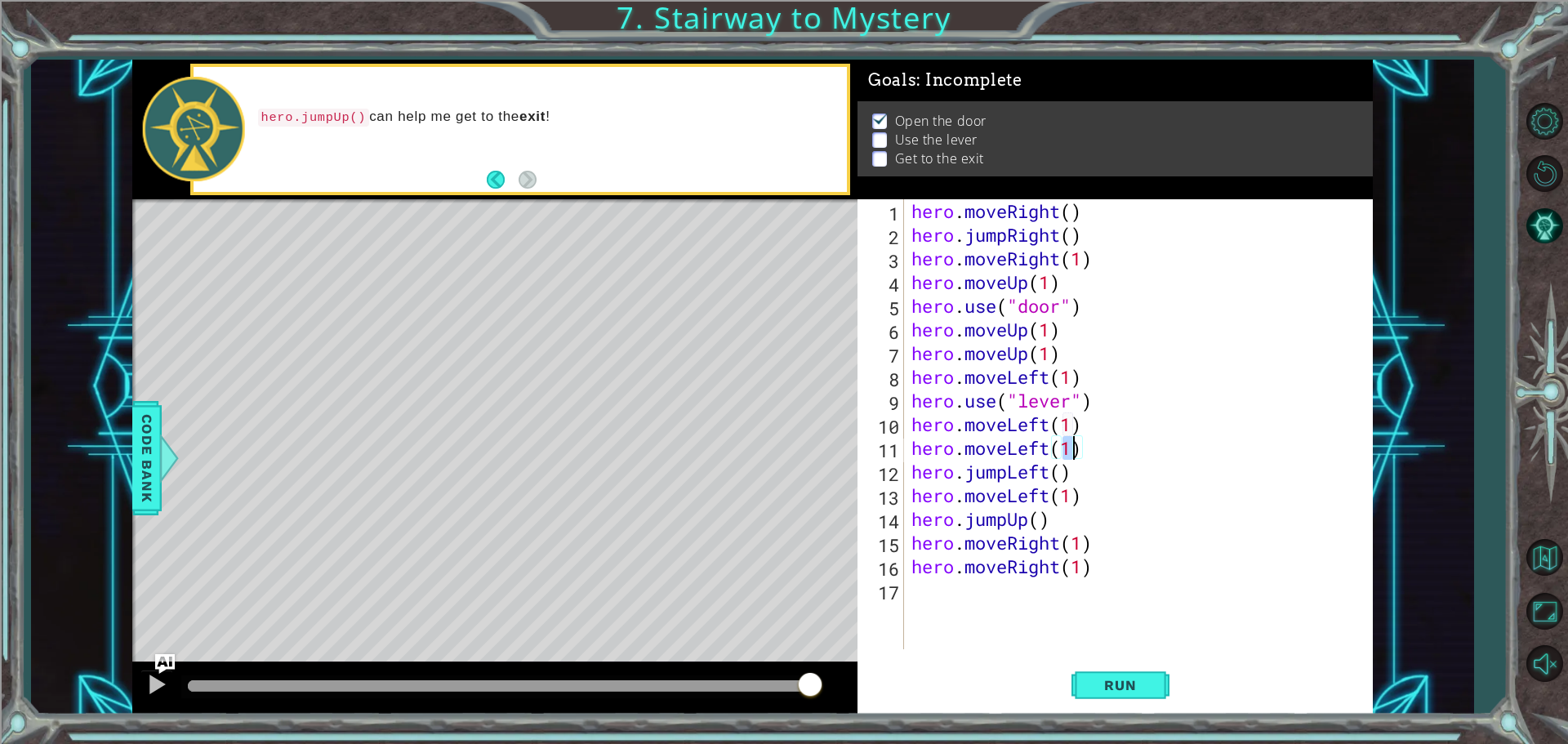
click at [1054, 468] on div "hero . moveRight ( ) hero . jumpRight ( ) hero . moveRight ( 1 ) hero . moveUp …" at bounding box center [1142, 447] width 468 height 497
click at [1334, 443] on div "hero . moveRight ( ) hero . jumpRight ( ) hero . moveRight ( 1 ) hero . moveUp …" at bounding box center [1142, 447] width 468 height 497
click at [1018, 471] on div "hero . moveRight ( ) hero . jumpRight ( ) hero . moveRight ( 1 ) hero . moveUp …" at bounding box center [1142, 447] width 468 height 497
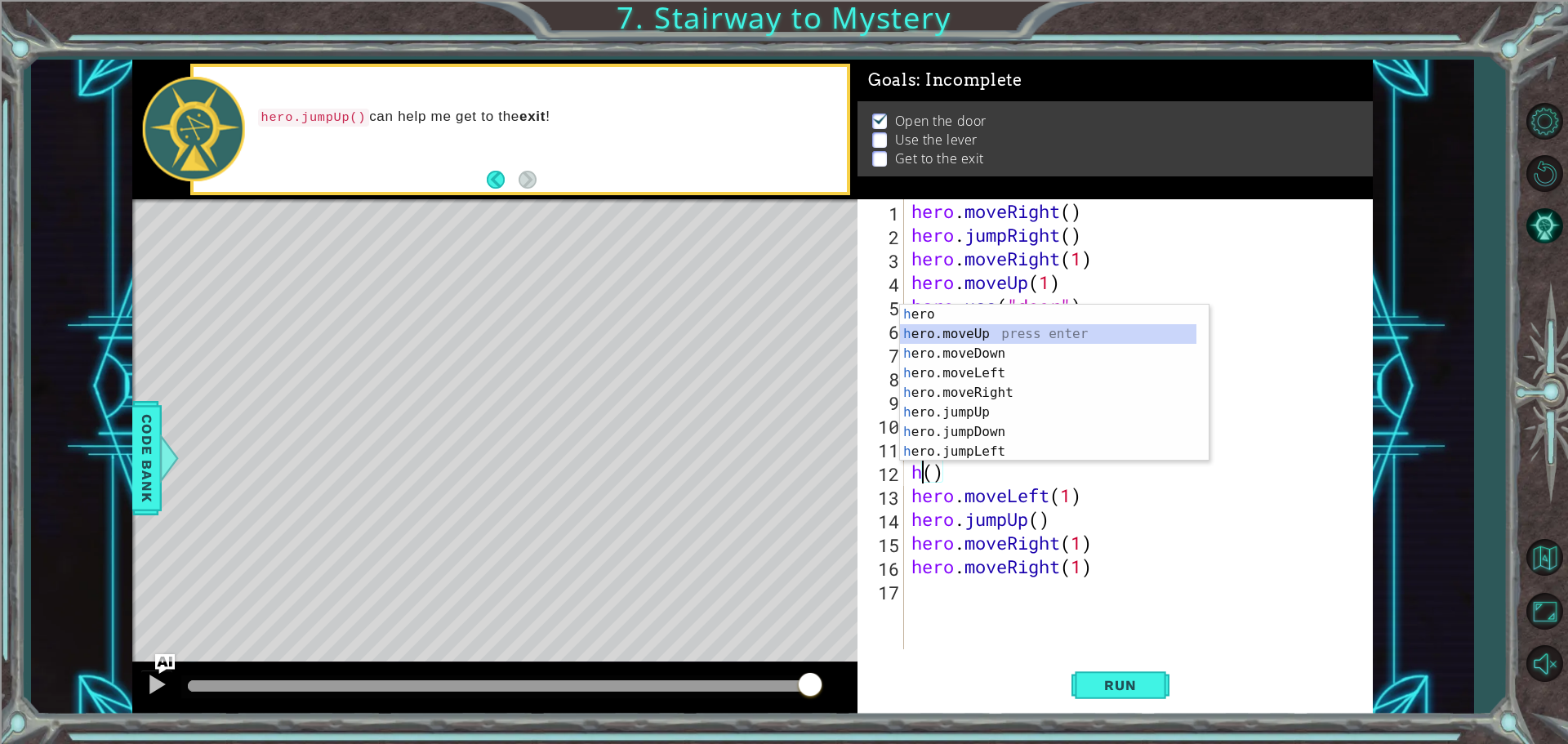
click at [991, 328] on div "h ero press enter h ero.moveUp press enter h ero.moveDown press enter h ero.mov…" at bounding box center [1048, 402] width 296 height 196
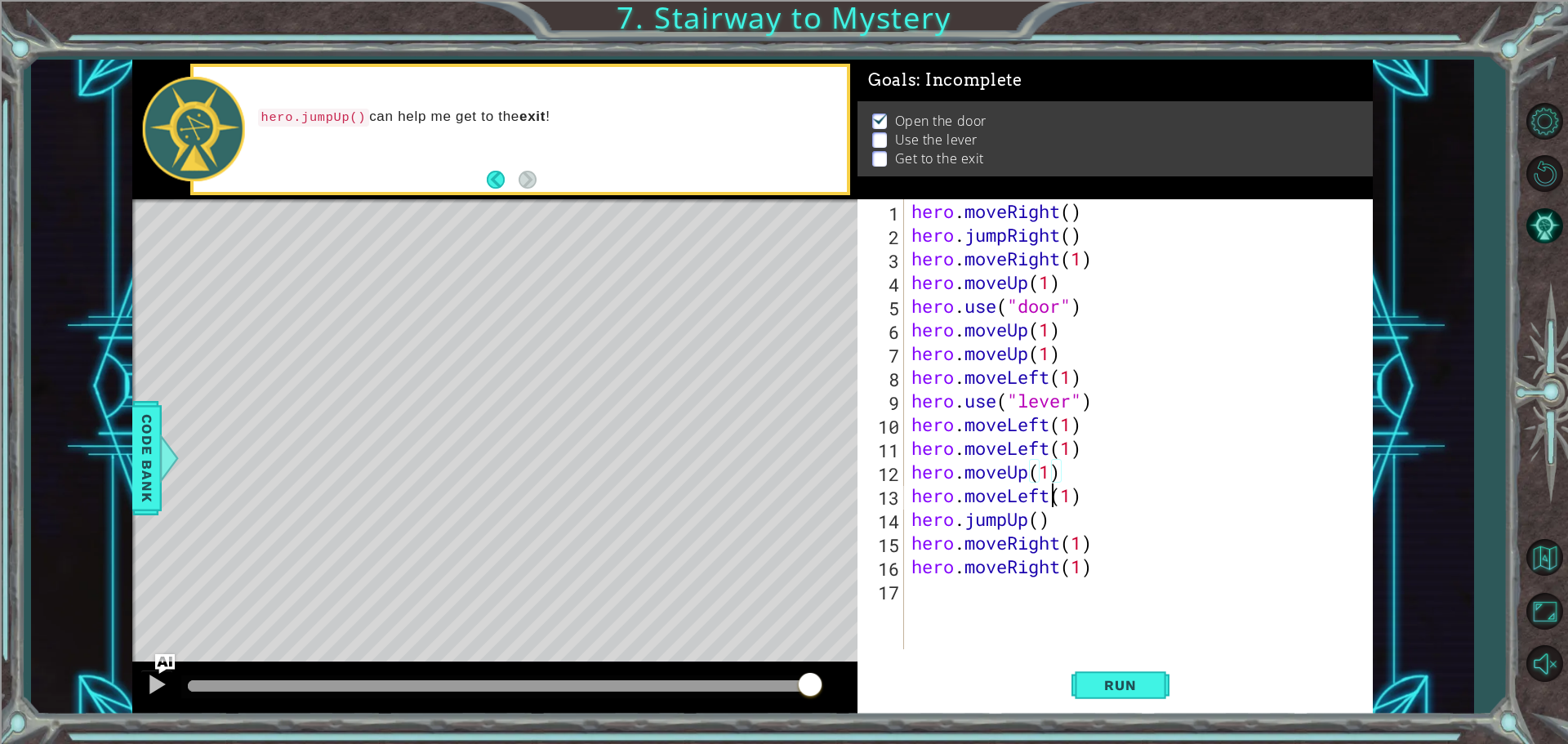
click at [1050, 496] on div "hero . moveRight ( ) hero . jumpRight ( ) hero . moveRight ( 1 ) hero . moveUp …" at bounding box center [1142, 447] width 468 height 497
click at [1084, 485] on div "hero . moveRight ( ) hero . jumpRight ( ) hero . moveRight ( 1 ) hero . moveUp …" at bounding box center [1142, 447] width 468 height 497
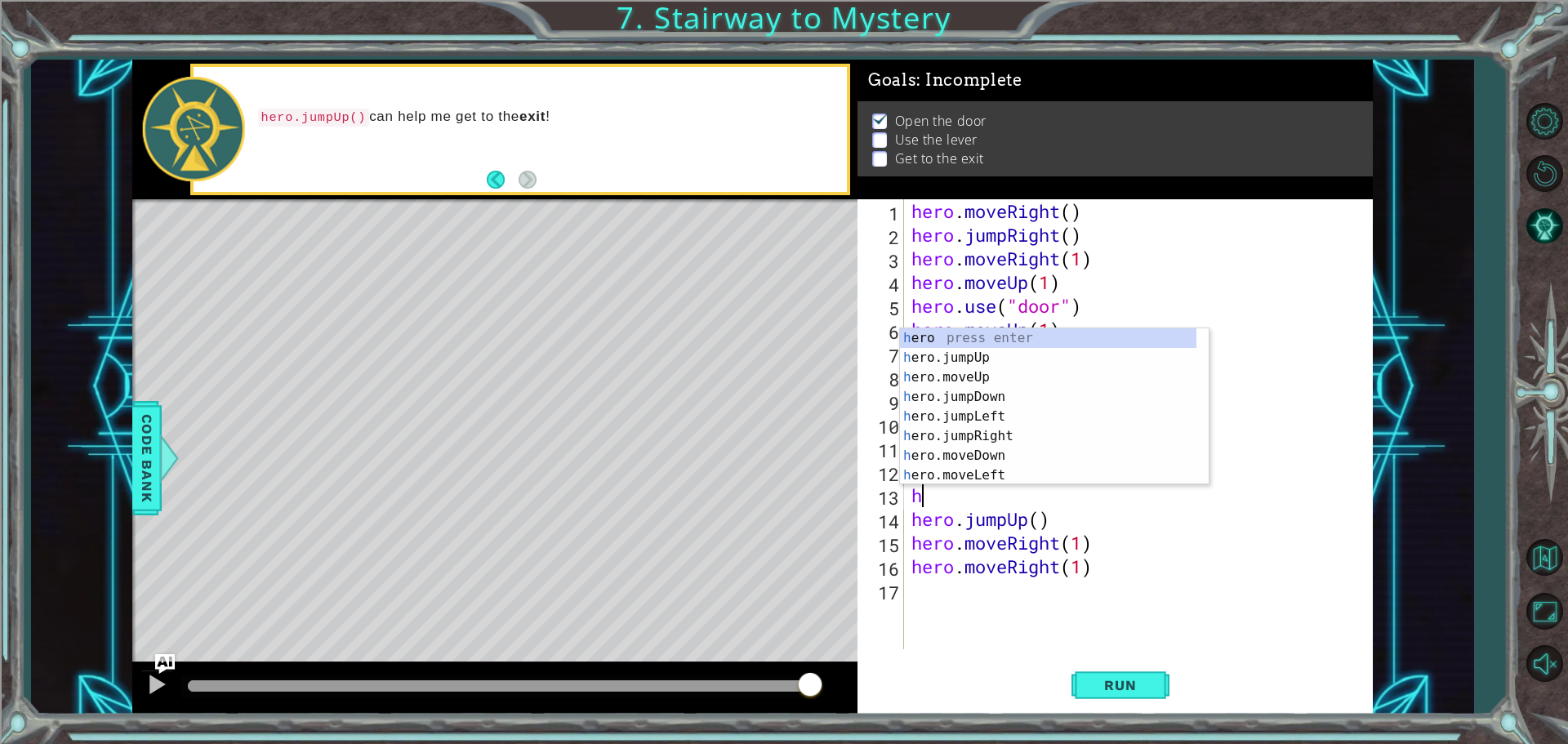
click at [1276, 389] on div "hero . moveRight ( ) hero . jumpRight ( ) hero . moveRight ( 1 ) hero . moveUp …" at bounding box center [1142, 447] width 468 height 497
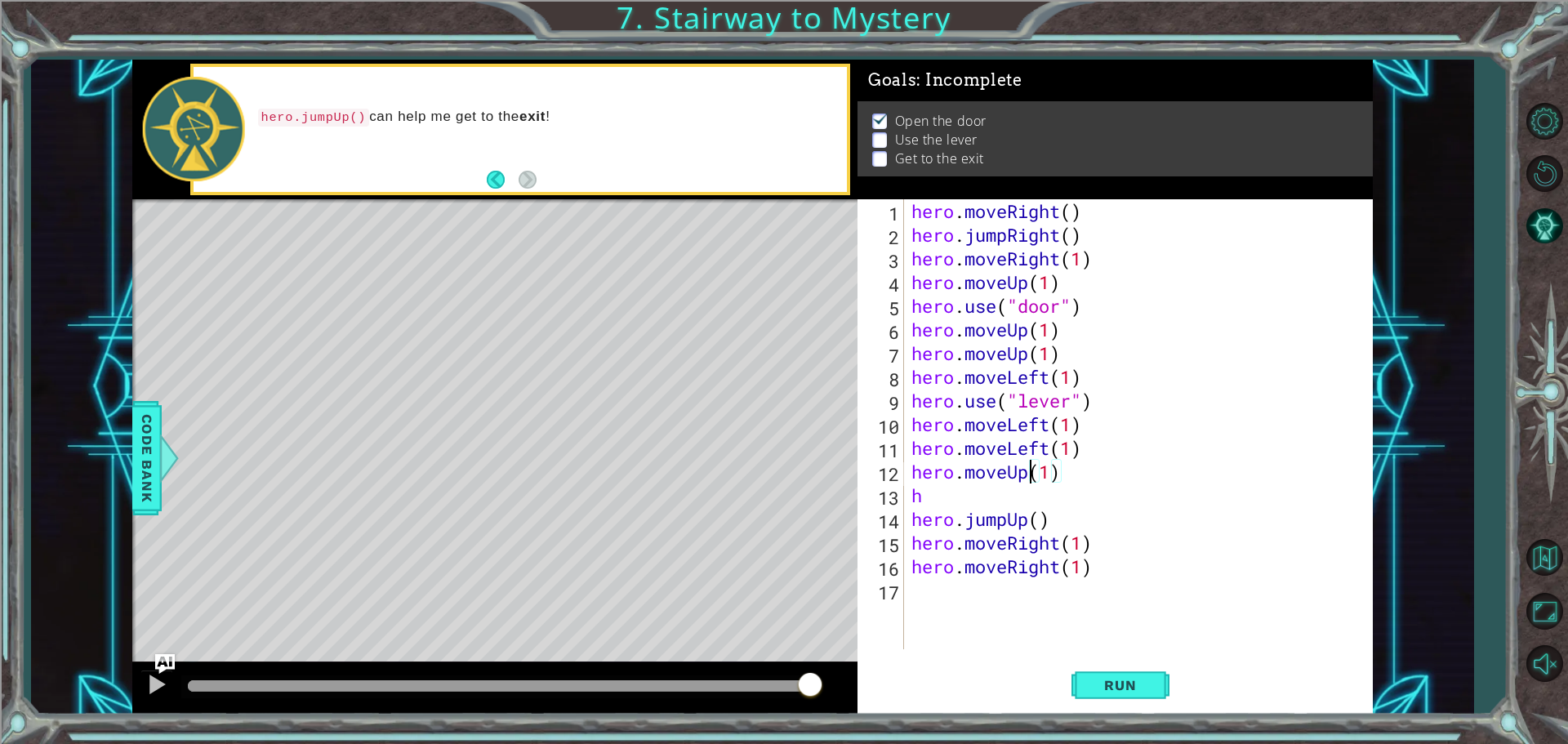
click at [1032, 474] on div "hero . moveRight ( ) hero . jumpRight ( ) hero . moveRight ( 1 ) hero . moveUp …" at bounding box center [1142, 447] width 468 height 497
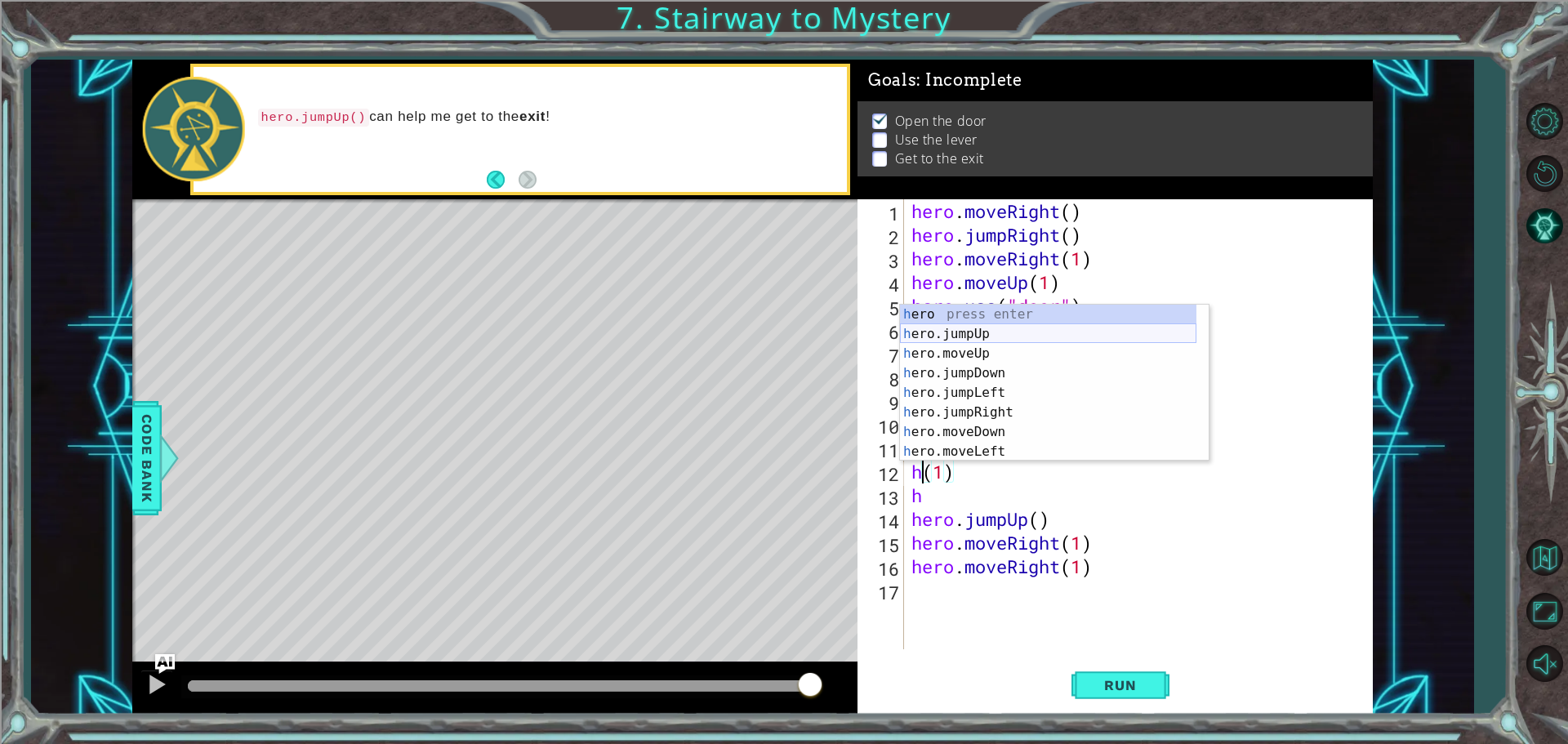
click at [985, 332] on div "h ero press enter h ero.jumpUp press enter h ero.moveUp press enter h ero.jumpD…" at bounding box center [1048, 402] width 296 height 196
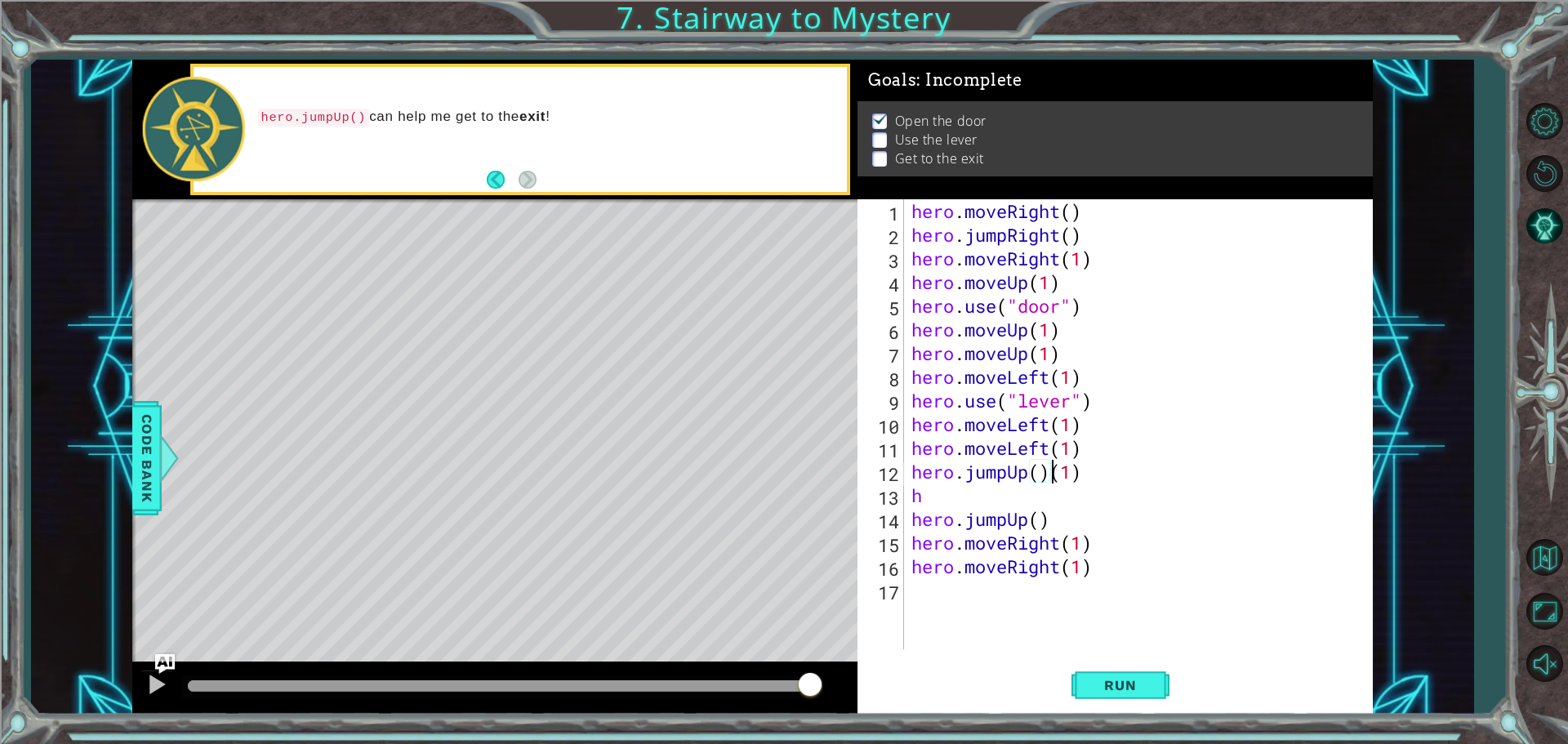
click at [925, 475] on div "hero . moveRight ( ) hero . jumpRight ( ) hero . moveRight ( 1 ) hero . moveUp …" at bounding box center [1142, 447] width 468 height 497
click at [933, 495] on div "hero . moveRight ( ) hero . jumpRight ( ) hero . moveRight ( 1 ) hero . moveUp …" at bounding box center [1142, 447] width 468 height 497
type textarea "h"
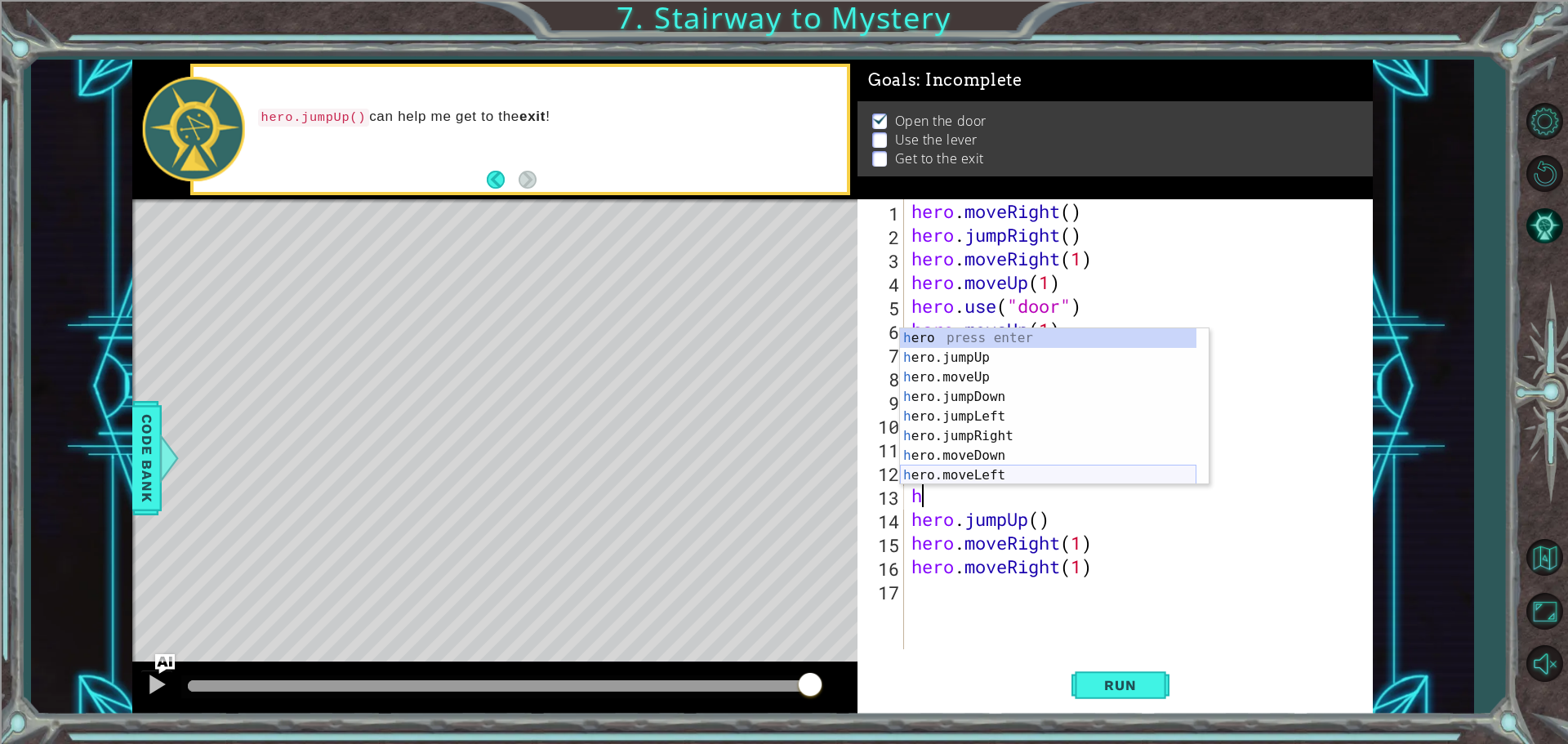
scroll to position [39, 0]
click at [979, 454] on div "h ero.moveUp press enter h ero.jumpDown press enter h ero.jumpLeft press enter …" at bounding box center [1048, 426] width 296 height 196
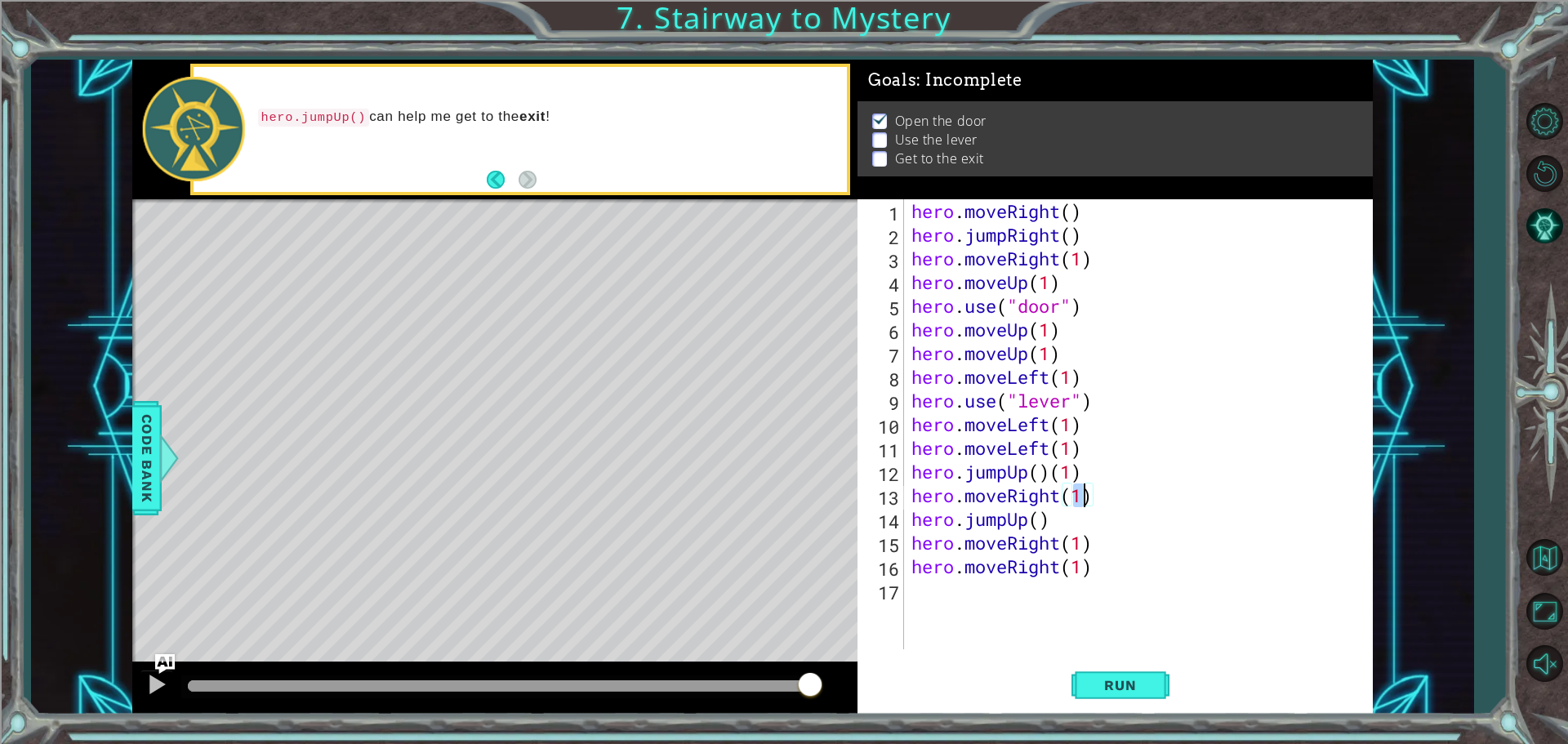
click at [1074, 523] on div "hero . moveRight ( ) hero . jumpRight ( ) hero . moveRight ( 1 ) hero . moveUp …" at bounding box center [1142, 447] width 468 height 497
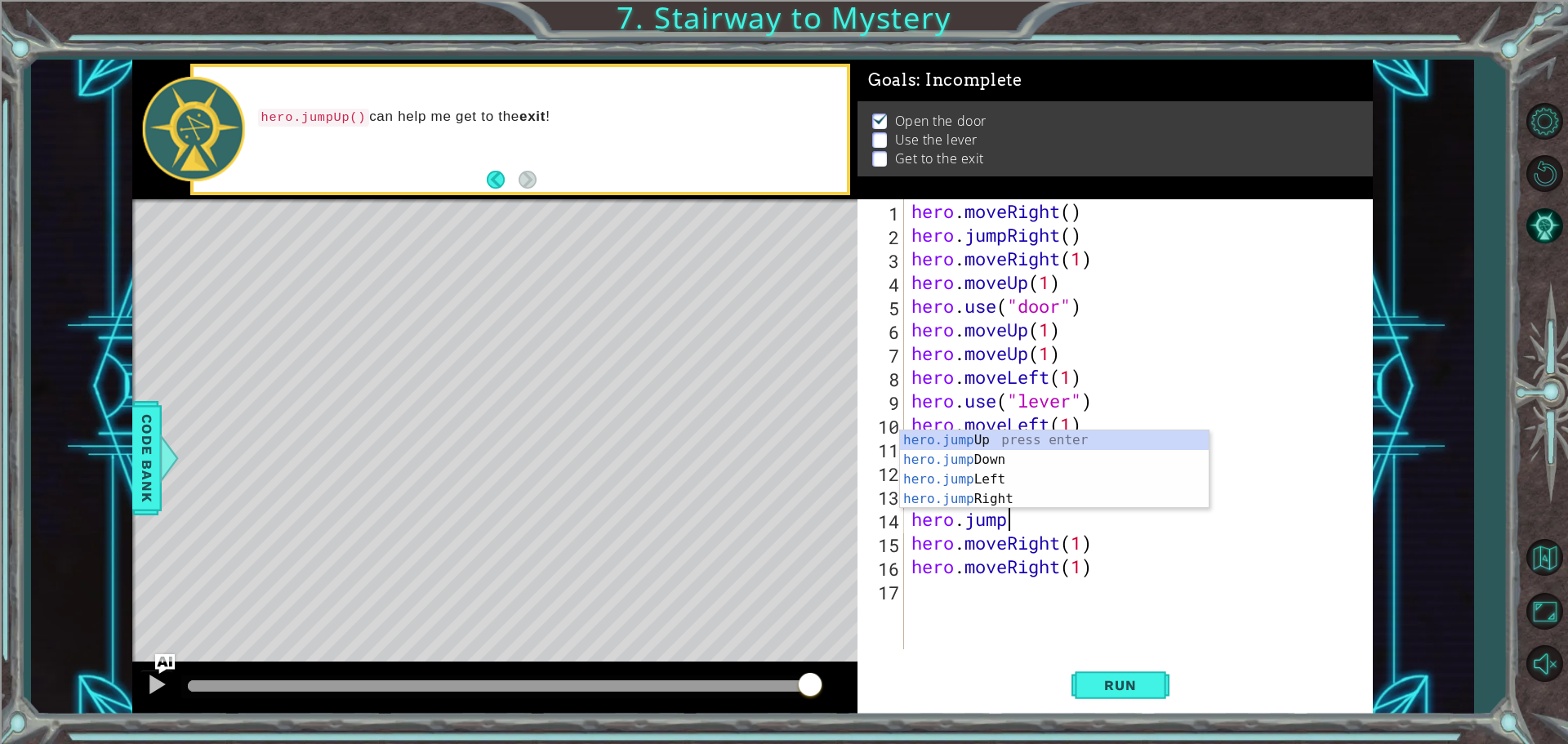
scroll to position [0, 0]
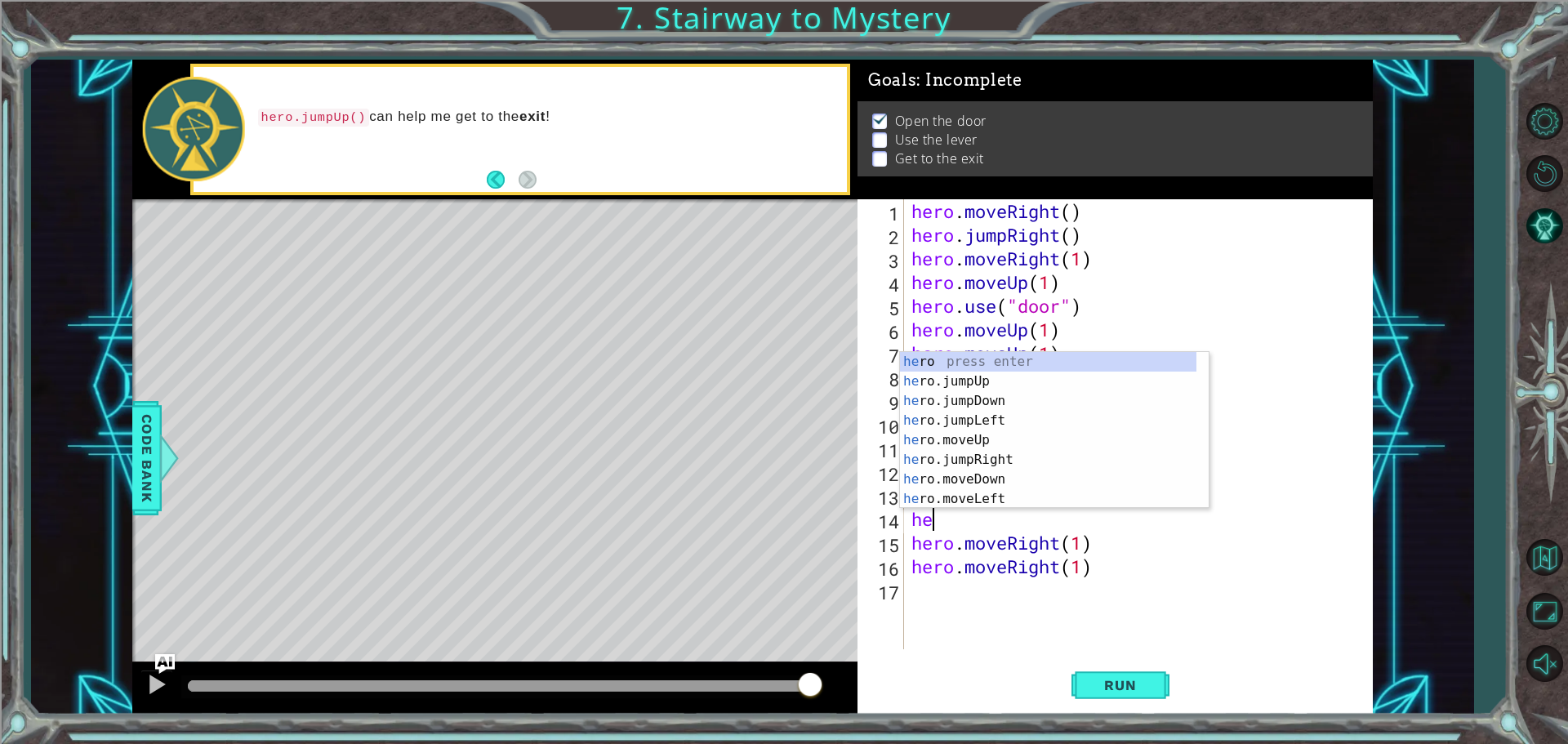
type textarea "h"
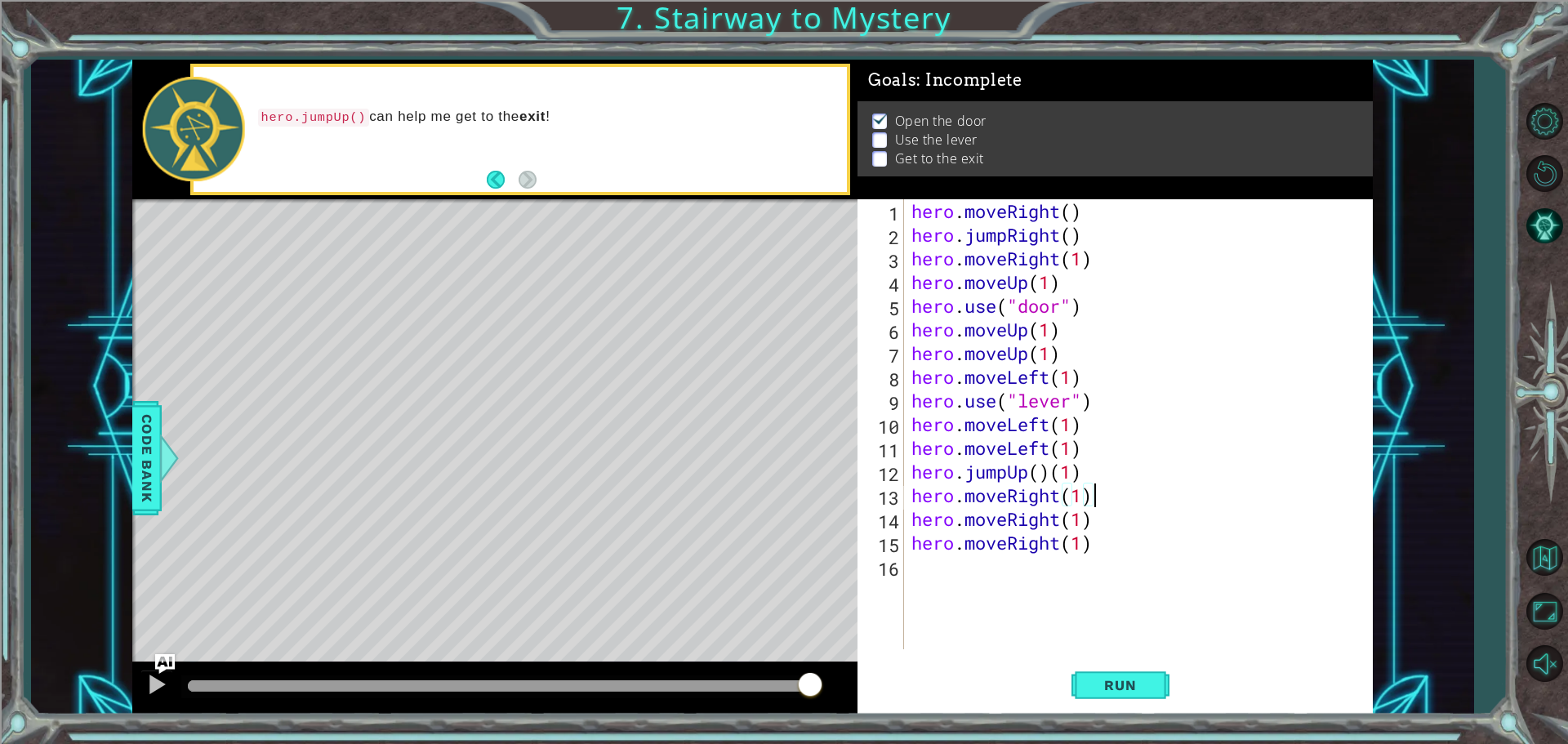
click at [1063, 545] on div "hero . moveRight ( ) hero . jumpRight ( ) hero . moveRight ( 1 ) hero . moveUp …" at bounding box center [1142, 447] width 468 height 497
click at [1101, 541] on div "hero . moveRight ( ) hero . jumpRight ( ) hero . moveRight ( 1 ) hero . moveUp …" at bounding box center [1142, 447] width 468 height 497
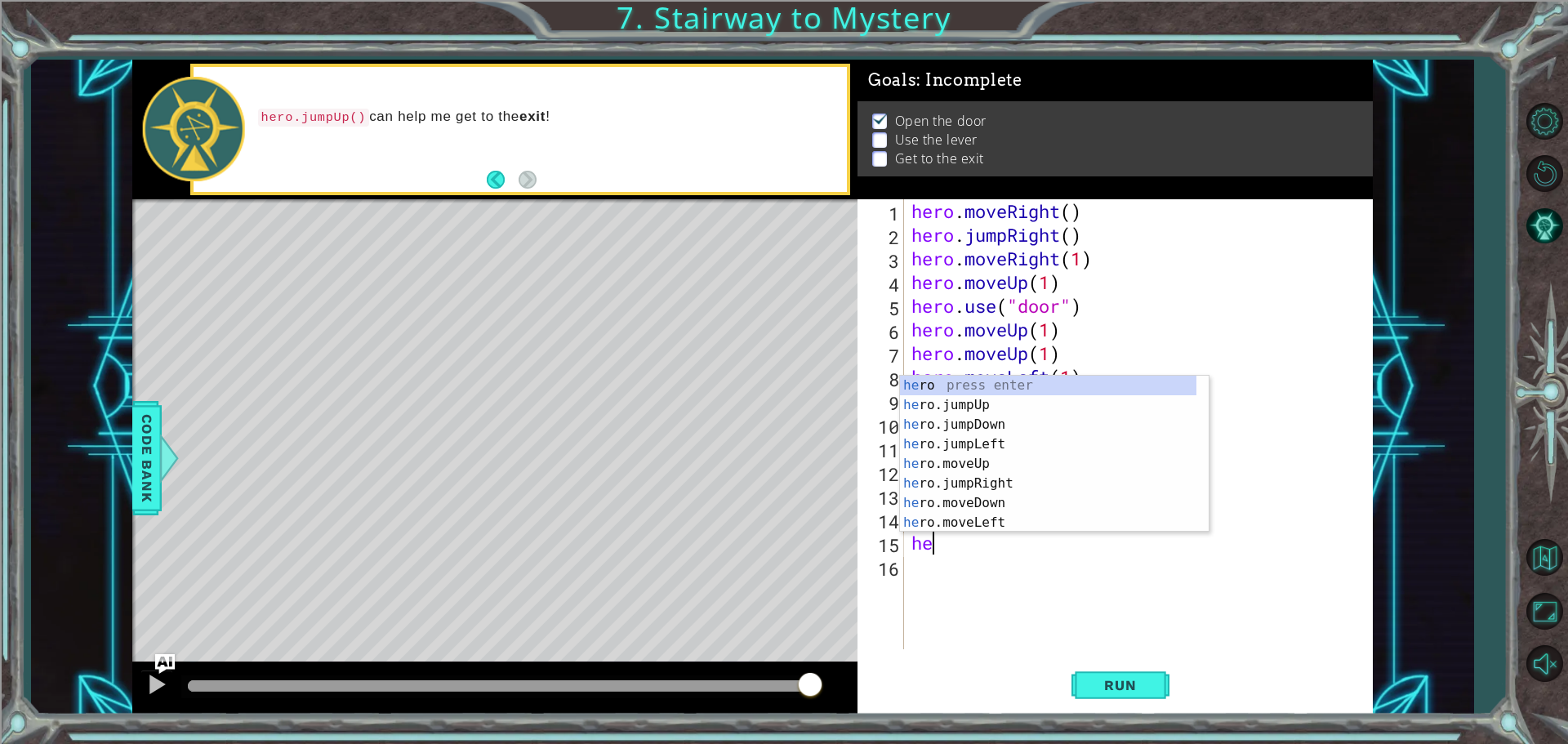
type textarea "h"
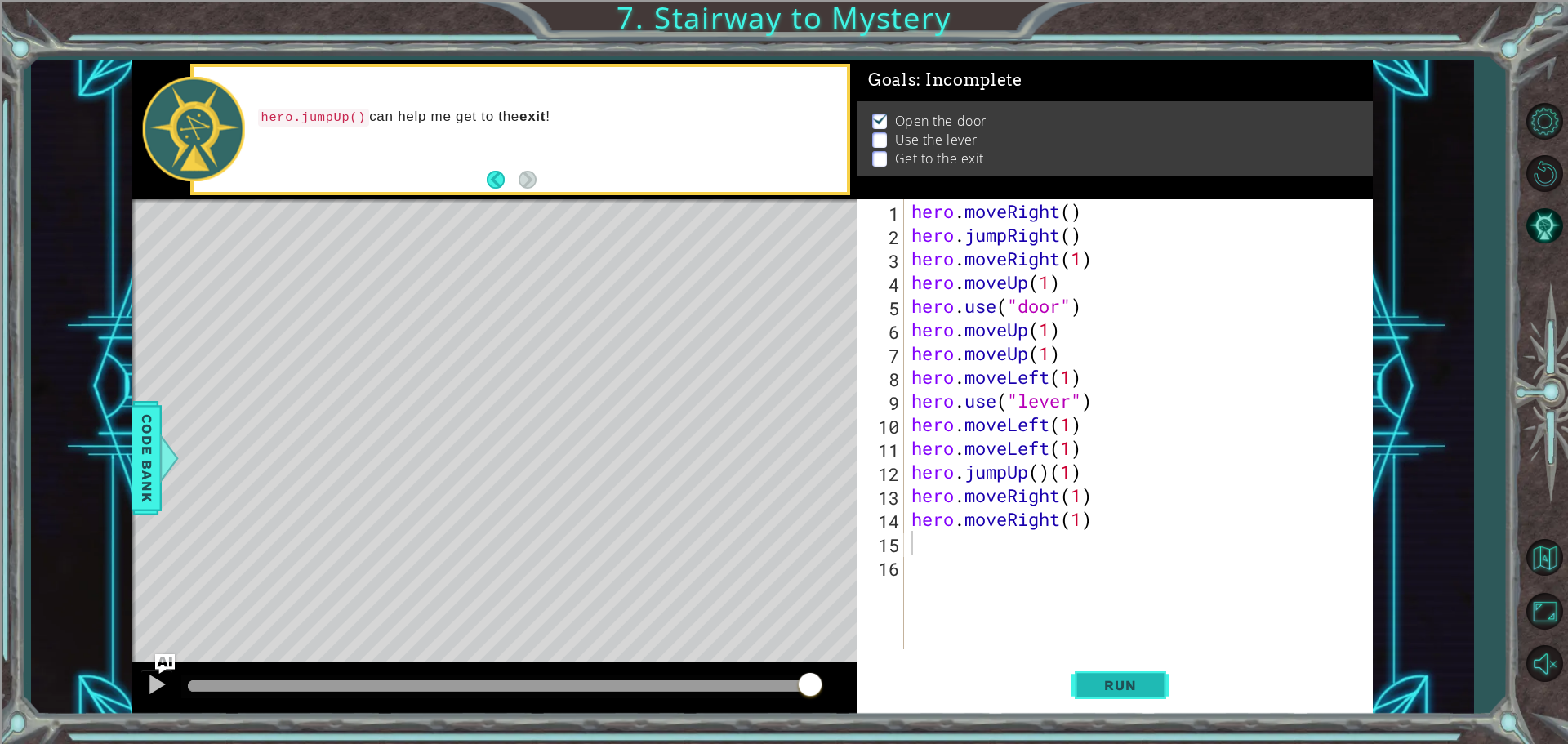
click at [1117, 683] on span "Run" at bounding box center [1120, 684] width 65 height 17
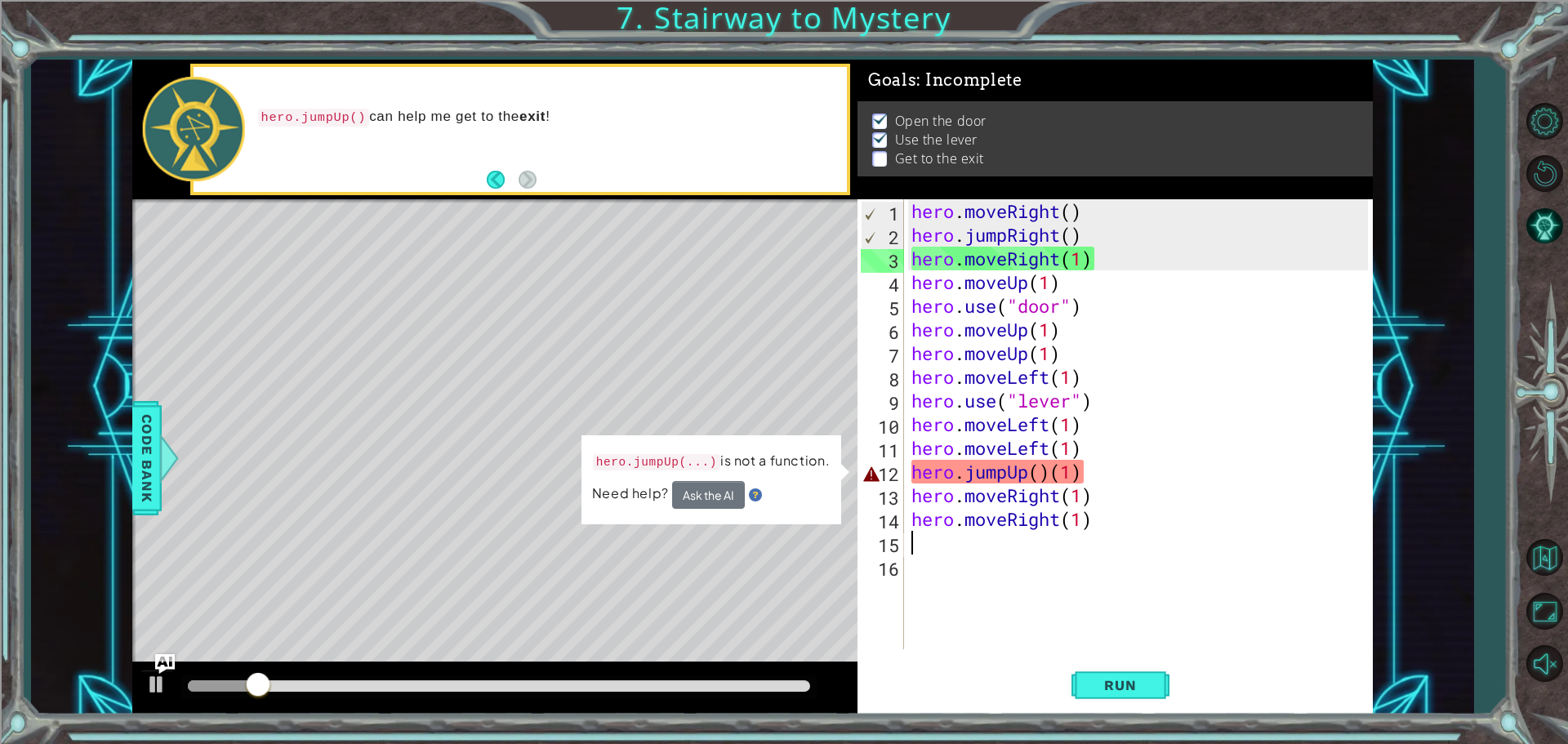
click at [1051, 485] on div "hero . moveRight ( ) hero . jumpRight ( ) hero . moveRight ( 1 ) hero . moveUp …" at bounding box center [1142, 447] width 468 height 497
click at [1042, 474] on div "hero . moveRight ( ) hero . jumpRight ( ) hero . moveRight ( 1 ) hero . moveUp …" at bounding box center [1142, 447] width 468 height 497
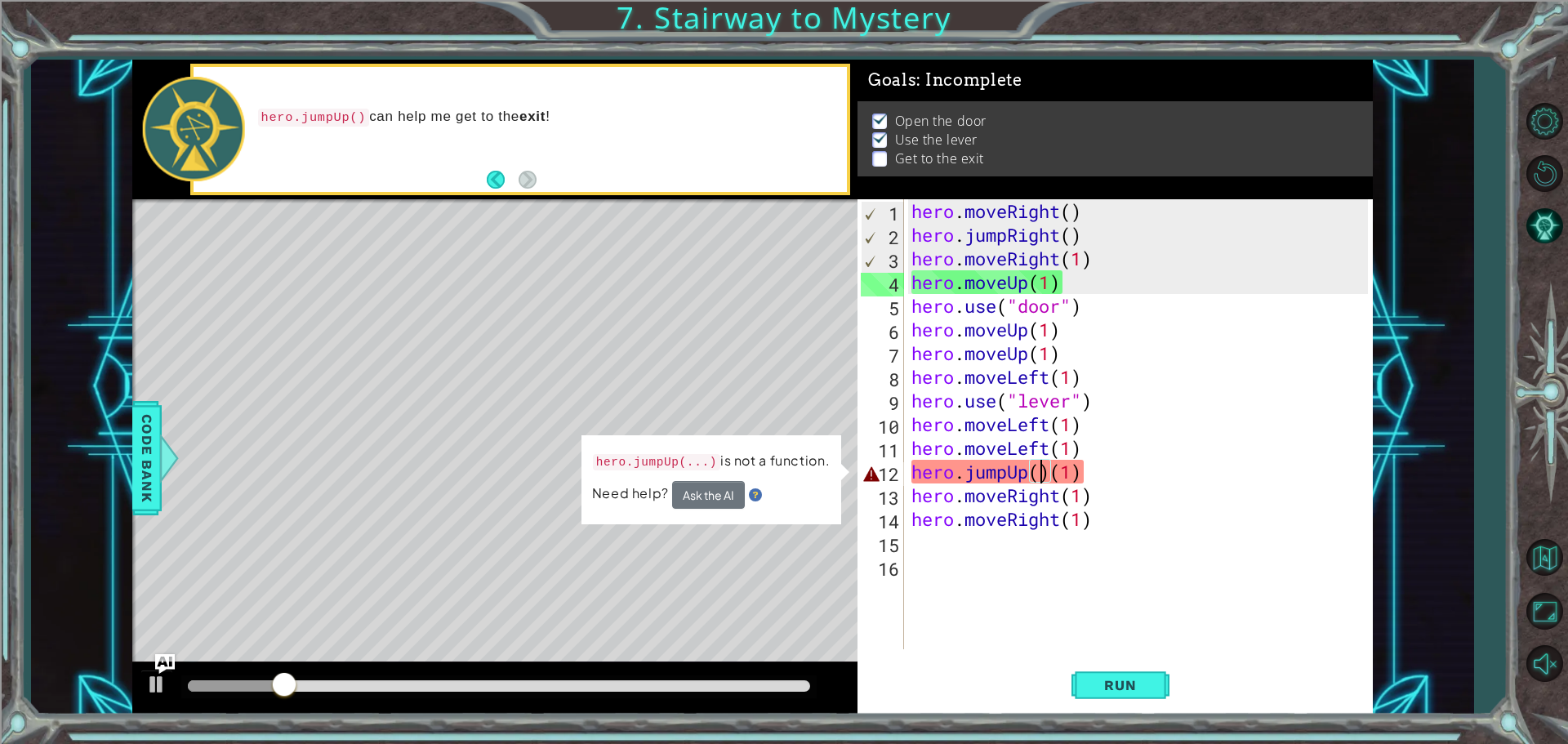
click at [1044, 478] on div "hero . moveRight ( ) hero . jumpRight ( ) hero . moveRight ( 1 ) hero . moveUp …" at bounding box center [1142, 447] width 468 height 497
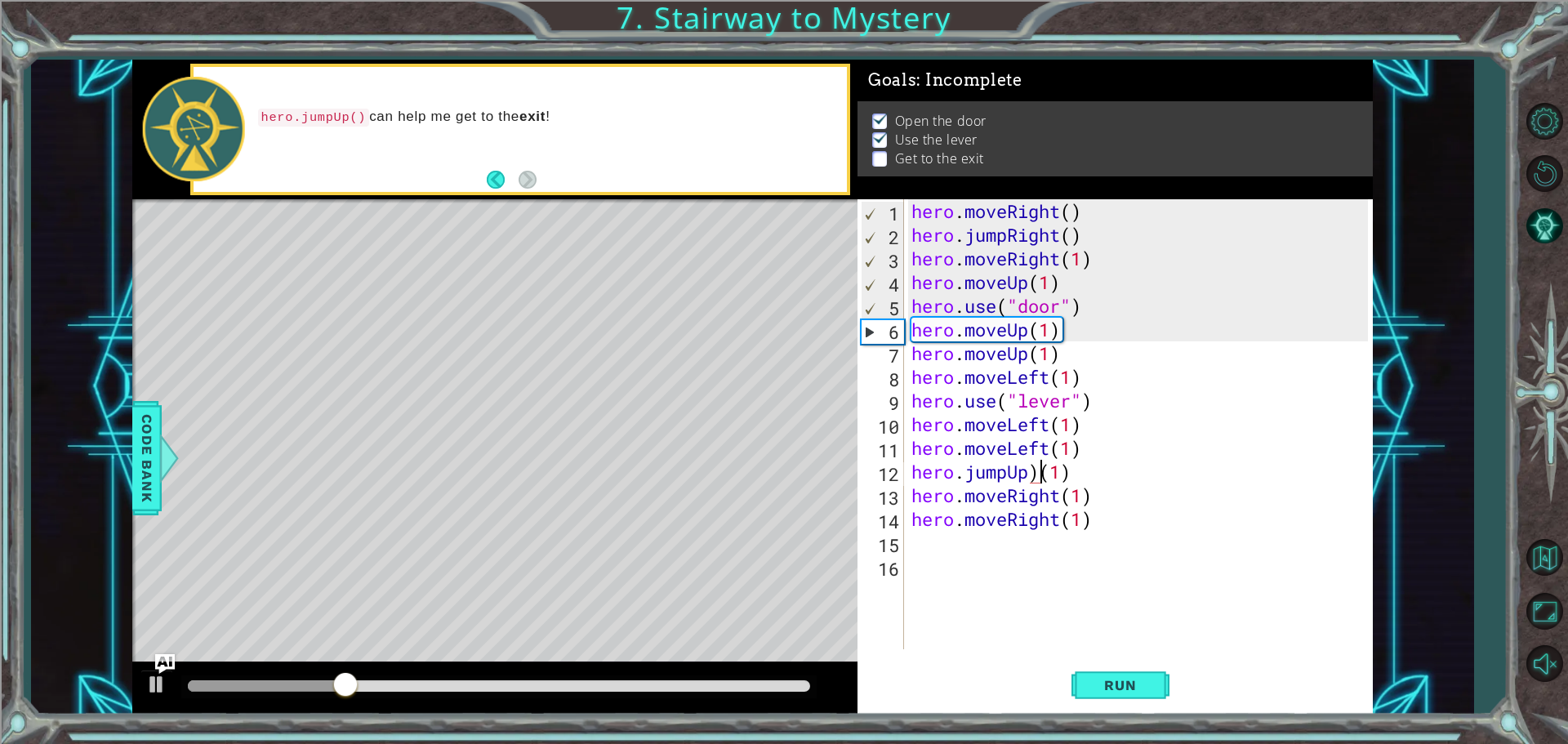
click at [1038, 475] on div "hero . moveRight ( ) hero . jumpRight ( ) hero . moveRight ( 1 ) hero . moveUp …" at bounding box center [1142, 447] width 468 height 497
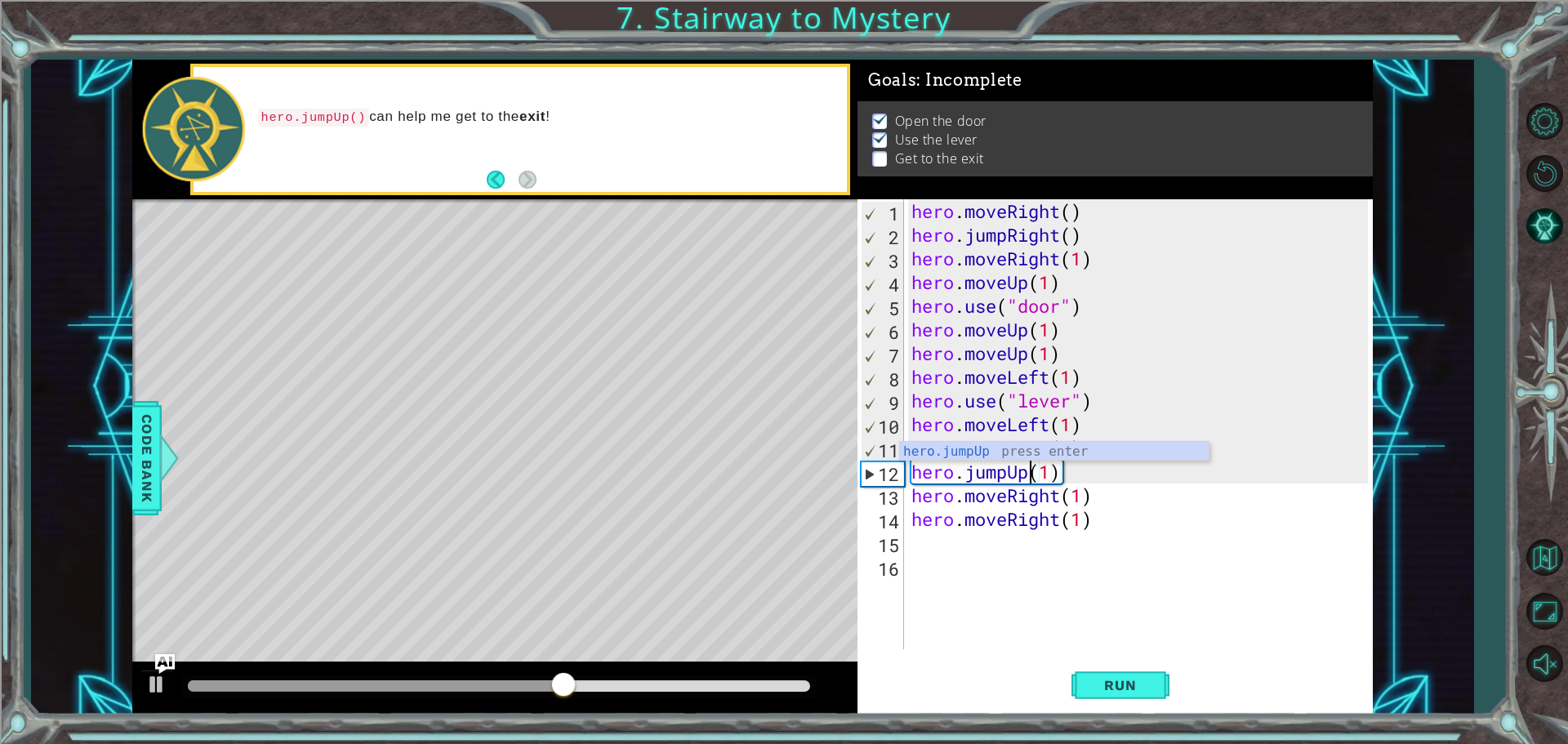
click at [1061, 496] on div "hero . moveRight ( ) hero . jumpRight ( ) hero . moveRight ( 1 ) hero . moveUp …" at bounding box center [1142, 447] width 468 height 497
type textarea "hero.moveRight(1)"
click at [1103, 677] on span "Run" at bounding box center [1120, 684] width 65 height 17
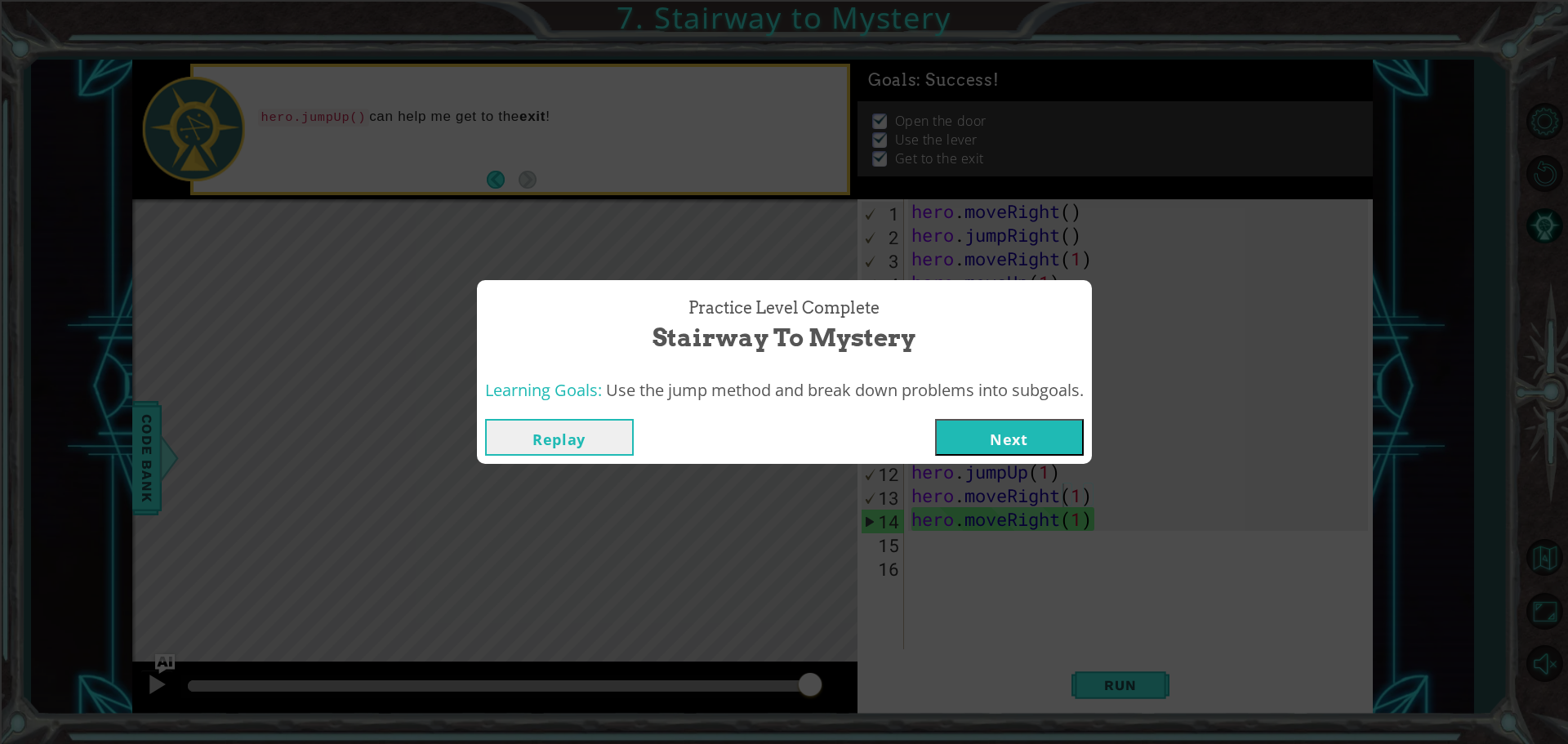
click at [968, 442] on button "Next" at bounding box center [1010, 437] width 149 height 37
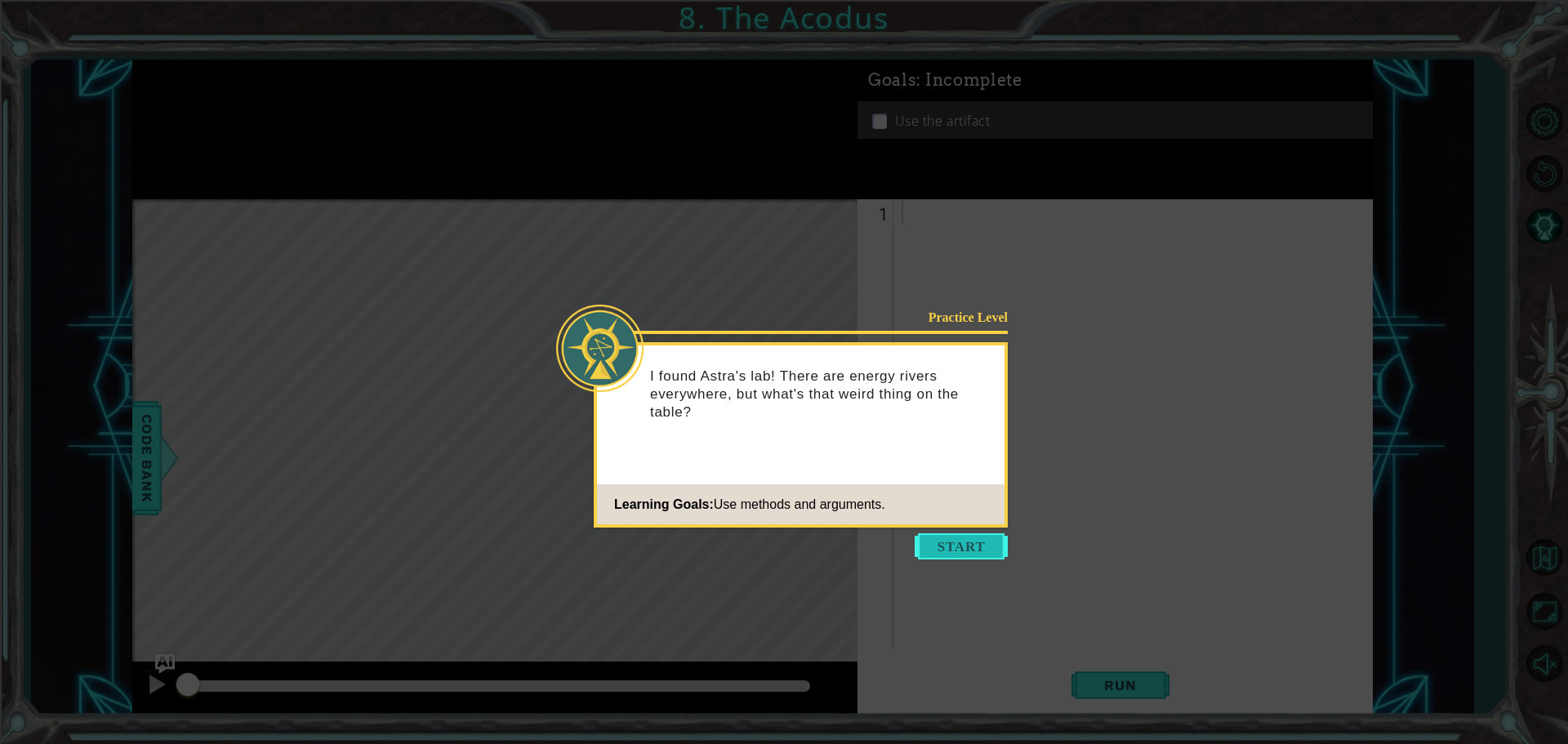
click at [992, 540] on button "Start" at bounding box center [961, 546] width 93 height 26
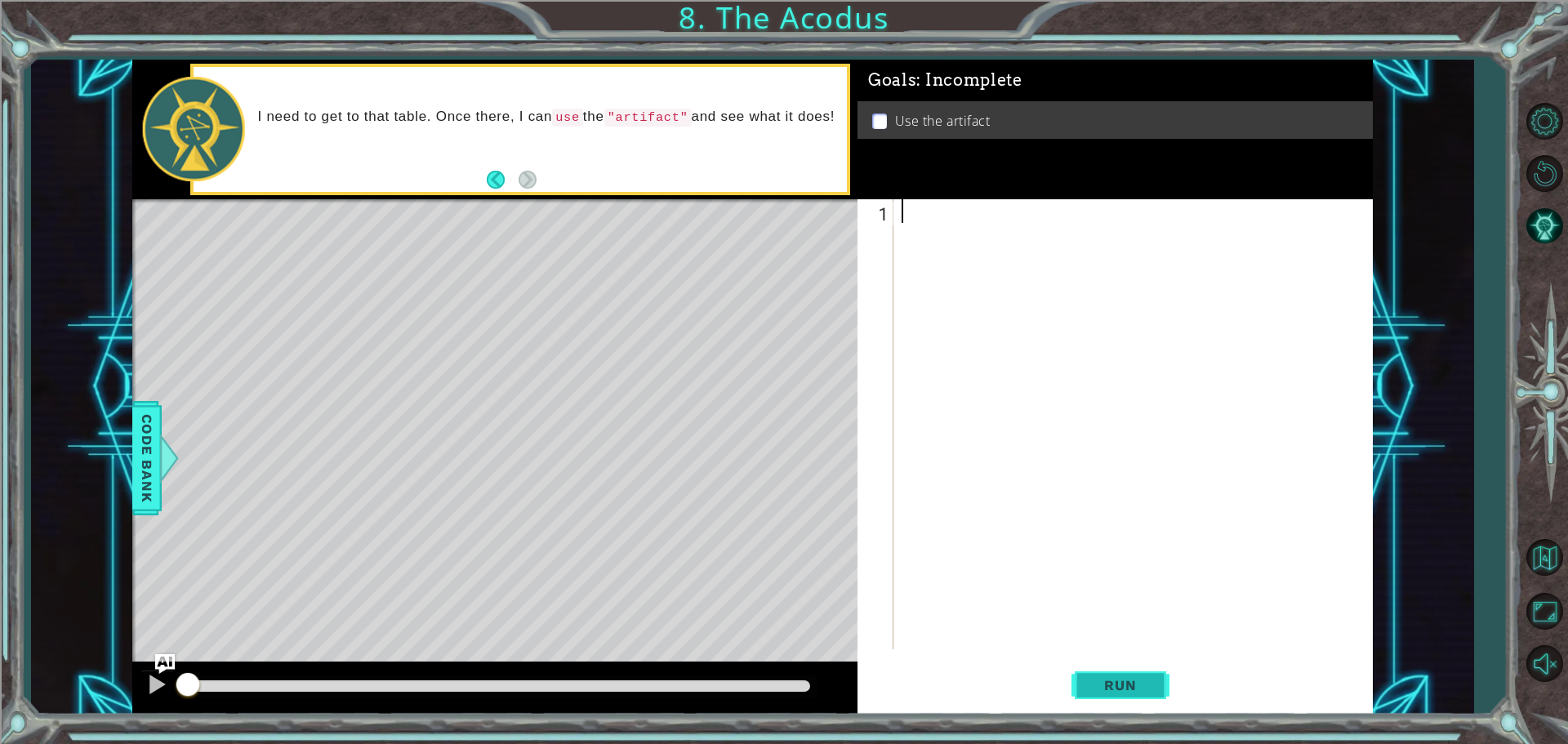
click at [1111, 695] on button "Run" at bounding box center [1120, 684] width 98 height 52
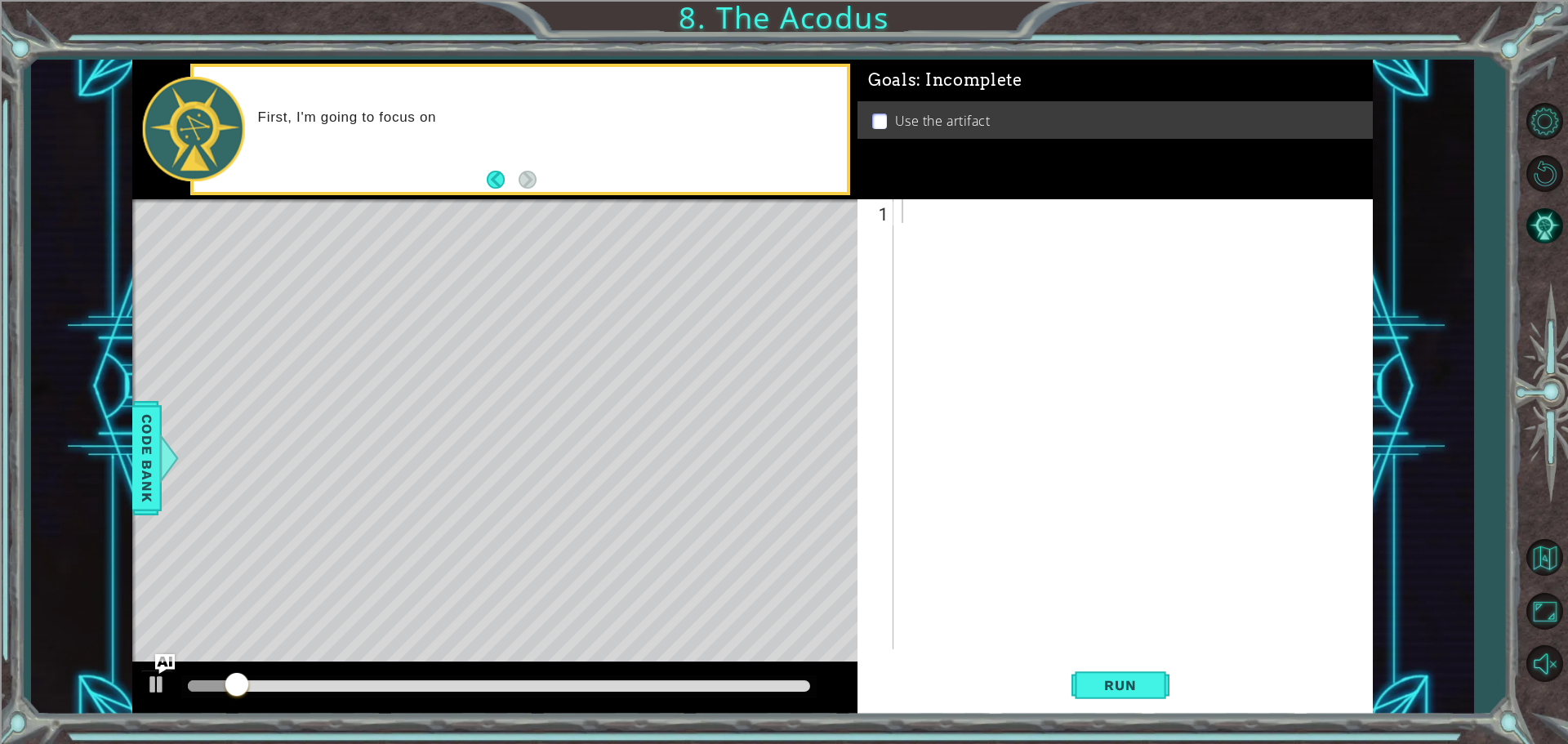
click at [928, 185] on div "Goals : Incomplete Use the artifact" at bounding box center [1115, 129] width 515 height 139
click at [492, 167] on footer at bounding box center [511, 180] width 50 height 25
click at [499, 173] on button "Back" at bounding box center [502, 180] width 32 height 18
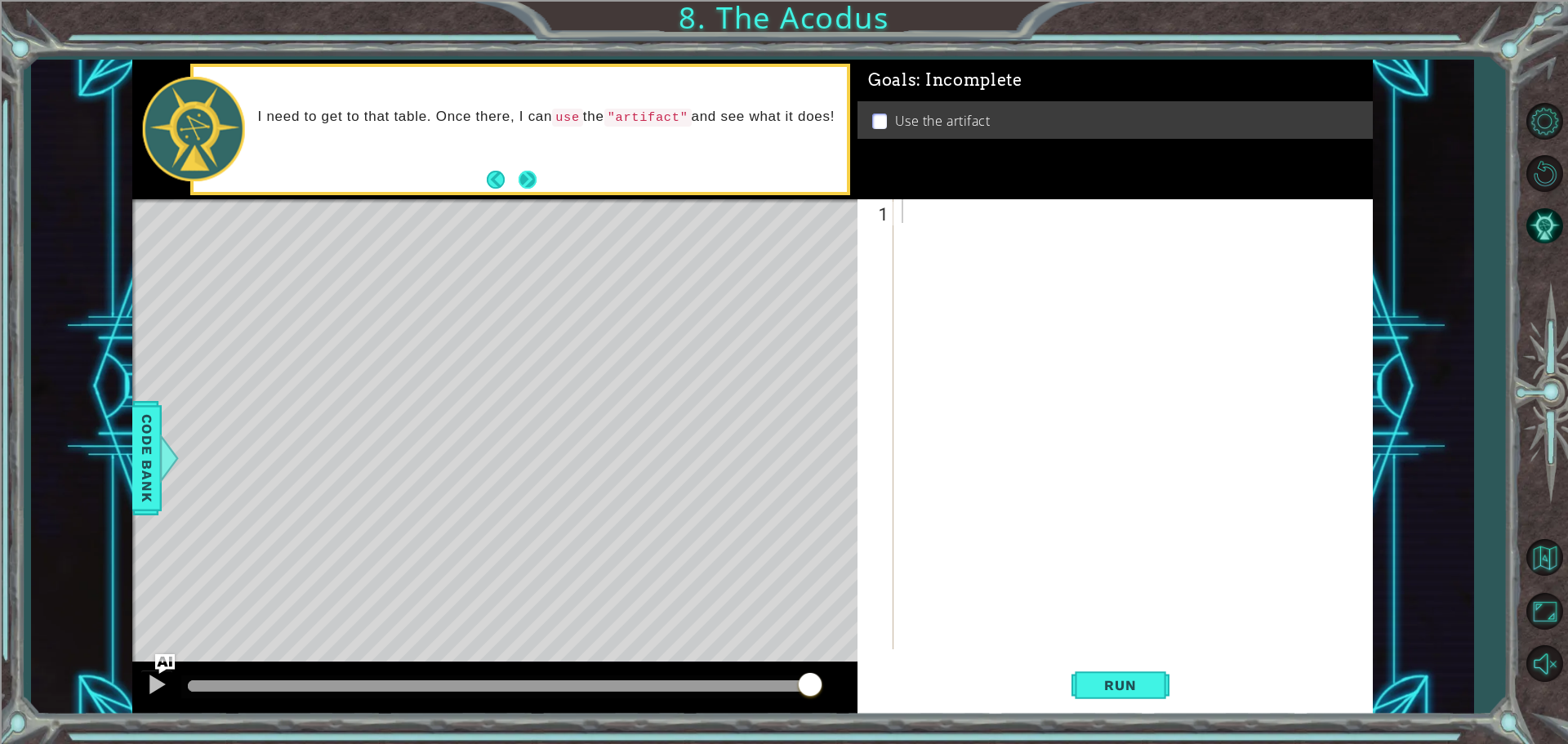
click at [530, 177] on button "Next" at bounding box center [528, 180] width 18 height 18
click at [1146, 698] on button "Run" at bounding box center [1120, 684] width 98 height 52
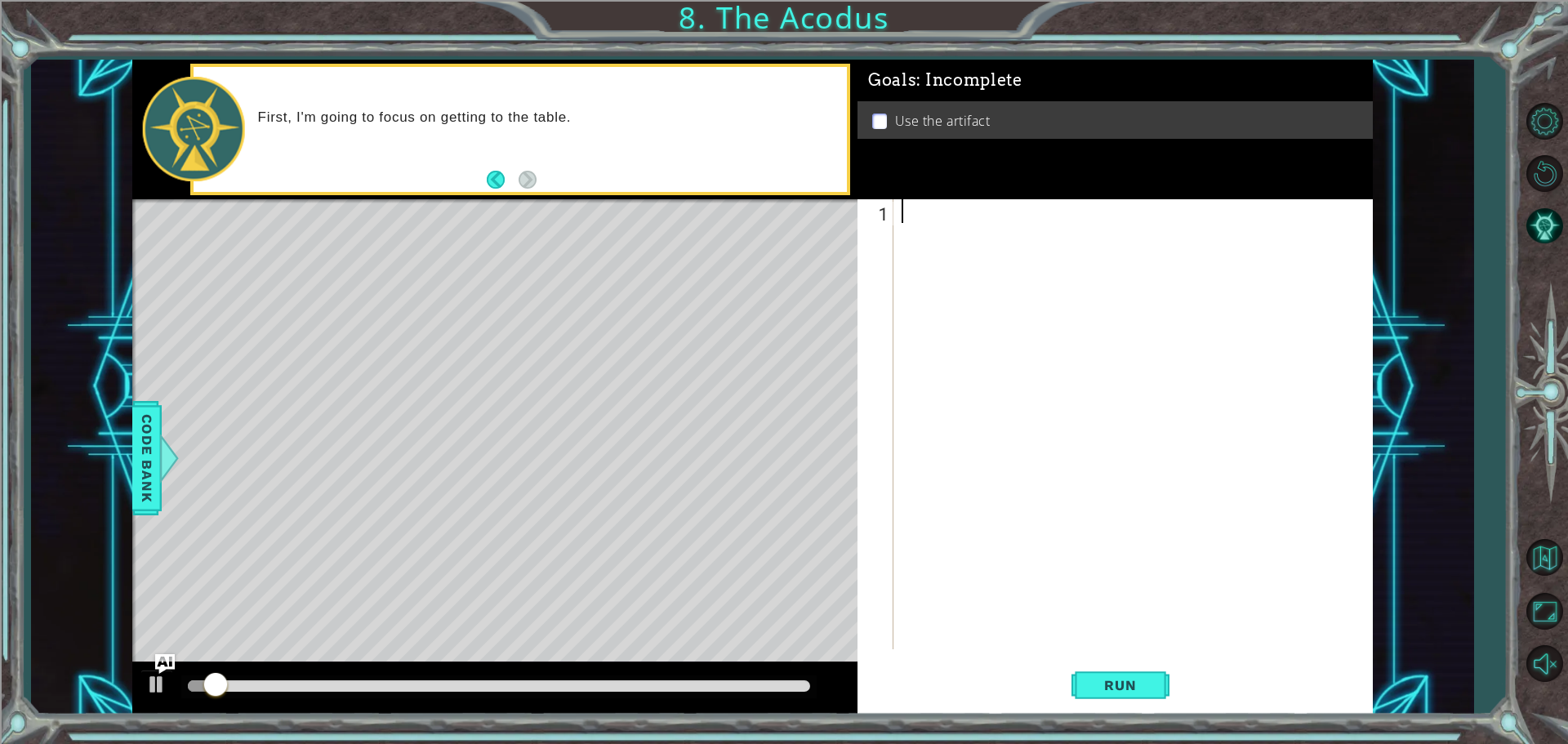
click at [900, 209] on div at bounding box center [1137, 447] width 478 height 497
type textarea "j"
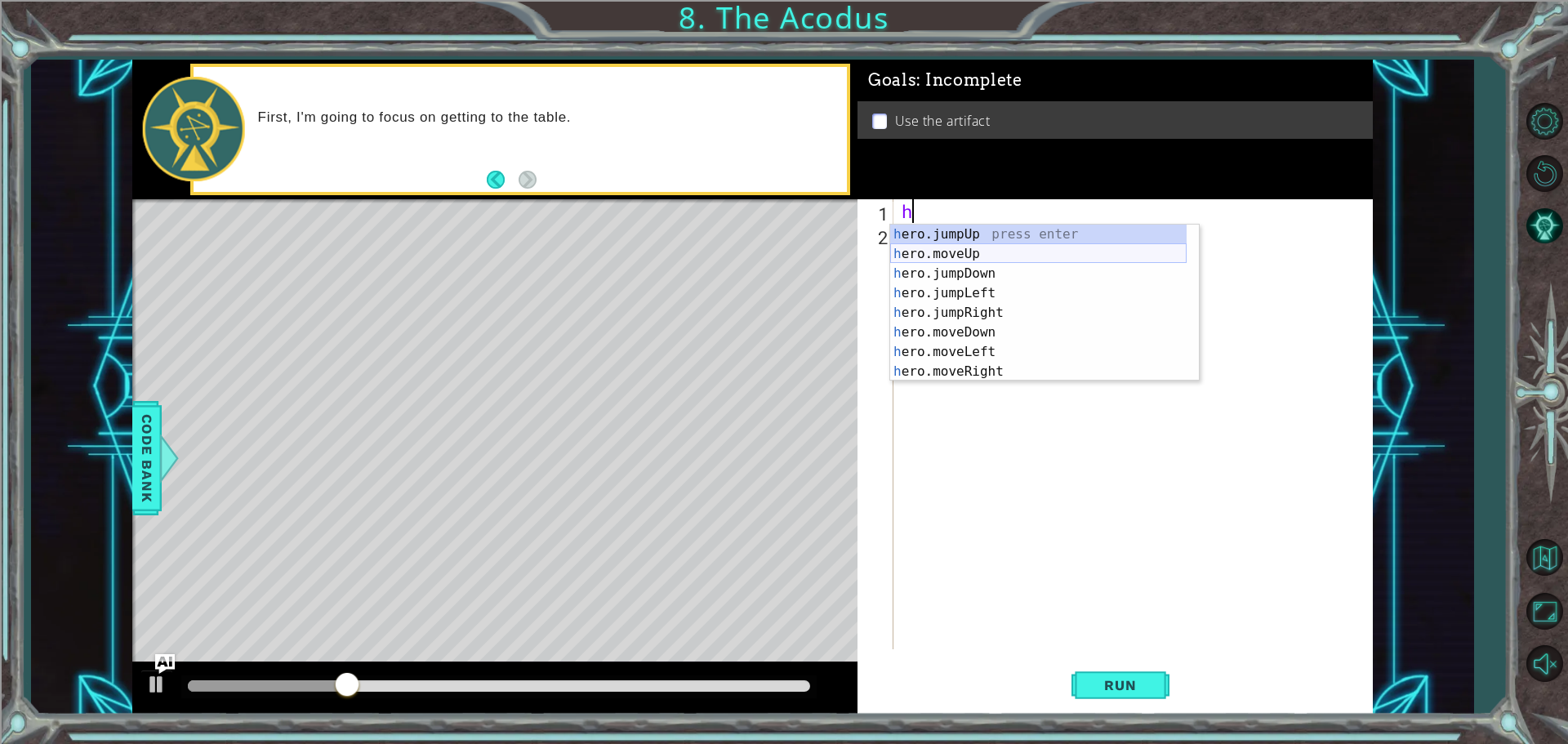
click at [978, 257] on div "h ero.jumpUp press enter h ero.moveUp press enter h ero.jumpDown press enter h …" at bounding box center [1038, 322] width 296 height 196
type textarea "hero.moveUp(1)"
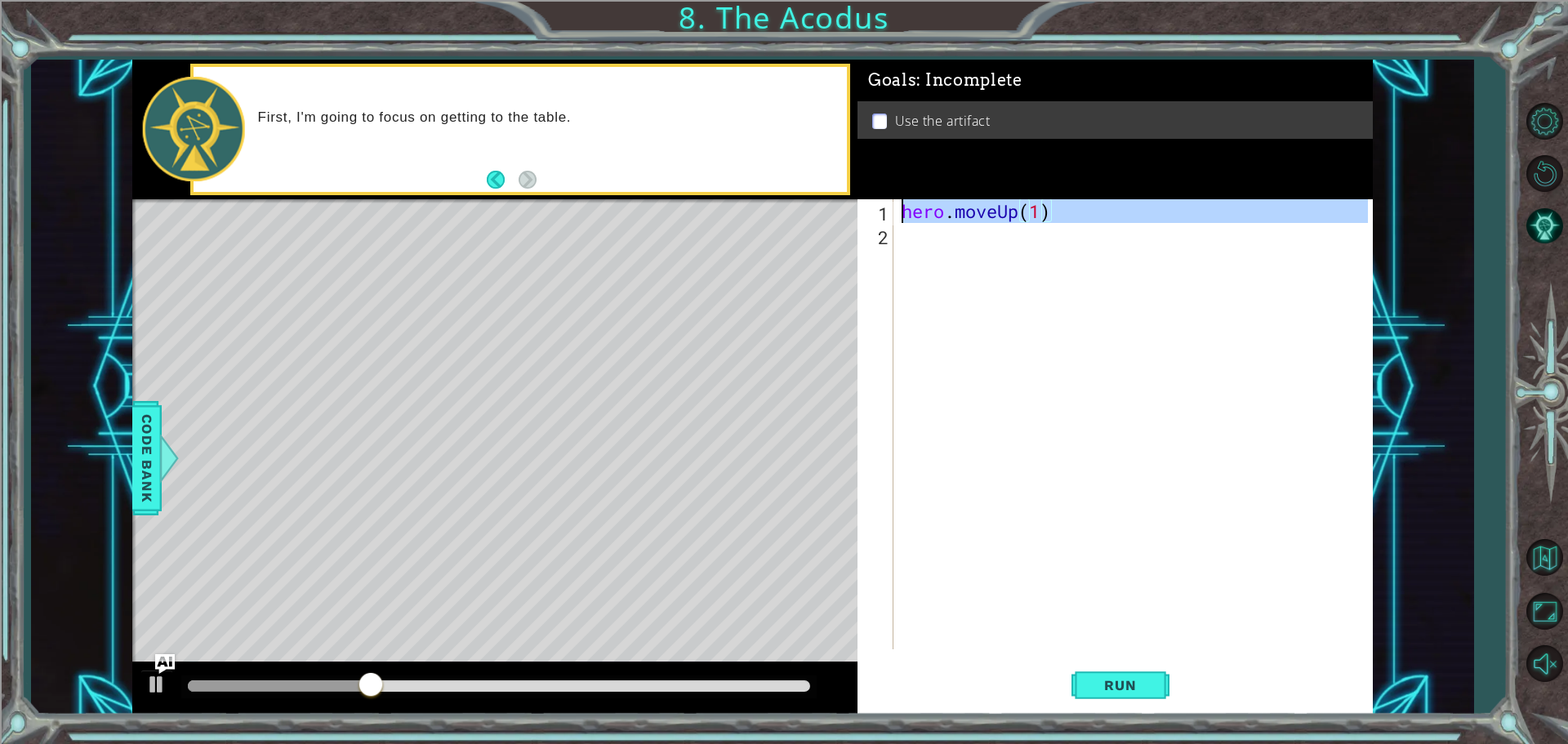
click at [933, 232] on div "hero . moveUp ( 1 )" at bounding box center [1137, 447] width 478 height 497
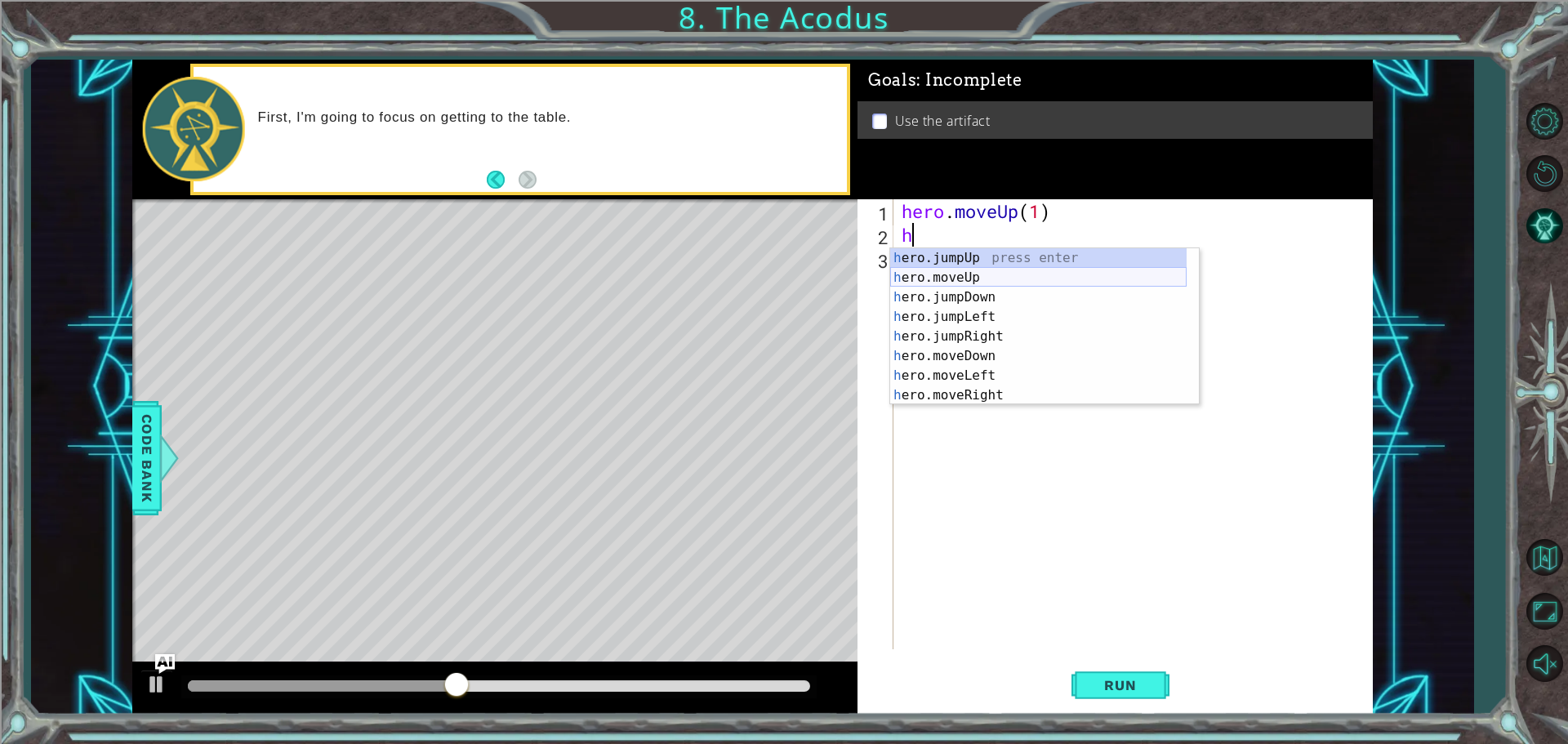
click at [952, 276] on div "h ero.jumpUp press enter h ero.moveUp press enter h ero.jumpDown press enter h …" at bounding box center [1038, 346] width 296 height 196
type textarea "hero.moveUp(1)"
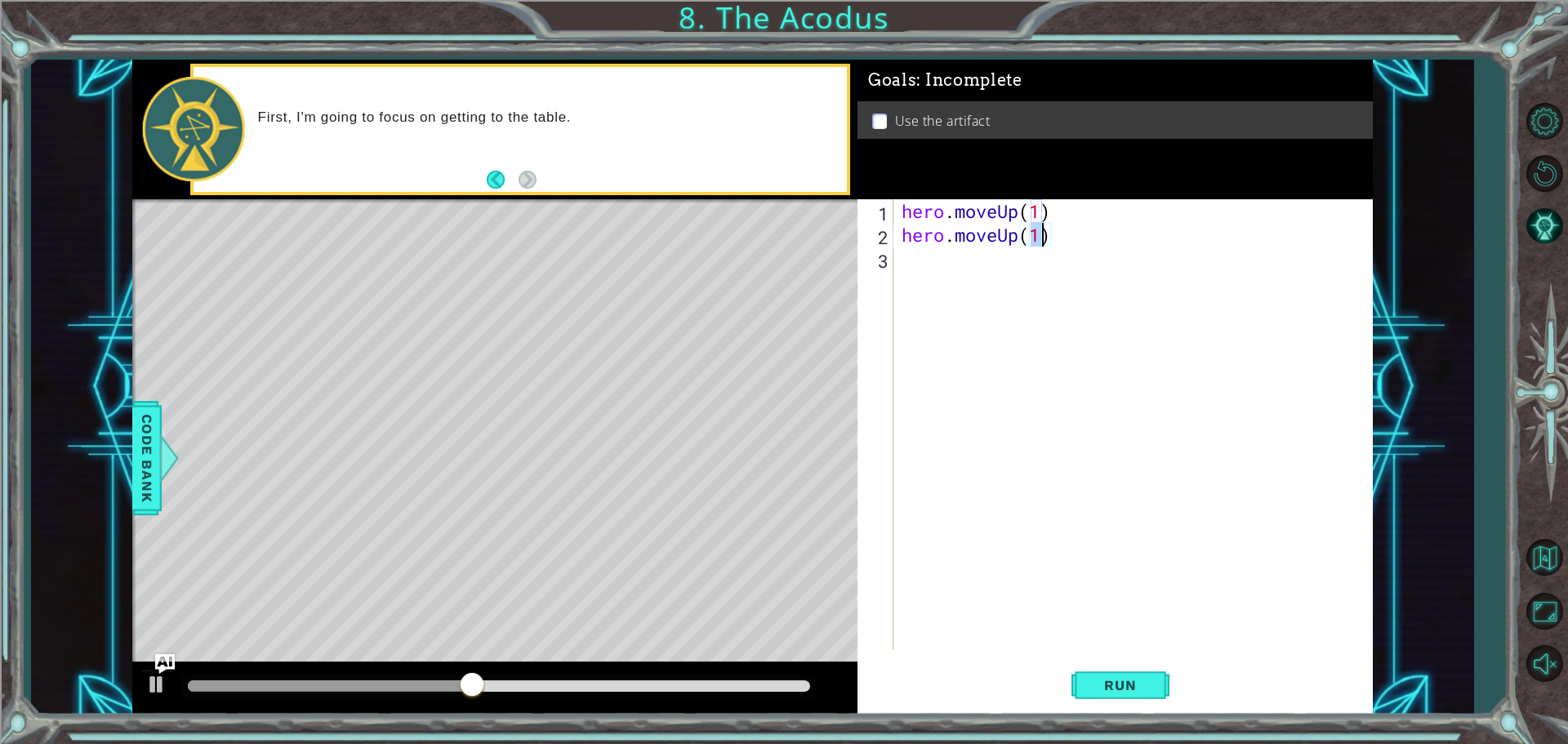
drag, startPoint x: 945, startPoint y: 279, endPoint x: 954, endPoint y: 263, distance: 18.4
click at [950, 275] on div "hero . moveUp ( 1 ) hero . moveUp ( 1 )" at bounding box center [1137, 447] width 478 height 497
type textarea "h"
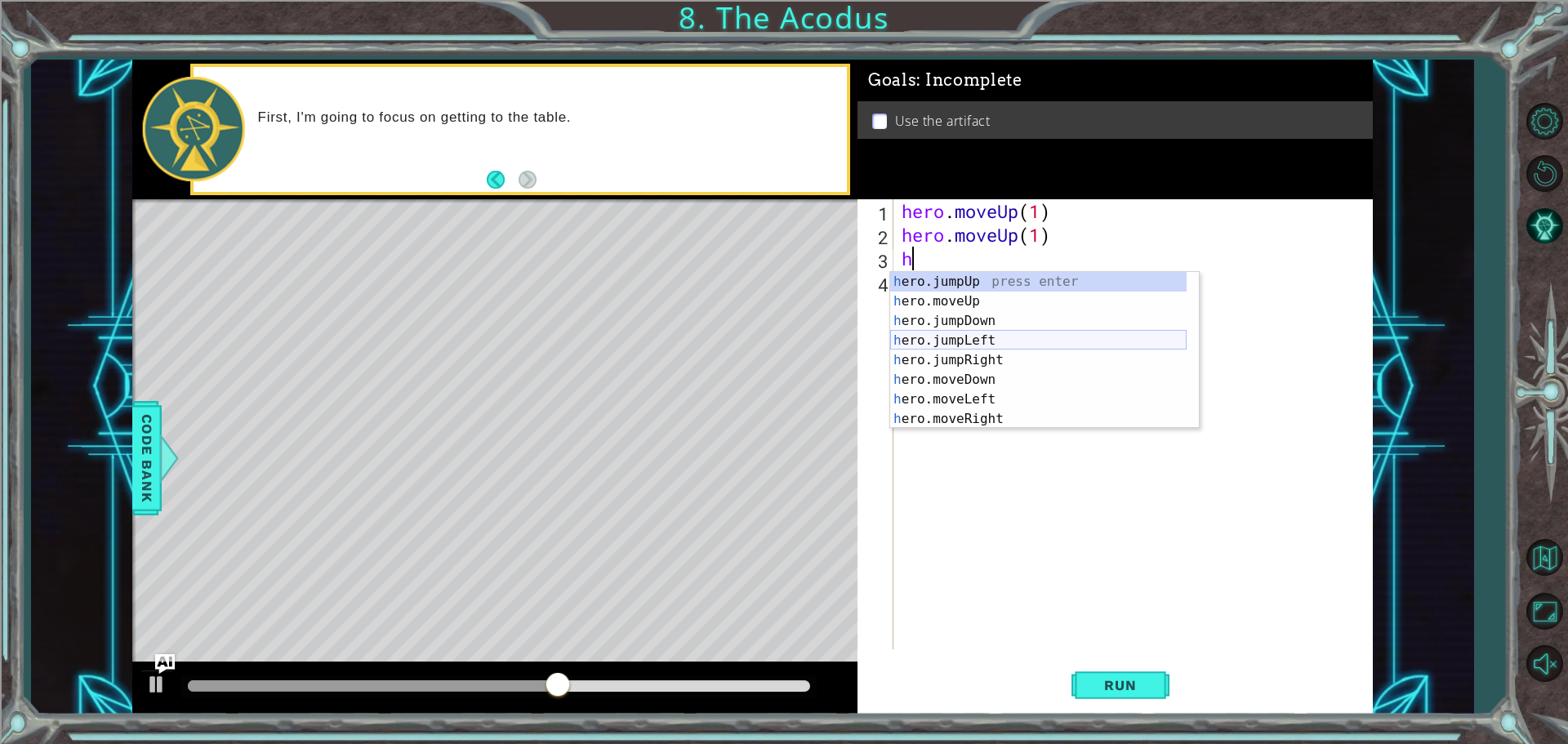
click at [970, 345] on div "h ero.jumpUp press enter h ero.moveUp press enter h ero.jumpDown press enter h …" at bounding box center [1038, 370] width 296 height 196
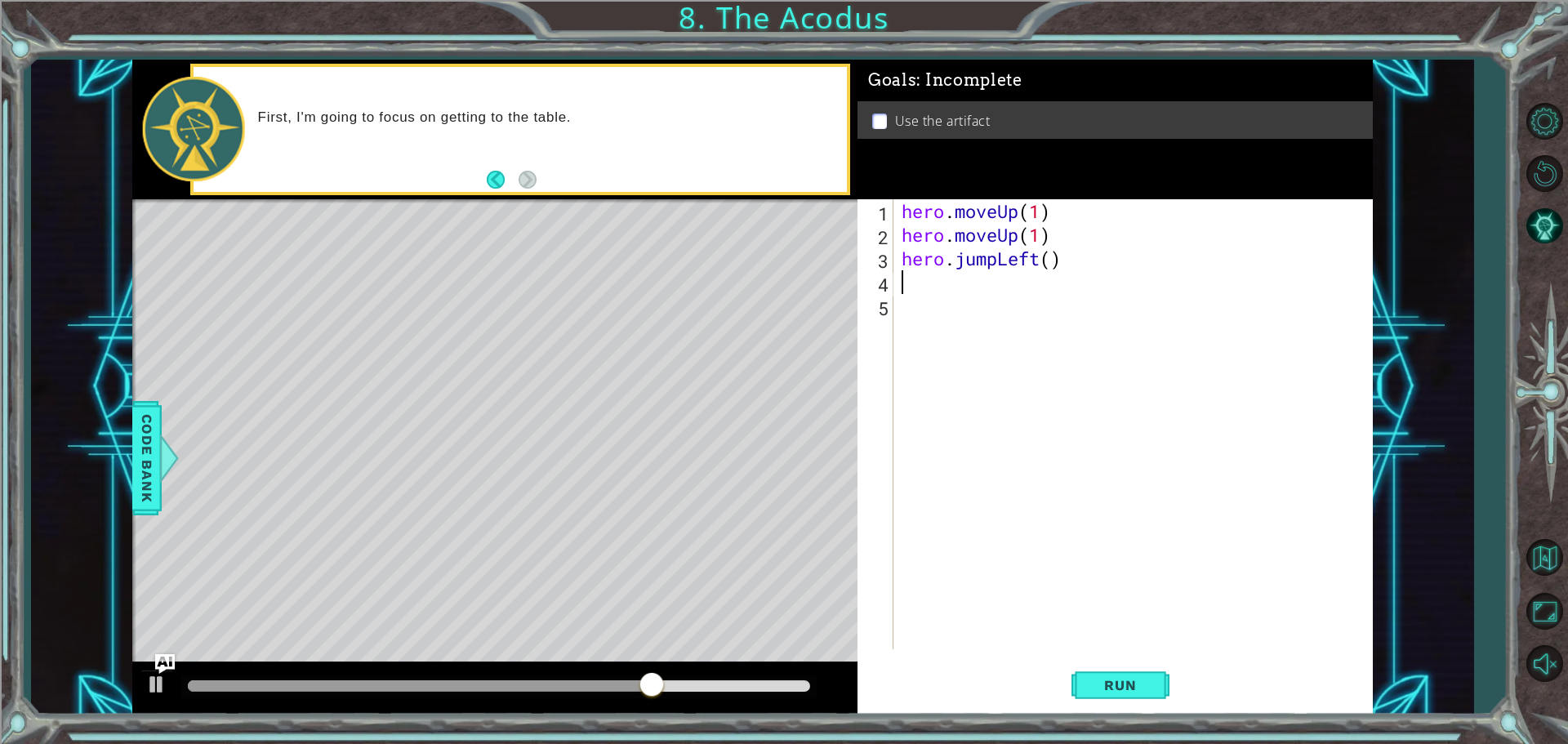
type textarea "h"
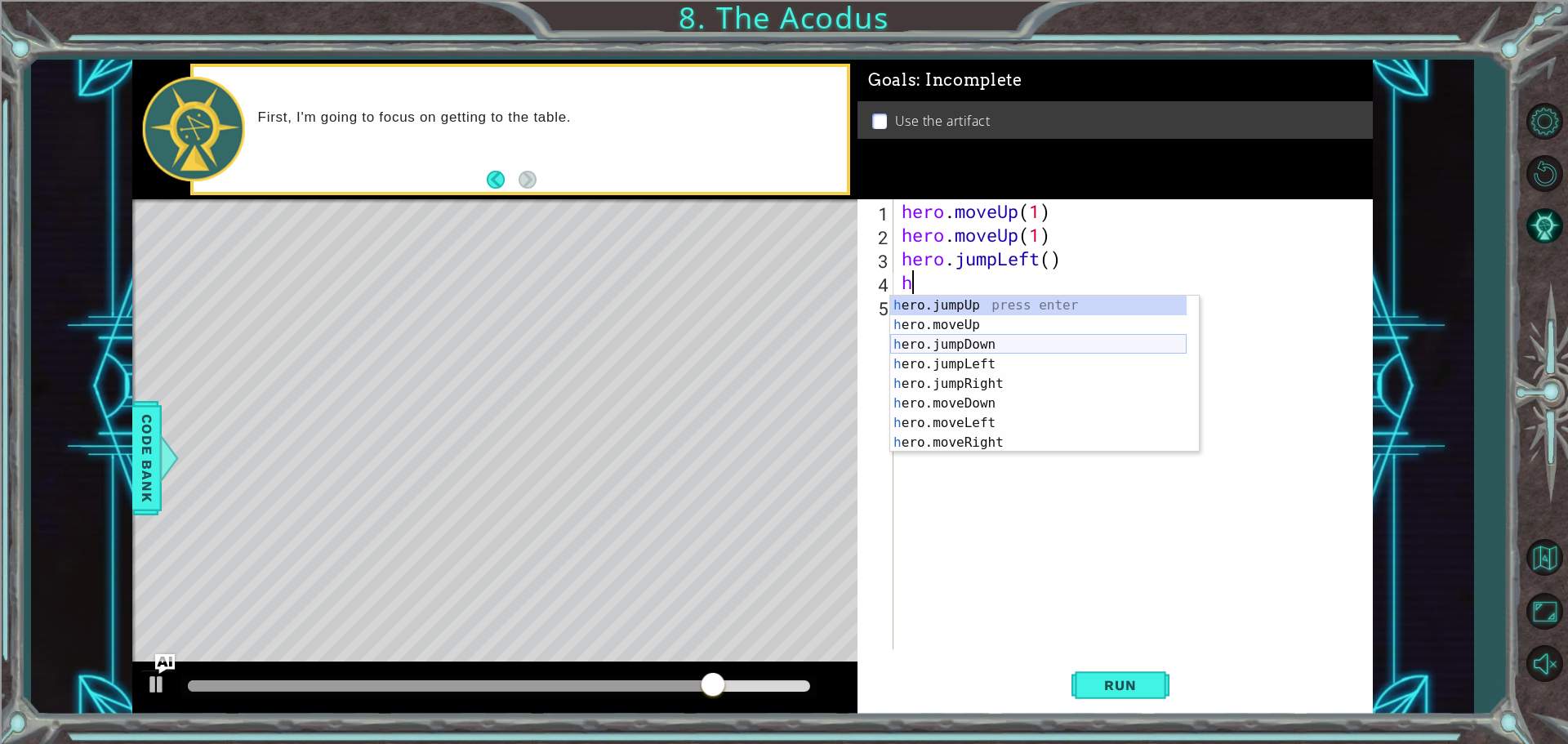
click at [1005, 350] on div "h ero.jumpUp press enter h ero.moveUp press enter h ero.jumpDown press enter h …" at bounding box center [1038, 393] width 296 height 196
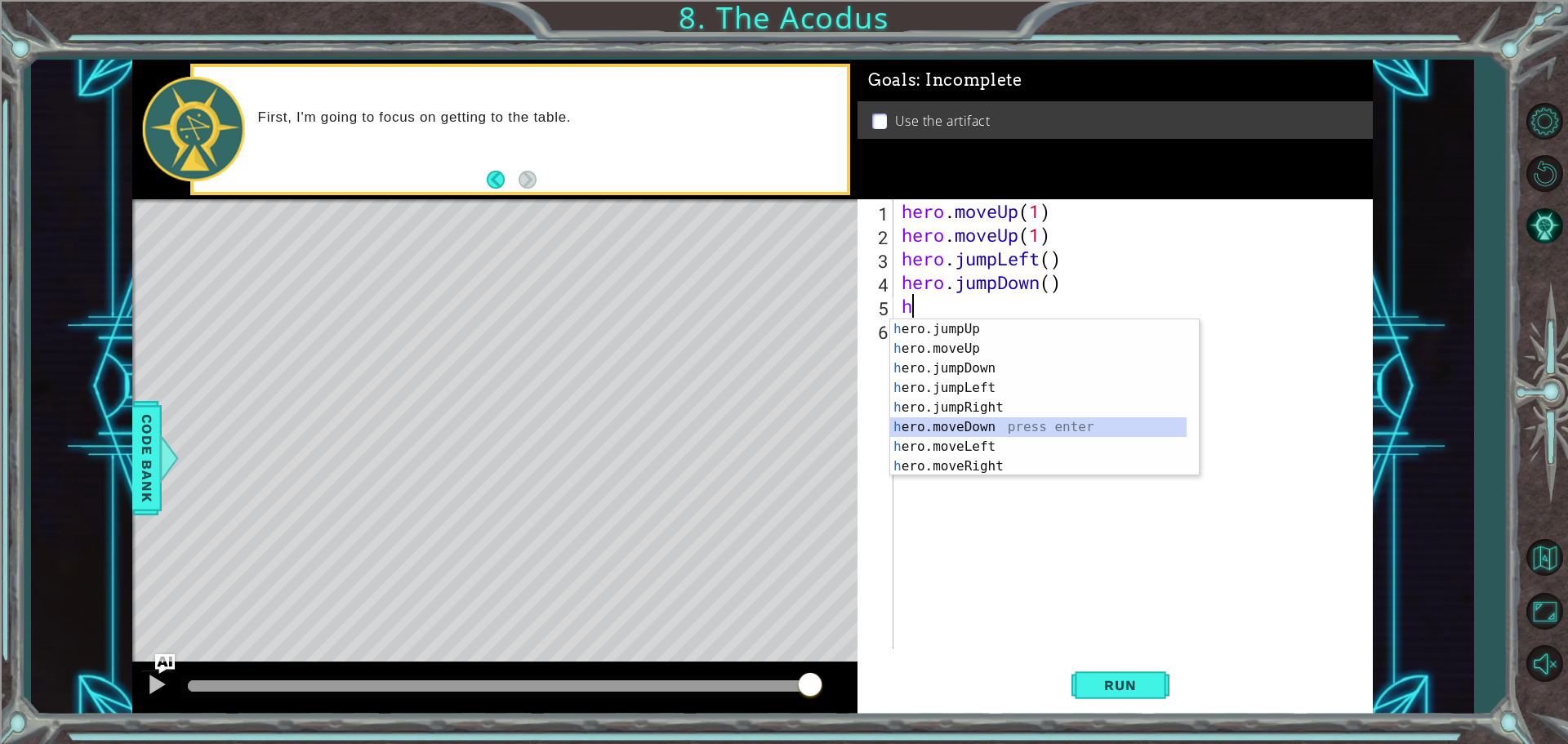
click at [1001, 429] on div "h ero.jumpUp press enter h ero.moveUp press enter h ero.jumpDown press enter h …" at bounding box center [1038, 417] width 296 height 196
type textarea "hero.moveDown(1)"
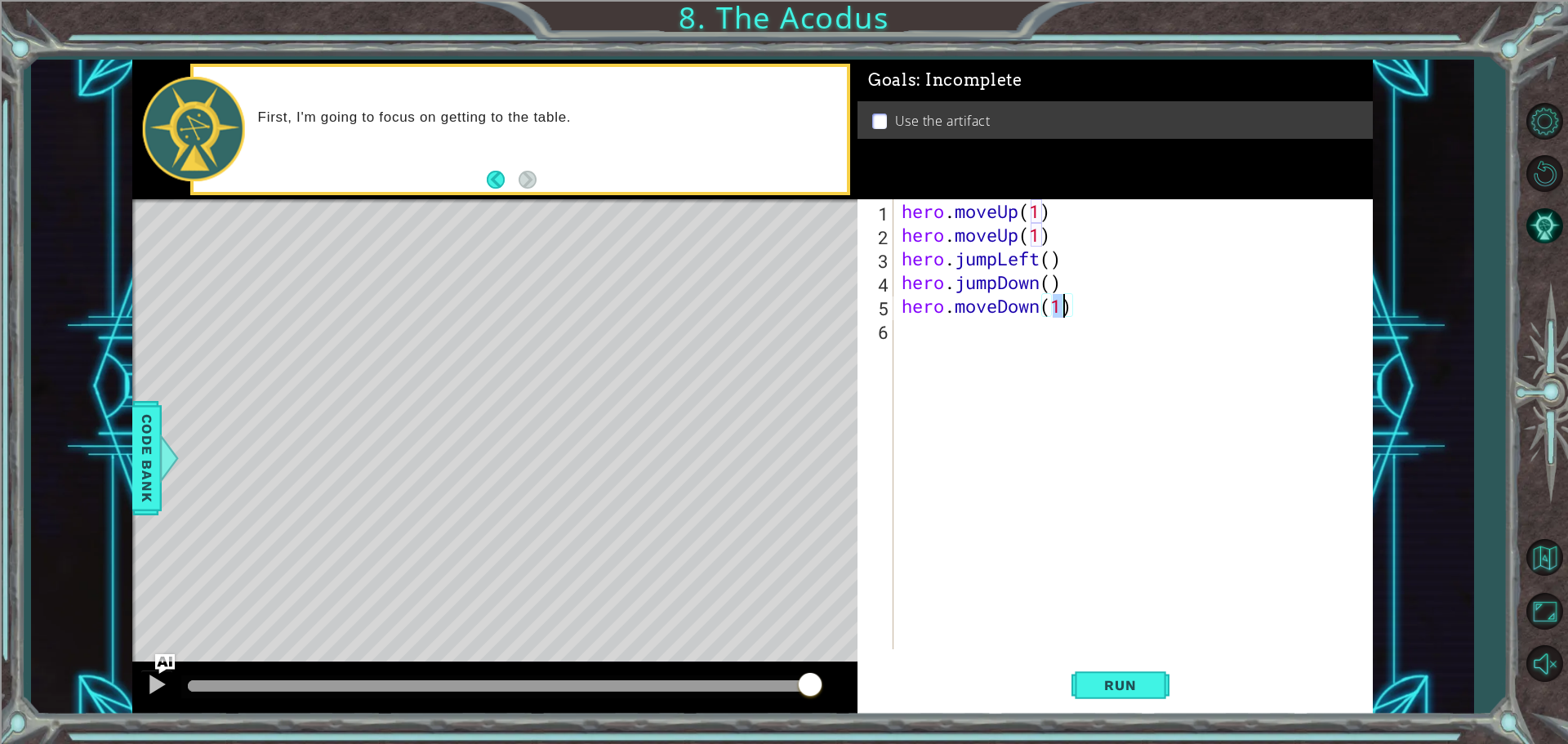
click at [968, 345] on div "hero . moveUp ( 1 ) hero . moveUp ( 1 ) hero . jumpLeft ( ) hero . jumpDown ( )…" at bounding box center [1137, 447] width 478 height 497
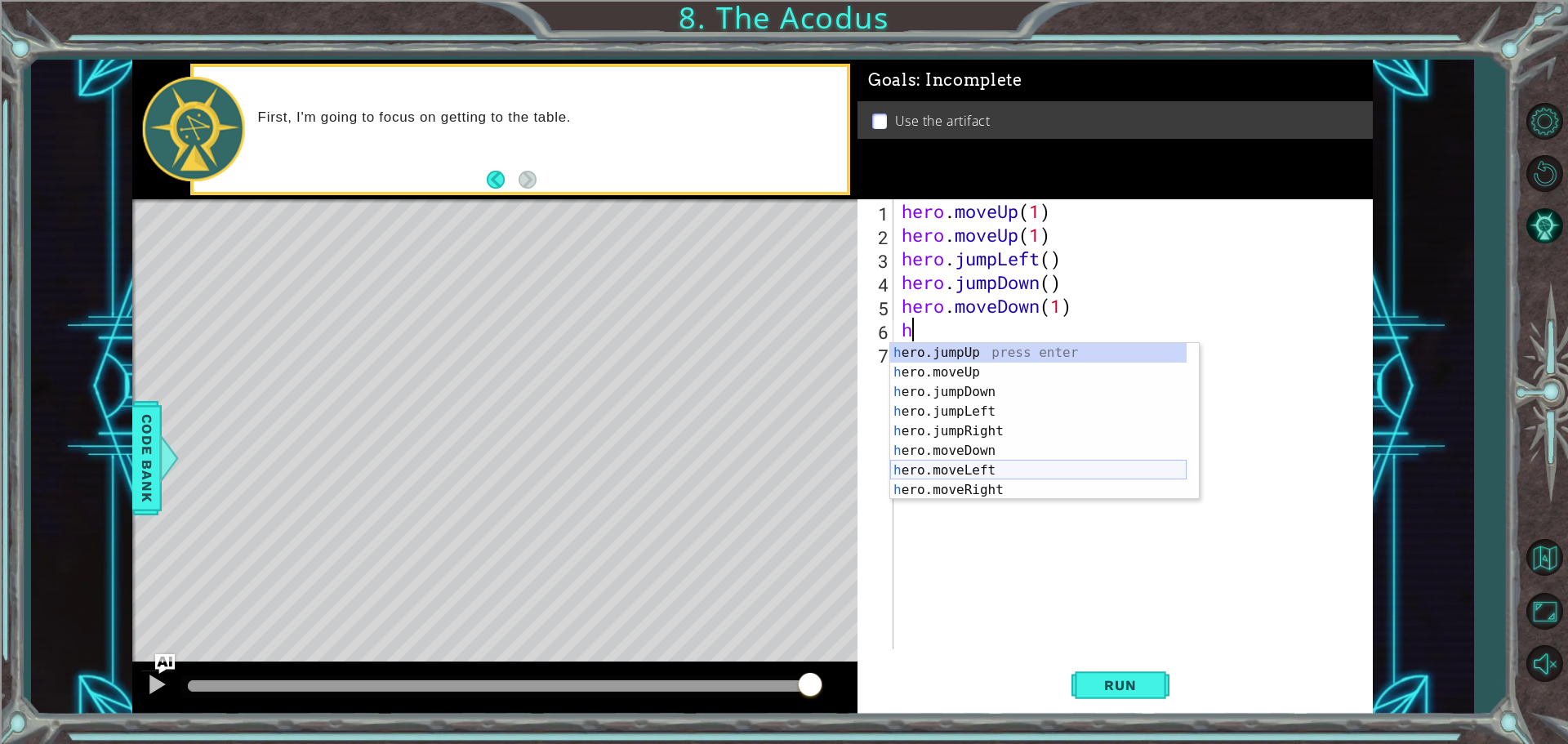
click at [986, 464] on div "h ero.jumpUp press enter h ero.moveUp press enter h ero.jumpDown press enter h …" at bounding box center [1038, 441] width 296 height 196
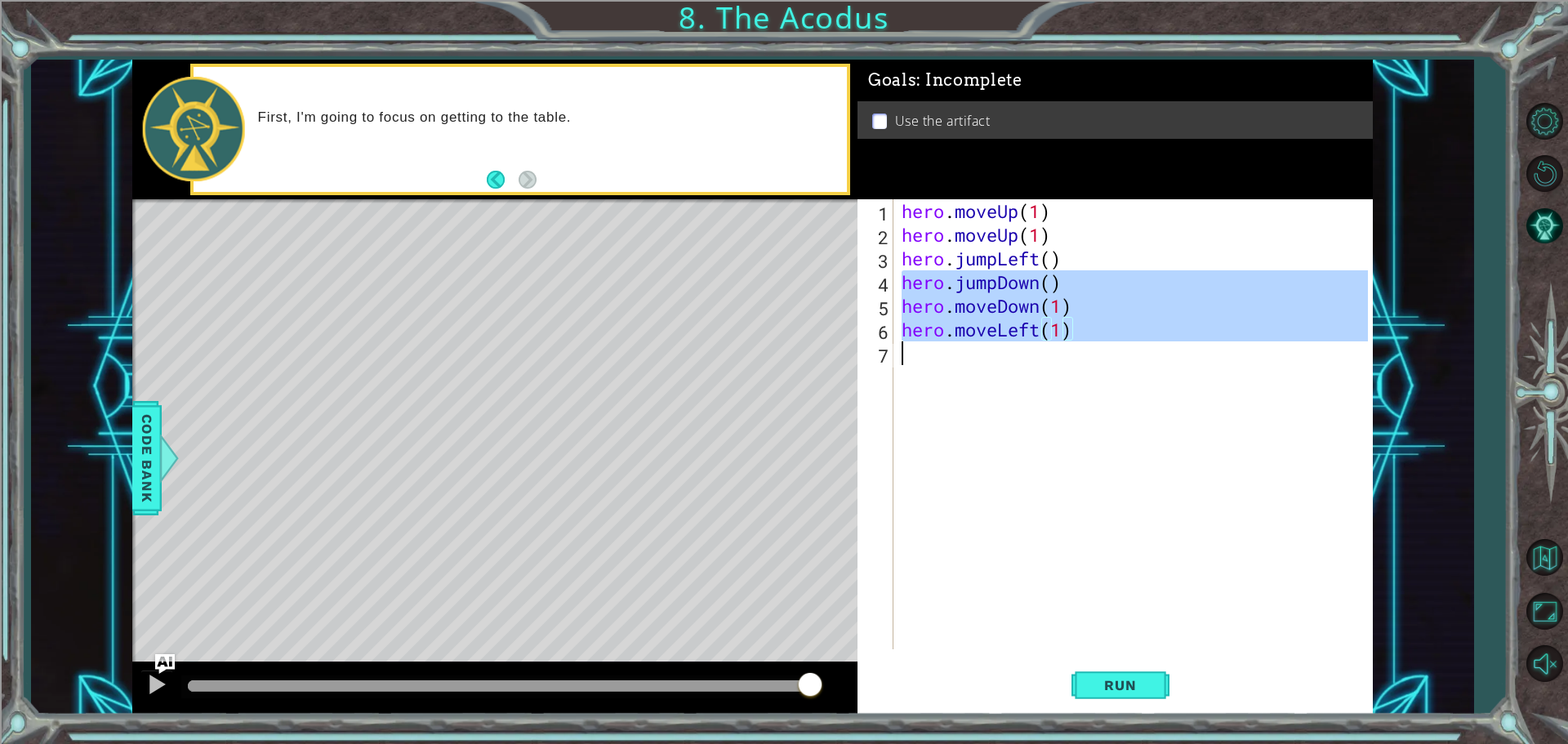
click at [900, 360] on div "hero . moveUp ( 1 ) hero . moveUp ( 1 ) hero . jumpLeft ( ) hero . jumpDown ( )…" at bounding box center [1137, 447] width 478 height 497
type textarea "h"
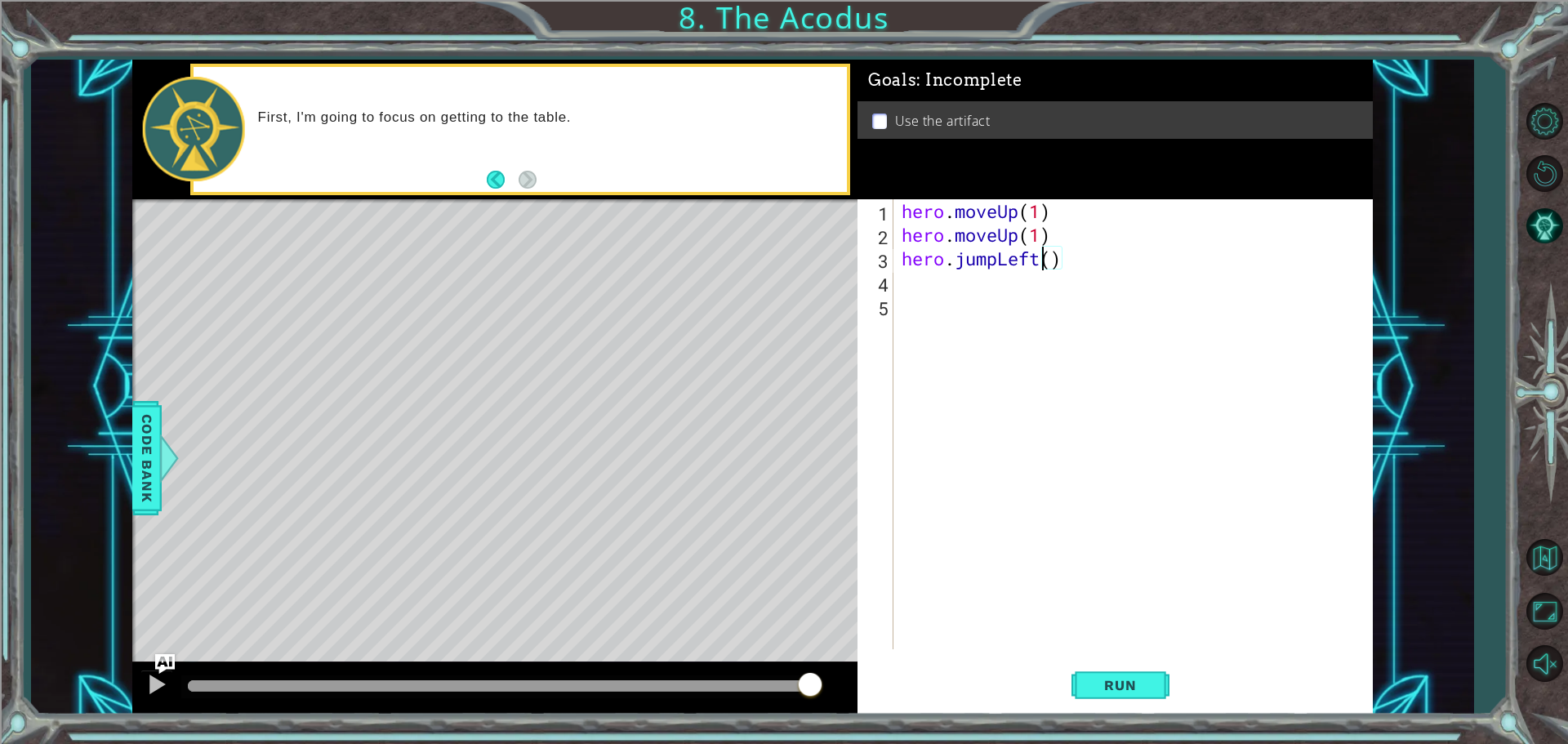
click at [1044, 264] on div "hero . moveUp ( 1 ) hero . moveUp ( 1 ) hero . jumpLeft ( )" at bounding box center [1137, 447] width 478 height 497
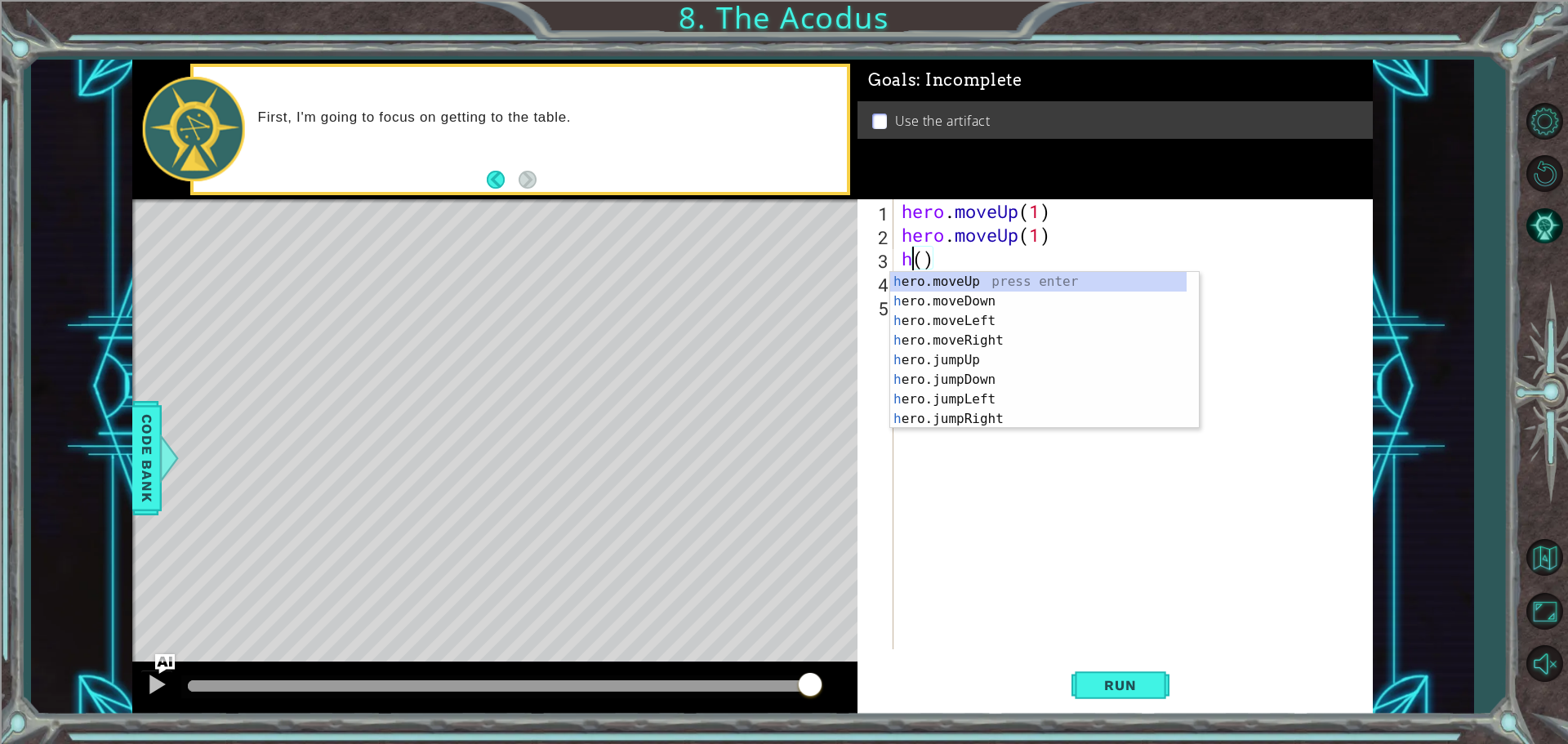
click at [948, 246] on div "hero . moveUp ( 1 ) hero . moveUp ( 1 ) h ( )" at bounding box center [1137, 447] width 478 height 497
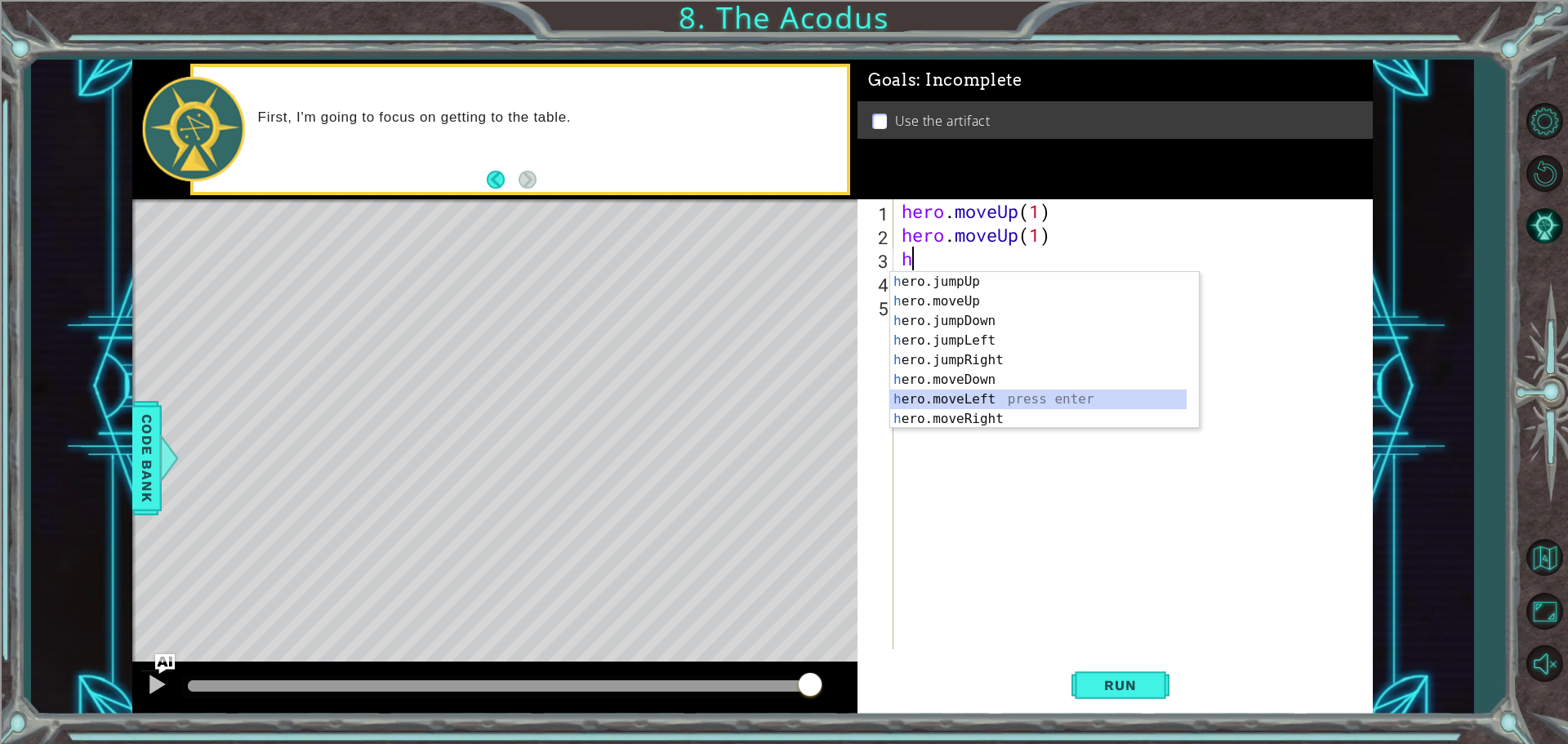
drag, startPoint x: 976, startPoint y: 400, endPoint x: 972, endPoint y: 386, distance: 14.6
click at [975, 400] on div "h ero.jumpUp press enter h ero.moveUp press enter h ero.jumpDown press enter h …" at bounding box center [1038, 370] width 296 height 196
type textarea "hero.moveLeft(1)"
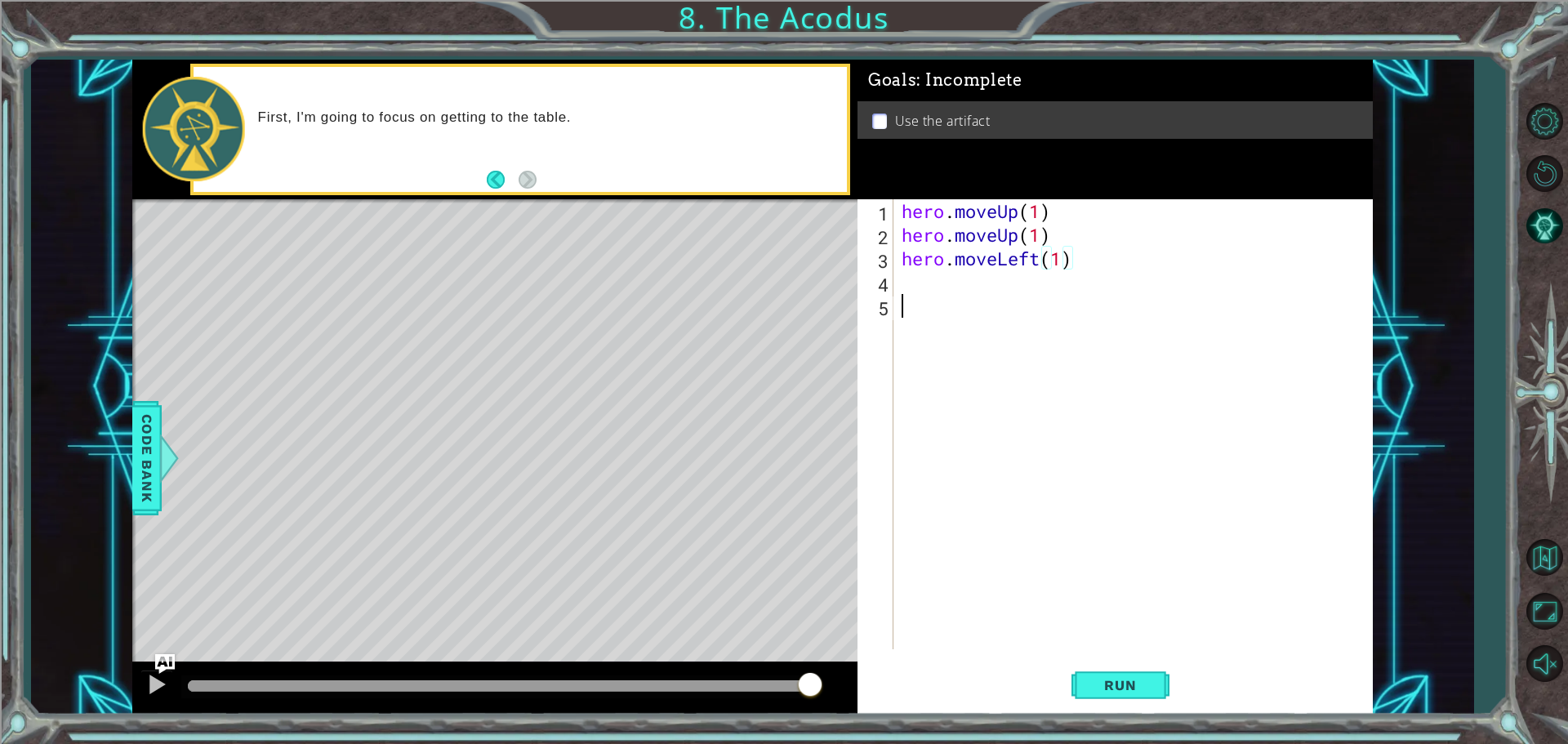
click at [913, 297] on div "hero . moveUp ( 1 ) hero . moveUp ( 1 ) hero . moveLeft ( 1 )" at bounding box center [1137, 447] width 478 height 497
click at [912, 280] on div "hero . moveUp ( 1 ) hero . moveUp ( 1 ) hero . moveLeft ( 1 )" at bounding box center [1137, 447] width 478 height 497
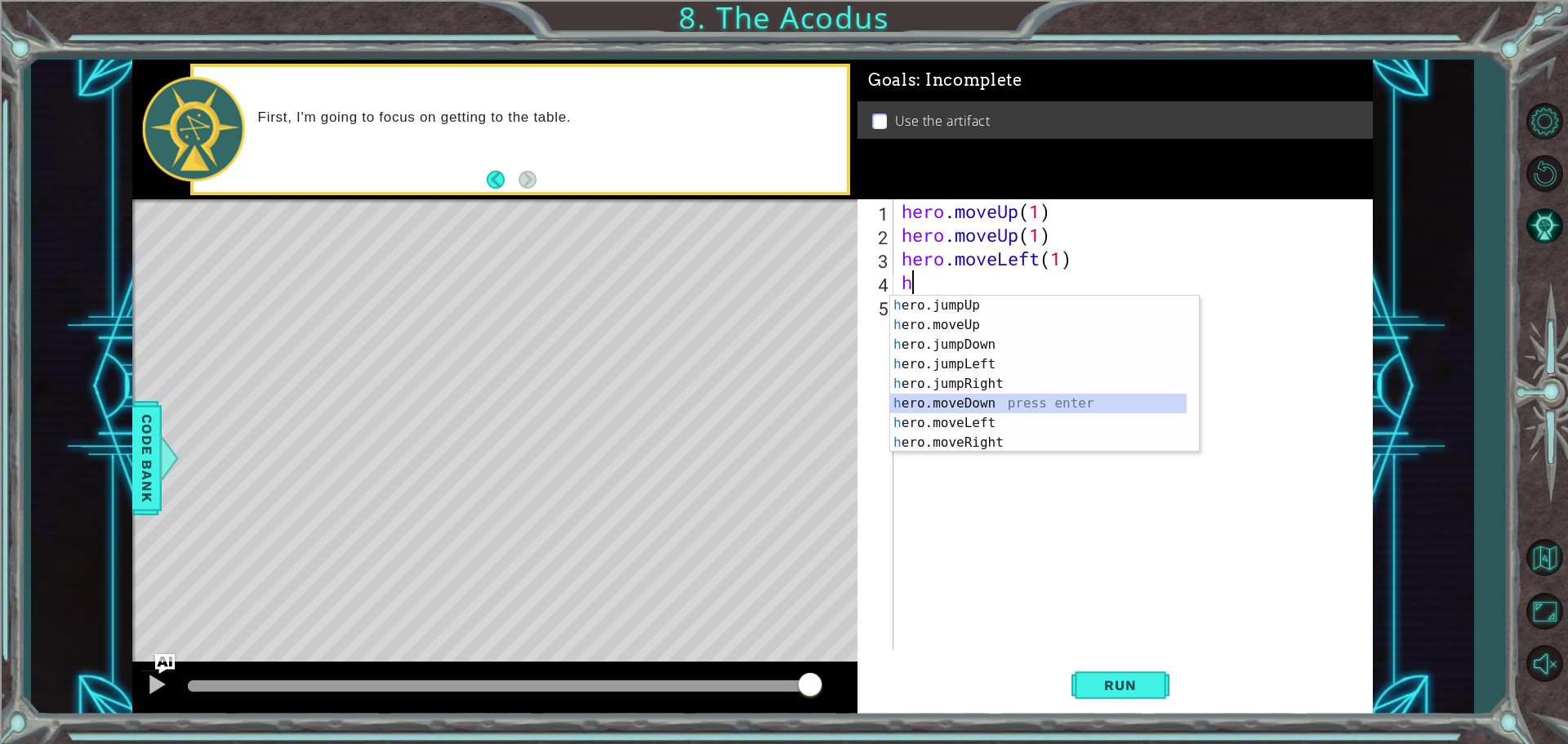
click at [980, 398] on div "h ero.jumpUp press enter h ero.moveUp press enter h ero.jumpDown press enter h …" at bounding box center [1038, 393] width 296 height 196
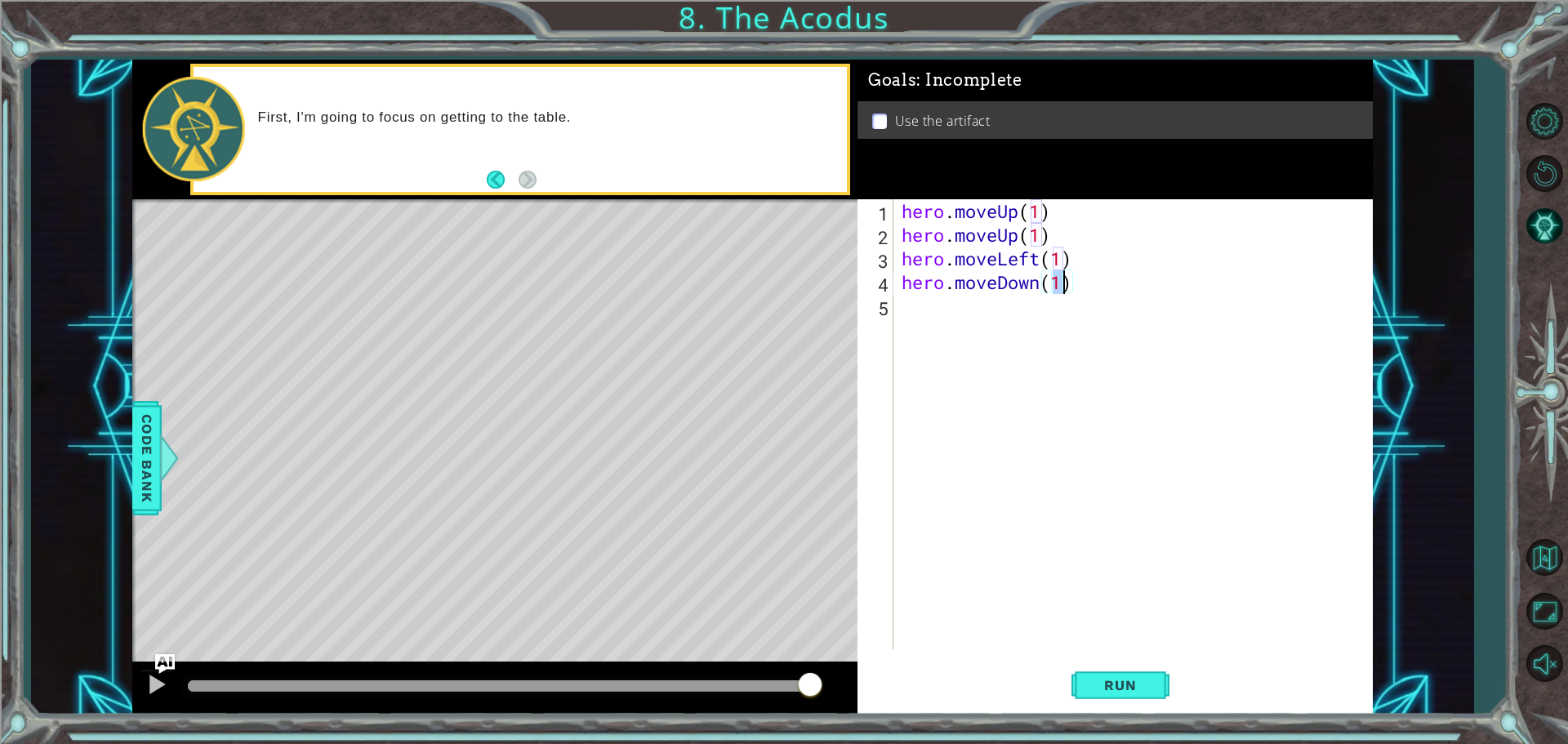
click at [911, 316] on div "hero . moveUp ( 1 ) hero . moveUp ( 1 ) hero . moveLeft ( 1 ) hero . moveDown (…" at bounding box center [1137, 447] width 478 height 497
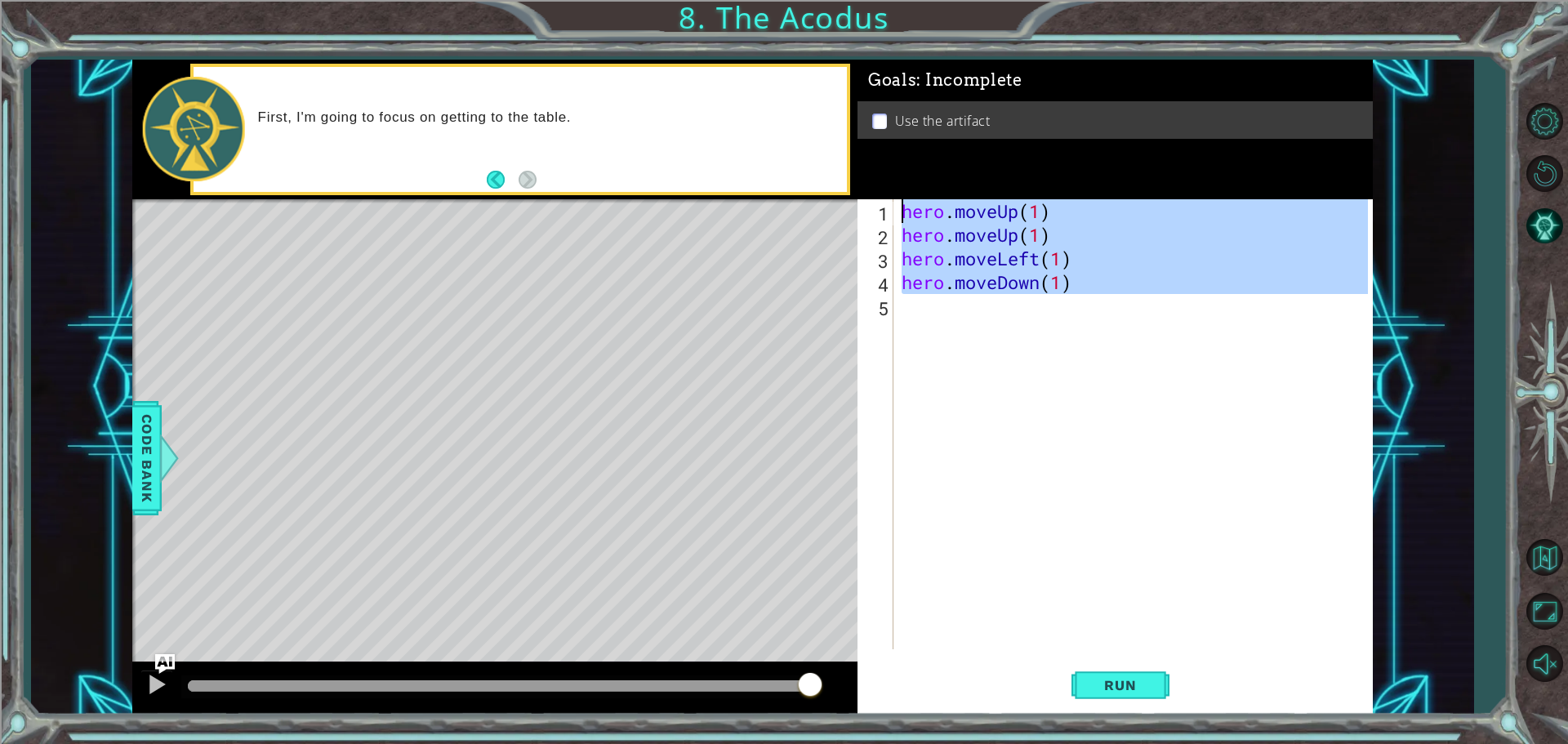
type textarea "hero.moveUp(1) hero.moveUp(1)"
click at [920, 312] on div "hero . moveUp ( 1 ) hero . moveUp ( 1 ) hero . moveLeft ( 1 ) hero . moveDown (…" at bounding box center [1133, 423] width 470 height 450
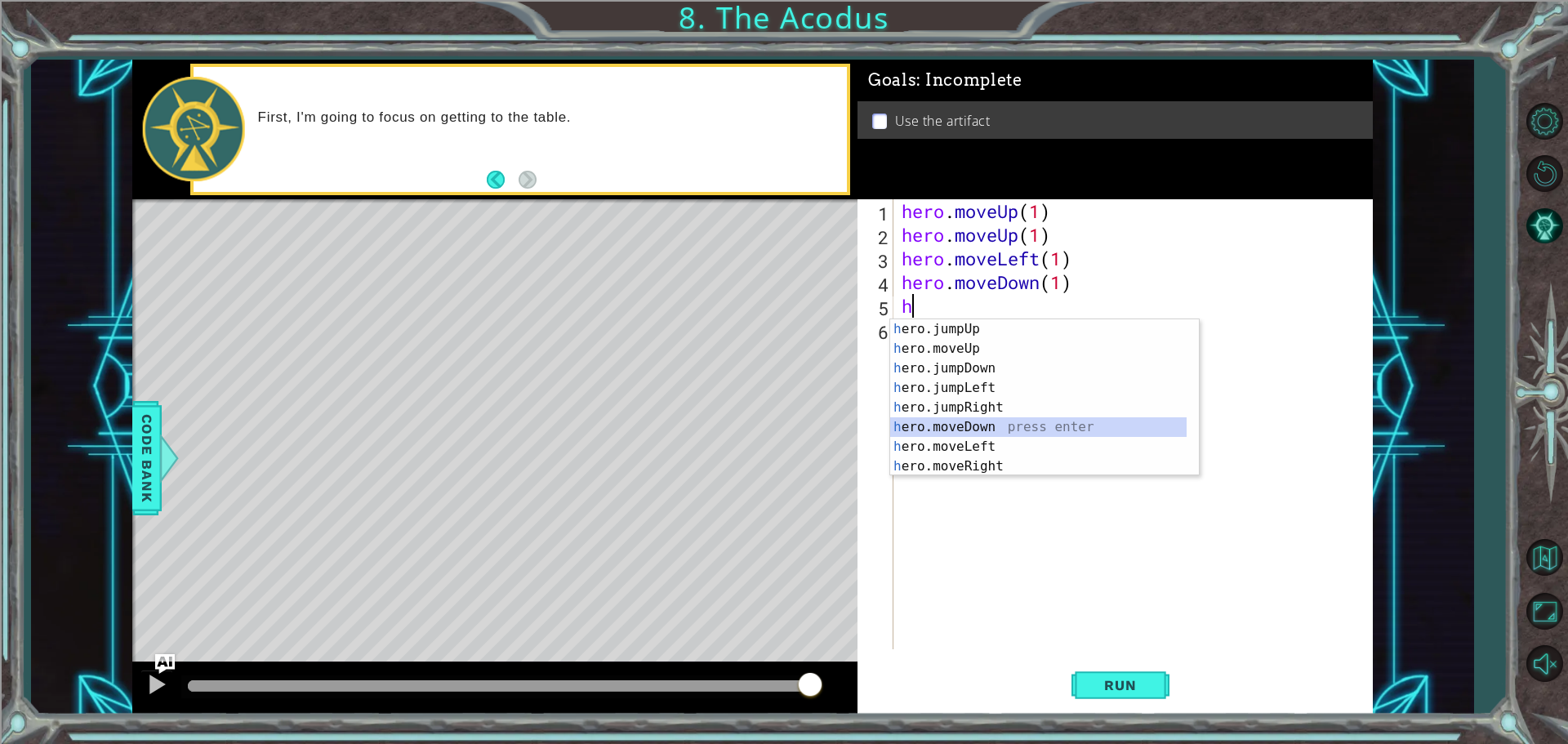
click at [980, 426] on div "h ero.jumpUp press enter h ero.moveUp press enter h ero.jumpDown press enter h …" at bounding box center [1038, 417] width 296 height 196
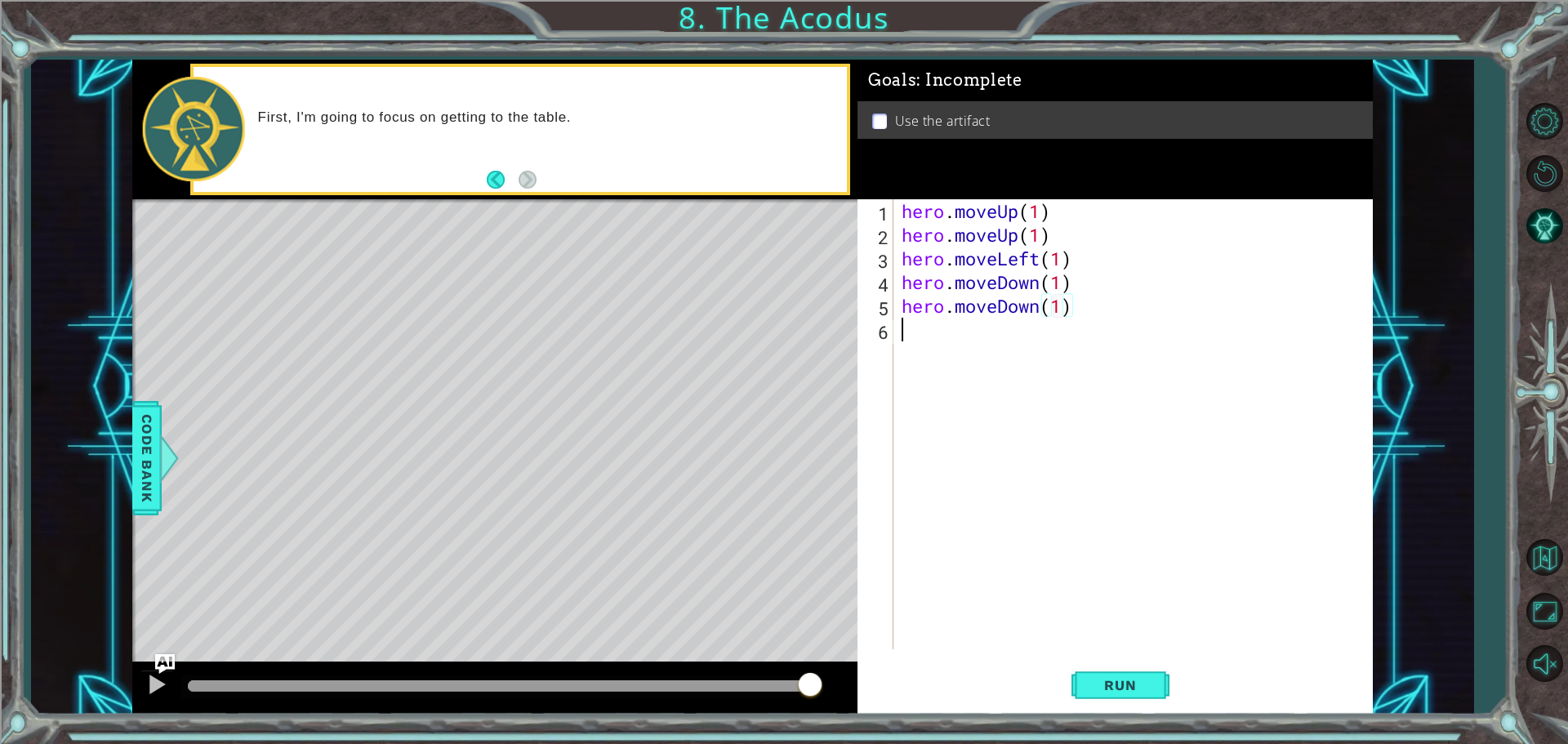
click at [912, 340] on div "hero . moveUp ( 1 ) hero . moveUp ( 1 ) hero . moveLeft ( 1 ) hero . moveDown (…" at bounding box center [1137, 447] width 478 height 497
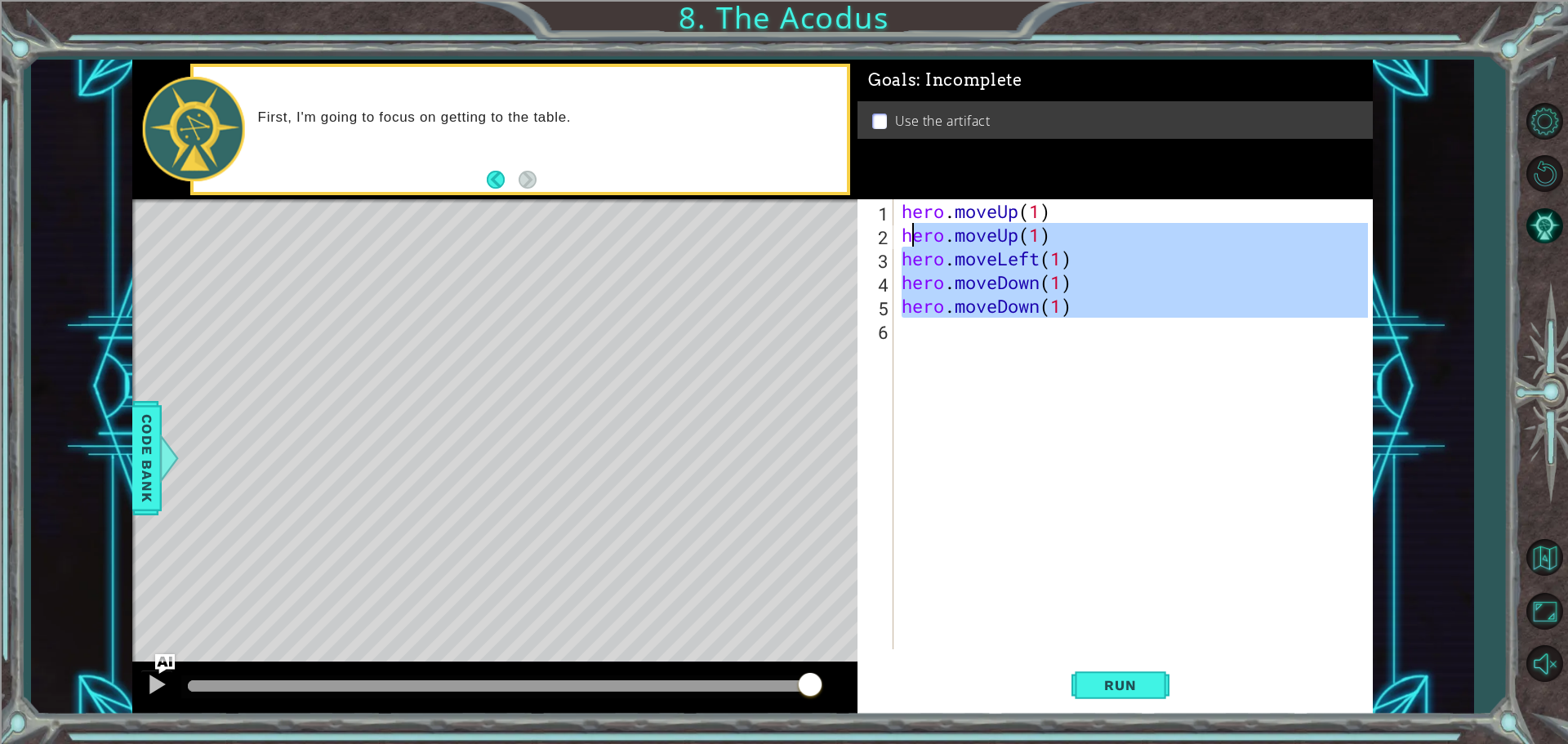
type textarea "hero.moveUp(1) hero.moveLeft(1)"
click at [911, 332] on div "hero . moveUp ( 1 ) hero . moveUp ( 1 ) hero . moveLeft ( 1 ) hero . moveDown (…" at bounding box center [1133, 423] width 470 height 450
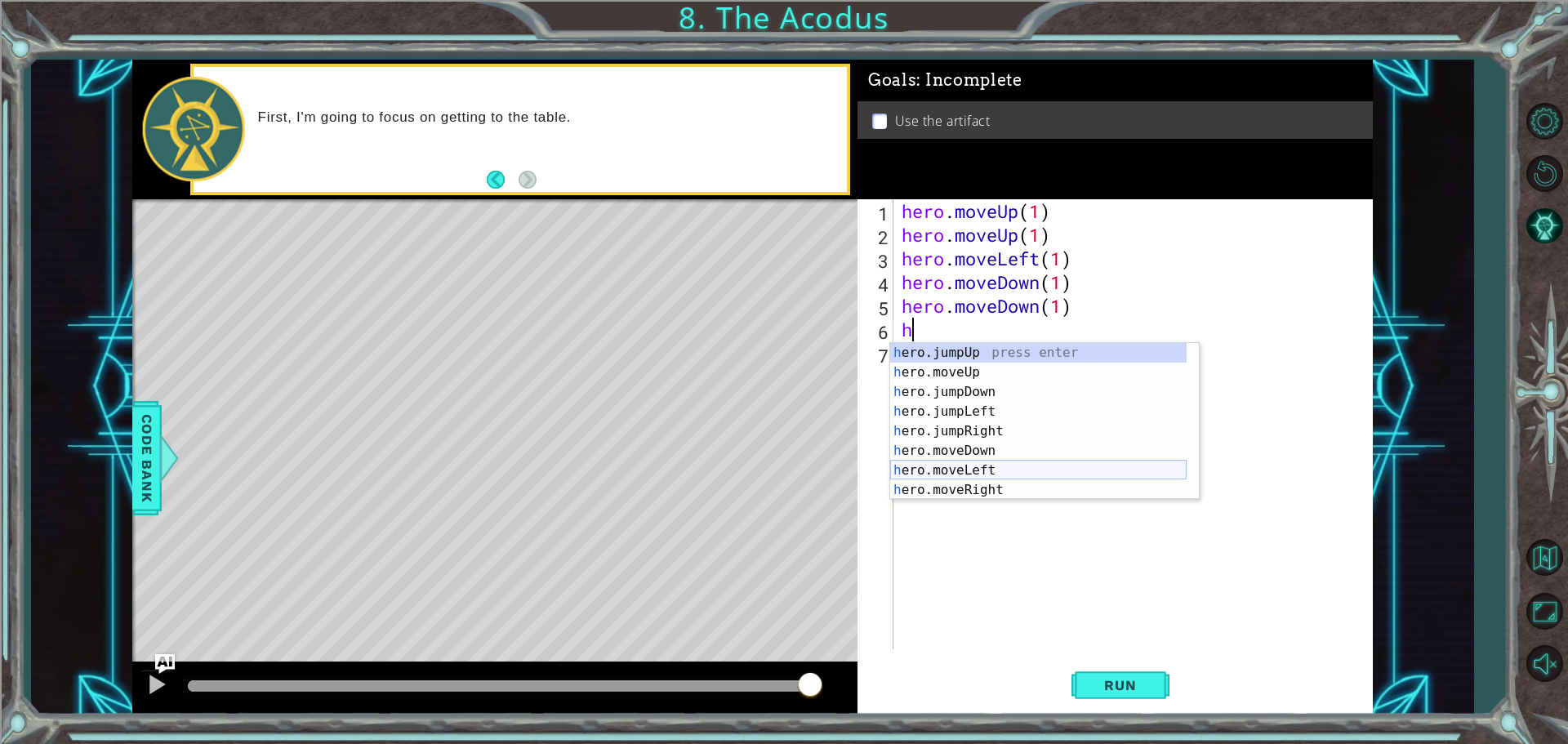
click at [968, 472] on div "h ero.jumpUp press enter h ero.moveUp press enter h ero.jumpDown press enter h …" at bounding box center [1038, 441] width 296 height 196
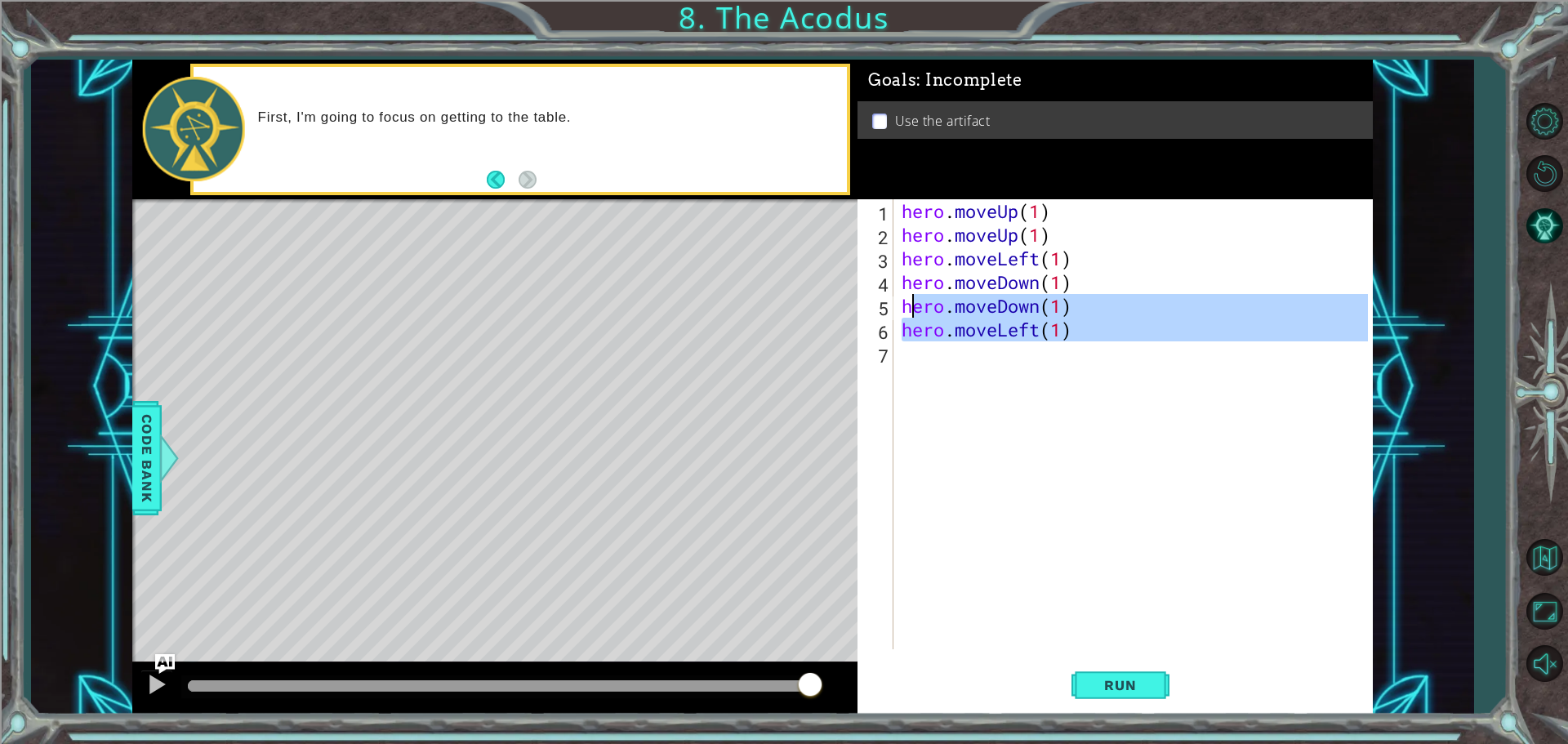
click at [915, 358] on div "hero . moveUp ( 1 ) hero . moveUp ( 1 ) hero . moveLeft ( 1 ) hero . moveDown (…" at bounding box center [1137, 447] width 478 height 497
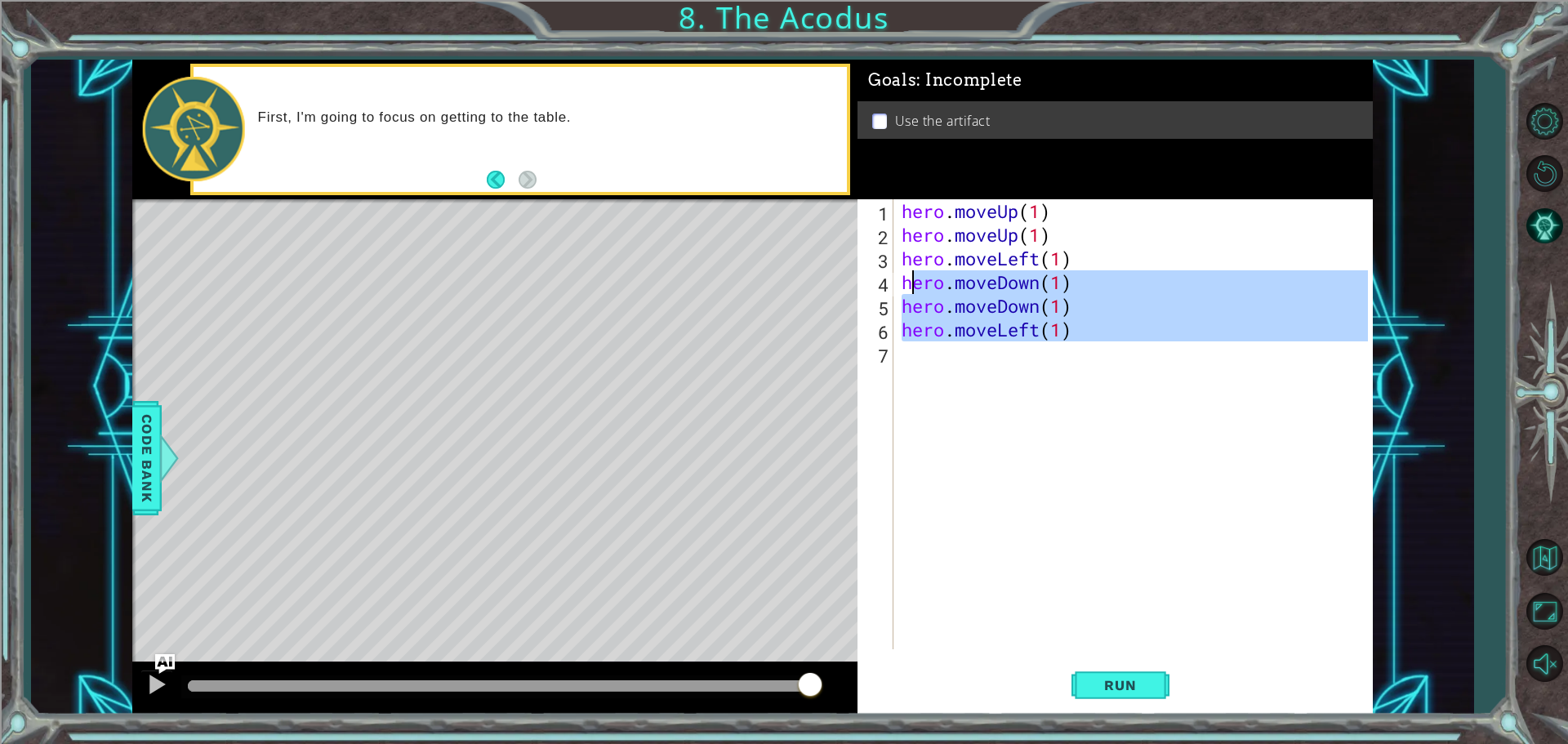
type textarea "hero.moveDown(1) hero.moveDown(1)"
click at [908, 372] on div "hero . moveUp ( 1 ) hero . moveUp ( 1 ) hero . moveLeft ( 1 ) hero . moveDown (…" at bounding box center [1133, 423] width 470 height 450
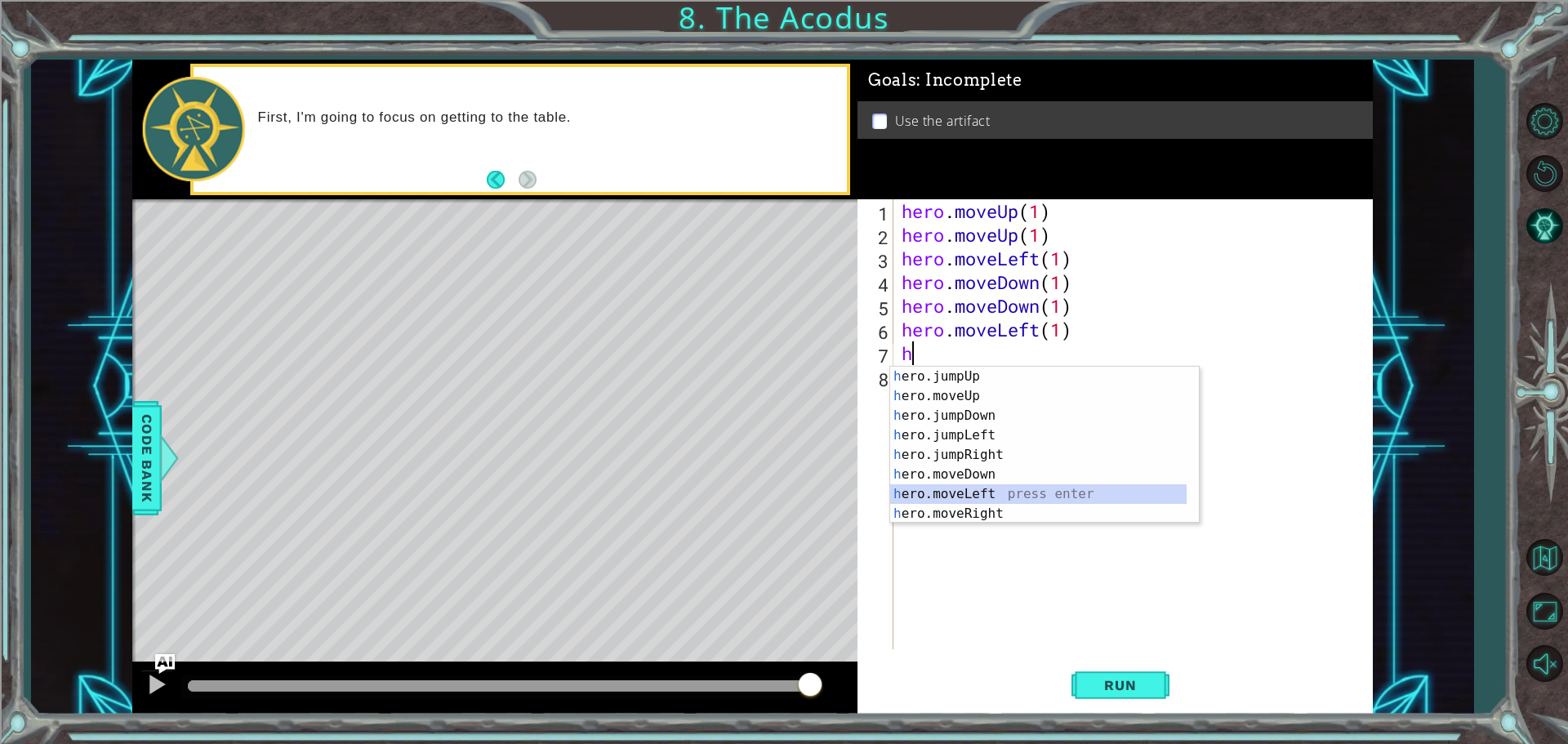
click at [983, 490] on div "h ero.jumpUp press enter h ero.moveUp press enter h ero.jumpDown press enter h …" at bounding box center [1038, 464] width 296 height 196
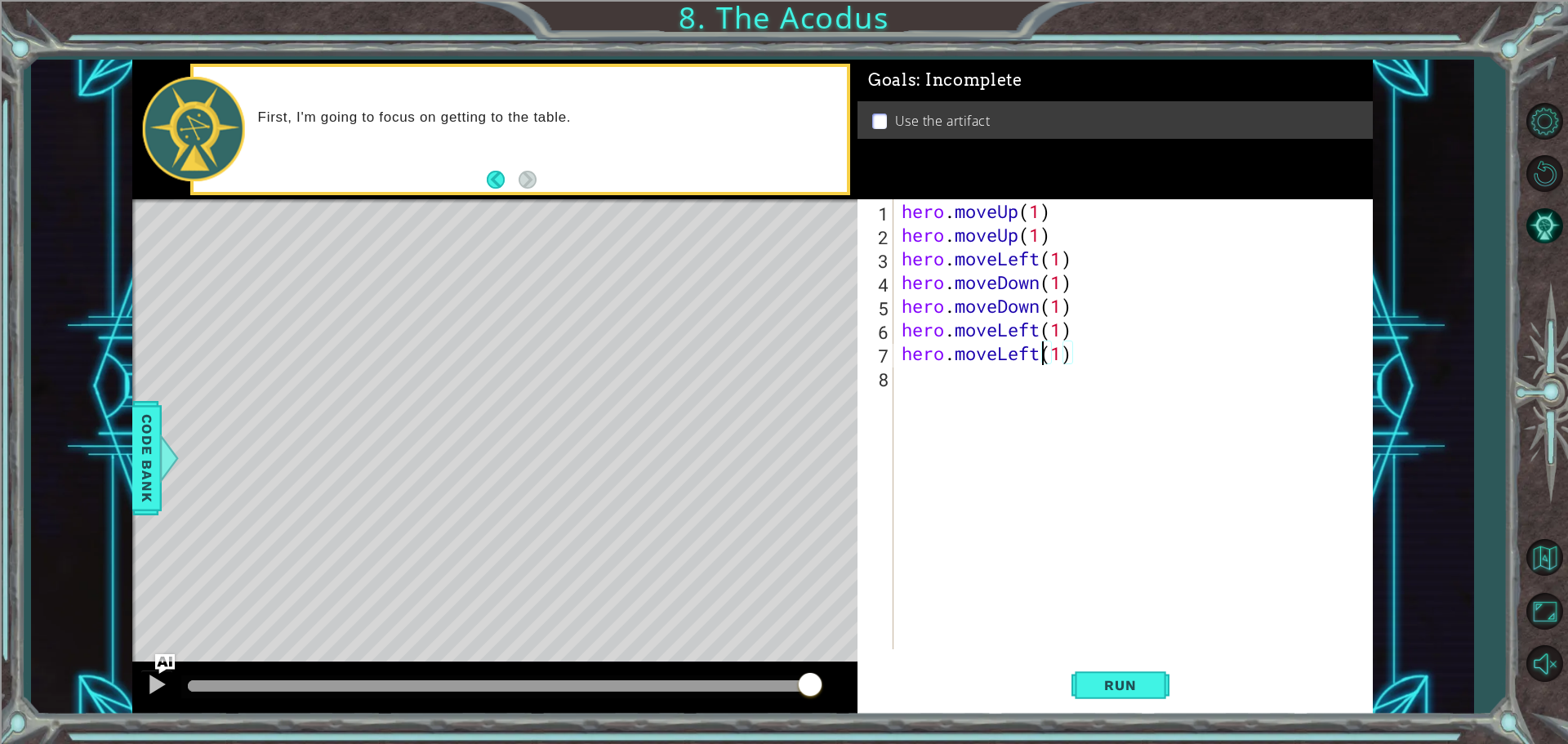
click at [1044, 355] on div "hero . moveUp ( 1 ) hero . moveUp ( 1 ) hero . moveLeft ( 1 ) hero . moveDown (…" at bounding box center [1137, 447] width 478 height 497
click at [1040, 326] on div "hero . moveUp ( 1 ) hero . moveUp ( 1 ) hero . moveLeft ( 1 ) hero . moveDown (…" at bounding box center [1137, 447] width 478 height 497
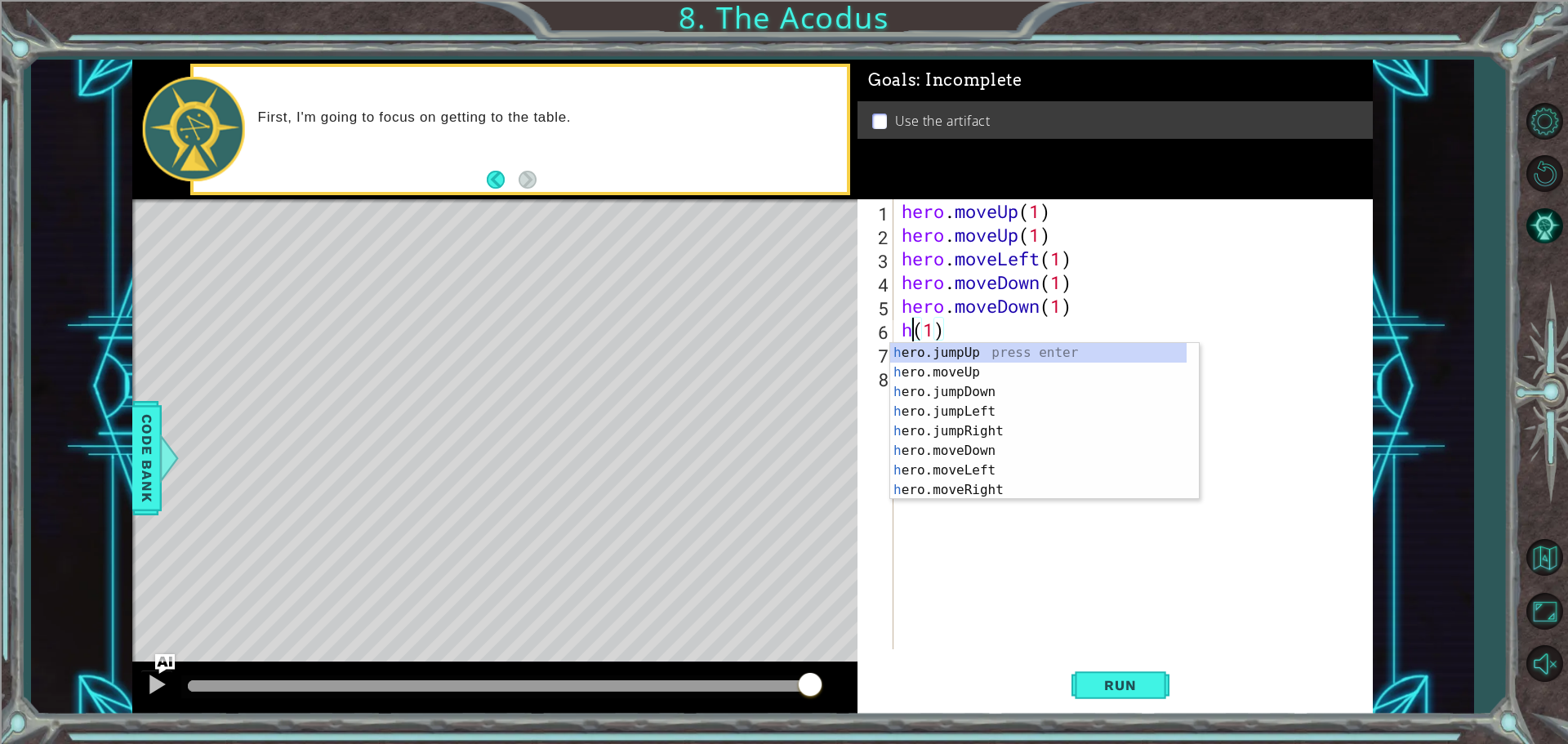
click at [948, 335] on div "hero . moveUp ( 1 ) hero . moveUp ( 1 ) hero . moveLeft ( 1 ) hero . moveDown (…" at bounding box center [1137, 447] width 478 height 497
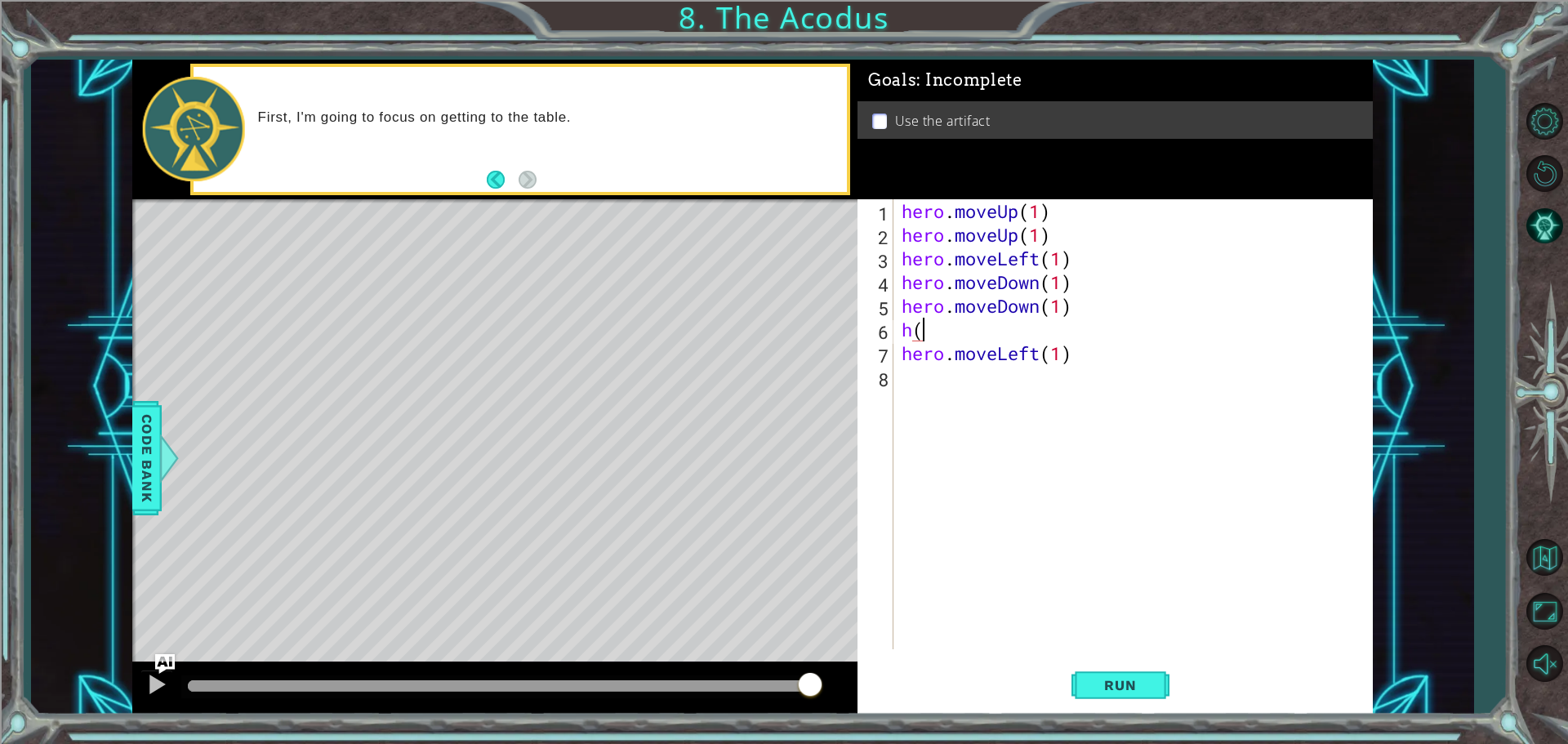
type textarea "h"
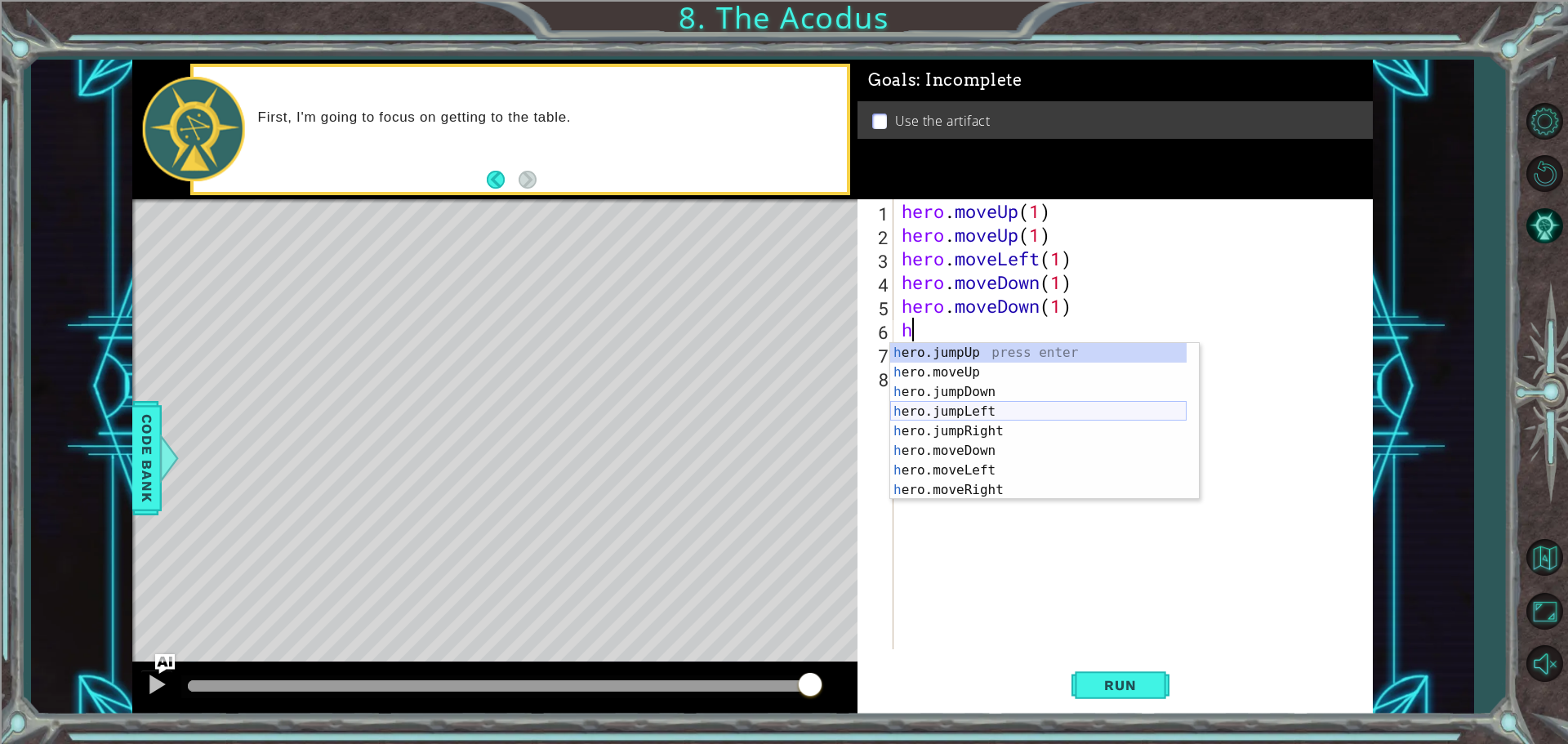
click at [947, 408] on div "h ero.jumpUp press enter h ero.moveUp press enter h ero.jumpDown press enter h …" at bounding box center [1038, 441] width 296 height 196
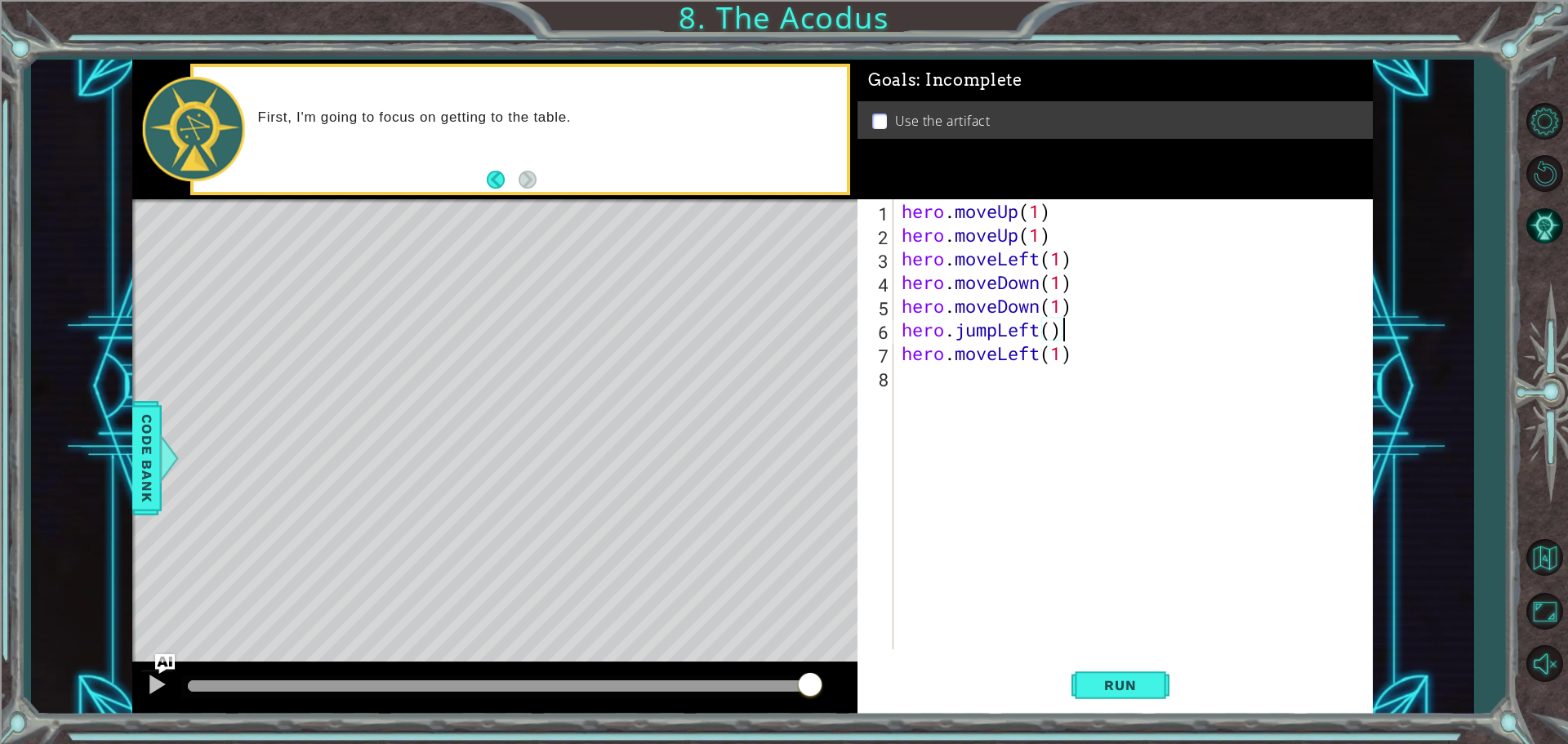
click at [1048, 360] on div "hero . moveUp ( 1 ) hero . moveUp ( 1 ) hero . moveLeft ( 1 ) hero . moveDown (…" at bounding box center [1137, 447] width 478 height 497
click at [1034, 351] on div "hero . moveUp ( 1 ) hero . moveUp ( 1 ) hero . moveLeft ( 1 ) hero . moveDown (…" at bounding box center [1137, 447] width 478 height 497
click at [1039, 353] on div "hero . moveUp ( 1 ) hero . moveUp ( 1 ) hero . moveLeft ( 1 ) hero . moveDown (…" at bounding box center [1137, 447] width 478 height 497
click at [1052, 351] on div "hero . moveUp ( 1 ) hero . moveUp ( 1 ) hero . moveLeft ( 1 ) hero . moveDown (…" at bounding box center [1137, 447] width 478 height 497
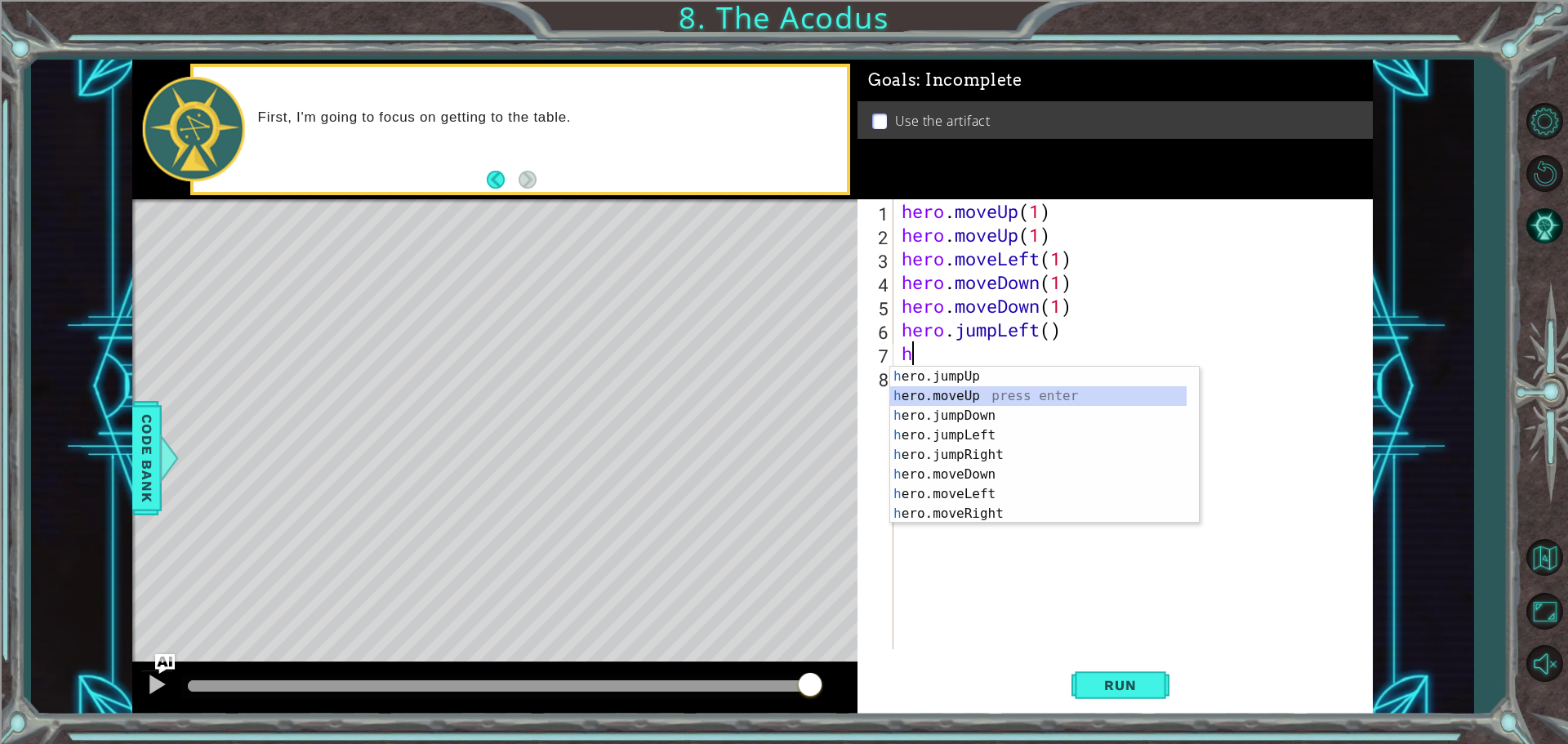
click at [947, 399] on div "h ero.jumpUp press enter h ero.moveUp press enter h ero.jumpDown press enter h …" at bounding box center [1038, 464] width 296 height 196
type textarea "hero.moveUp(1)"
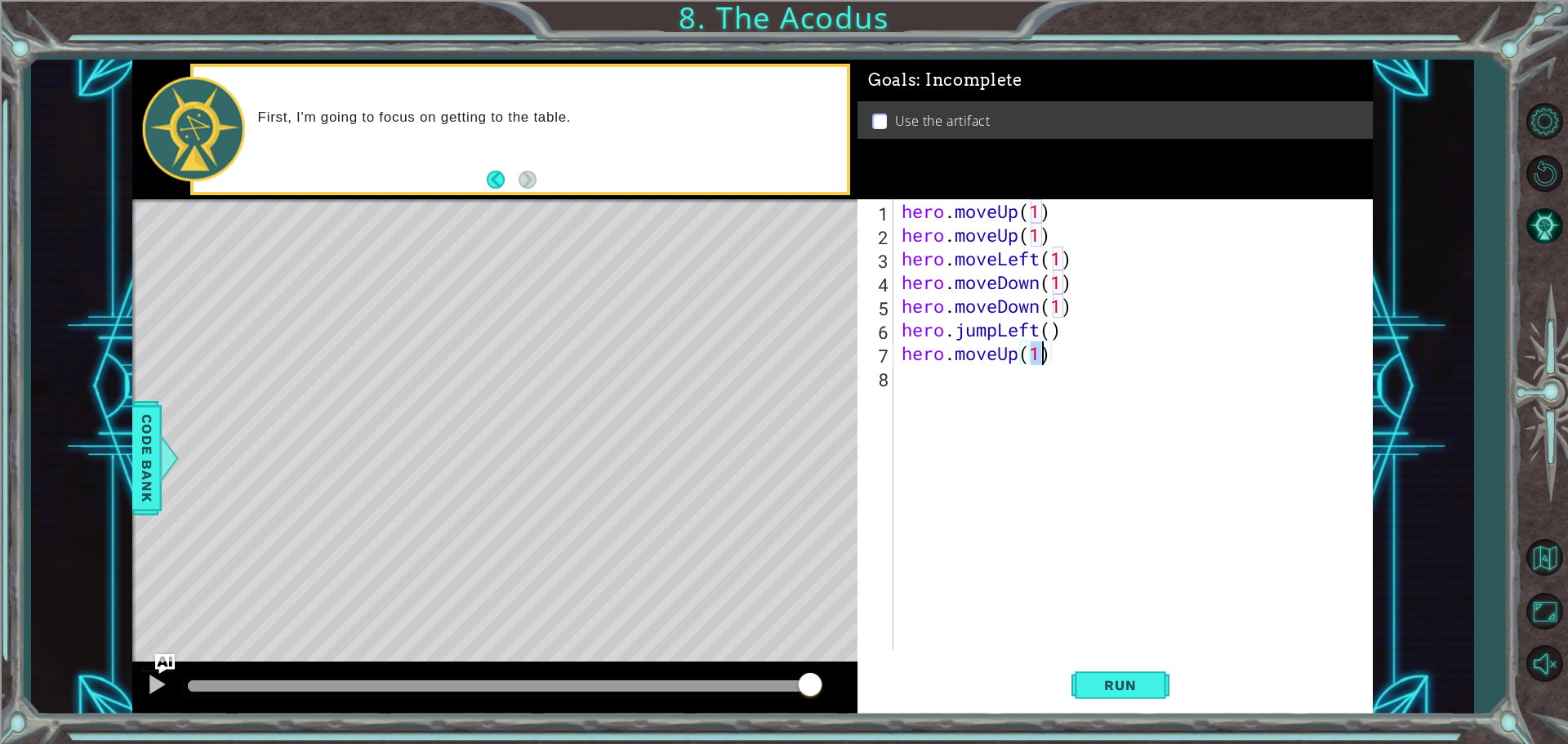
click at [912, 389] on div "hero . moveUp ( 1 ) hero . moveUp ( 1 ) hero . moveLeft ( 1 ) hero . moveDown (…" at bounding box center [1137, 447] width 478 height 497
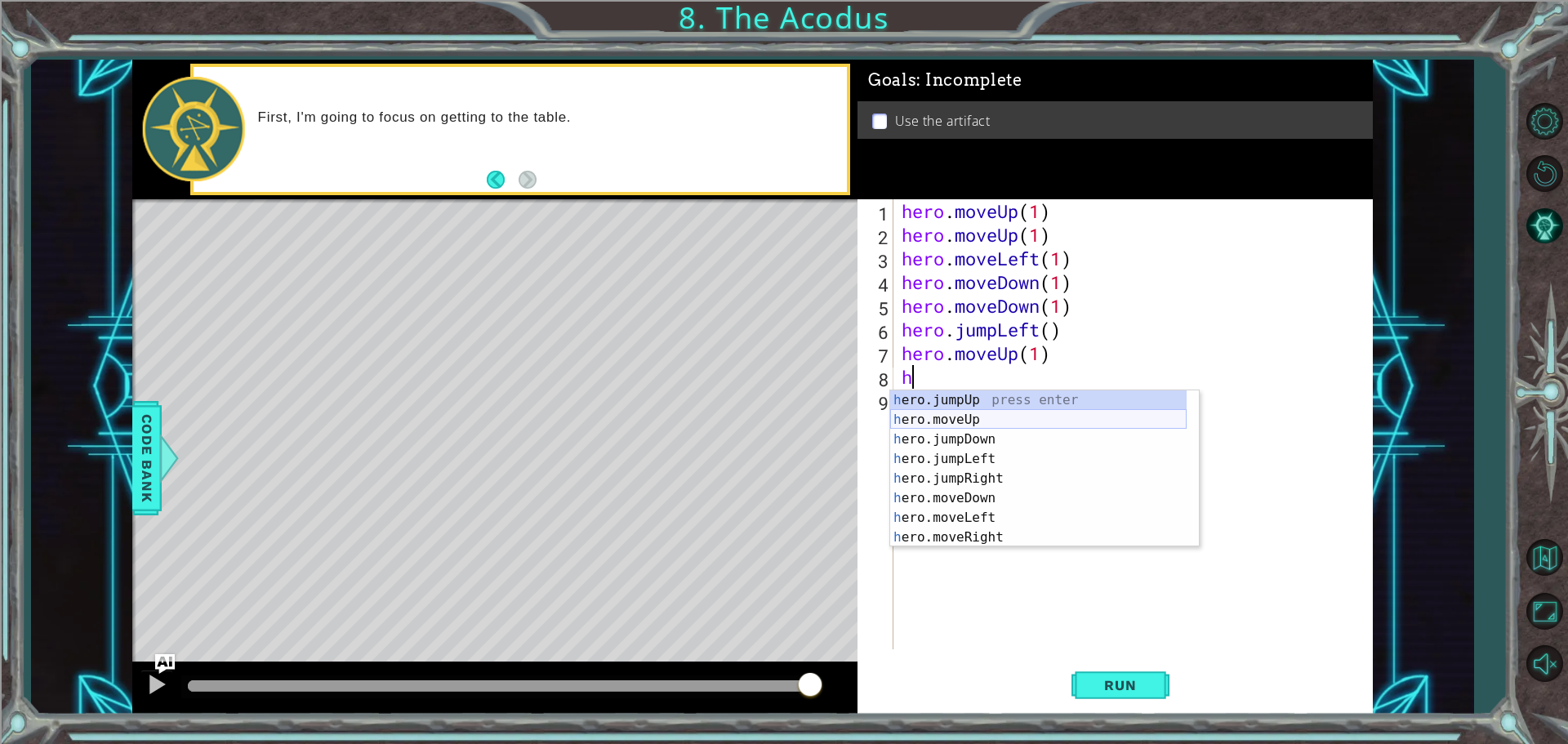
click at [982, 421] on div "h ero.jumpUp press enter h ero.moveUp press enter h ero.jumpDown press enter h …" at bounding box center [1038, 488] width 296 height 196
type textarea "hero.moveUp(1)"
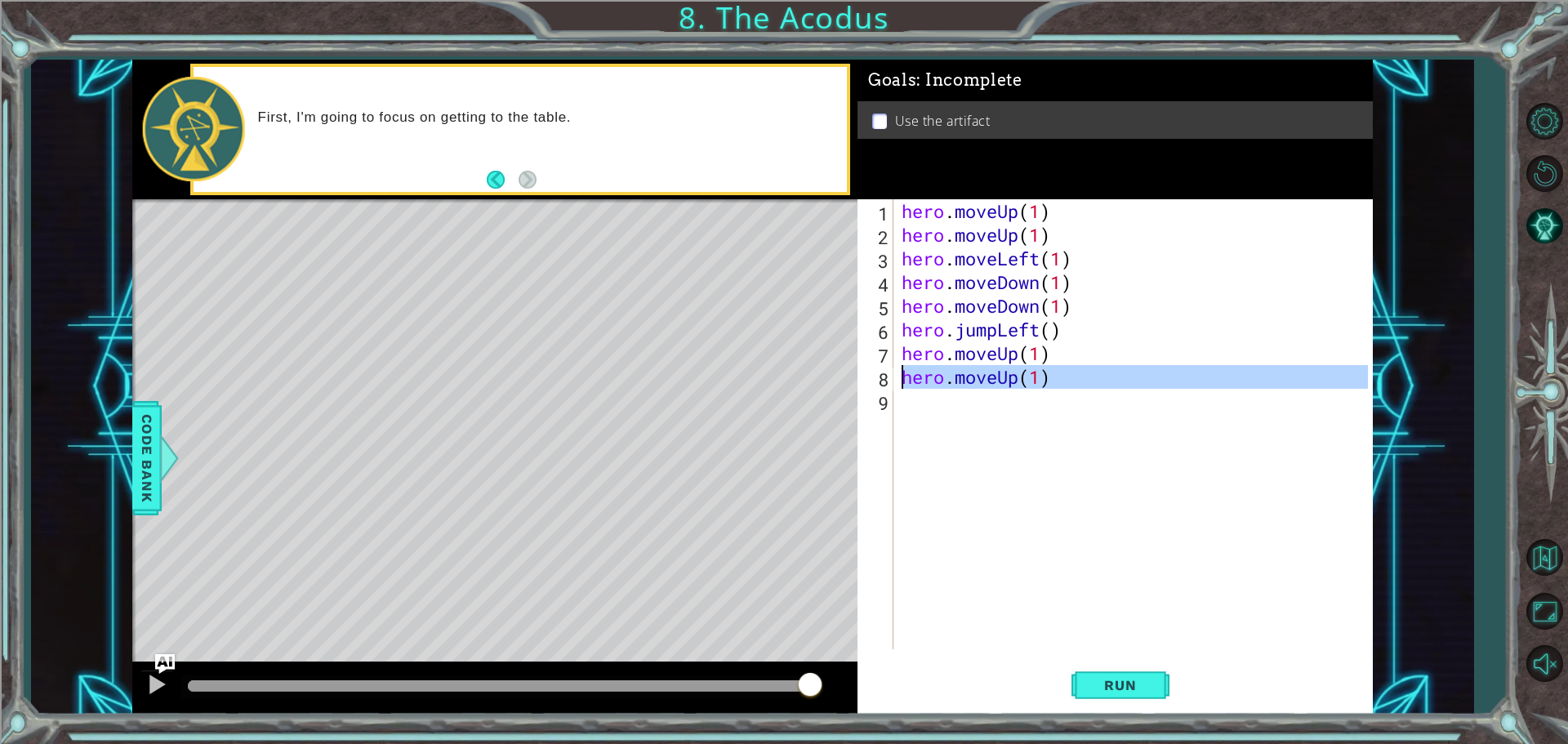
click at [900, 403] on div "hero . moveUp ( 1 ) hero . moveUp ( 1 ) hero . moveLeft ( 1 ) hero . moveDown (…" at bounding box center [1137, 447] width 478 height 497
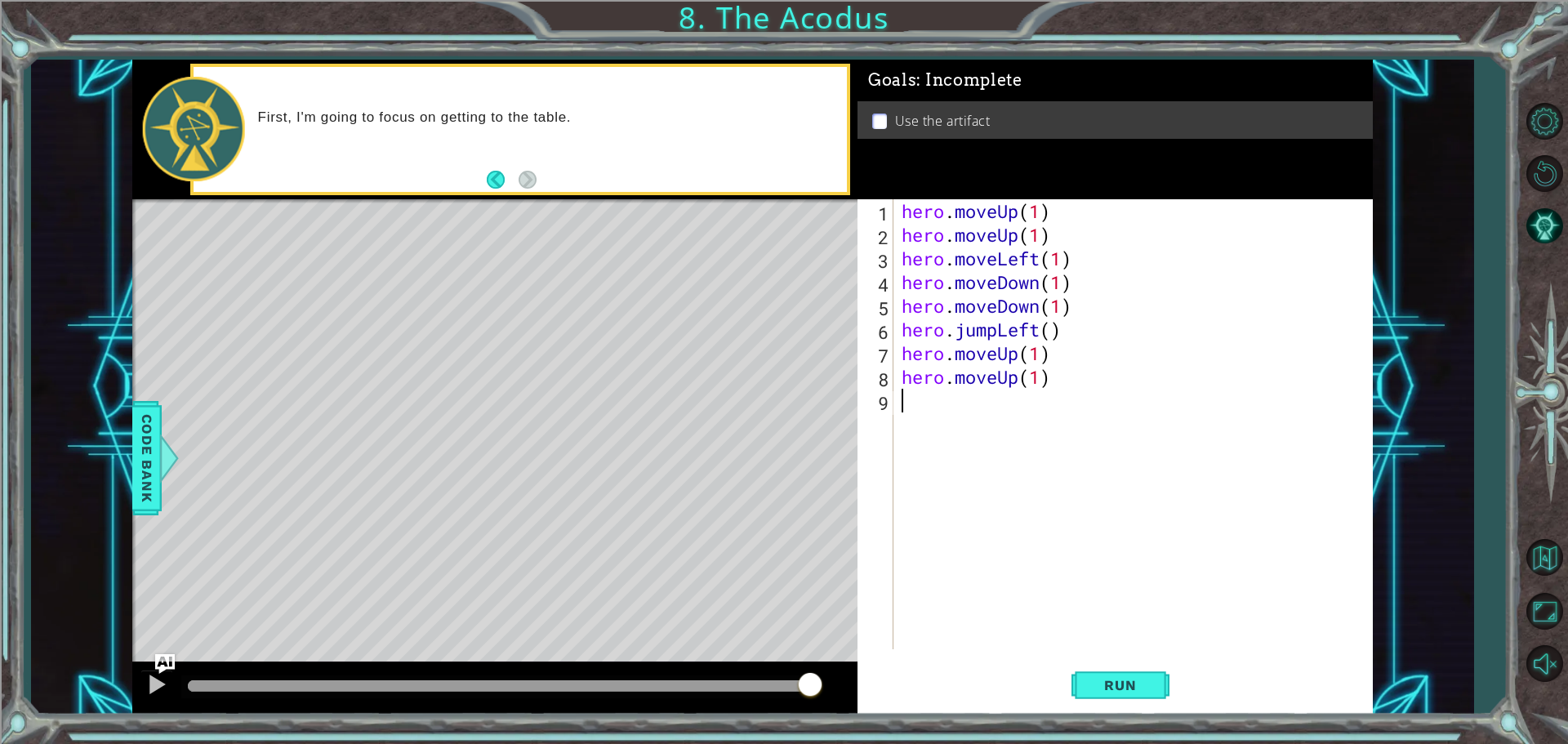
type textarea "h"
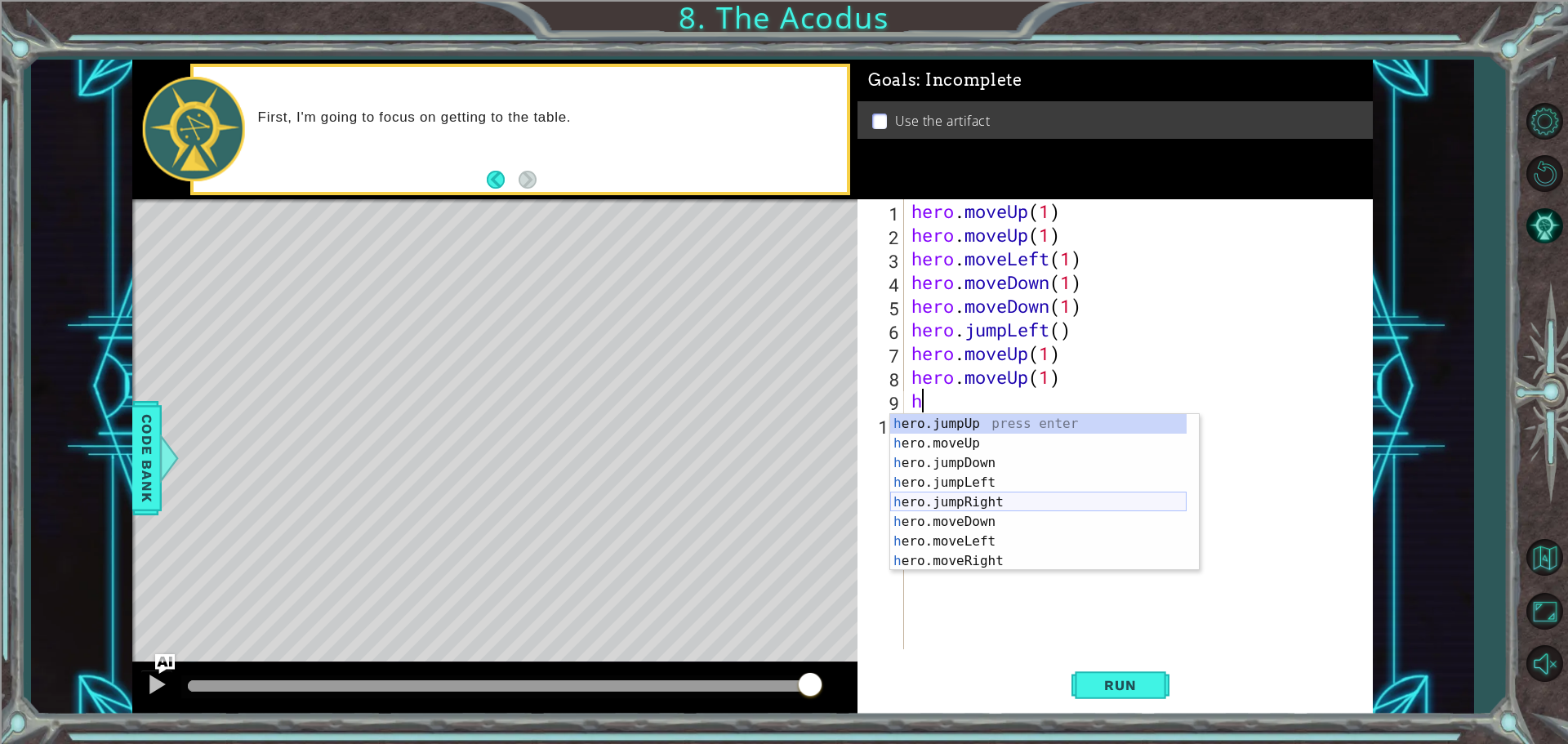
click at [992, 505] on div "h ero.jumpUp press enter h ero.moveUp press enter h ero.jumpDown press enter h …" at bounding box center [1038, 512] width 296 height 196
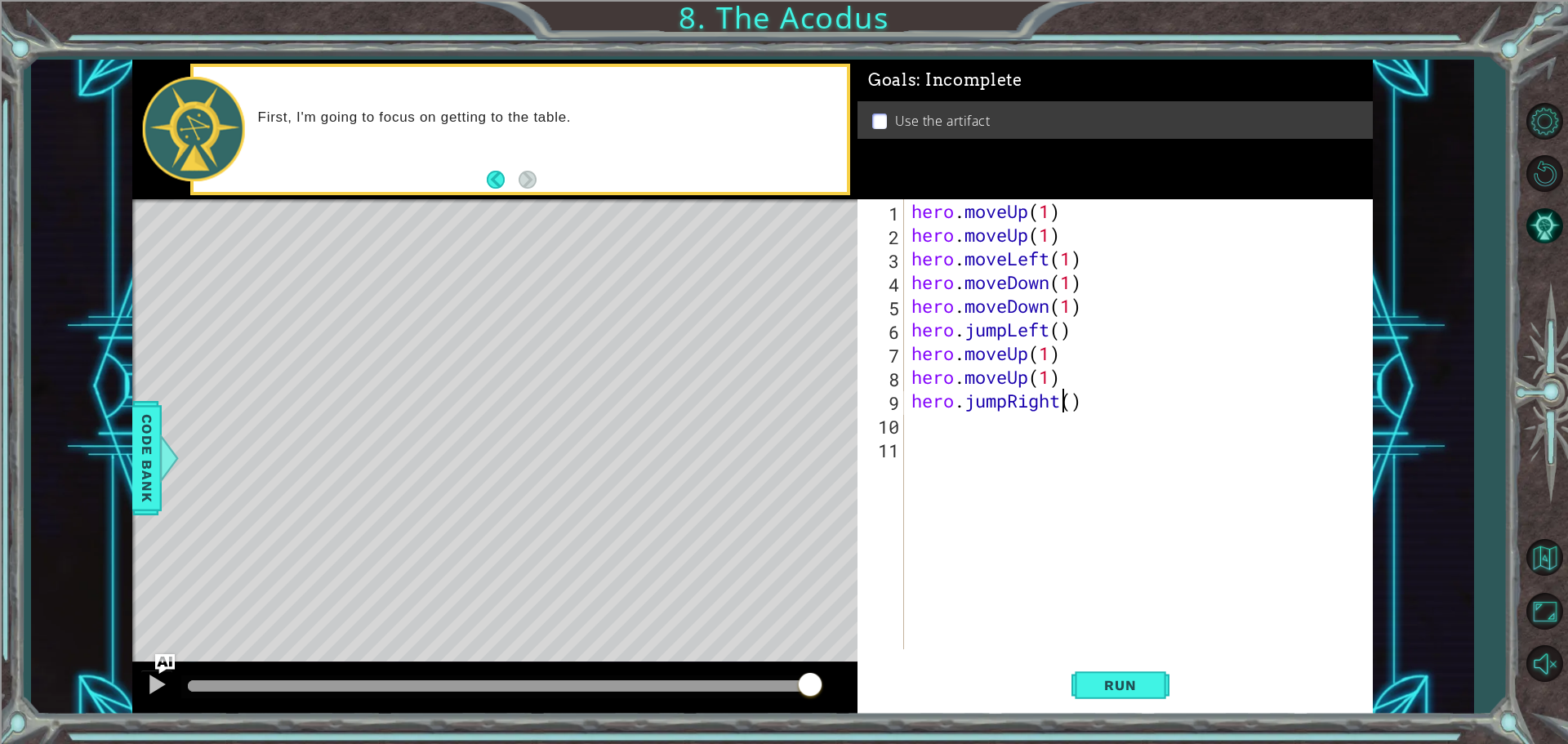
click at [1064, 398] on div "hero . moveUp ( 1 ) hero . moveUp ( 1 ) hero . moveLeft ( 1 ) hero . moveDown (…" at bounding box center [1142, 447] width 468 height 497
click at [1095, 391] on div "hero . moveUp ( 1 ) hero . moveUp ( 1 ) hero . moveLeft ( 1 ) hero . moveDown (…" at bounding box center [1142, 447] width 468 height 497
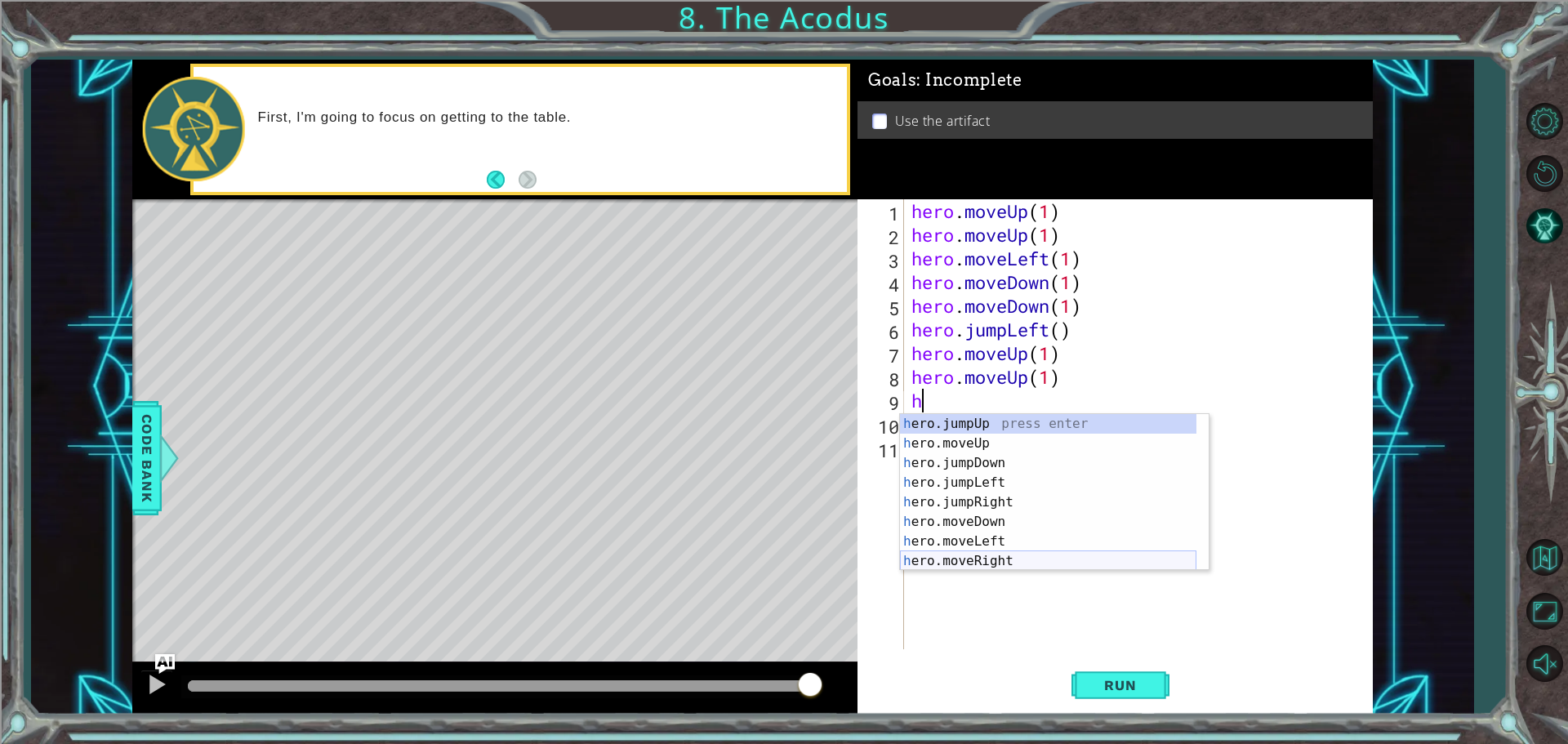
click at [1005, 553] on div "h ero.jumpUp press enter h ero.moveUp press enter h ero.jumpDown press enter h …" at bounding box center [1048, 512] width 296 height 196
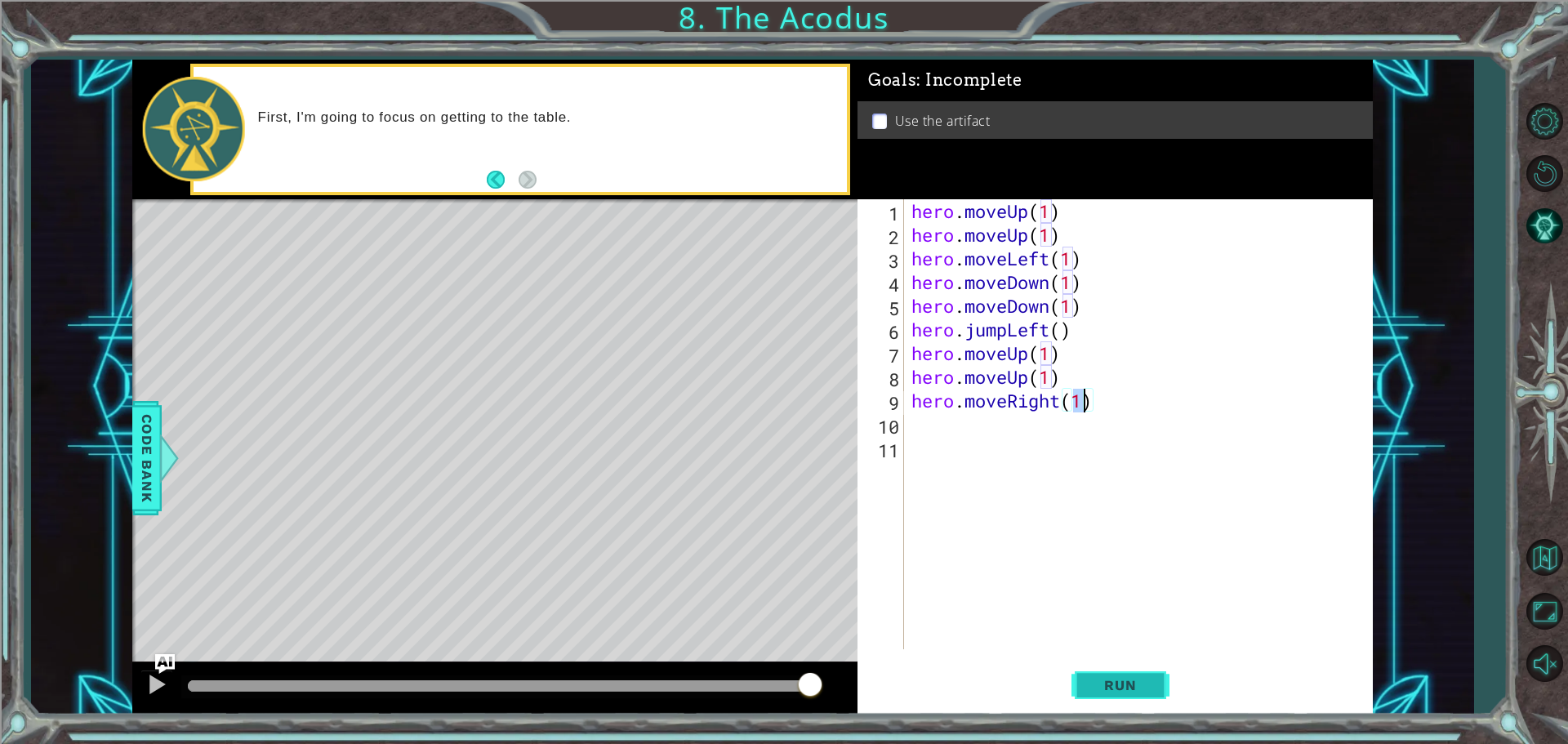
type textarea "hero.moveRight(1)"
click at [1129, 698] on button "Run" at bounding box center [1120, 684] width 98 height 52
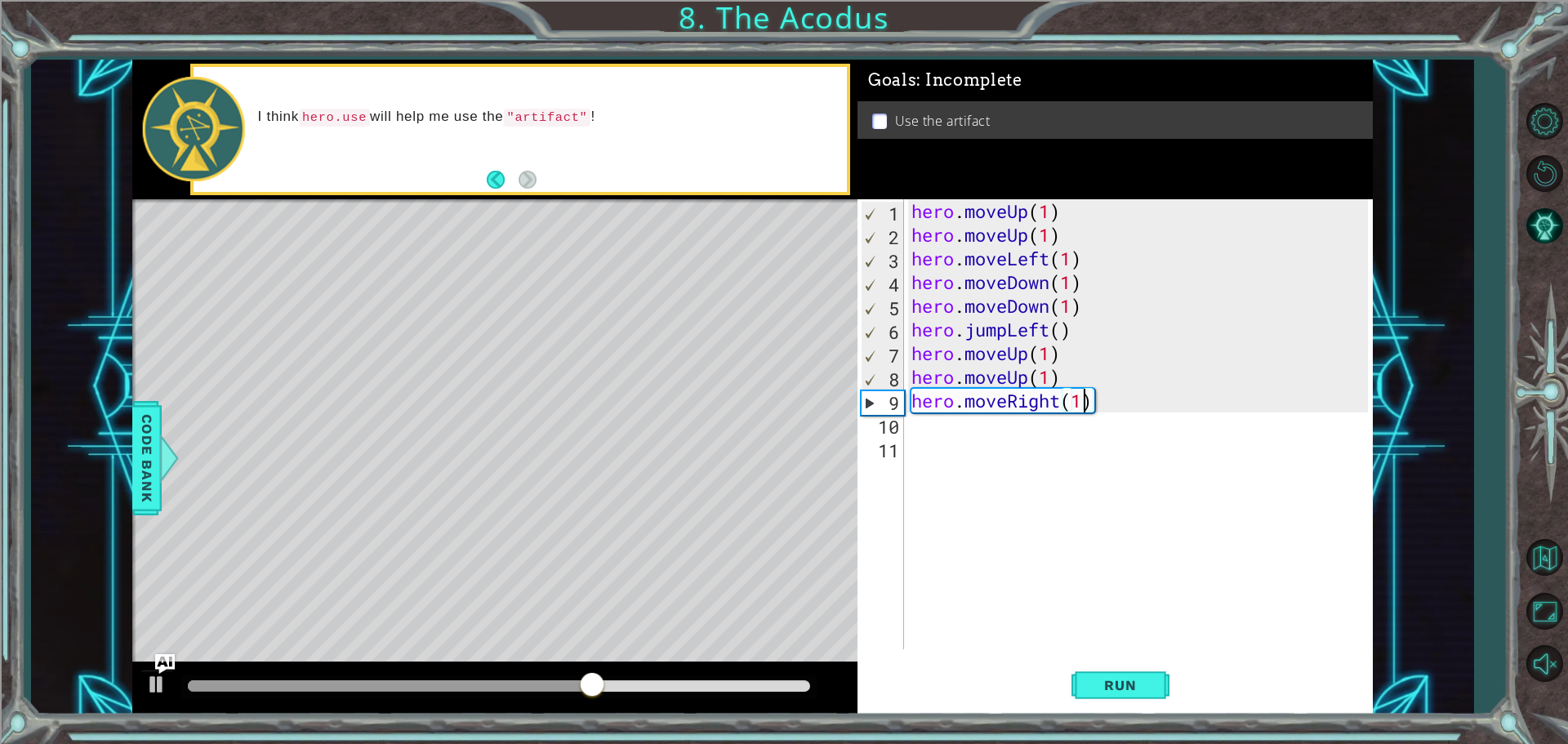
click at [912, 429] on div "hero . moveUp ( 1 ) hero . moveUp ( 1 ) hero . moveLeft ( 1 ) hero . moveDown (…" at bounding box center [1142, 447] width 468 height 497
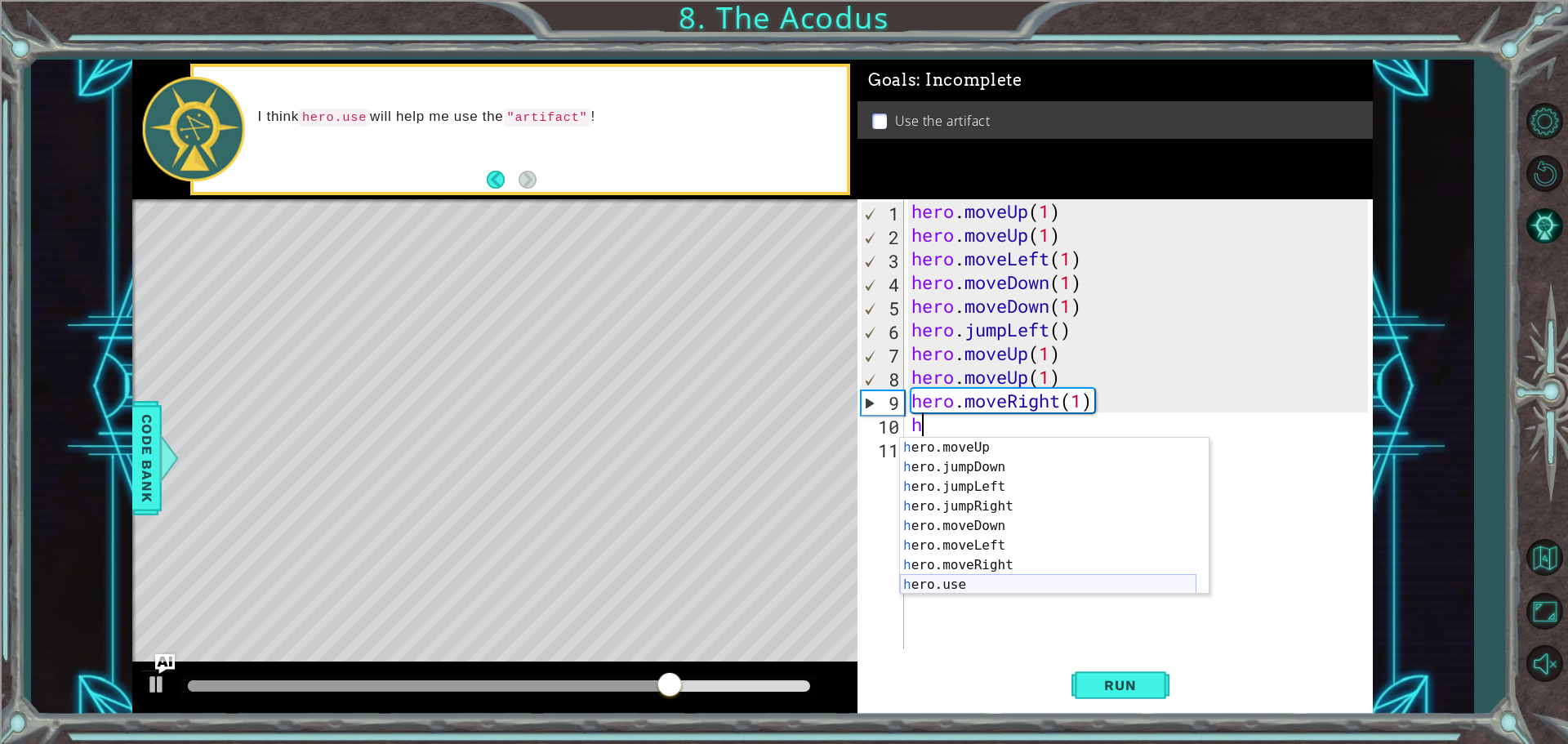
scroll to position [19, 0]
click at [996, 575] on div "h ero.moveUp press enter h ero.jumpDown press enter h ero.jumpLeft press enter …" at bounding box center [1048, 535] width 296 height 196
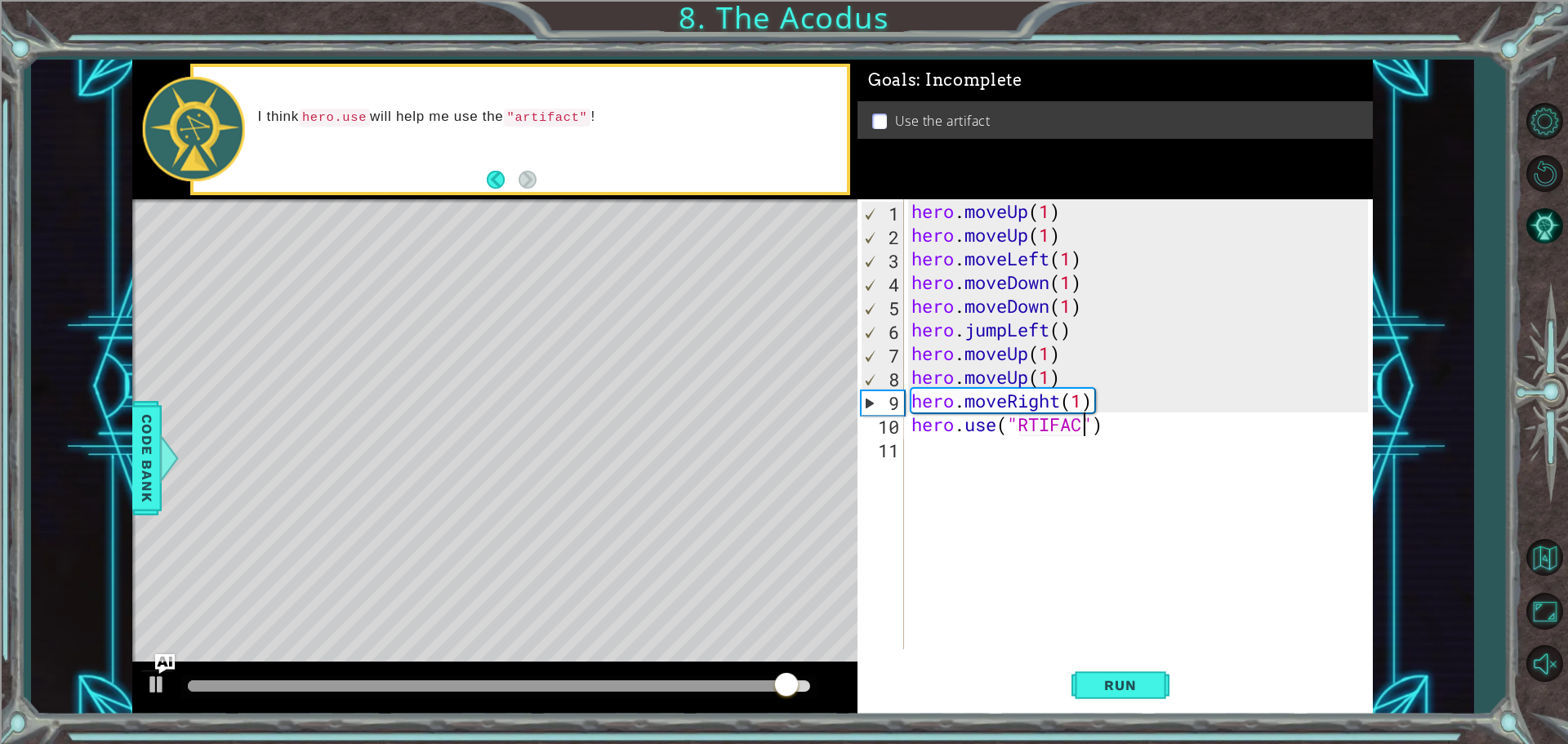
scroll to position [0, 8]
click at [1022, 423] on div "hero . moveUp ( 1 ) hero . moveUp ( 1 ) hero . moveLeft ( 1 ) hero . moveDown (…" at bounding box center [1142, 447] width 468 height 497
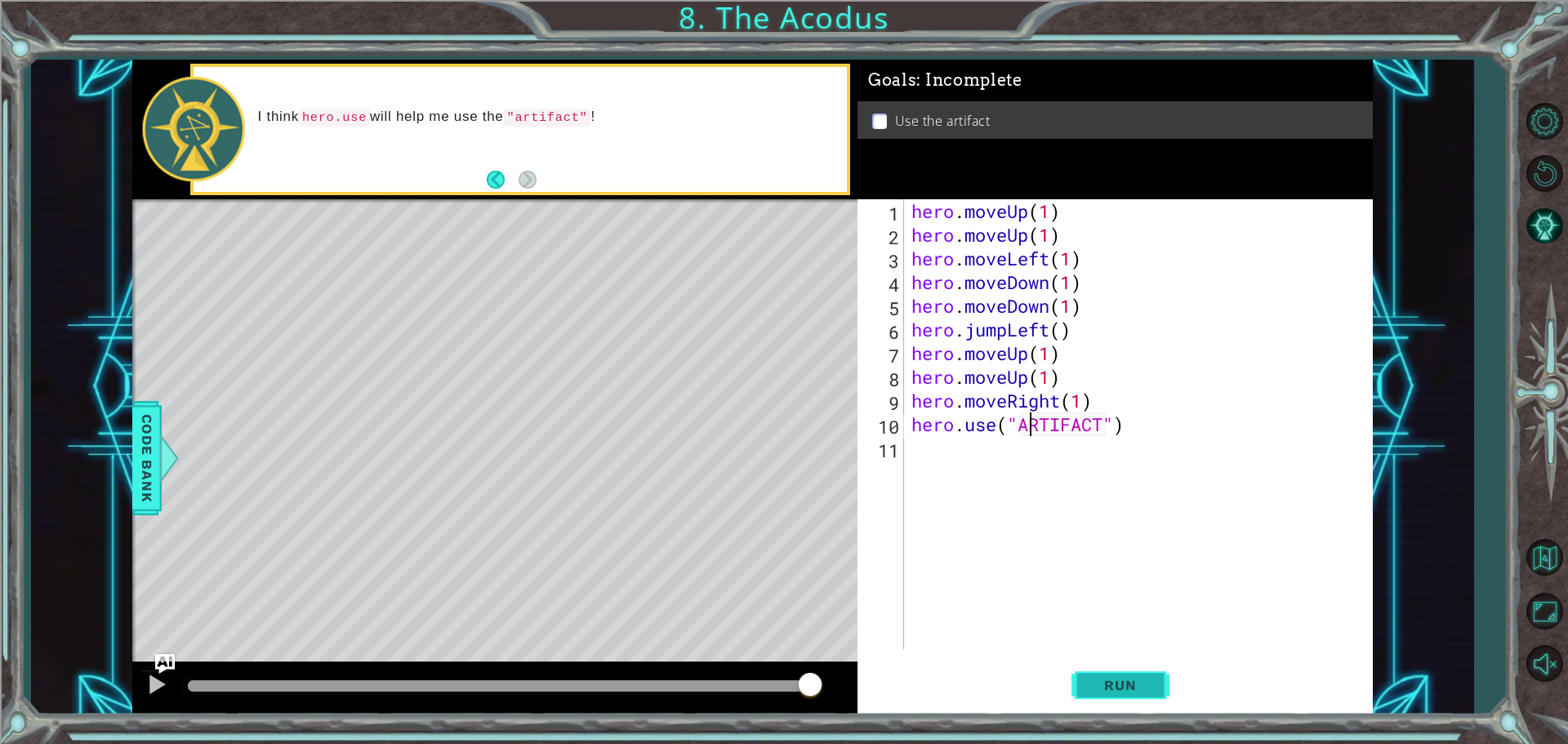
click at [1132, 684] on span "Run" at bounding box center [1120, 684] width 65 height 17
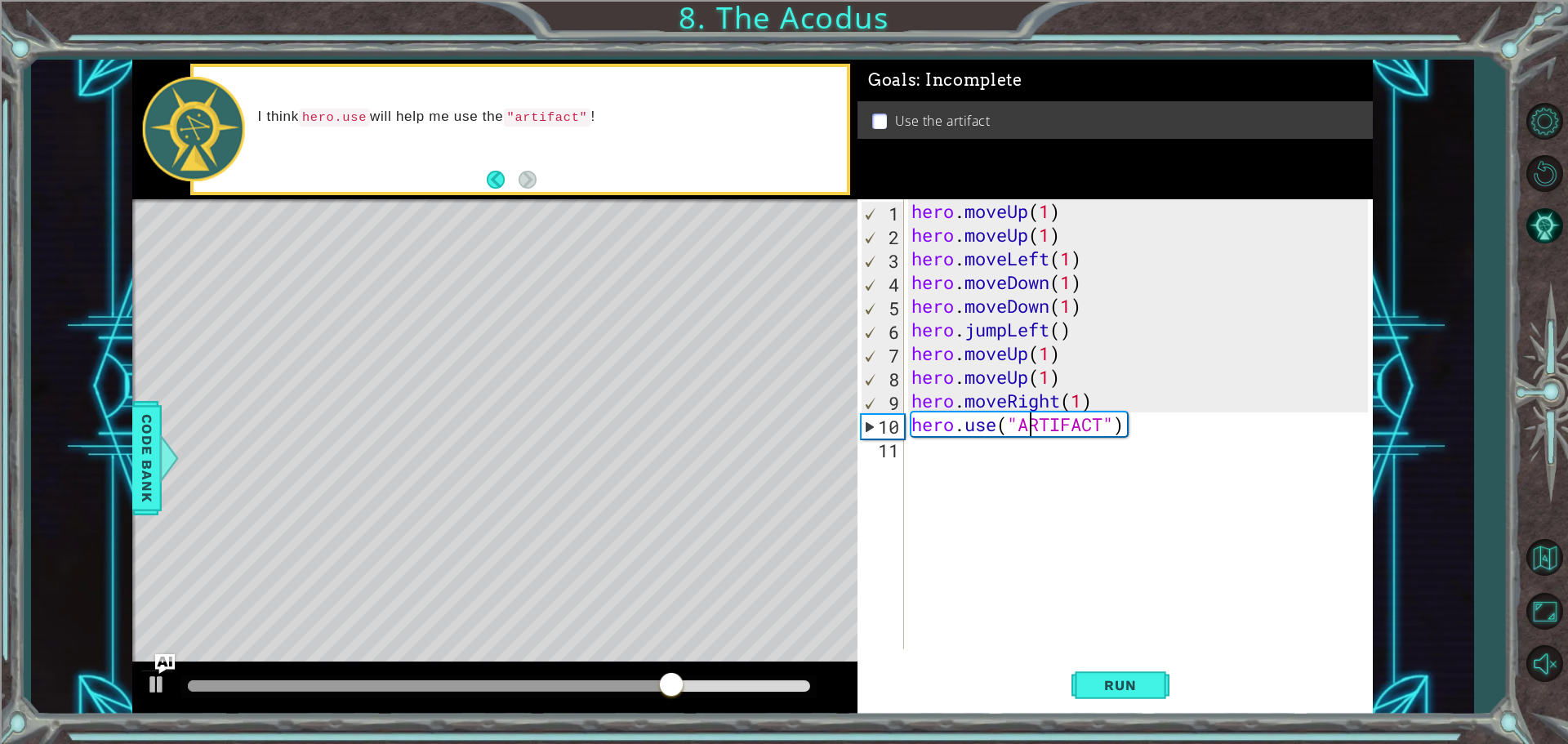
click at [1103, 421] on div "hero . moveUp ( 1 ) hero . moveUp ( 1 ) hero . moveLeft ( 1 ) hero . moveDown (…" at bounding box center [1142, 447] width 468 height 497
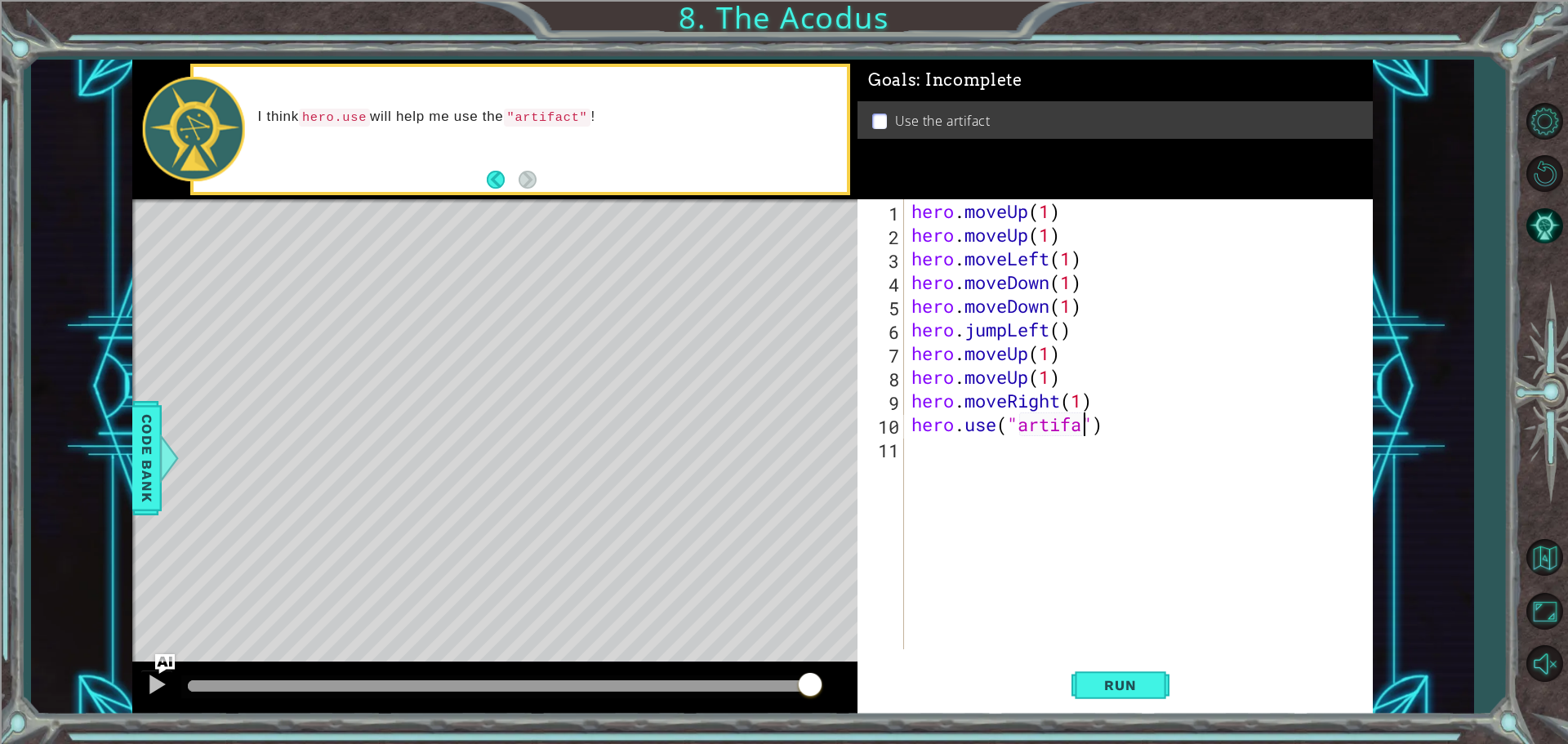
scroll to position [0, 8]
type textarea "hero.use("artifact")"
click at [1110, 695] on button "Run" at bounding box center [1120, 684] width 98 height 52
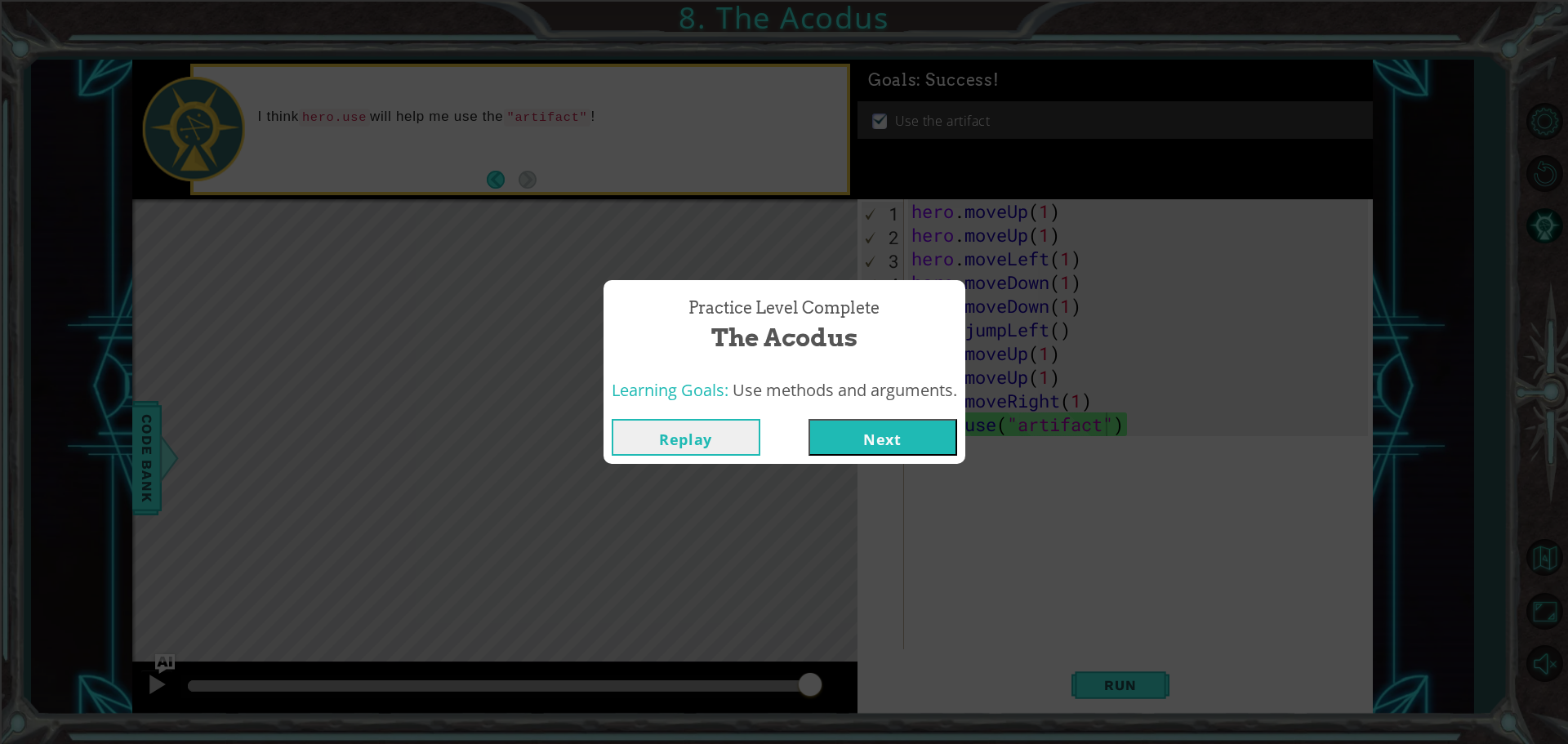
click at [895, 448] on button "Next" at bounding box center [883, 437] width 149 height 37
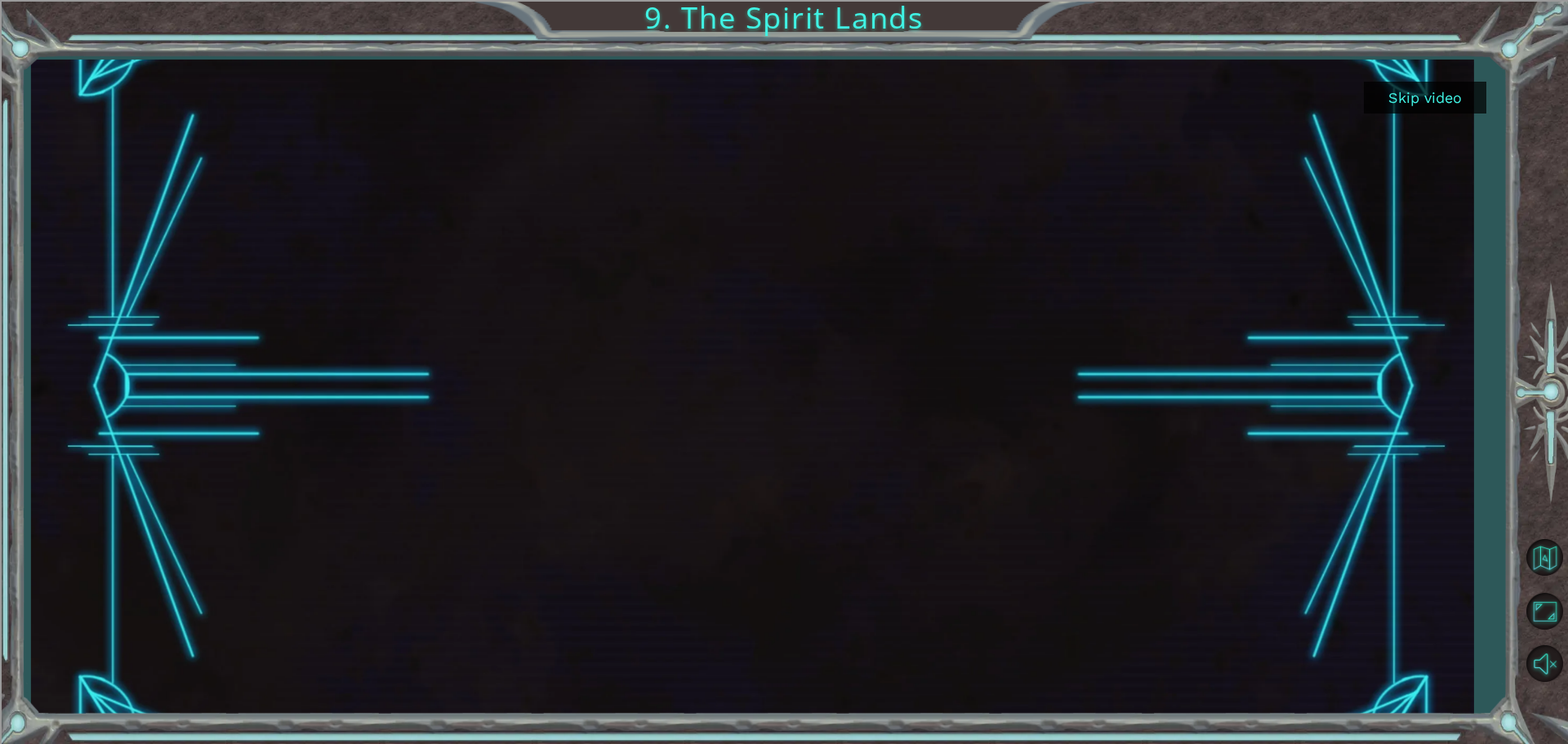
click at [1449, 84] on button "Skip video" at bounding box center [1425, 97] width 123 height 32
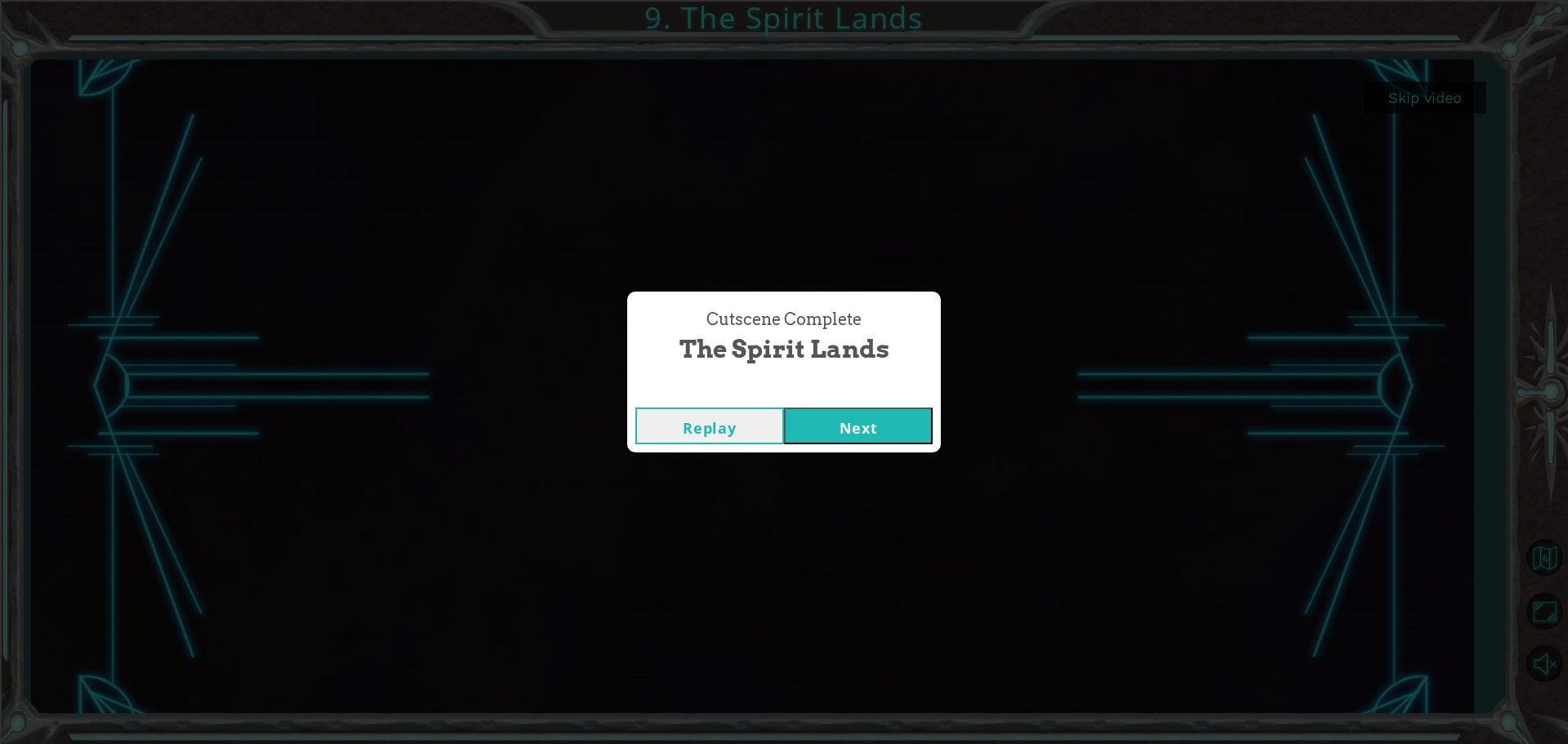
click at [876, 443] on button "Next" at bounding box center [858, 426] width 149 height 37
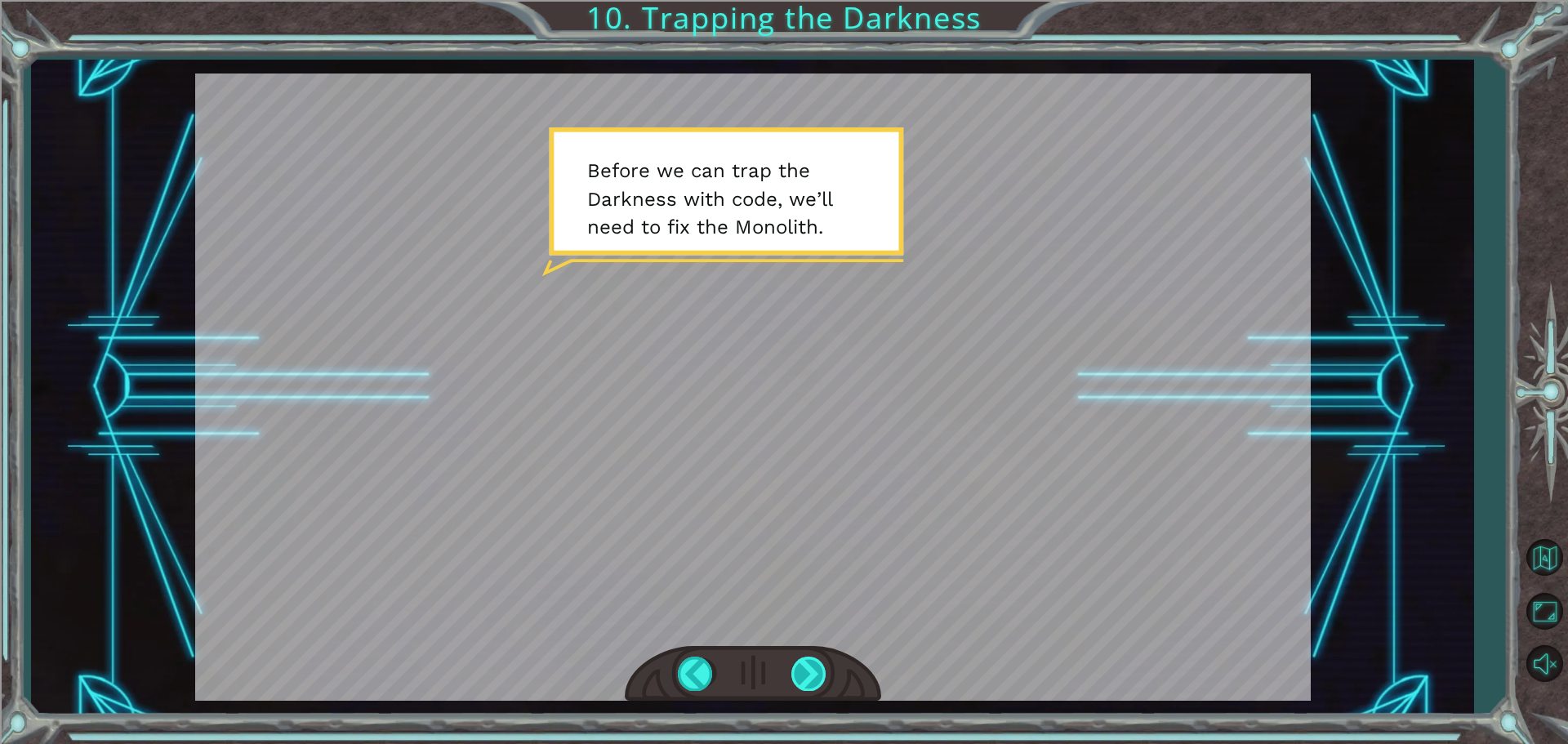
click at [805, 668] on div at bounding box center [810, 673] width 37 height 33
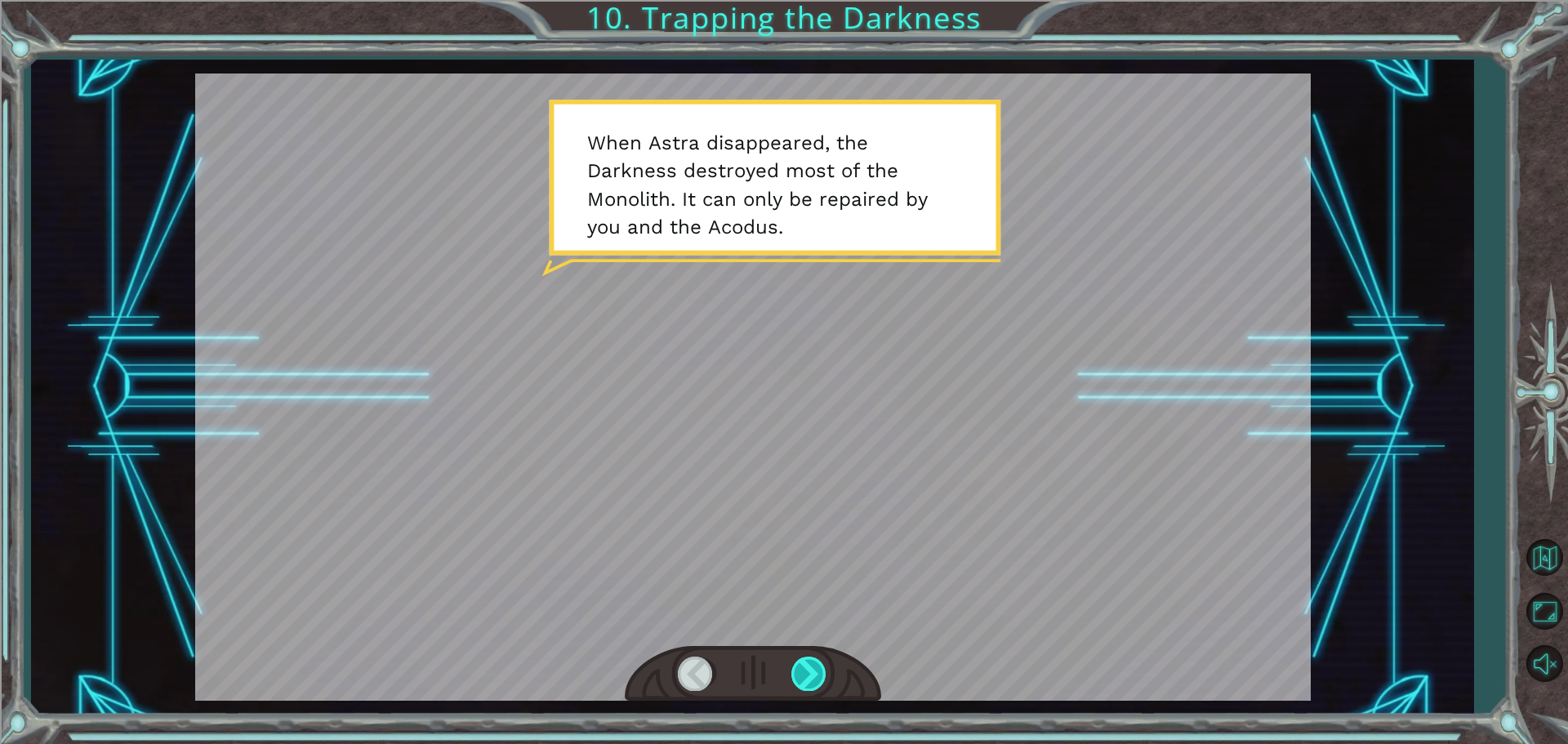
click at [805, 668] on div at bounding box center [810, 673] width 37 height 33
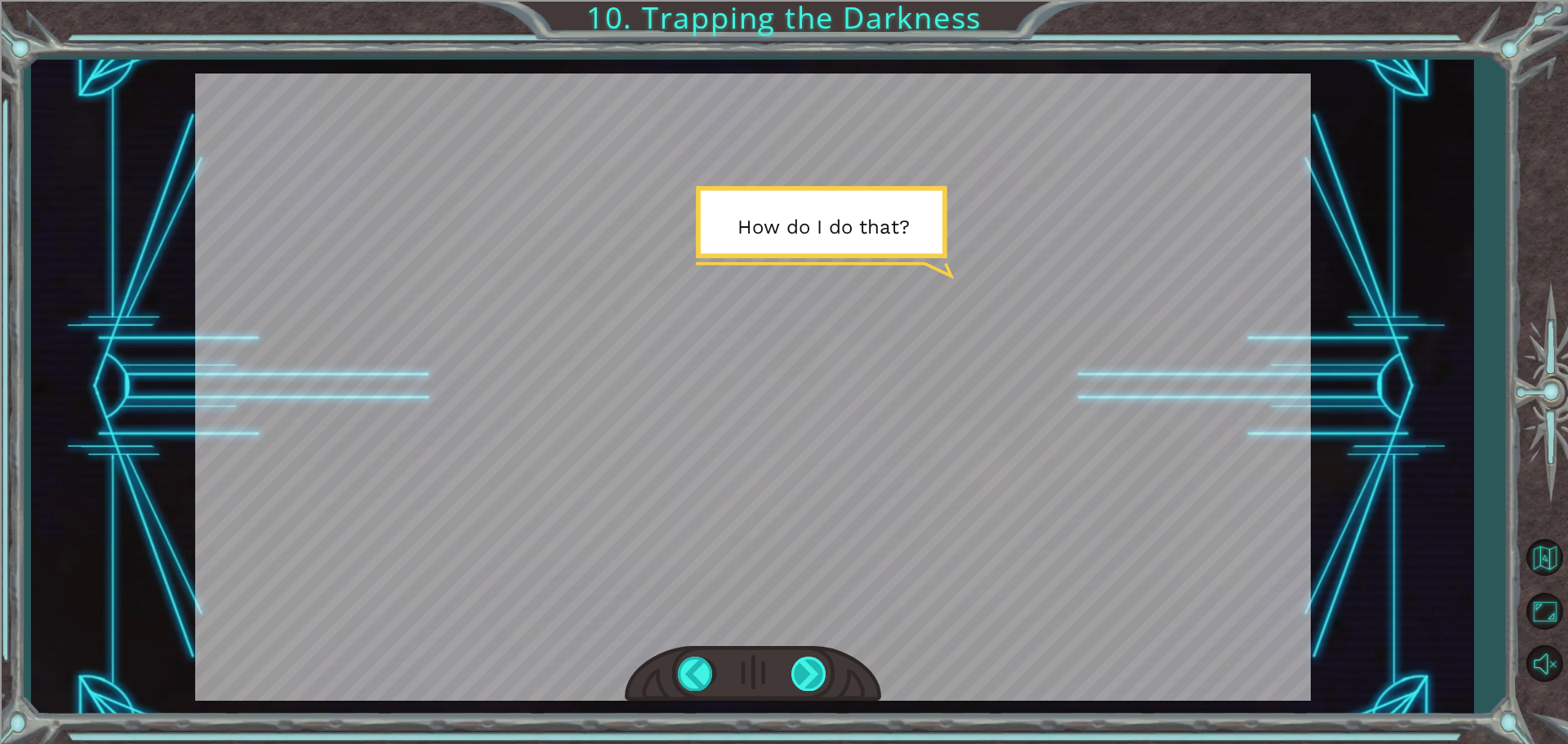
click at [812, 664] on div at bounding box center [810, 673] width 37 height 33
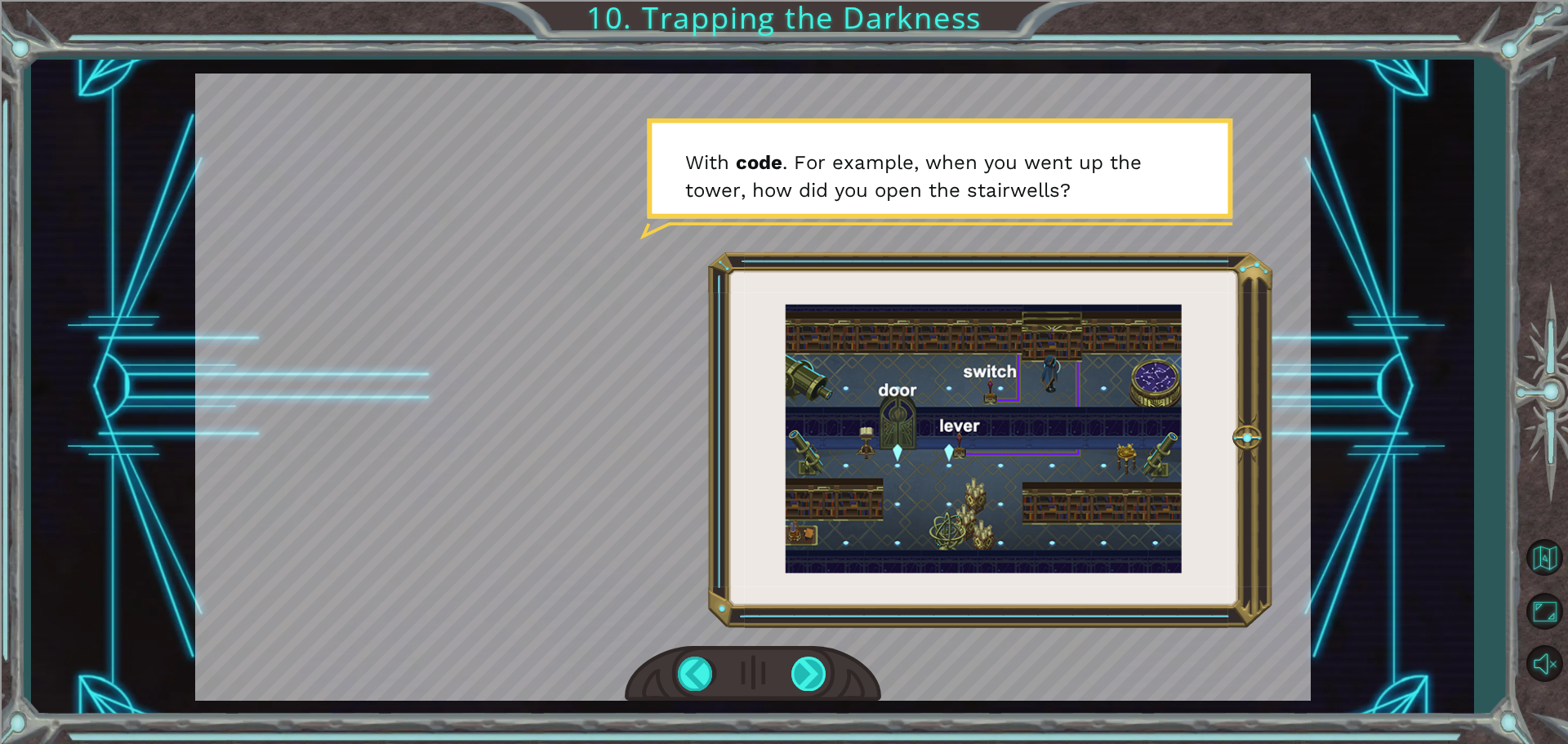
click at [797, 666] on div at bounding box center [810, 673] width 37 height 33
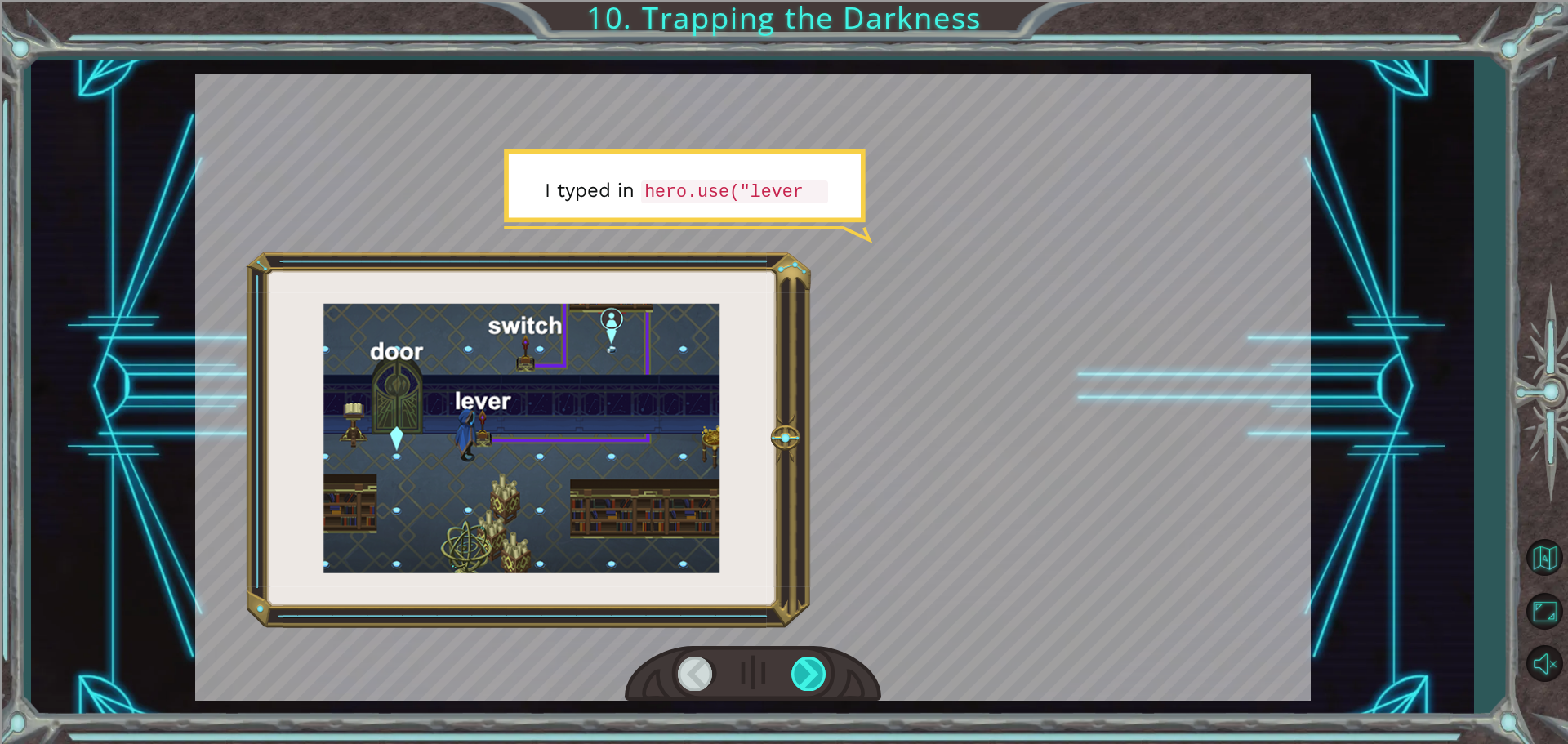
click at [797, 666] on div at bounding box center [810, 673] width 37 height 33
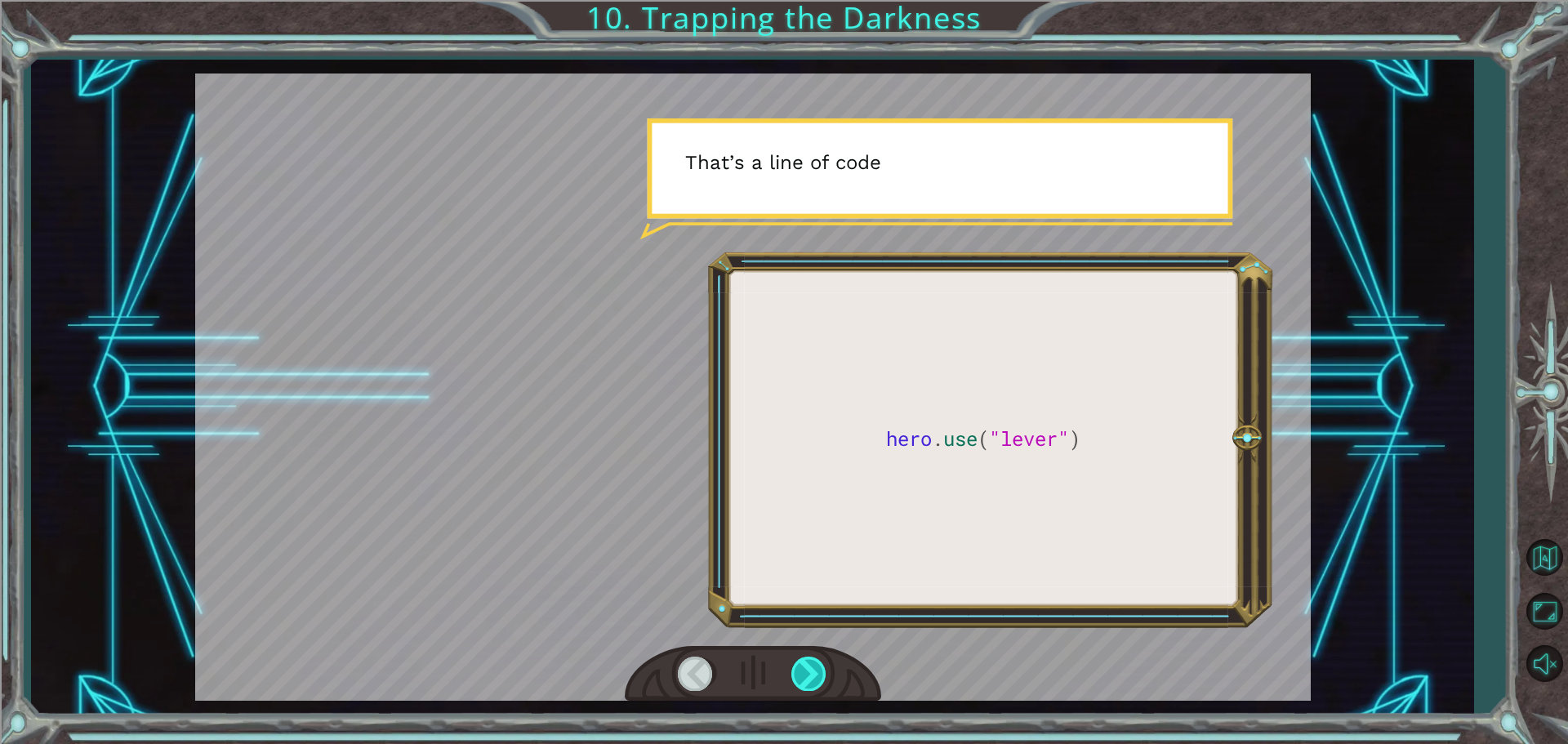
click at [797, 666] on div at bounding box center [810, 673] width 37 height 33
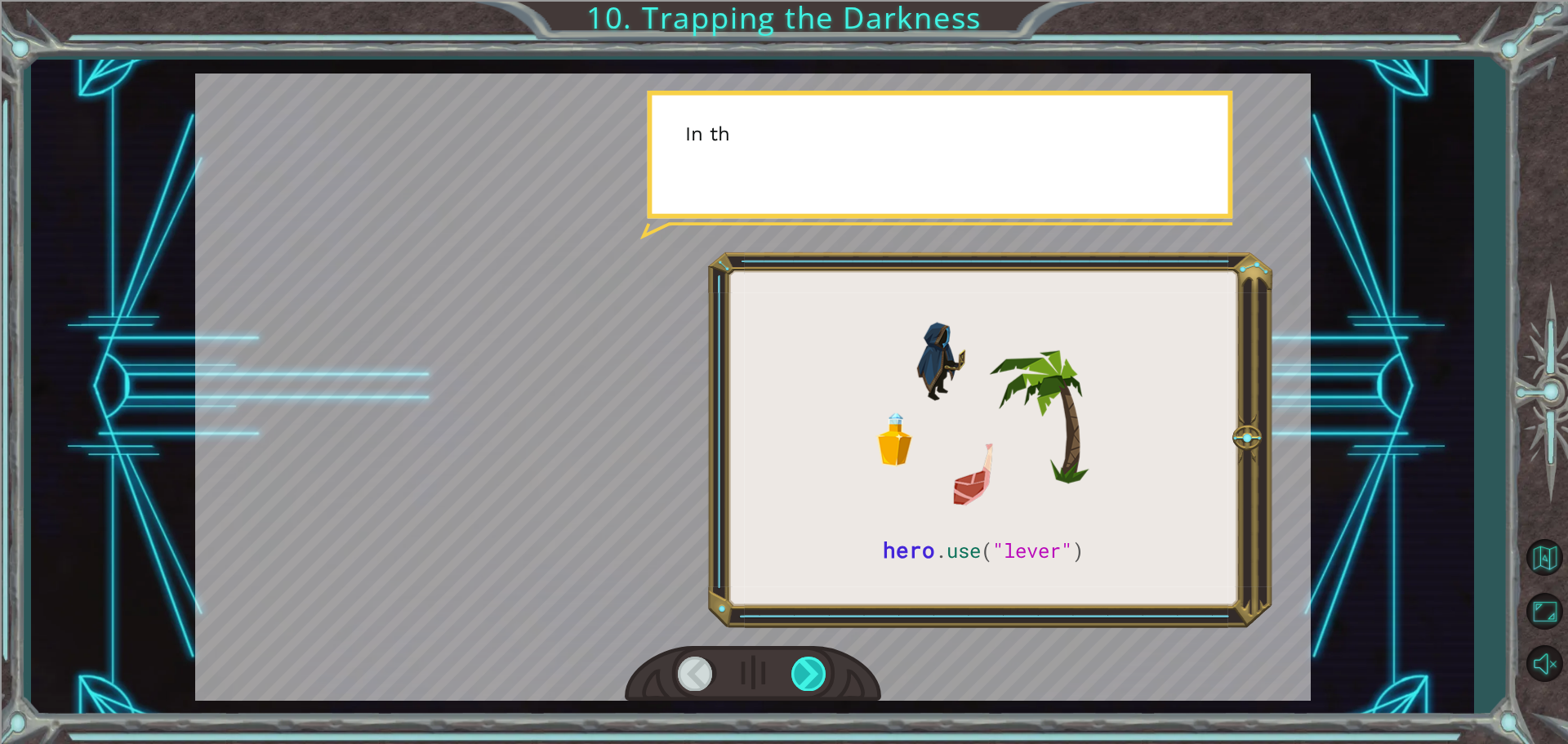
click at [797, 666] on div at bounding box center [810, 673] width 37 height 33
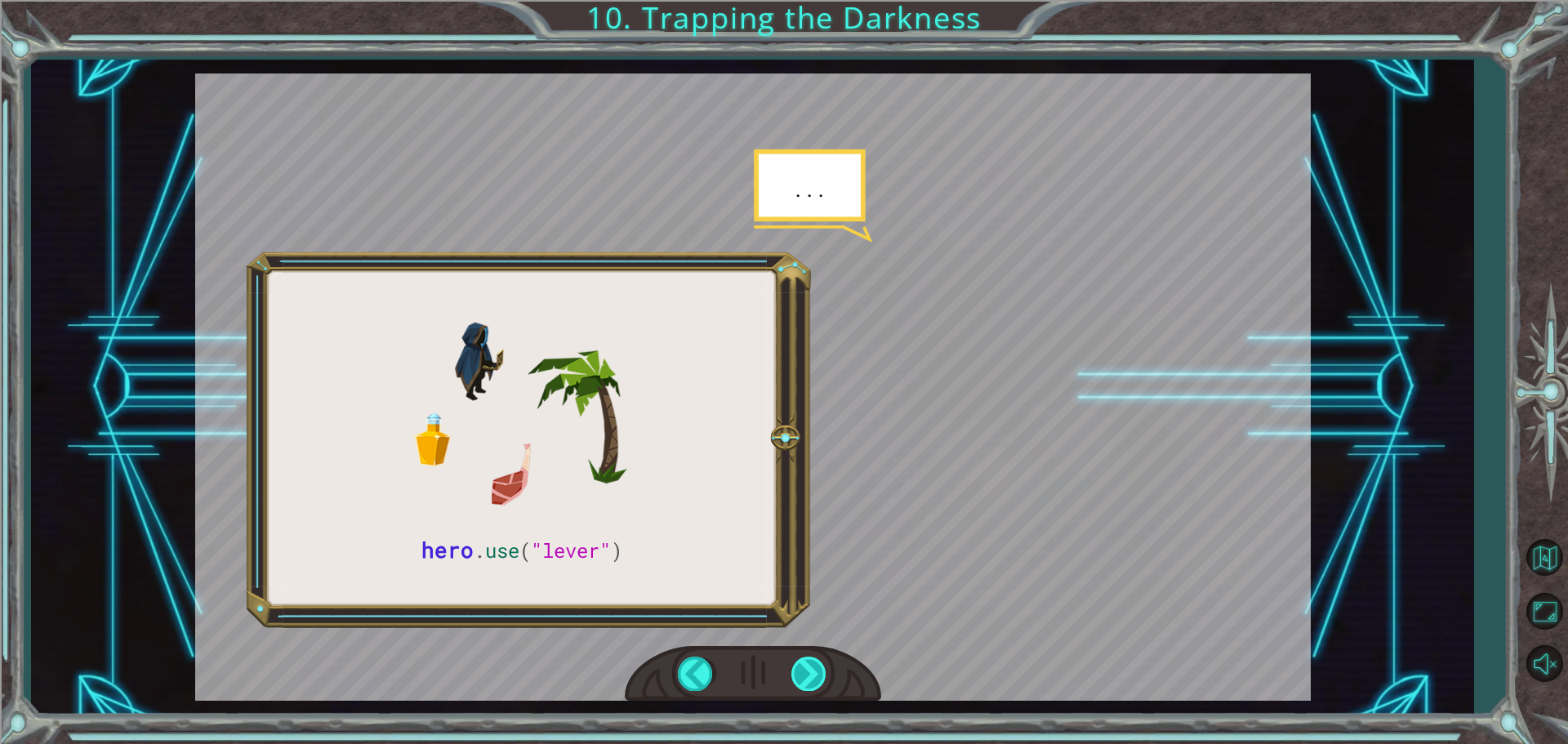
click at [797, 666] on div at bounding box center [810, 673] width 37 height 33
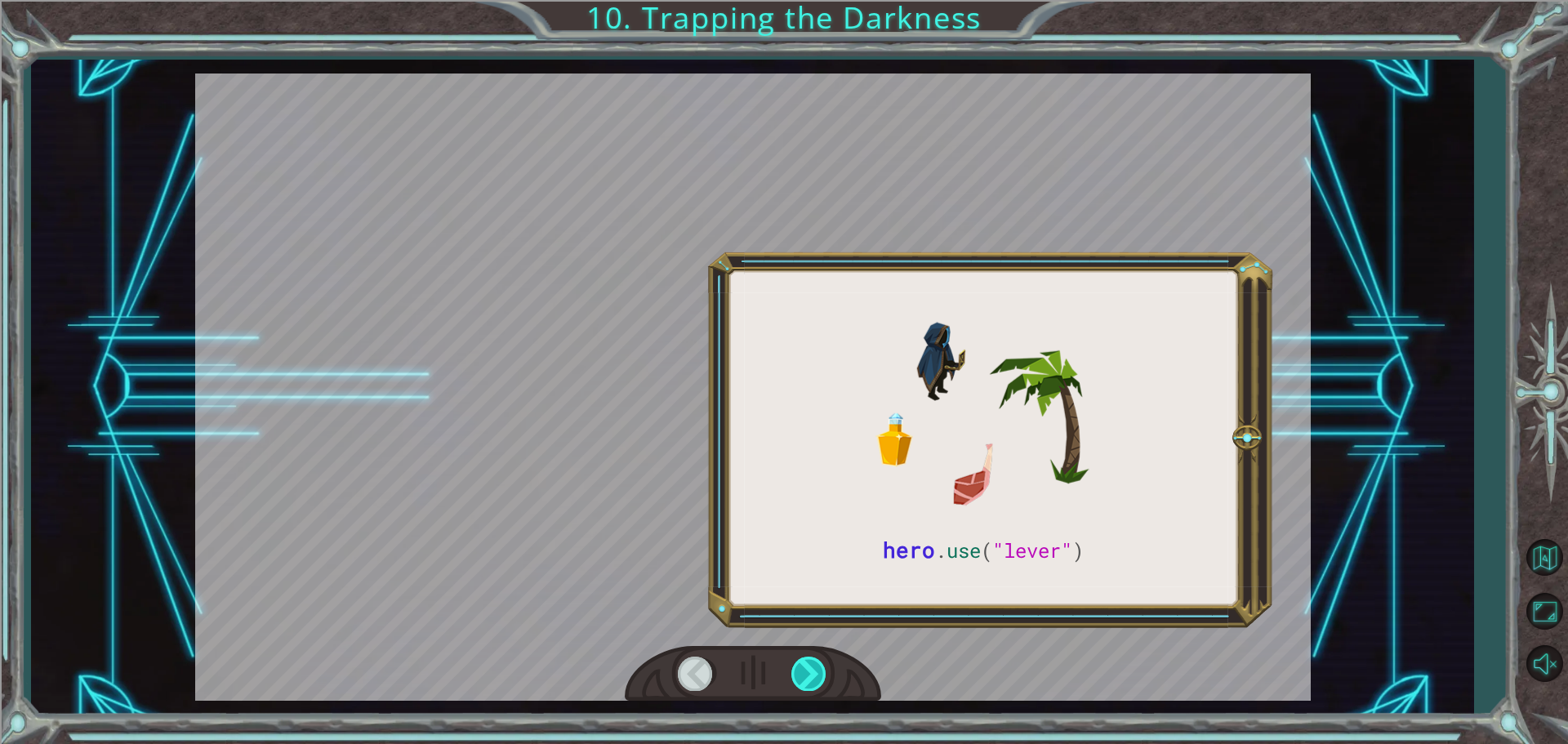
click at [797, 666] on div at bounding box center [810, 673] width 37 height 33
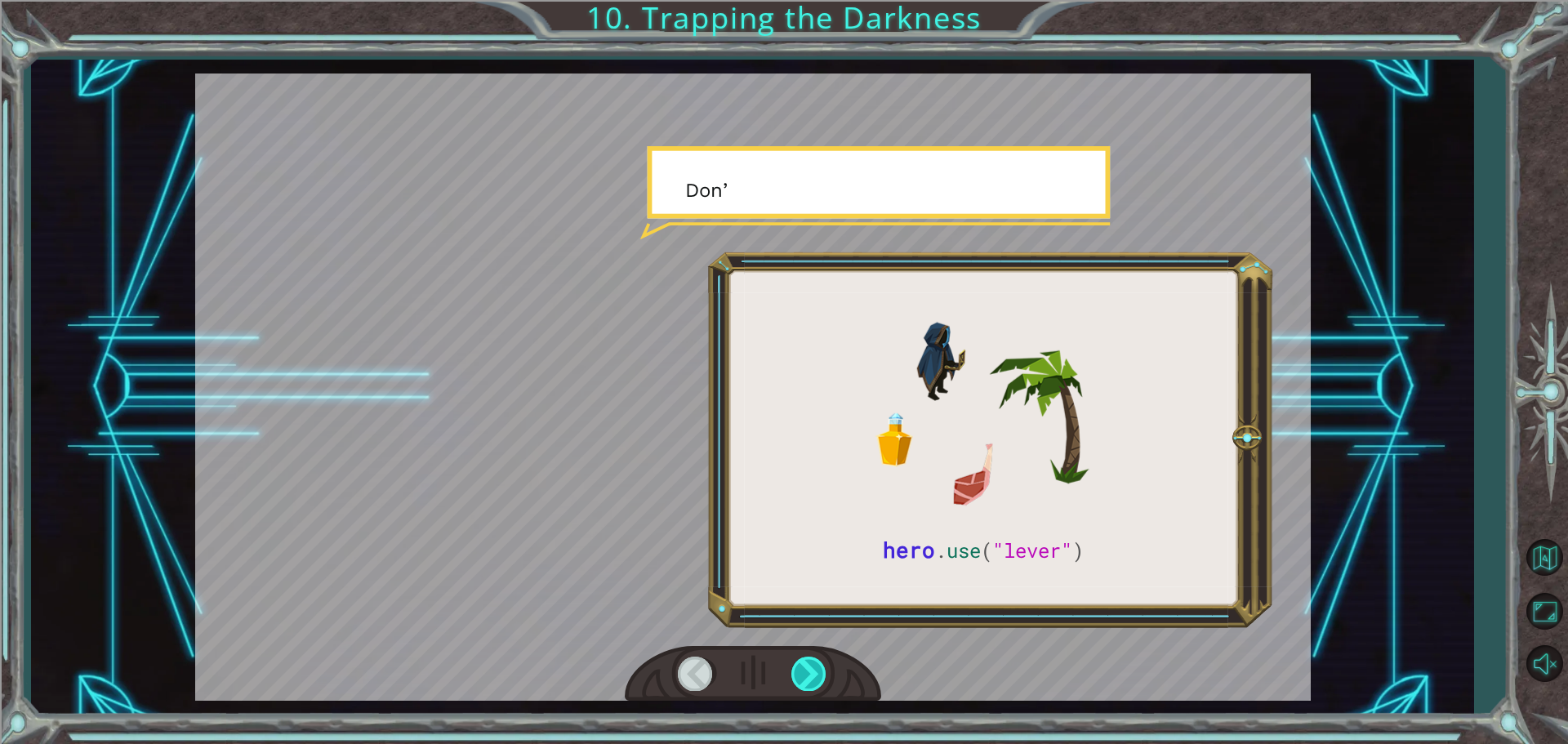
click at [797, 666] on div at bounding box center [810, 673] width 37 height 33
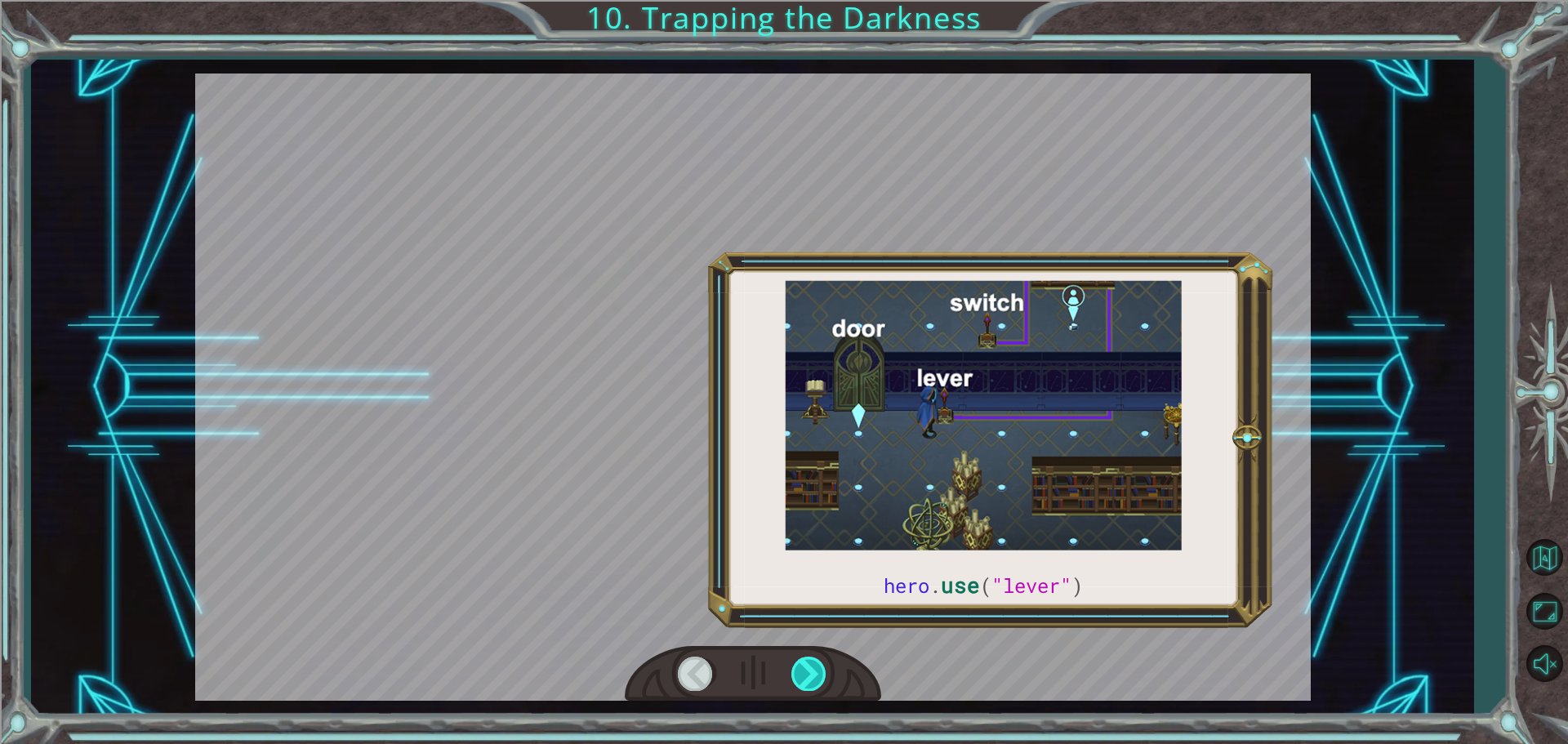
click at [797, 666] on div at bounding box center [810, 673] width 37 height 33
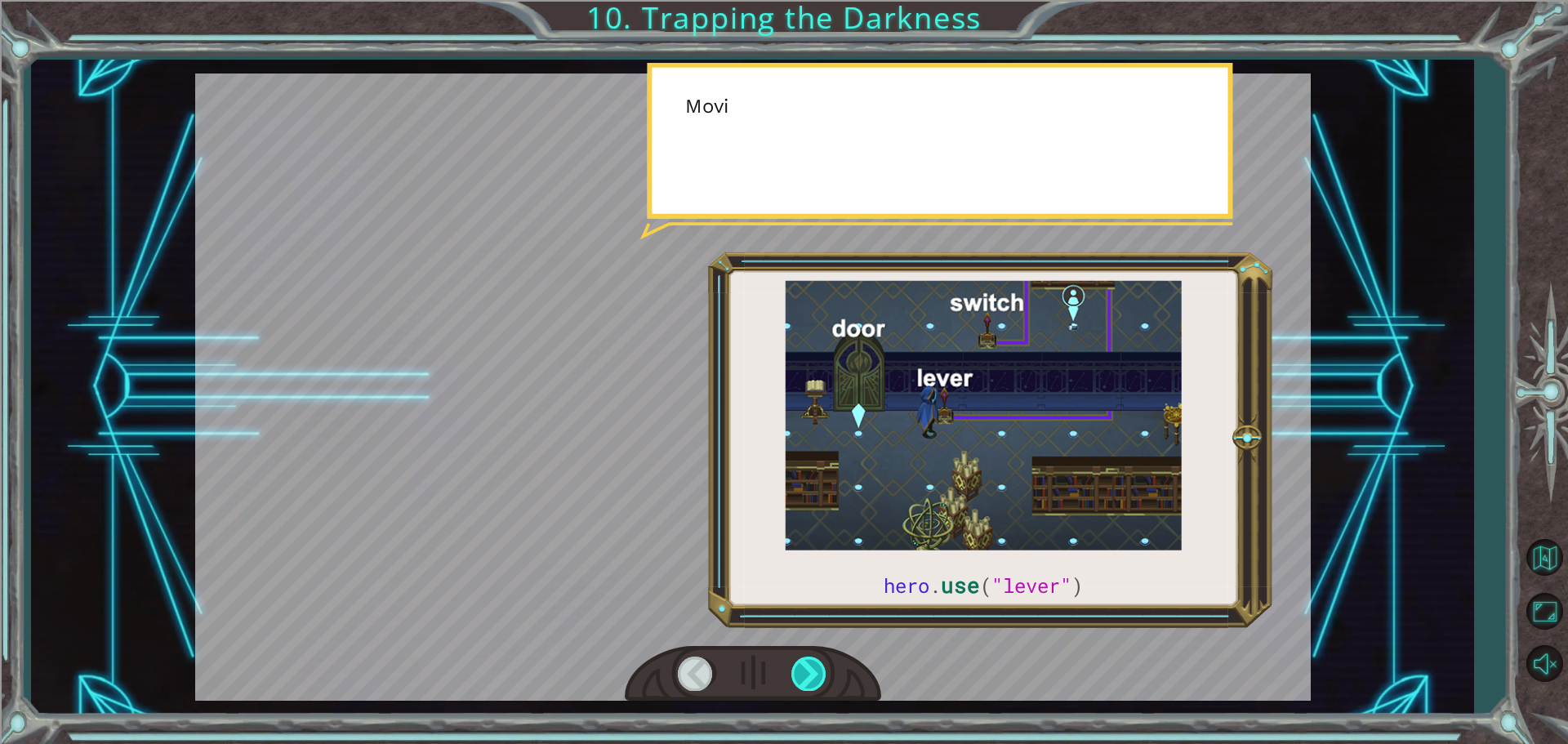
click at [797, 666] on div at bounding box center [810, 673] width 37 height 33
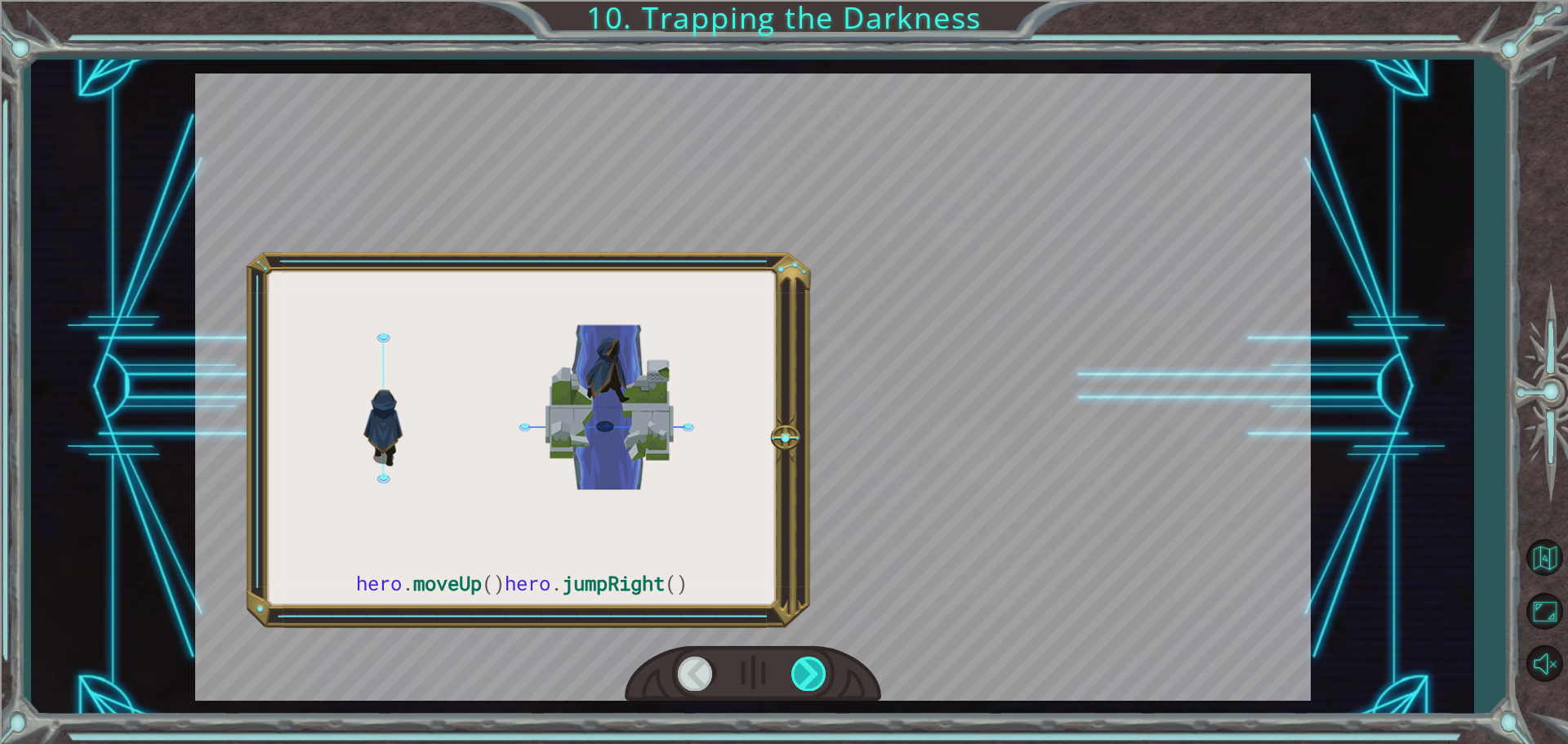
click at [797, 666] on div at bounding box center [810, 673] width 37 height 33
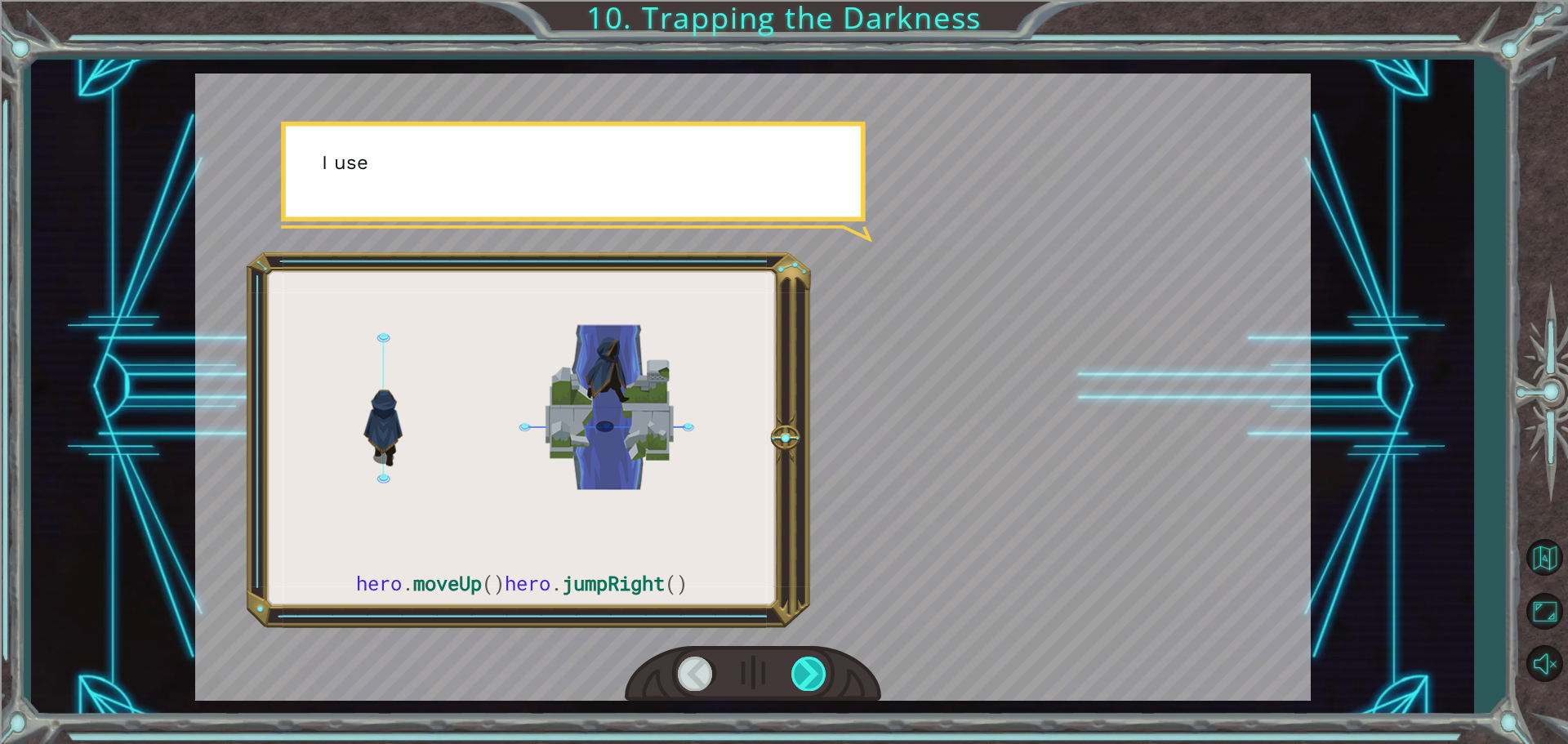
click at [797, 666] on div at bounding box center [810, 673] width 37 height 33
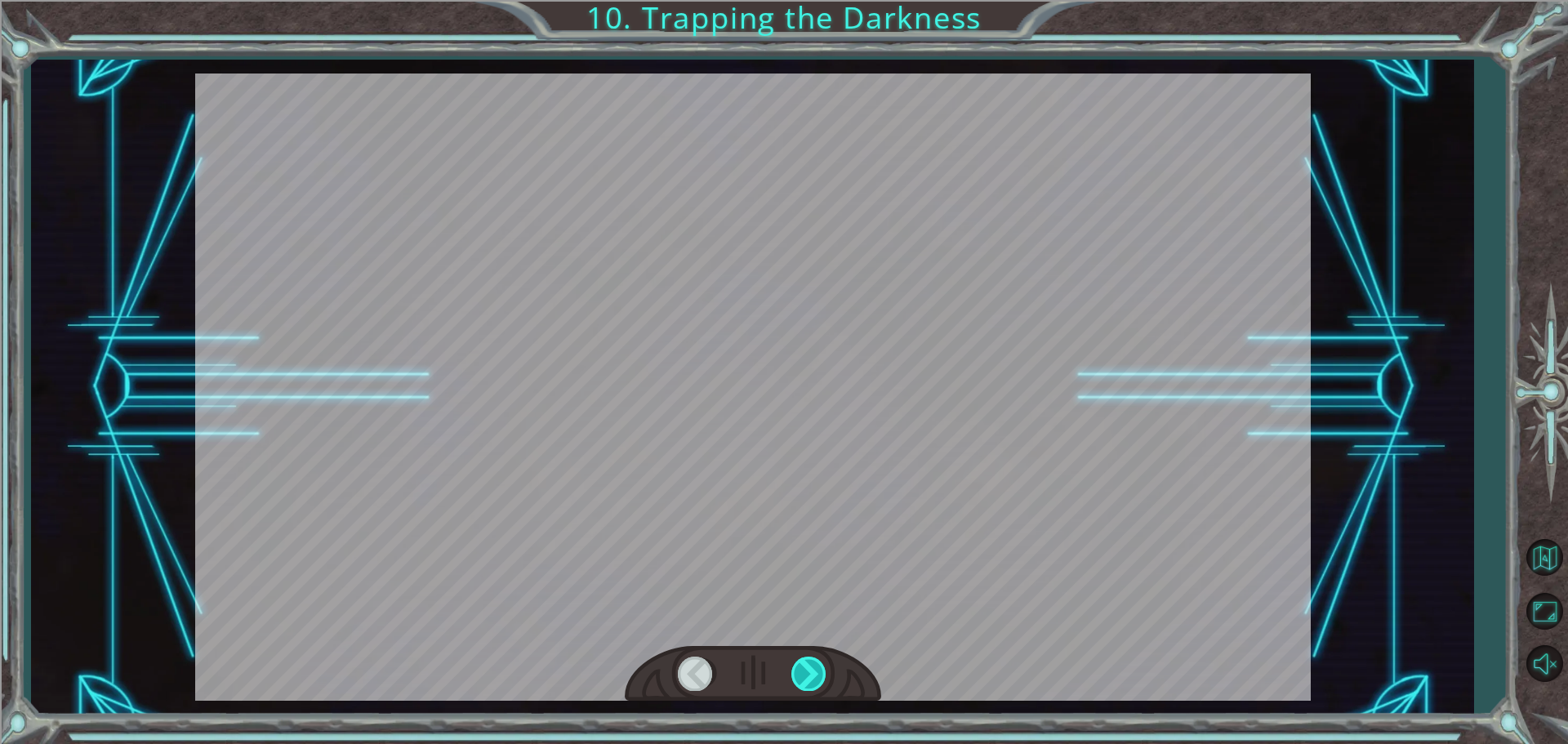
click at [797, 666] on div at bounding box center [810, 673] width 37 height 33
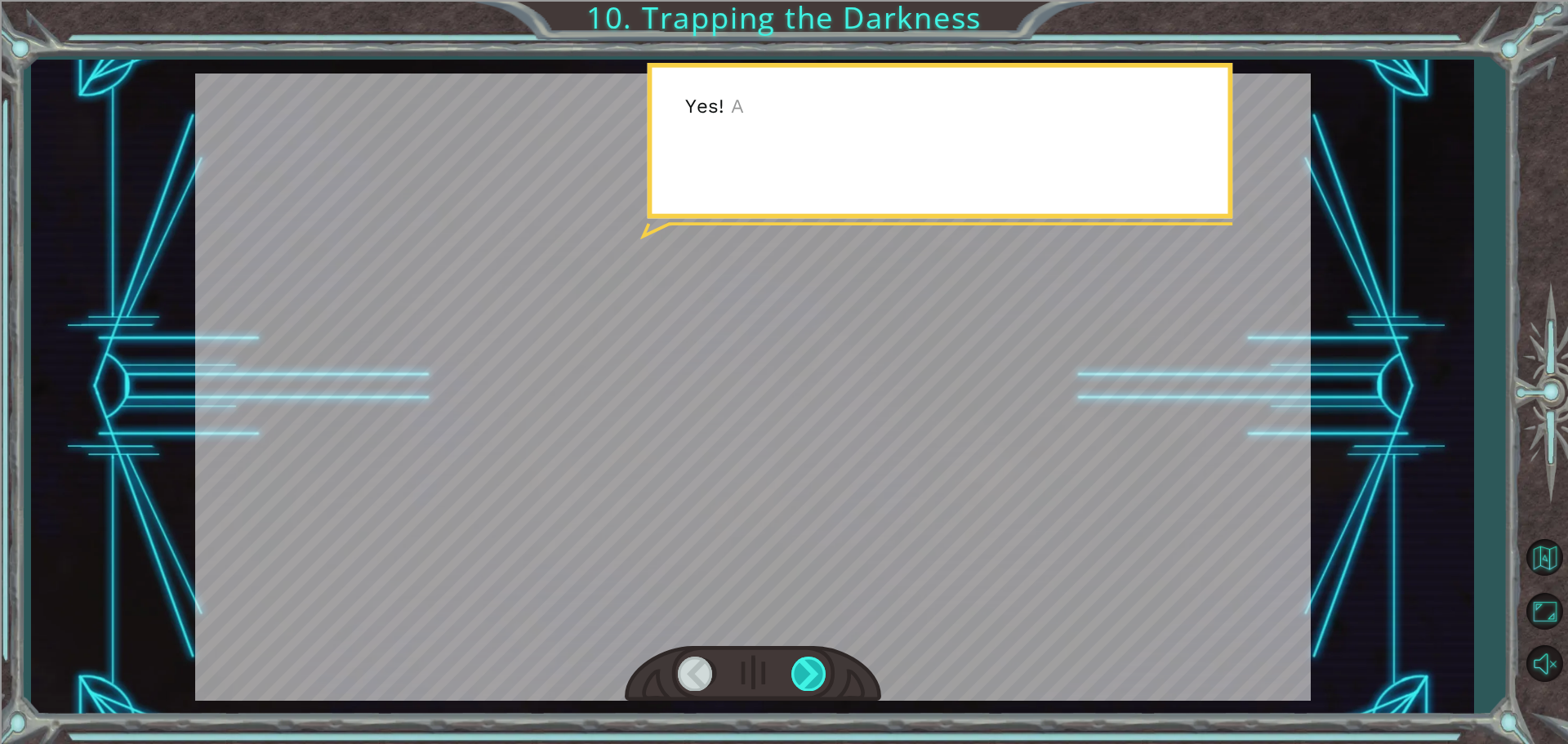
click at [797, 666] on div at bounding box center [810, 673] width 37 height 33
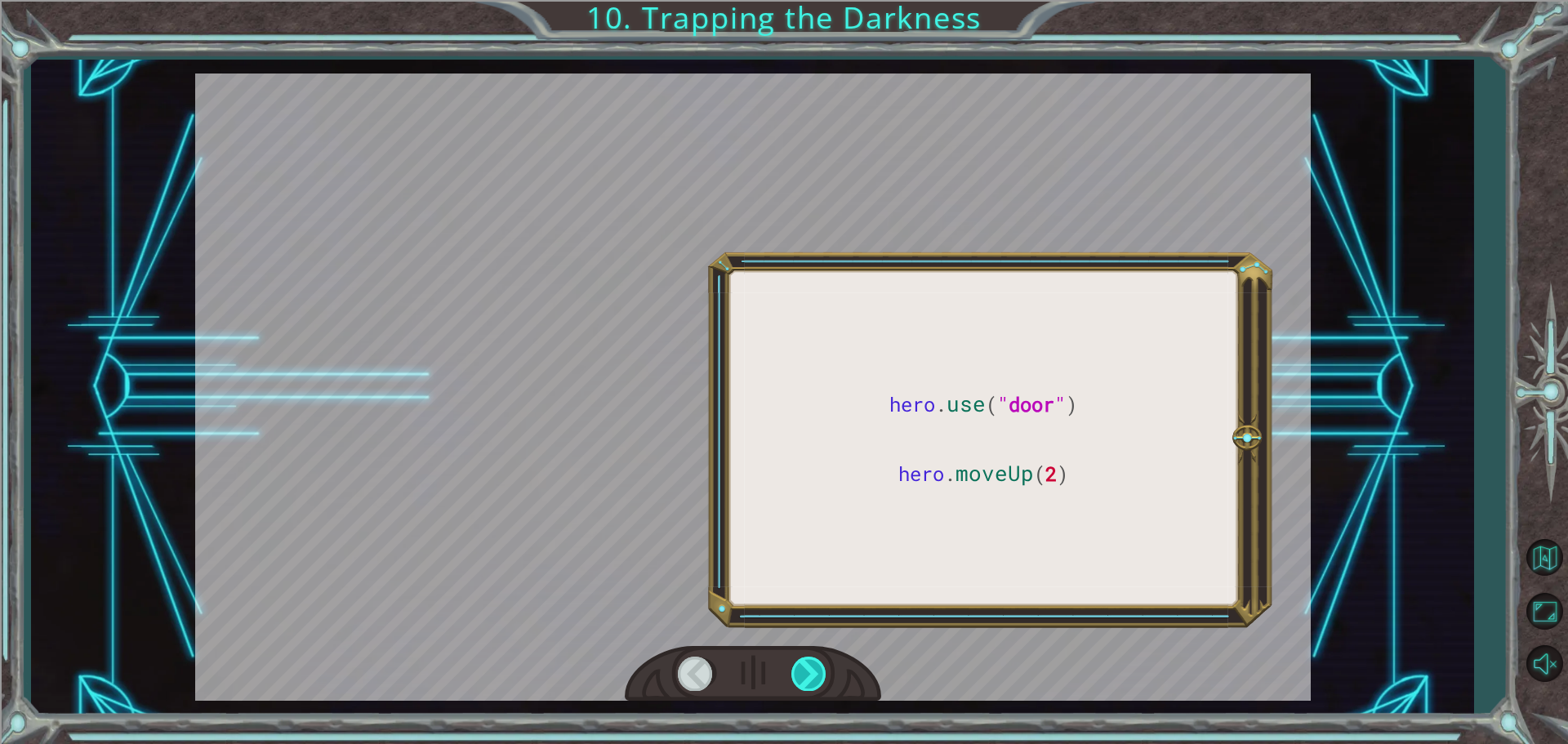
click at [797, 666] on div at bounding box center [810, 673] width 37 height 33
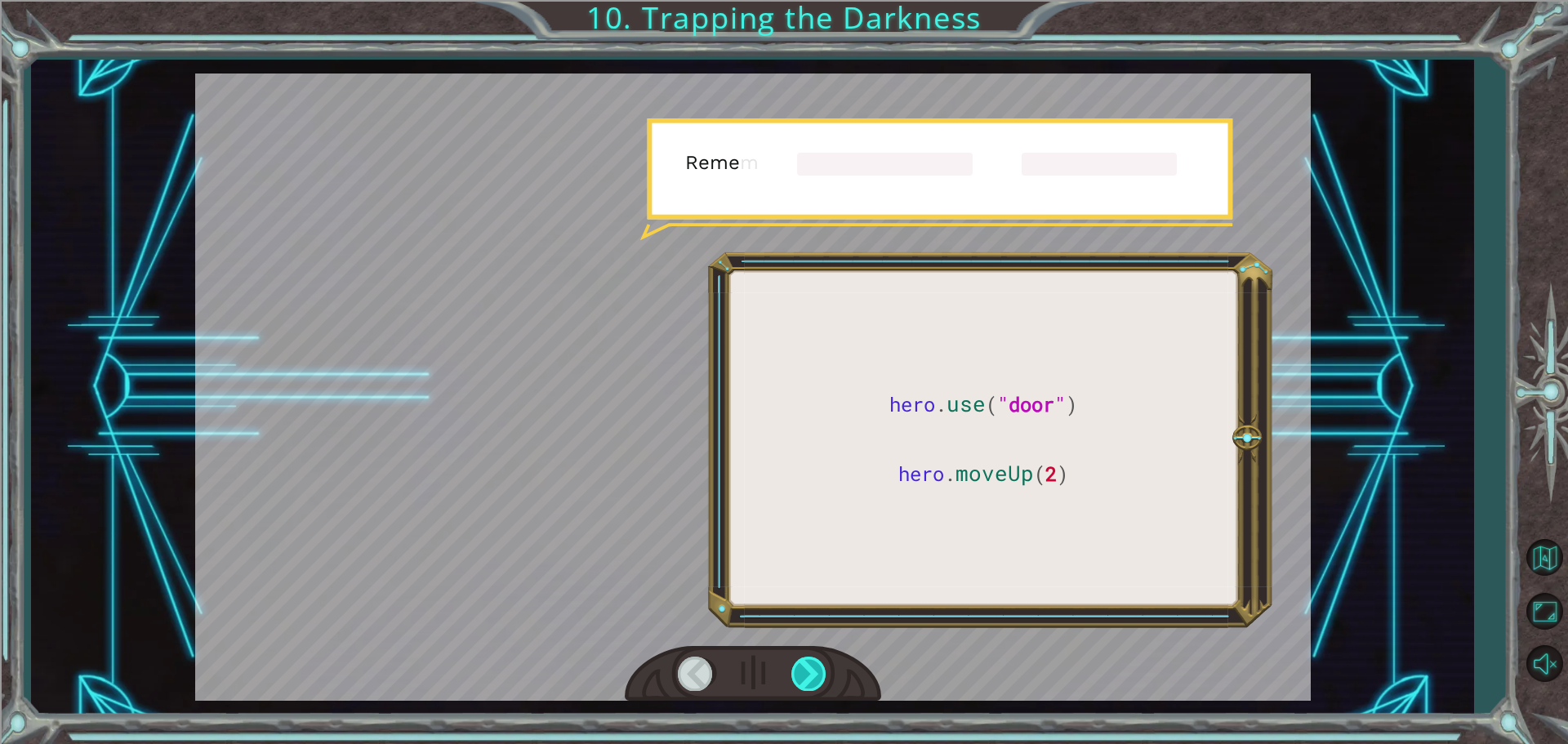
click at [797, 666] on div at bounding box center [810, 673] width 37 height 33
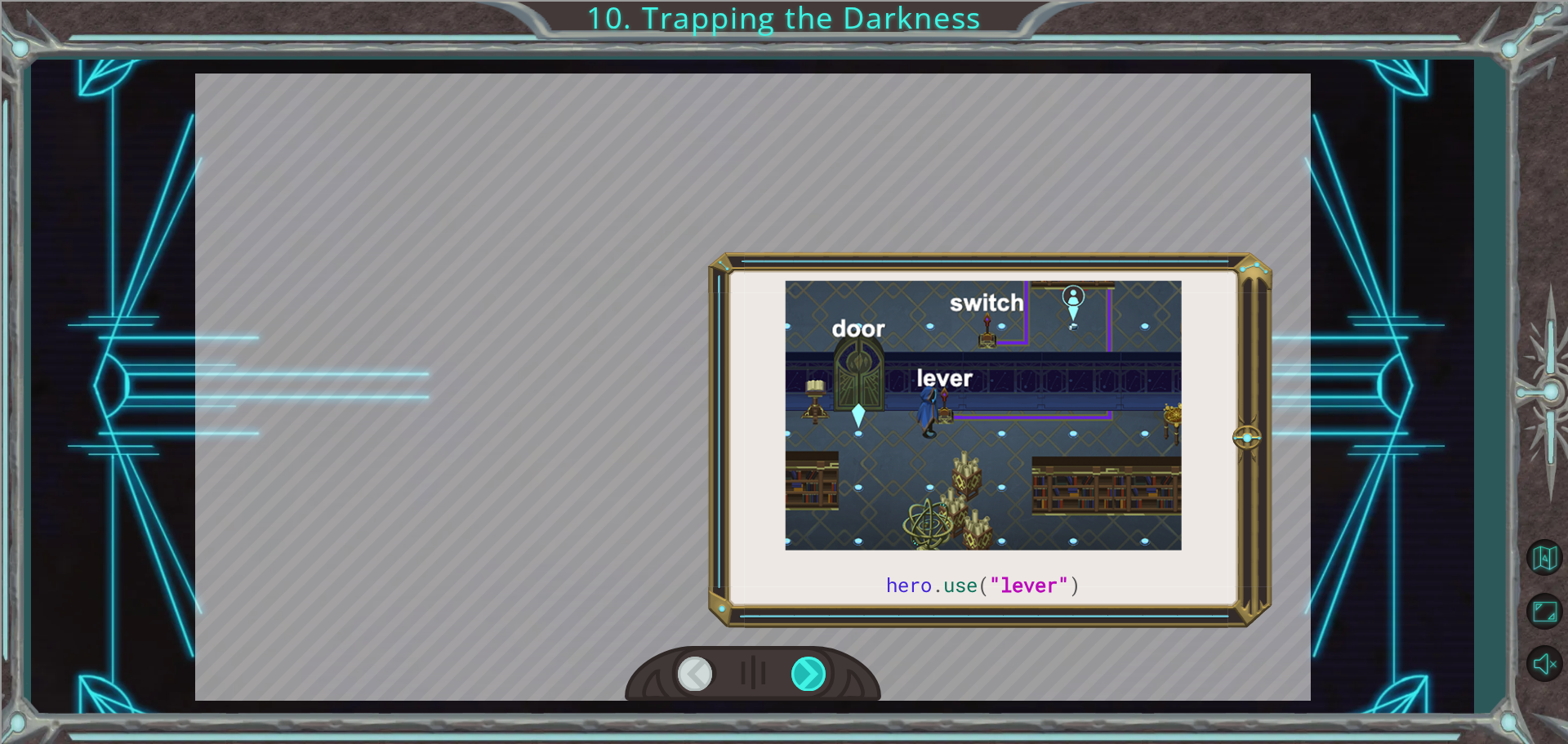
click at [797, 666] on div at bounding box center [810, 673] width 37 height 33
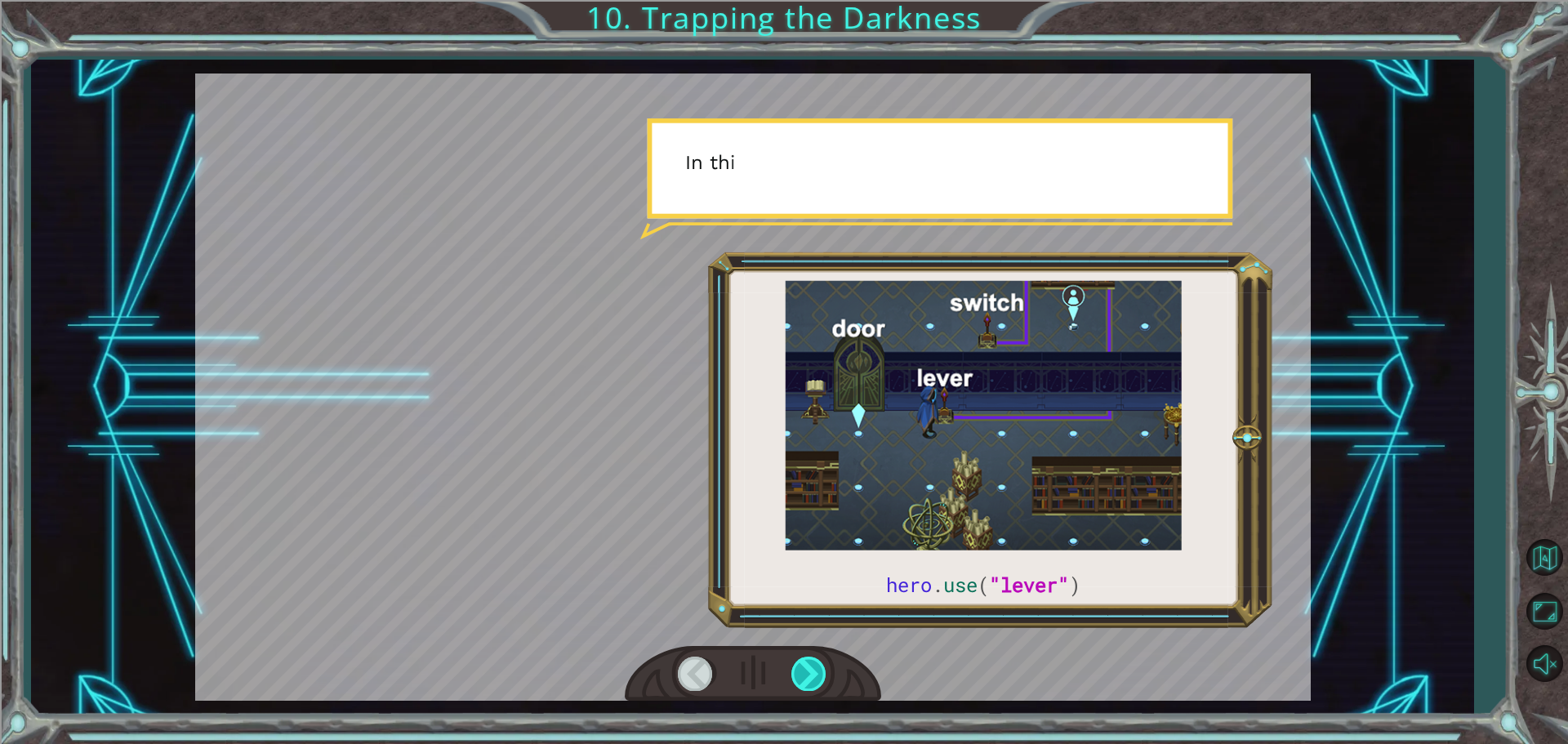
click at [797, 666] on div at bounding box center [810, 673] width 37 height 33
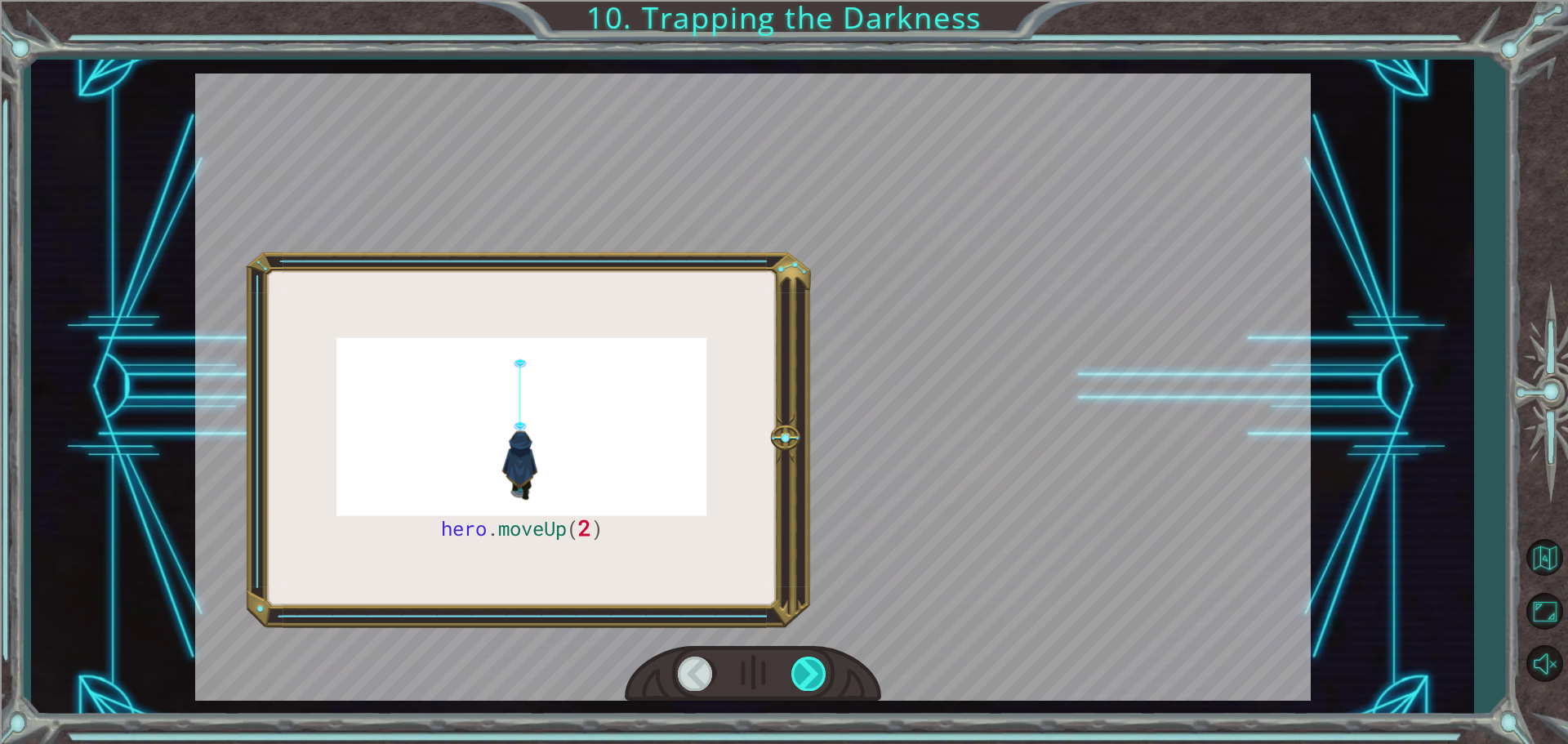
click at [800, 667] on div at bounding box center [810, 673] width 37 height 33
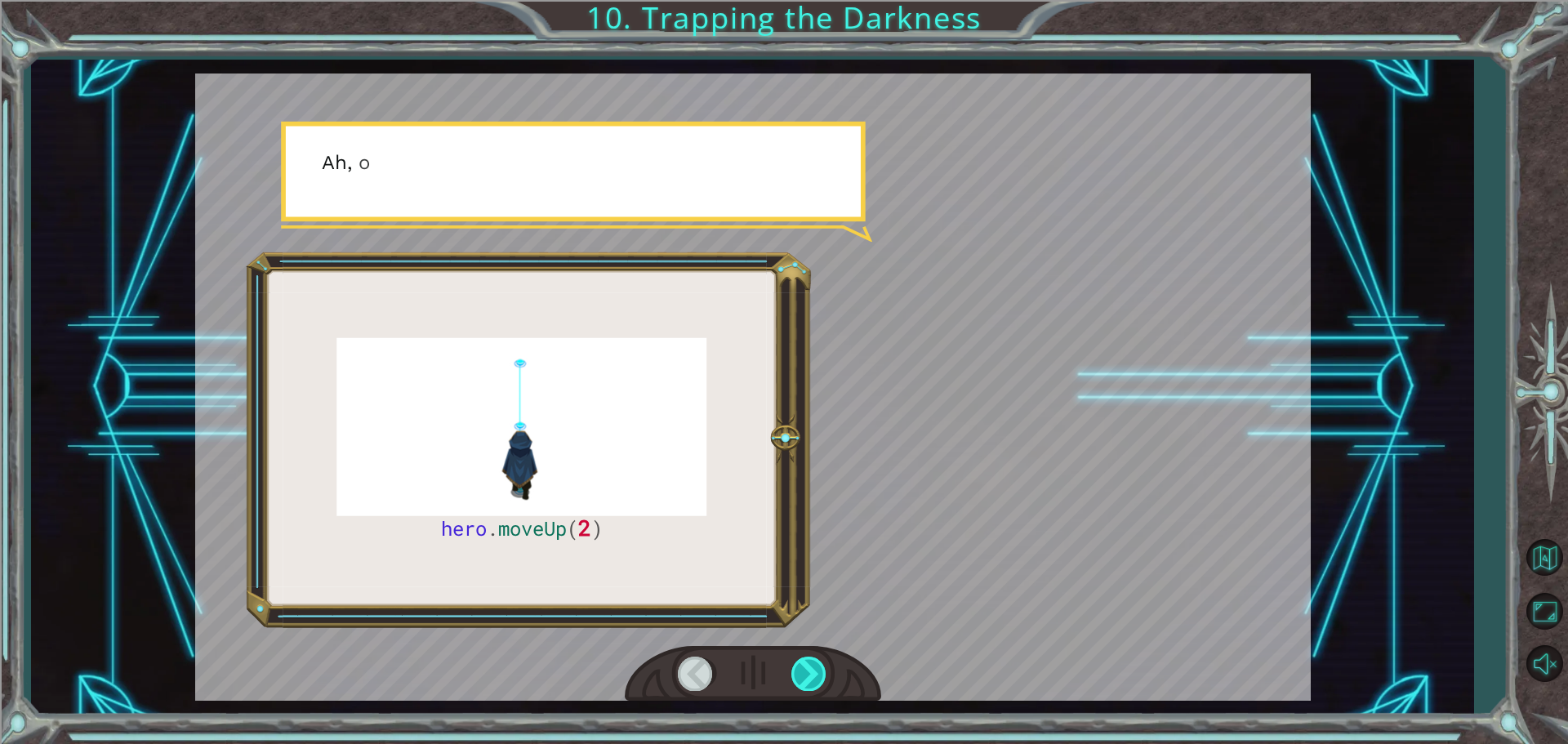
click at [800, 667] on div at bounding box center [810, 673] width 37 height 33
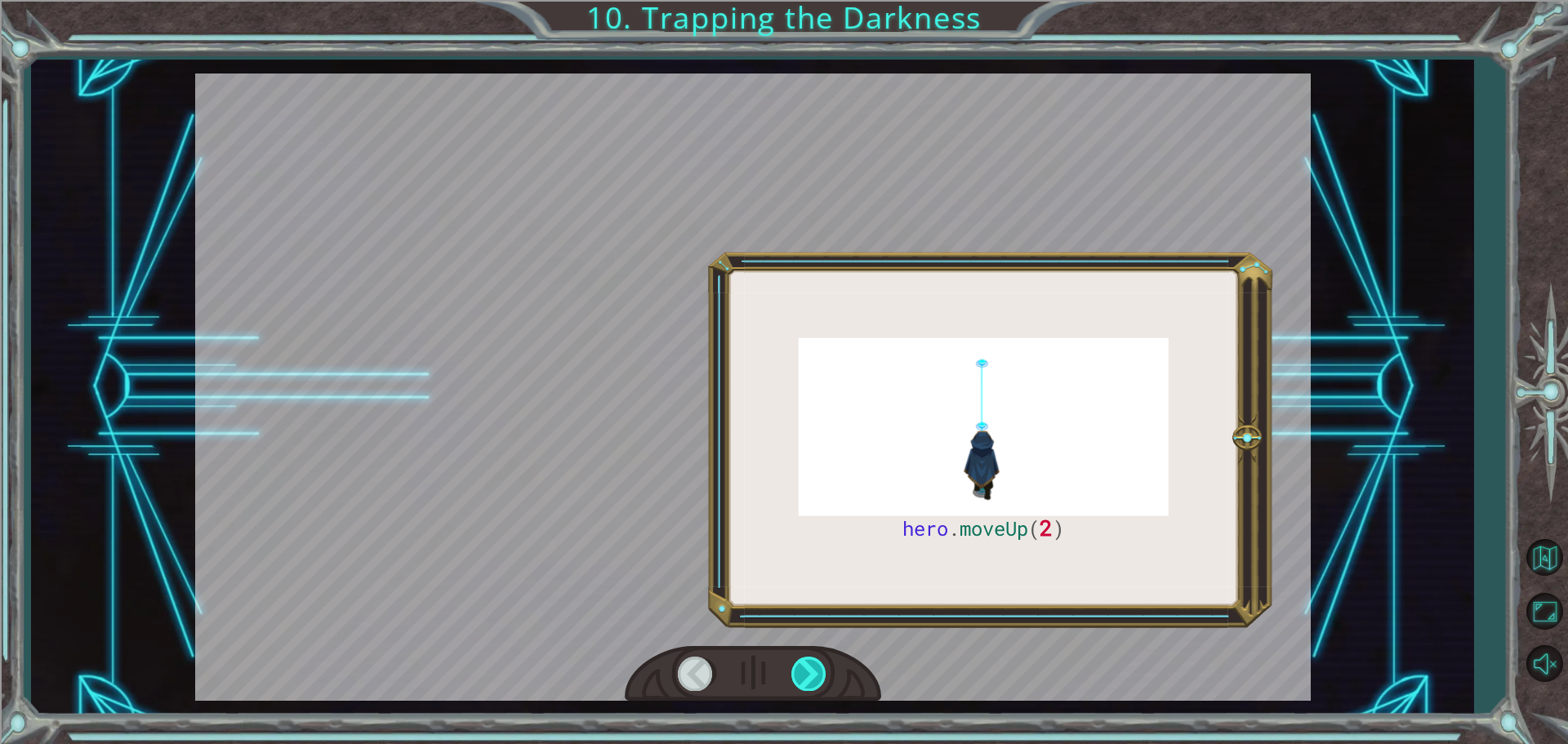
click at [800, 667] on div at bounding box center [810, 673] width 37 height 33
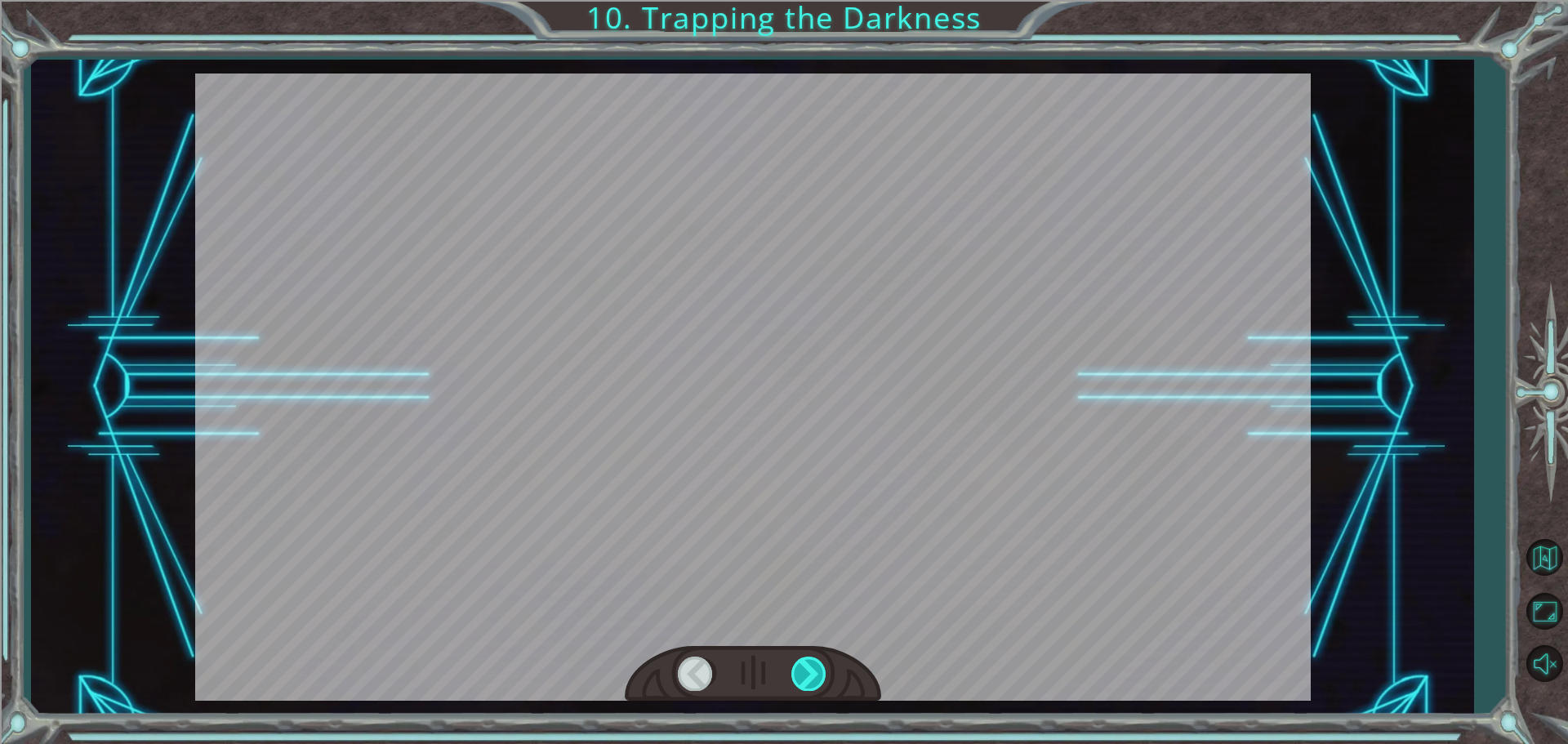
click at [800, 667] on div at bounding box center [810, 673] width 37 height 33
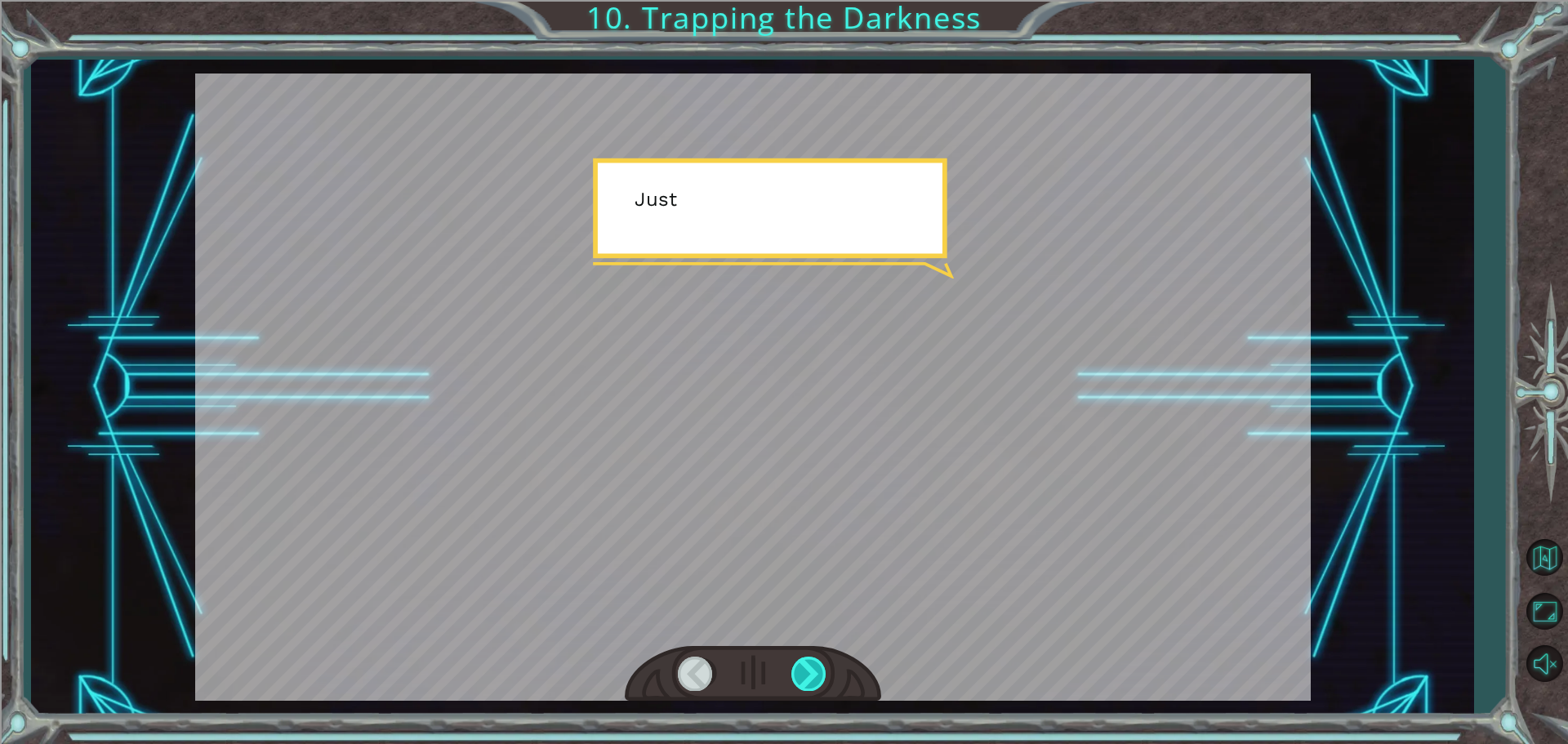
click at [800, 667] on div at bounding box center [810, 673] width 37 height 33
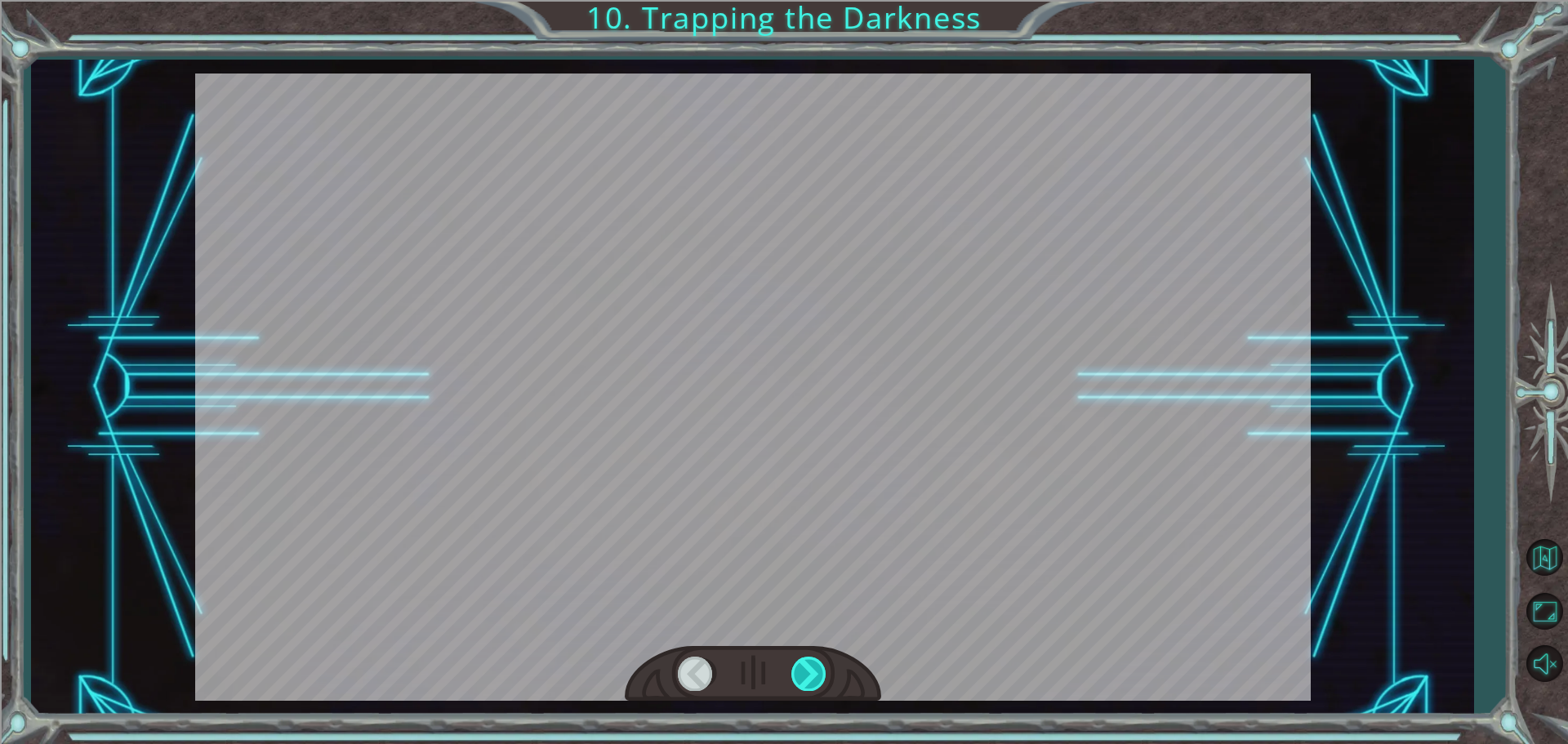
click at [800, 667] on div at bounding box center [810, 673] width 37 height 33
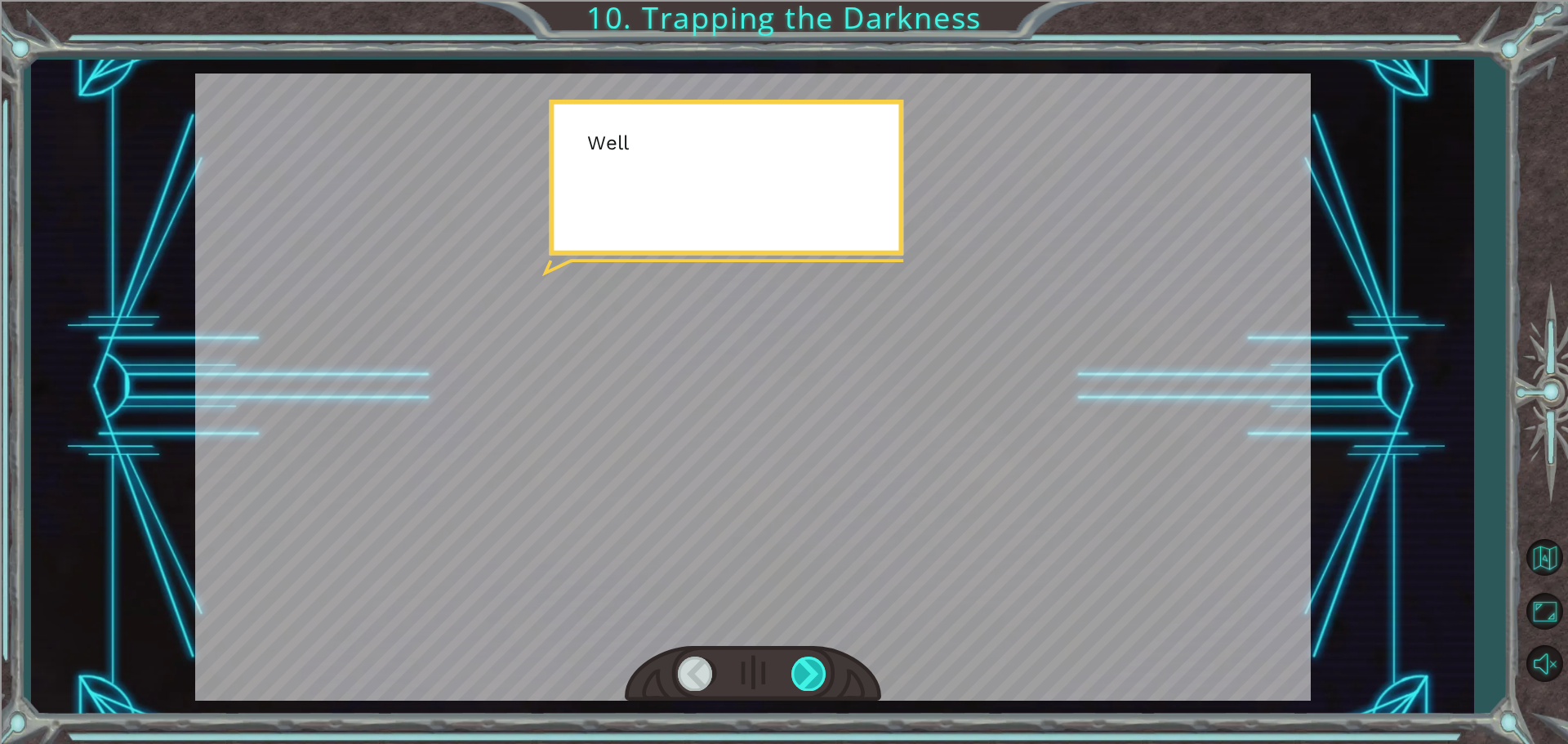
click at [800, 667] on div at bounding box center [810, 673] width 37 height 33
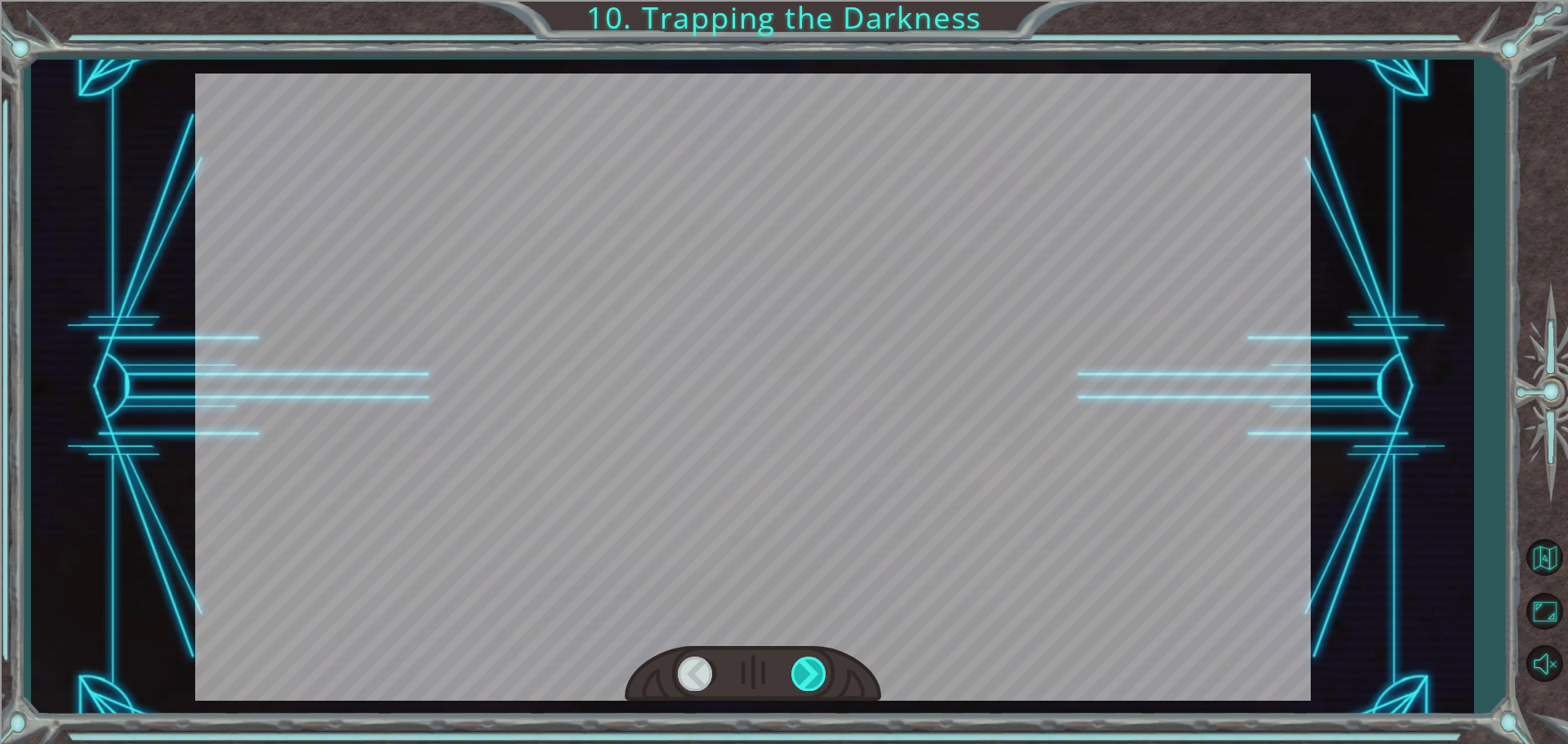
click at [800, 667] on div at bounding box center [810, 673] width 37 height 33
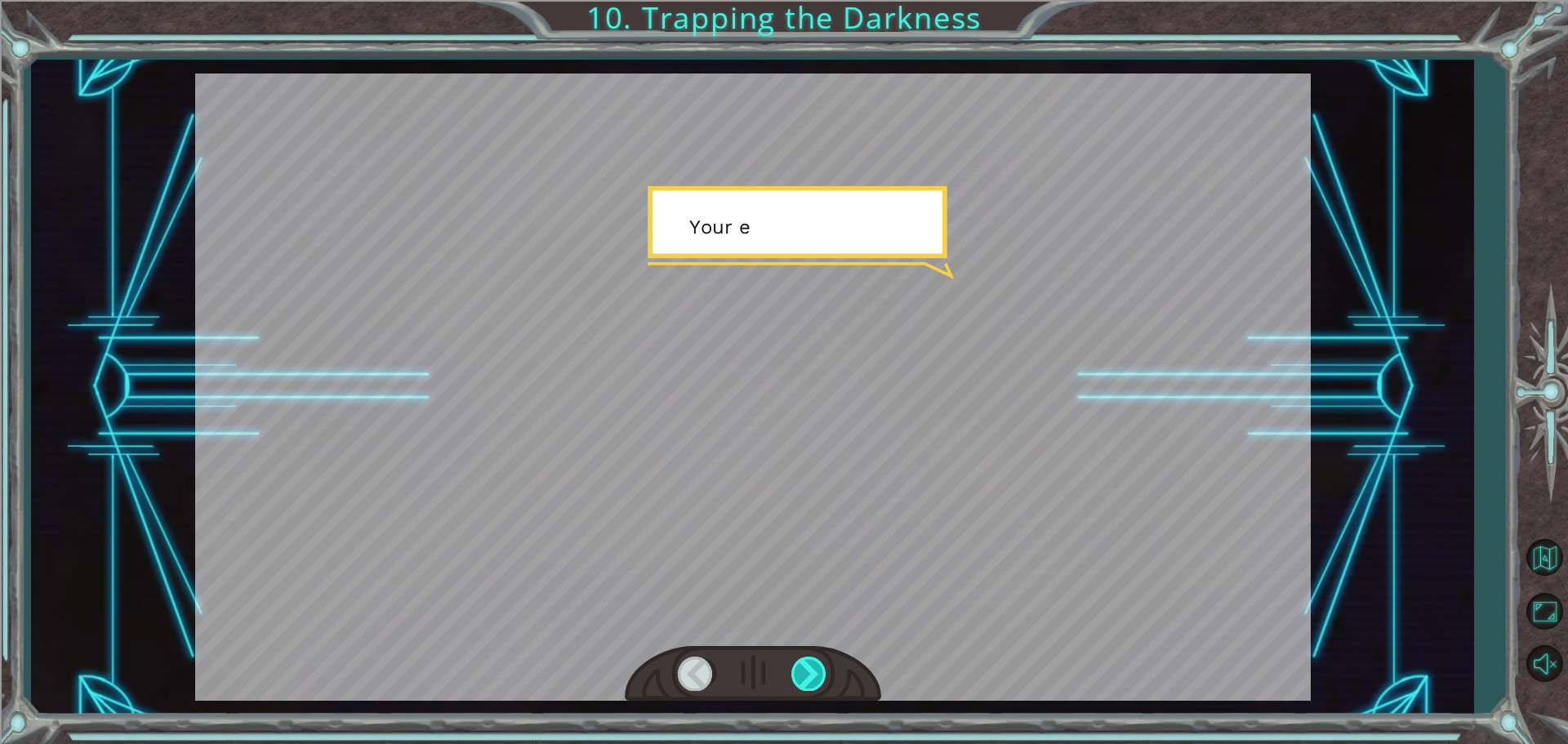
click at [800, 667] on div at bounding box center [810, 673] width 37 height 33
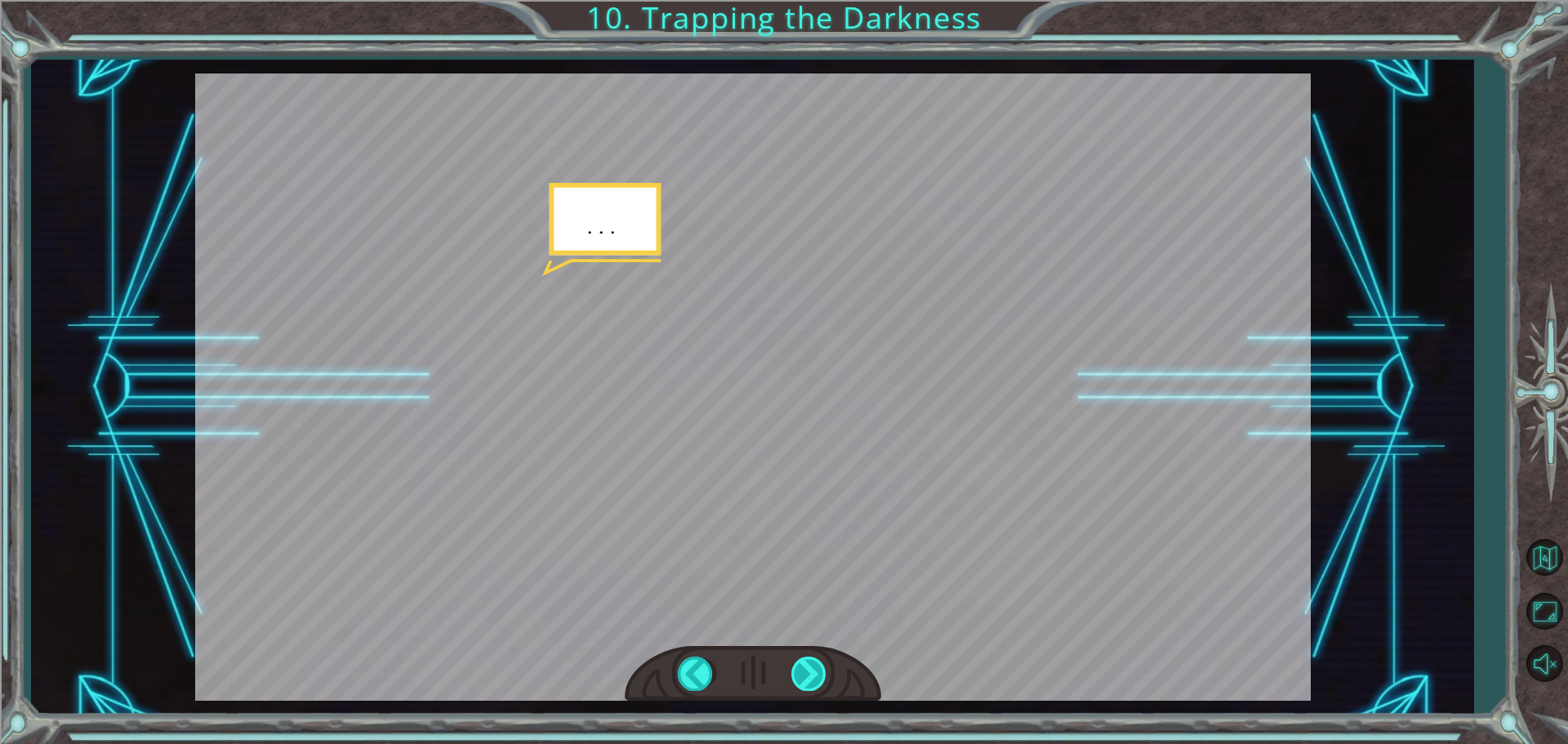
click at [800, 667] on div at bounding box center [810, 673] width 37 height 33
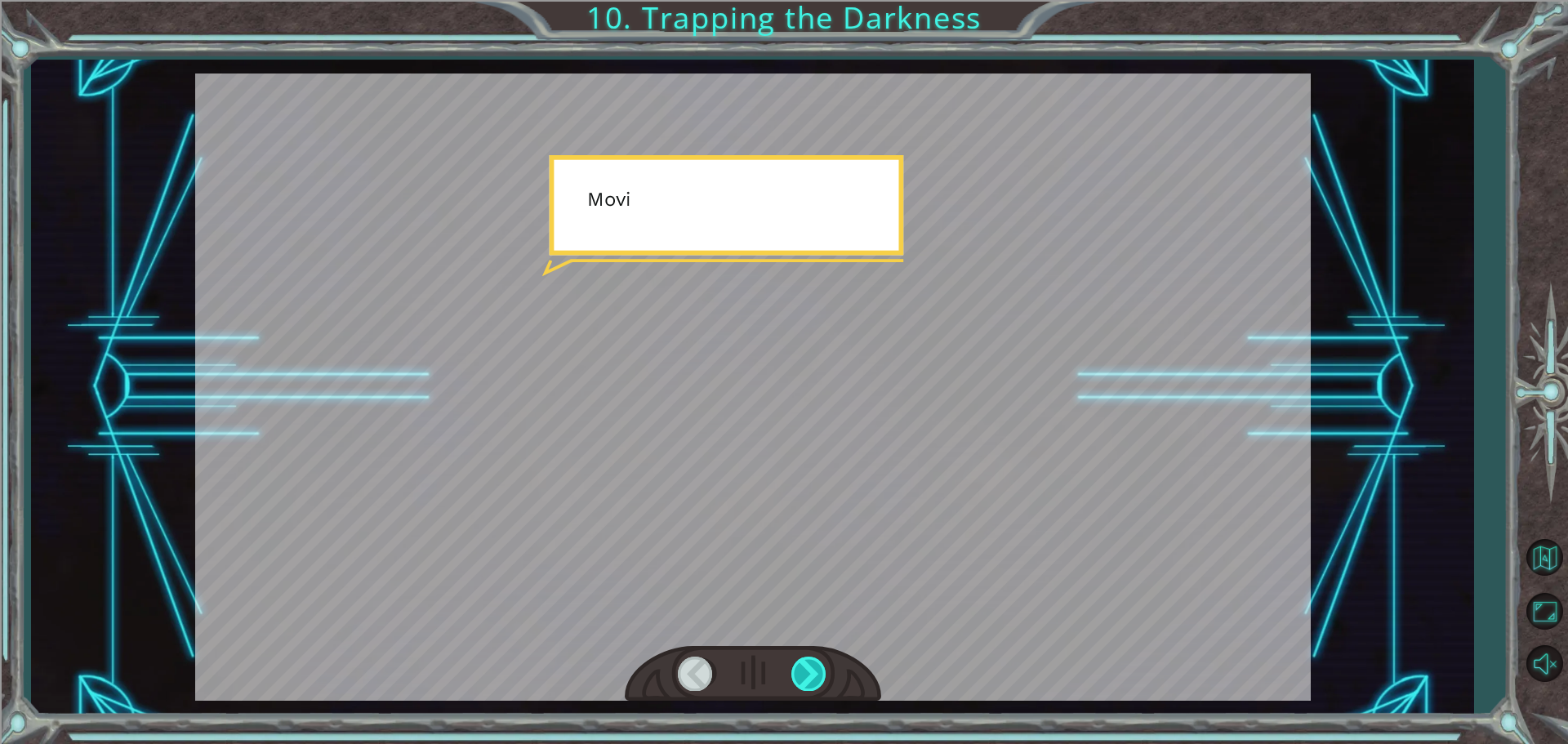
click at [800, 667] on div at bounding box center [810, 673] width 37 height 33
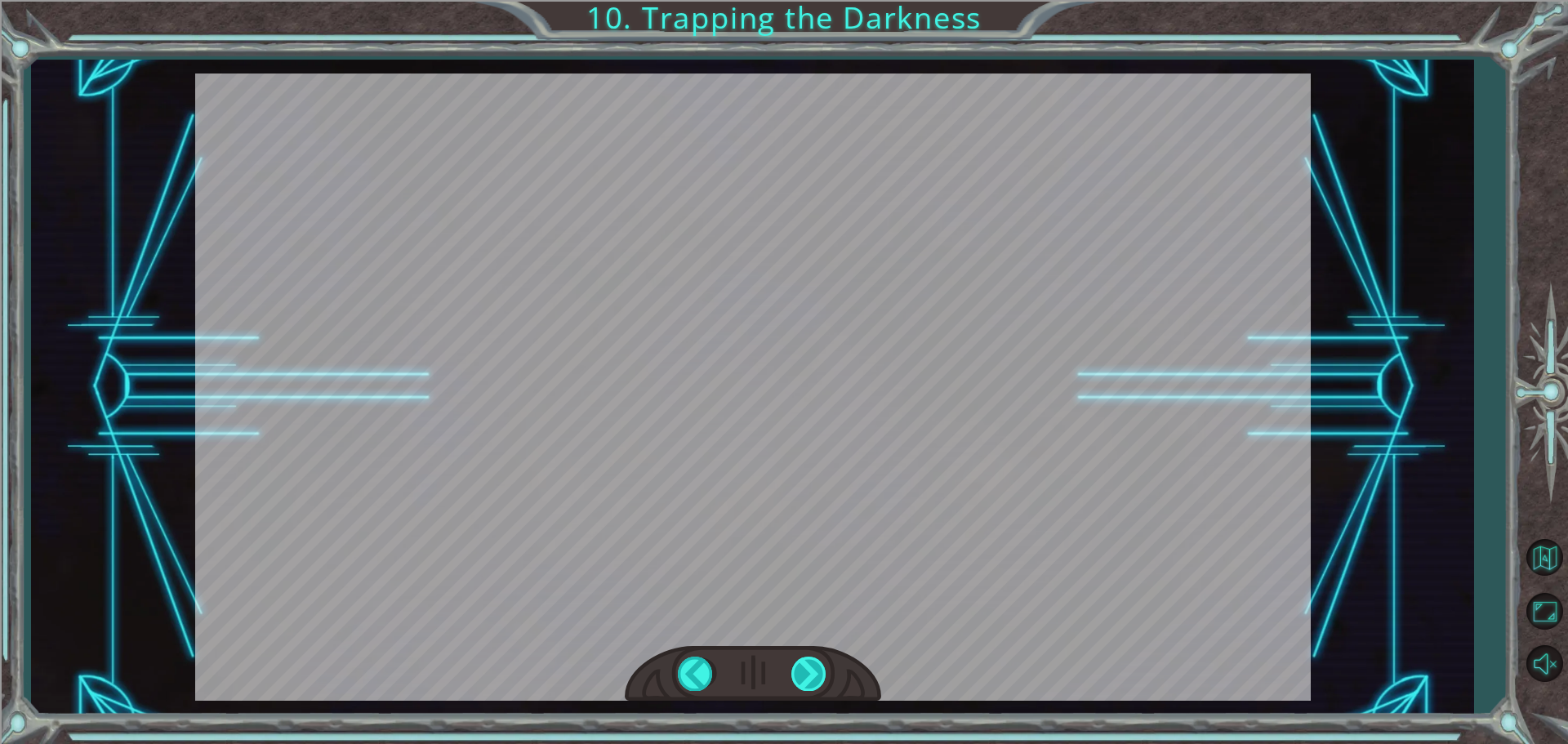
click at [800, 667] on div at bounding box center [810, 673] width 37 height 33
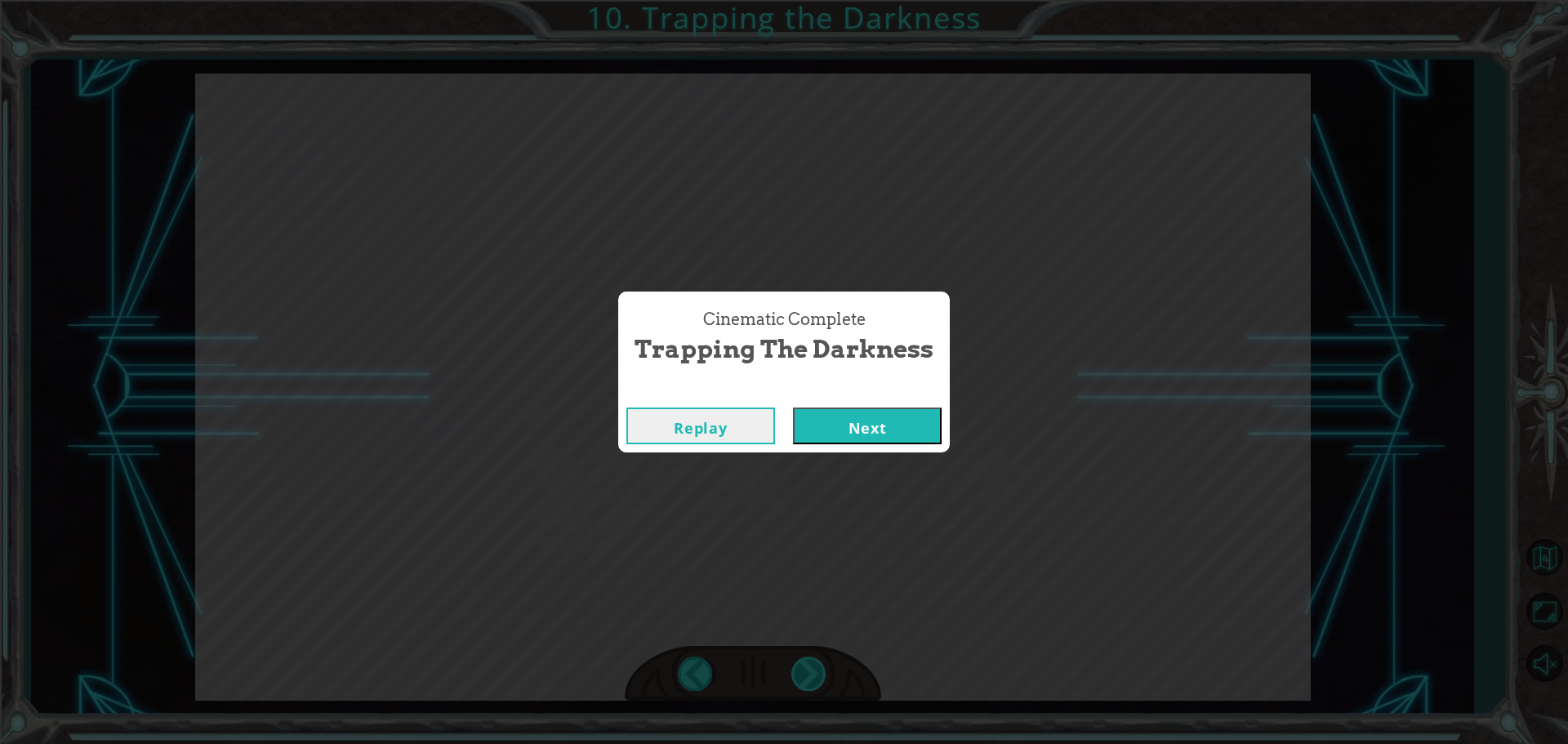
click at [800, 667] on div "Cinematic Complete Trapping the Darkness Replay Next" at bounding box center [784, 372] width 1568 height 744
click at [896, 402] on div "Replay Next" at bounding box center [784, 426] width 331 height 53
click at [892, 411] on button "Next" at bounding box center [868, 426] width 149 height 37
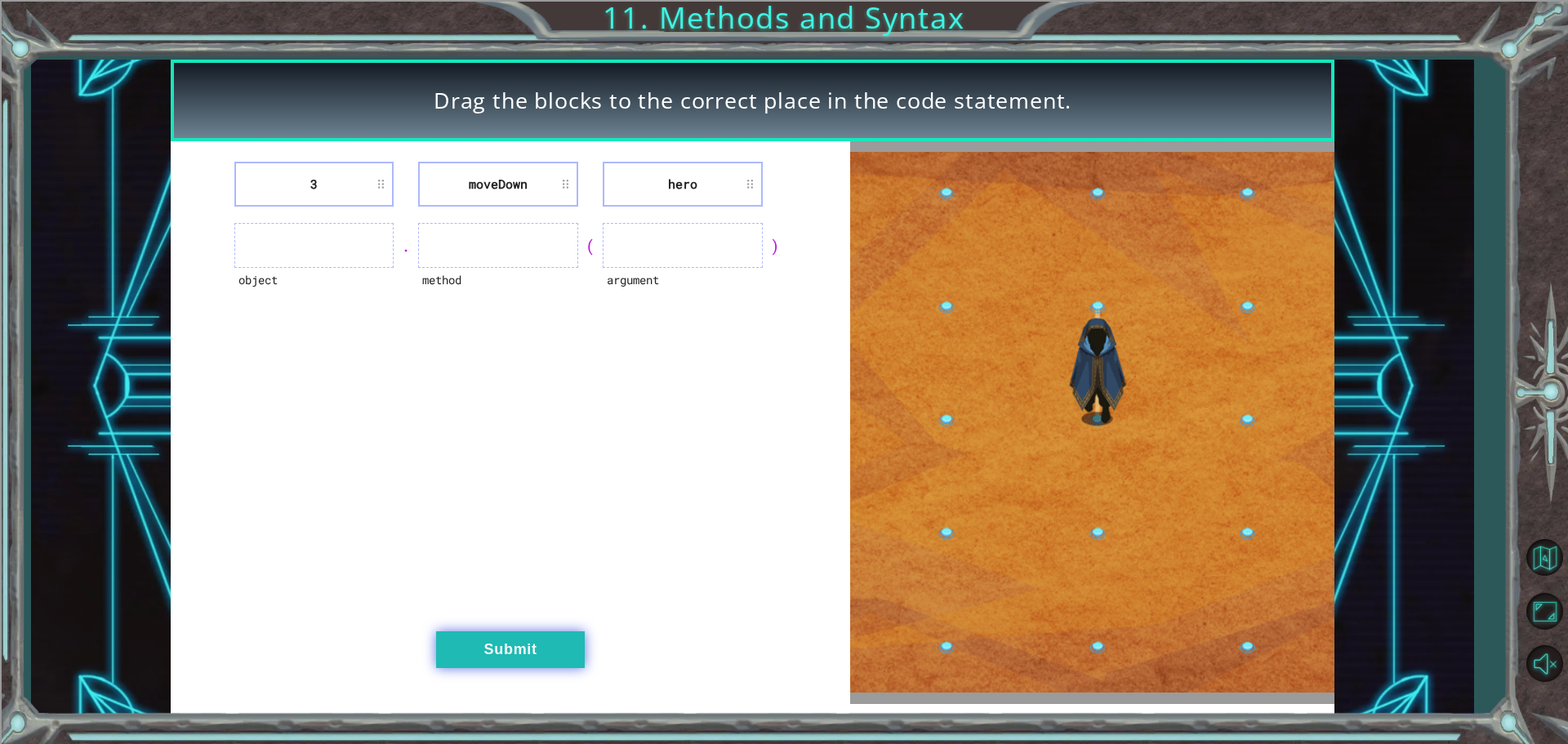
click at [575, 661] on button "Submit" at bounding box center [510, 649] width 149 height 37
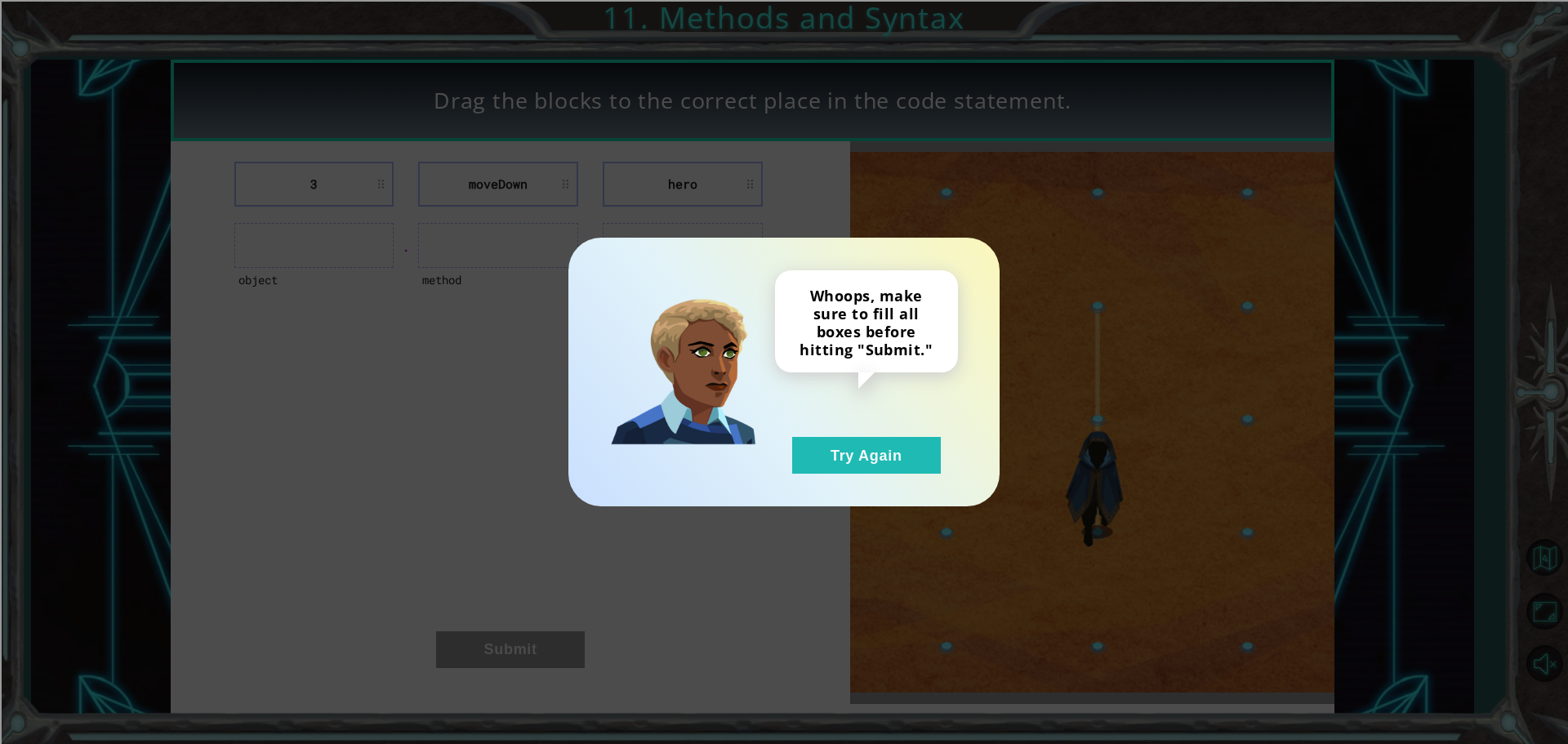
click at [912, 474] on div "Whoops, make sure to fill all boxes before hitting "Submit." Try Again" at bounding box center [784, 372] width 431 height 268
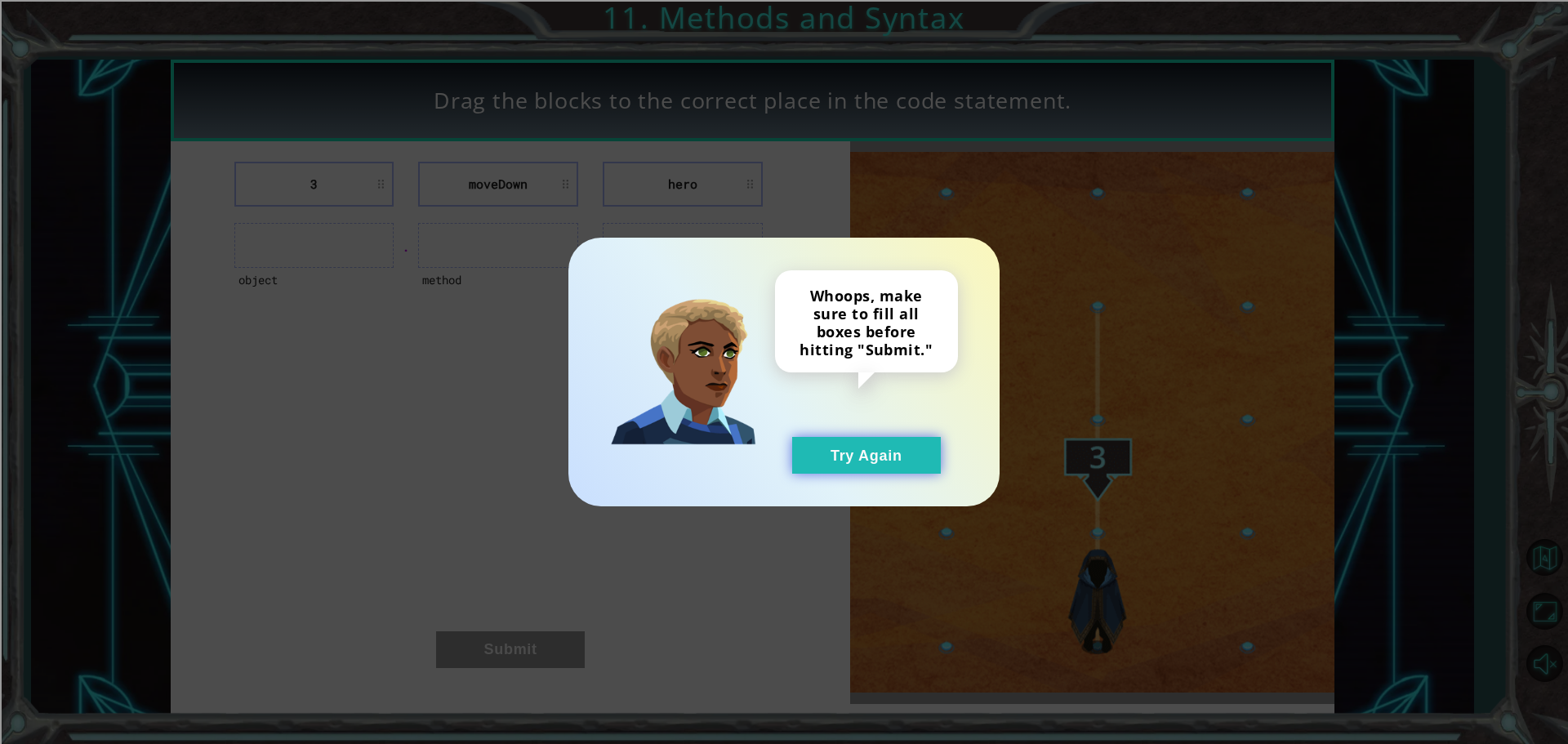
click at [912, 453] on button "Try Again" at bounding box center [867, 455] width 149 height 37
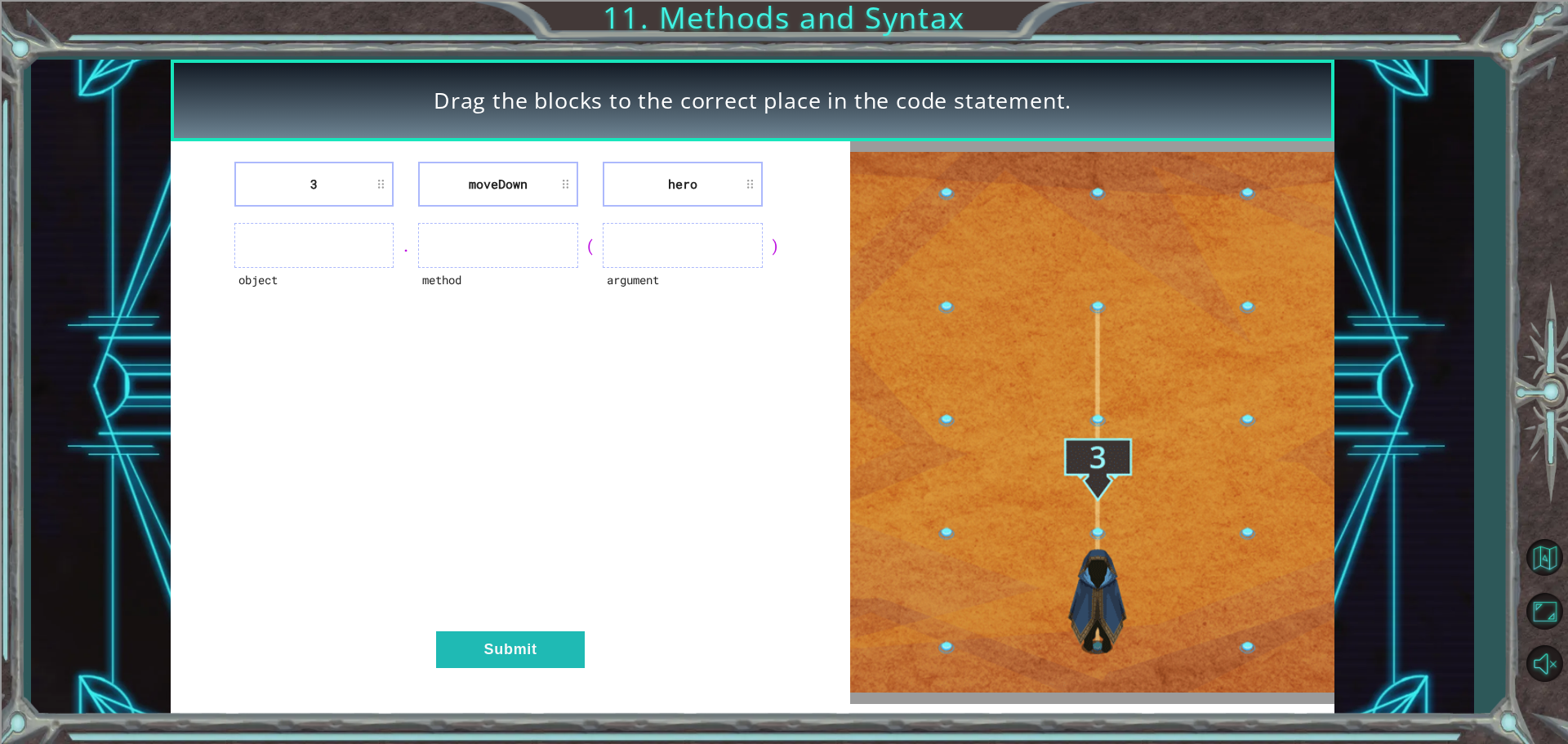
click at [281, 254] on ul at bounding box center [314, 244] width 160 height 45
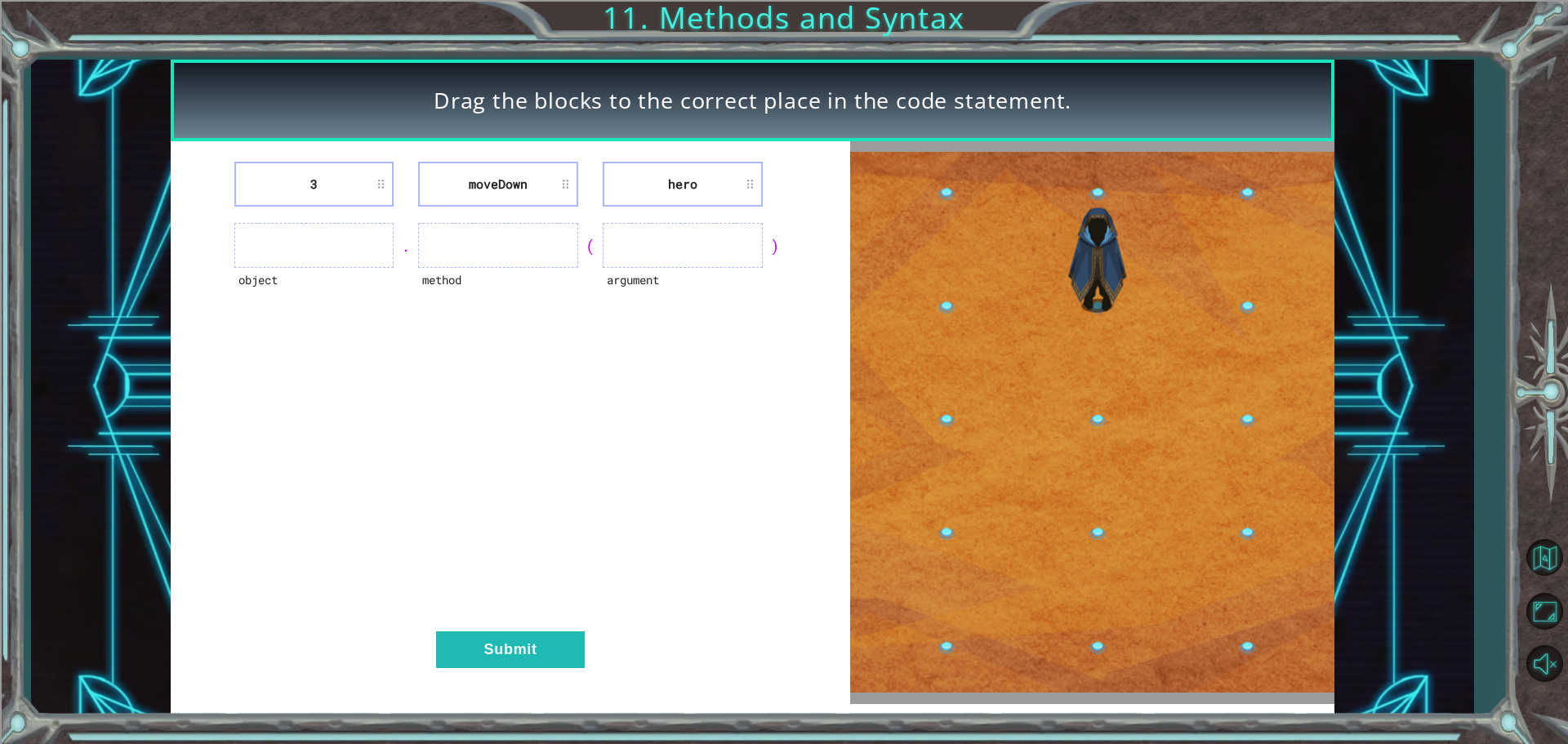
click at [372, 255] on ul at bounding box center [314, 244] width 160 height 45
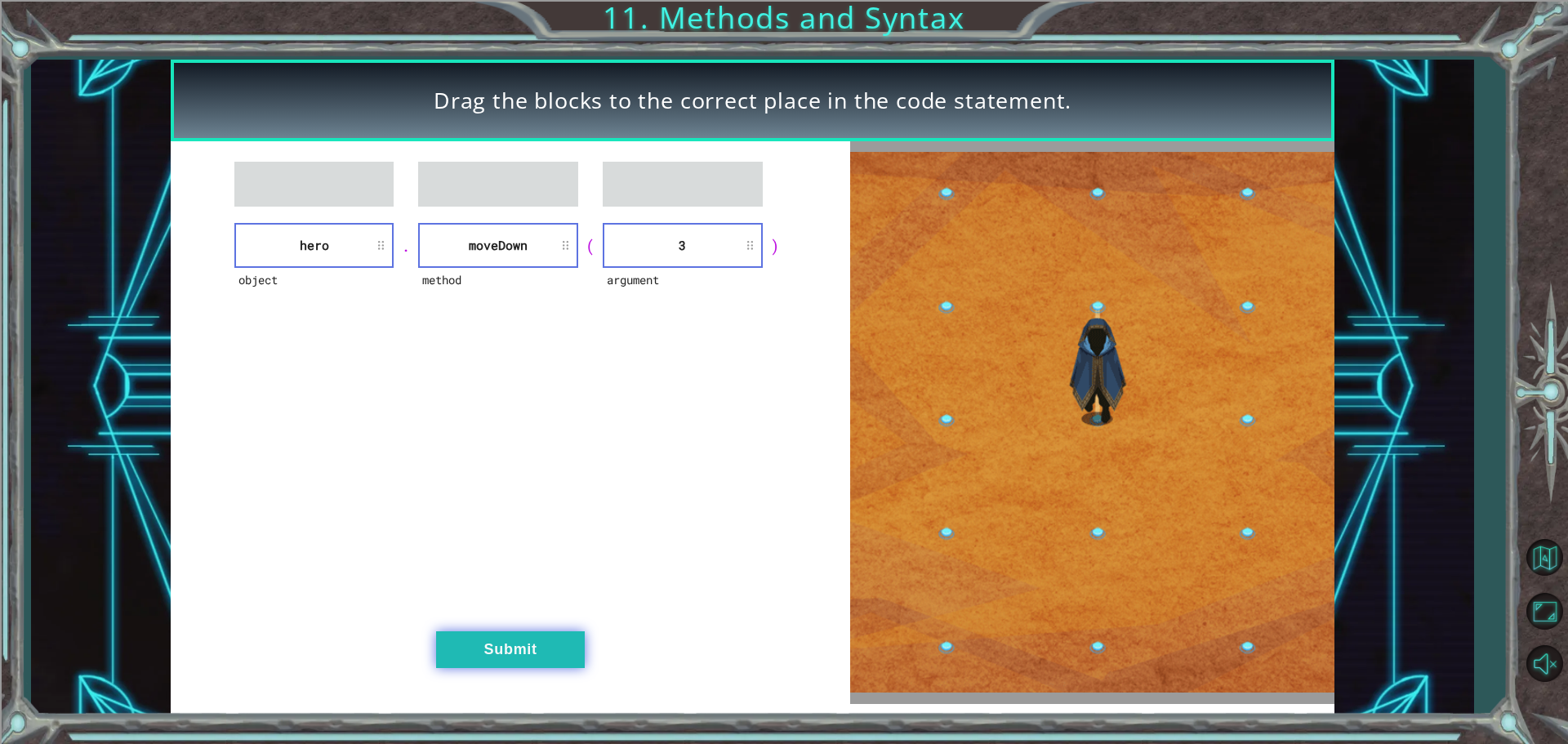
click at [531, 666] on button "Submit" at bounding box center [510, 649] width 149 height 37
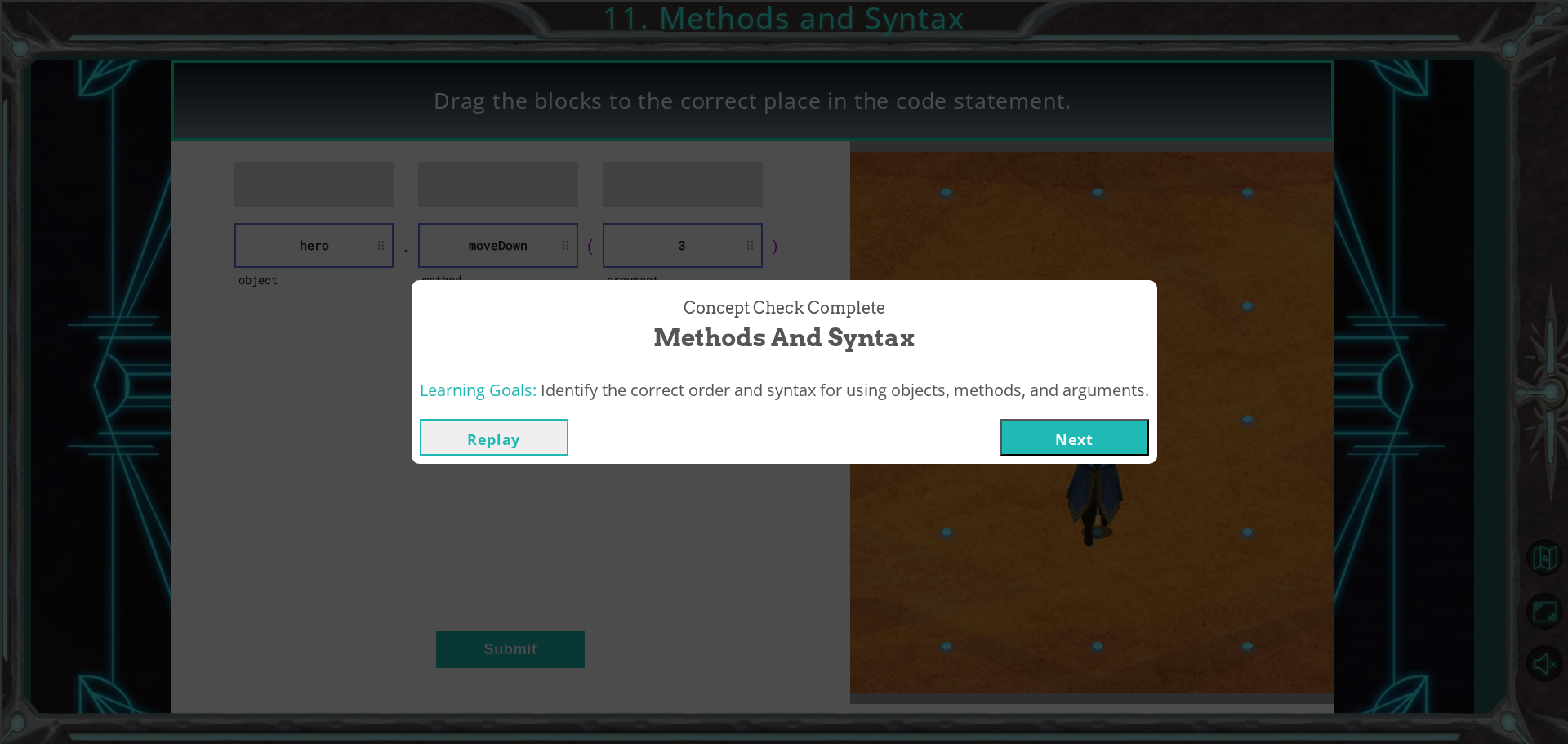
click at [1106, 429] on button "Next" at bounding box center [1075, 437] width 149 height 37
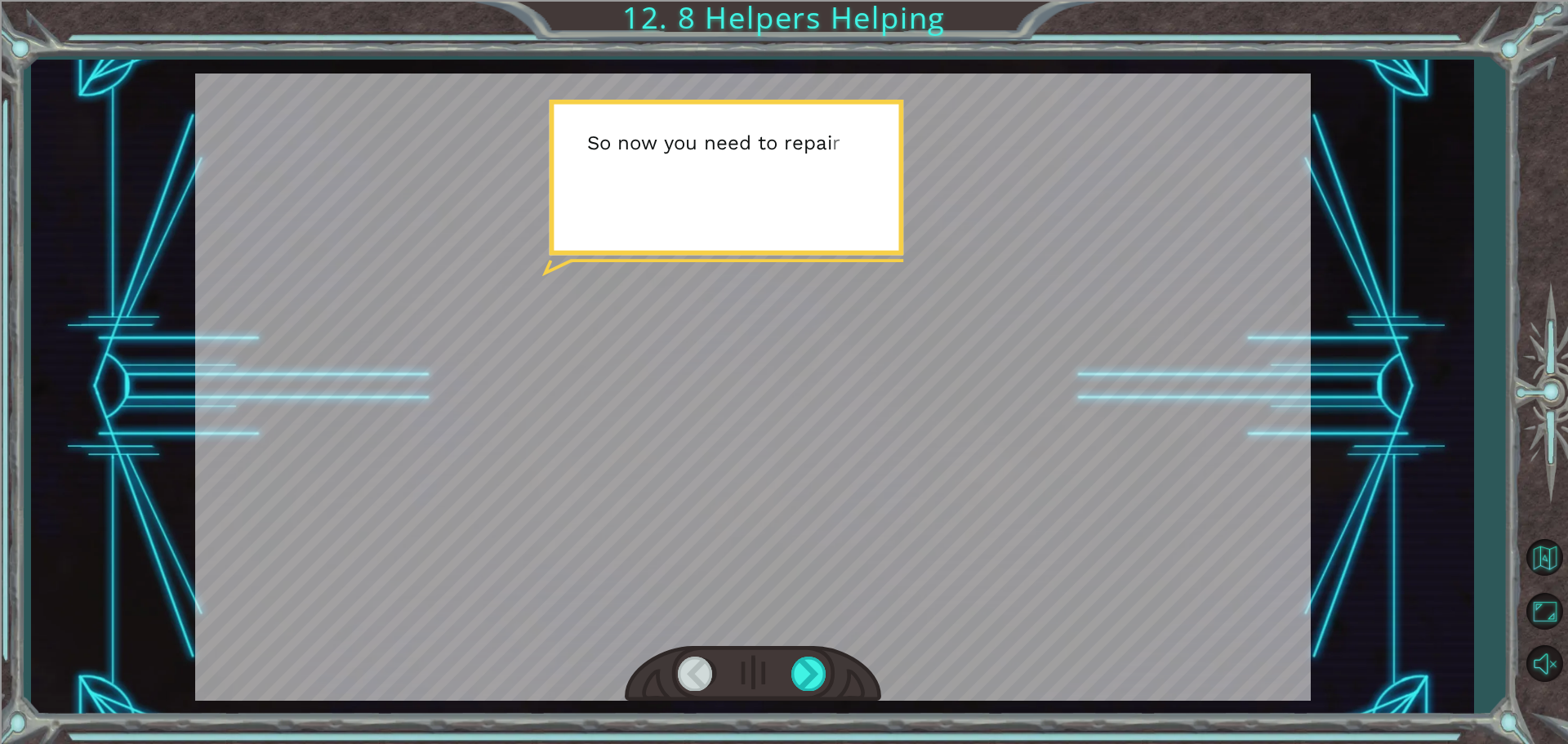
click at [713, 486] on div at bounding box center [753, 386] width 1115 height 627
click at [810, 679] on div at bounding box center [810, 673] width 37 height 33
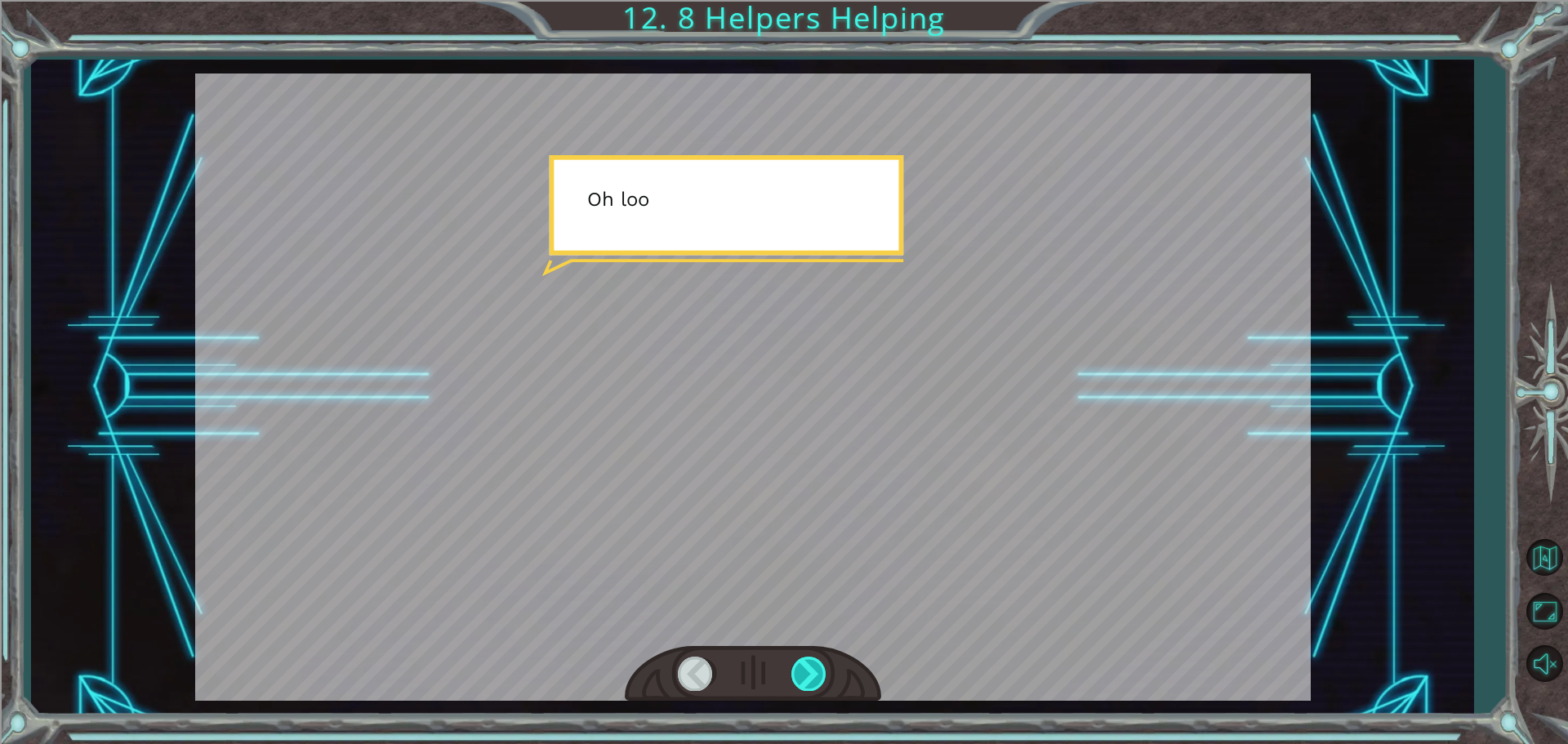
click at [810, 676] on div at bounding box center [810, 673] width 37 height 33
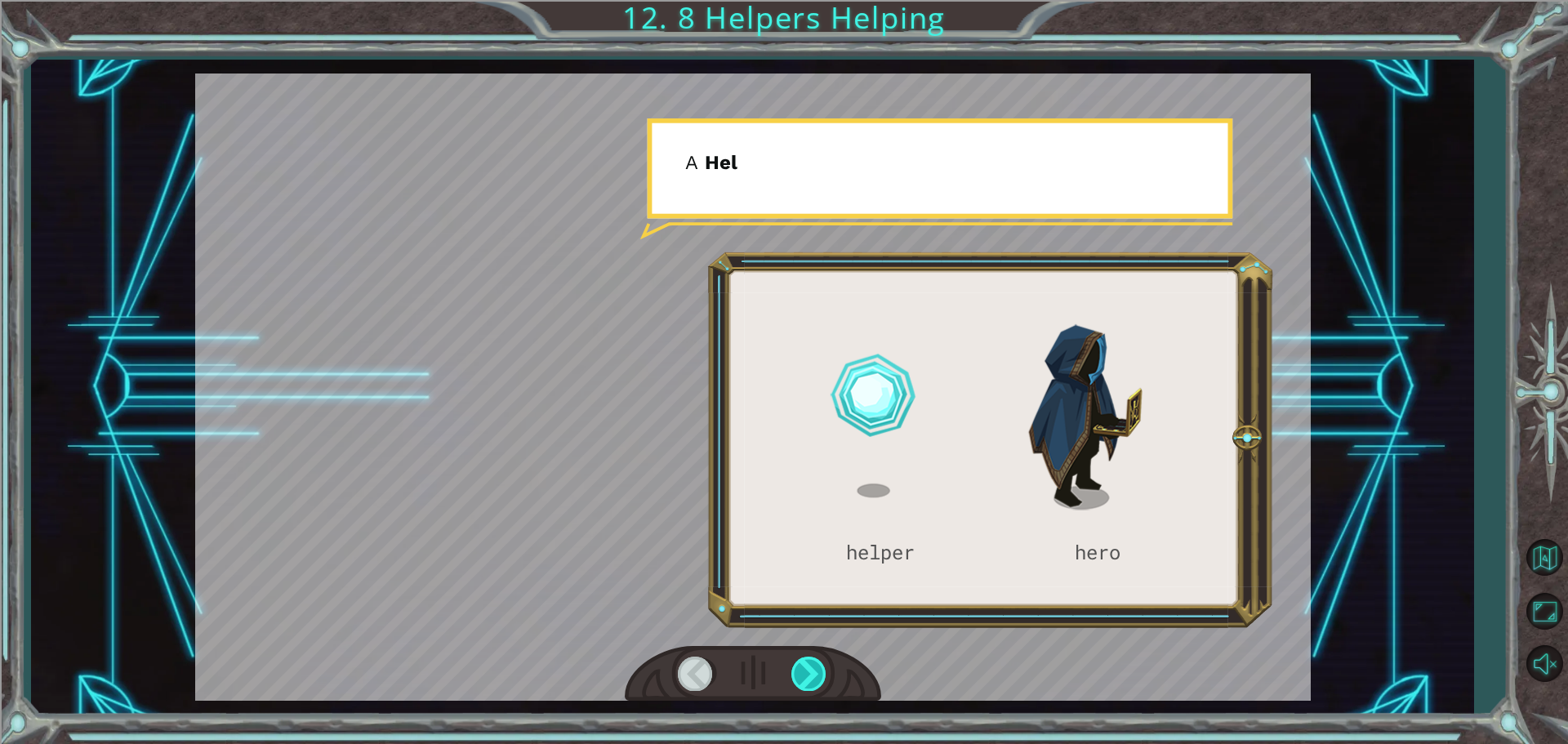
click at [810, 676] on div at bounding box center [810, 673] width 37 height 33
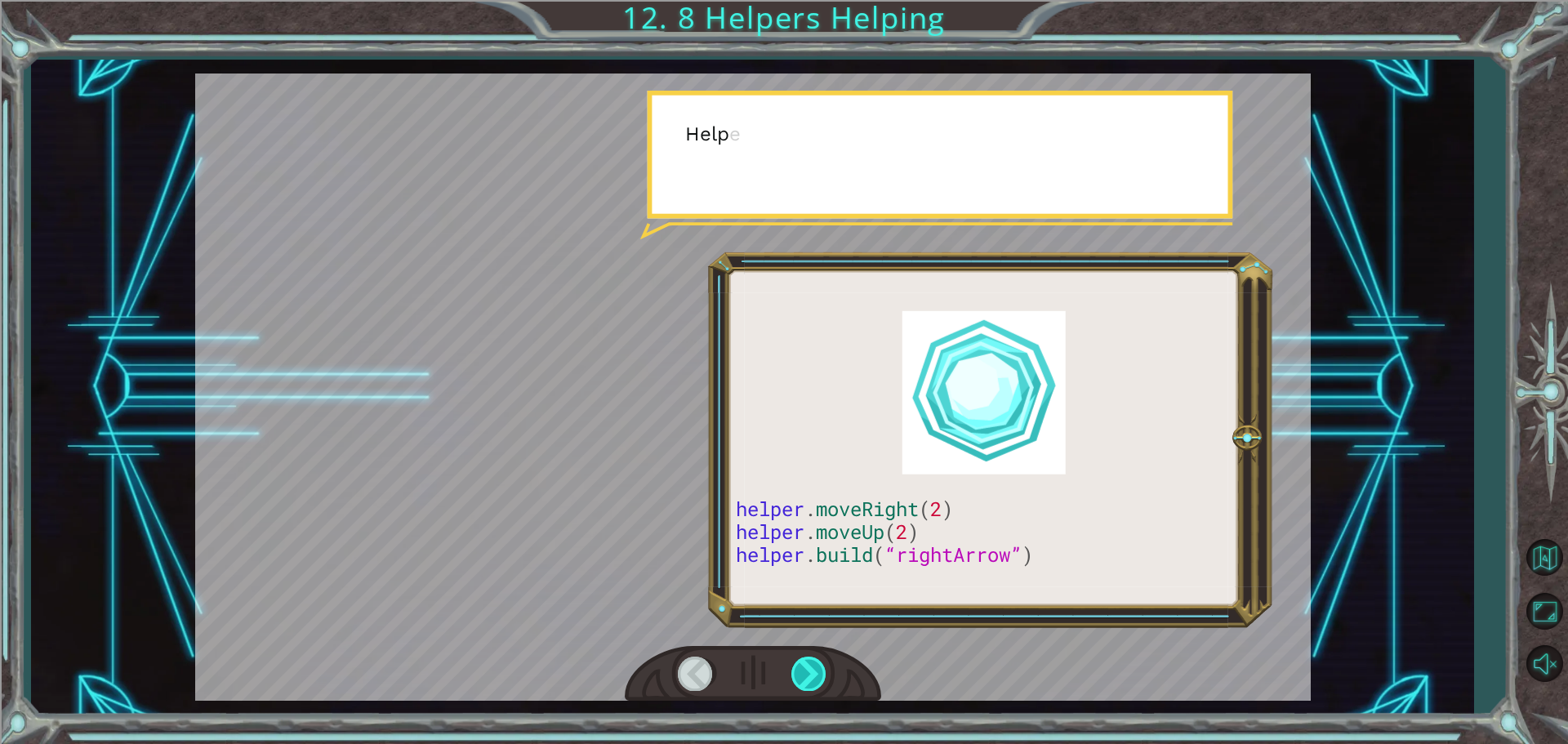
click at [810, 676] on div at bounding box center [810, 673] width 37 height 33
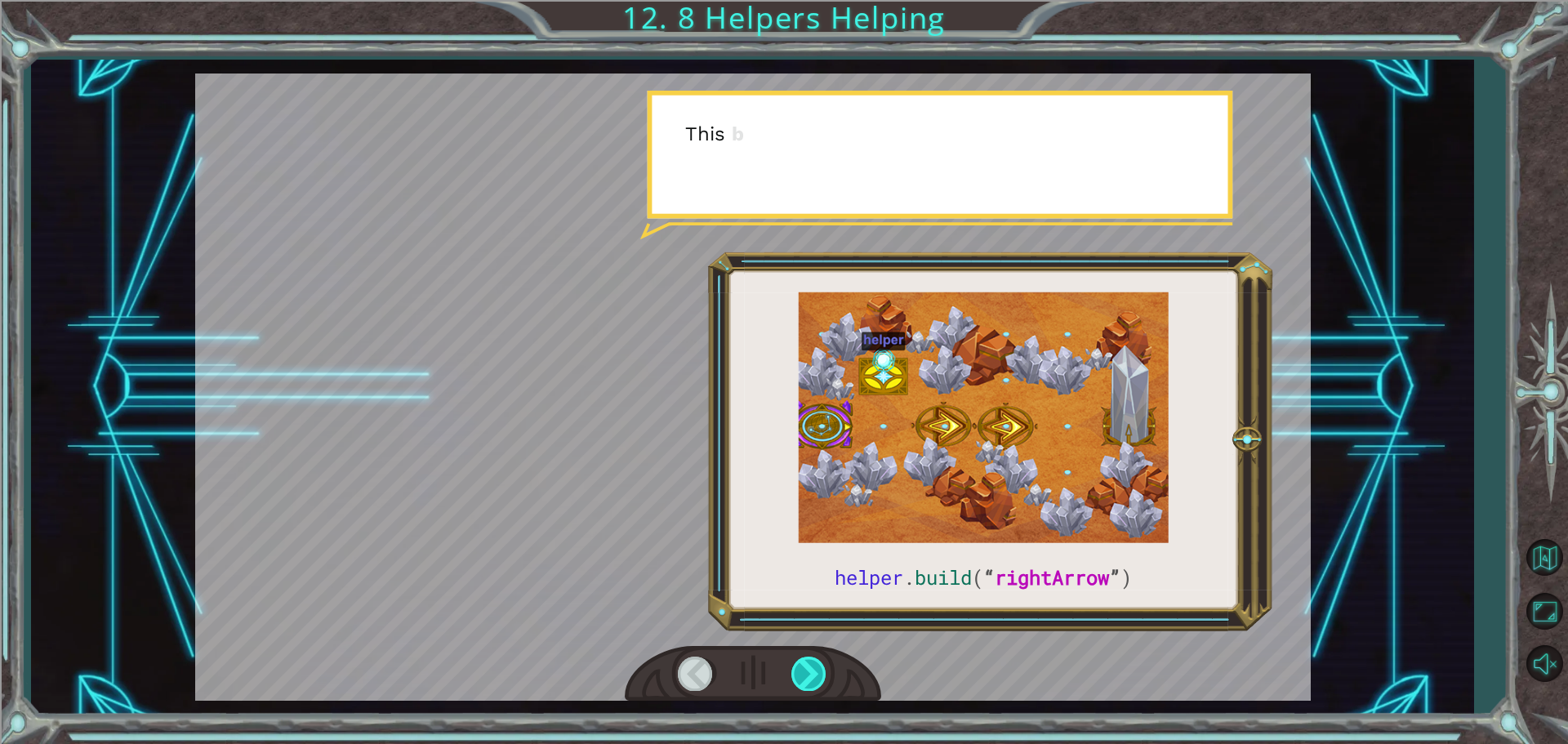
click at [810, 676] on div at bounding box center [810, 673] width 37 height 33
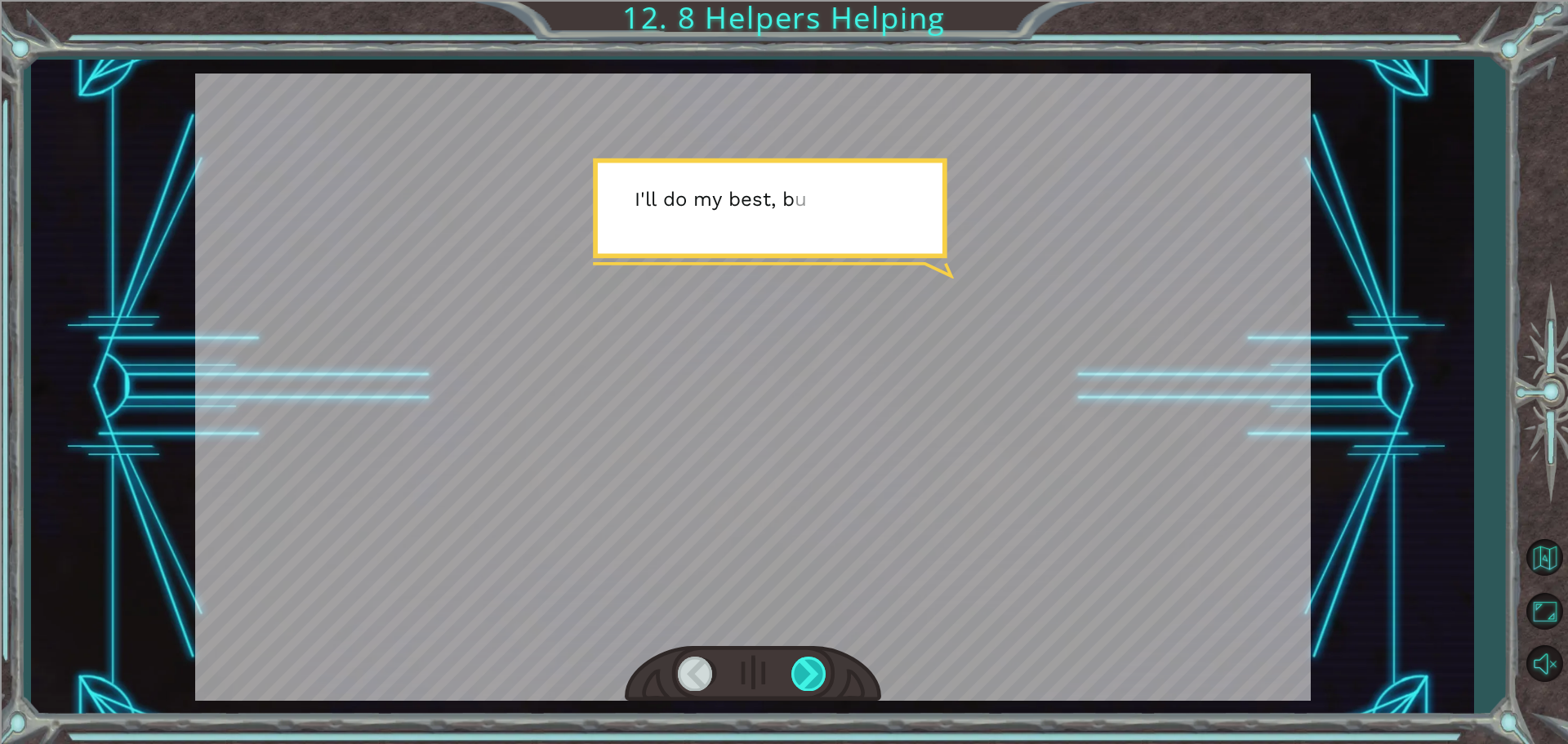
click at [810, 676] on div at bounding box center [810, 673] width 37 height 33
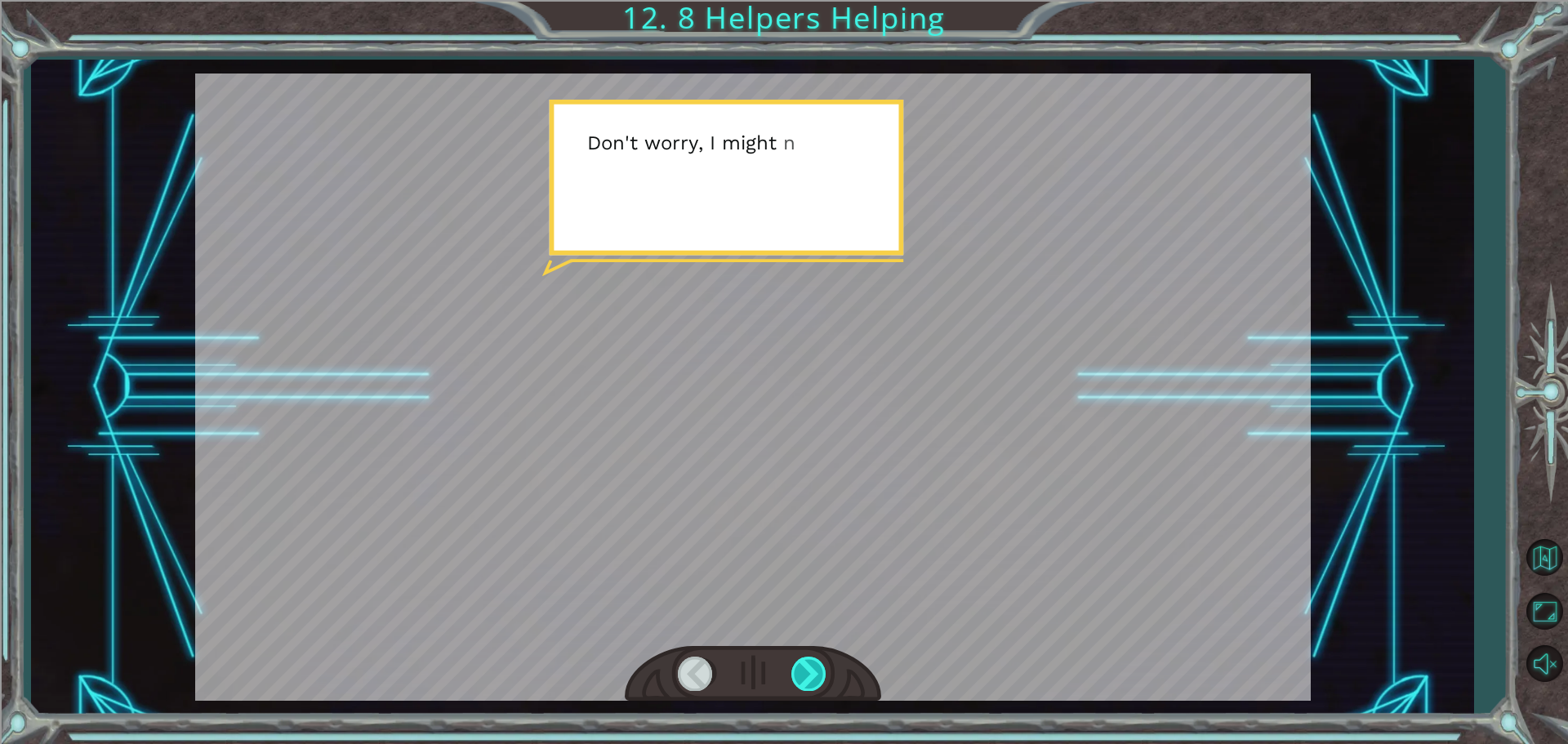
click at [810, 676] on div at bounding box center [810, 673] width 37 height 33
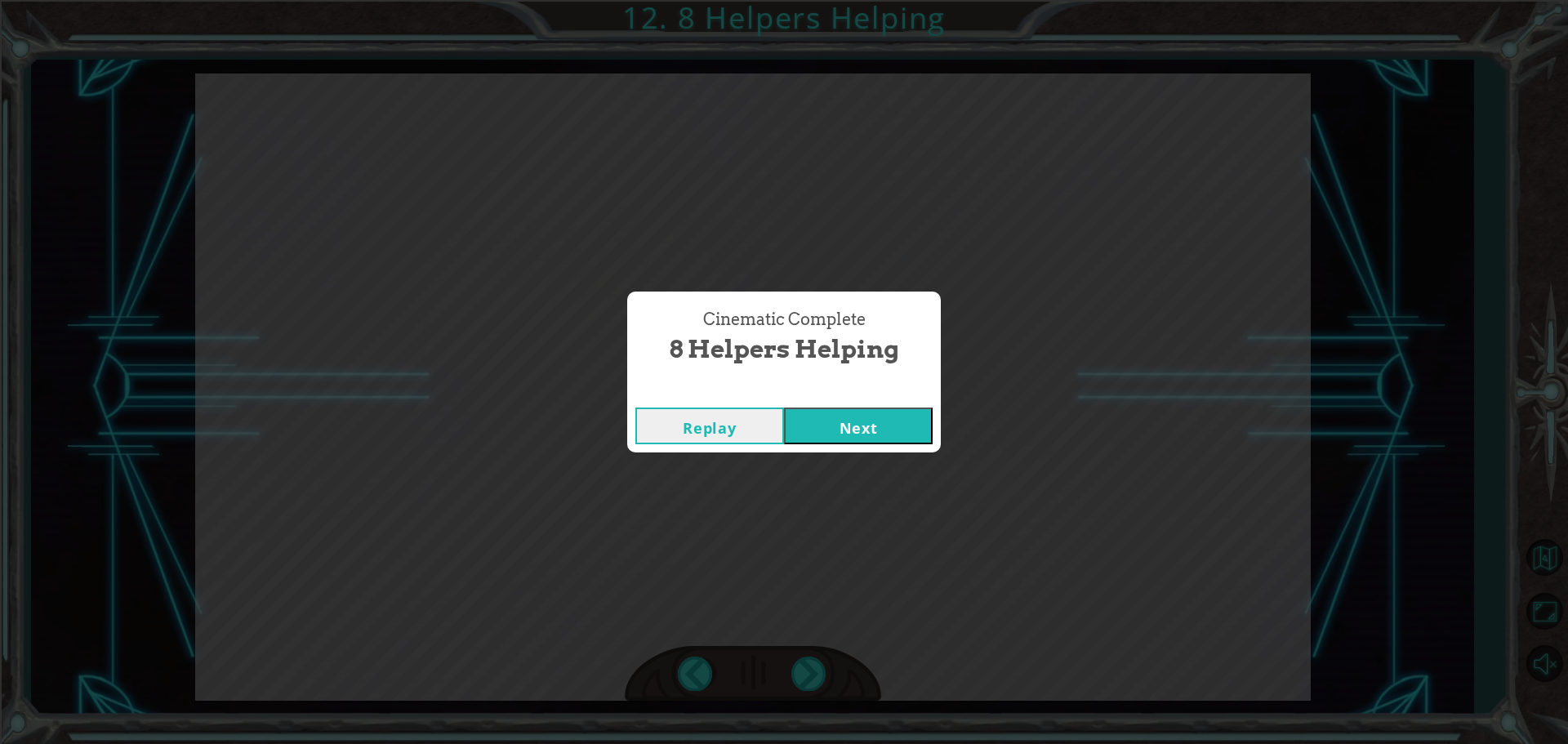
click at [828, 421] on button "Next" at bounding box center [858, 426] width 149 height 37
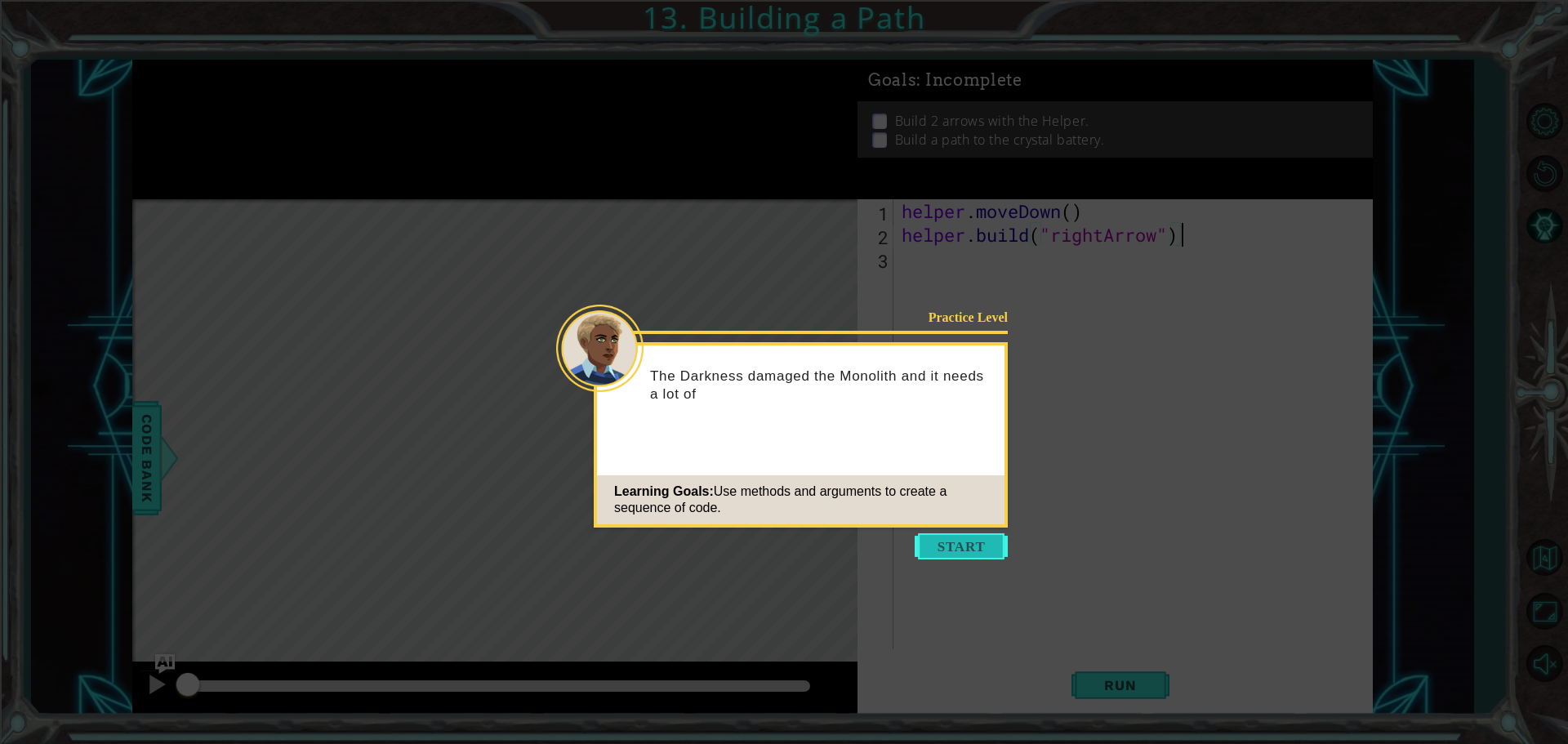
click at [967, 538] on button "Start" at bounding box center [961, 546] width 93 height 26
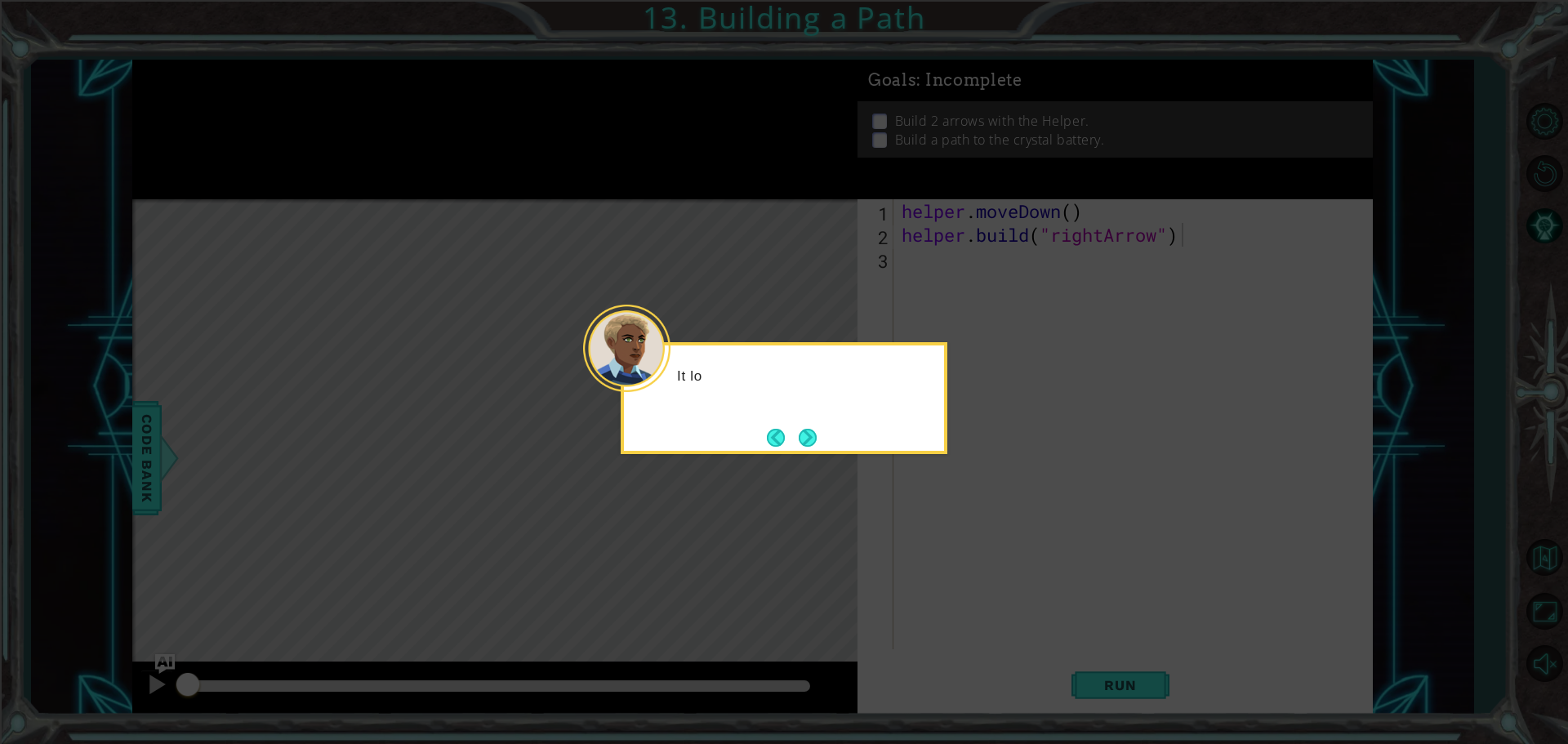
click at [1085, 675] on icon at bounding box center [784, 372] width 1568 height 744
click at [812, 437] on button "Next" at bounding box center [807, 437] width 18 height 18
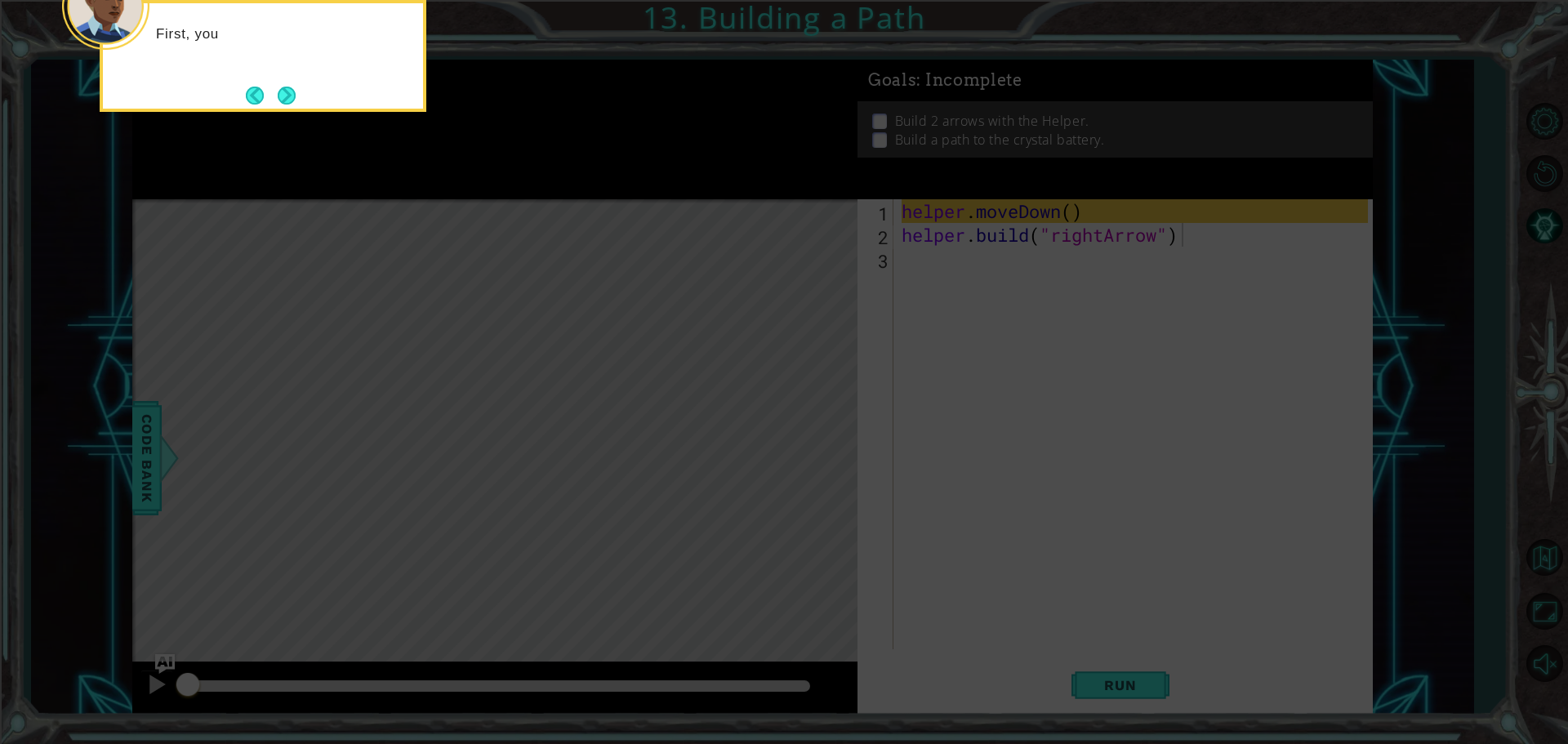
click at [1208, 702] on icon at bounding box center [784, 111] width 1568 height 1265
drag, startPoint x: 1127, startPoint y: 715, endPoint x: 1149, endPoint y: 697, distance: 28.4
click at [1149, 697] on icon at bounding box center [784, 111] width 1568 height 1265
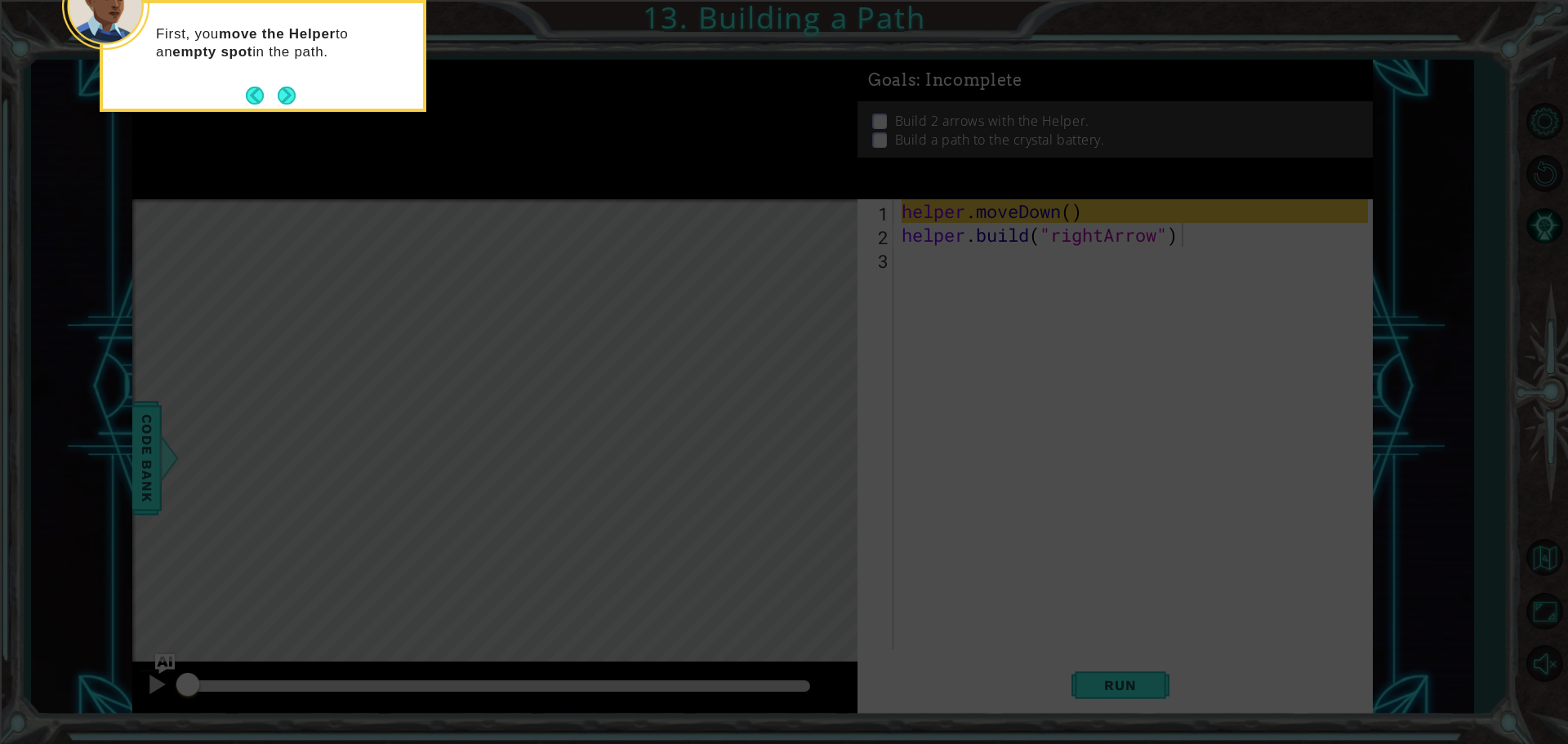
click at [1149, 697] on icon at bounding box center [784, 111] width 1568 height 1265
click at [285, 96] on button "Next" at bounding box center [287, 96] width 18 height 18
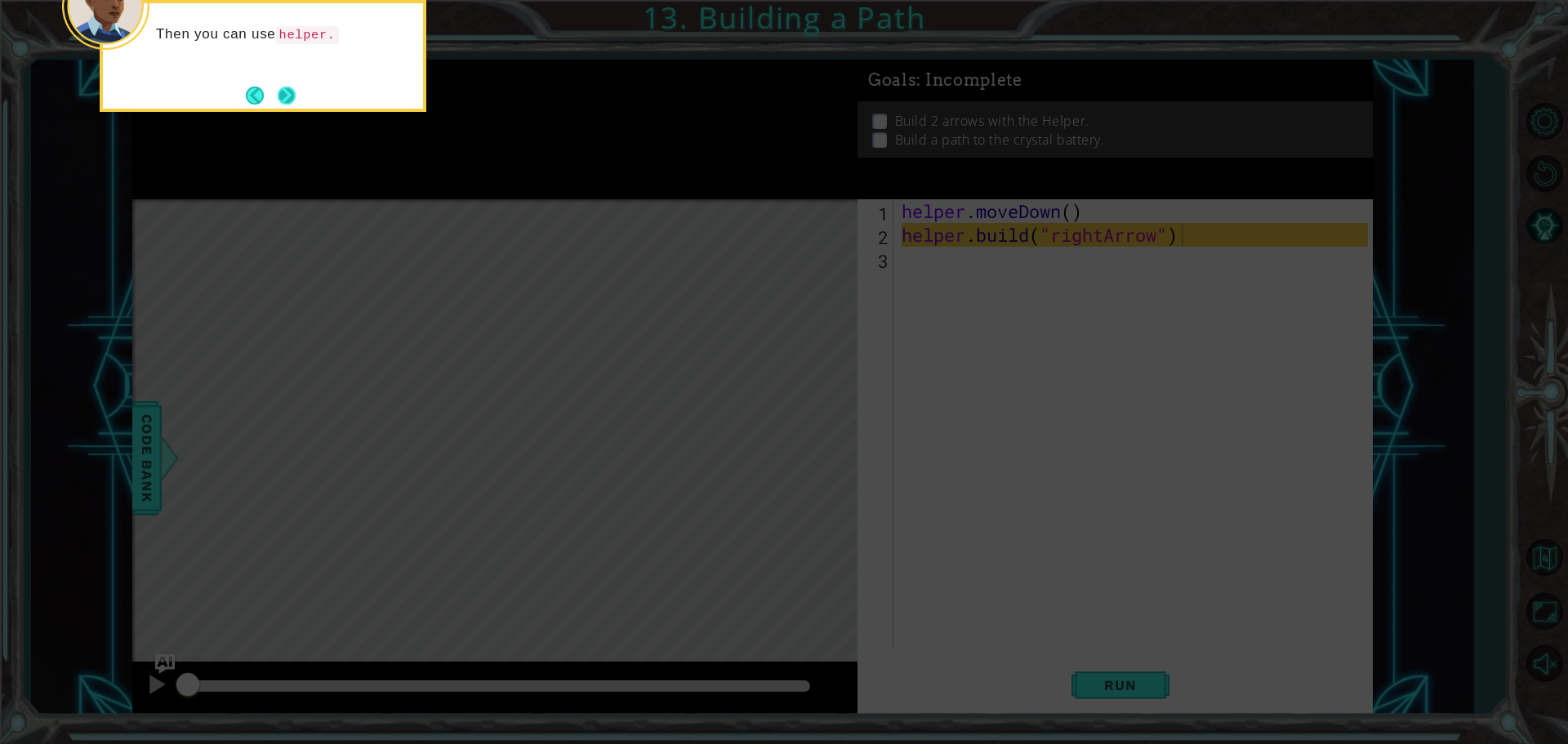
click at [294, 97] on button "Next" at bounding box center [287, 96] width 18 height 18
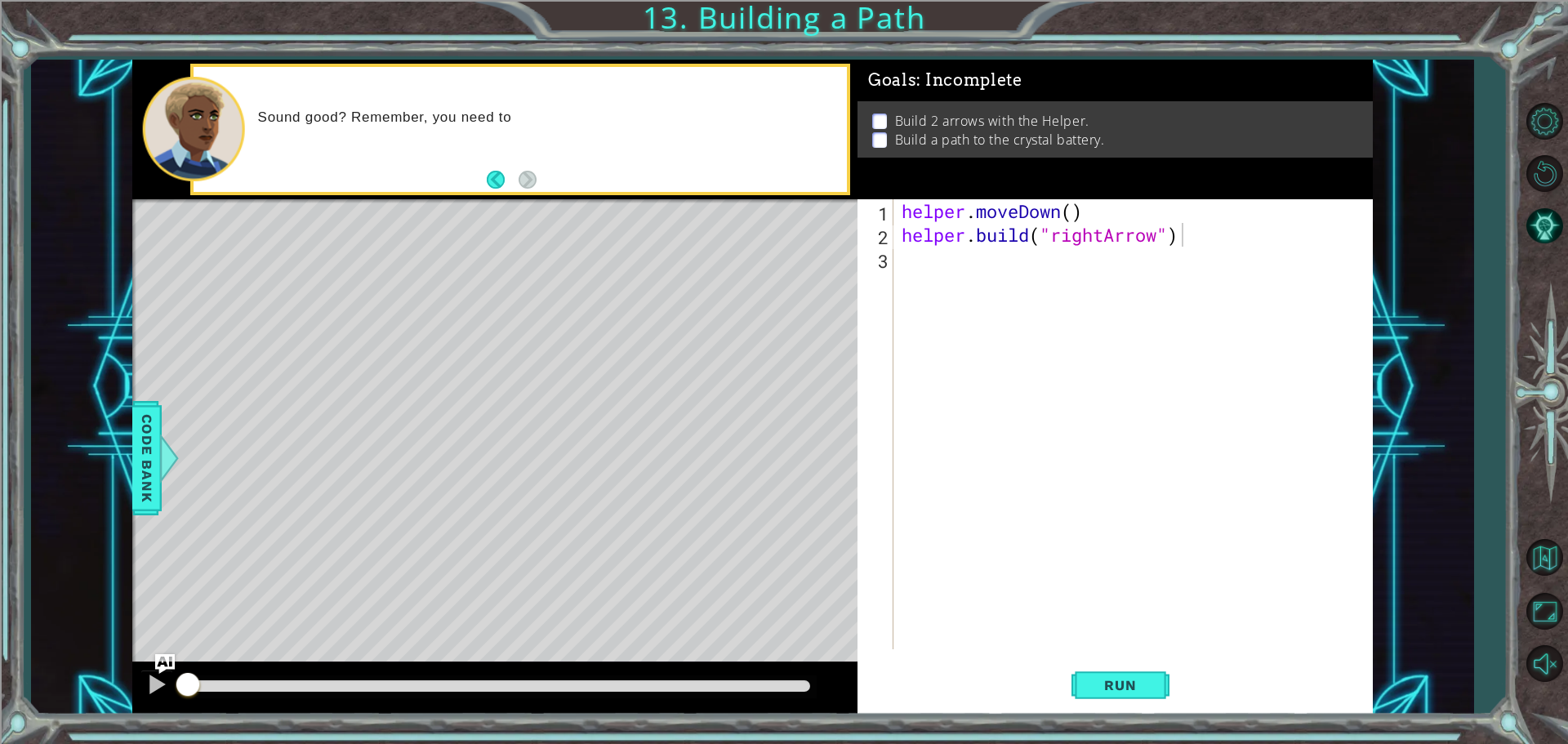
click at [1199, 708] on div "Run" at bounding box center [1120, 684] width 515 height 52
click at [1136, 693] on button "Run" at bounding box center [1120, 684] width 98 height 52
